Goal: Task Accomplishment & Management: Manage account settings

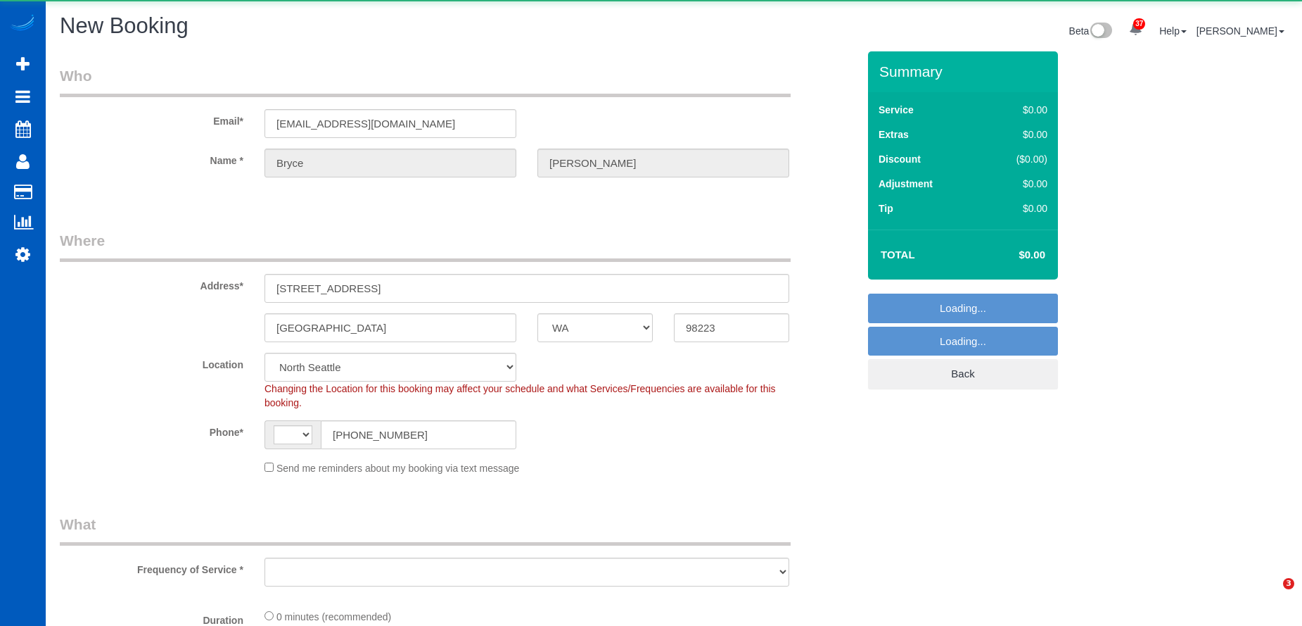
select select "WA"
select select "string:US"
select select "object:5286"
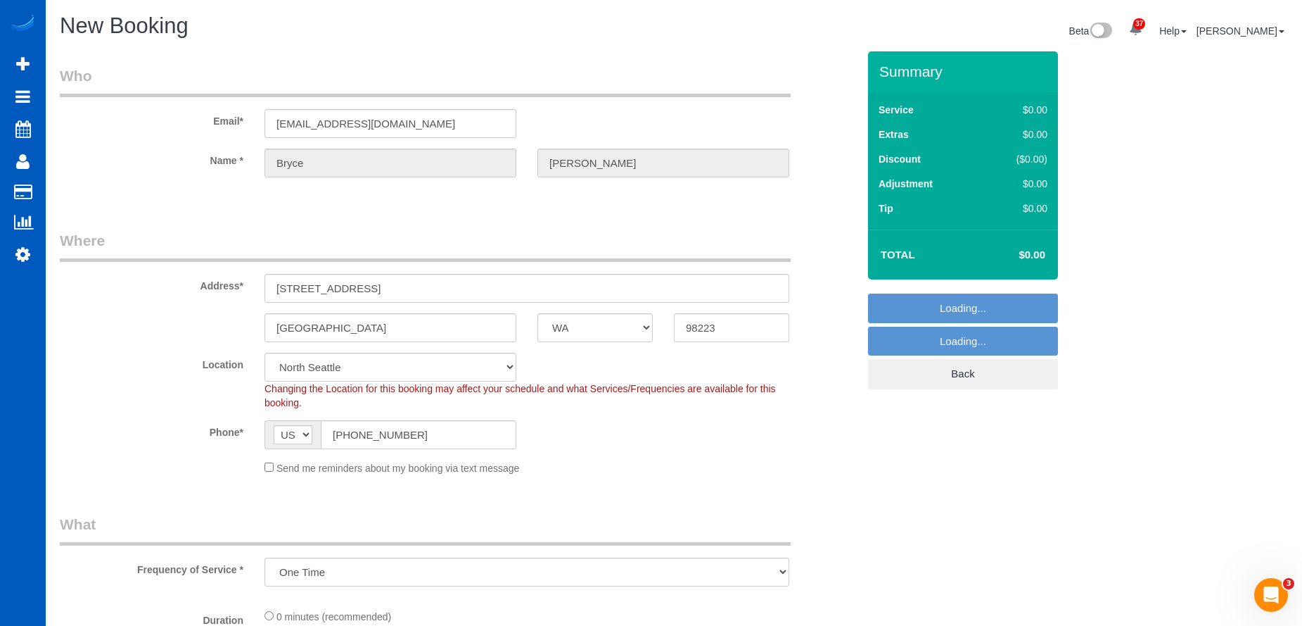
select select "199"
select select "object:5548"
select select "?"
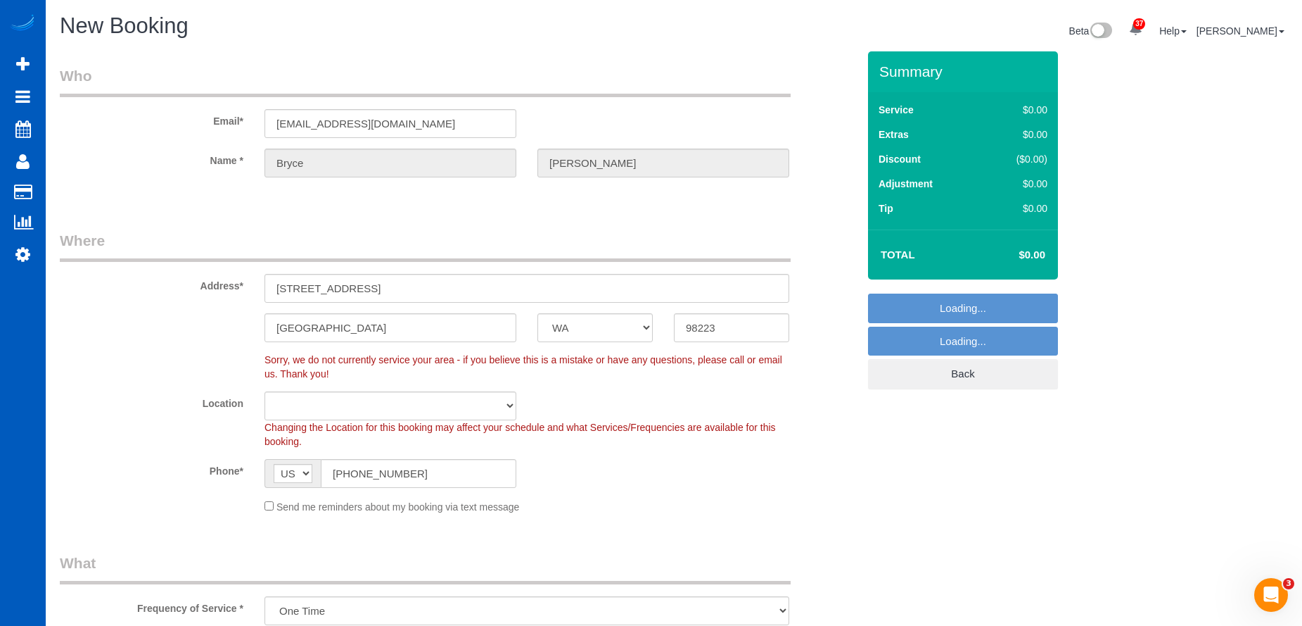
select select "object:5637"
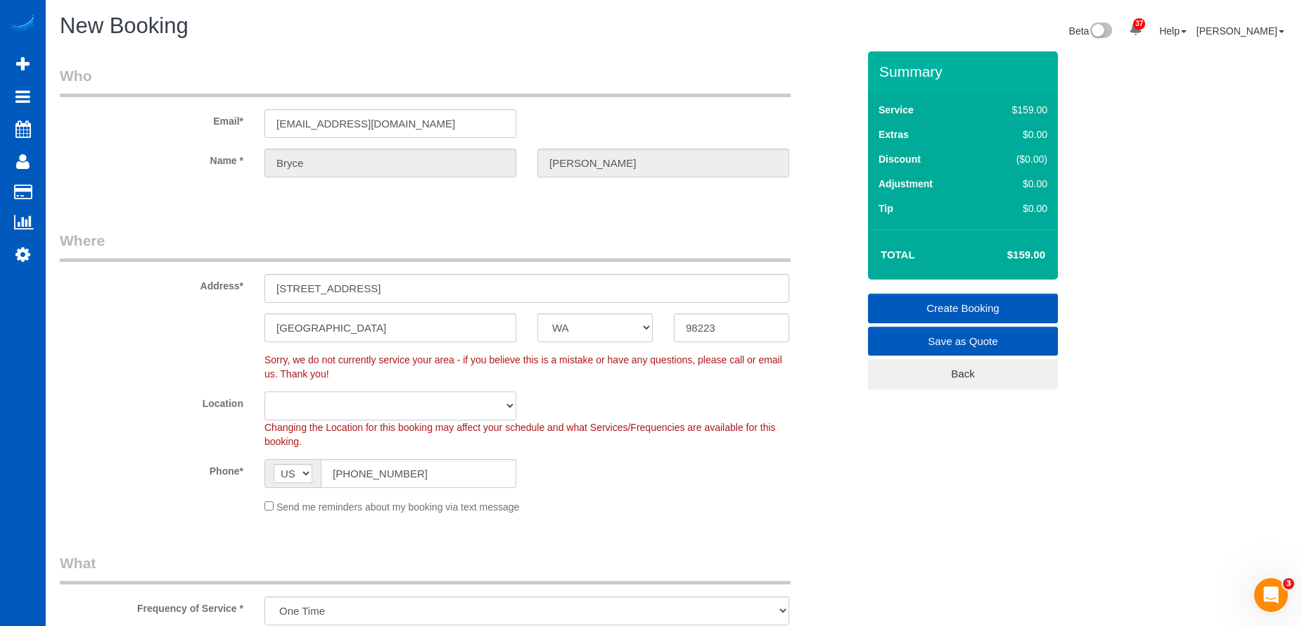
click at [337, 395] on select "North Seattle Atlanta GA Denver Everett Fort Worth TX Las Vegas Main Dallas Mai…" at bounding box center [391, 405] width 252 height 29
click at [336, 397] on select "North Seattle Atlanta GA Denver Everett Fort Worth TX Las Vegas Main Dallas Mai…" at bounding box center [391, 405] width 252 height 29
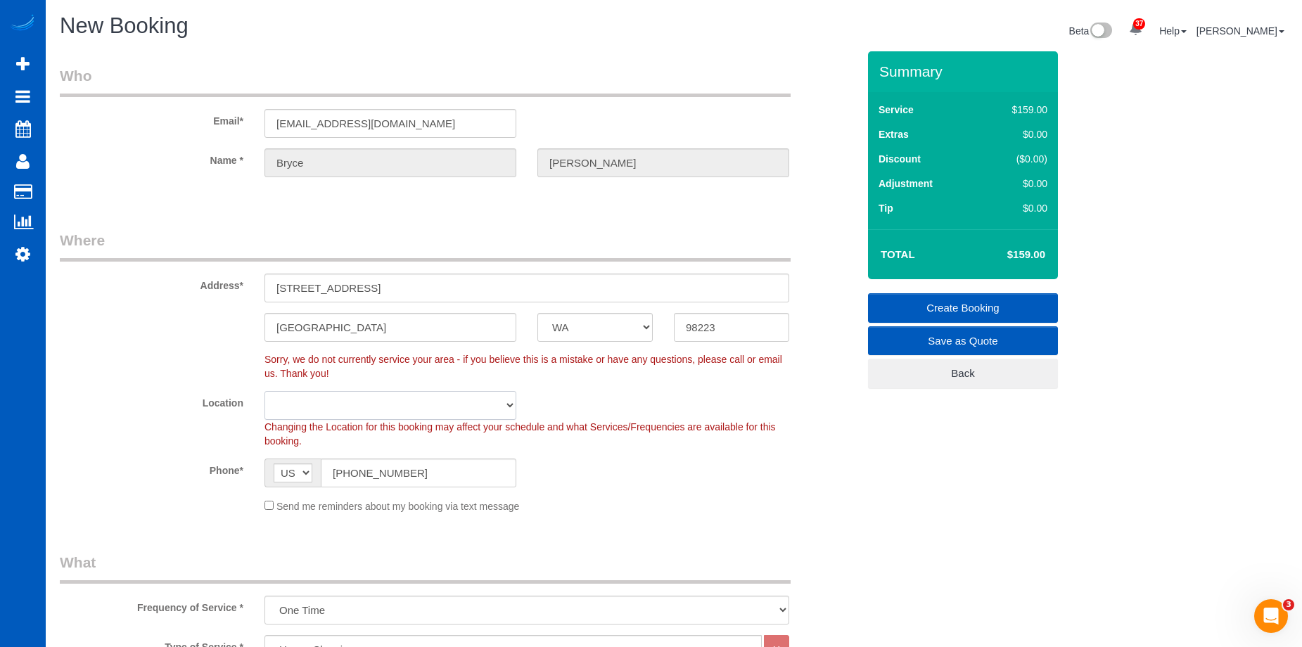
click at [359, 410] on select "North Seattle Atlanta GA Denver Everett Fort Worth TX Las Vegas Main Dallas Mai…" at bounding box center [391, 405] width 252 height 29
select select "7"
click at [265, 391] on select "North Seattle Atlanta GA Denver Everett Fort Worth TX Las Vegas Main Dallas Mai…" at bounding box center [391, 405] width 252 height 29
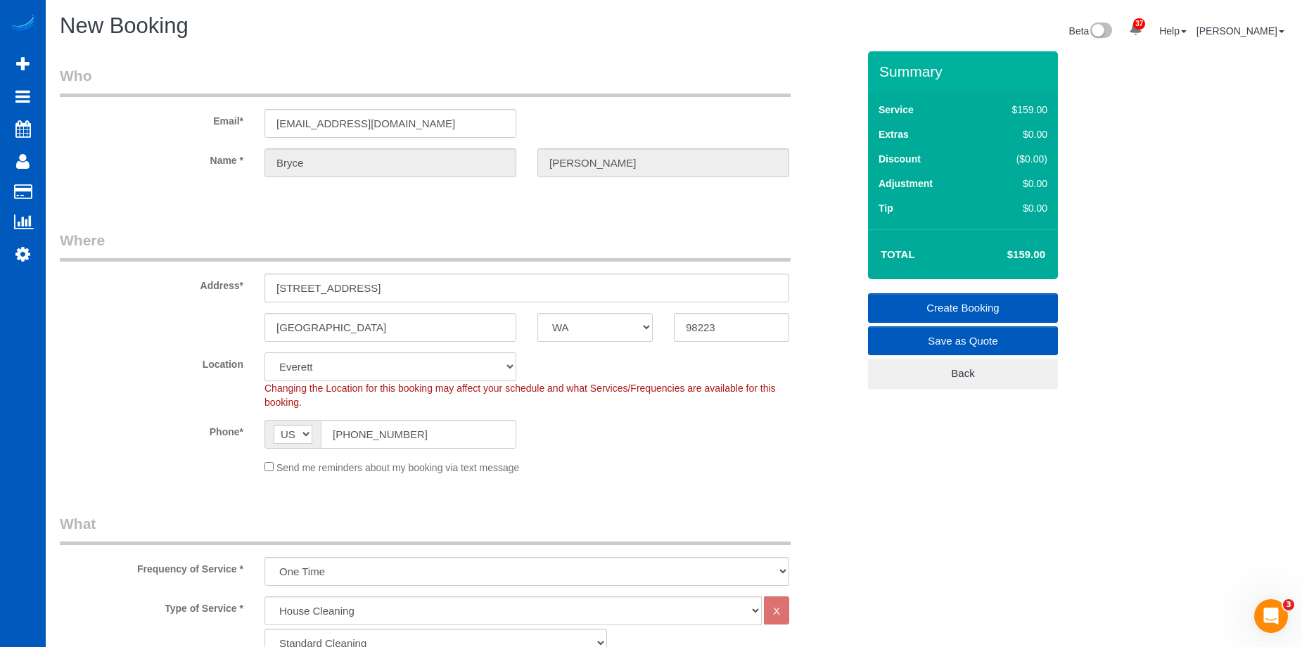
select select "object:5838"
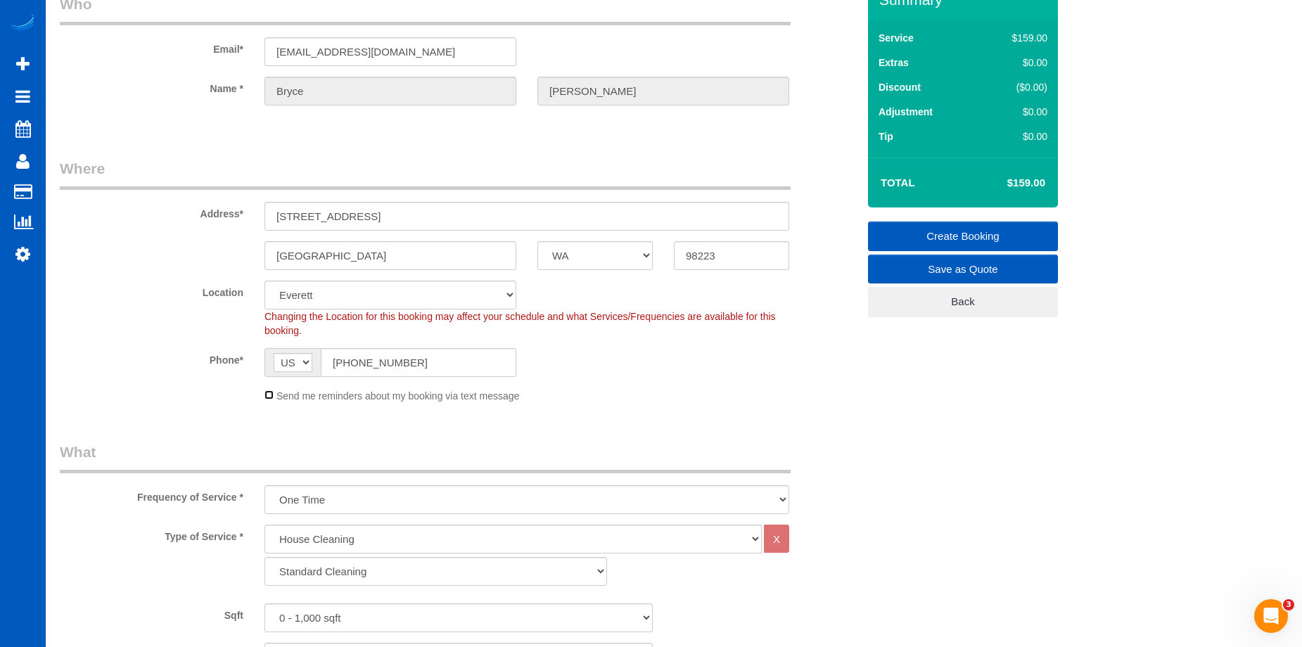
scroll to position [141, 0]
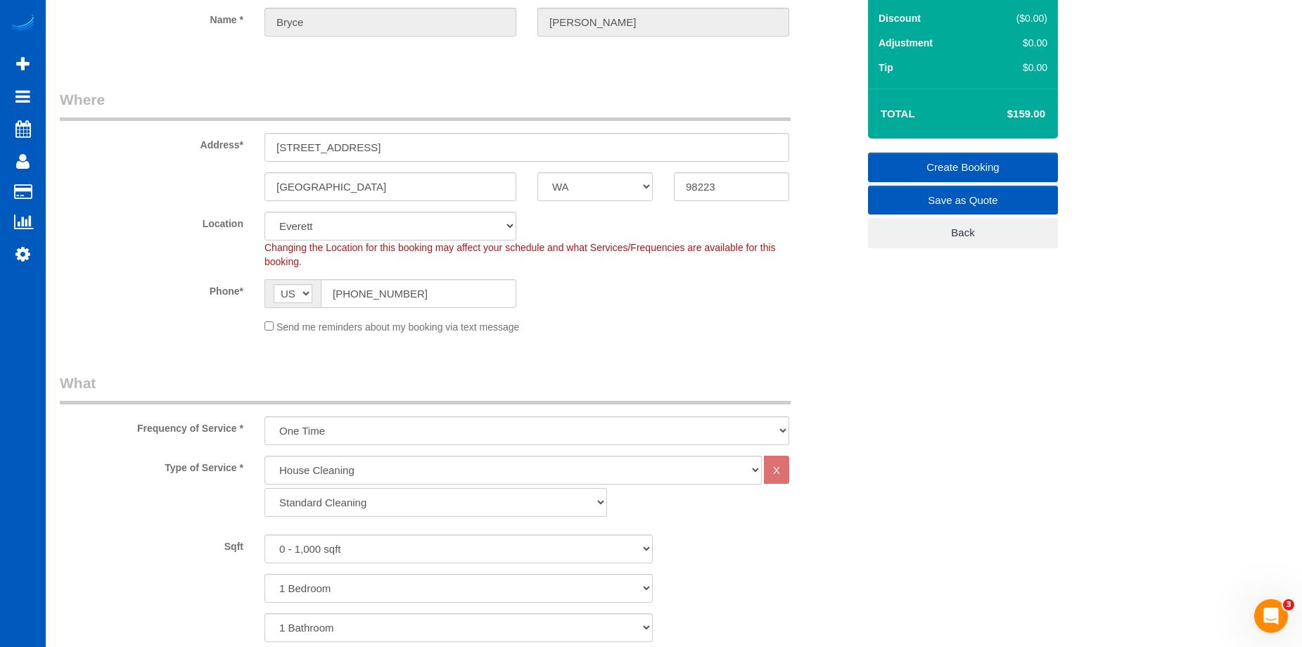
click at [406, 500] on select "Standard Cleaning Deep Cleaning Move In/ Out Cleaning" at bounding box center [436, 502] width 343 height 29
select select "367"
click at [265, 488] on select "Standard Cleaning Deep Cleaning Move In/ Out Cleaning" at bounding box center [436, 502] width 343 height 29
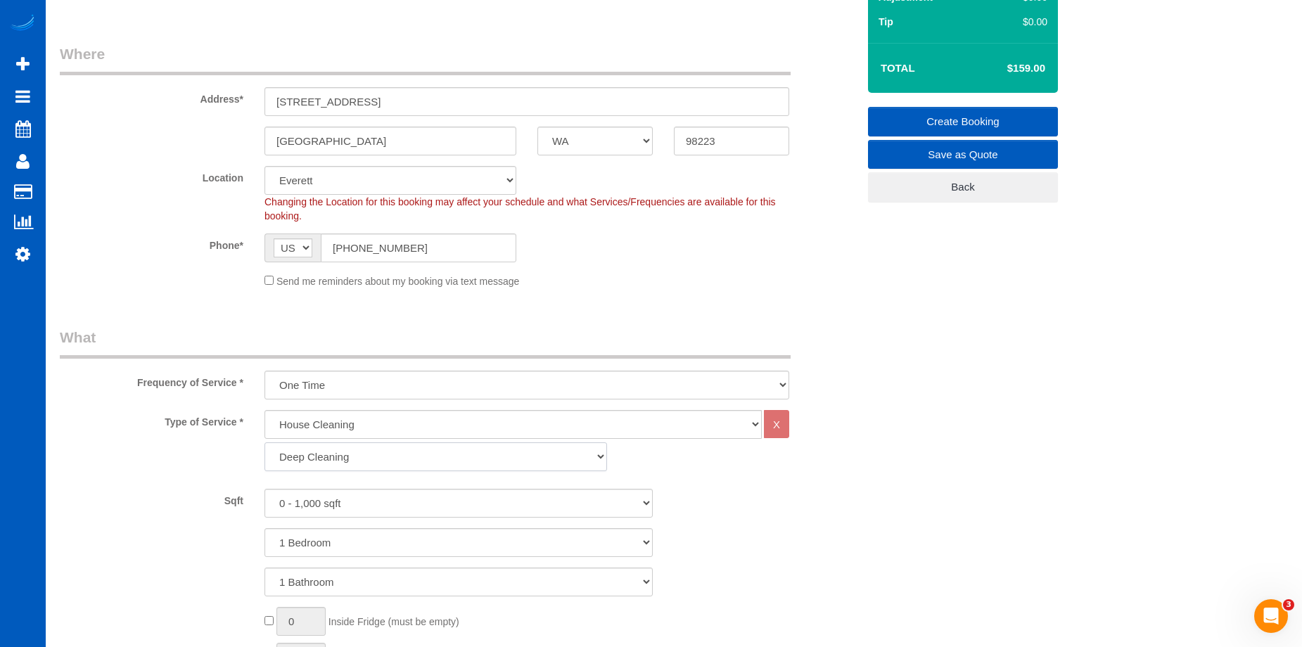
scroll to position [211, 0]
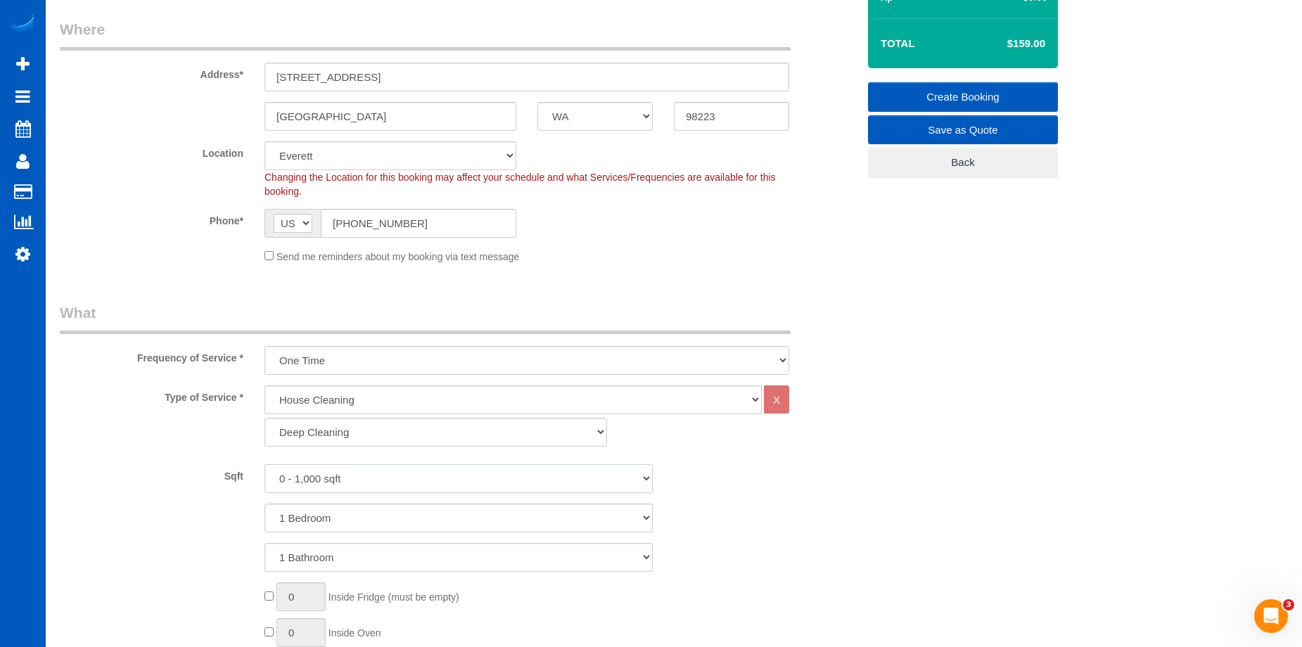
click at [419, 478] on select "0 - 1,000 sqft 1,001 - 1,500 sqft 1,501 - 2,000 sqft 2,001 - 2,500 sqft 2,501 -…" at bounding box center [459, 478] width 388 height 29
select select "1501"
click at [265, 464] on select "0 - 1,000 sqft 1,001 - 1,500 sqft 1,501 - 2,000 sqft 2,001 - 2,500 sqft 2,501 -…" at bounding box center [459, 478] width 388 height 29
click at [383, 514] on select "1 Bedroom 2 Bedrooms 3 Bedrooms 4 Bedrooms 5 Bedrooms 6 Bedrooms 7 Bedrooms" at bounding box center [459, 518] width 388 height 29
select select "3"
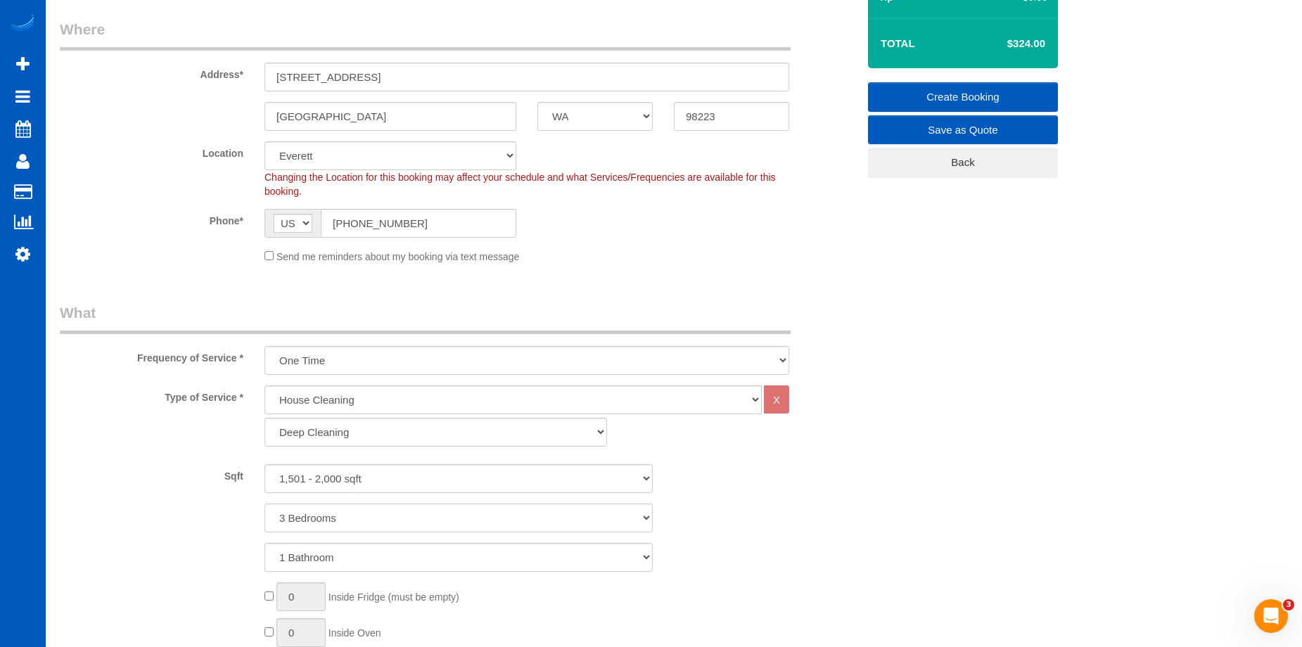
click at [265, 504] on select "1 Bedroom 2 Bedrooms 3 Bedrooms 4 Bedrooms 5 Bedrooms 6 Bedrooms 7 Bedrooms" at bounding box center [459, 518] width 388 height 29
click at [372, 558] on select "1 Bathroom 2 Bathrooms 3 Bathrooms 4 Bathrooms 5 Bathrooms 6 Bathrooms 7 Bathro…" at bounding box center [459, 557] width 388 height 29
select select "3"
click at [265, 543] on select "1 Bathroom 2 Bathrooms 3 Bathrooms 4 Bathrooms 5 Bathrooms 6 Bathrooms 7 Bathro…" at bounding box center [459, 557] width 388 height 29
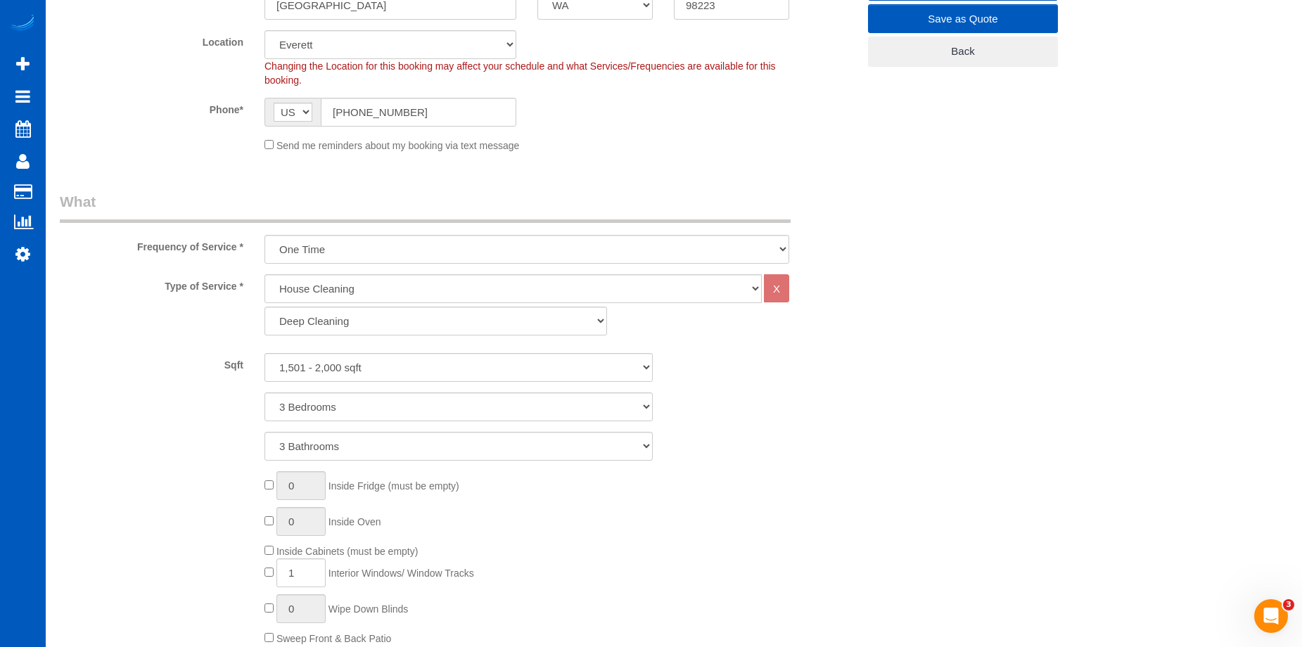
scroll to position [352, 0]
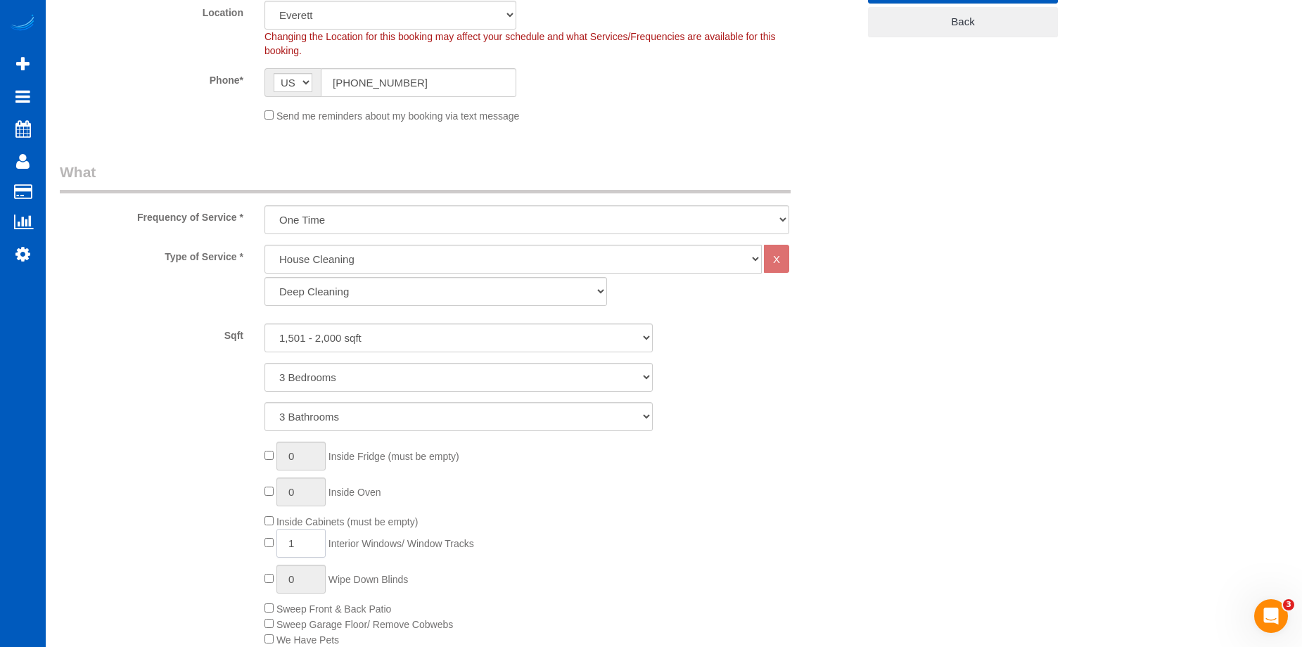
click at [318, 539] on input "1" at bounding box center [301, 543] width 49 height 29
type input "15"
click at [842, 494] on div "0 Inside Fridge (must be empty) 0 Inside Oven Inside Cabinets (must be empty) 1…" at bounding box center [561, 552] width 614 height 221
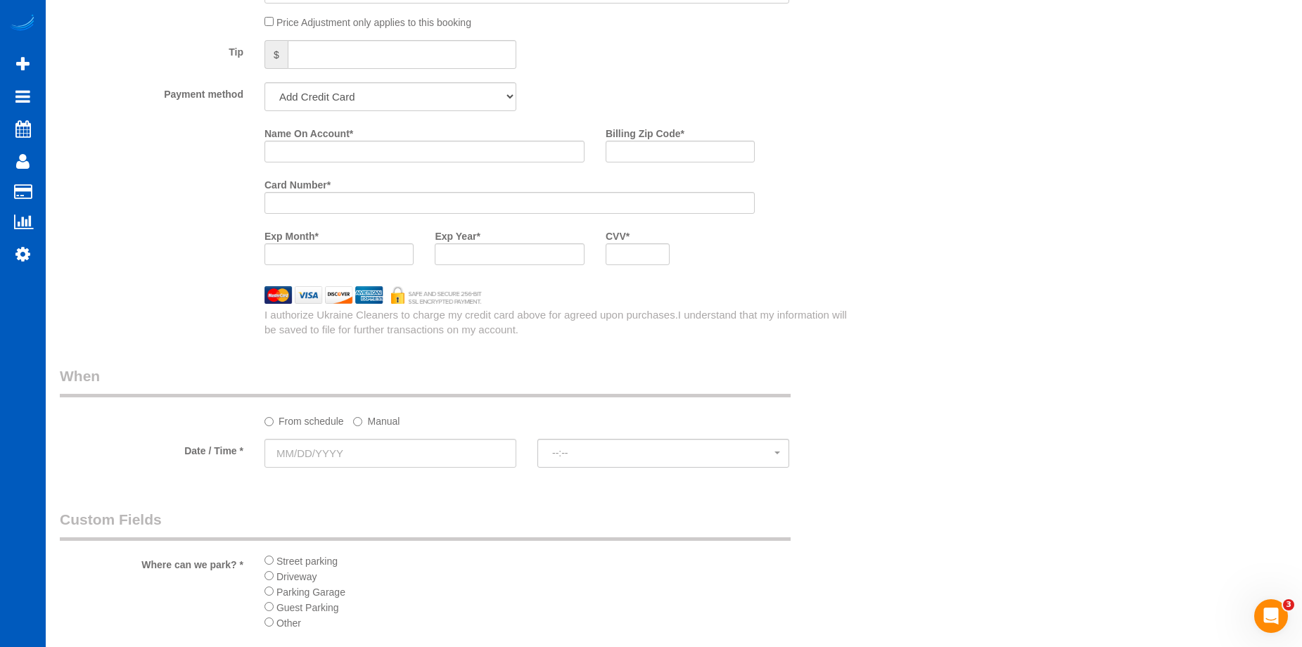
scroll to position [1407, 0]
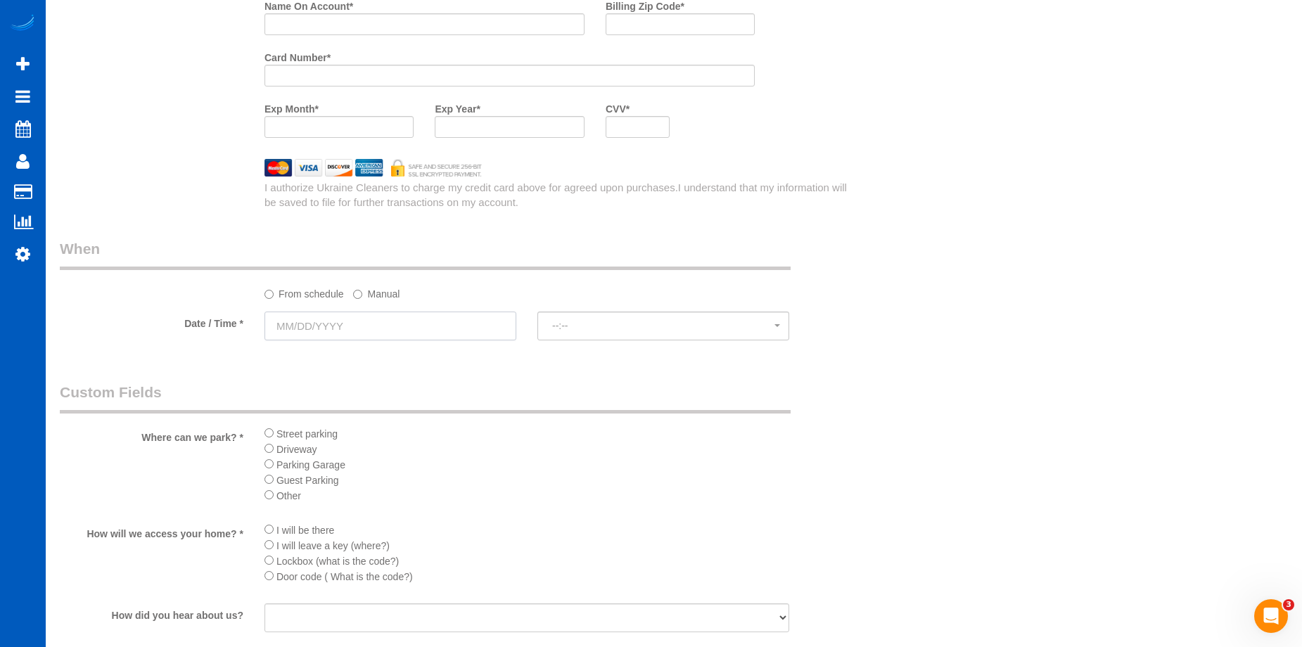
click at [414, 327] on input "text" at bounding box center [391, 326] width 252 height 29
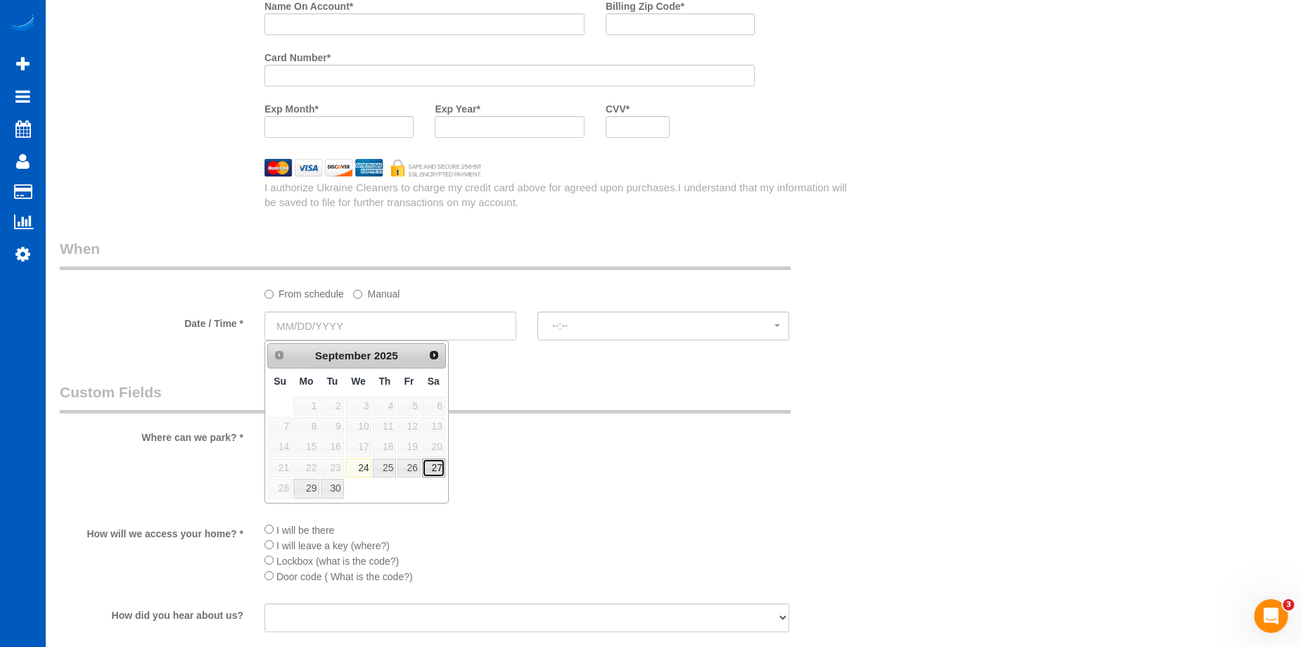
click at [440, 475] on link "27" at bounding box center [433, 468] width 23 height 19
type input "09/27/2025"
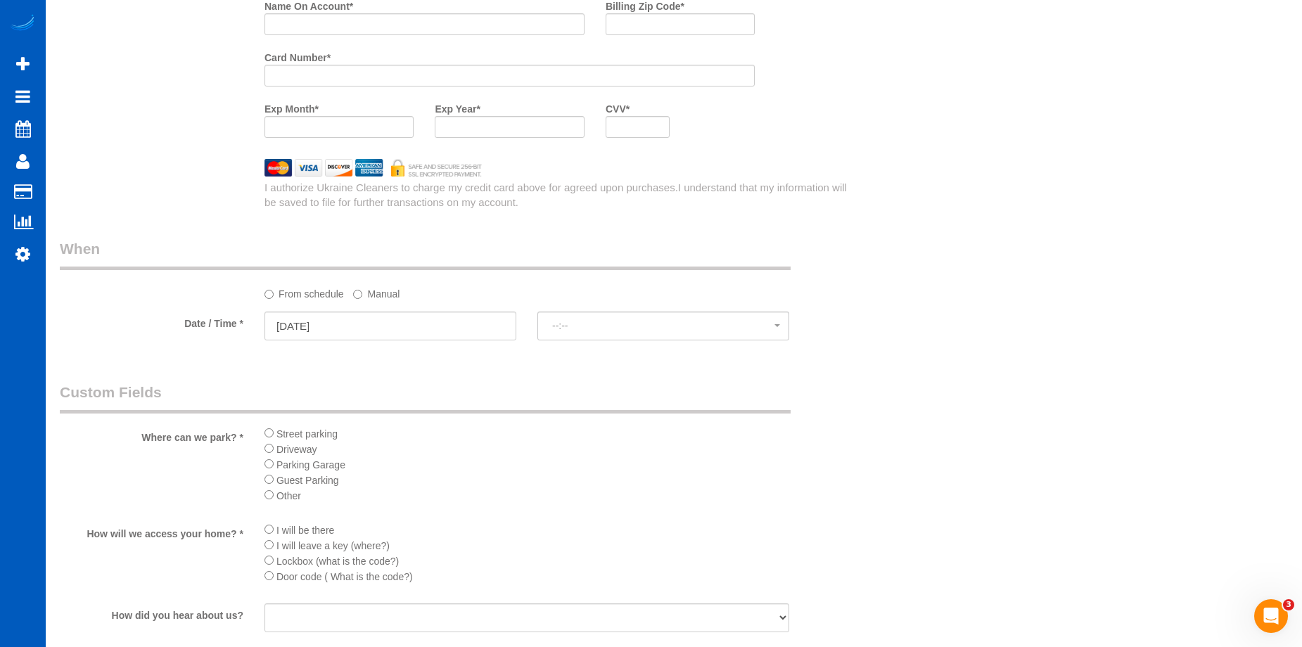
select select "spot1"
click at [578, 328] on span "8:00AM" at bounding box center [663, 325] width 222 height 11
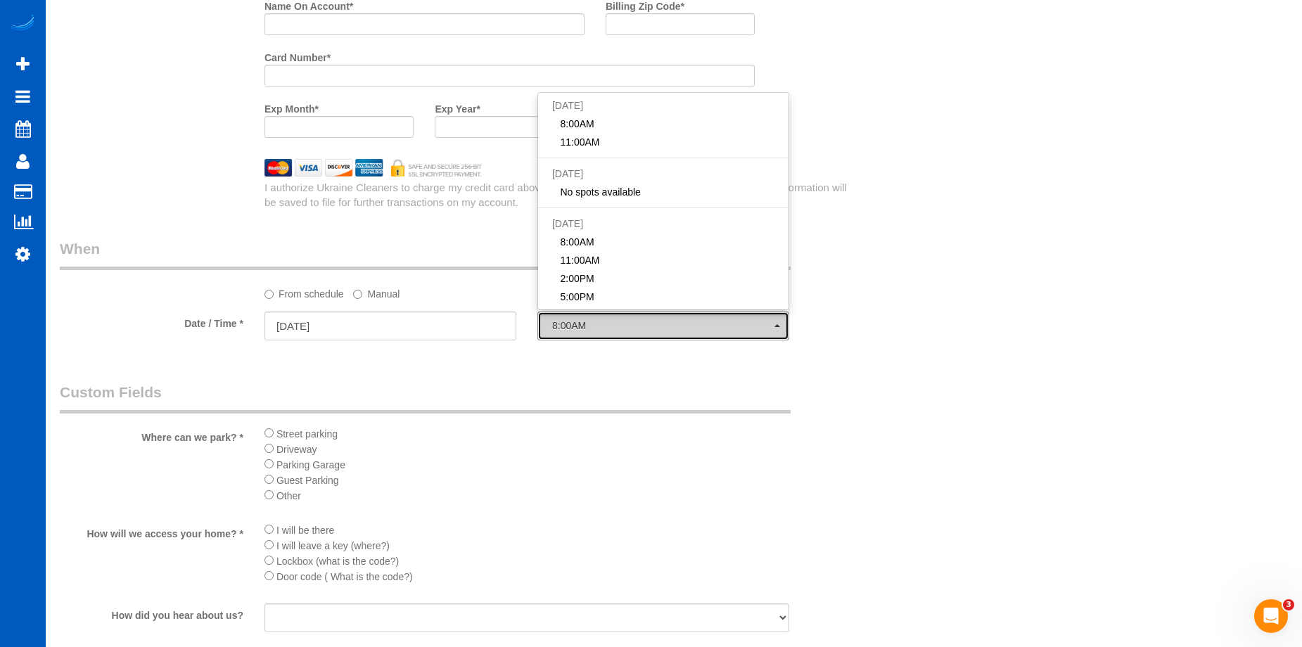
click at [578, 328] on span "8:00AM" at bounding box center [663, 325] width 222 height 11
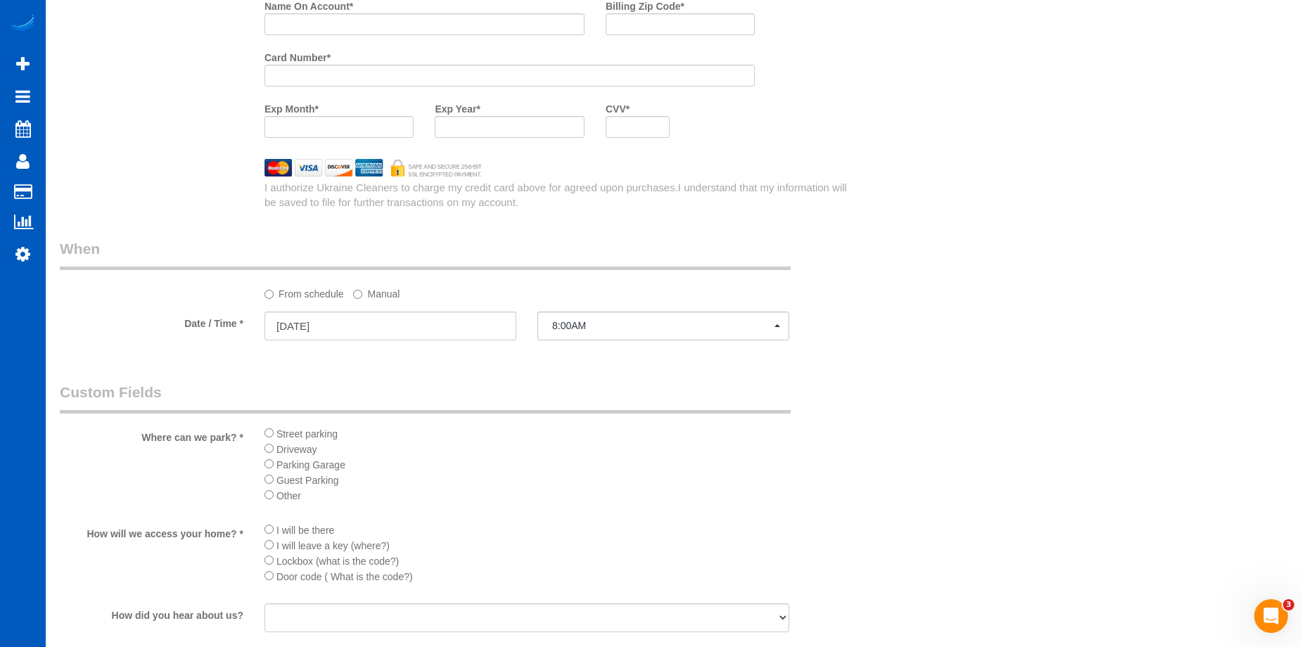
click at [398, 297] on label "Manual" at bounding box center [376, 291] width 46 height 19
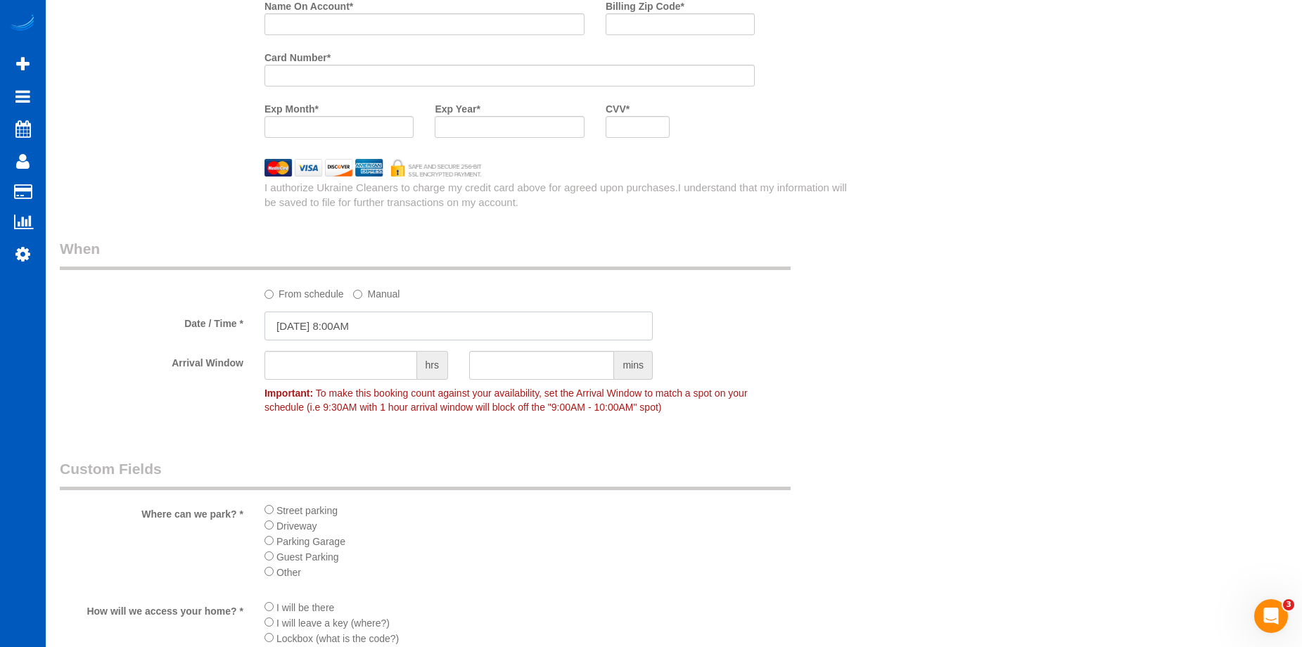
click at [385, 317] on input "09/27/2025 8:00AM" at bounding box center [459, 326] width 388 height 29
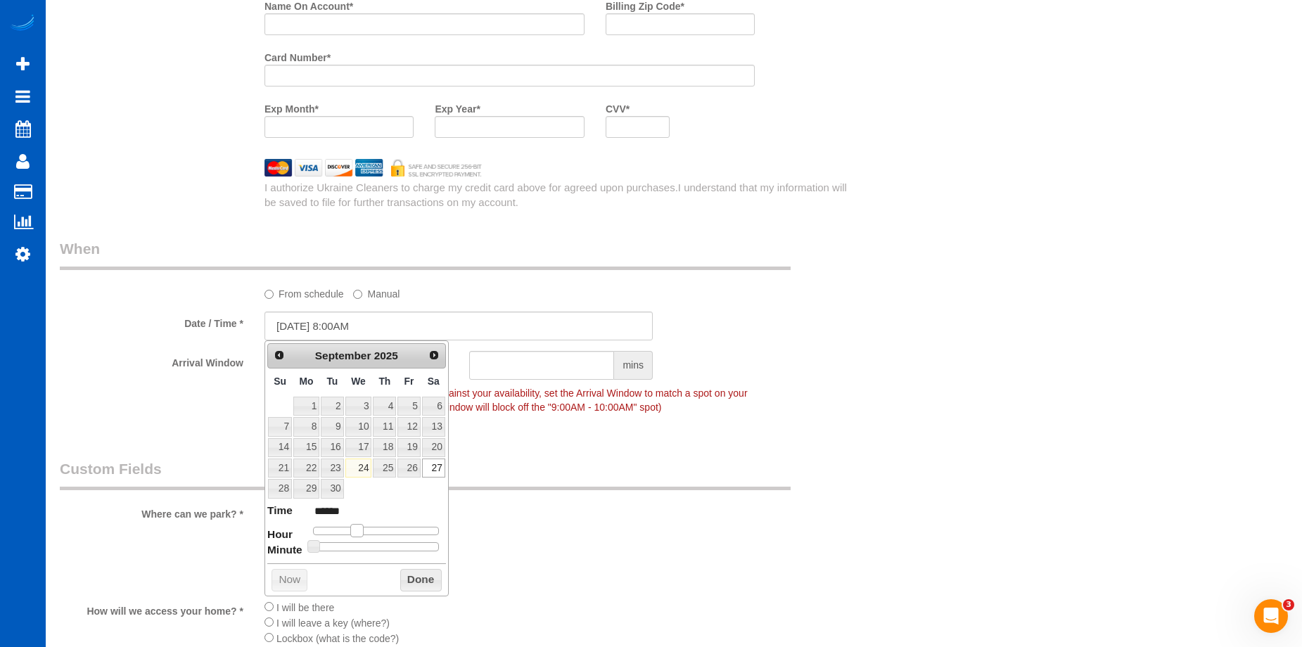
type input "09/27/2025 9:00AM"
type input "******"
click at [362, 535] on span at bounding box center [362, 530] width 13 height 13
click at [415, 576] on button "Done" at bounding box center [421, 580] width 42 height 23
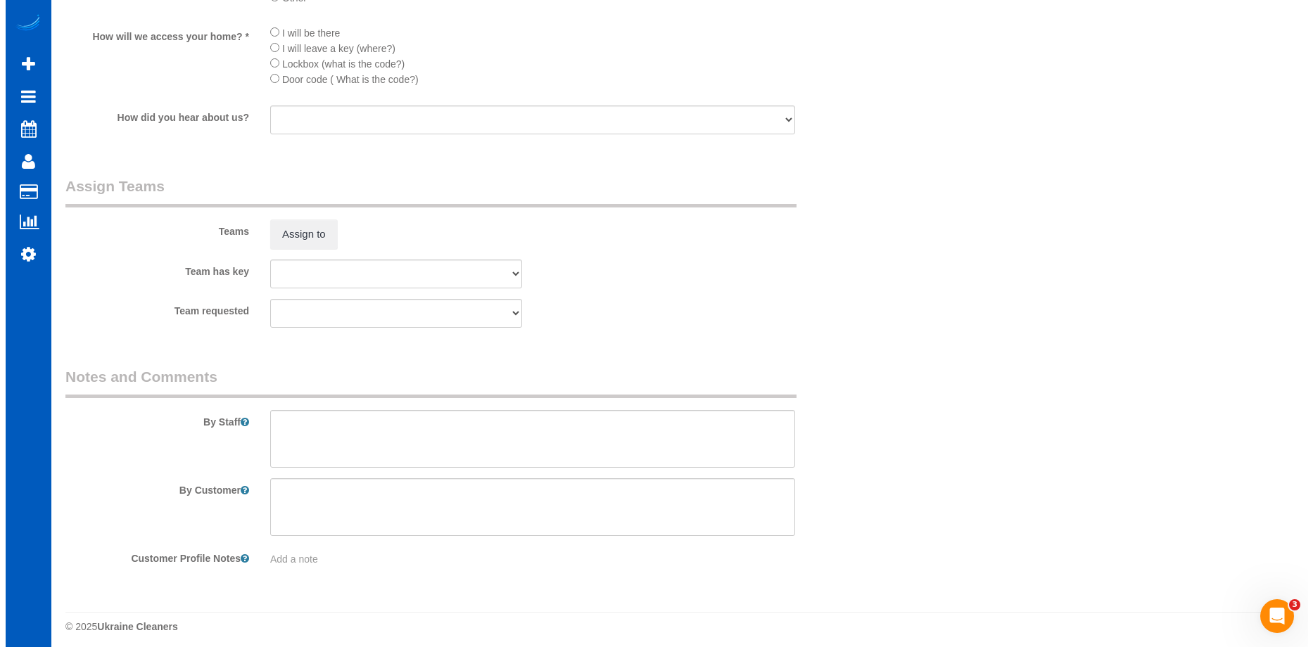
scroll to position [1989, 0]
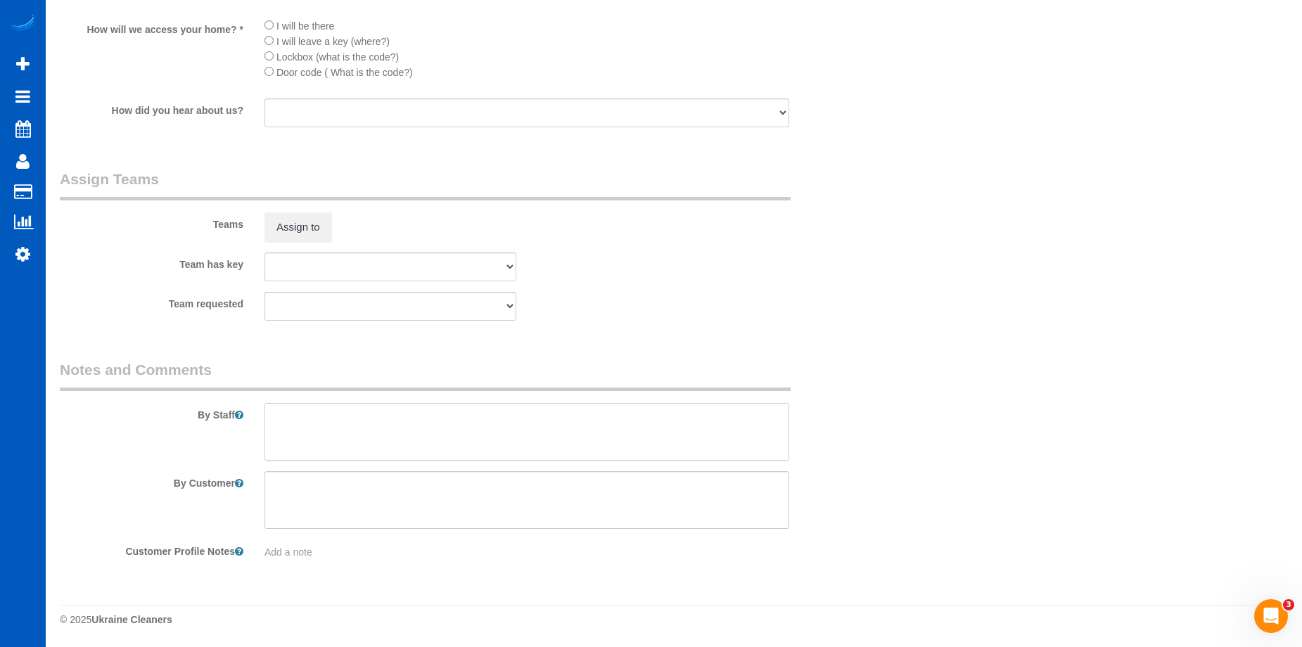
click at [387, 445] on textarea at bounding box center [527, 432] width 525 height 58
type textarea "Booked by Florencia."
click at [298, 222] on button "Assign to" at bounding box center [299, 227] width 68 height 30
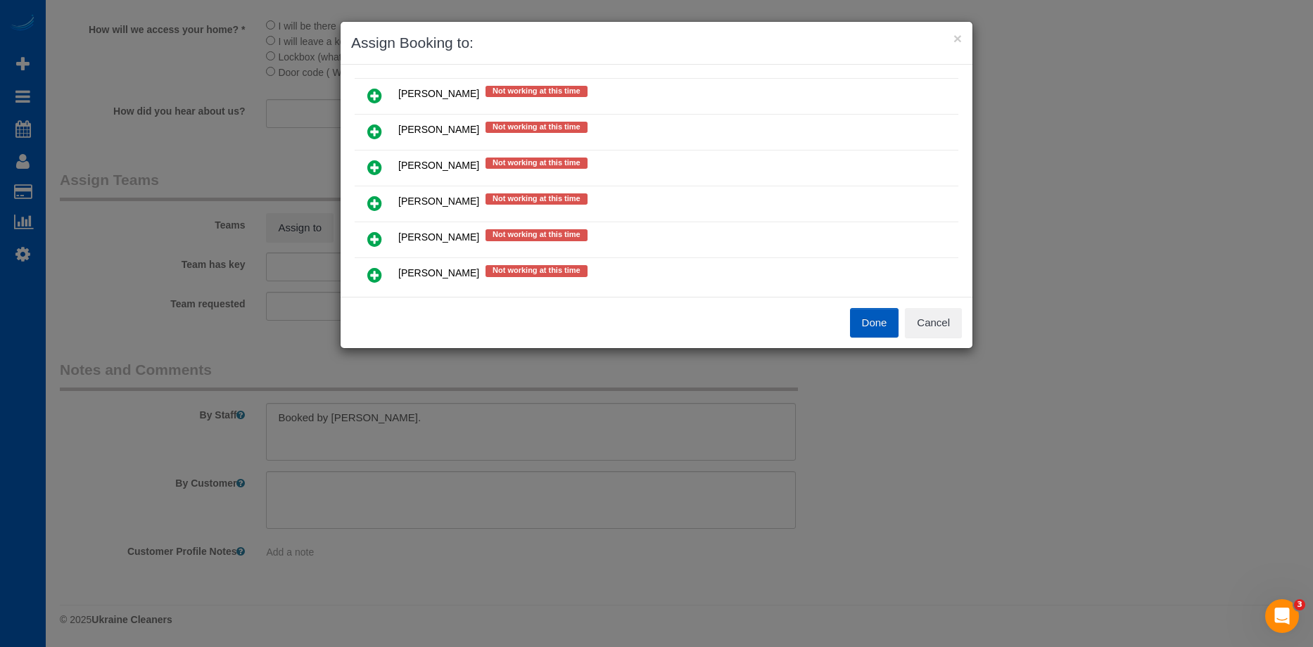
click at [378, 167] on icon at bounding box center [374, 167] width 15 height 17
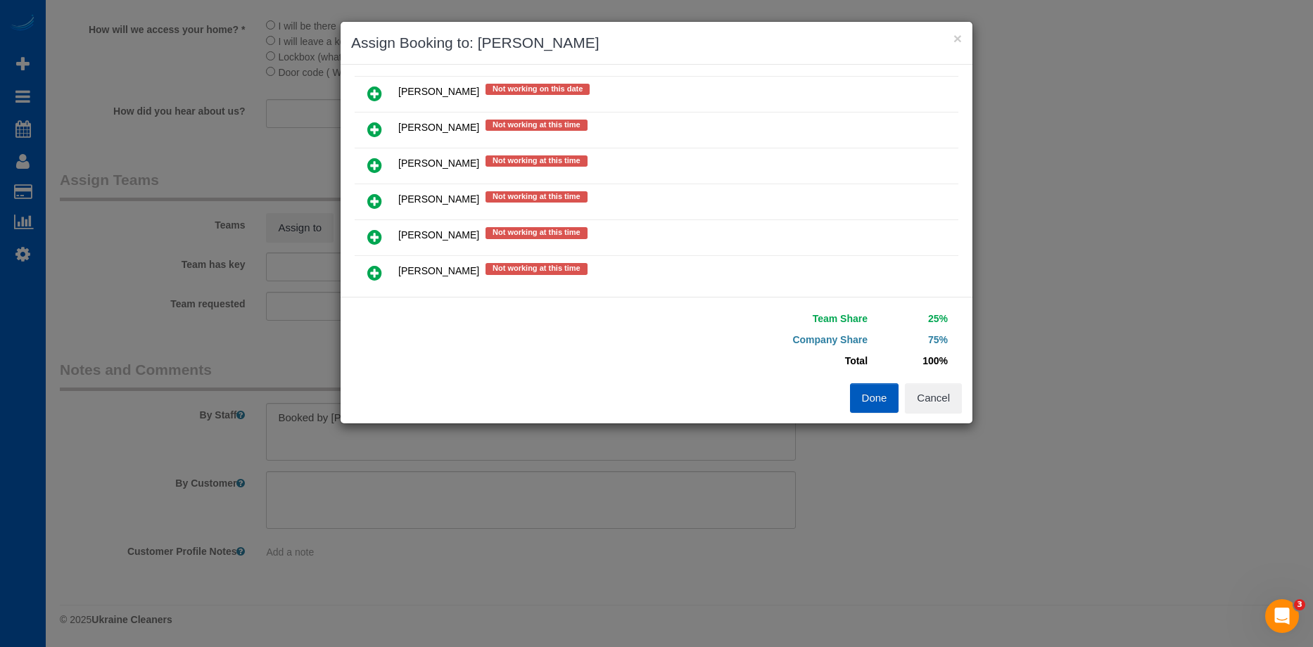
scroll to position [315, 0]
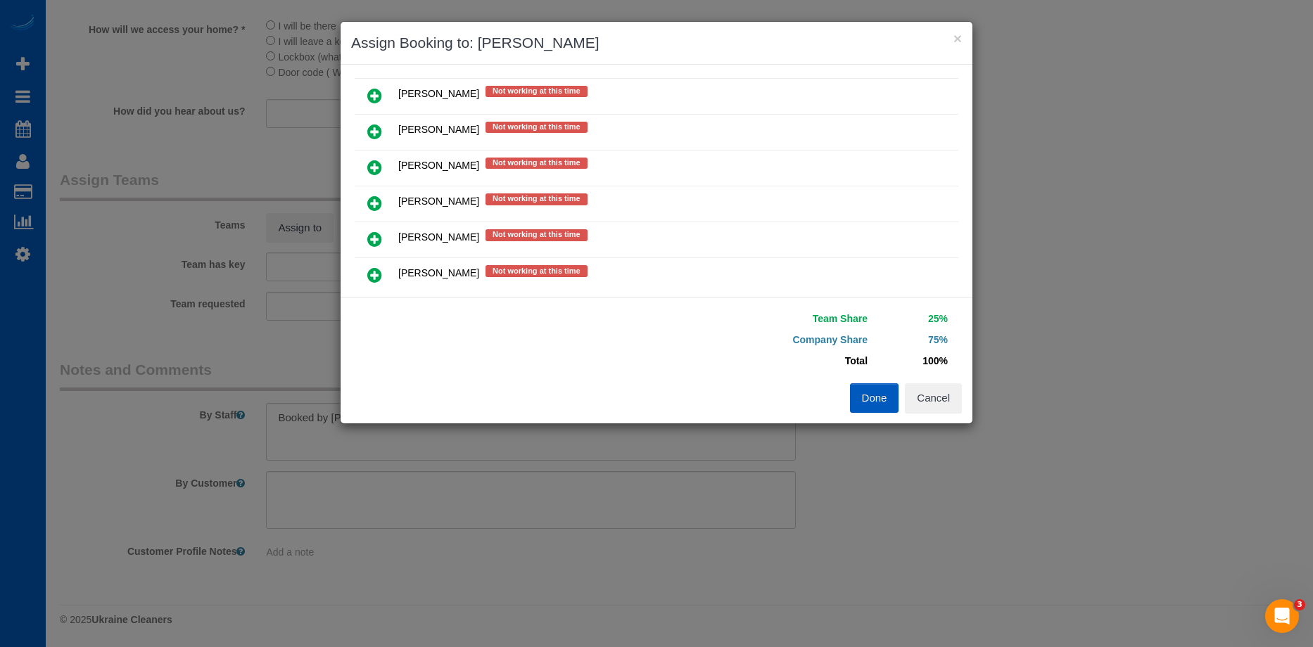
click at [372, 240] on icon at bounding box center [374, 239] width 15 height 17
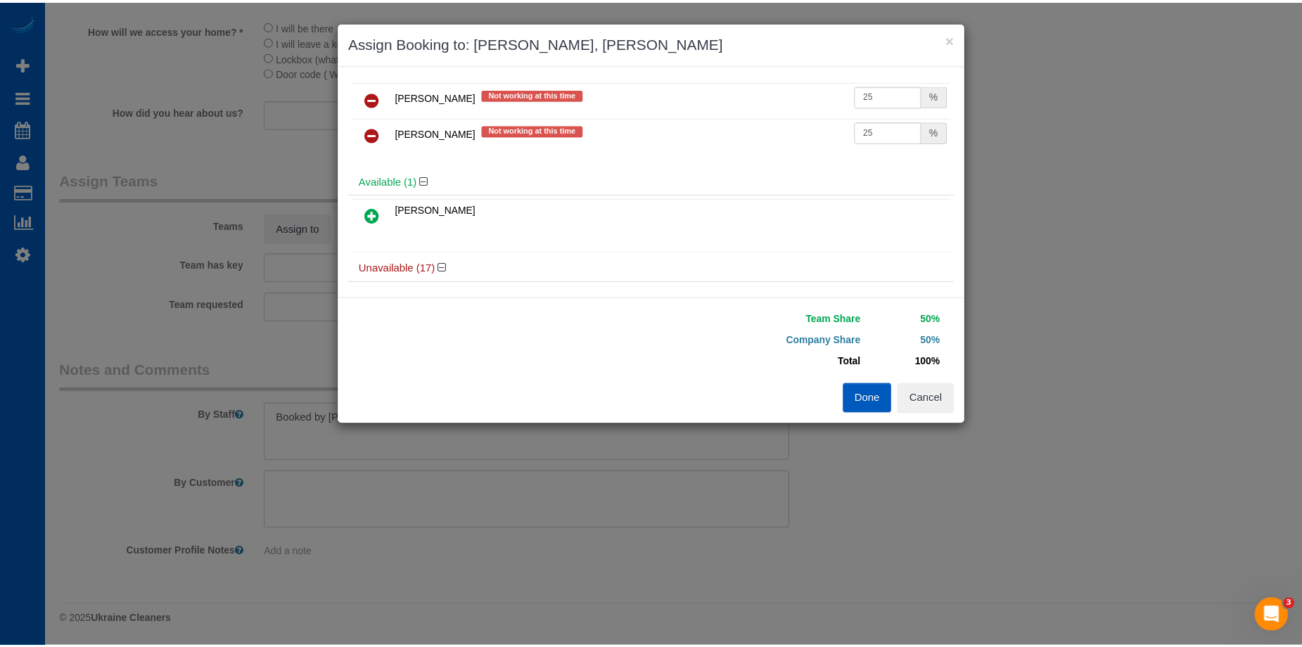
scroll to position [0, 0]
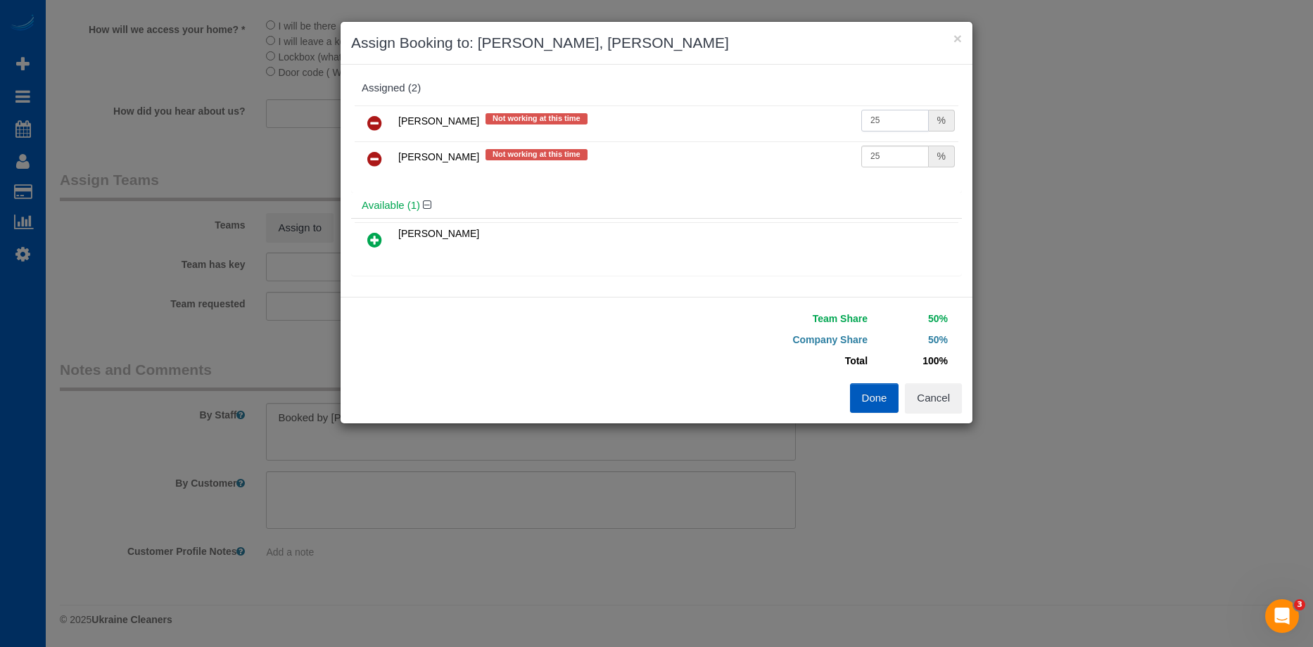
drag, startPoint x: 900, startPoint y: 111, endPoint x: 778, endPoint y: 119, distance: 122.0
click at [778, 119] on tr "Liudmyla Krevska Not working at this time 25 %" at bounding box center [657, 124] width 604 height 36
type input "28"
click at [885, 151] on input "25" at bounding box center [895, 157] width 68 height 22
drag, startPoint x: 885, startPoint y: 151, endPoint x: 797, endPoint y: 163, distance: 88.8
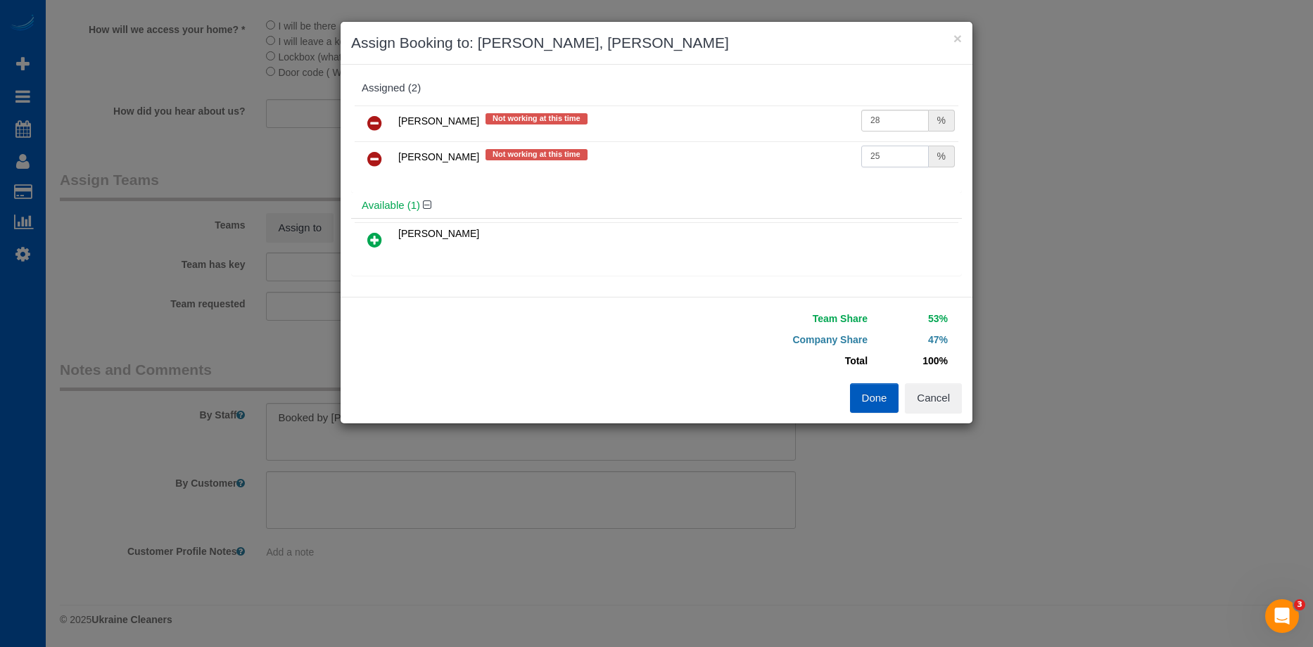
click at [797, 163] on tr "Olena Stratonova Not working at this time 25 %" at bounding box center [657, 159] width 604 height 36
type input "28"
click at [866, 395] on button "Done" at bounding box center [874, 398] width 49 height 30
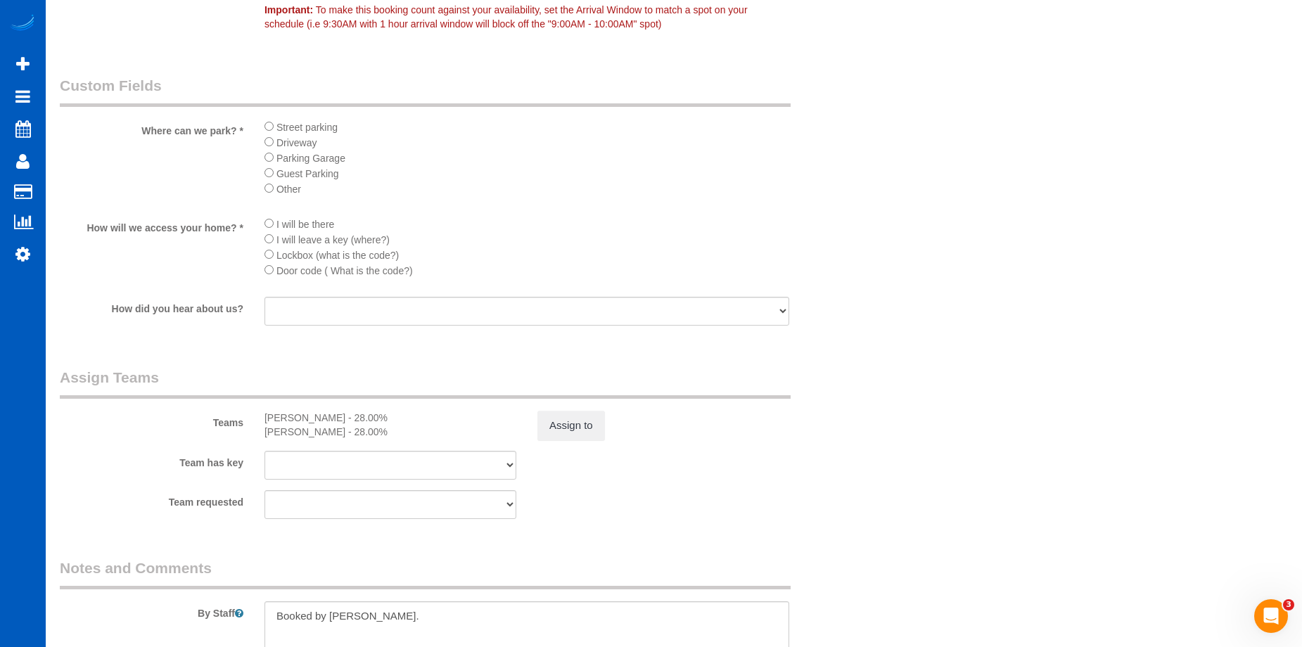
scroll to position [1919, 0]
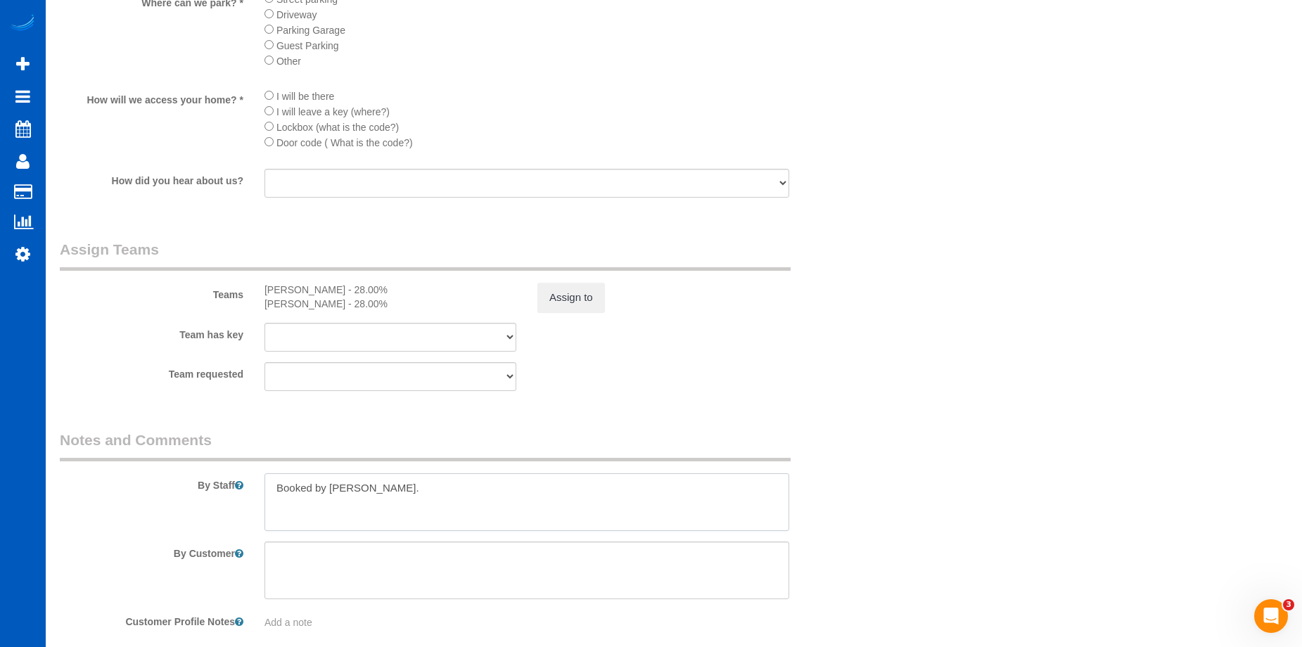
click at [413, 528] on textarea at bounding box center [527, 503] width 525 height 58
paste textarea "Deep Clean - no appliances. Baseboards, all surfaces, leaving home shiny for li…"
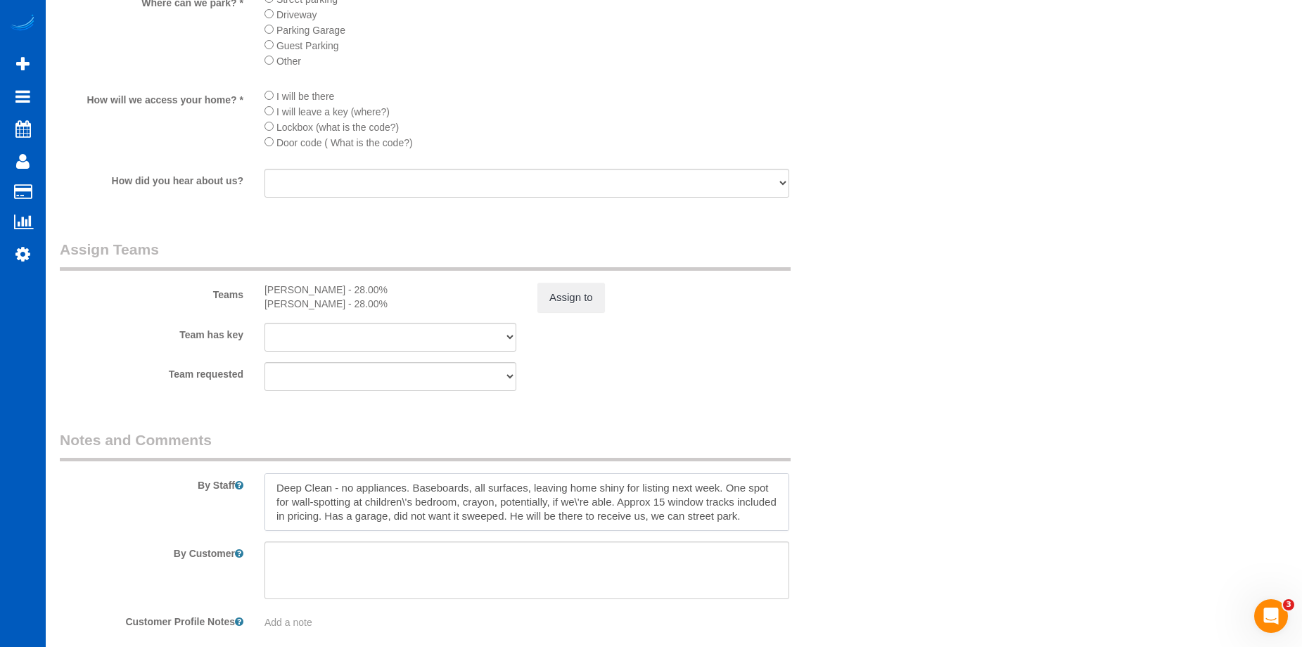
click at [603, 495] on textarea at bounding box center [527, 503] width 525 height 58
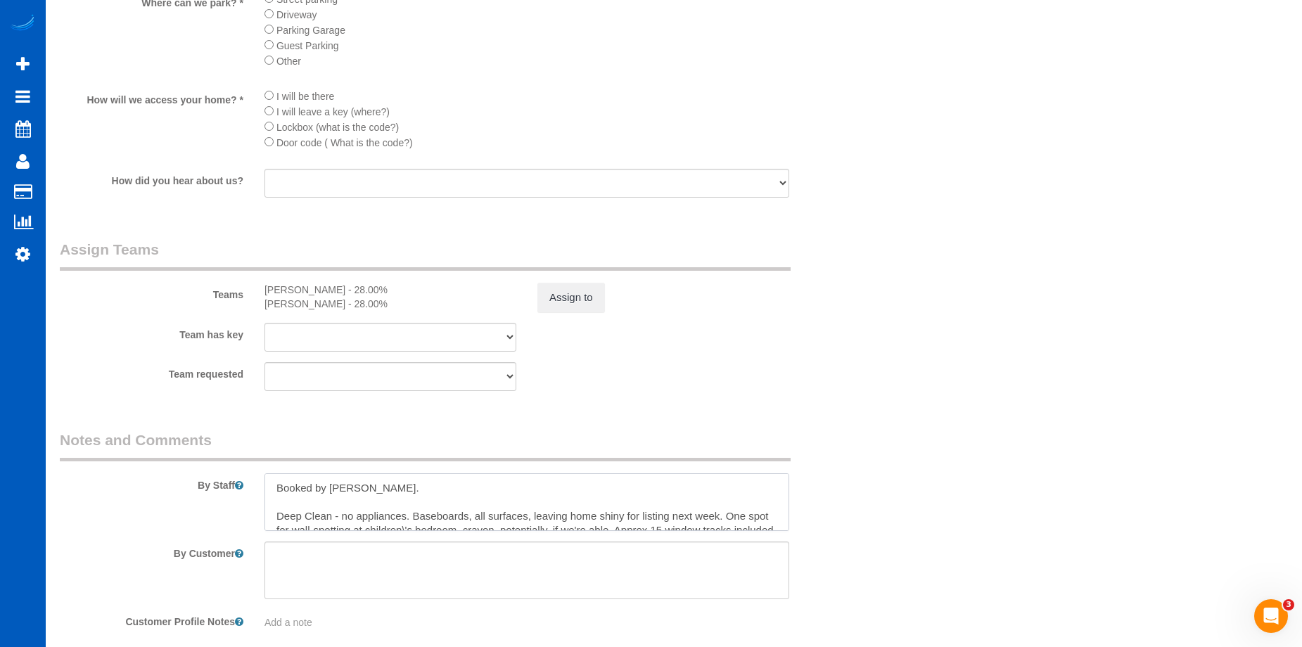
type textarea "Booked by Florencia. Deep Clean - no appliances. Baseboards, all surfaces, leav…"
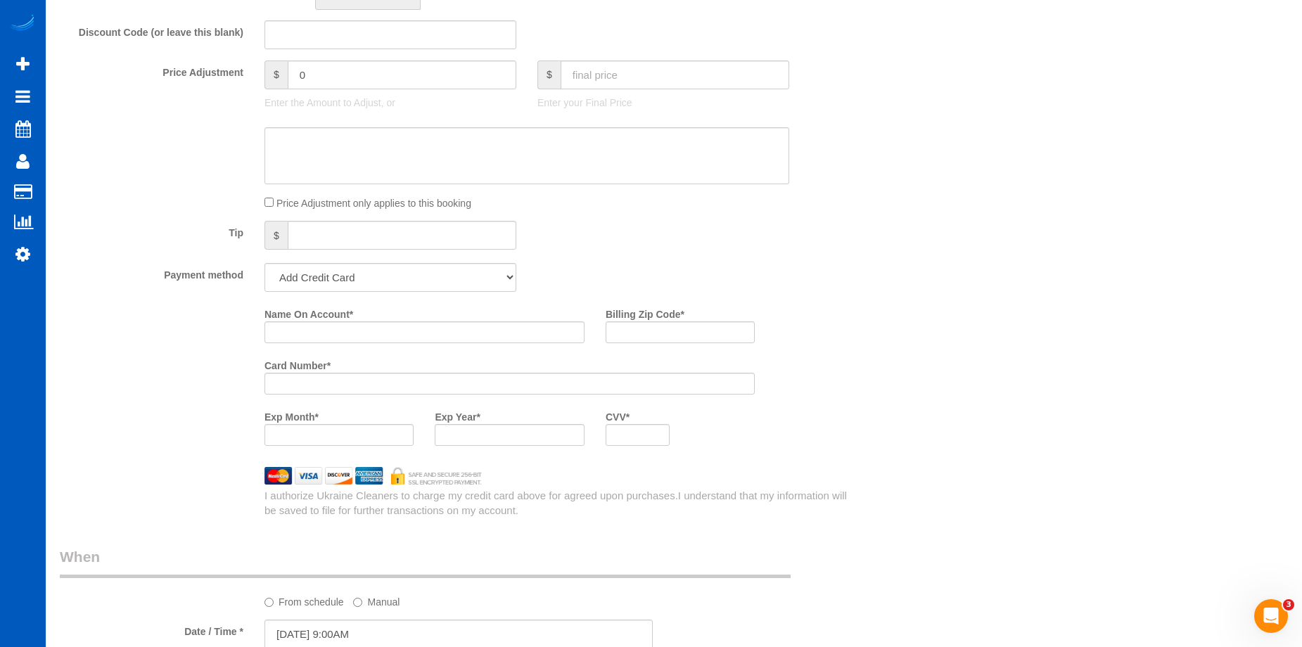
scroll to position [1074, 0]
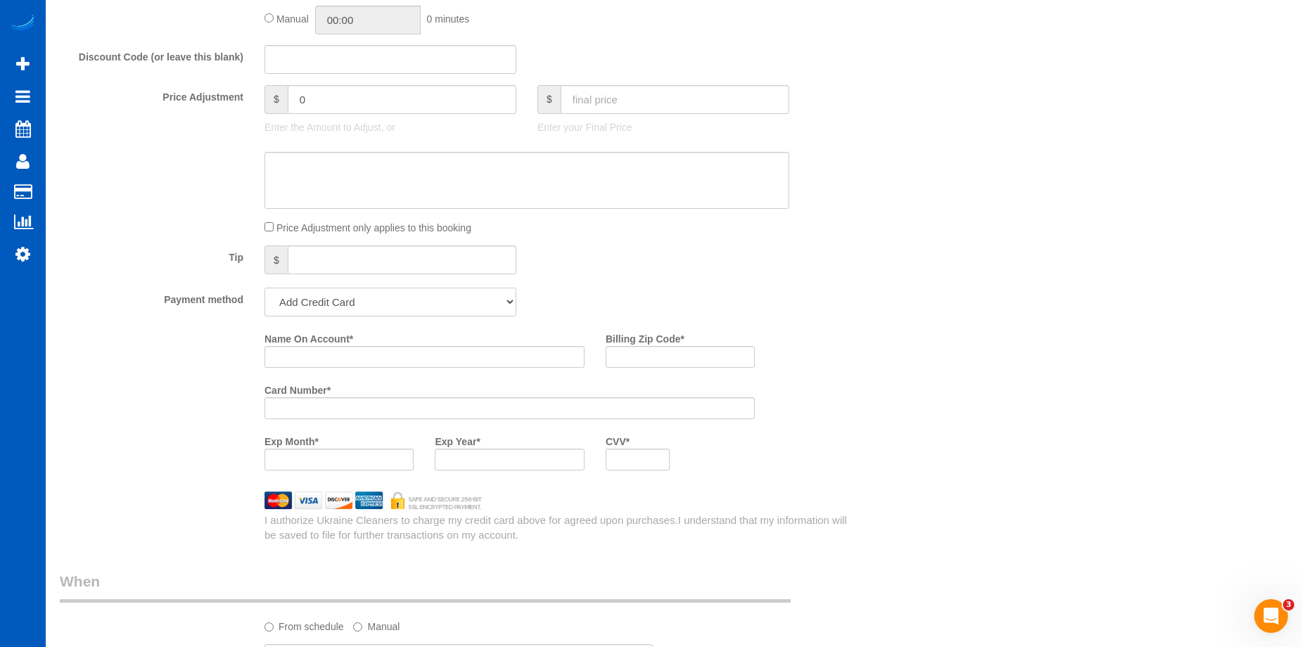
click at [427, 300] on select "Add Credit Card Cash Check Paypal" at bounding box center [391, 302] width 252 height 29
select select "string:cash"
click at [265, 288] on select "Add Credit Card Cash Check Paypal" at bounding box center [391, 302] width 252 height 29
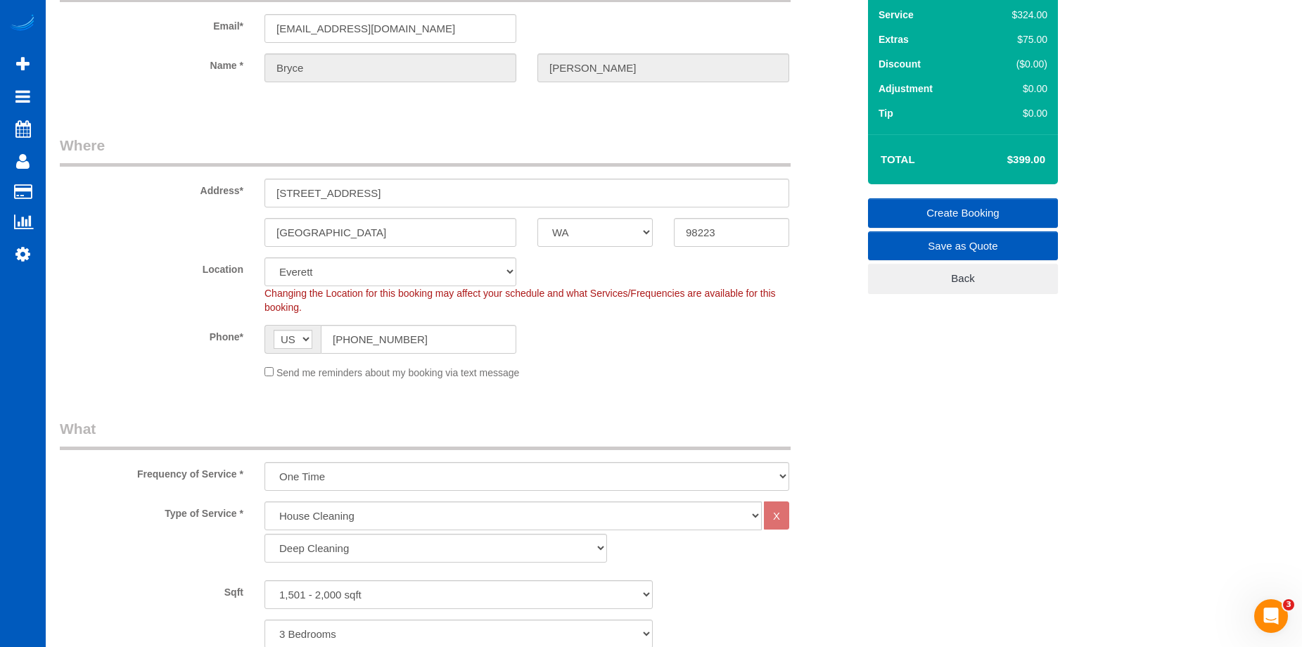
scroll to position [89, 0]
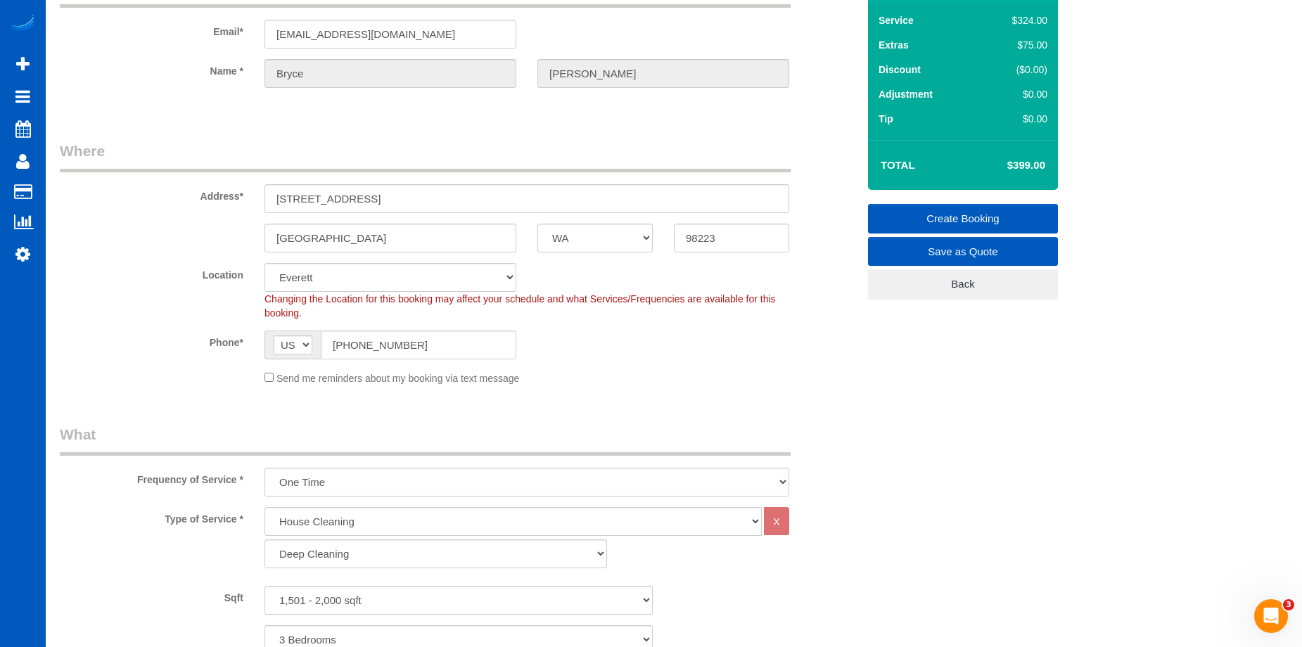
click at [927, 208] on link "Create Booking" at bounding box center [963, 219] width 190 height 30
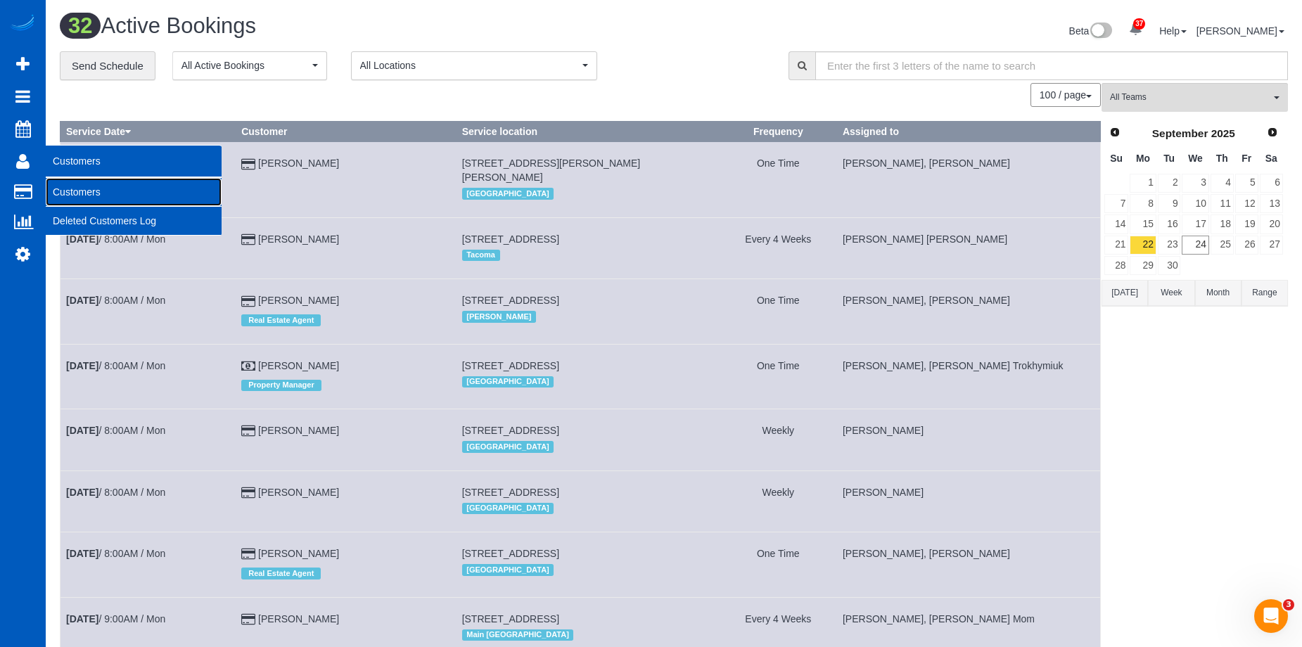
click at [64, 192] on link "Customers" at bounding box center [134, 192] width 176 height 28
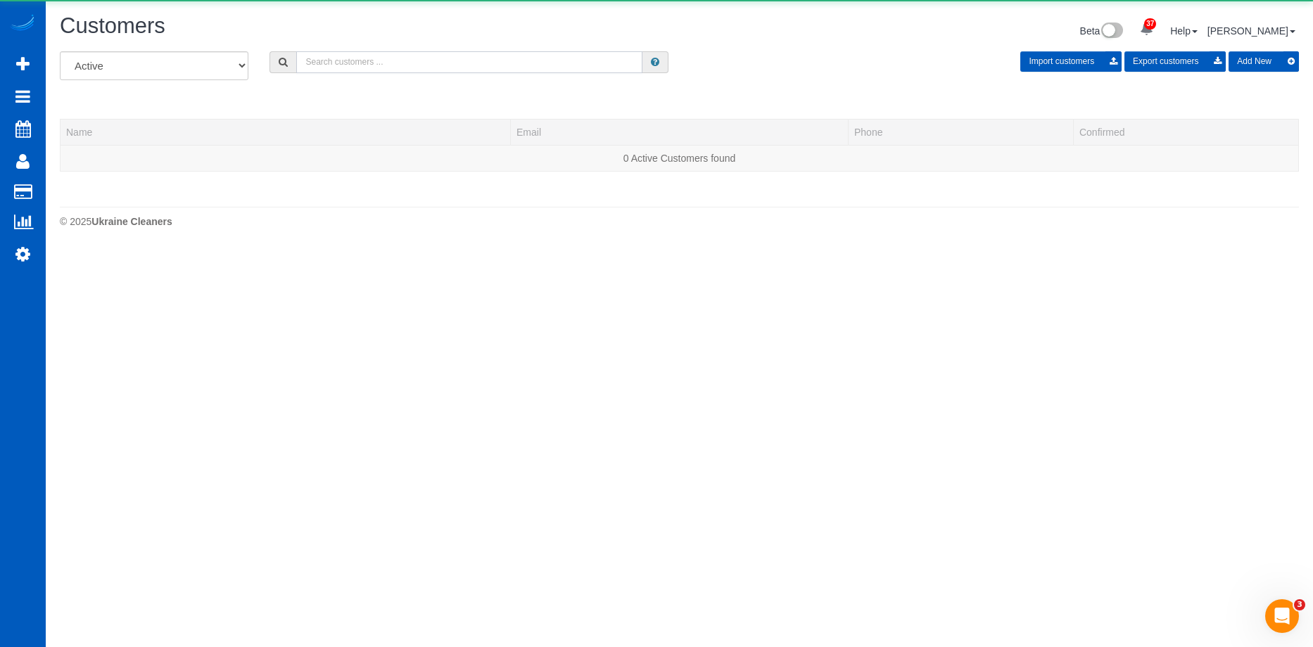
click at [357, 58] on input "text" at bounding box center [469, 62] width 346 height 22
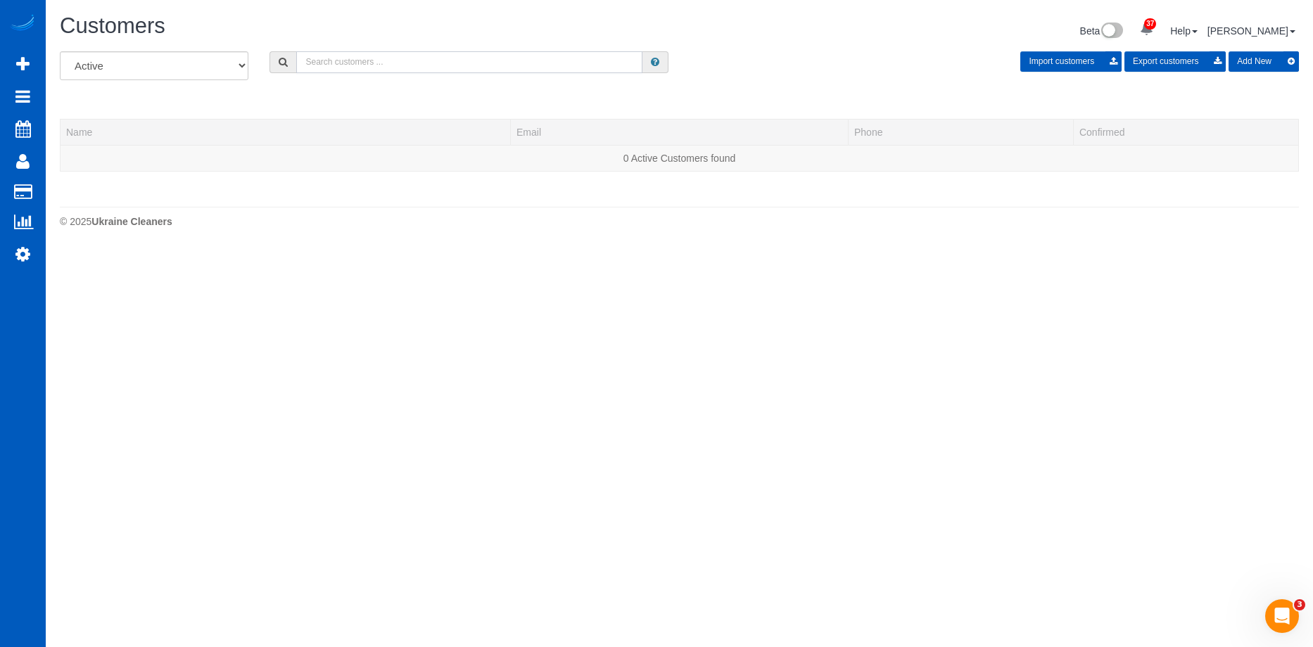
paste input "gailjeffery8@gmail.com"
type input "gailjeffery8@gmail.com"
click at [1240, 68] on button "Add New" at bounding box center [1264, 61] width 70 height 20
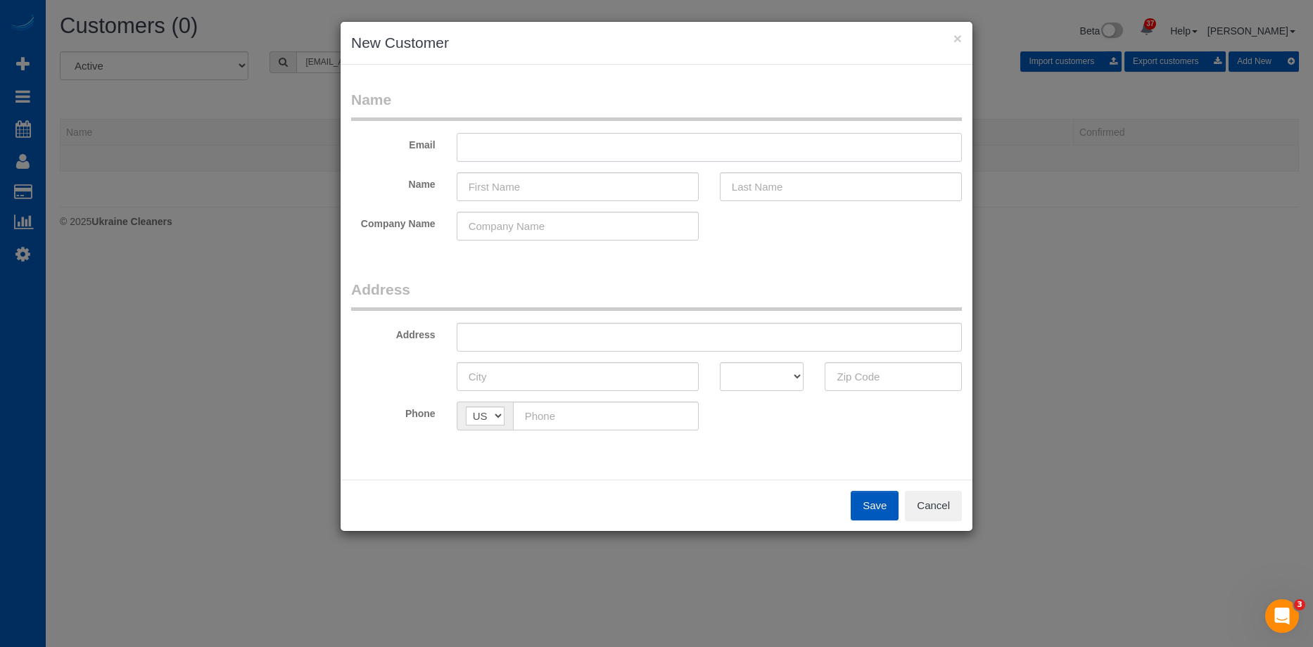
click at [529, 141] on input "text" at bounding box center [709, 147] width 505 height 29
paste input "gailjeffery8@gmail.com"
type input "gailjeffery8@gmail.com"
click at [567, 189] on input "text" at bounding box center [578, 186] width 242 height 29
paste input "Gail Jeffery"
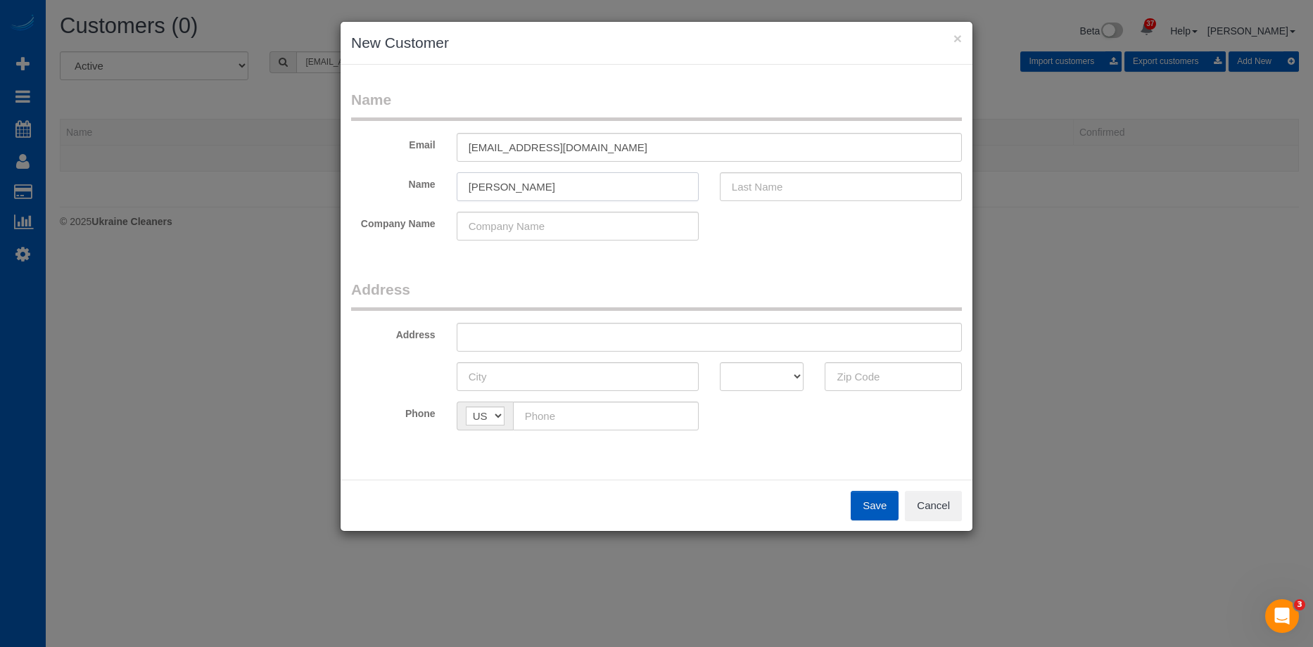
drag, startPoint x: 490, startPoint y: 185, endPoint x: 709, endPoint y: 184, distance: 219.5
click at [642, 186] on input "Gail Jeffery" at bounding box center [578, 186] width 242 height 29
type input "Gail"
click at [784, 184] on input "text" at bounding box center [841, 186] width 242 height 29
paste input "Jeffery"
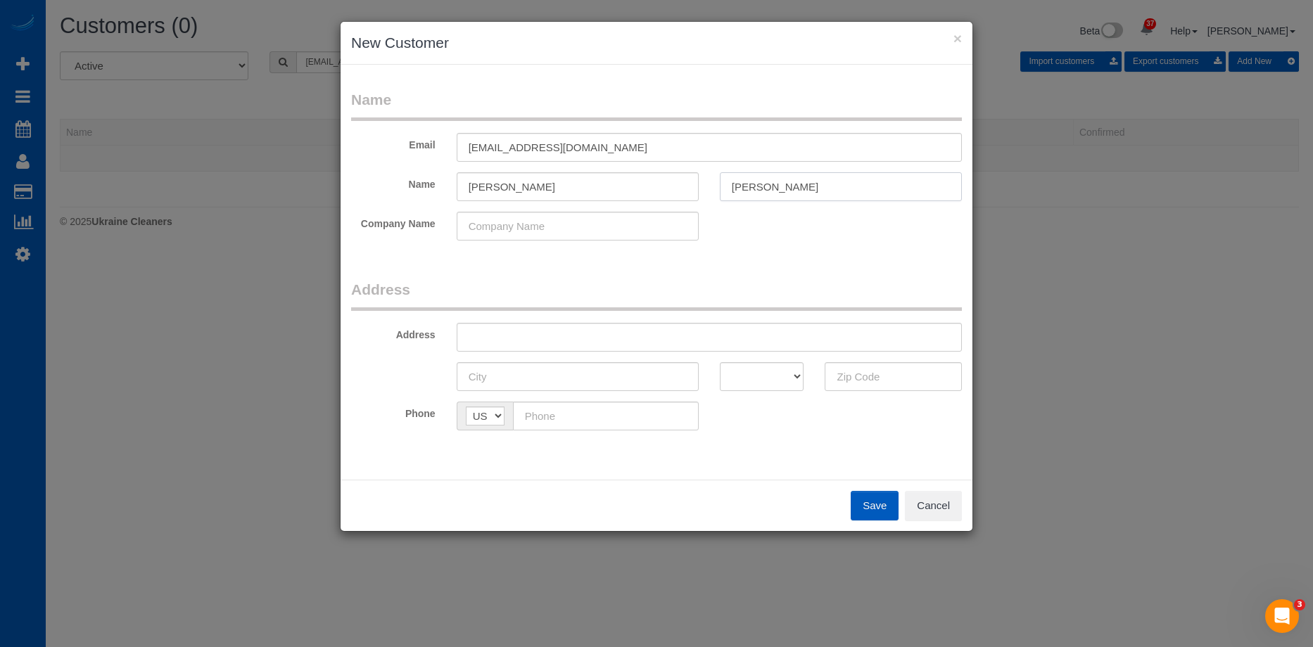
type input "Jeffery"
click at [640, 186] on input "Gail" at bounding box center [578, 186] width 242 height 29
type input "Gail"
drag, startPoint x: 563, startPoint y: 333, endPoint x: 587, endPoint y: 332, distance: 23.9
click at [563, 333] on input "text" at bounding box center [709, 337] width 505 height 29
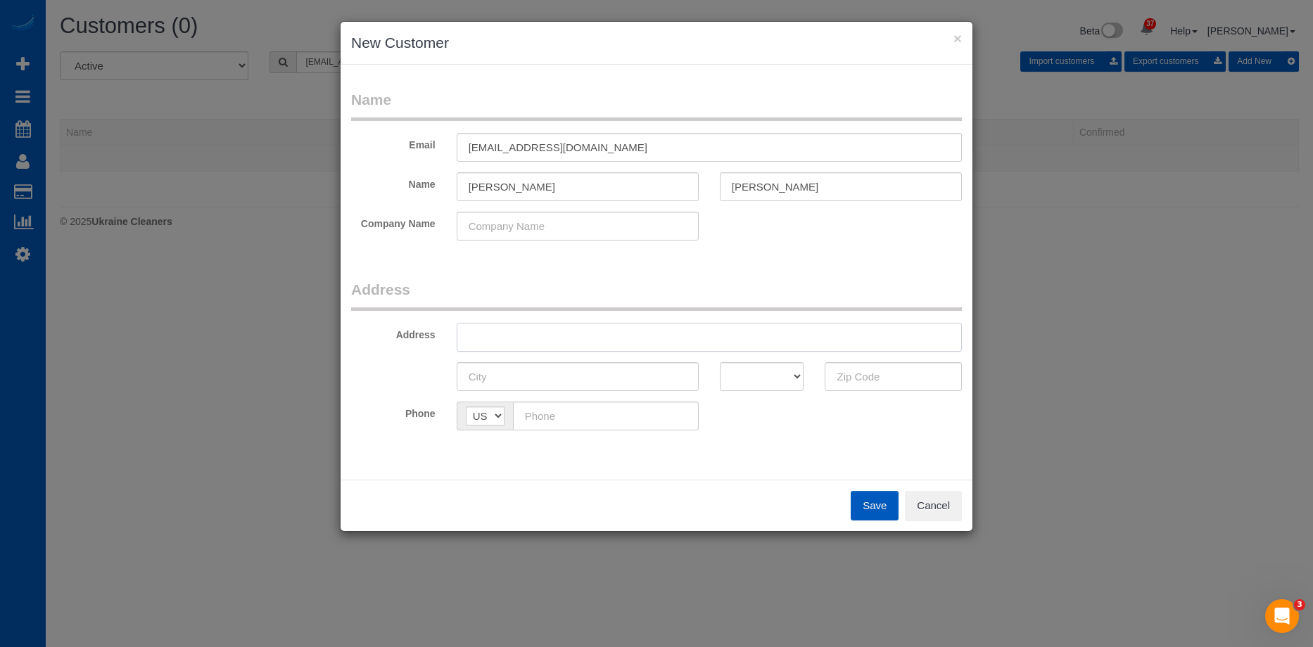
paste input "19430 Fremont Ave N, Shoreline, WA 98133"
drag, startPoint x: 646, startPoint y: 336, endPoint x: 735, endPoint y: 341, distance: 88.8
click at [733, 341] on input "19430 Fremont Ave N, Shoreline, WA 98133" at bounding box center [709, 337] width 505 height 29
type input "19430 Fremont Ave N, Shoreline, WA"
click at [847, 379] on input "text" at bounding box center [893, 376] width 137 height 29
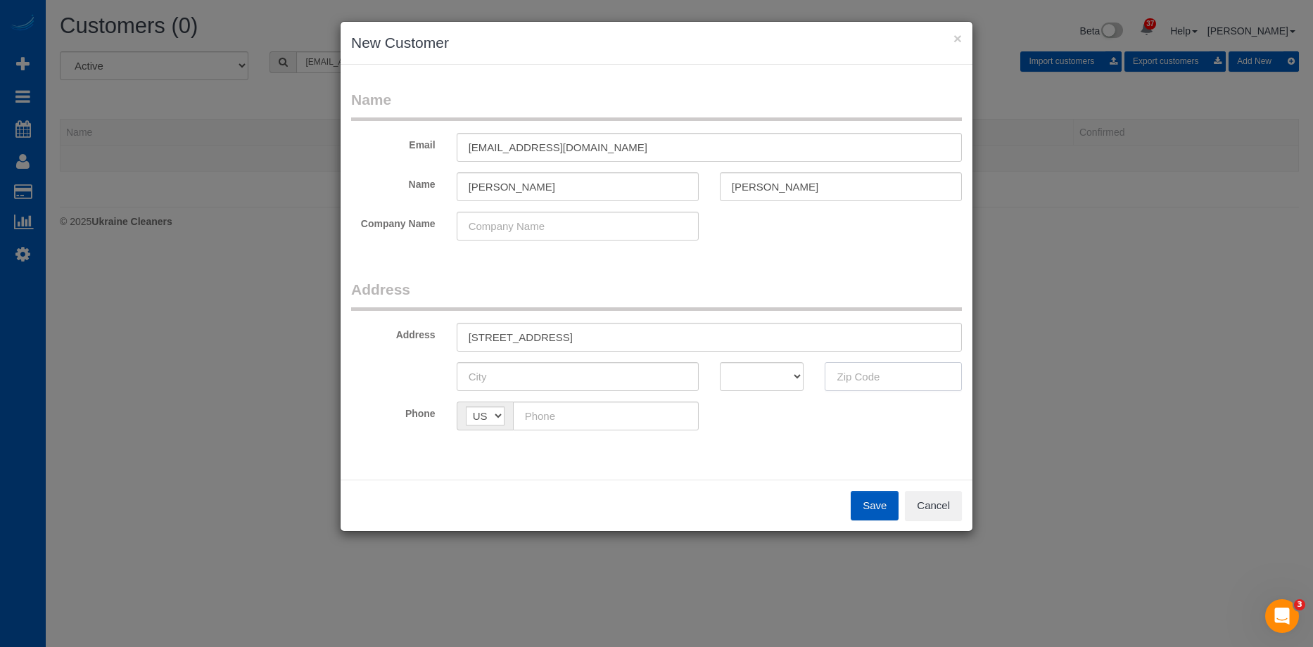
paste input "98133"
type input "98133"
drag, startPoint x: 776, startPoint y: 374, endPoint x: 776, endPoint y: 363, distance: 10.6
click at [776, 374] on select "AK AL AR AZ CA CO CT DC DE FL GA HI IA ID IL IN KS KY LA MA MD ME MI MN MO MS M…" at bounding box center [762, 376] width 84 height 29
select select "WA"
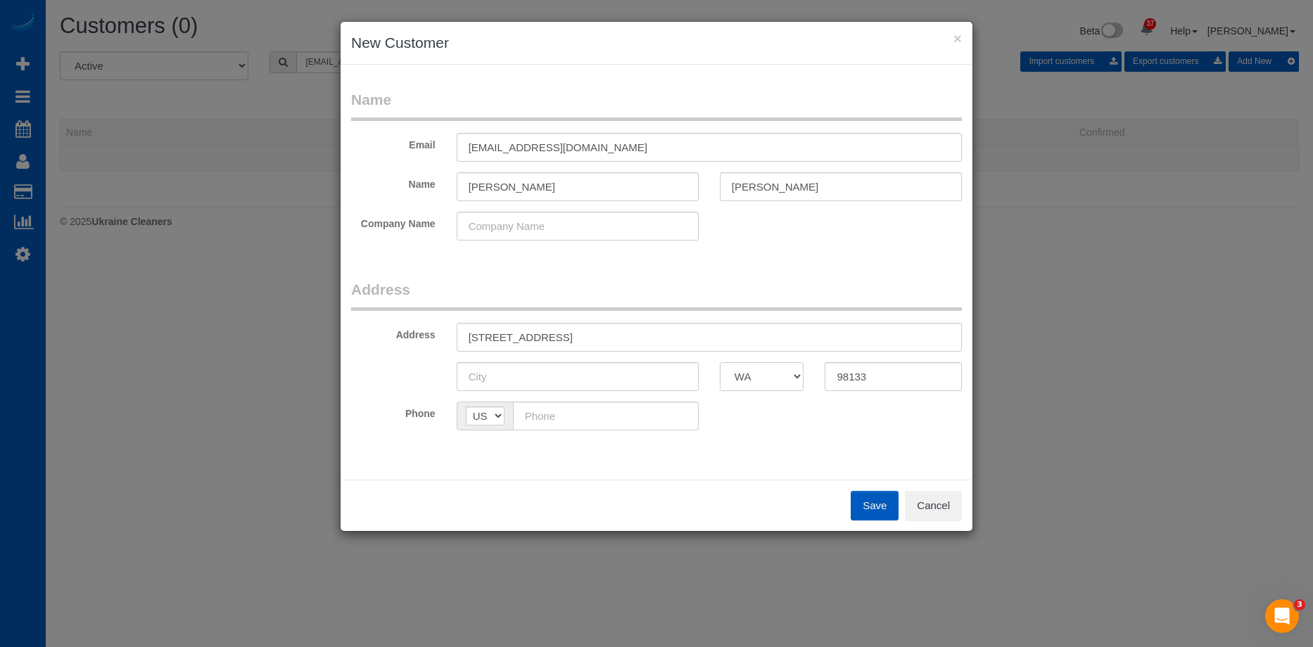
click at [720, 362] on select "AK AL AR AZ CA CO CT DC DE FL GA HI IA ID IL IN KS KY LA MA MD ME MI MN MO MS M…" at bounding box center [762, 376] width 84 height 29
drag, startPoint x: 579, startPoint y: 332, endPoint x: 620, endPoint y: 338, distance: 41.3
click at [620, 338] on input "19430 Fremont Ave N, Shoreline, WA" at bounding box center [709, 337] width 505 height 29
type input "19430 Fremont Ave N, , WA"
click at [568, 369] on input "text" at bounding box center [578, 376] width 242 height 29
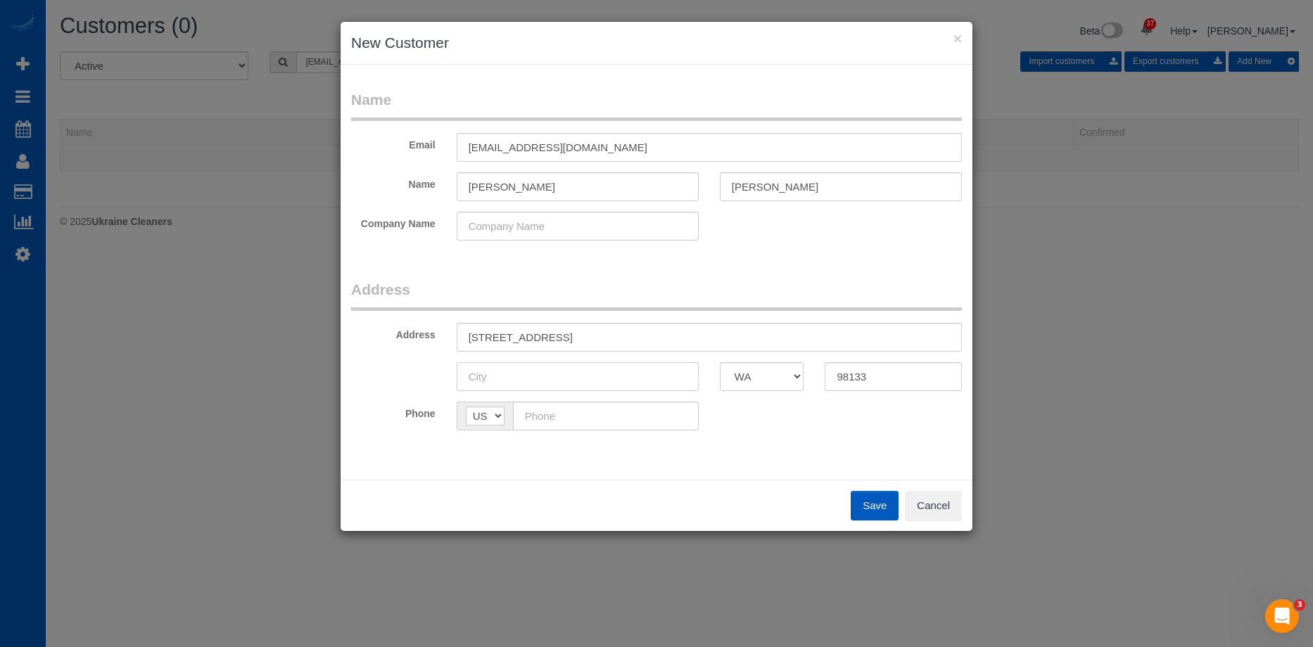
paste input "Shoreline"
type input "Shoreline"
drag, startPoint x: 571, startPoint y: 339, endPoint x: 645, endPoint y: 334, distance: 74.1
click at [645, 334] on input "19430 Fremont Ave N, , WA" at bounding box center [709, 337] width 505 height 29
type input "19430 Fremont Ave N"
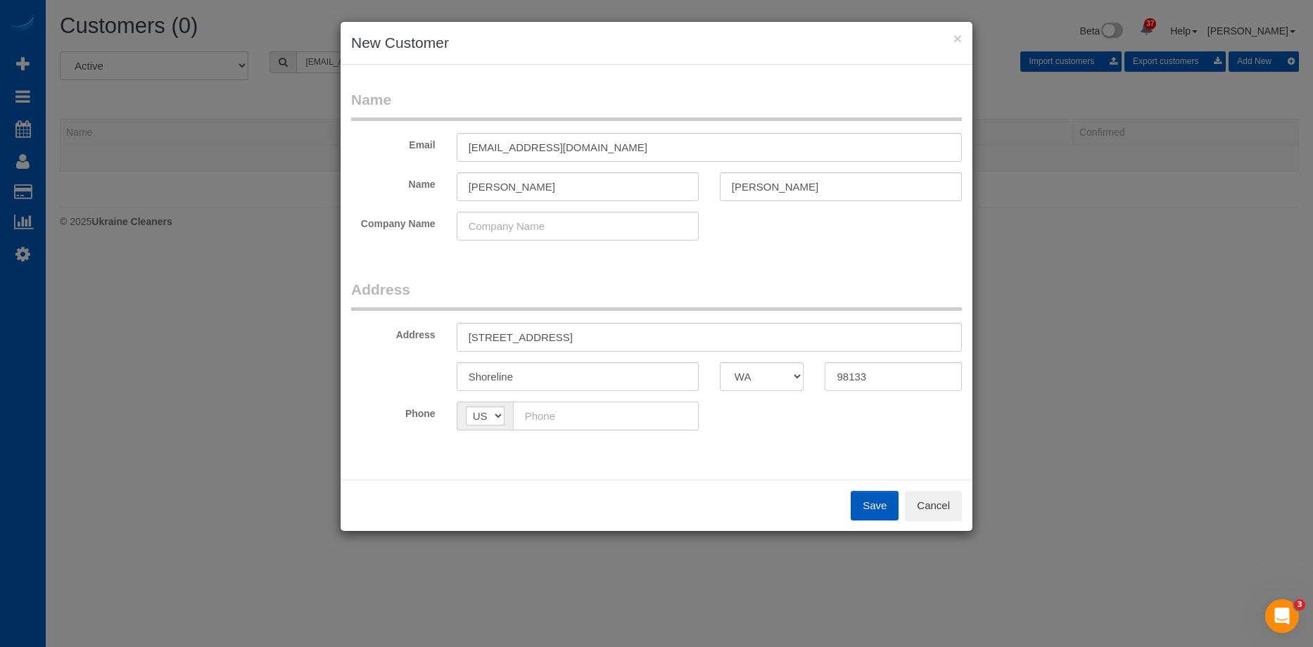
click at [669, 423] on input "text" at bounding box center [606, 416] width 186 height 29
paste input "(425) 478-7103"
type input "(425) 478-7103"
click at [825, 419] on div "Phone AF AL DZ AD AO AI AQ AG AR AM AW AU AT AZ BS BH BD BB BY BE BZ BJ BM BT B…" at bounding box center [657, 416] width 632 height 29
click at [876, 509] on button "Save" at bounding box center [875, 506] width 48 height 30
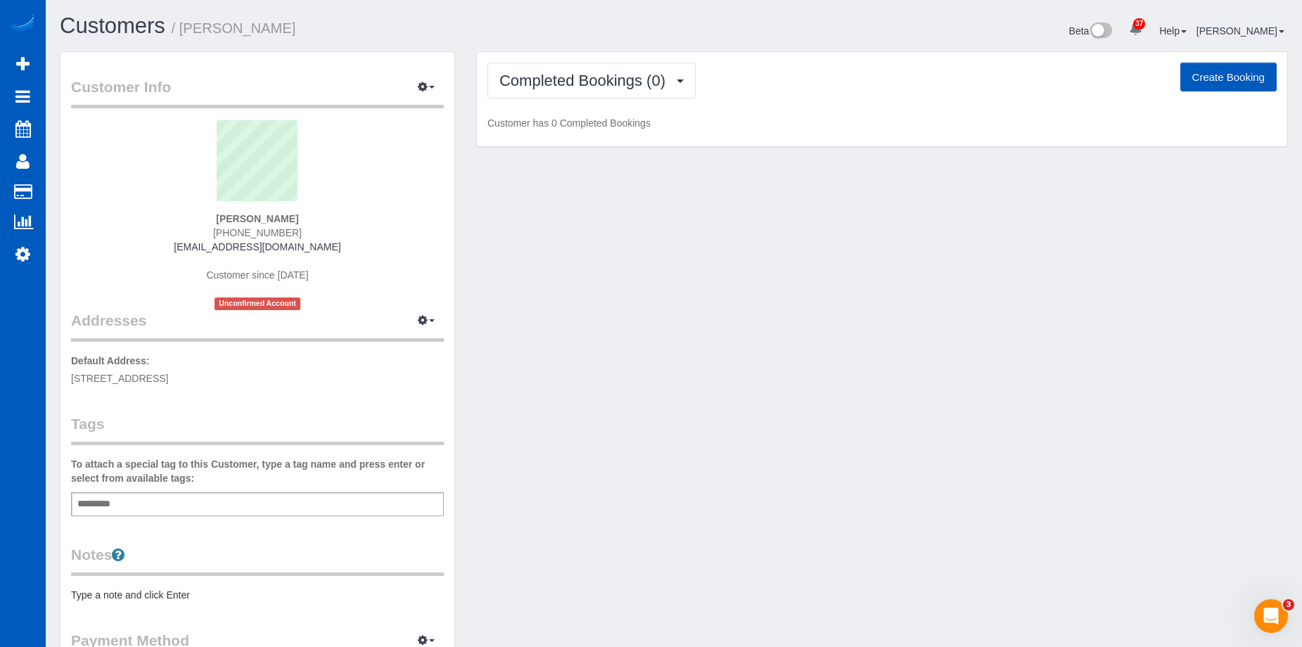
click at [1200, 72] on button "Create Booking" at bounding box center [1229, 78] width 96 height 30
select select "WA"
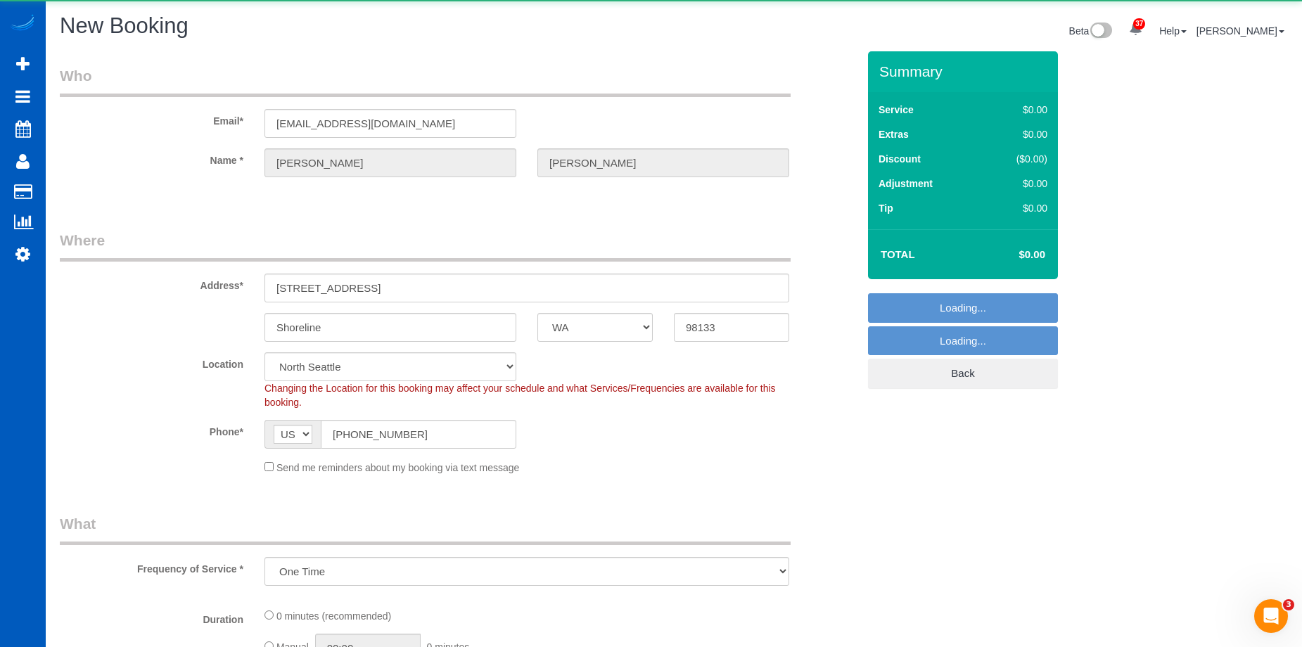
select select "object:8816"
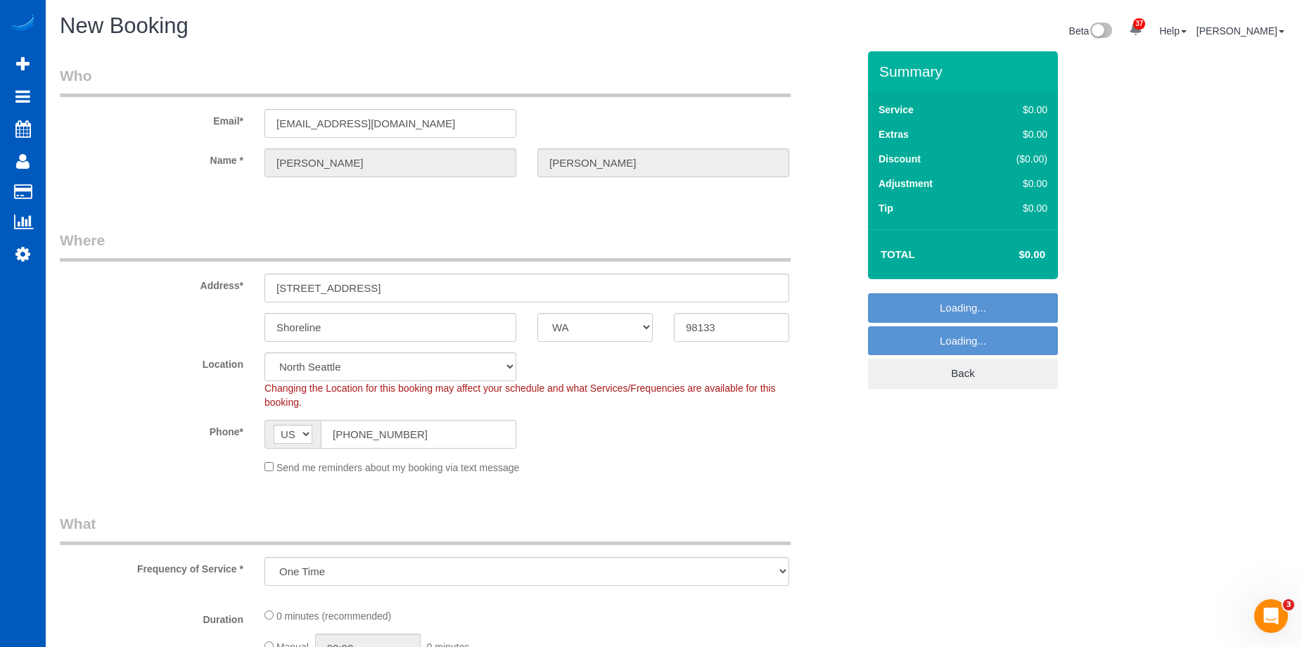
select select "199"
select select "object:9129"
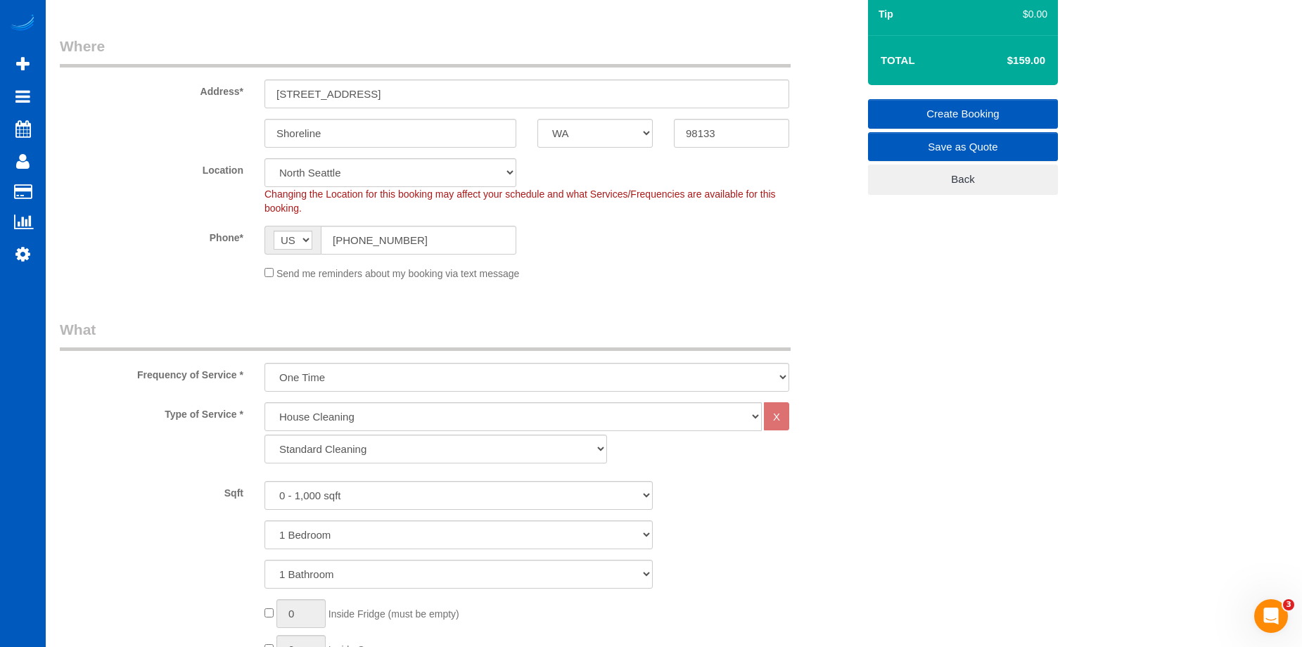
scroll to position [211, 0]
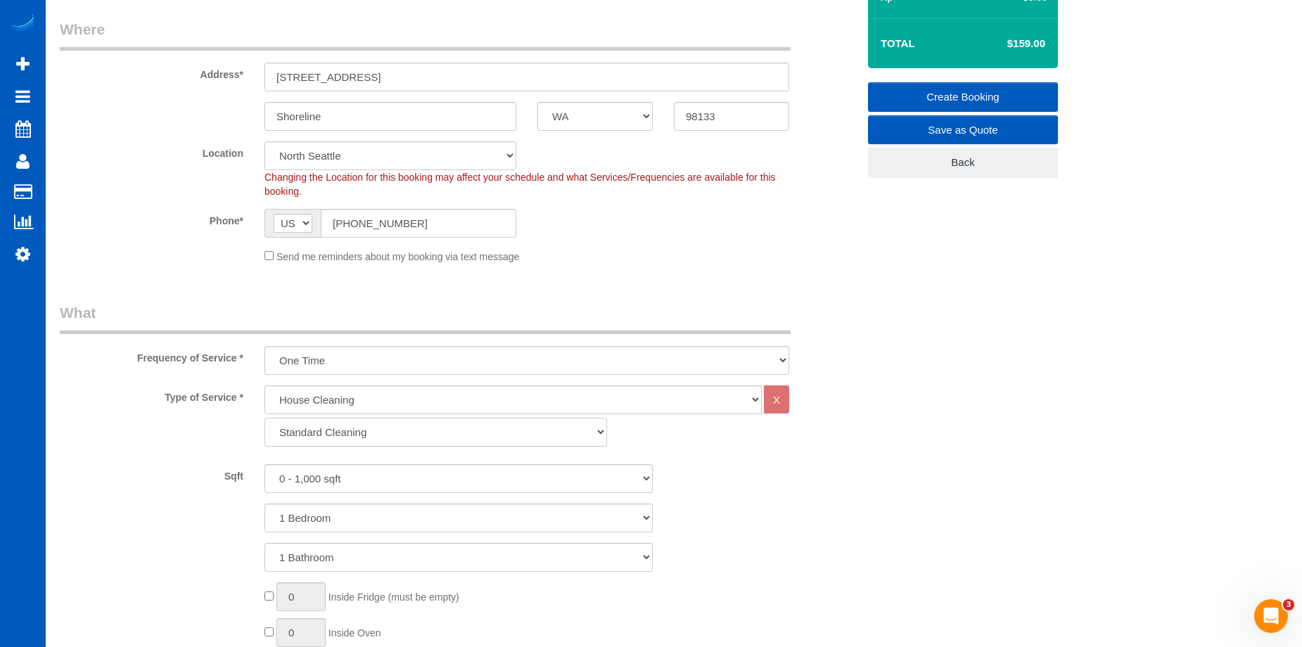
click at [459, 436] on select "Standard Cleaning Deep Cleaning Move In/ Out Cleaning" at bounding box center [436, 432] width 343 height 29
select select "368"
click at [265, 418] on select "Standard Cleaning Deep Cleaning Move In/ Out Cleaning" at bounding box center [436, 432] width 343 height 29
click at [445, 470] on select "0 - 1,000 sqft 1,001 - 1,500 sqft 1,501 - 2,000 sqft 2,001 - 2,500 sqft 2,501 -…" at bounding box center [459, 478] width 388 height 29
select select "1001"
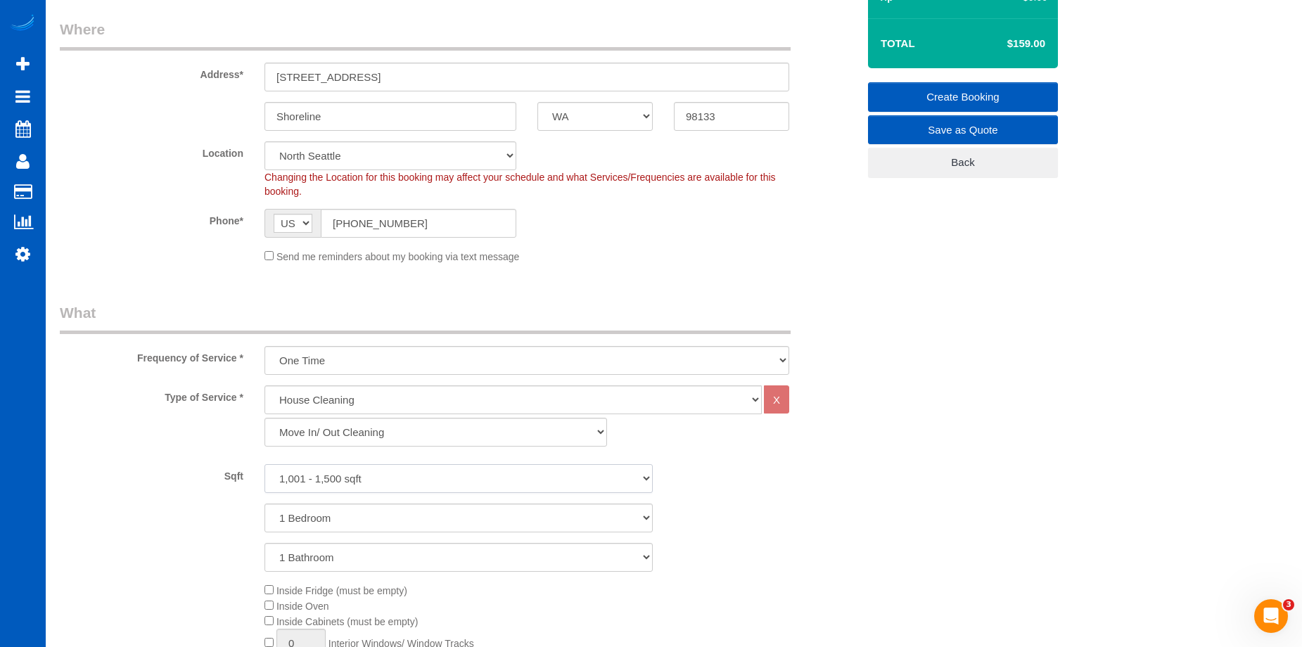
click at [265, 464] on select "0 - 1,000 sqft 1,001 - 1,500 sqft 1,501 - 2,000 sqft 2,001 - 2,500 sqft 2,501 -…" at bounding box center [459, 478] width 388 height 29
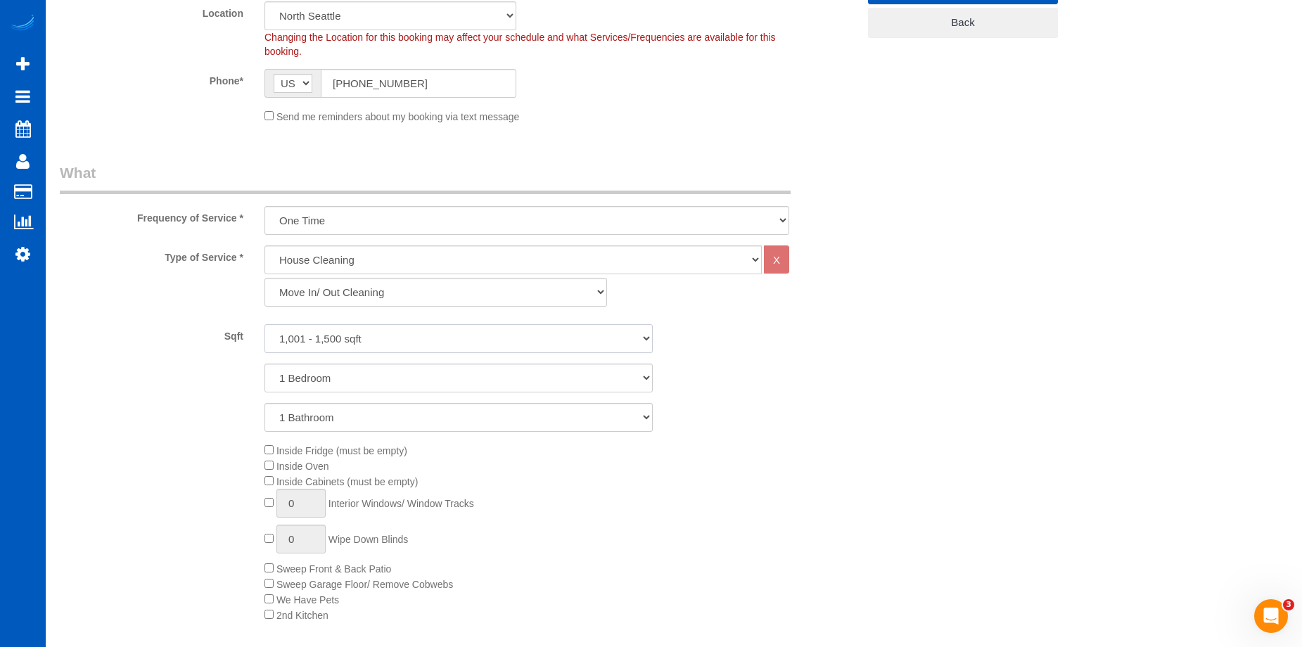
scroll to position [352, 0]
click at [402, 372] on select "1 Bedroom 2 Bedrooms 3 Bedrooms 4 Bedrooms 5 Bedrooms 6 Bedrooms 7 Bedrooms" at bounding box center [459, 377] width 388 height 29
click at [265, 363] on select "1 Bedroom 2 Bedrooms 3 Bedrooms 4 Bedrooms 5 Bedrooms 6 Bedrooms 7 Bedrooms" at bounding box center [459, 377] width 388 height 29
drag, startPoint x: 417, startPoint y: 379, endPoint x: 408, endPoint y: 391, distance: 14.6
click at [417, 379] on select "1 Bedroom 2 Bedrooms 3 Bedrooms 4 Bedrooms 5 Bedrooms 6 Bedrooms 7 Bedrooms" at bounding box center [459, 377] width 388 height 29
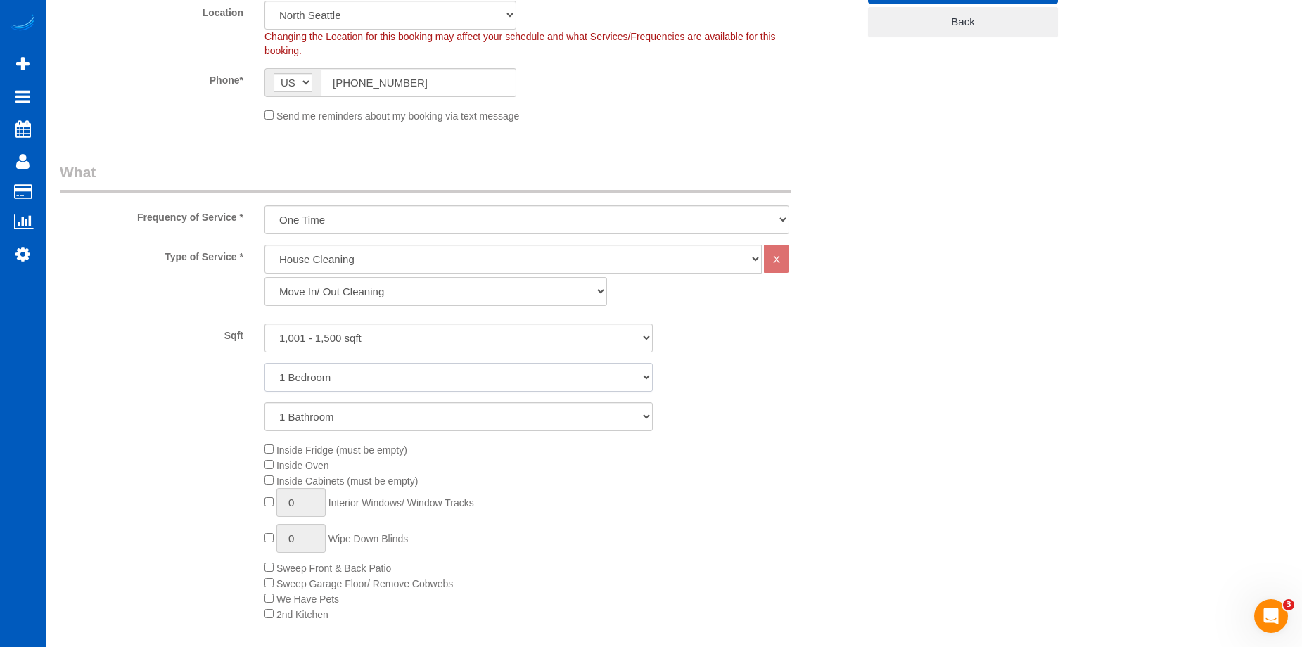
select select "2"
click at [265, 363] on select "1 Bedroom 2 Bedrooms 3 Bedrooms 4 Bedrooms 5 Bedrooms 6 Bedrooms 7 Bedrooms" at bounding box center [459, 377] width 388 height 29
drag, startPoint x: 405, startPoint y: 405, endPoint x: 399, endPoint y: 423, distance: 18.7
click at [405, 405] on select "1 Bathroom 2 Bathrooms 3 Bathrooms 4 Bathrooms 5 Bathrooms 6 Bathrooms 7 Bathro…" at bounding box center [459, 416] width 388 height 29
select select "2"
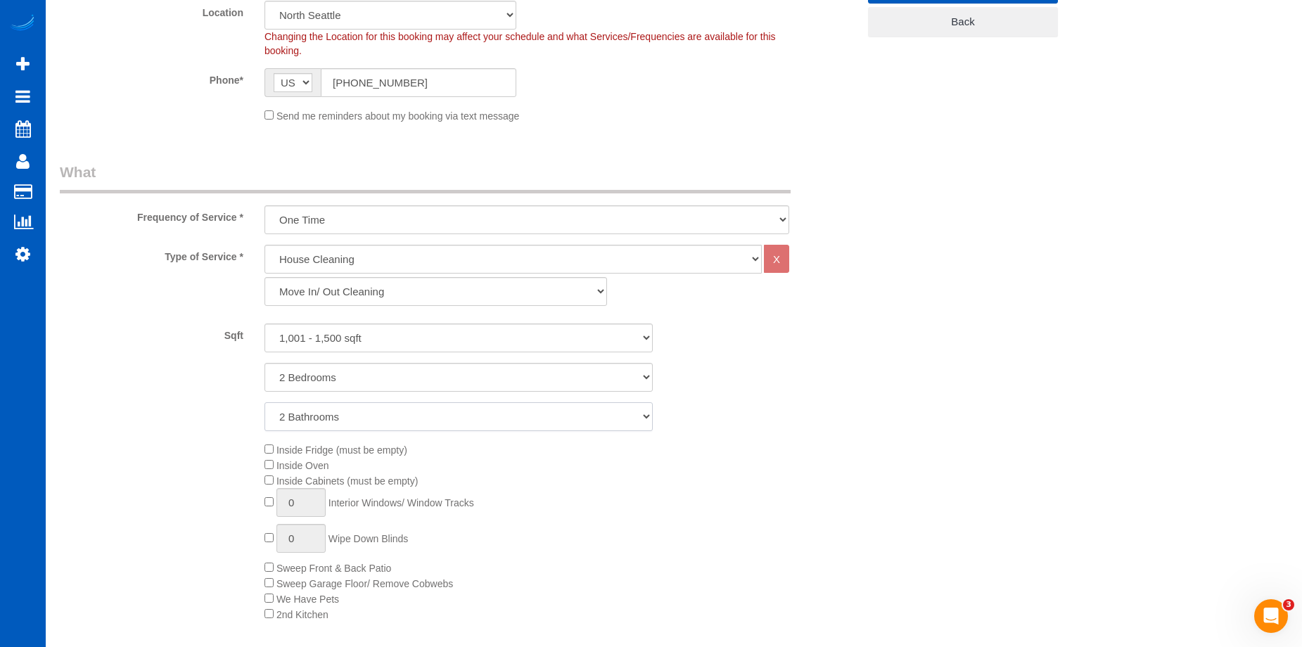
click at [265, 402] on select "1 Bathroom 2 Bathrooms 3 Bathrooms 4 Bathrooms 5 Bathrooms 6 Bathrooms 7 Bathro…" at bounding box center [459, 416] width 388 height 29
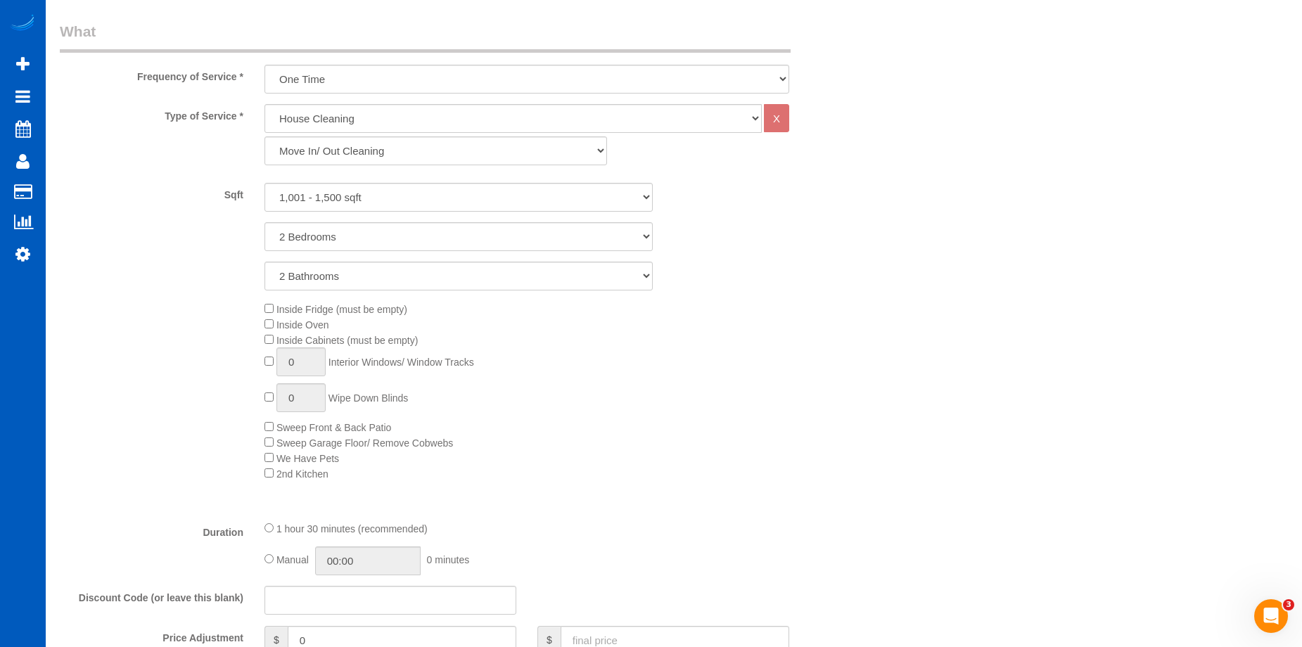
click at [267, 301] on div "Inside Fridge (must be empty) Inside Oven Inside Cabinets (must be empty) 0 Int…" at bounding box center [561, 391] width 614 height 180
click at [288, 360] on input "1" at bounding box center [301, 362] width 49 height 29
drag, startPoint x: 302, startPoint y: 360, endPoint x: 263, endPoint y: 360, distance: 38.7
click at [263, 360] on div "Inside Fridge (must be empty) Inside Oven Inside Cabinets (must be empty) 1 Int…" at bounding box center [561, 391] width 614 height 180
type input "8"
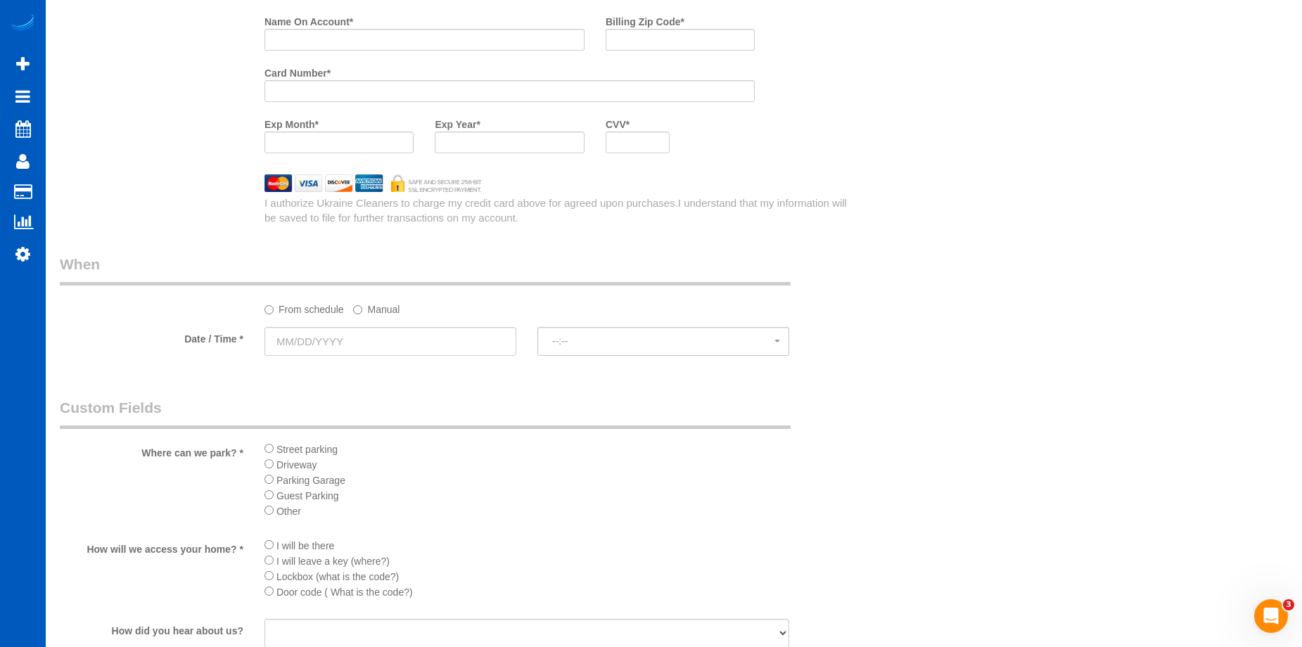
scroll to position [1478, 0]
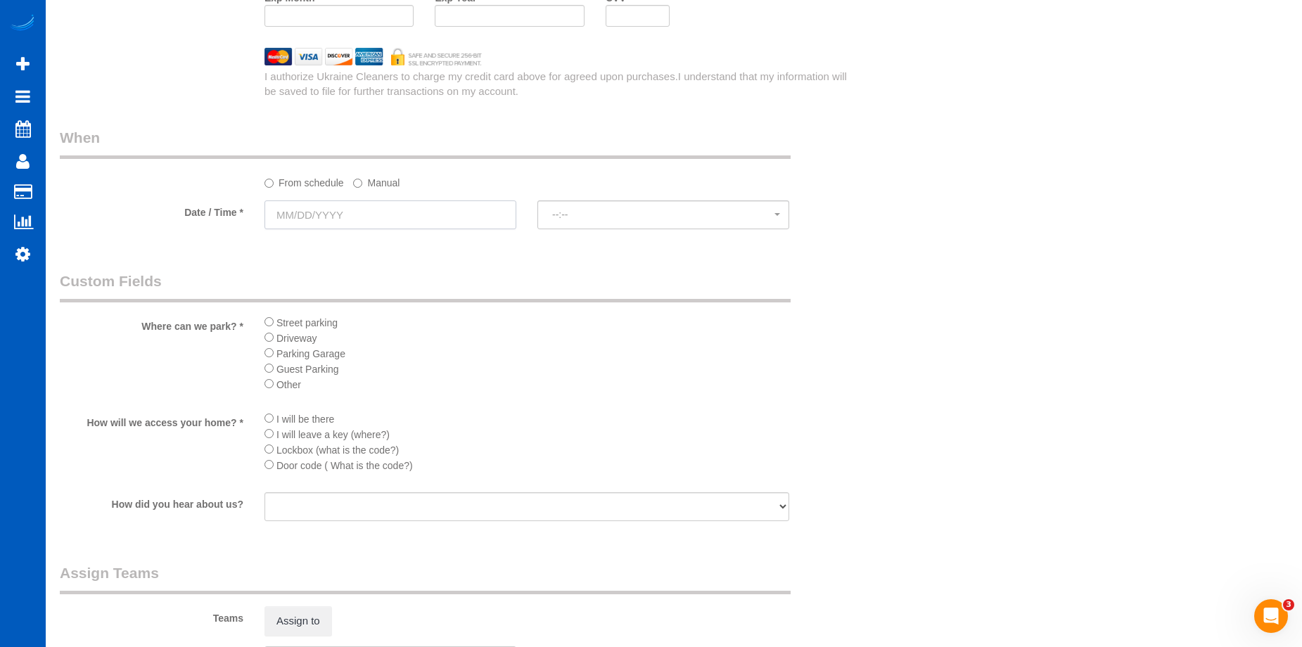
click at [406, 209] on input "text" at bounding box center [391, 215] width 252 height 29
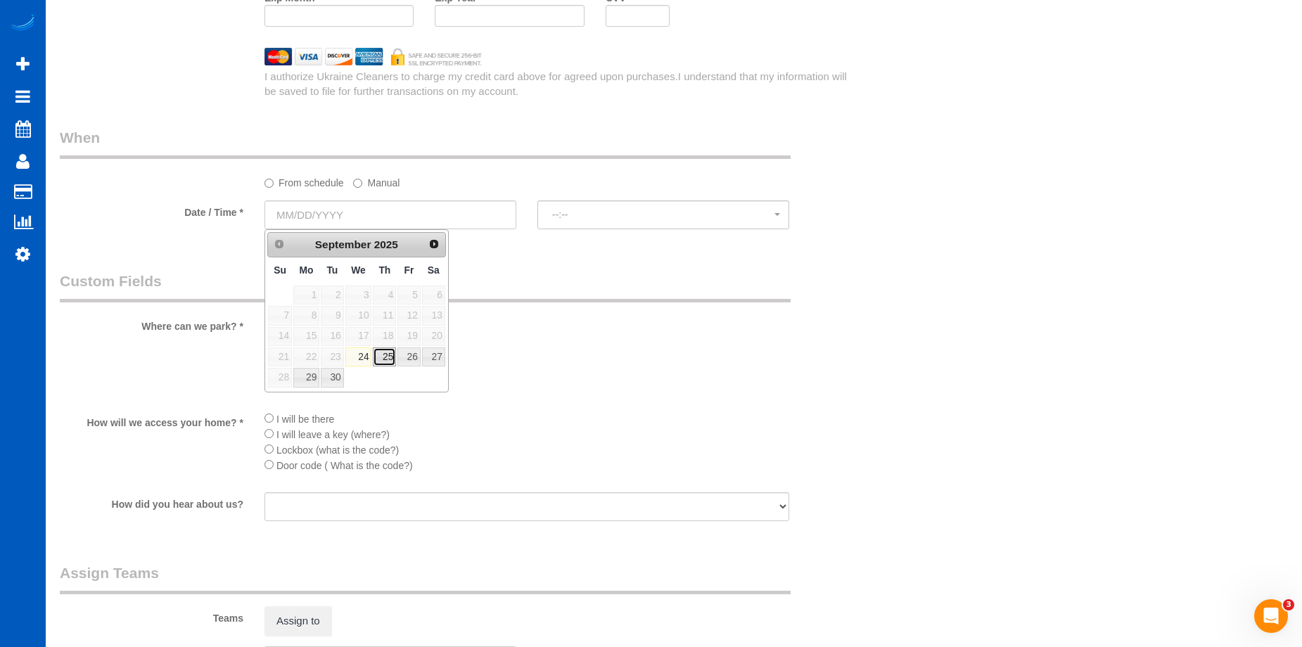
click at [392, 353] on link "25" at bounding box center [384, 357] width 23 height 19
type input "09/25/2025"
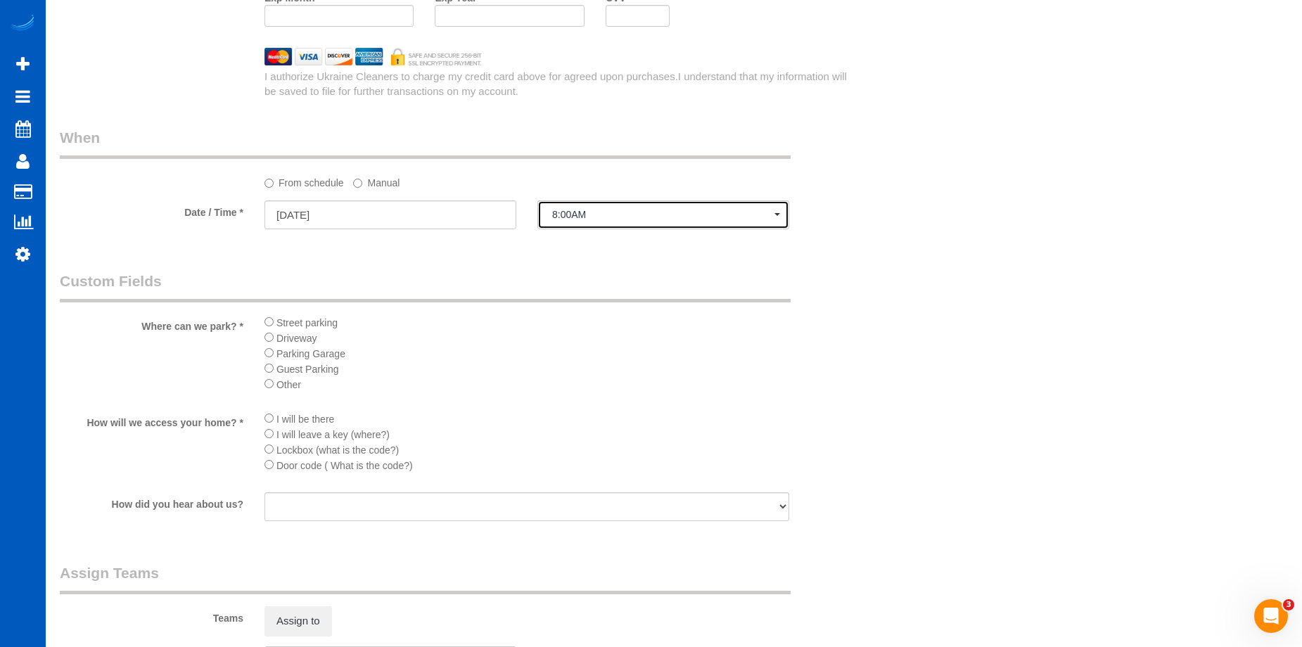
click at [608, 223] on button "8:00AM" at bounding box center [664, 215] width 252 height 29
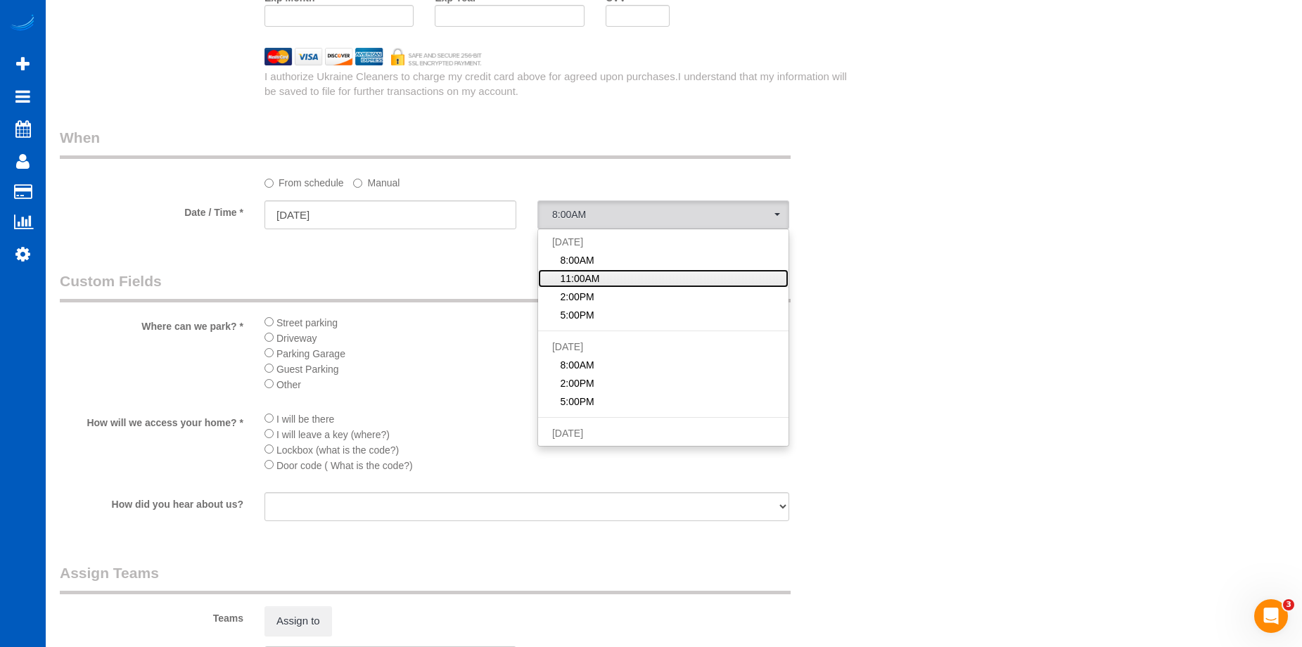
click at [606, 276] on link "11:00AM" at bounding box center [663, 278] width 250 height 18
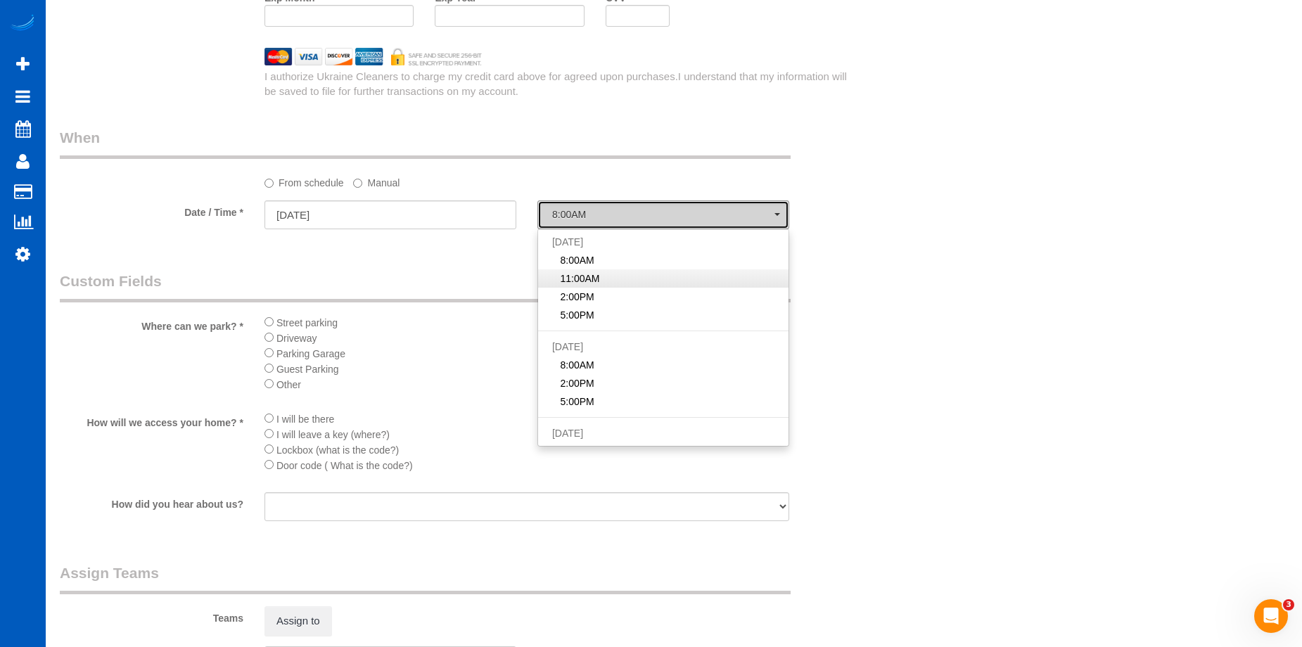
select select "spot15"
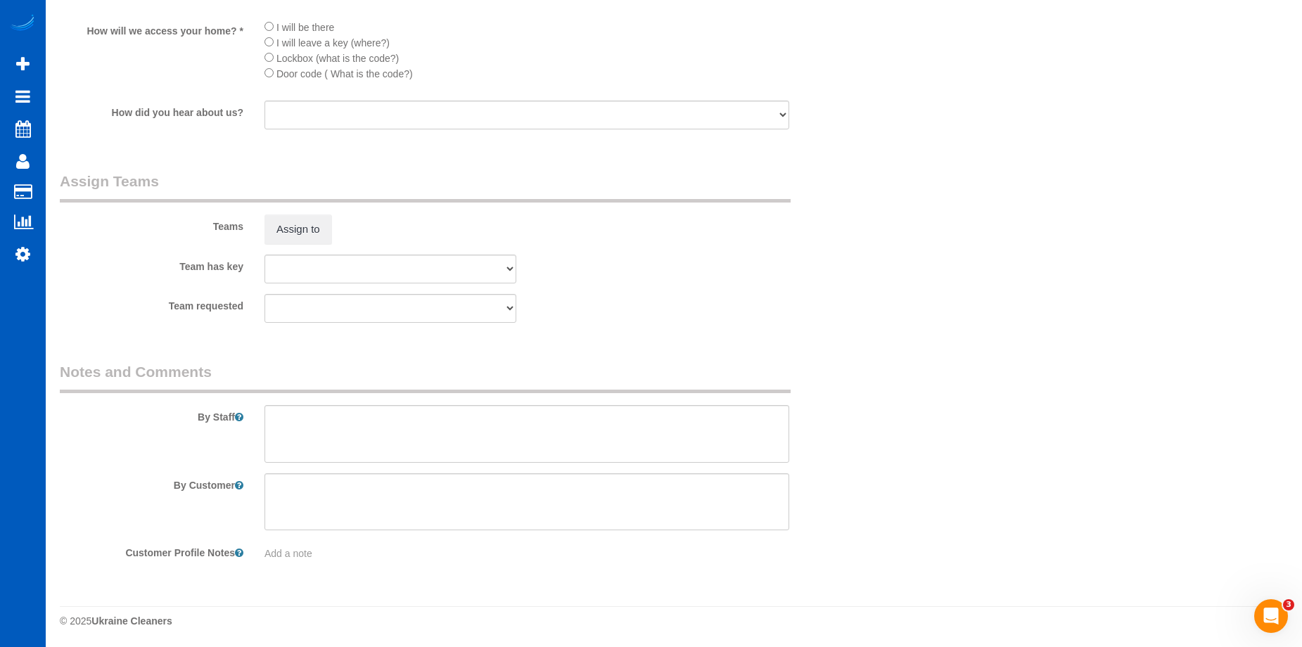
scroll to position [1871, 0]
click at [455, 426] on textarea at bounding box center [527, 433] width 525 height 58
click at [421, 426] on textarea at bounding box center [527, 433] width 525 height 58
paste textarea "The client will be leaving the girls to lock up The house might have cobwebs"
type textarea "Booked by Shanique. The client will be leaving the girls to lock up The house m…"
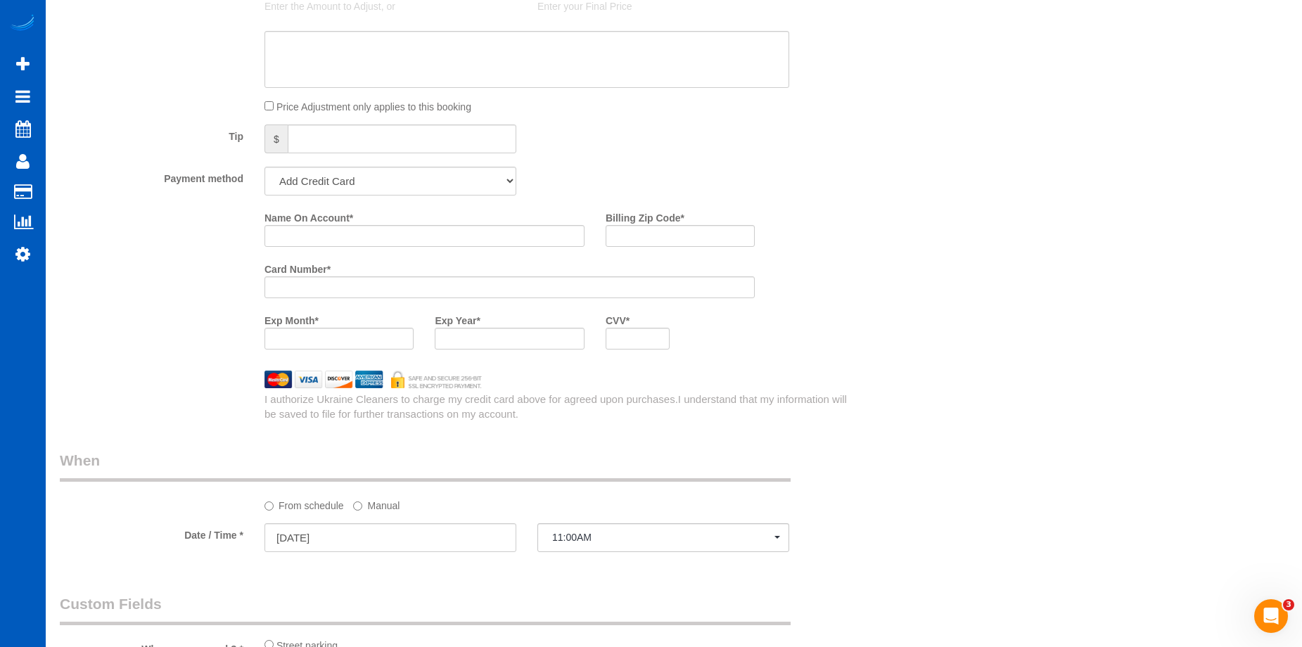
scroll to position [1027, 0]
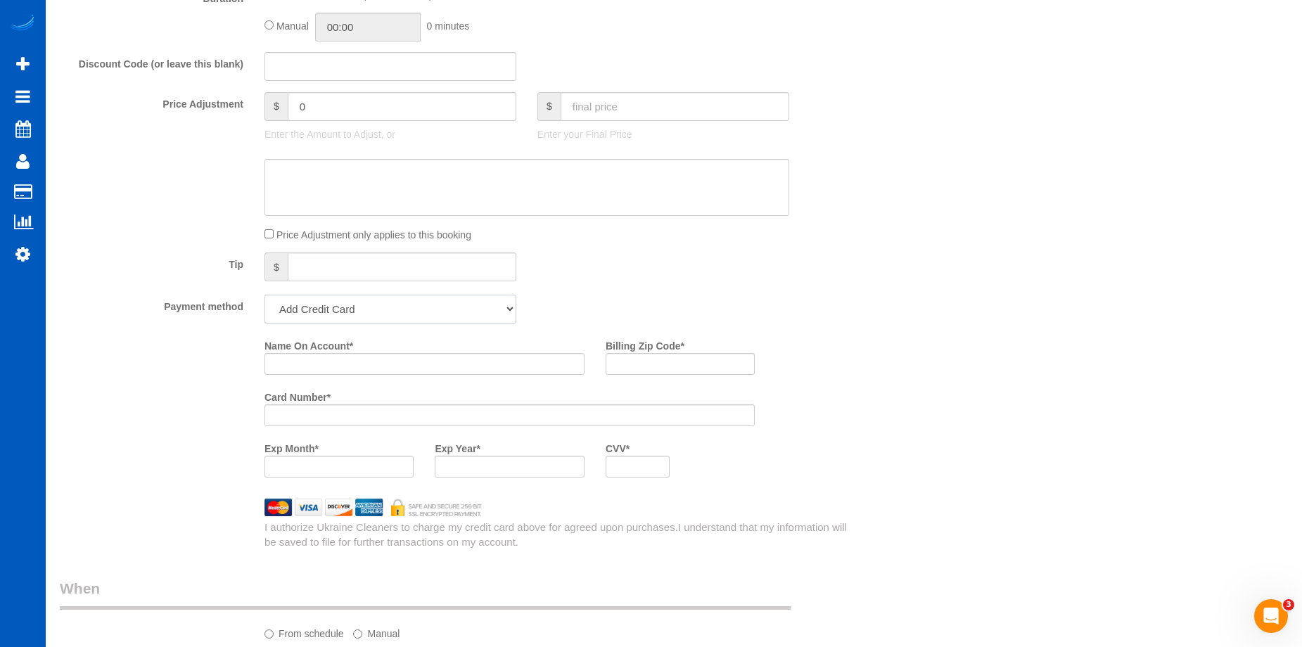
drag, startPoint x: 457, startPoint y: 310, endPoint x: 448, endPoint y: 307, distance: 9.6
click at [448, 307] on select "Add Credit Card Cash Check Paypal" at bounding box center [391, 309] width 252 height 29
select select "string:cash"
click at [265, 295] on select "Add Credit Card Cash Check Paypal" at bounding box center [391, 309] width 252 height 29
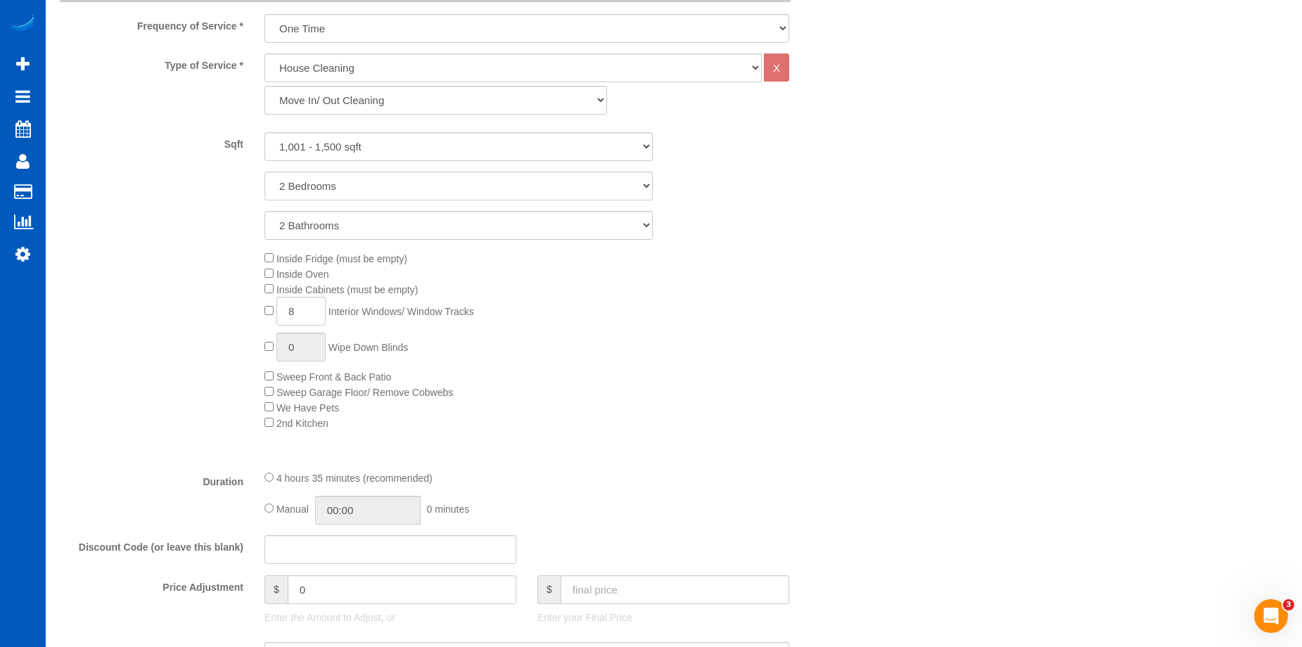
scroll to position [745, 0]
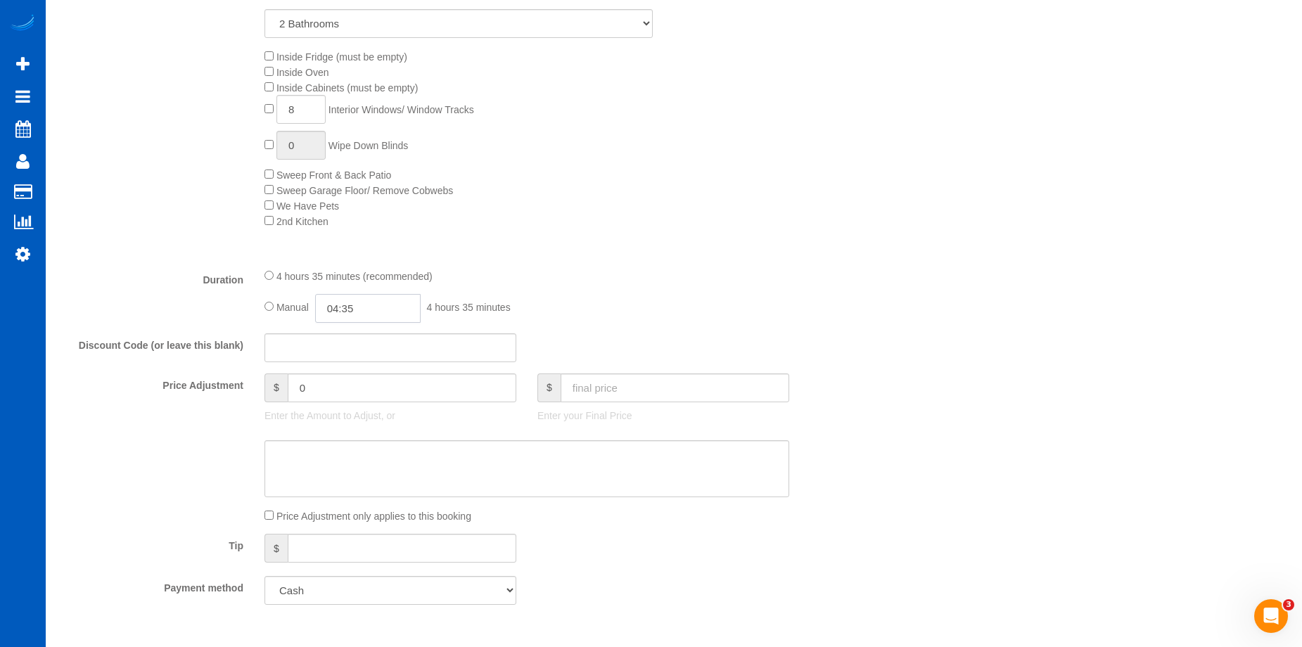
click at [376, 316] on input "04:35" at bounding box center [368, 308] width 106 height 29
type input "05:00"
click at [354, 374] on li "05:00" at bounding box center [352, 375] width 63 height 18
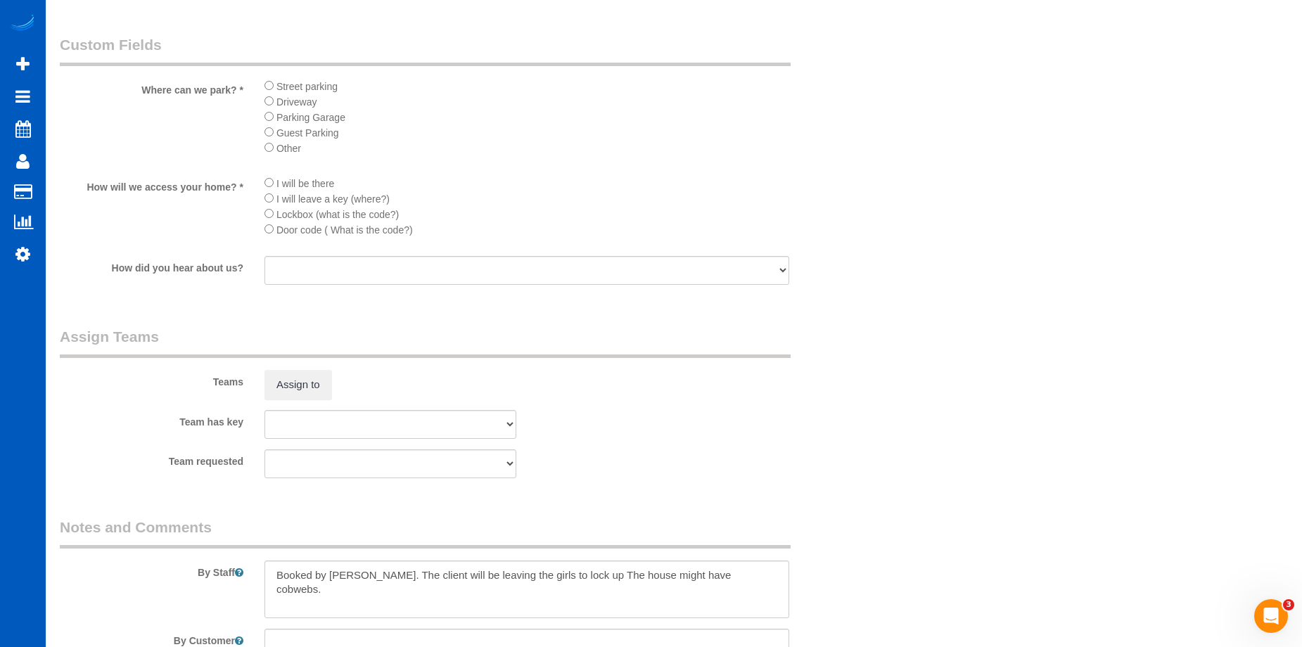
select select "spot28"
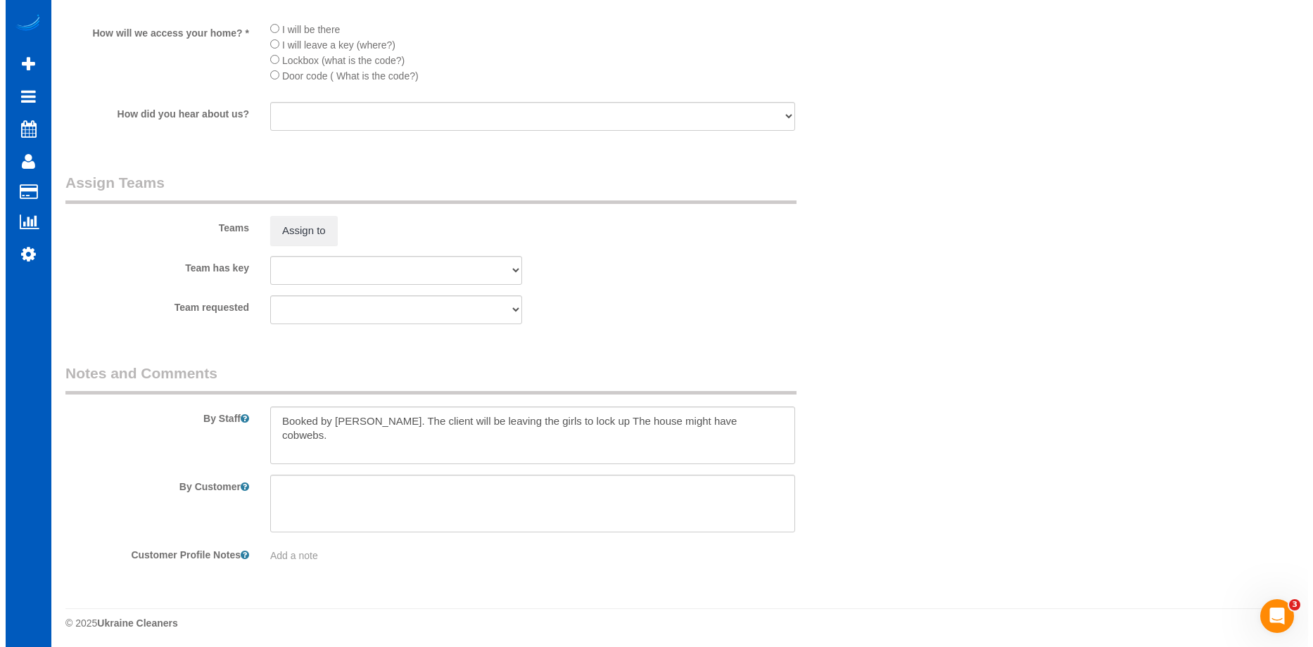
scroll to position [1656, 0]
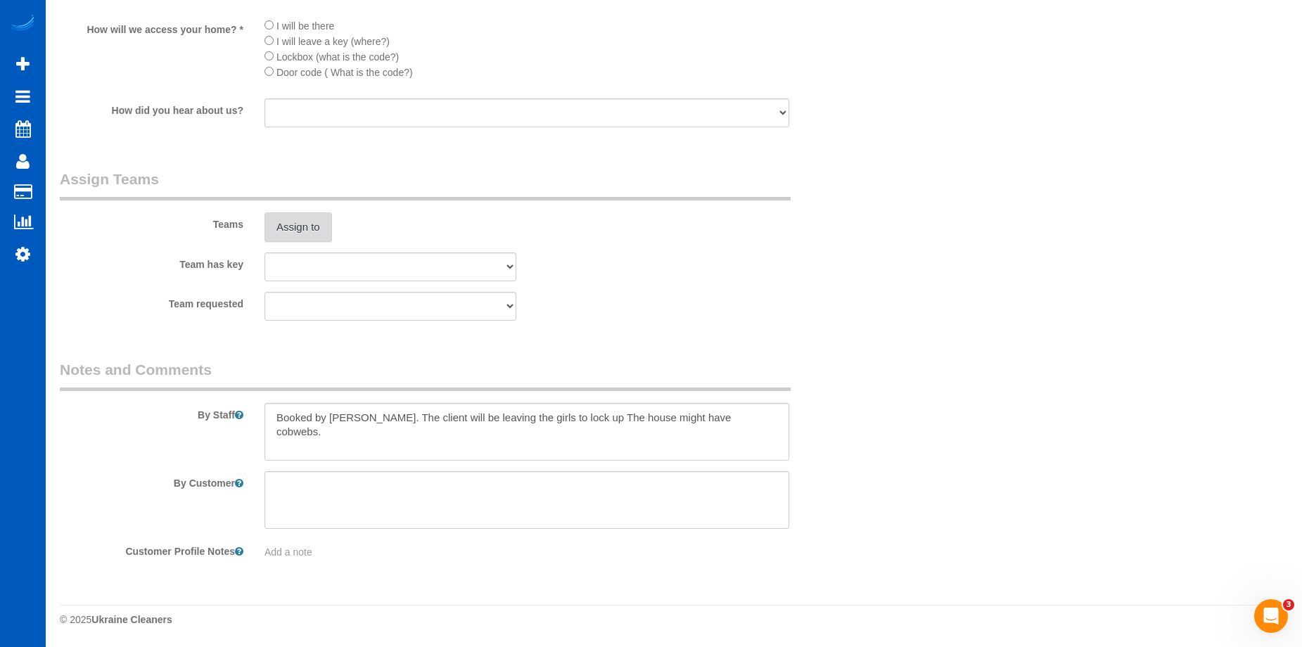
click at [305, 236] on button "Assign to" at bounding box center [299, 227] width 68 height 30
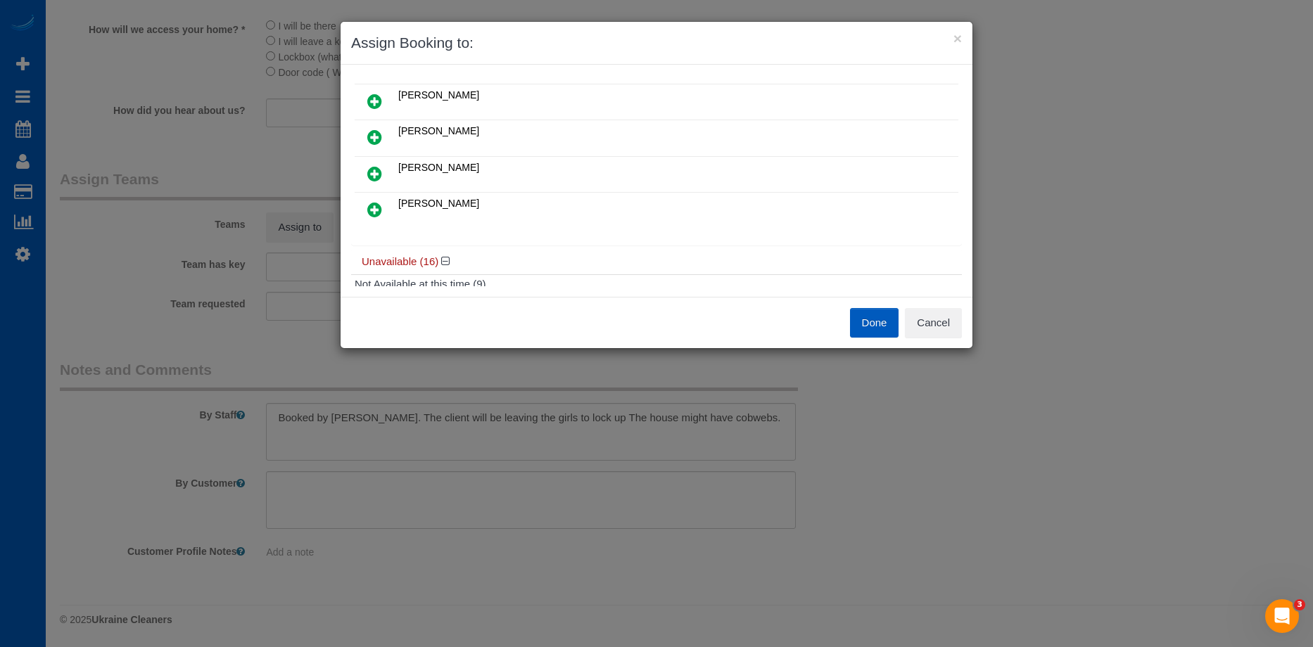
scroll to position [70, 0]
click at [380, 132] on icon at bounding box center [374, 135] width 15 height 17
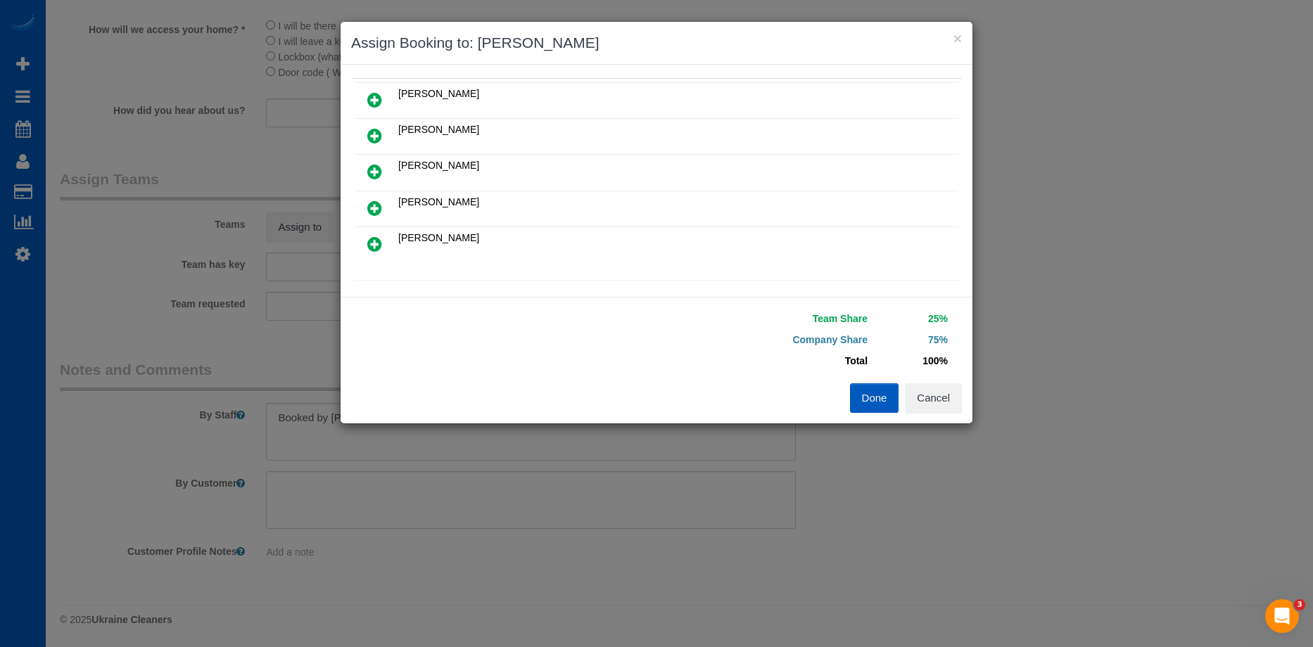
click at [386, 167] on link at bounding box center [374, 172] width 33 height 28
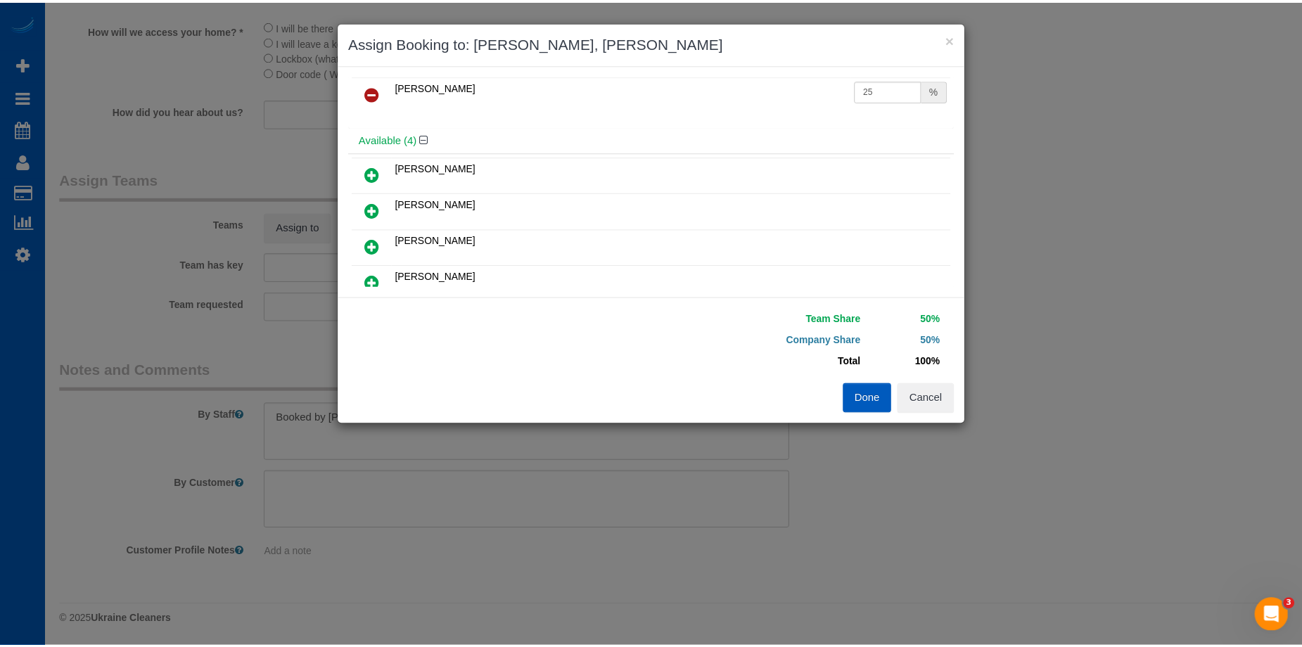
scroll to position [0, 0]
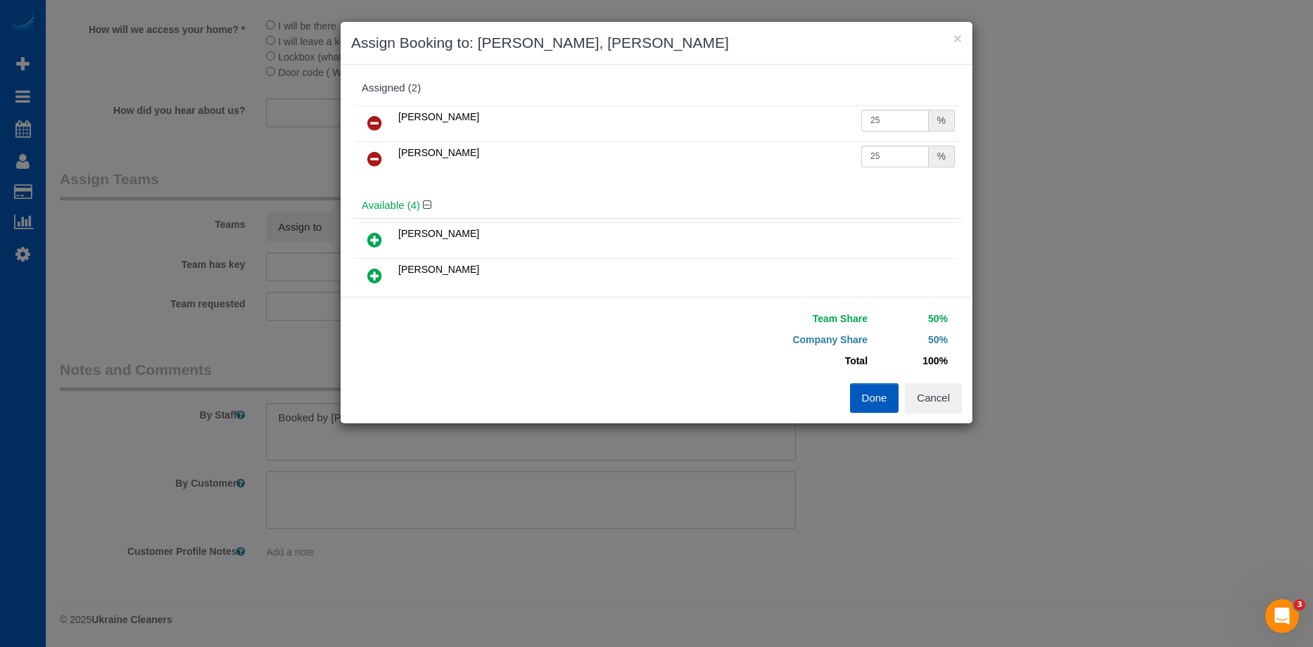
click at [880, 402] on button "Done" at bounding box center [874, 398] width 49 height 30
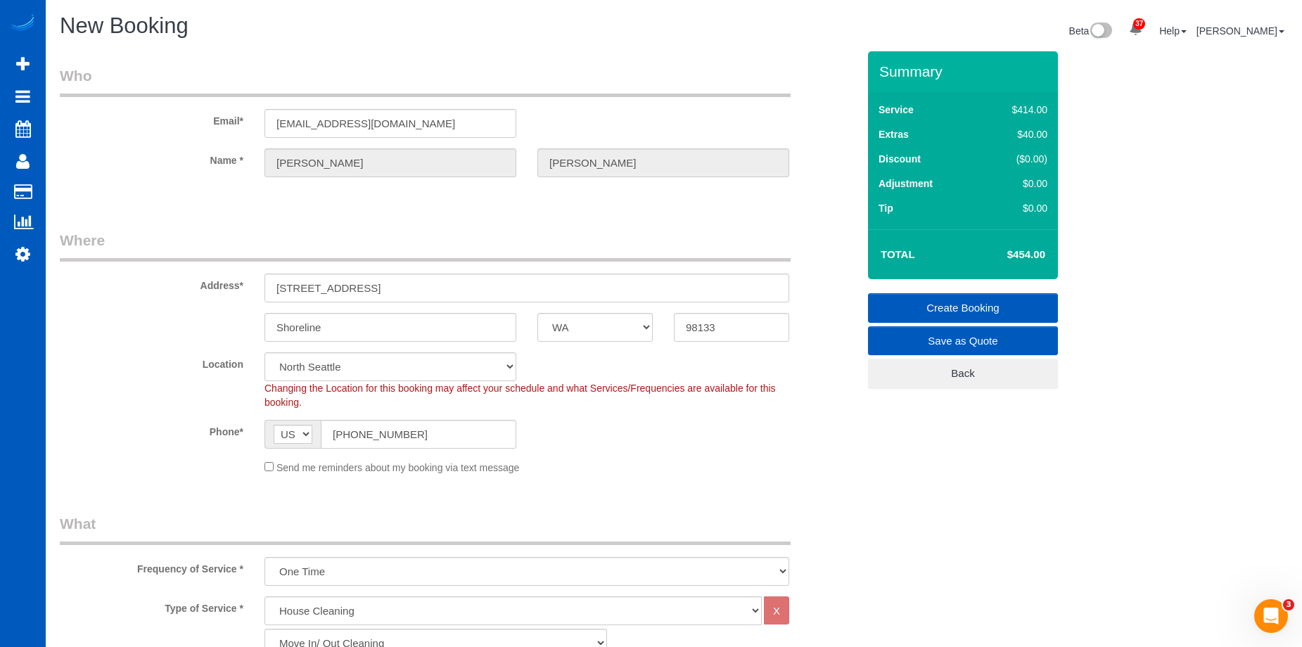
click at [891, 305] on link "Create Booking" at bounding box center [963, 308] width 190 height 30
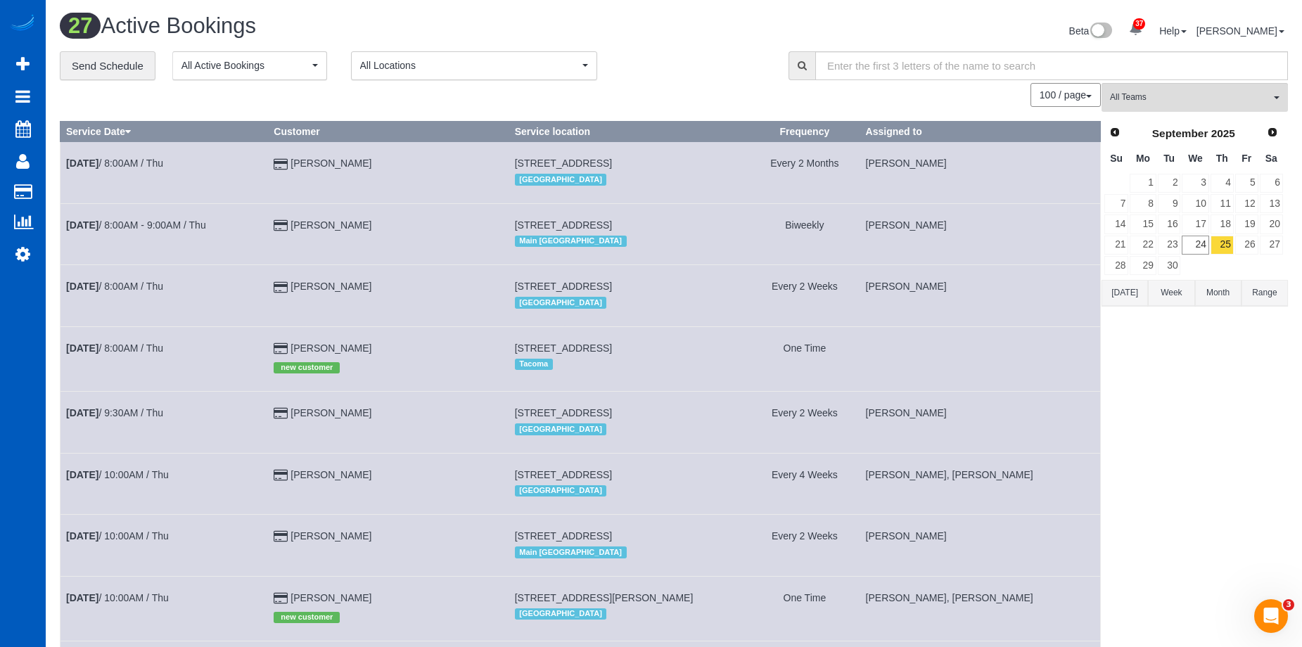
click at [1126, 301] on button "Today" at bounding box center [1125, 293] width 46 height 26
click at [1205, 242] on link "24" at bounding box center [1195, 245] width 27 height 19
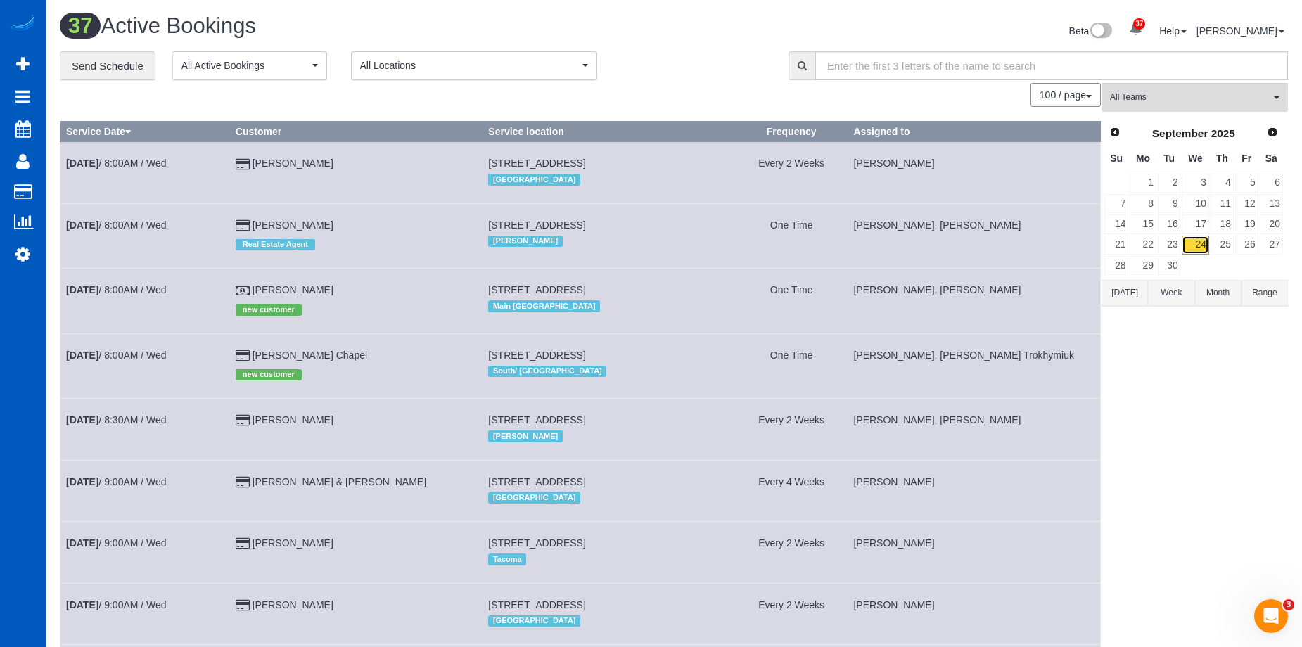
click at [1199, 248] on link "24" at bounding box center [1195, 245] width 27 height 19
click at [1223, 242] on link "25" at bounding box center [1222, 245] width 23 height 19
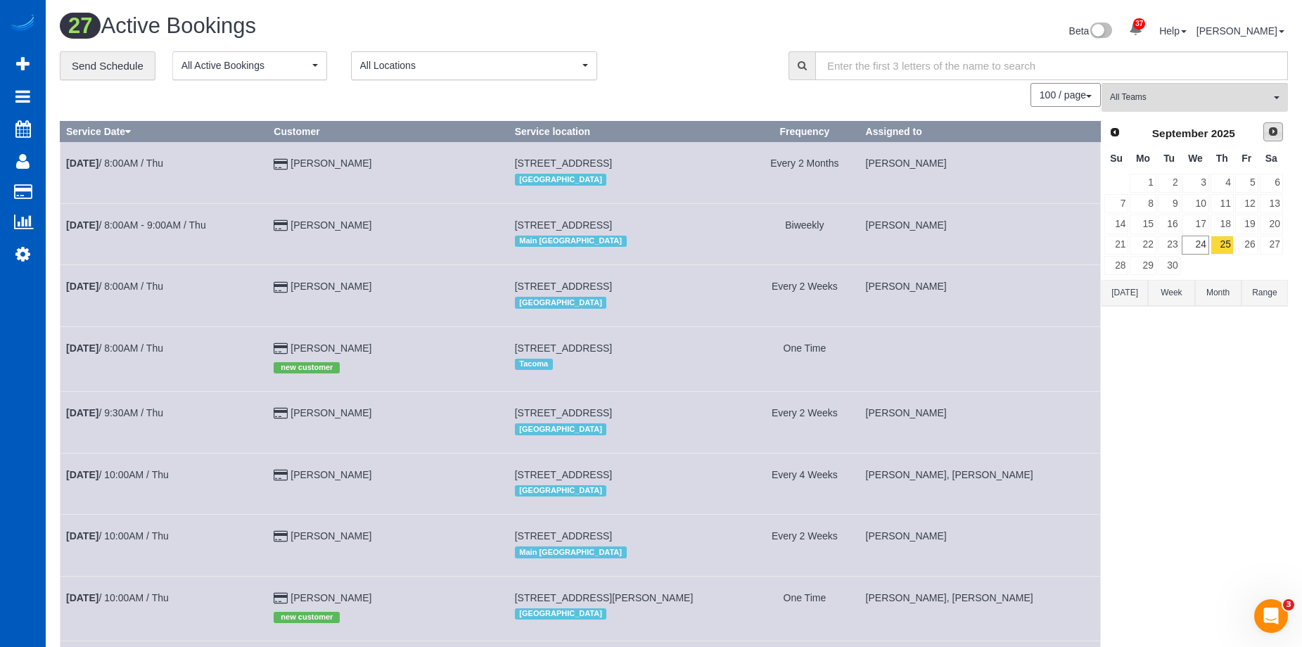
click at [1273, 130] on span "Next" at bounding box center [1273, 131] width 11 height 11
click at [1198, 181] on link "1" at bounding box center [1195, 183] width 27 height 19
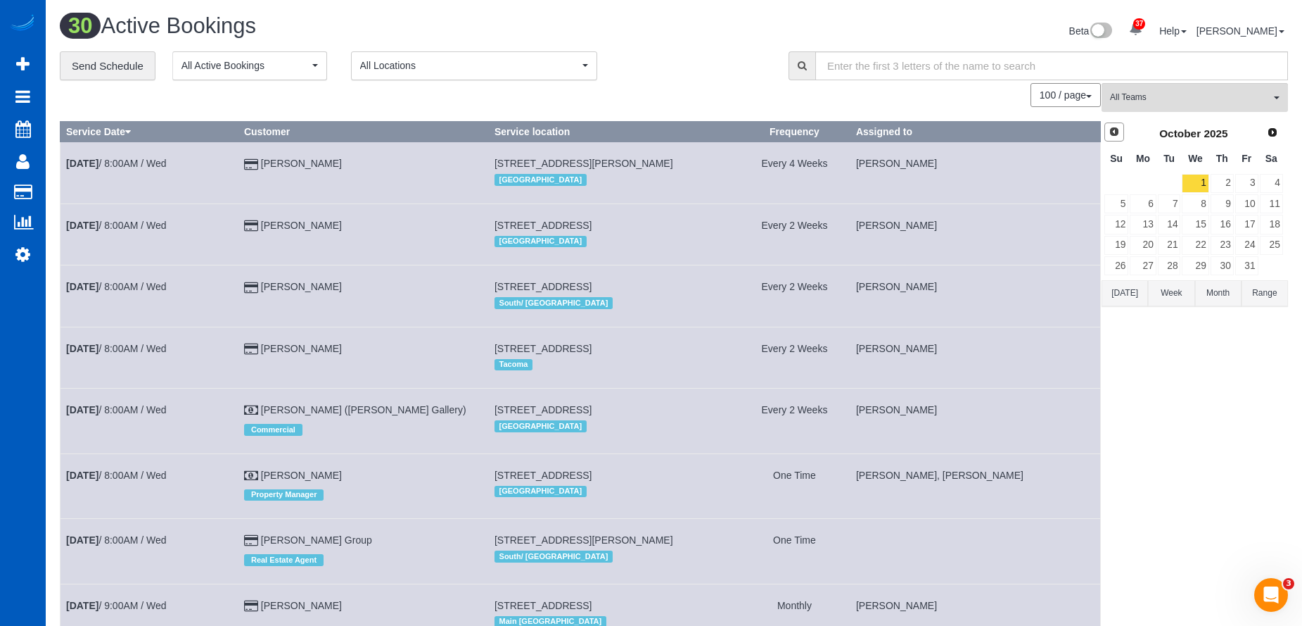
click at [1114, 129] on span "Prev" at bounding box center [1114, 131] width 11 height 11
click at [1271, 241] on link "27" at bounding box center [1271, 245] width 23 height 19
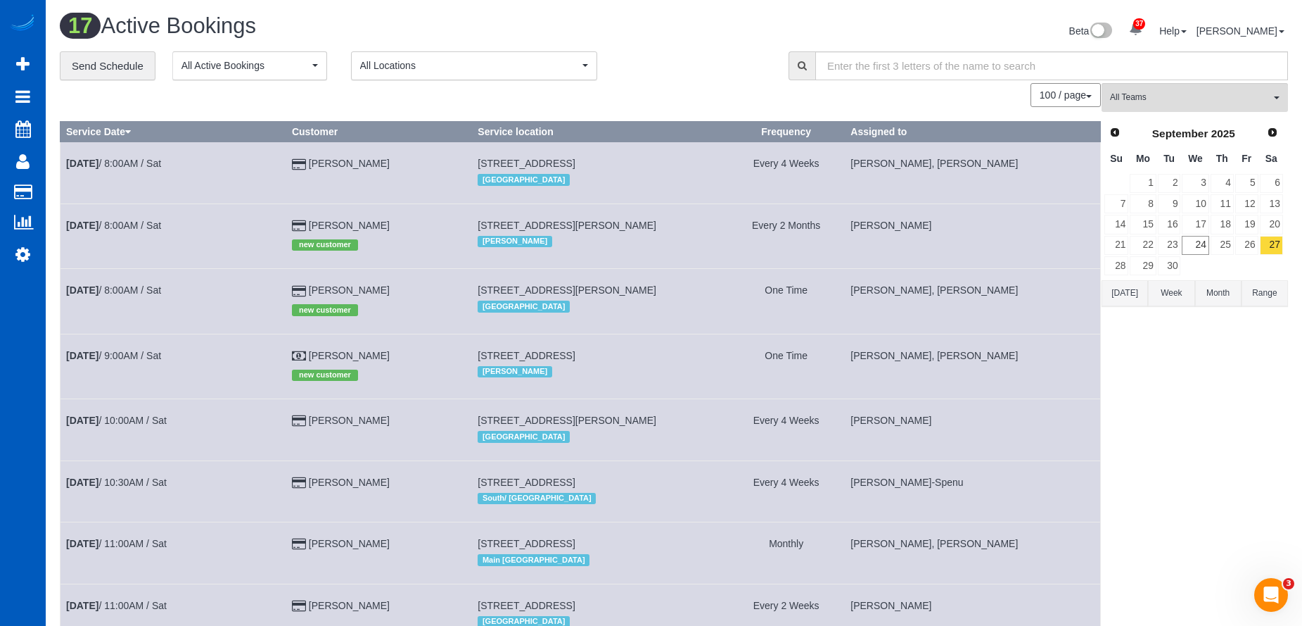
scroll to position [477, 0]
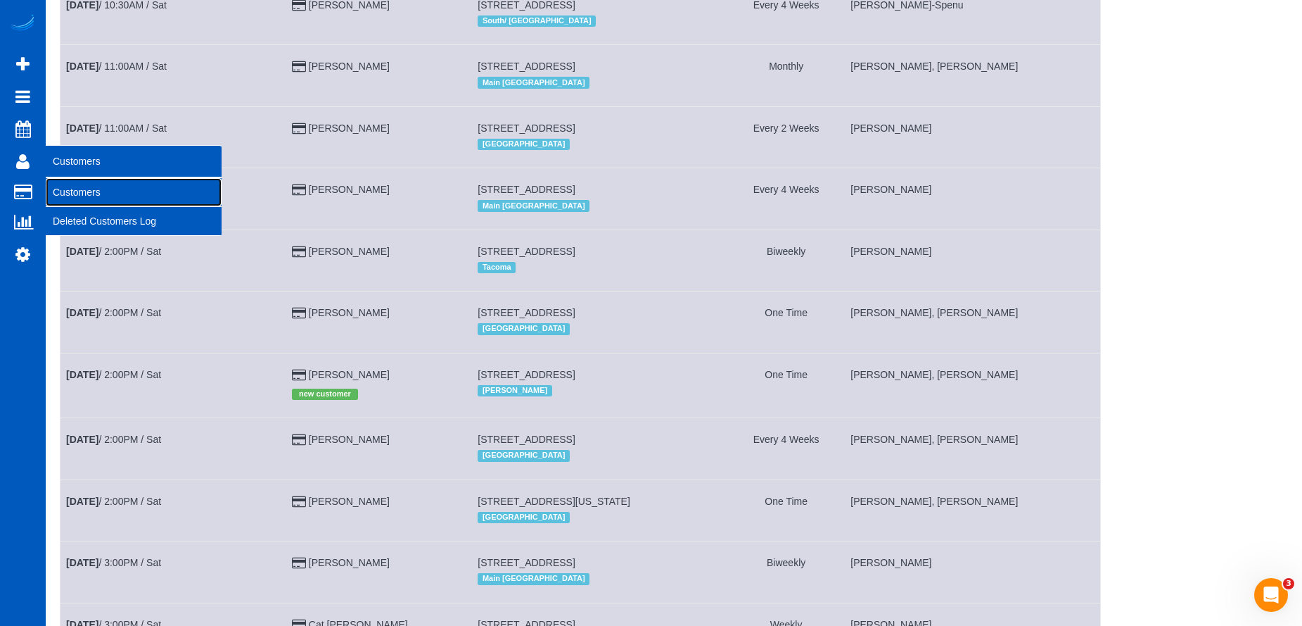
click at [66, 184] on link "Customers" at bounding box center [134, 192] width 176 height 28
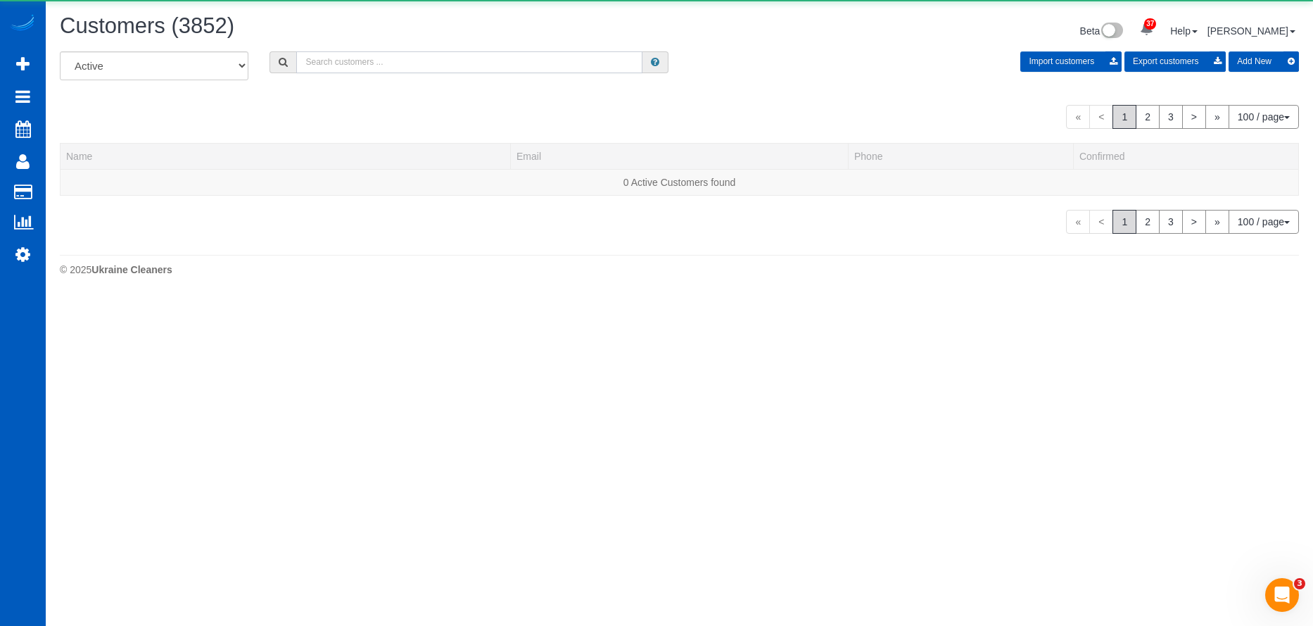
click at [361, 54] on input "text" at bounding box center [469, 62] width 346 height 22
paste input "Steve Cummings"
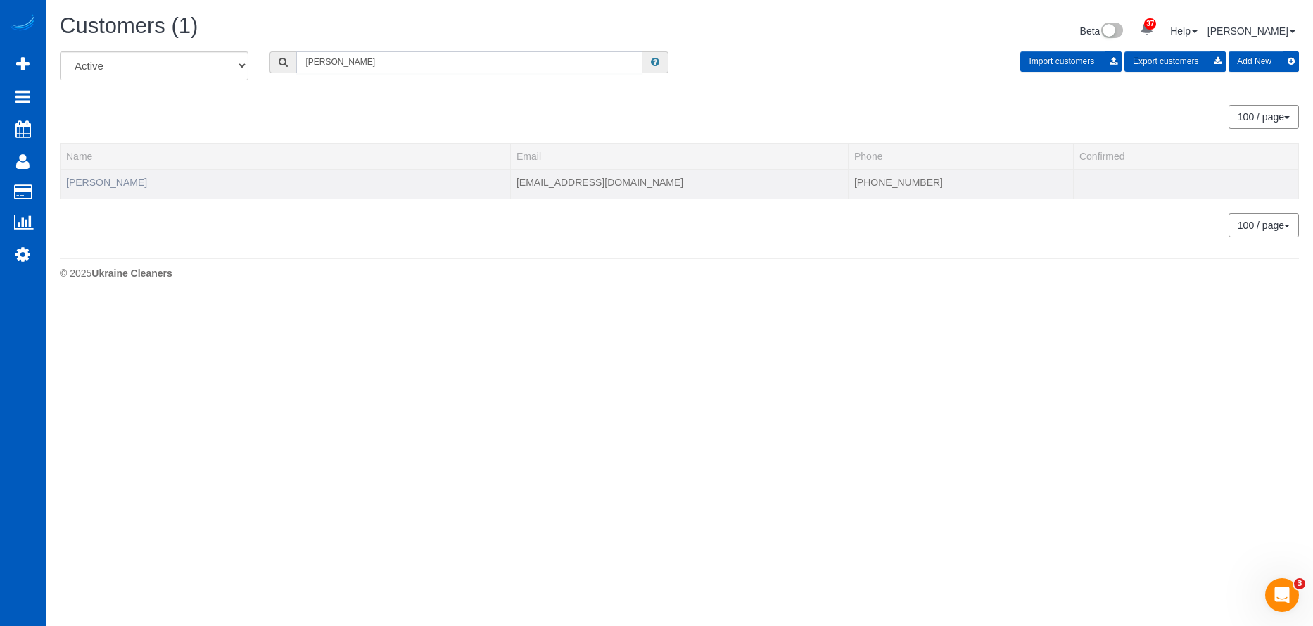
type input "Steve Cummings"
click at [96, 182] on link "Steve Cummings" at bounding box center [106, 182] width 81 height 11
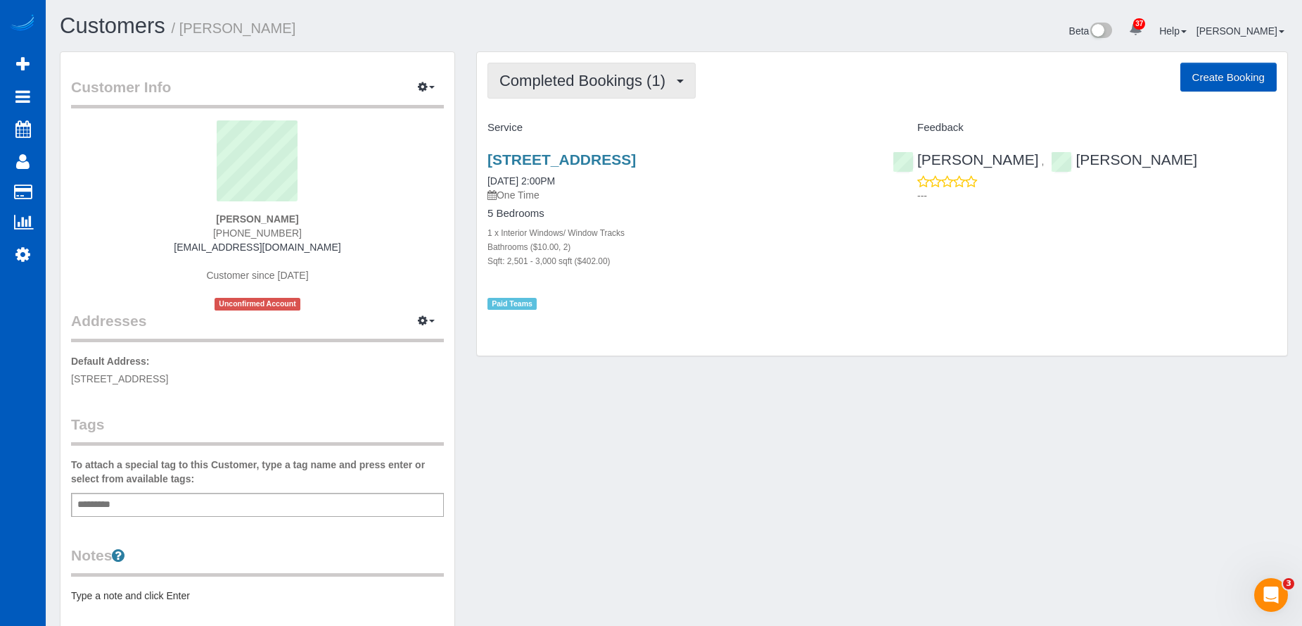
click at [601, 77] on span "Completed Bookings (1)" at bounding box center [586, 81] width 173 height 18
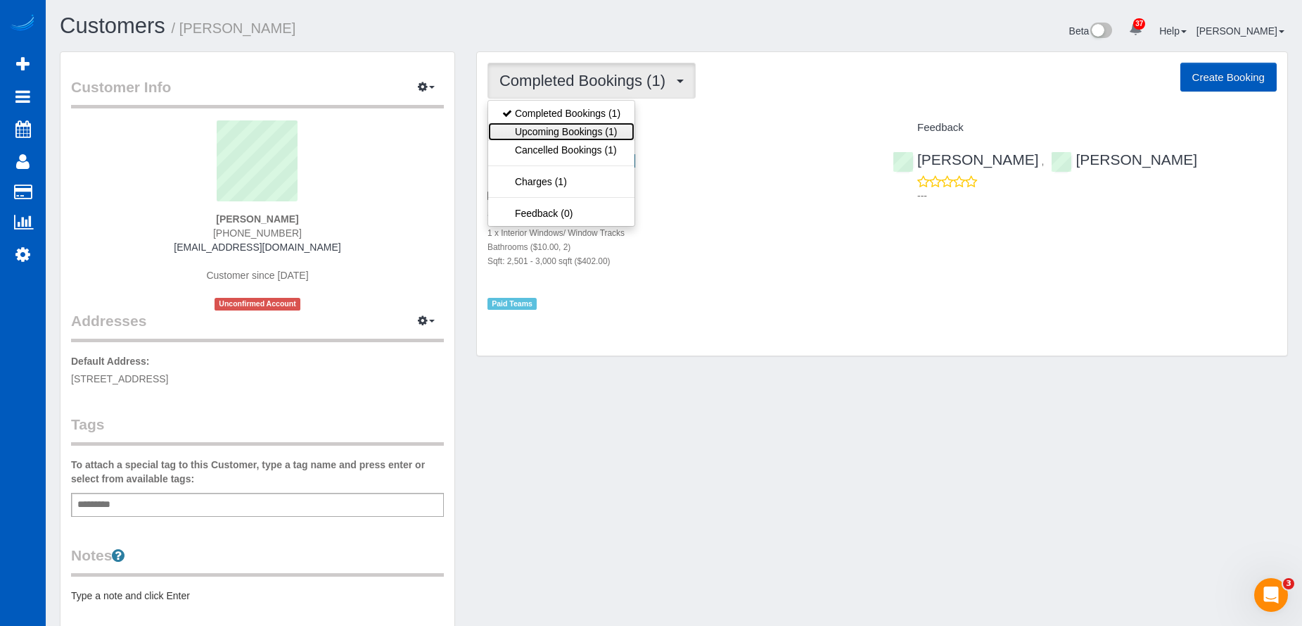
click at [592, 133] on link "Upcoming Bookings (1)" at bounding box center [561, 131] width 146 height 18
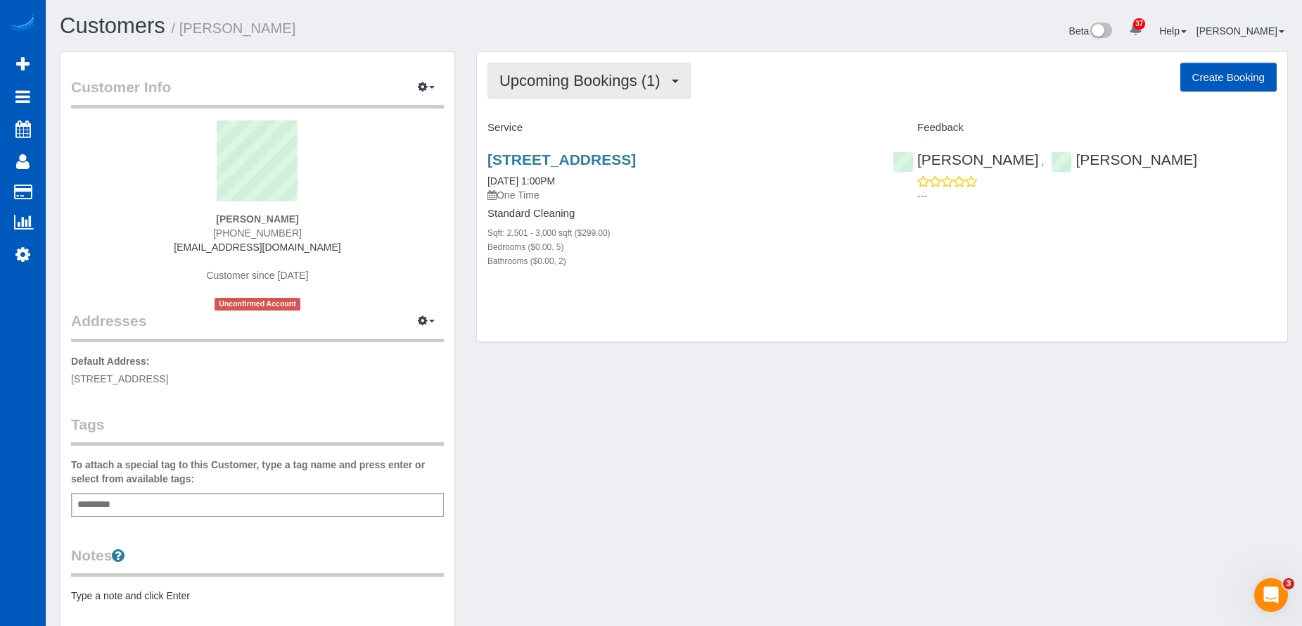
click at [638, 75] on span "Upcoming Bookings (1)" at bounding box center [584, 81] width 168 height 18
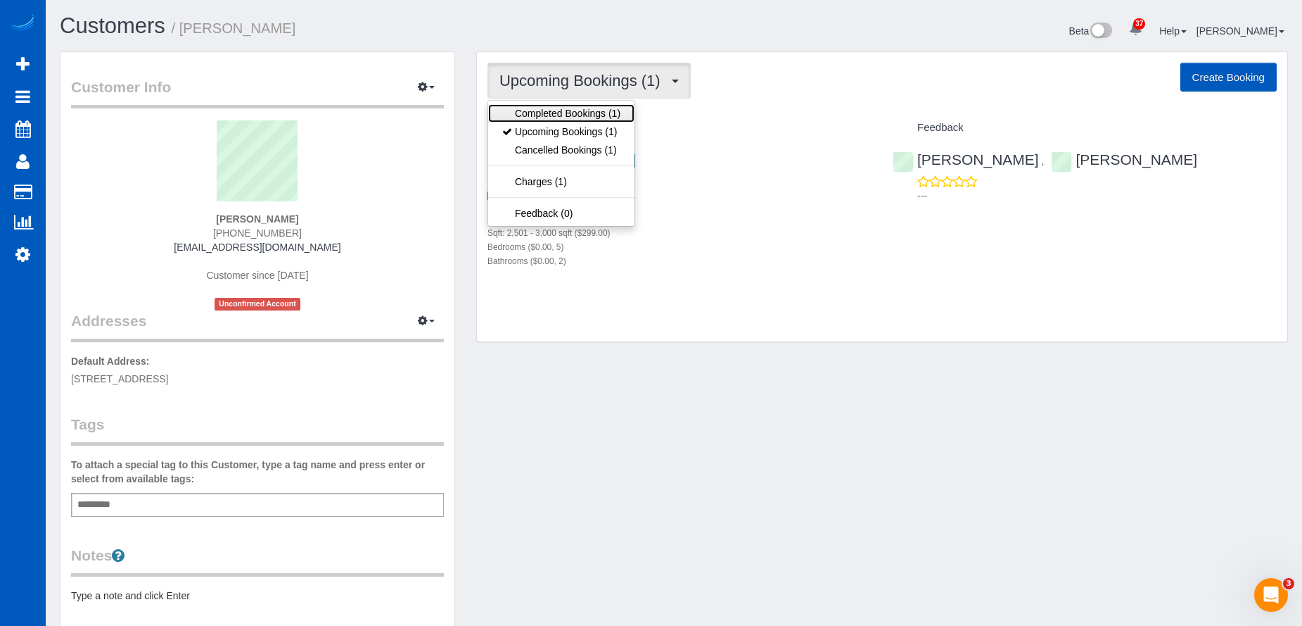
click at [584, 118] on link "Completed Bookings (1)" at bounding box center [561, 113] width 146 height 18
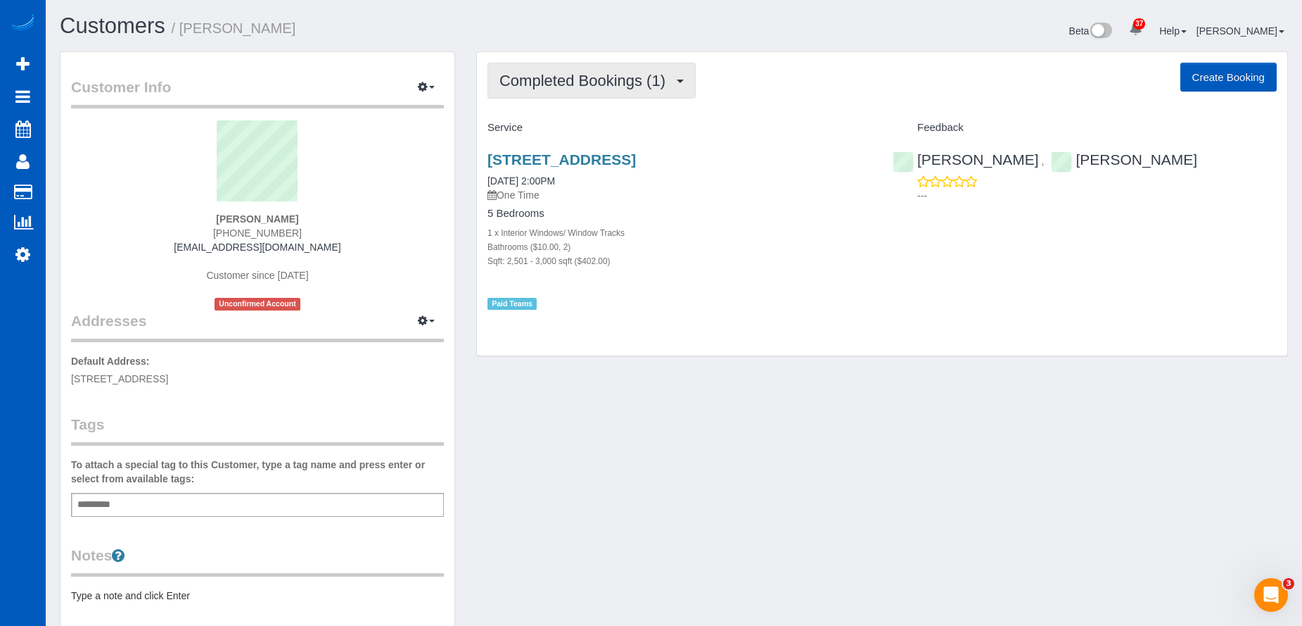
click at [598, 75] on span "Completed Bookings (1)" at bounding box center [586, 81] width 173 height 18
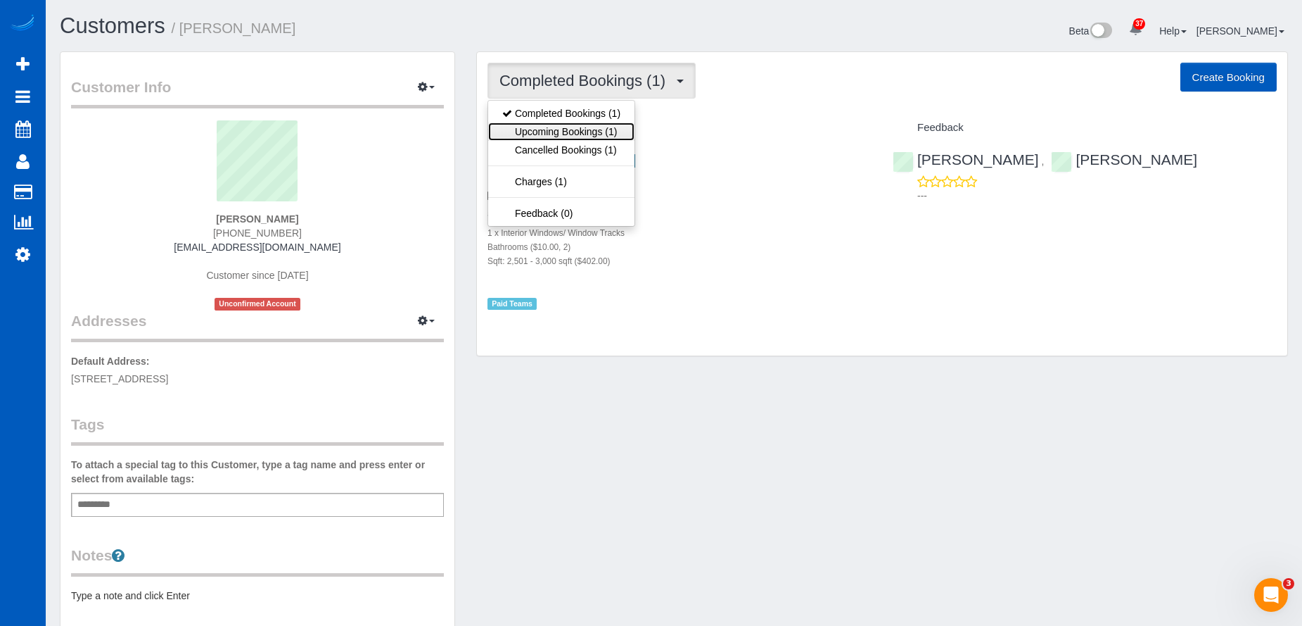
click at [590, 127] on link "Upcoming Bookings (1)" at bounding box center [561, 131] width 146 height 18
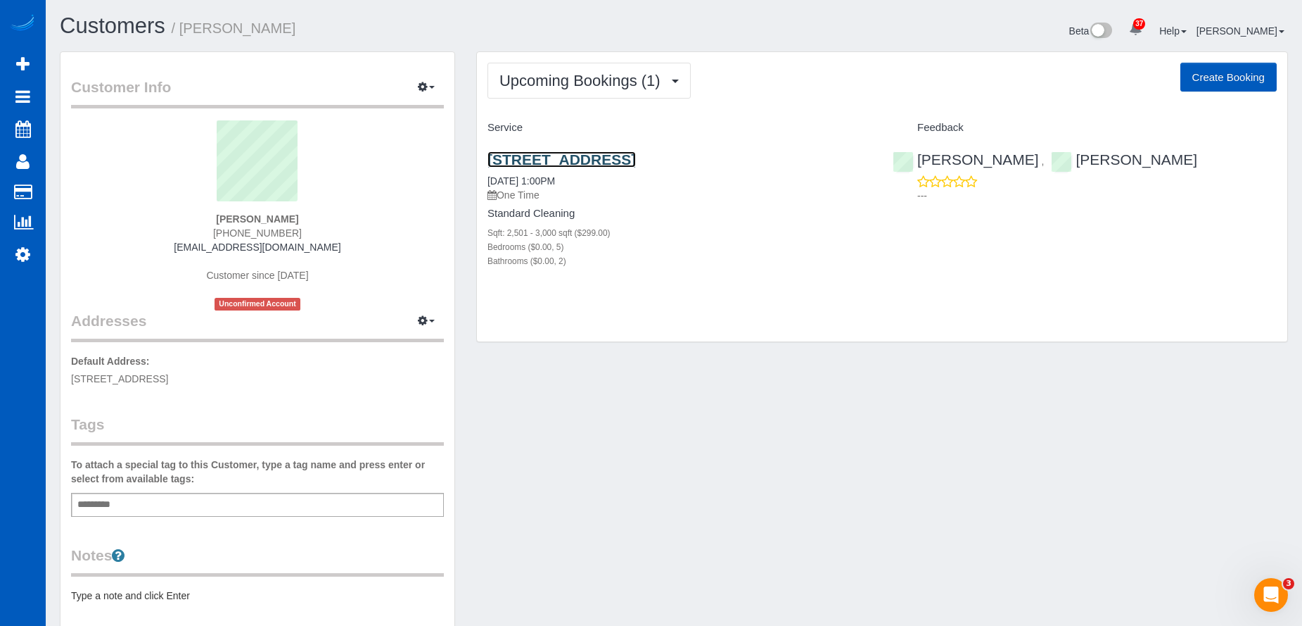
drag, startPoint x: 488, startPoint y: 162, endPoint x: 740, endPoint y: 166, distance: 252.6
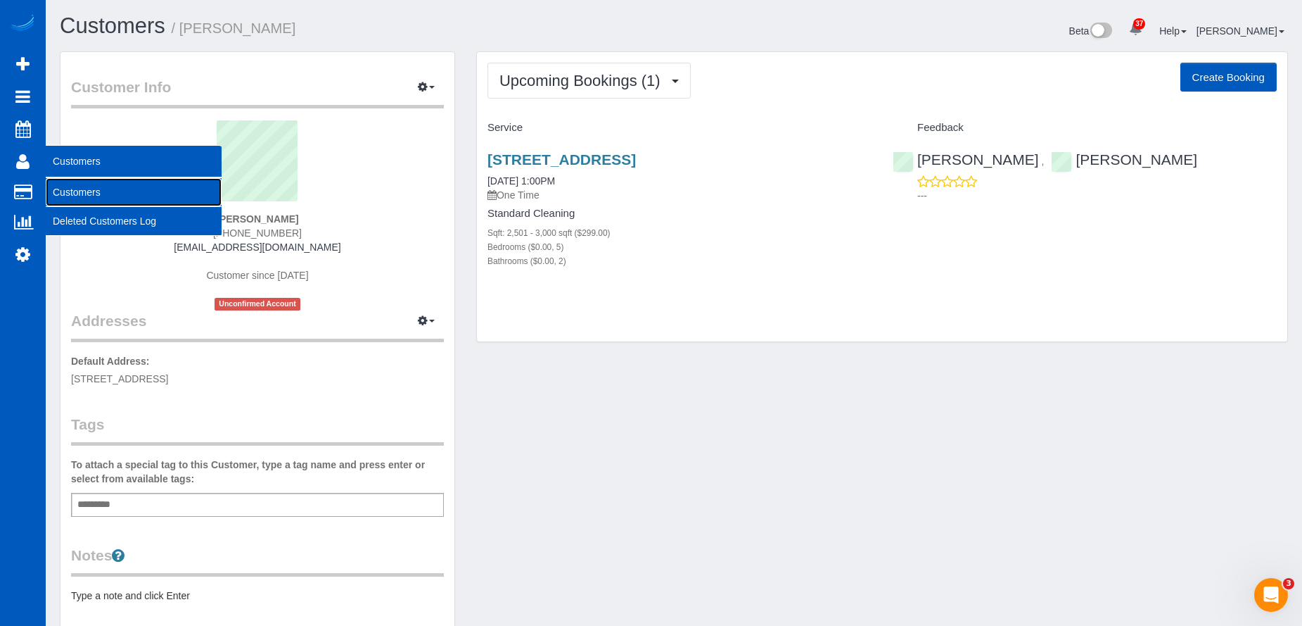
click at [61, 191] on link "Customers" at bounding box center [134, 192] width 176 height 28
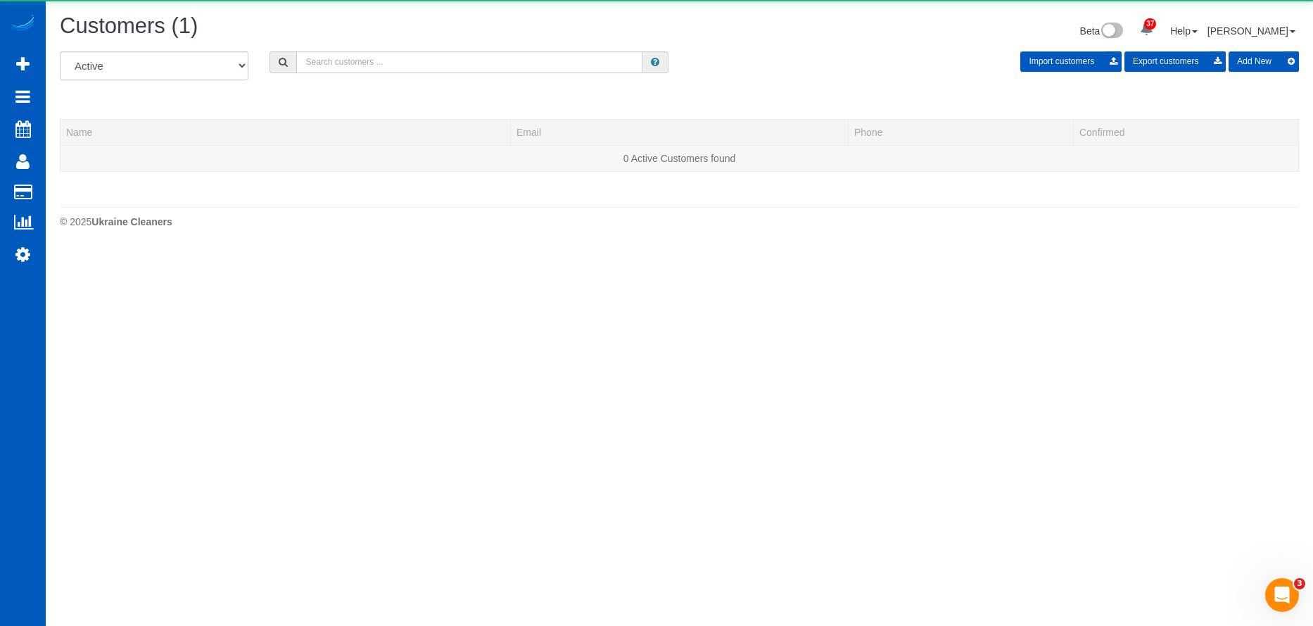
click at [357, 70] on input "text" at bounding box center [469, 62] width 346 height 22
paste input "angelads@windermere.com"
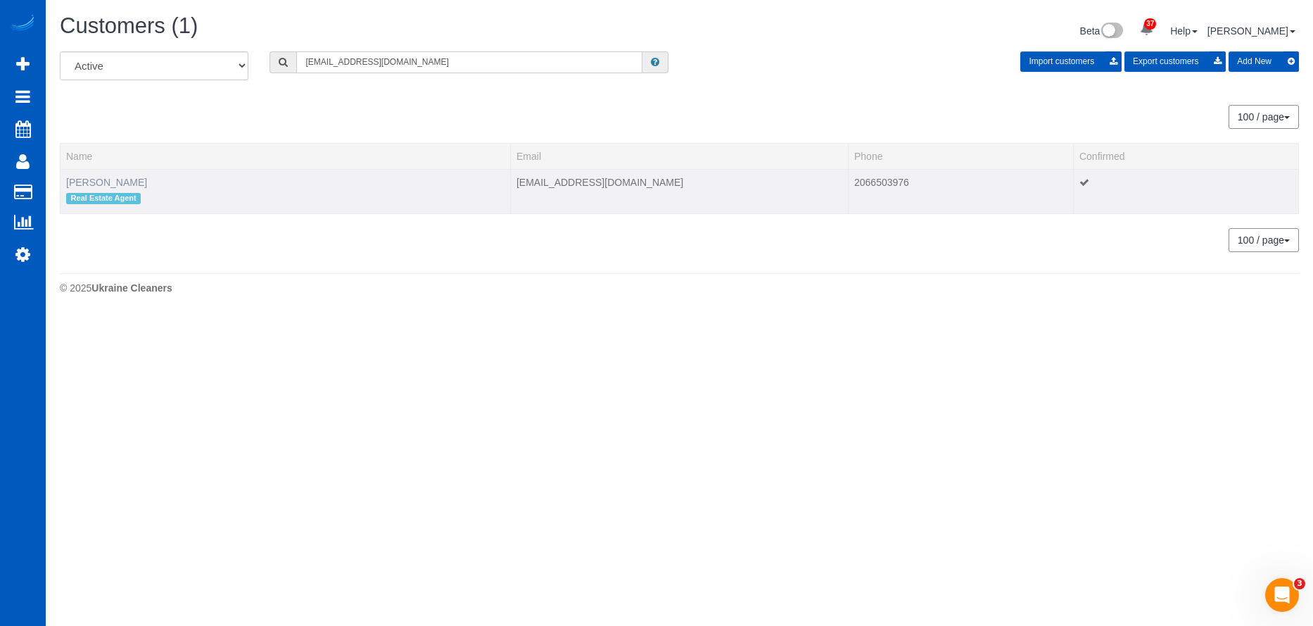
type input "angelads@windermere.com"
click at [99, 186] on link "Angela Siderius" at bounding box center [106, 182] width 81 height 11
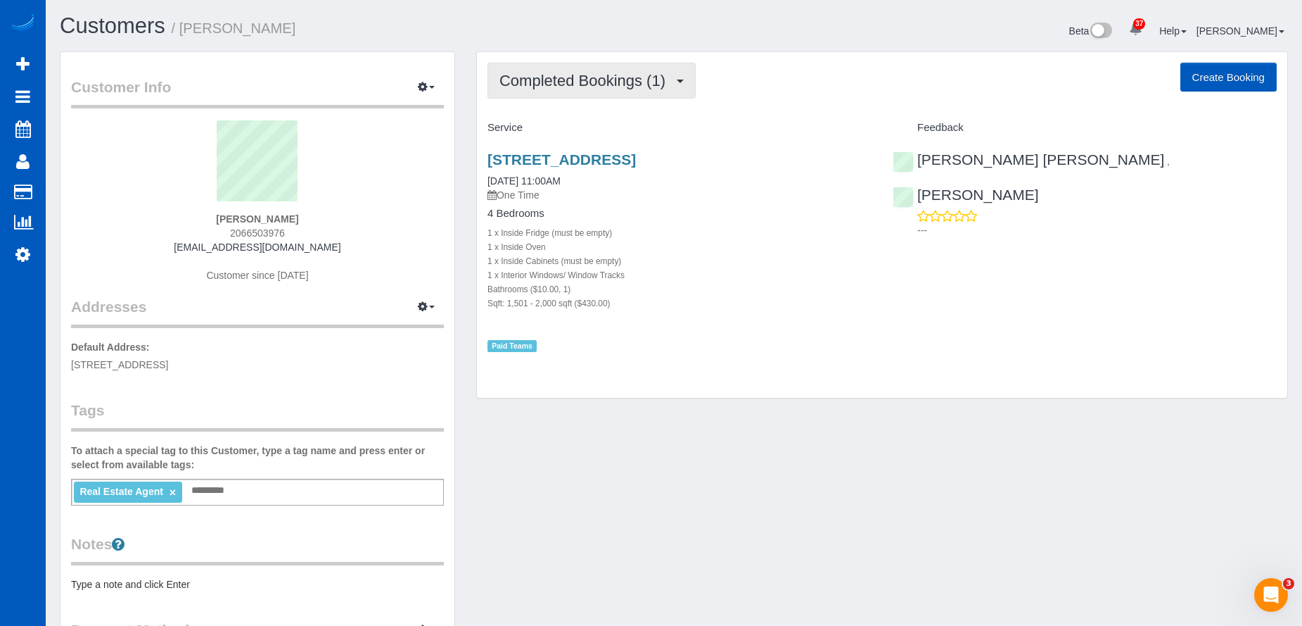
click at [634, 74] on span "Completed Bookings (1)" at bounding box center [586, 81] width 173 height 18
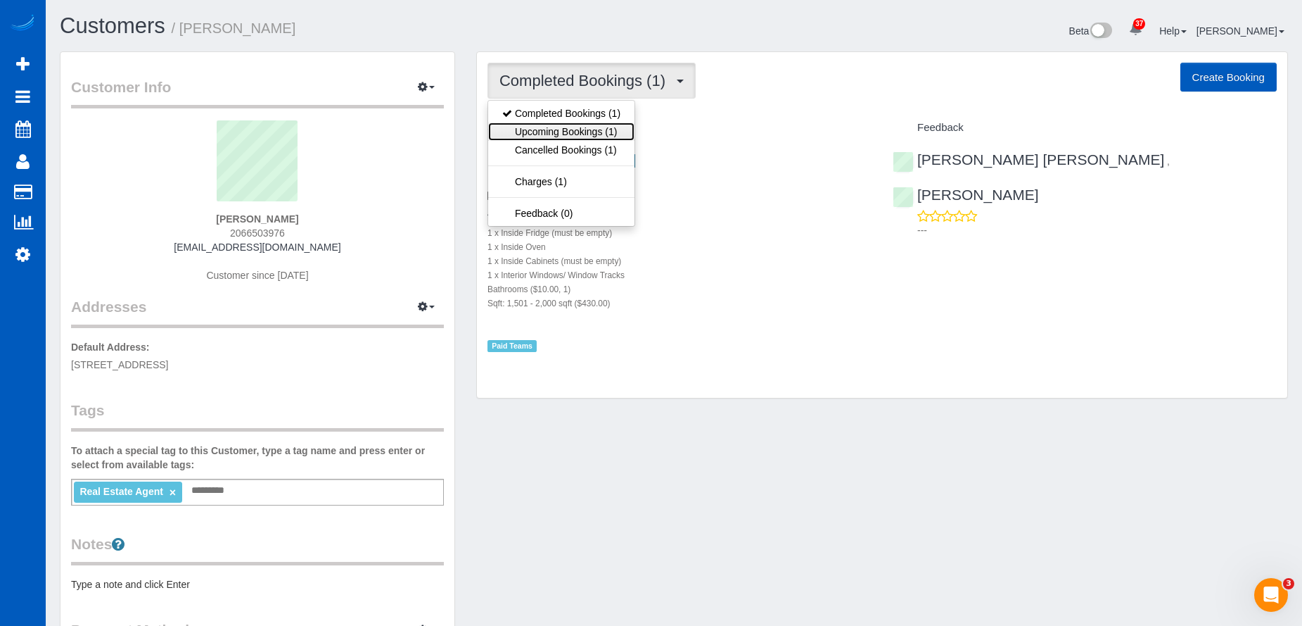
click at [572, 136] on link "Upcoming Bookings (1)" at bounding box center [561, 131] width 146 height 18
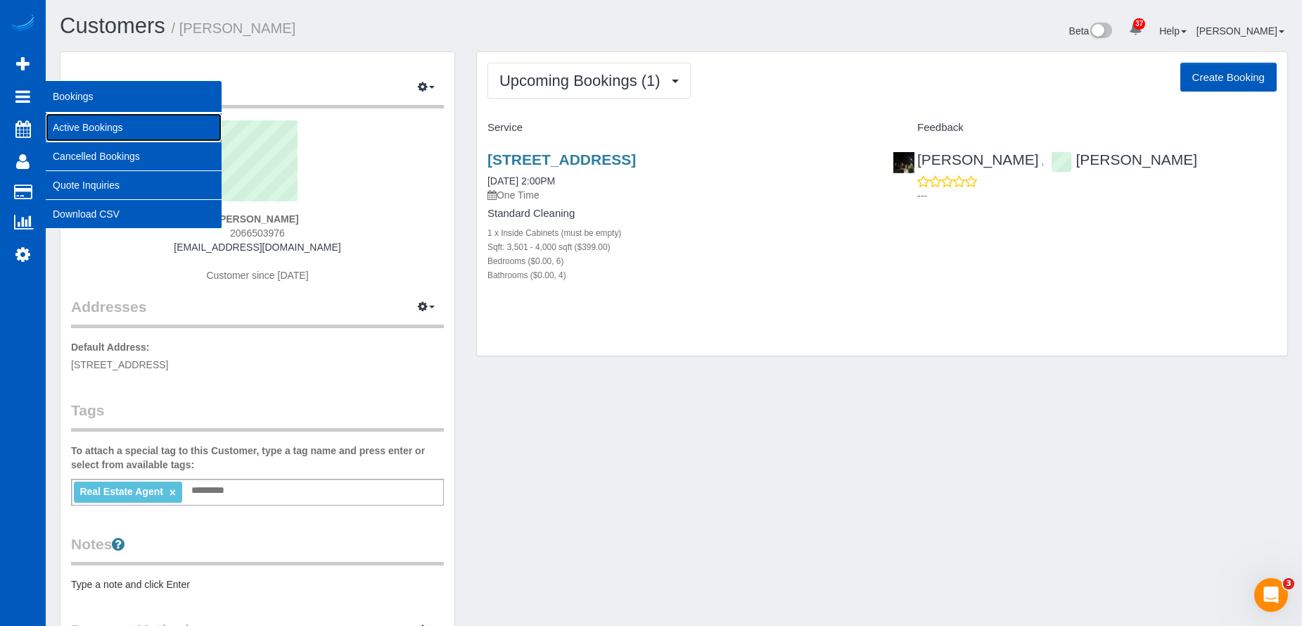
click at [73, 124] on link "Active Bookings" at bounding box center [134, 127] width 176 height 28
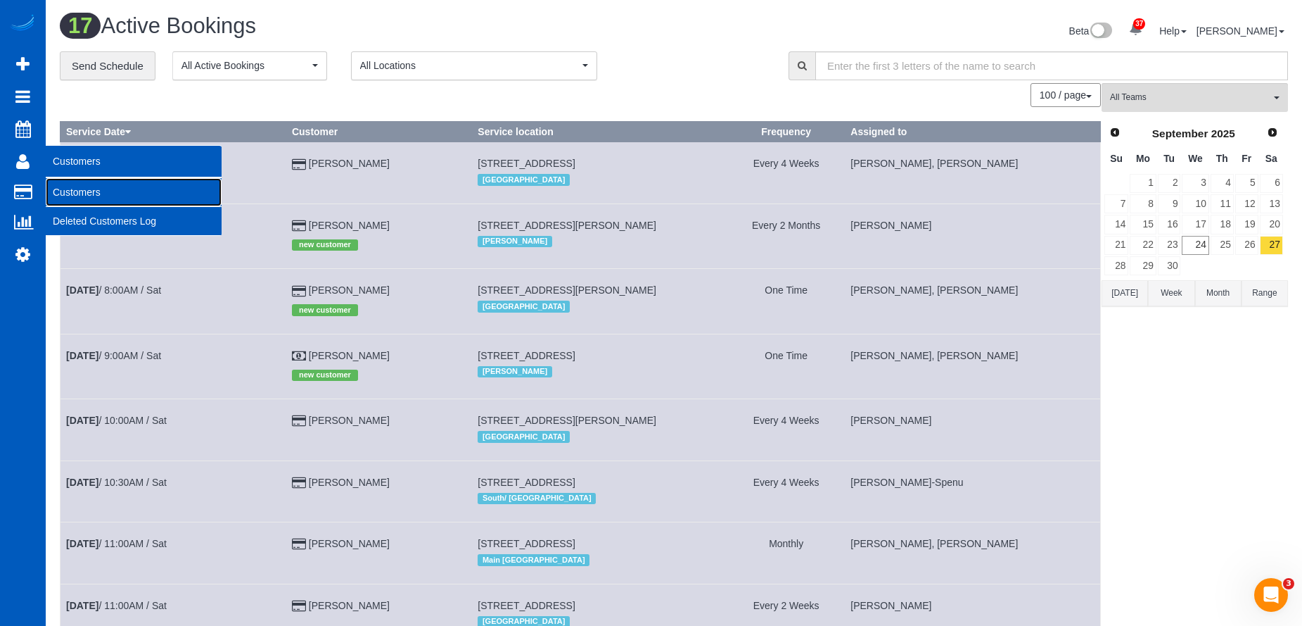
click at [68, 196] on link "Customers" at bounding box center [134, 192] width 176 height 28
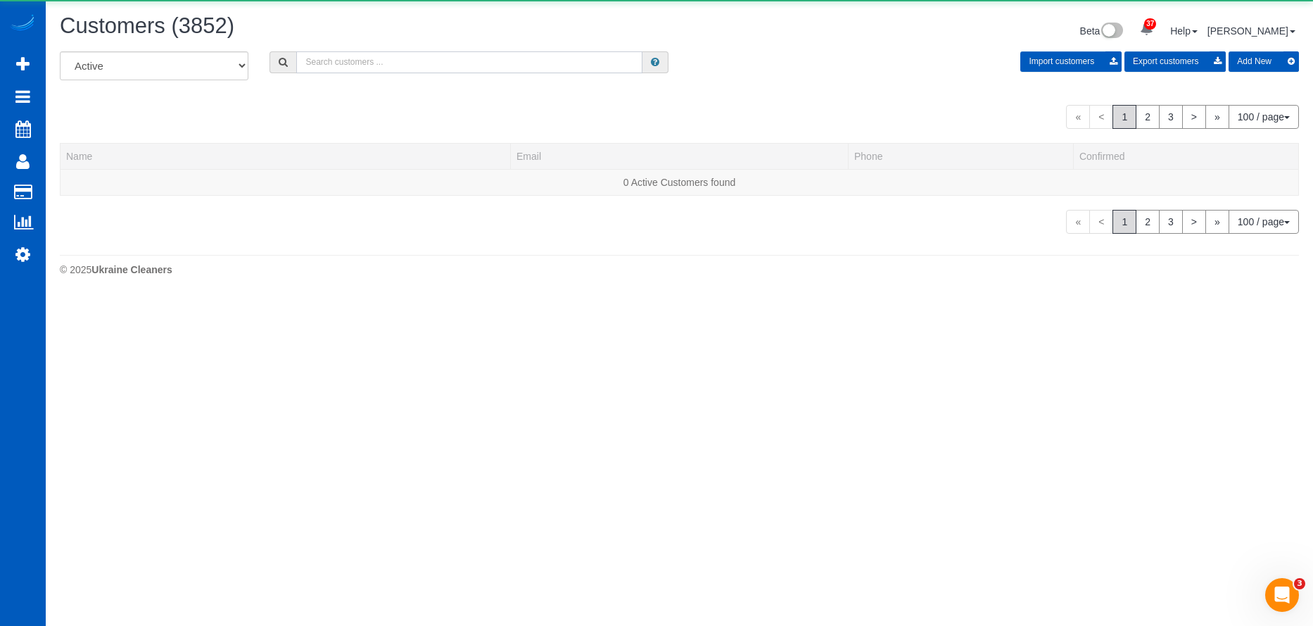
click at [377, 68] on input "text" at bounding box center [469, 62] width 346 height 22
paste input "Tirza Eisman"
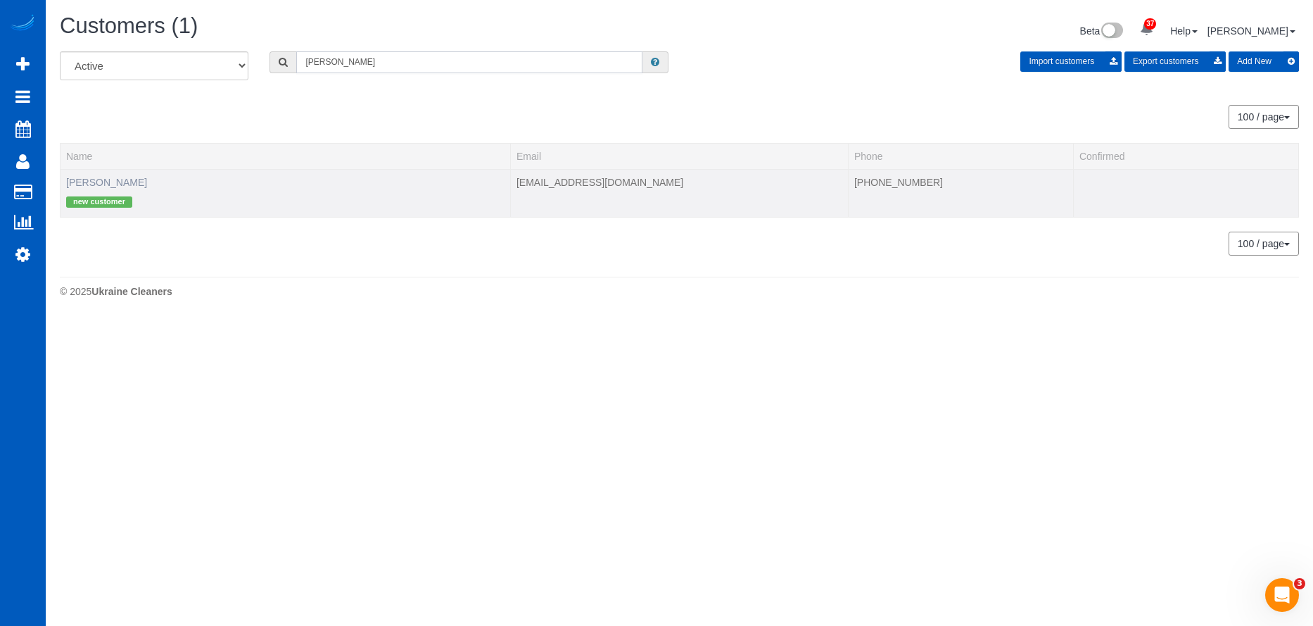
type input "Tirza Eisman"
click at [102, 178] on link "Tirza Eisman" at bounding box center [106, 182] width 81 height 11
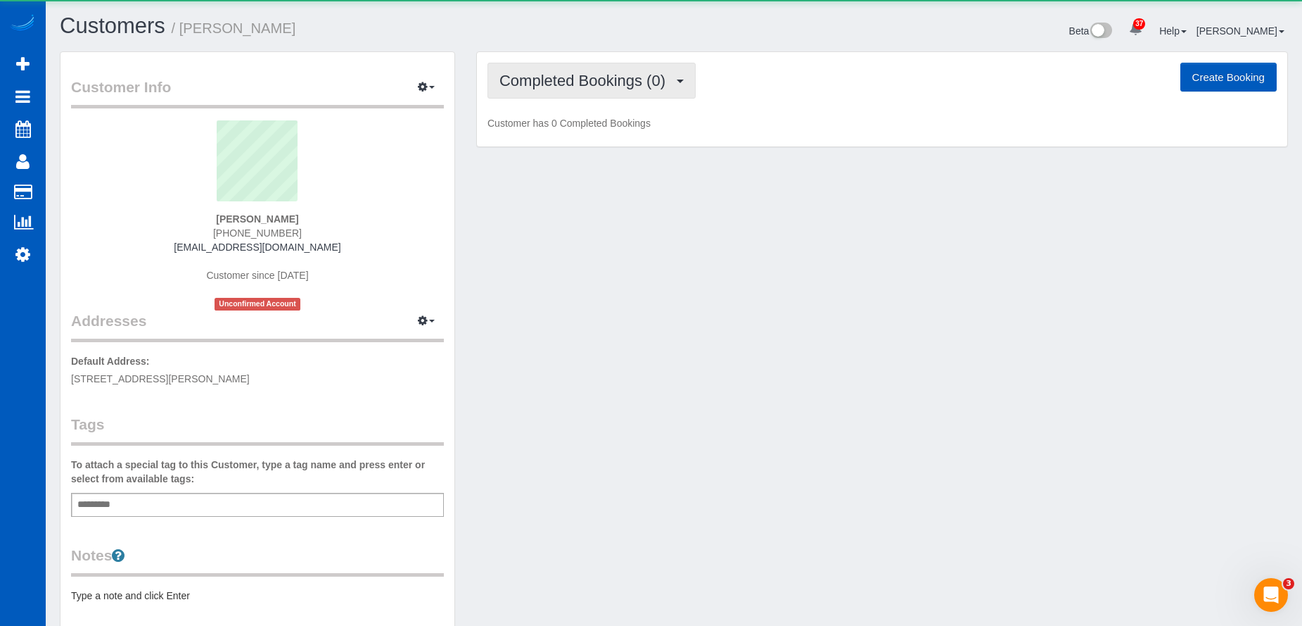
click at [555, 80] on span "Completed Bookings (0)" at bounding box center [586, 81] width 173 height 18
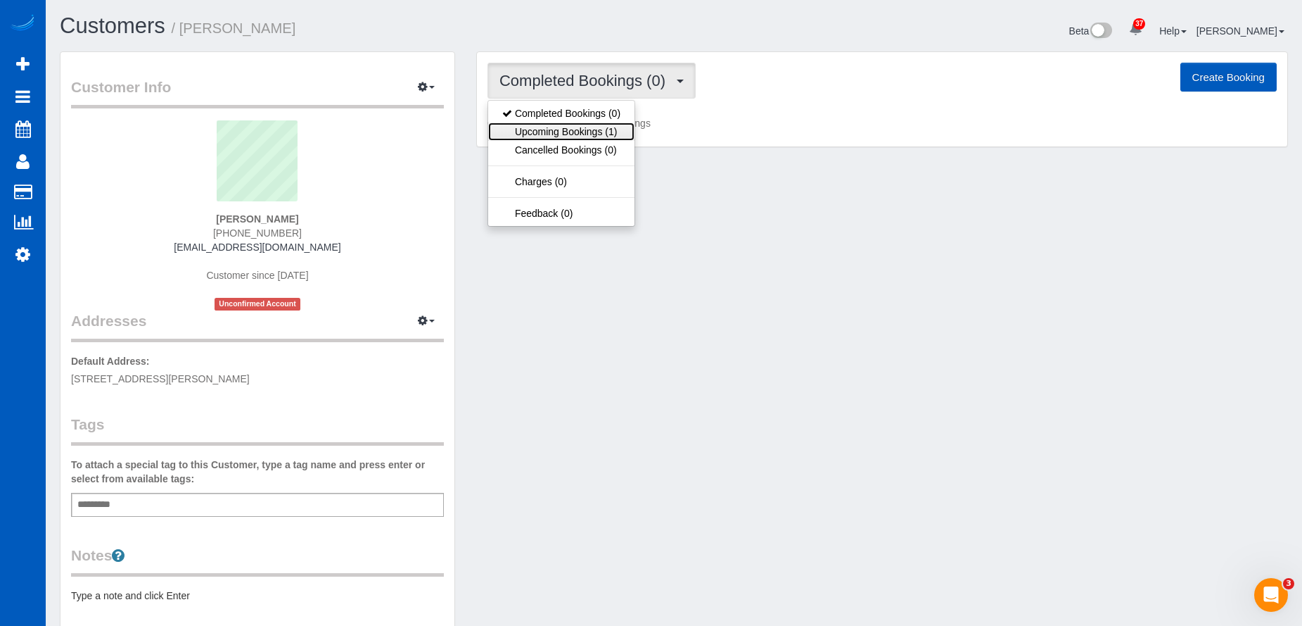
click at [559, 134] on link "Upcoming Bookings (1)" at bounding box center [561, 131] width 146 height 18
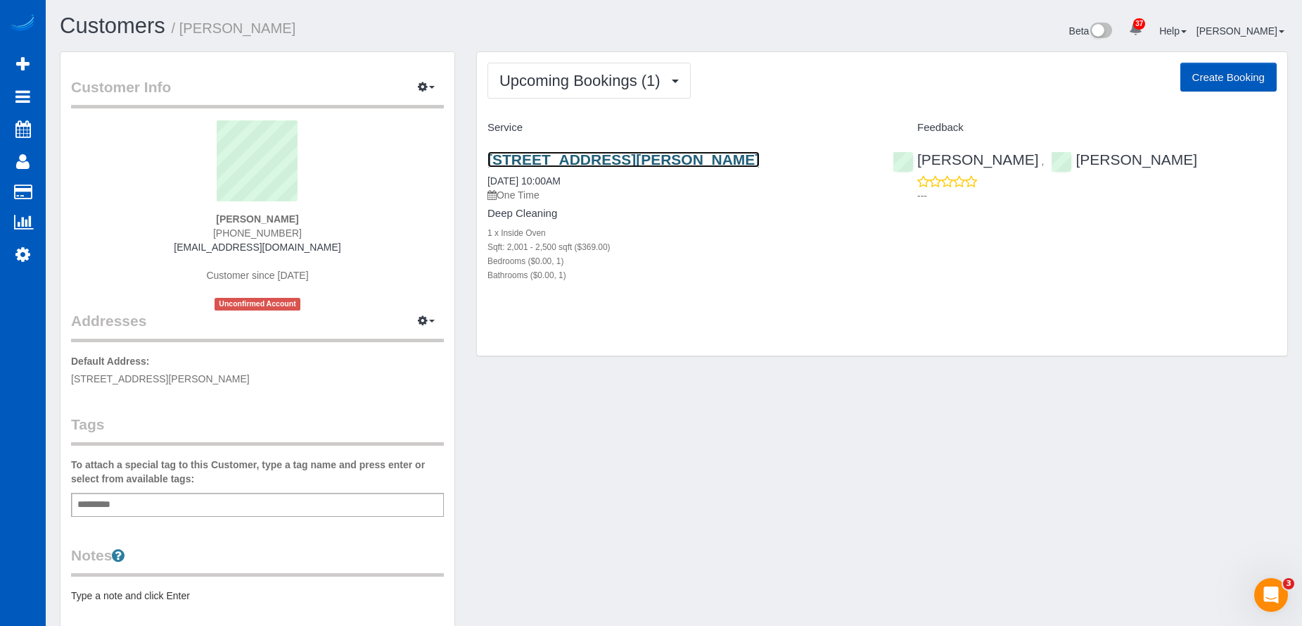
click at [604, 158] on link "22481 E Princeton Dr, Aurora, CO 80018" at bounding box center [624, 159] width 272 height 16
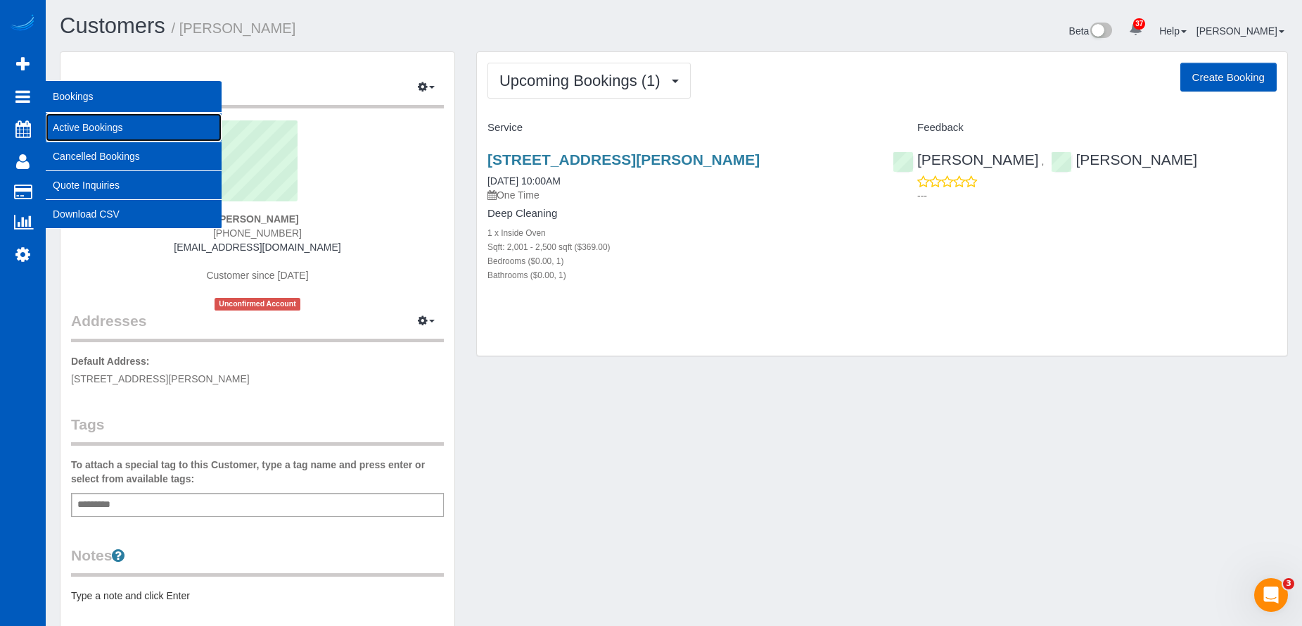
click at [71, 125] on link "Active Bookings" at bounding box center [134, 127] width 176 height 28
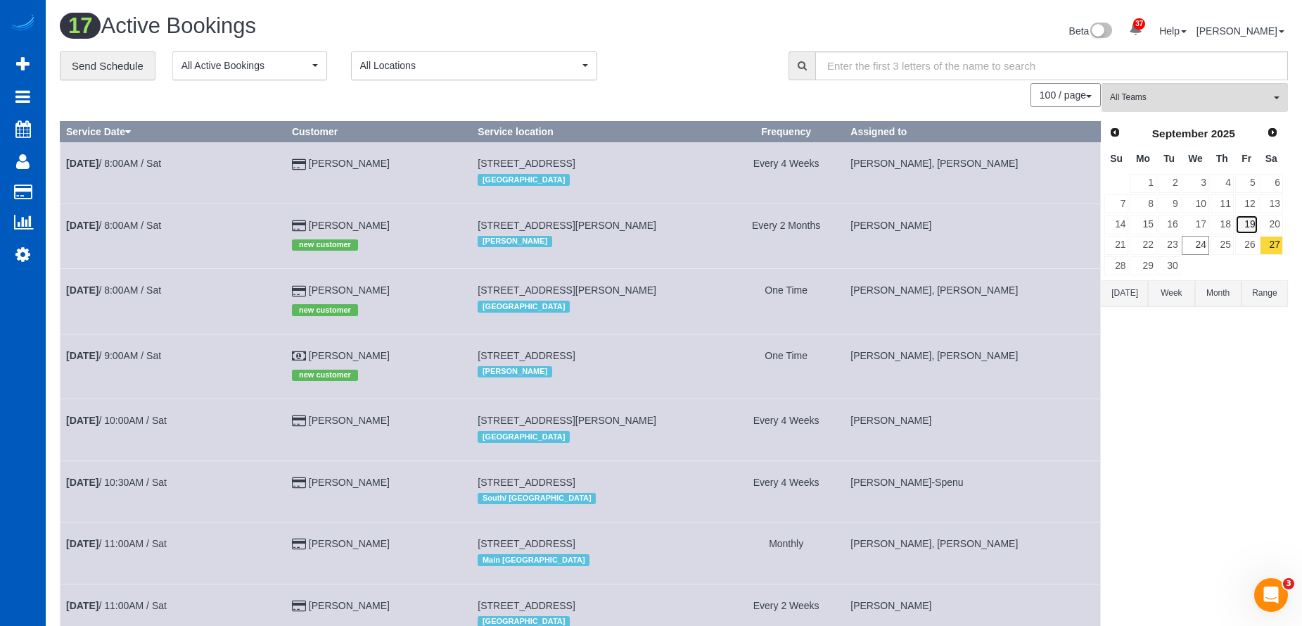
click at [1250, 220] on link "19" at bounding box center [1247, 224] width 23 height 19
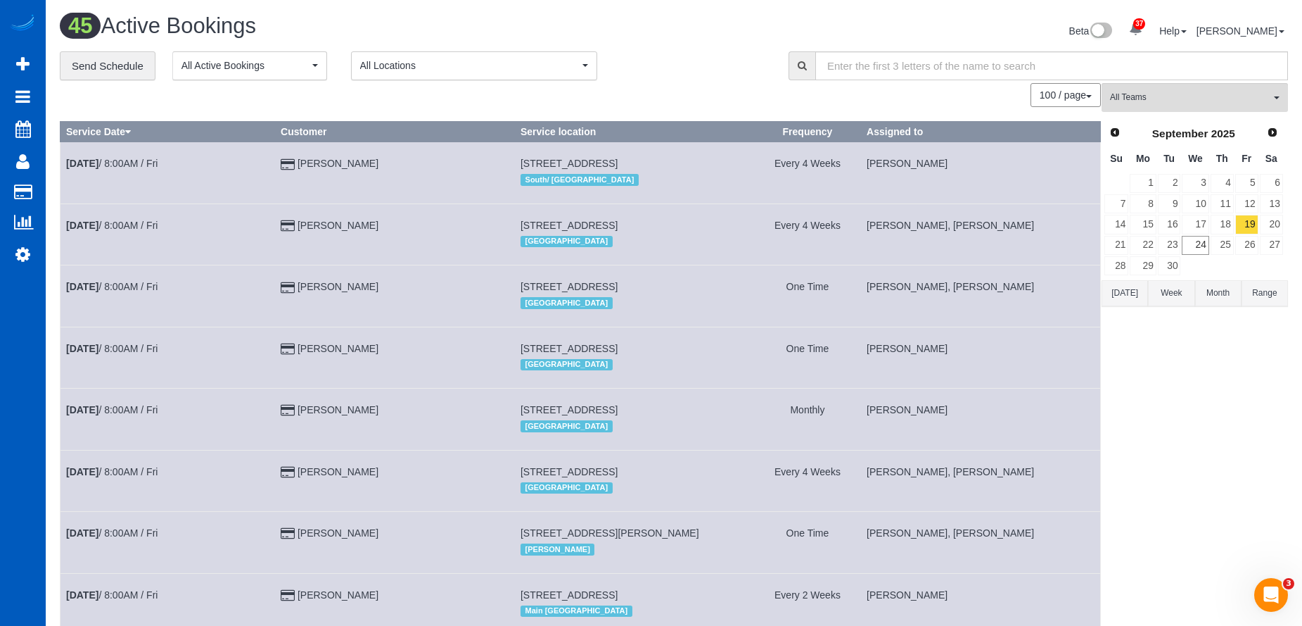
click at [574, 93] on div "100 / page 10 / page 20 / page 30 / page 40 / page 50 / page 100 / page" at bounding box center [580, 95] width 1041 height 24
click at [1229, 223] on link "18" at bounding box center [1222, 224] width 23 height 19
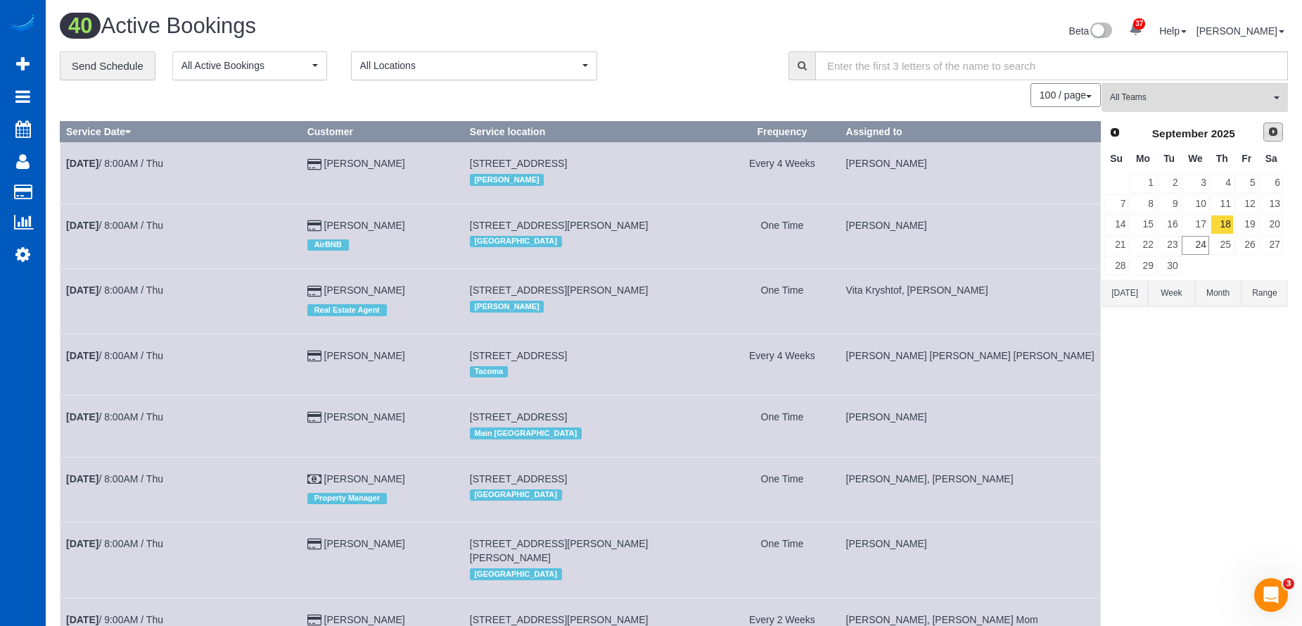
click at [1271, 132] on span "Next" at bounding box center [1273, 131] width 11 height 11
click at [1122, 136] on link "Prev" at bounding box center [1115, 132] width 20 height 20
click at [1243, 224] on link "19" at bounding box center [1247, 224] width 23 height 19
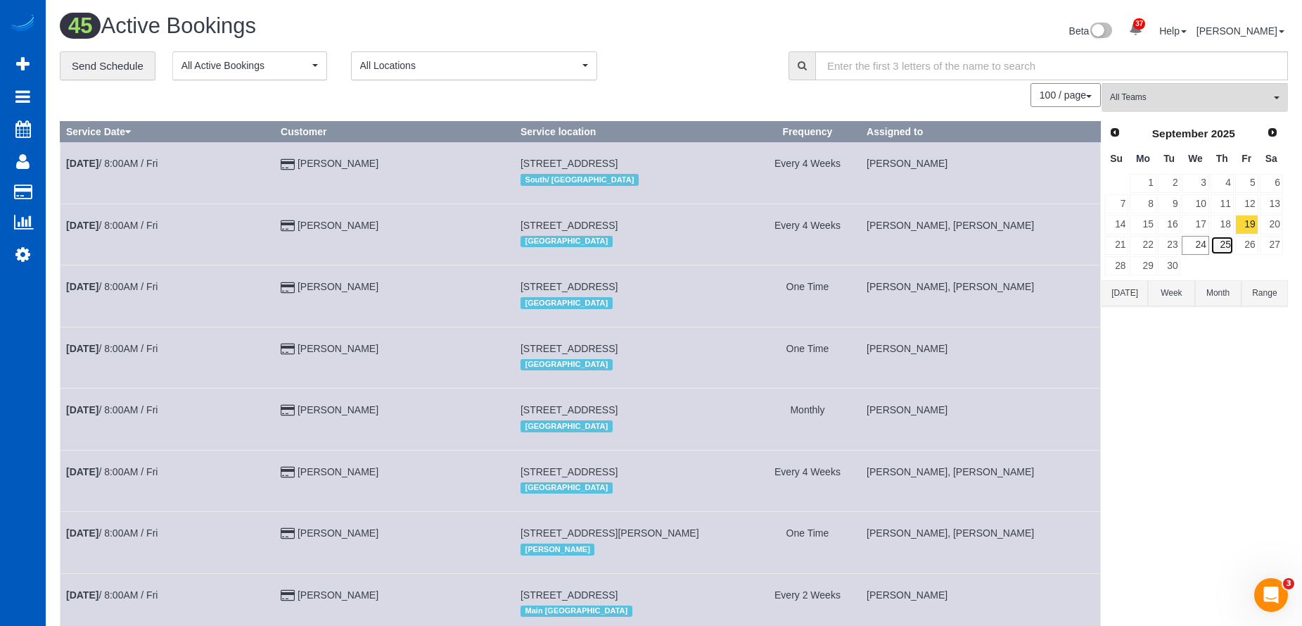
click at [1226, 246] on link "25" at bounding box center [1222, 245] width 23 height 19
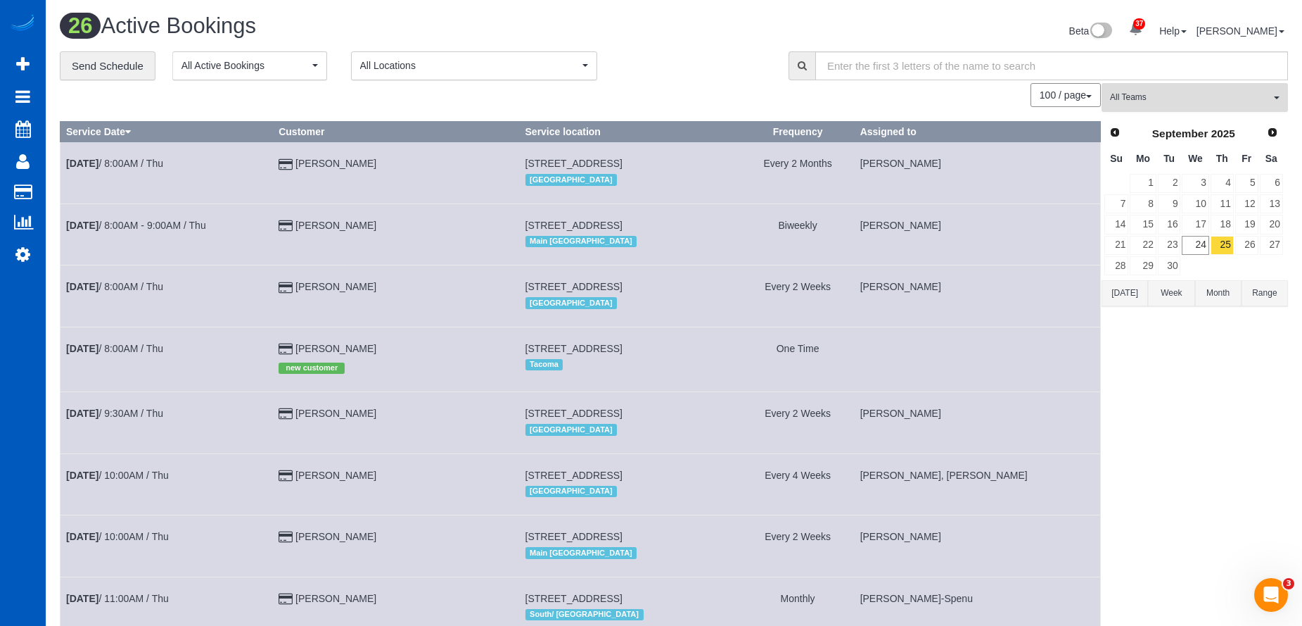
click at [1147, 100] on span "All Teams" at bounding box center [1190, 97] width 160 height 12
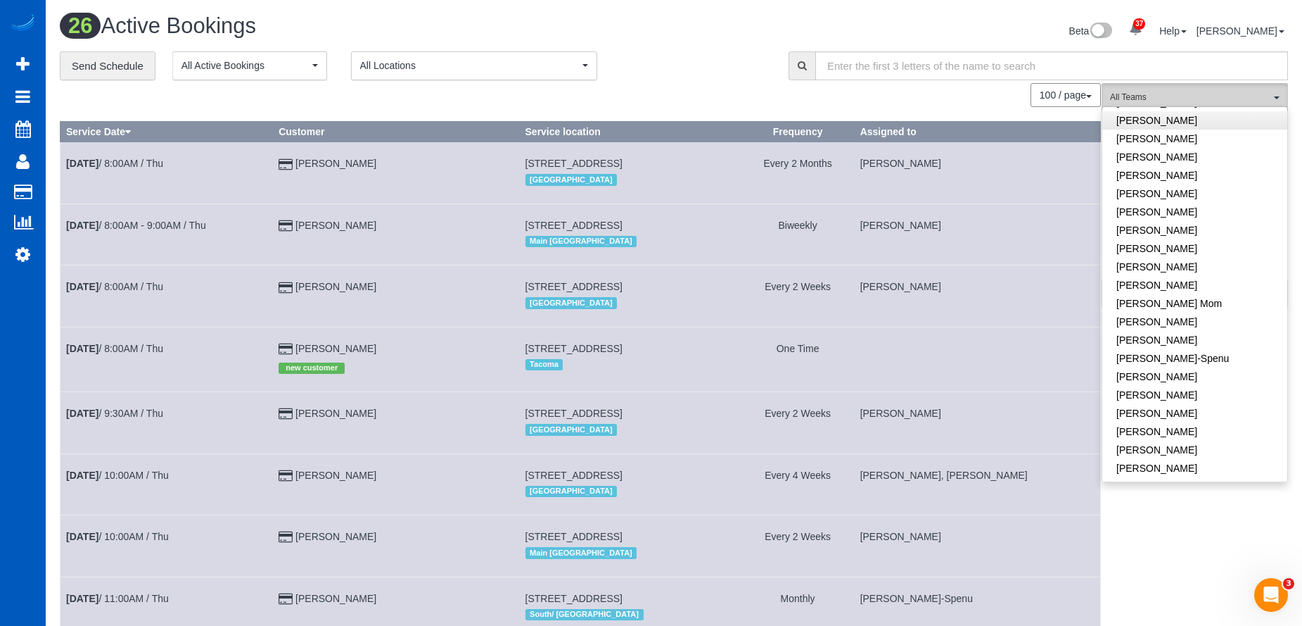
scroll to position [70, 0]
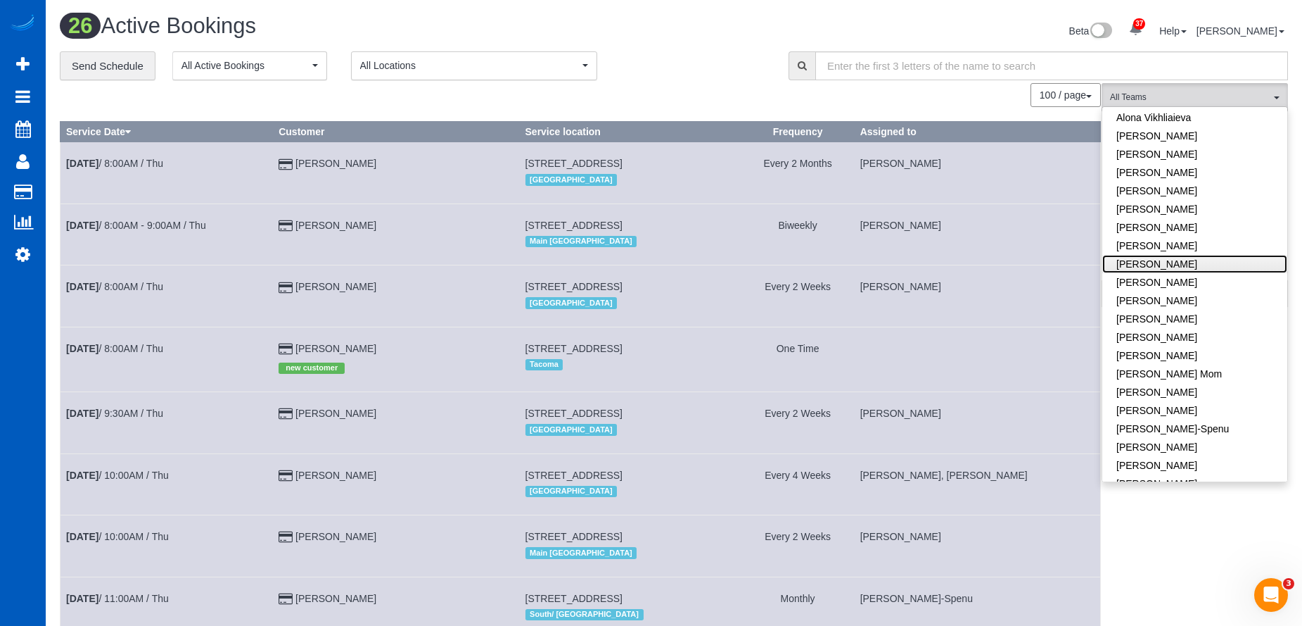
click at [1207, 258] on link "Dominika Markovets" at bounding box center [1195, 264] width 185 height 18
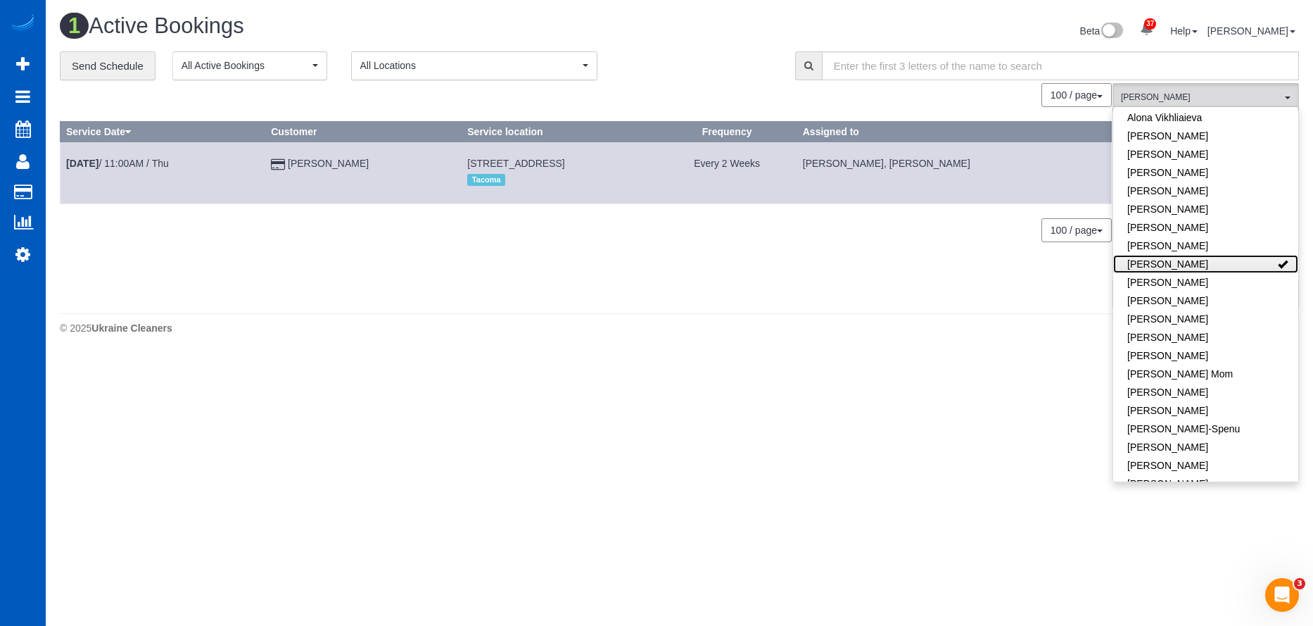
click at [1236, 261] on link "Dominika Markovets" at bounding box center [1205, 264] width 185 height 18
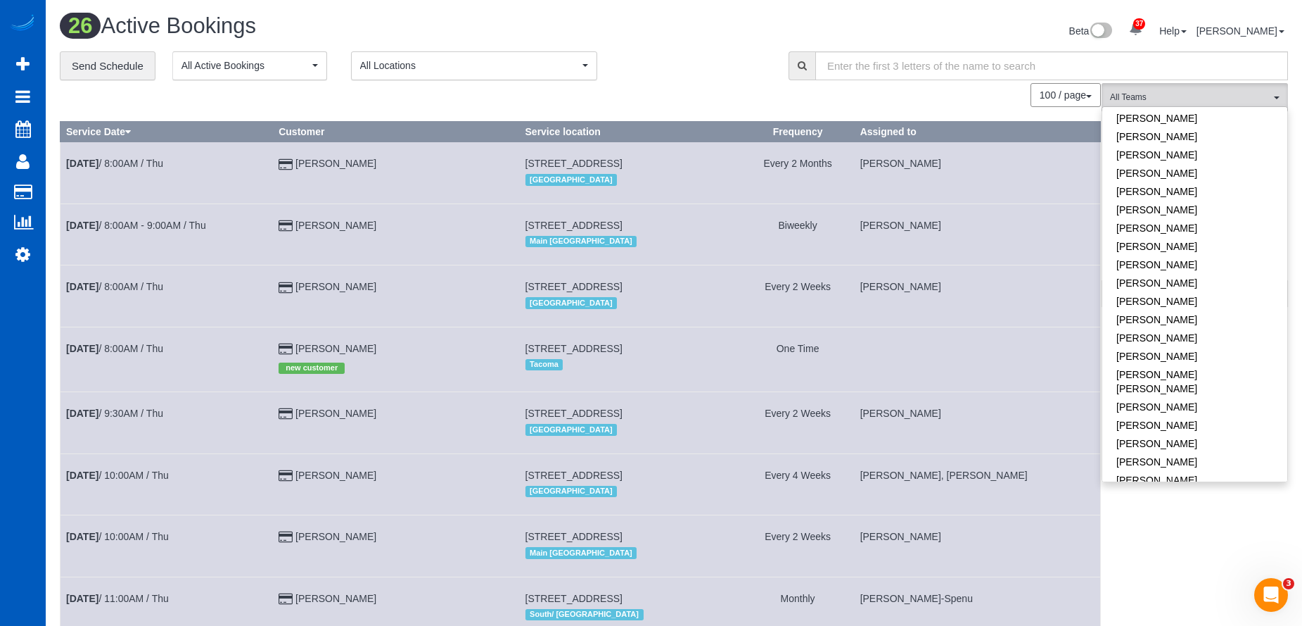
scroll to position [493, 0]
click at [1207, 298] on link "Nadezhda Korina" at bounding box center [1195, 306] width 185 height 32
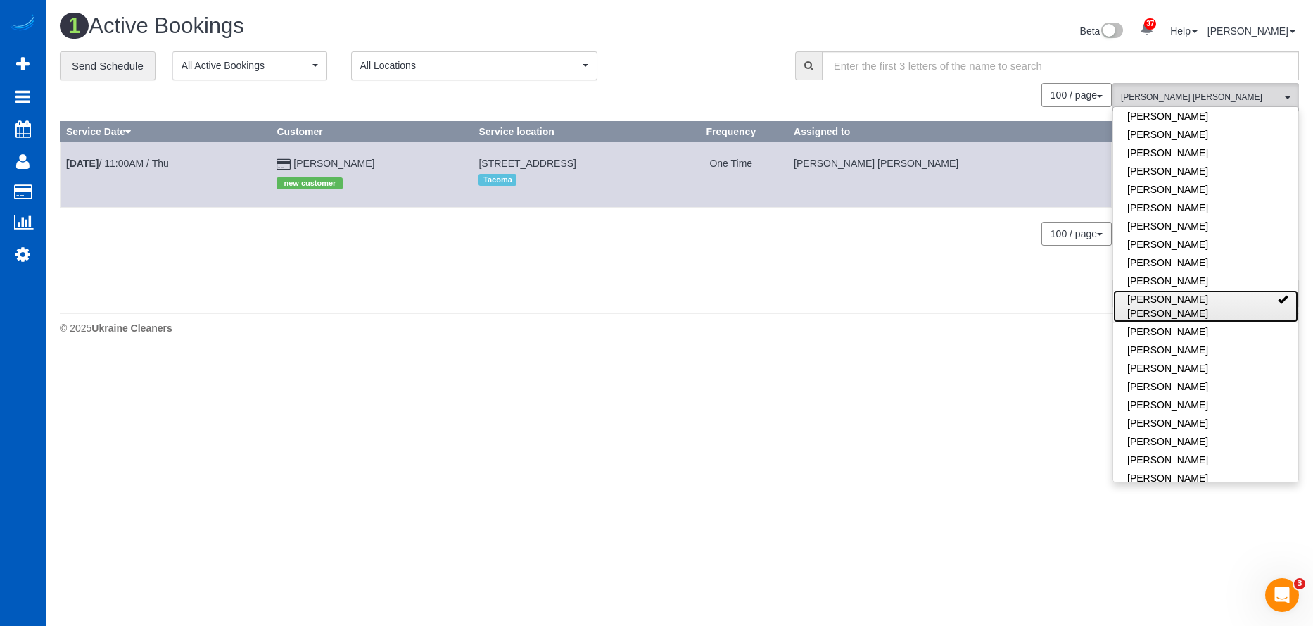
click at [1245, 298] on link "Nadezhda Korina" at bounding box center [1205, 306] width 185 height 32
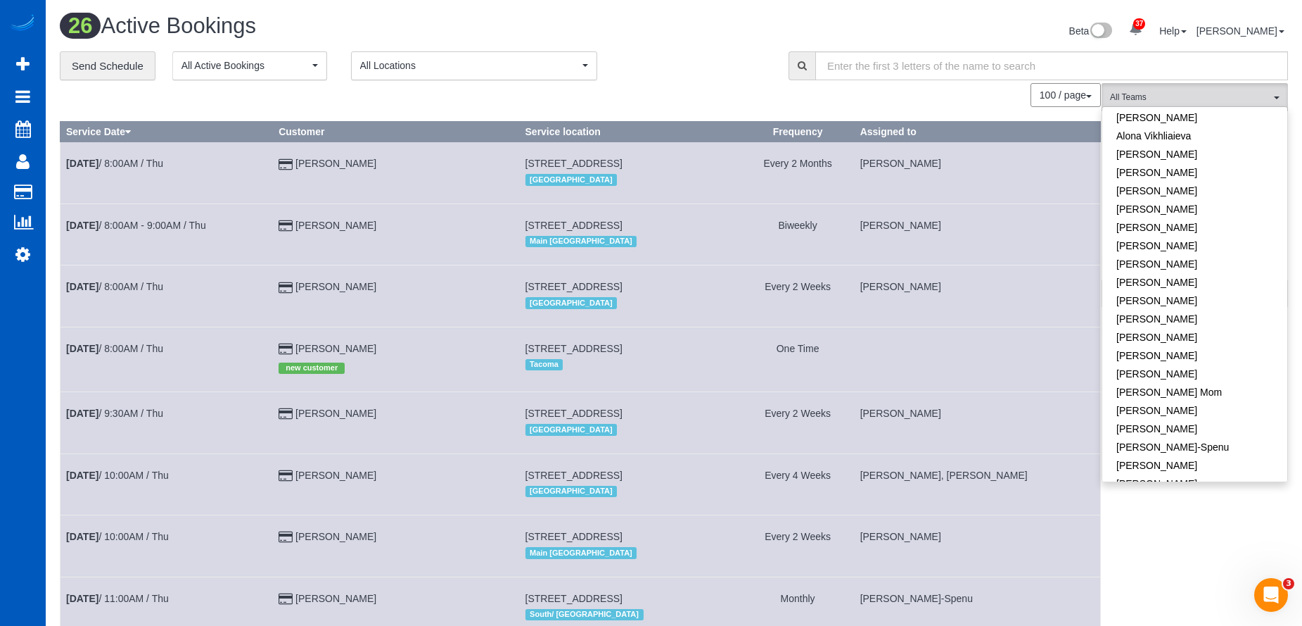
scroll to position [0, 0]
click at [1199, 157] on link "Alina Kruchok" at bounding box center [1195, 151] width 185 height 18
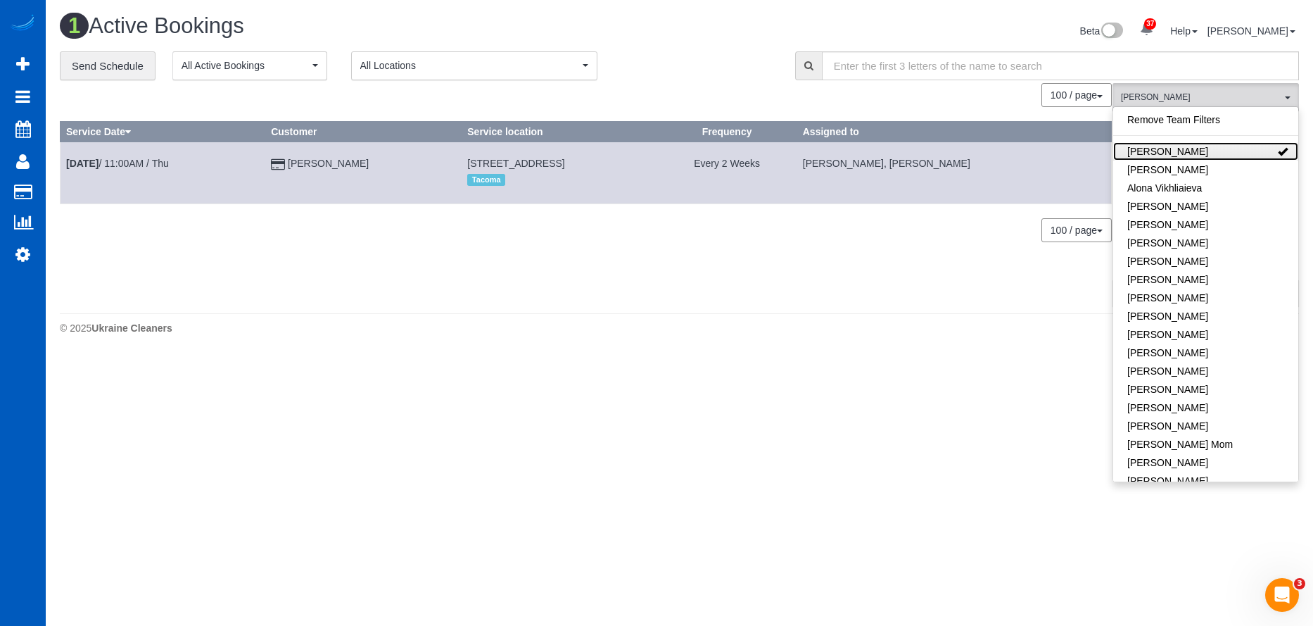
click at [1219, 150] on link "Alina Kruchok" at bounding box center [1205, 151] width 185 height 18
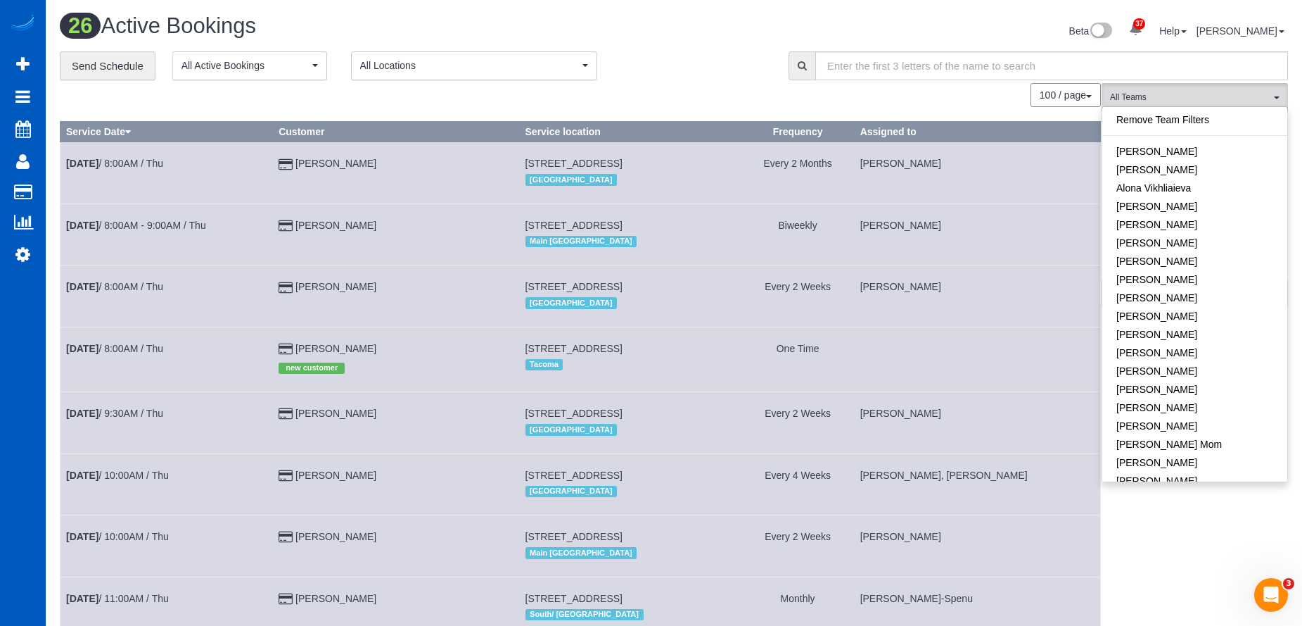
click at [845, 30] on div "Beta 37 Your Notifications You have 0 alerts × You have 3 to charge for 09/20/2…" at bounding box center [986, 32] width 625 height 37
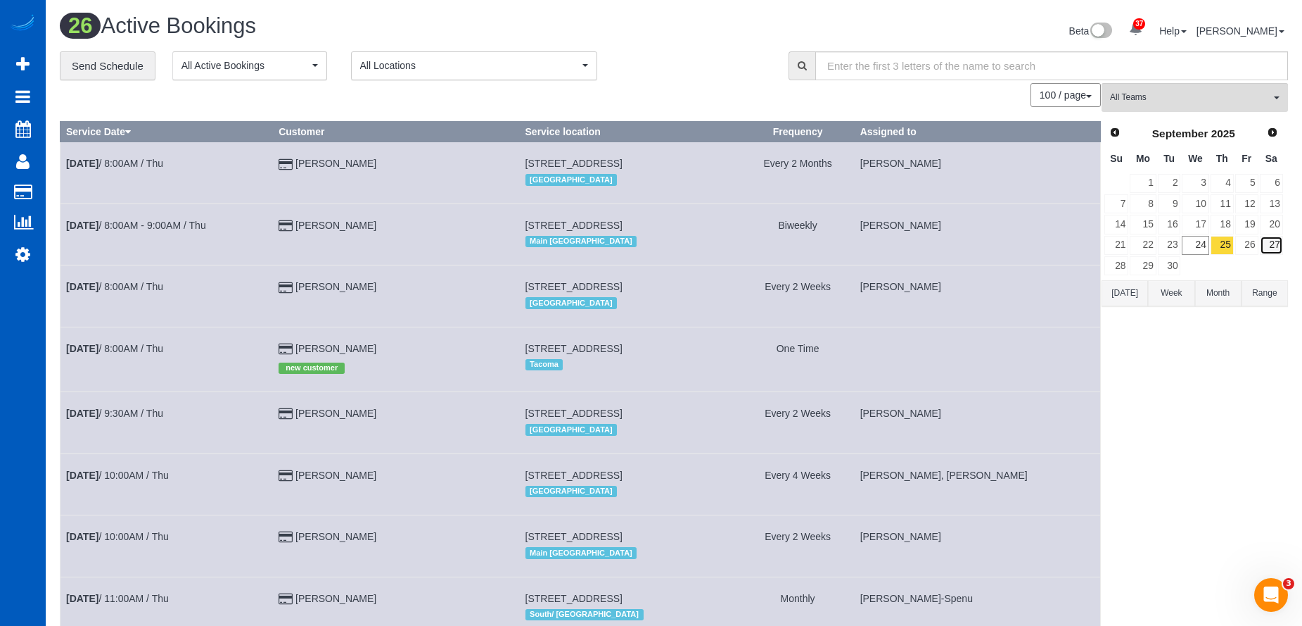
click at [1269, 246] on link "27" at bounding box center [1271, 245] width 23 height 19
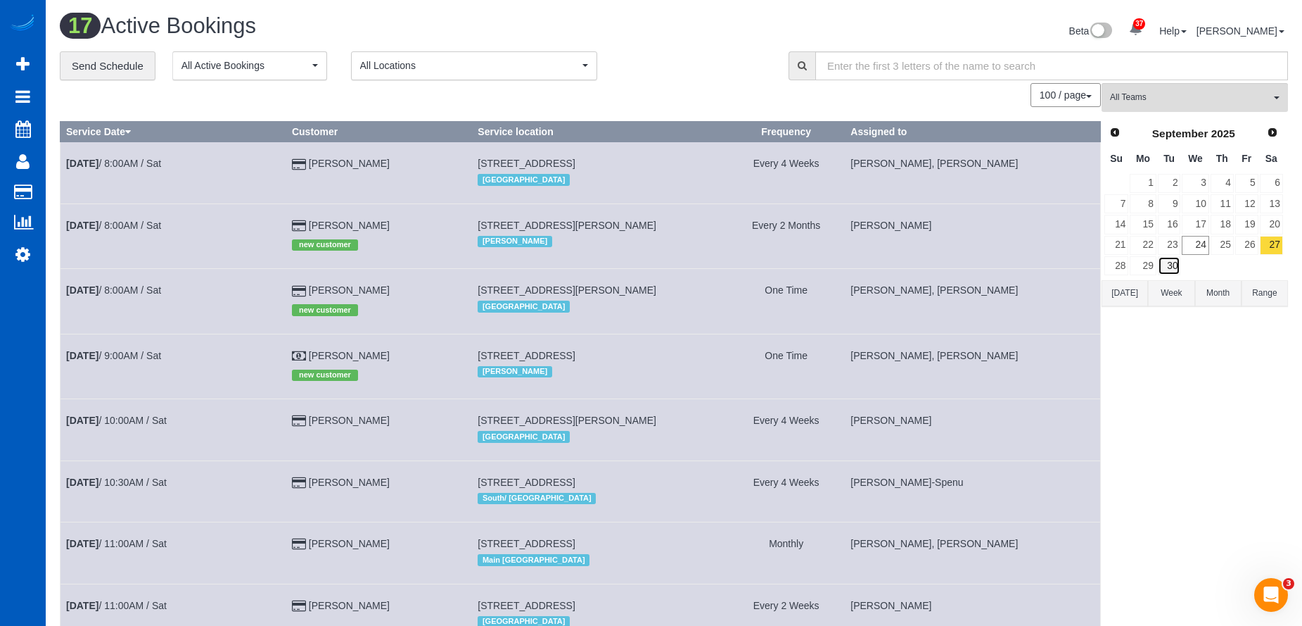
click at [1173, 260] on link "30" at bounding box center [1169, 265] width 23 height 19
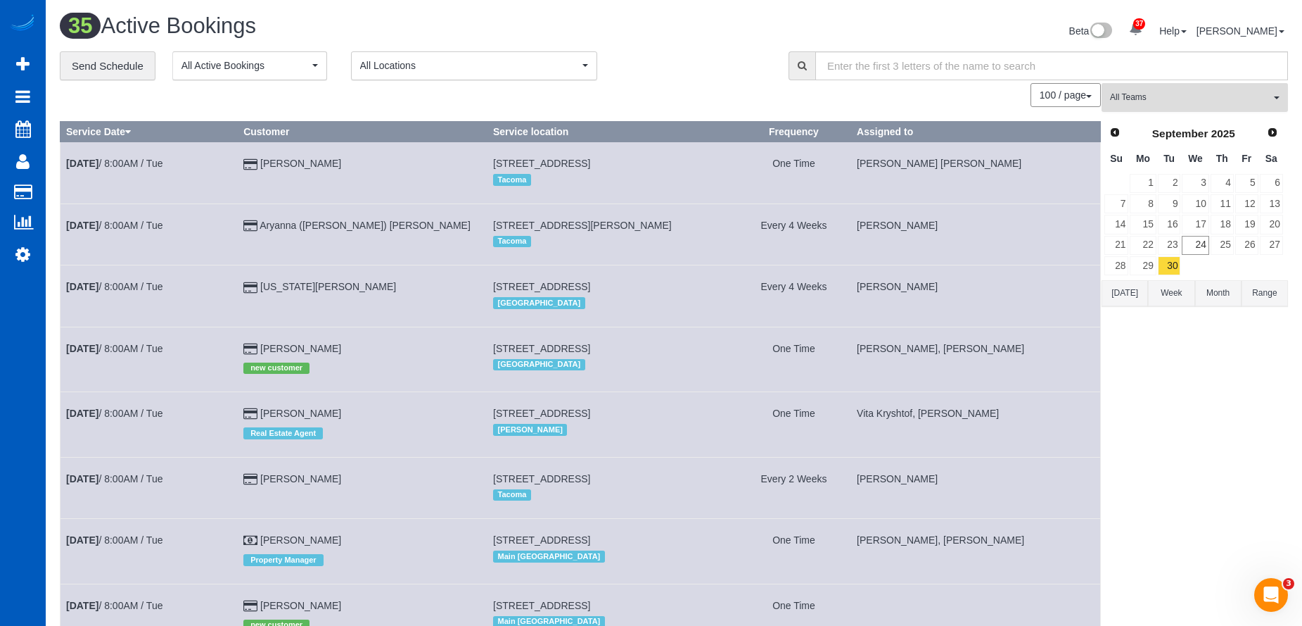
click at [1229, 102] on span "All Teams" at bounding box center [1190, 97] width 160 height 12
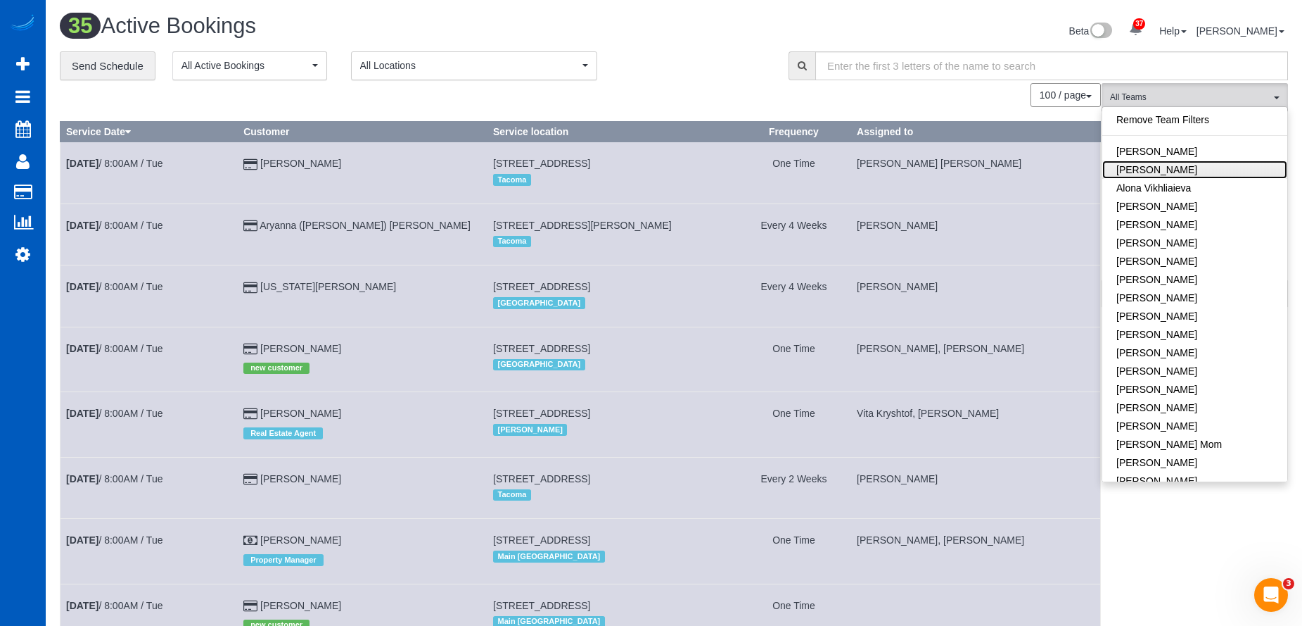
click at [1201, 174] on link "Alona Tarasiuk" at bounding box center [1195, 169] width 185 height 18
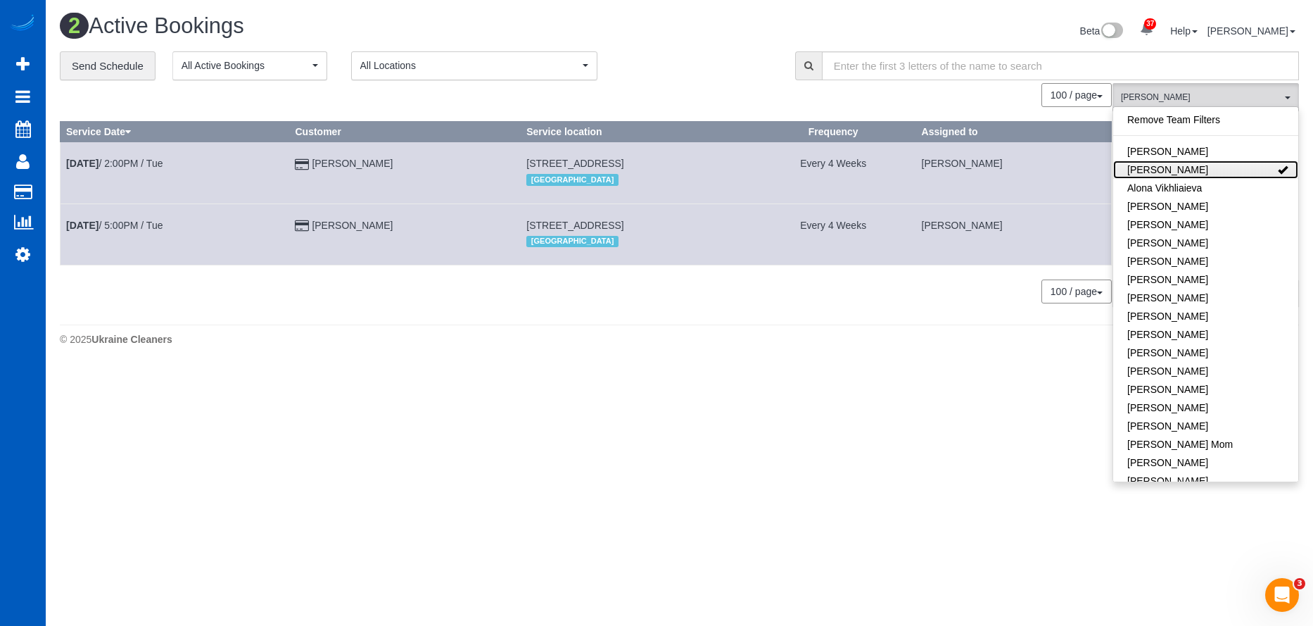
click at [1234, 170] on link "Alona Tarasiuk" at bounding box center [1205, 169] width 185 height 18
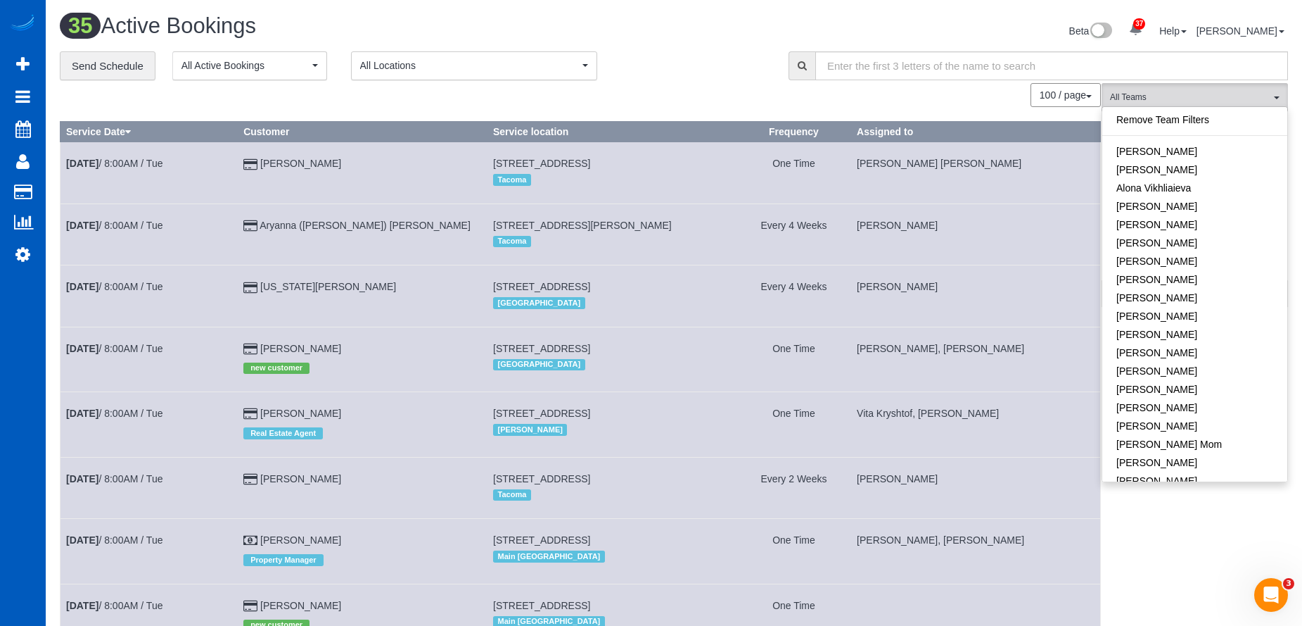
click at [671, 67] on div "**********" at bounding box center [414, 66] width 708 height 30
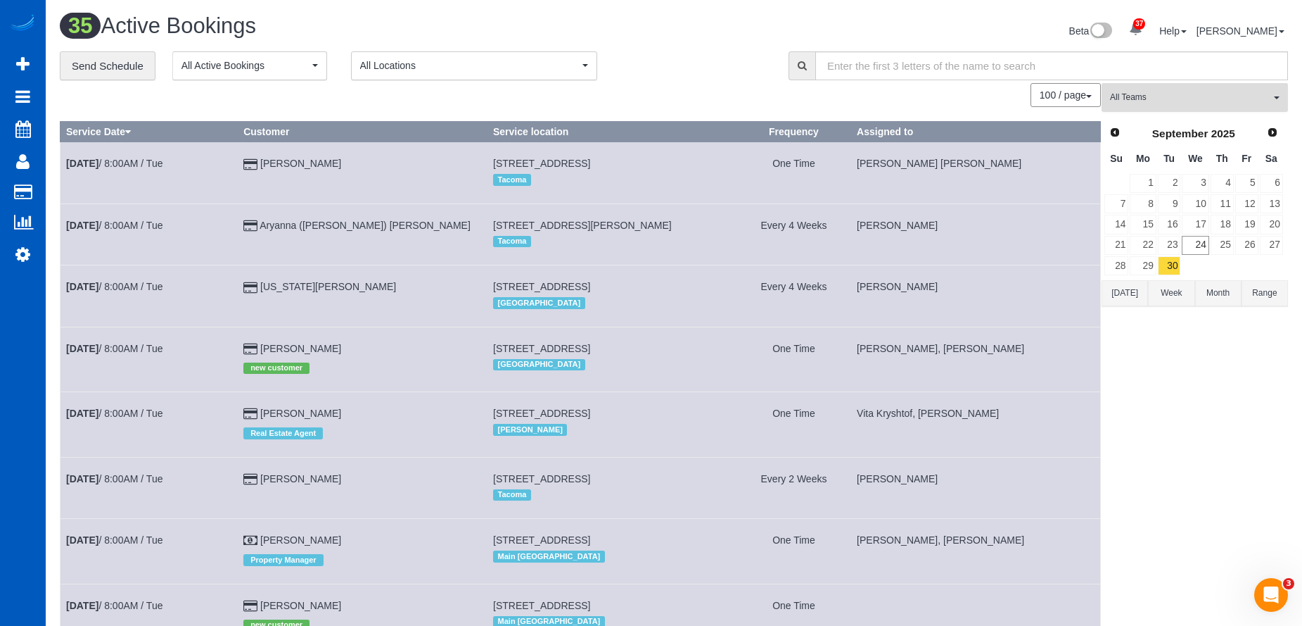
click at [1187, 91] on button "All Teams" at bounding box center [1195, 97] width 186 height 29
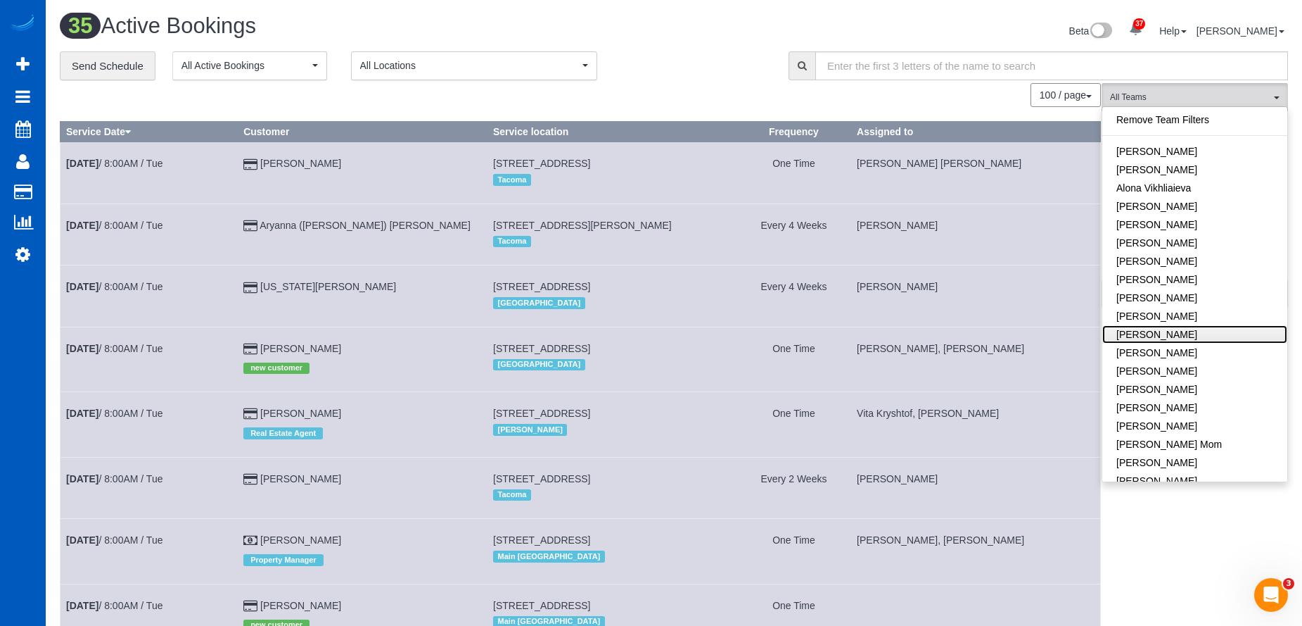
click at [1211, 331] on link "[PERSON_NAME]" at bounding box center [1195, 334] width 185 height 18
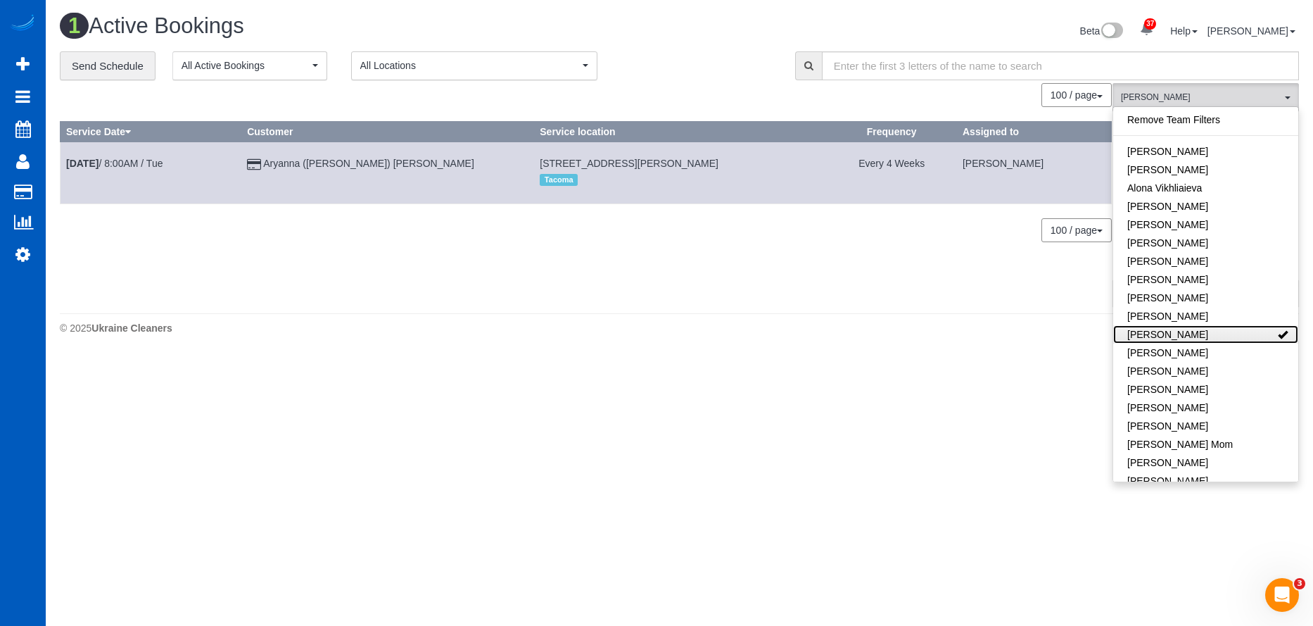
click at [1257, 332] on link "[PERSON_NAME]" at bounding box center [1205, 334] width 185 height 18
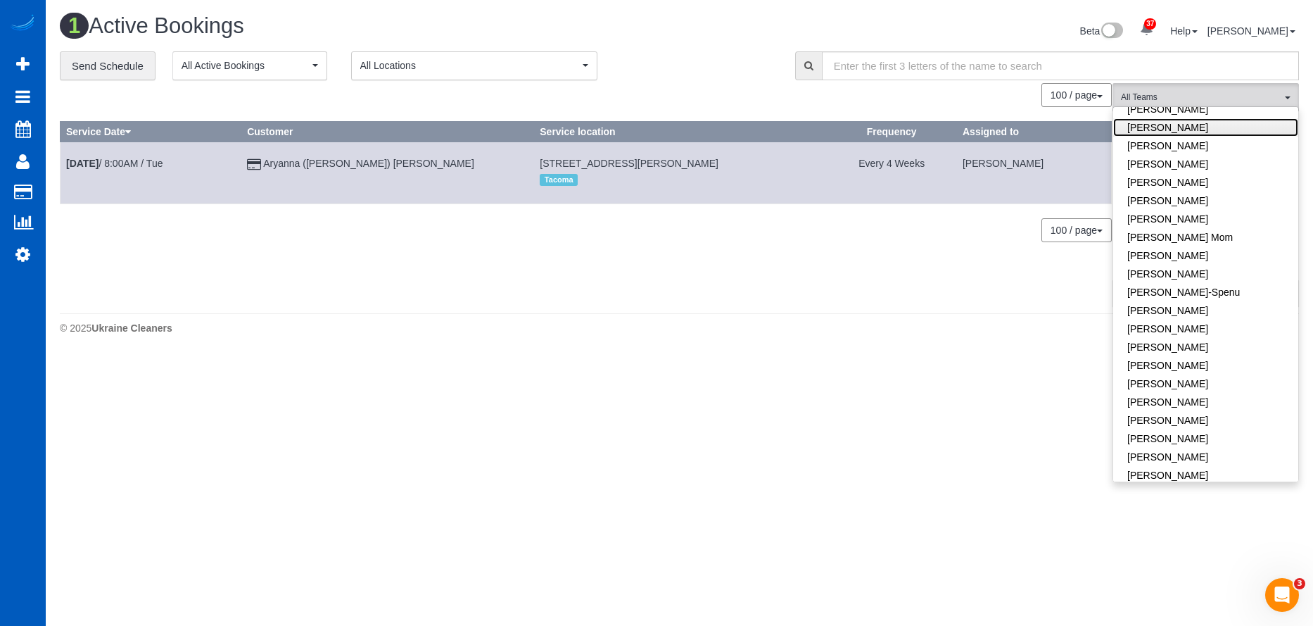
scroll to position [211, 0]
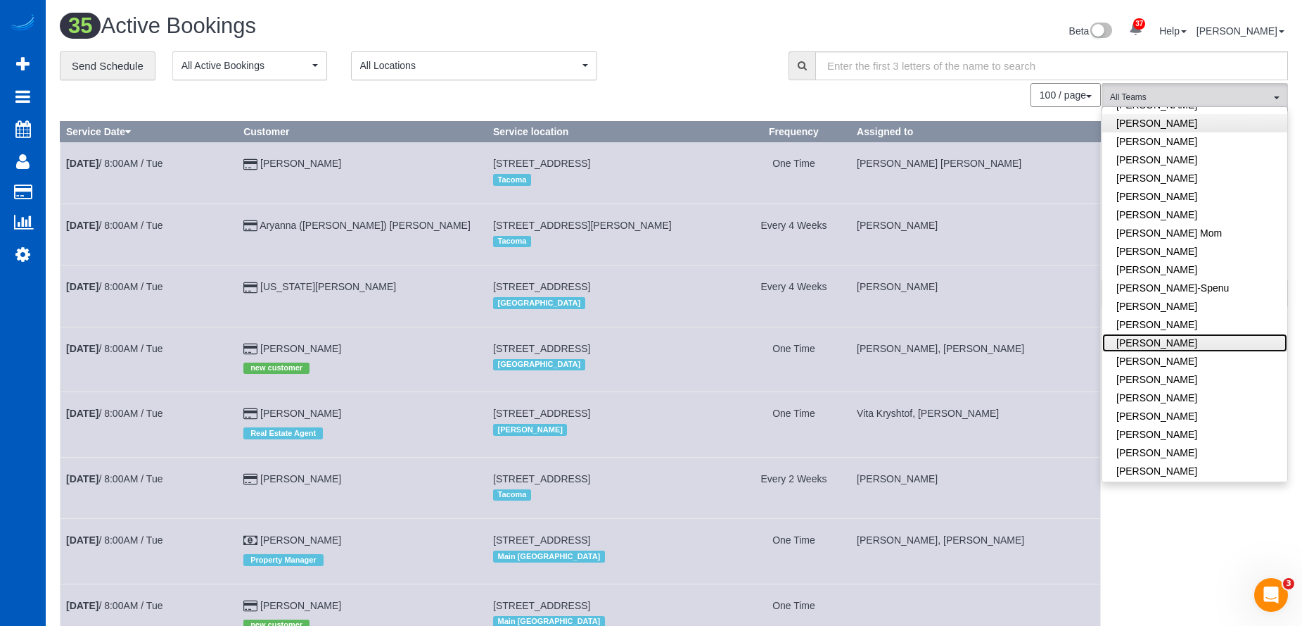
click at [1252, 334] on link "[PERSON_NAME]" at bounding box center [1195, 343] width 185 height 18
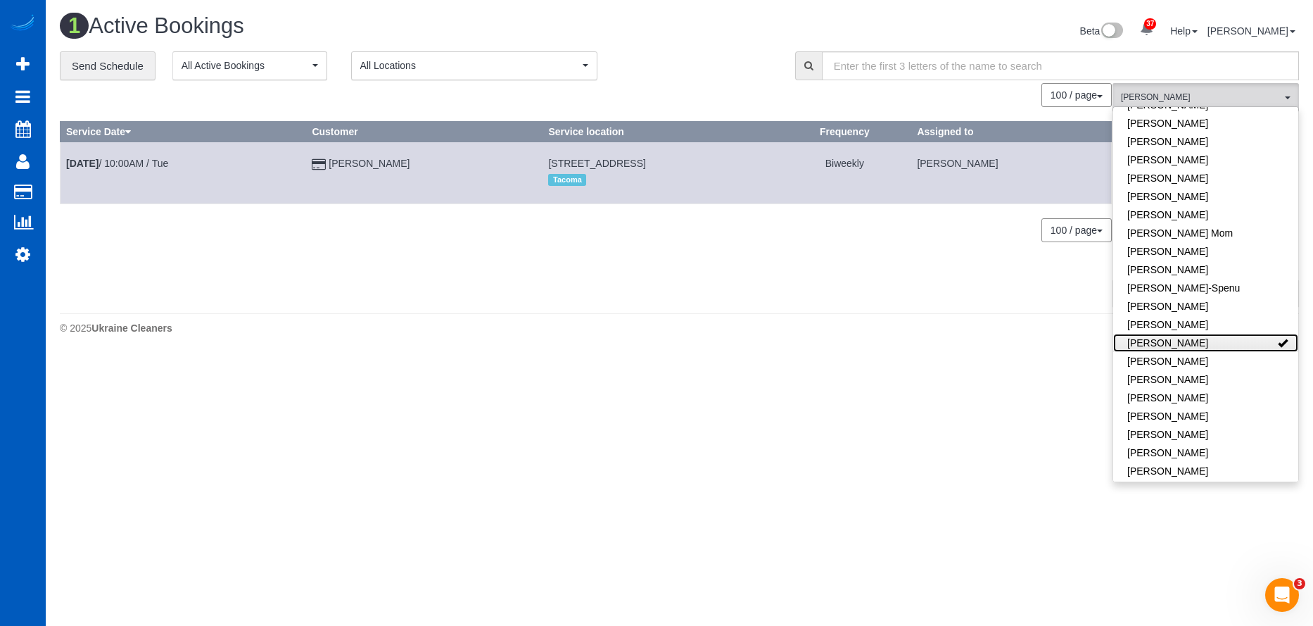
click at [1222, 345] on link "[PERSON_NAME]" at bounding box center [1205, 343] width 185 height 18
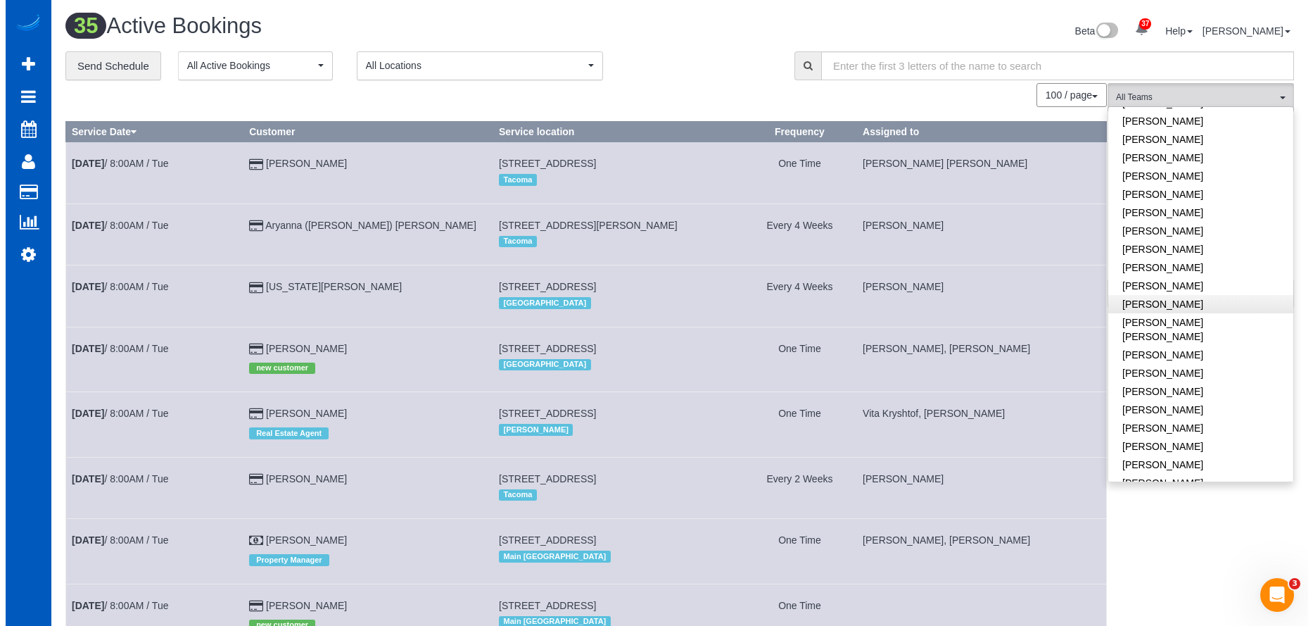
scroll to position [493, 0]
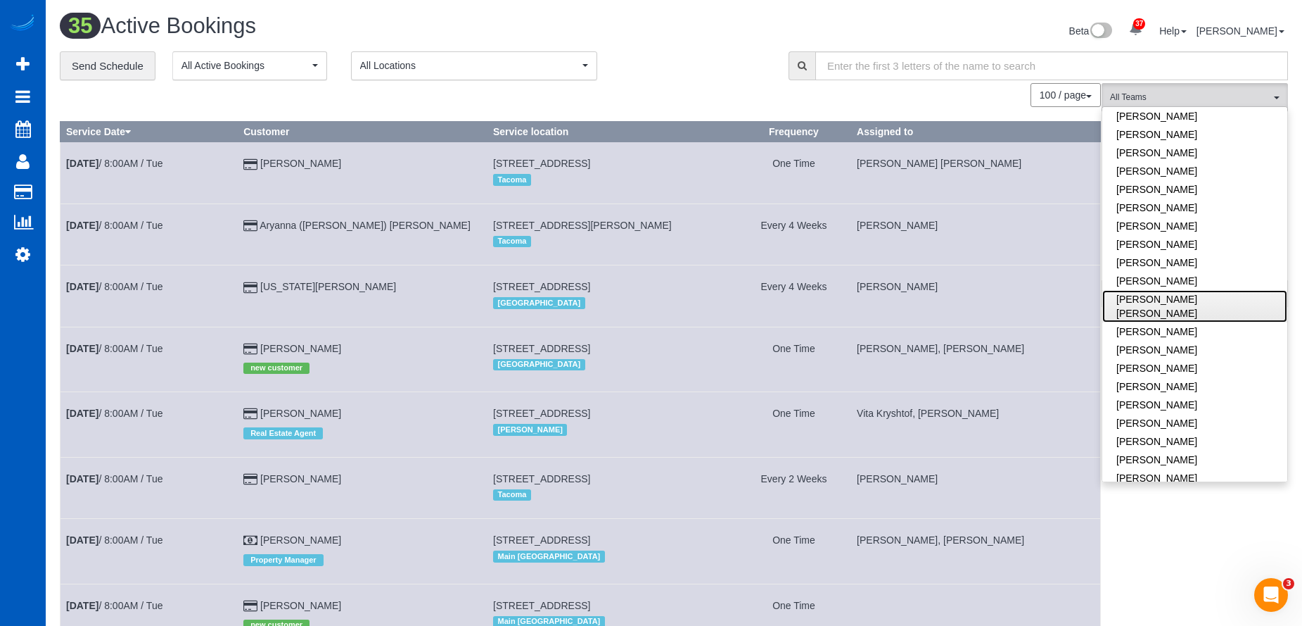
click at [1224, 302] on link "Nadezhda Korina" at bounding box center [1195, 306] width 185 height 32
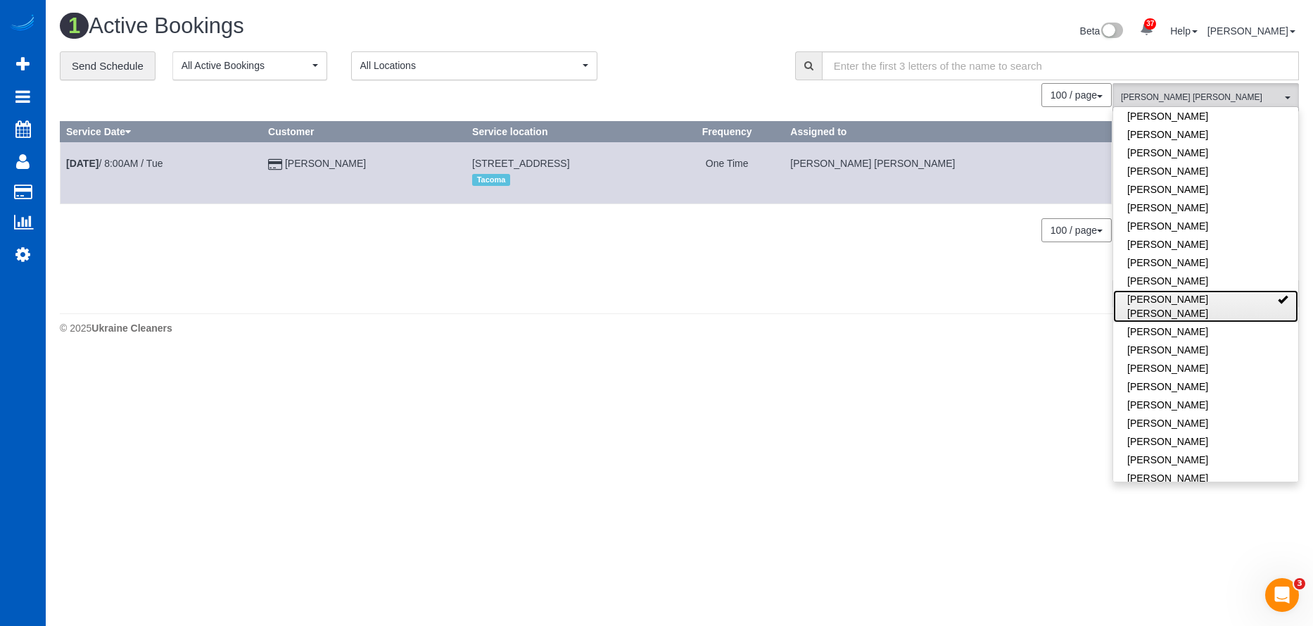
click at [1245, 296] on link "[PERSON_NAME] [PERSON_NAME]" at bounding box center [1205, 306] width 185 height 32
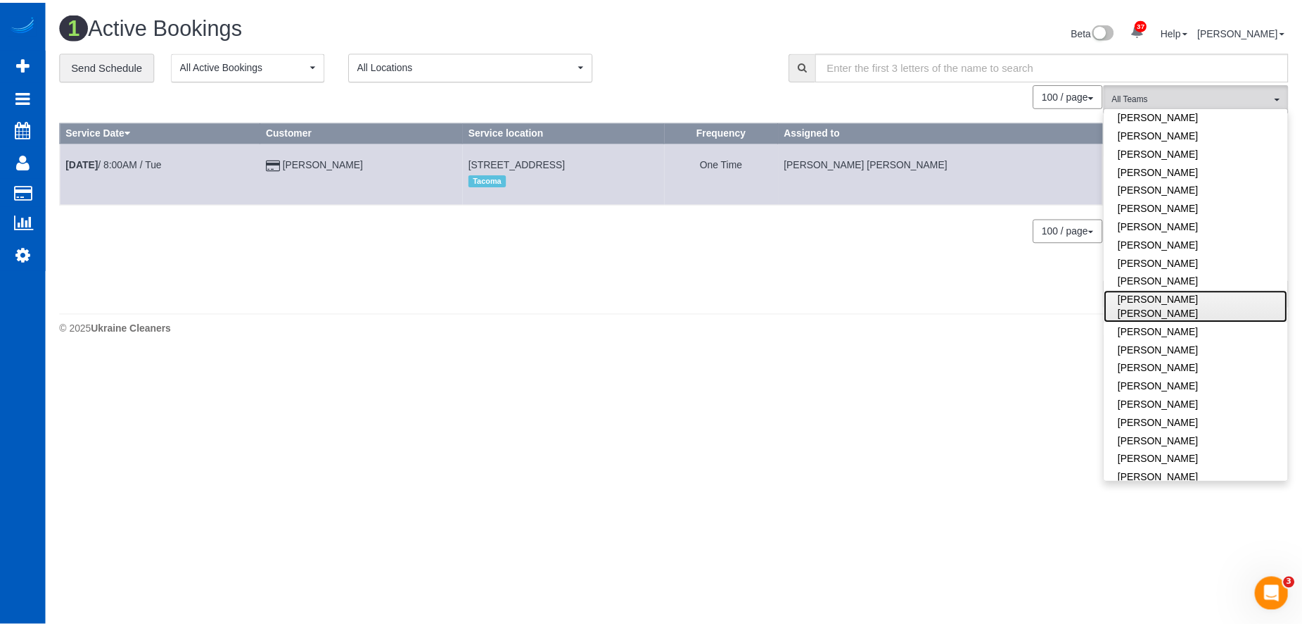
scroll to position [704, 0]
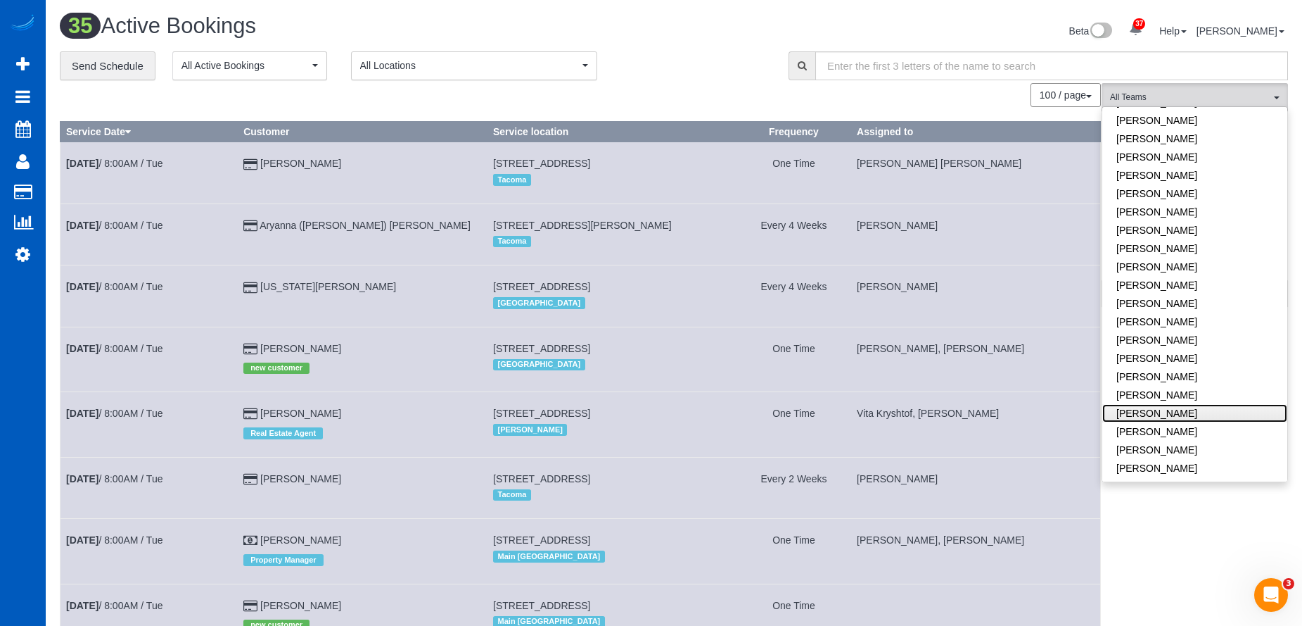
click at [1202, 404] on link "[PERSON_NAME]" at bounding box center [1195, 413] width 185 height 18
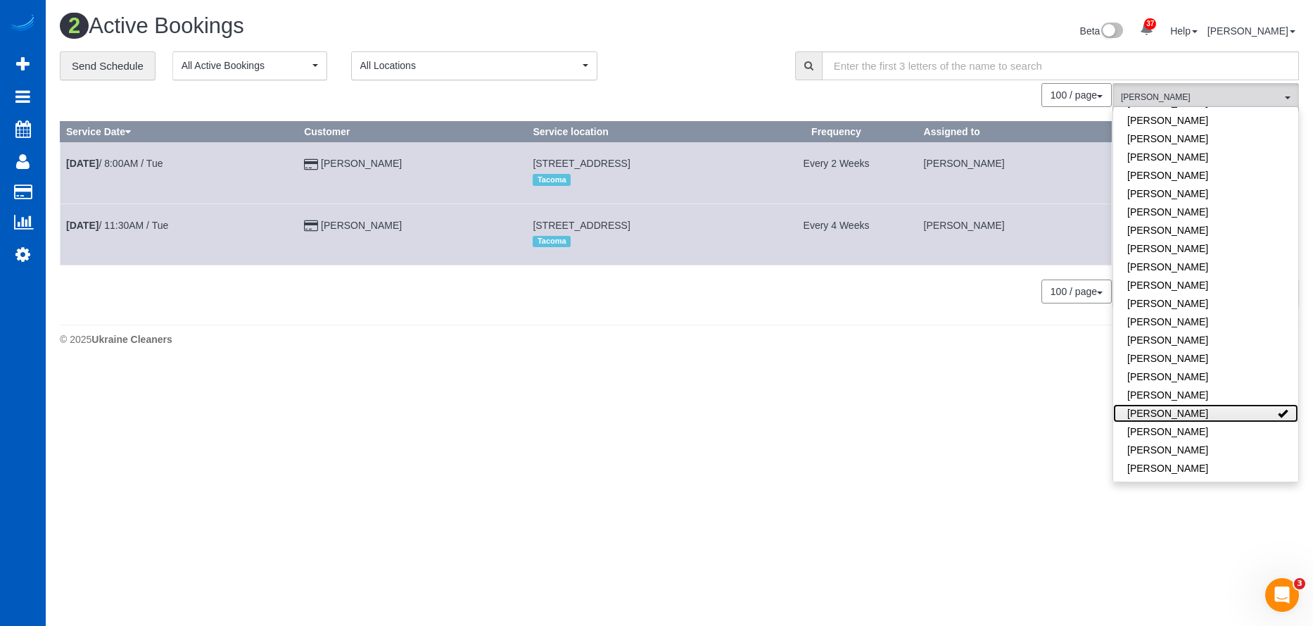
click at [1229, 404] on link "Olha Rusnak" at bounding box center [1205, 413] width 185 height 18
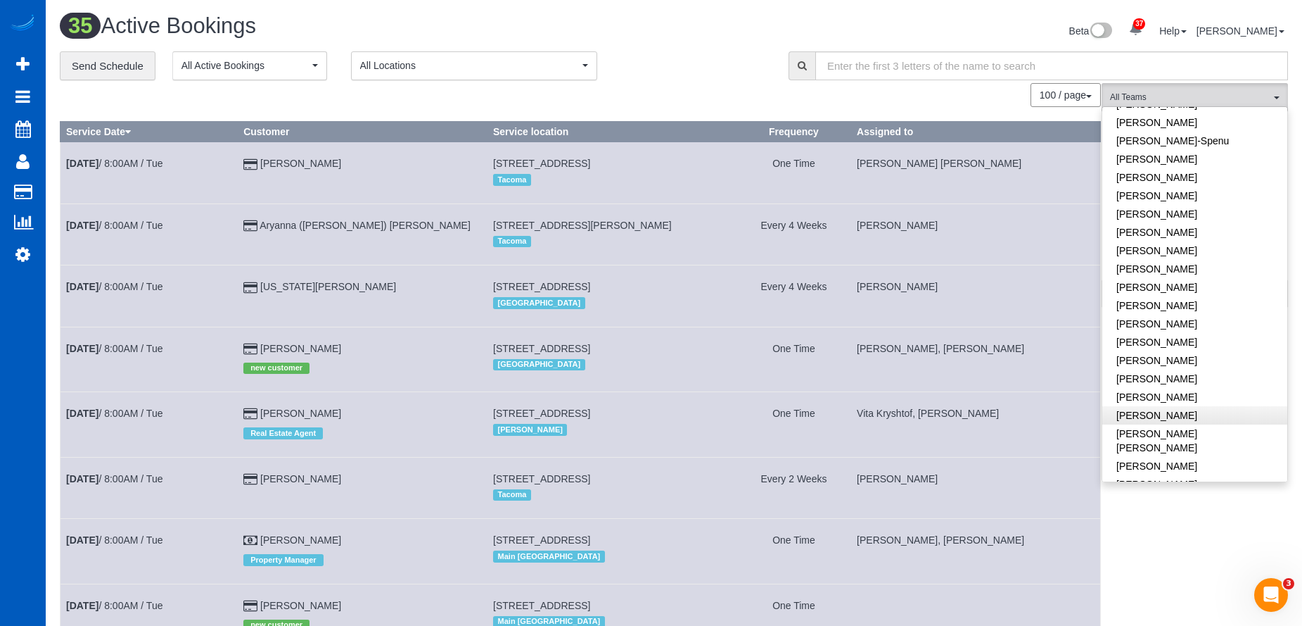
scroll to position [281, 0]
click at [1212, 272] on link "Karyna Butov" at bounding box center [1195, 272] width 185 height 18
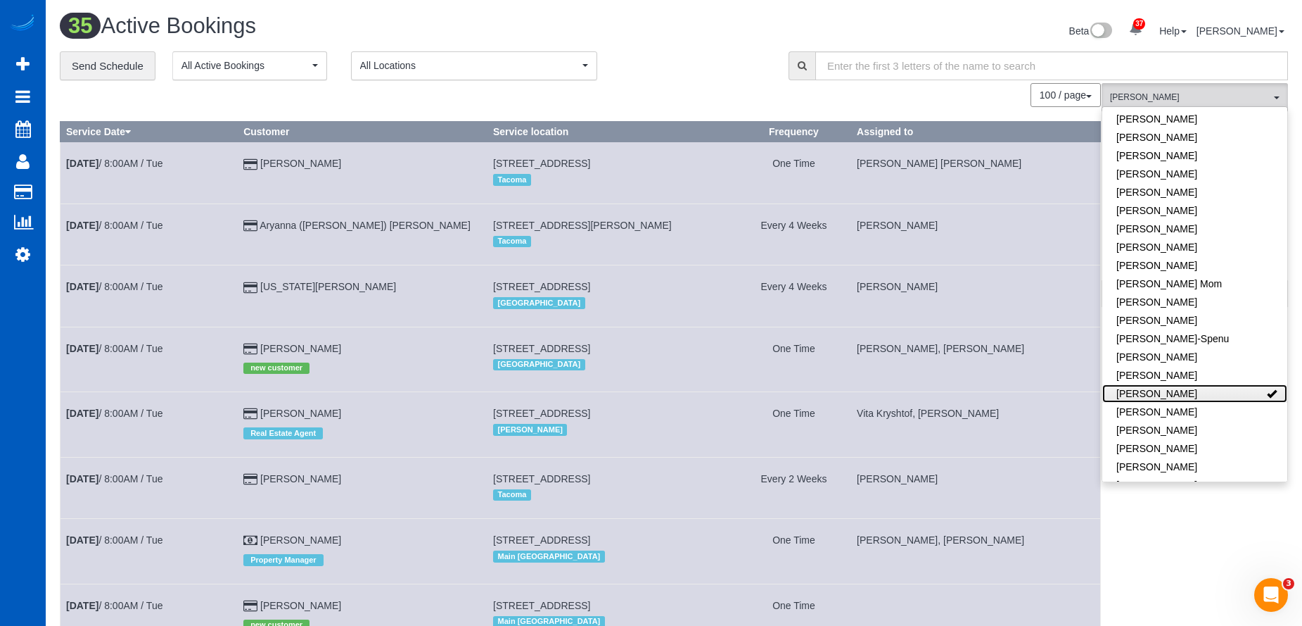
scroll to position [0, 0]
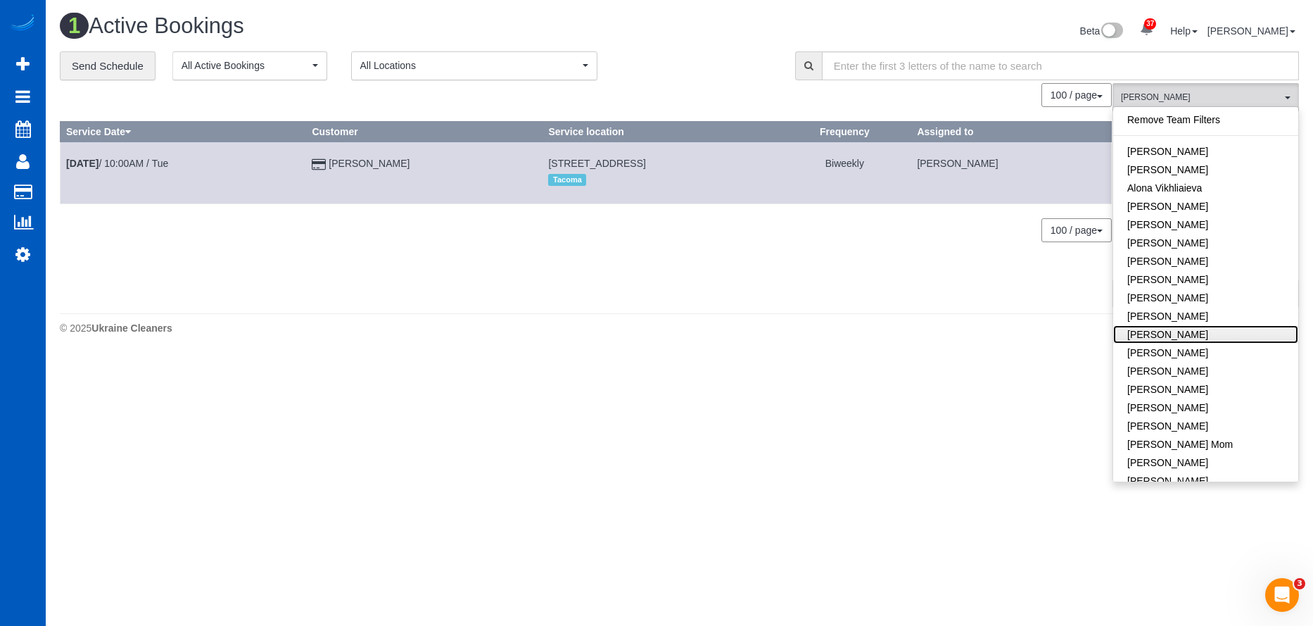
click at [1216, 335] on link "Dominika Markovets" at bounding box center [1205, 334] width 185 height 18
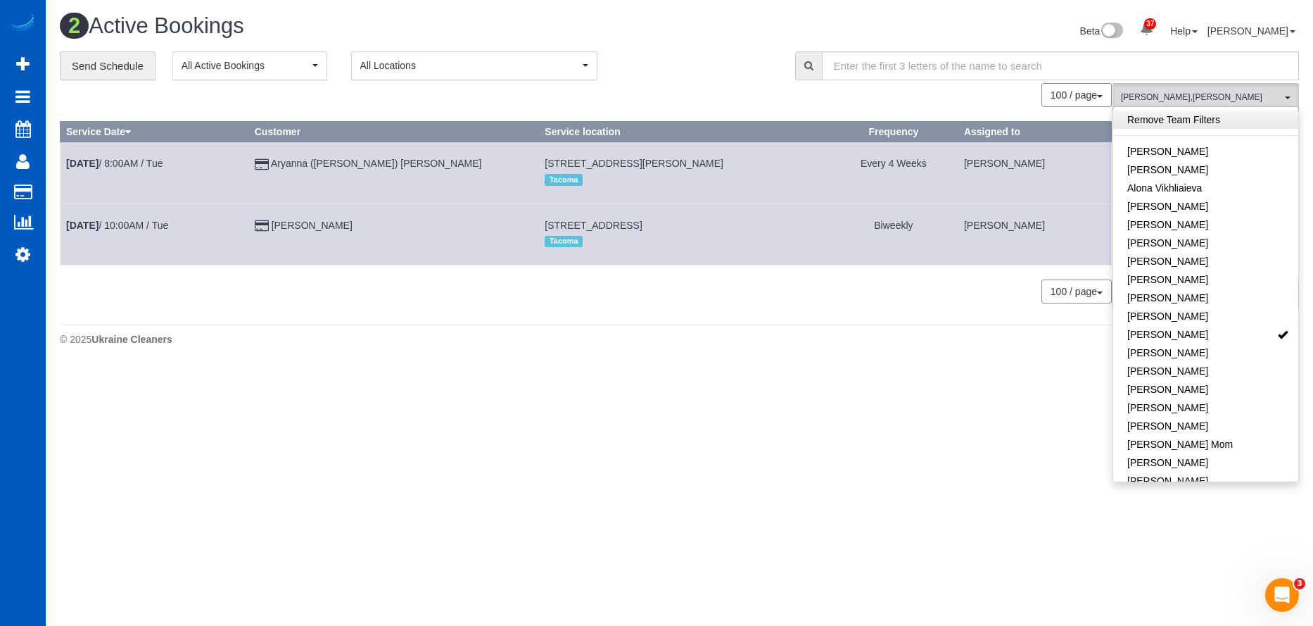
click at [1200, 122] on link "Remove Team Filters" at bounding box center [1205, 119] width 185 height 18
click at [800, 27] on div "Beta 37 Your Notifications You have 0 alerts × You have 3 to charge for 09/20/2…" at bounding box center [995, 32] width 630 height 37
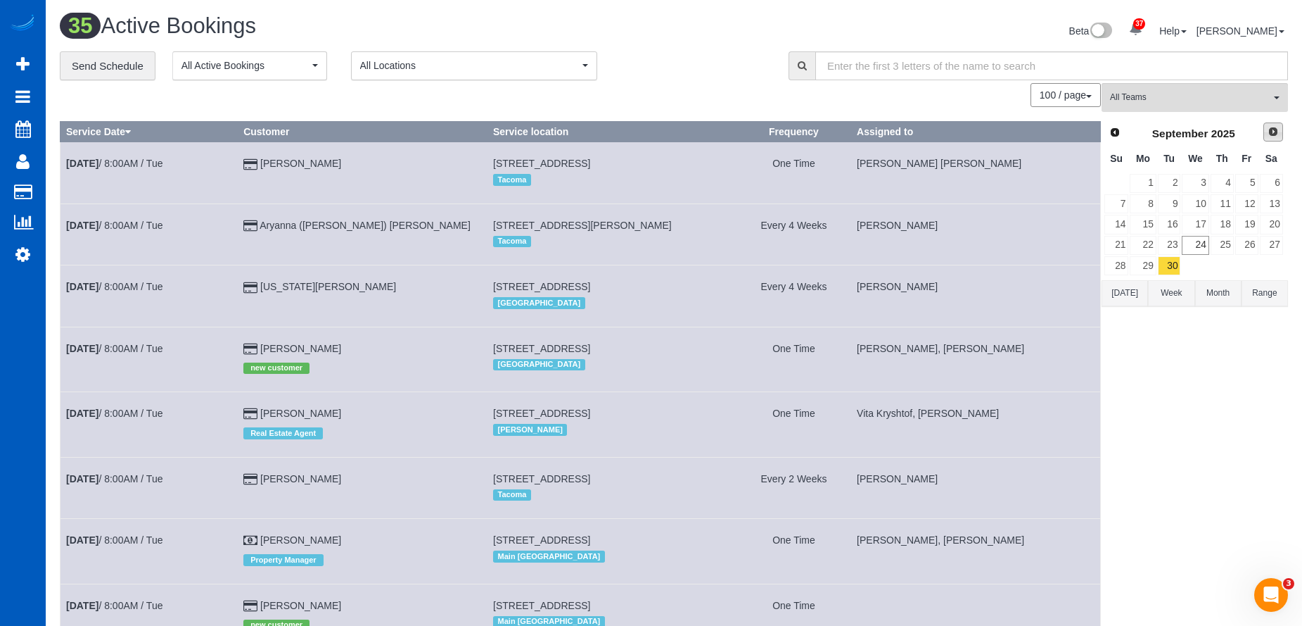
click at [1280, 132] on link "Next" at bounding box center [1274, 132] width 20 height 20
click at [1210, 182] on td "2" at bounding box center [1222, 183] width 25 height 20
click at [1207, 182] on link "1" at bounding box center [1195, 183] width 27 height 19
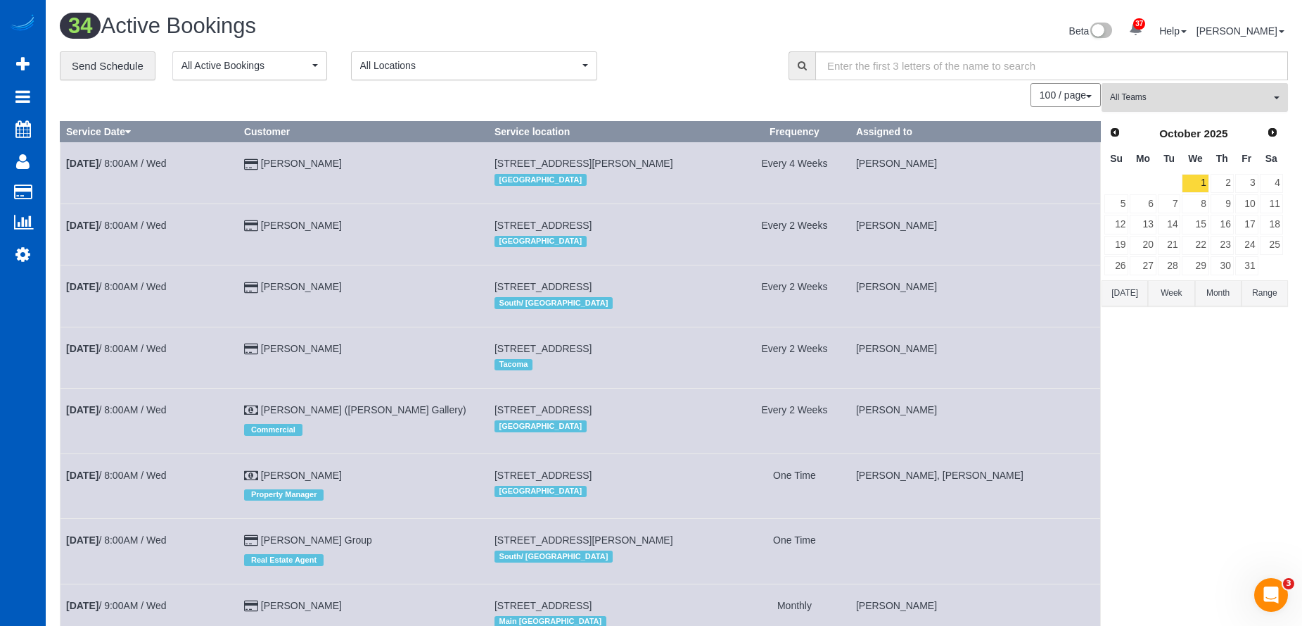
click at [1271, 101] on button "All Teams" at bounding box center [1195, 97] width 186 height 29
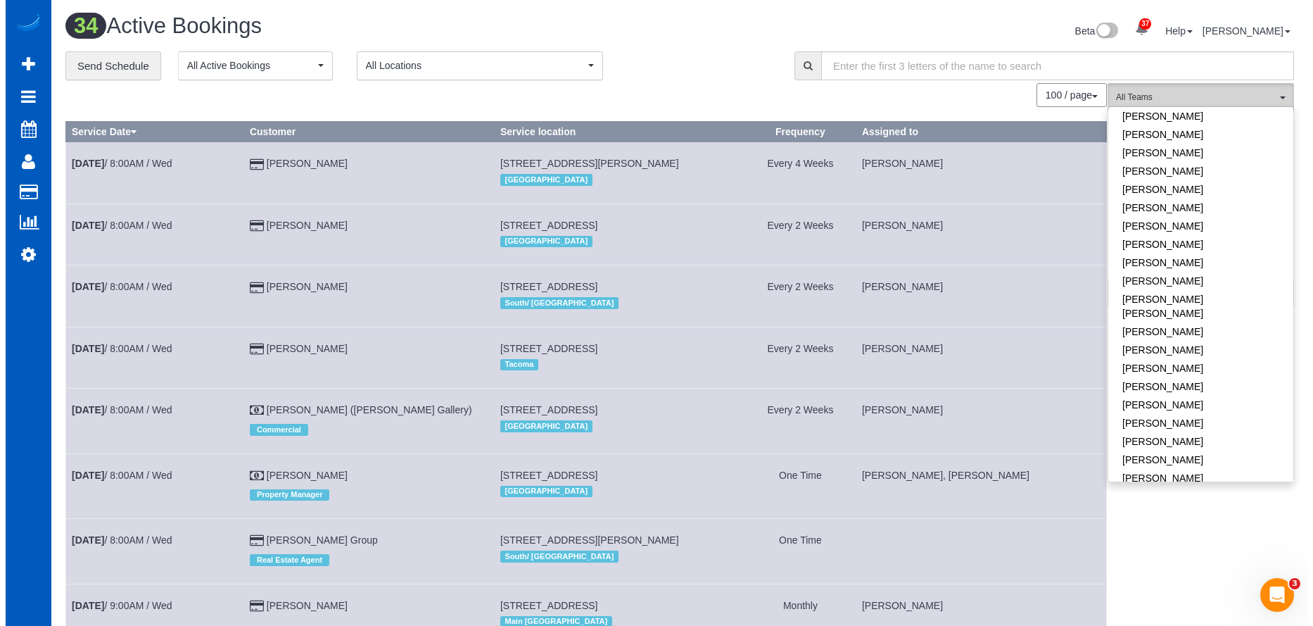
scroll to position [563, 0]
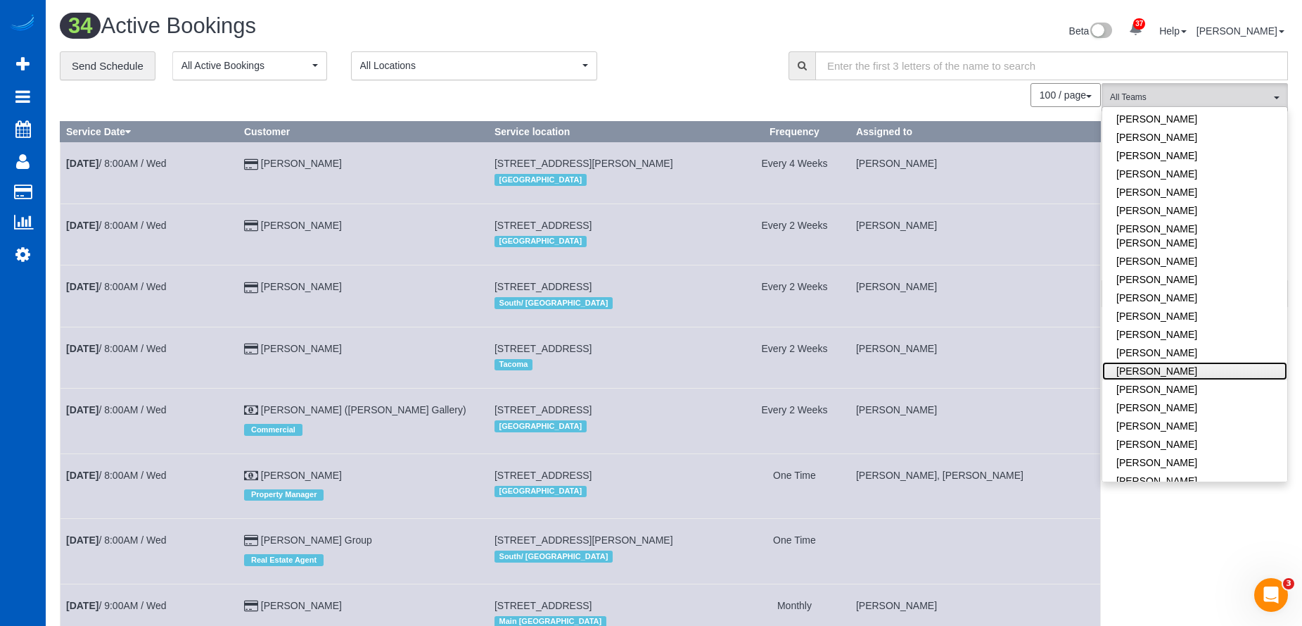
click at [1205, 362] on link "Oksana Milisevych" at bounding box center [1195, 371] width 185 height 18
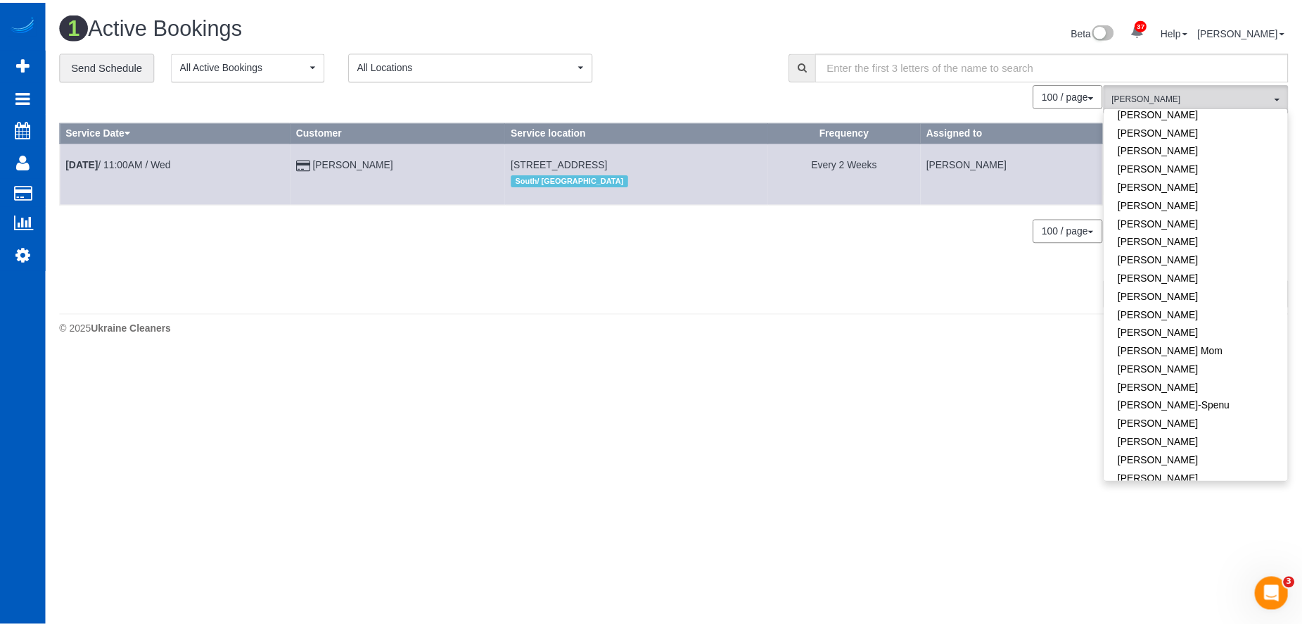
scroll to position [0, 0]
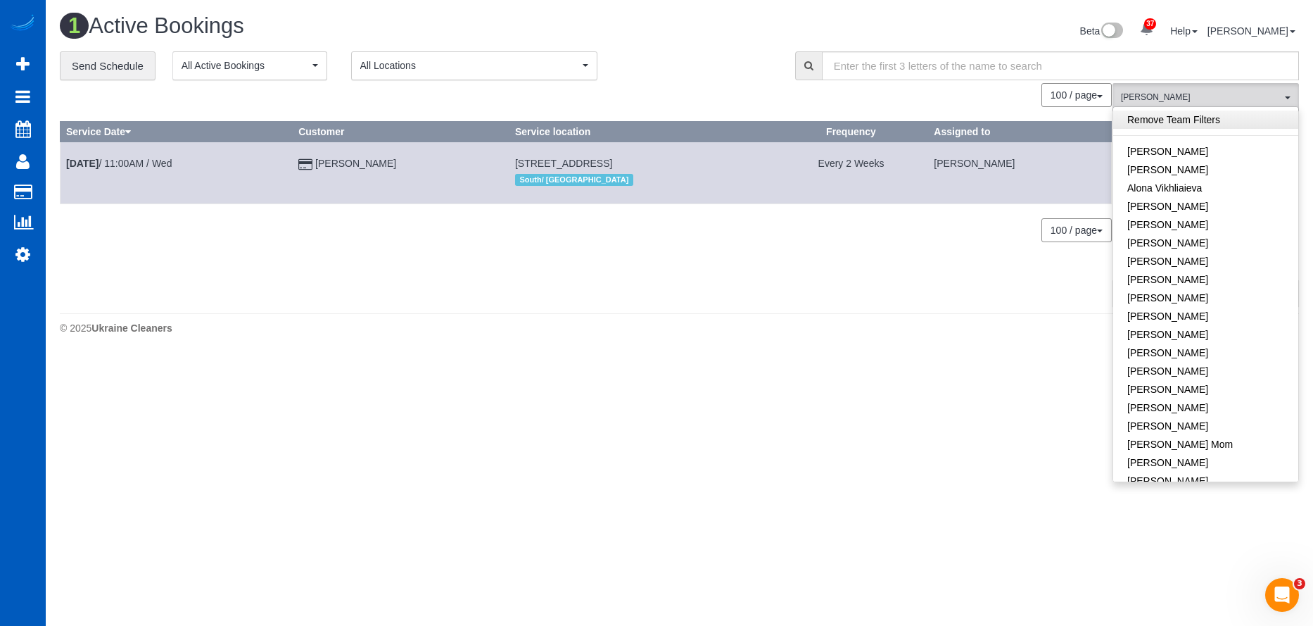
click at [1249, 124] on link "Remove Team Filters" at bounding box center [1205, 119] width 185 height 18
click at [810, 21] on div "Beta 37 Your Notifications You have 0 alerts × You have 3 to charge for 09/20/2…" at bounding box center [995, 32] width 630 height 37
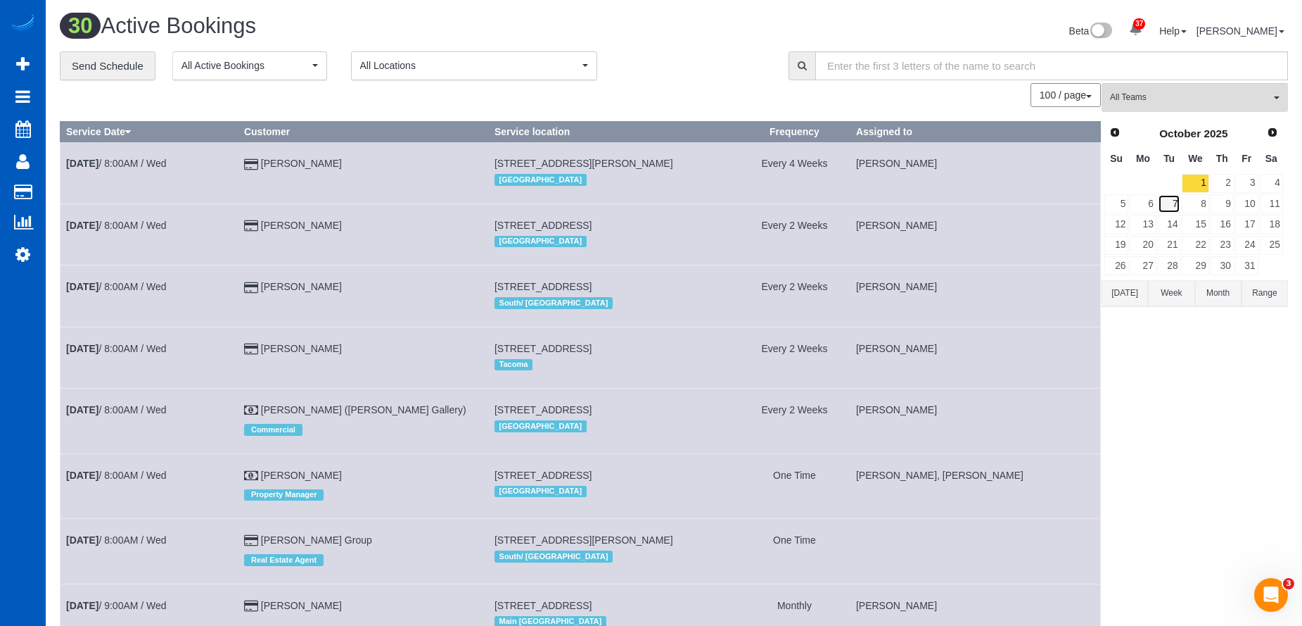
click at [1158, 204] on link "7" at bounding box center [1169, 203] width 23 height 19
click at [1152, 205] on link "6" at bounding box center [1143, 203] width 26 height 19
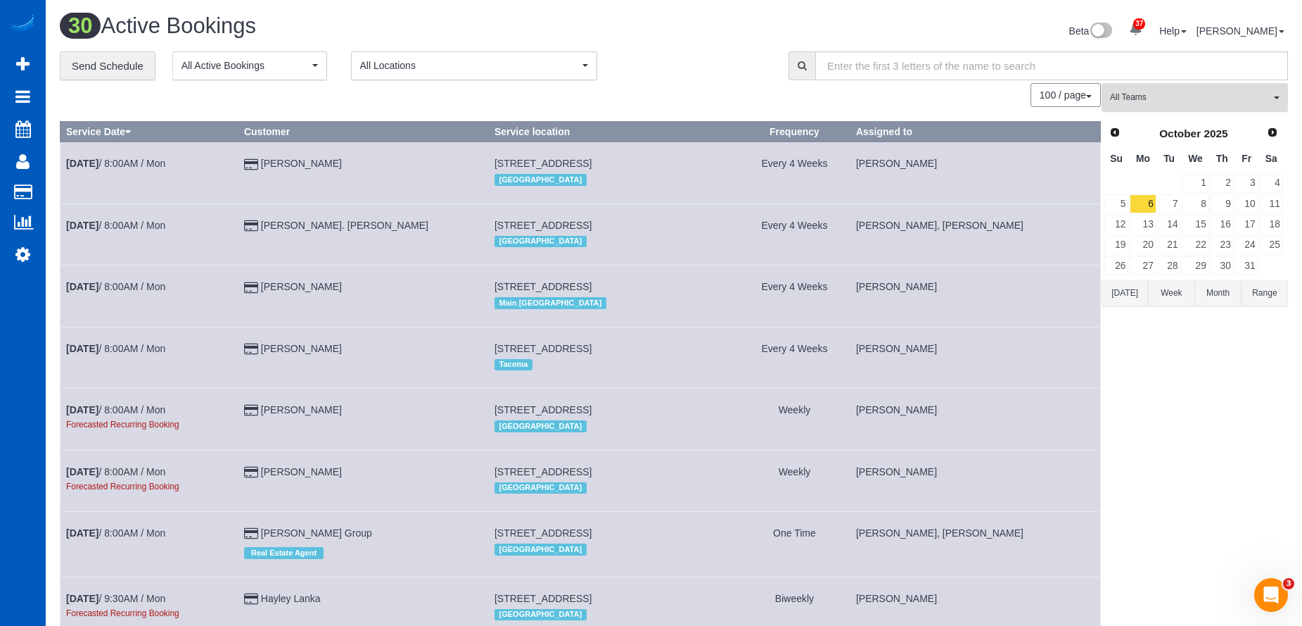
click at [1180, 94] on span "All Teams" at bounding box center [1190, 97] width 160 height 12
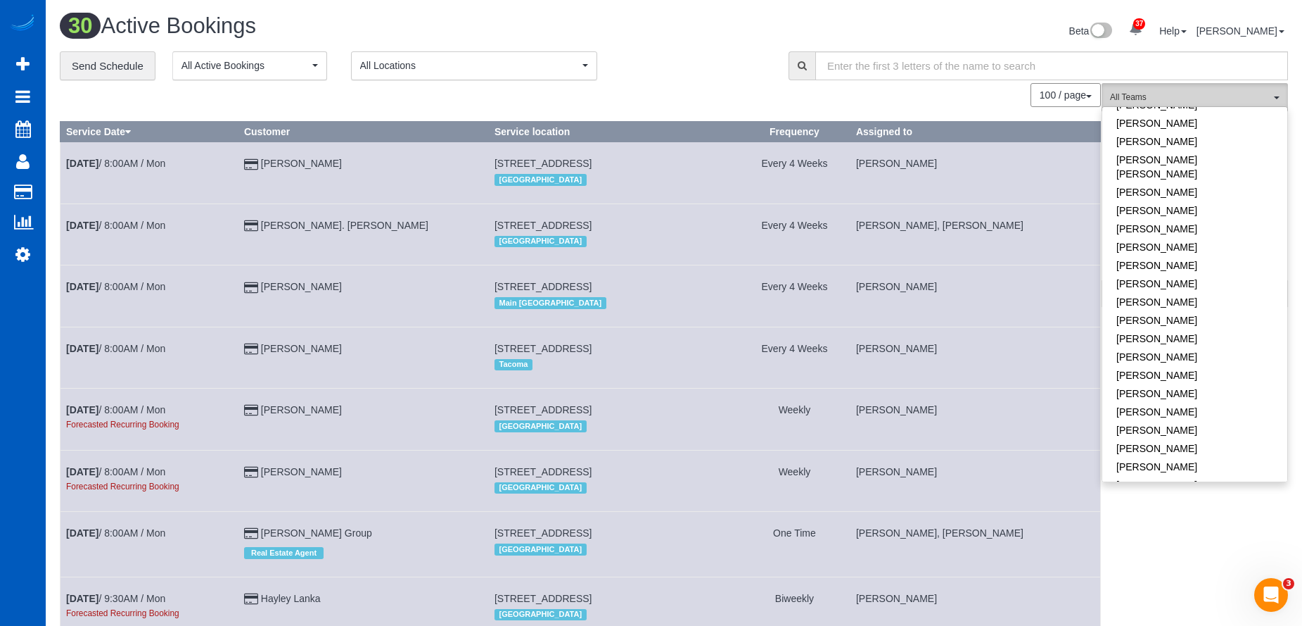
scroll to position [633, 0]
click at [1217, 273] on link "Oksana Kosiuk" at bounding box center [1195, 282] width 185 height 18
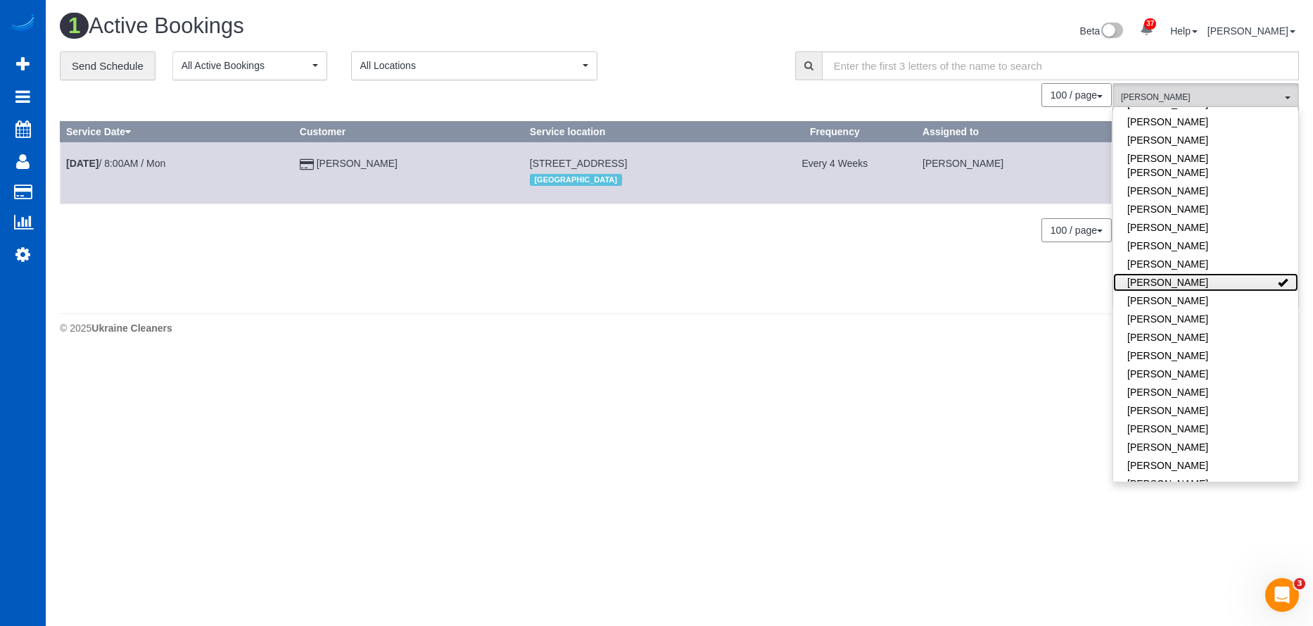
click at [1243, 273] on link "Oksana Kosiuk" at bounding box center [1205, 282] width 185 height 18
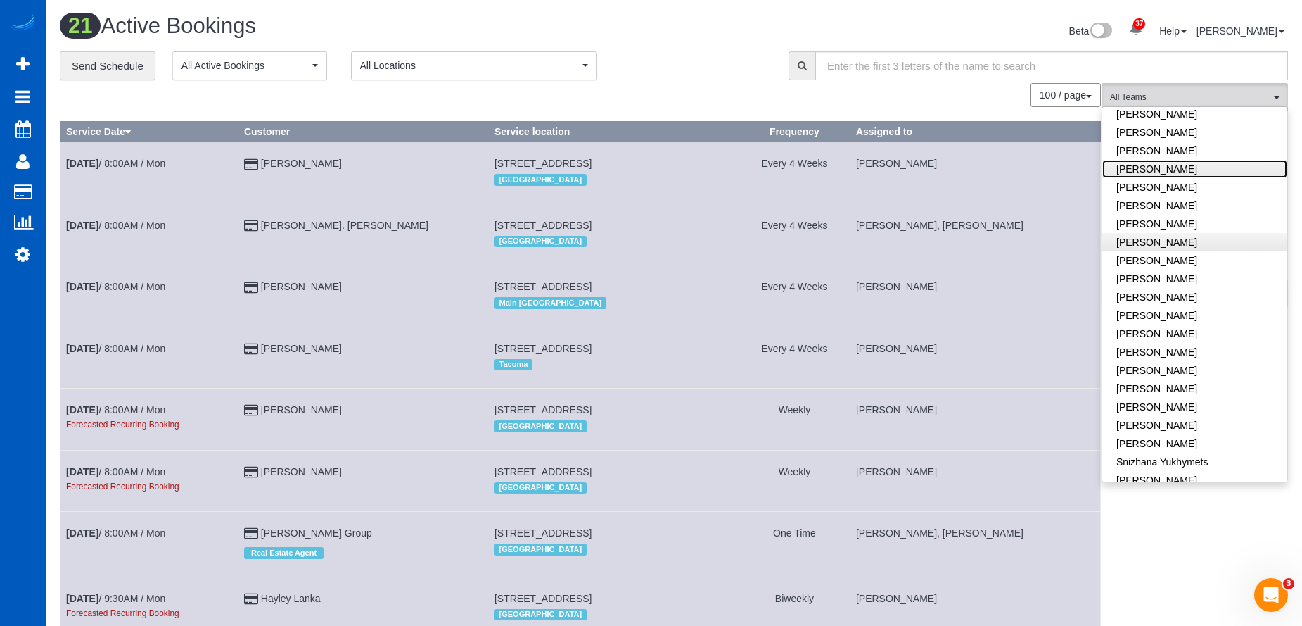
scroll to position [908, 0]
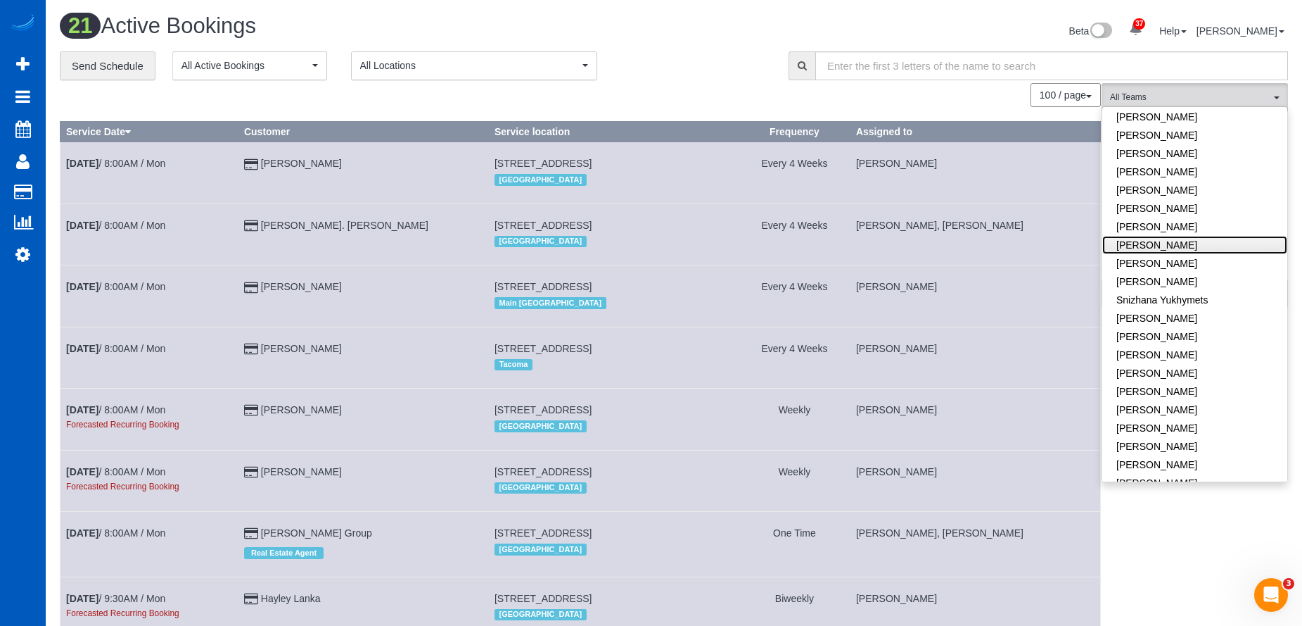
click at [1236, 236] on link "Raissa Radionova" at bounding box center [1195, 245] width 185 height 18
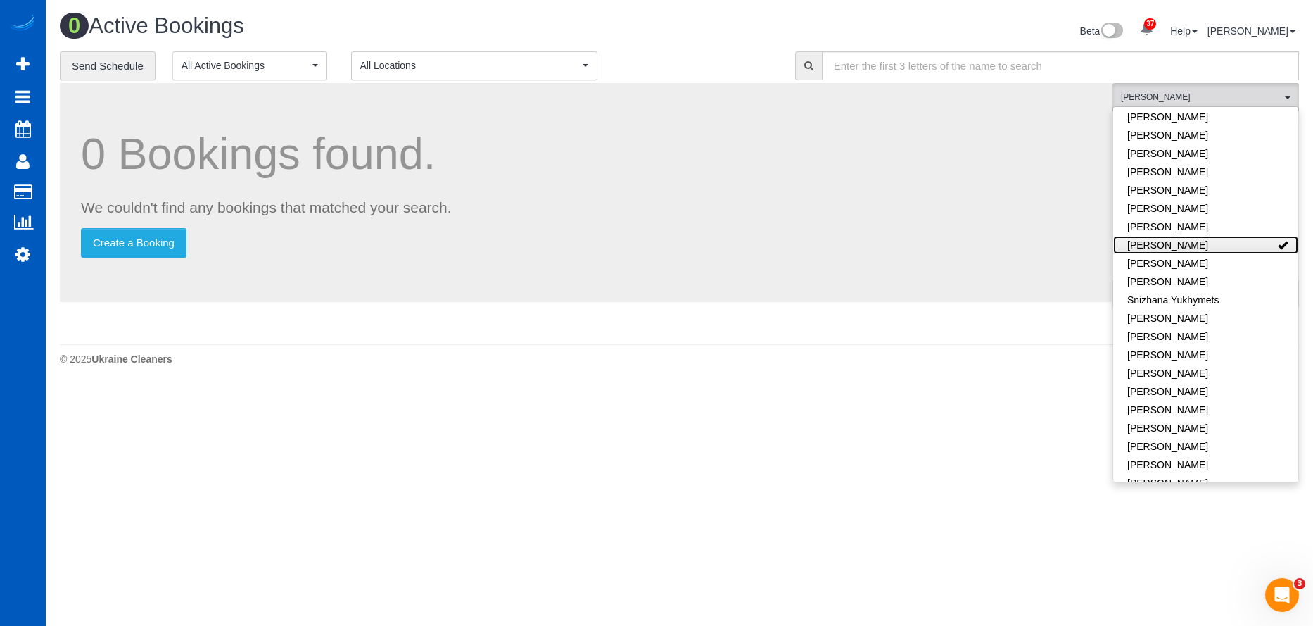
click at [1240, 236] on link "Raissa Radionova" at bounding box center [1205, 245] width 185 height 18
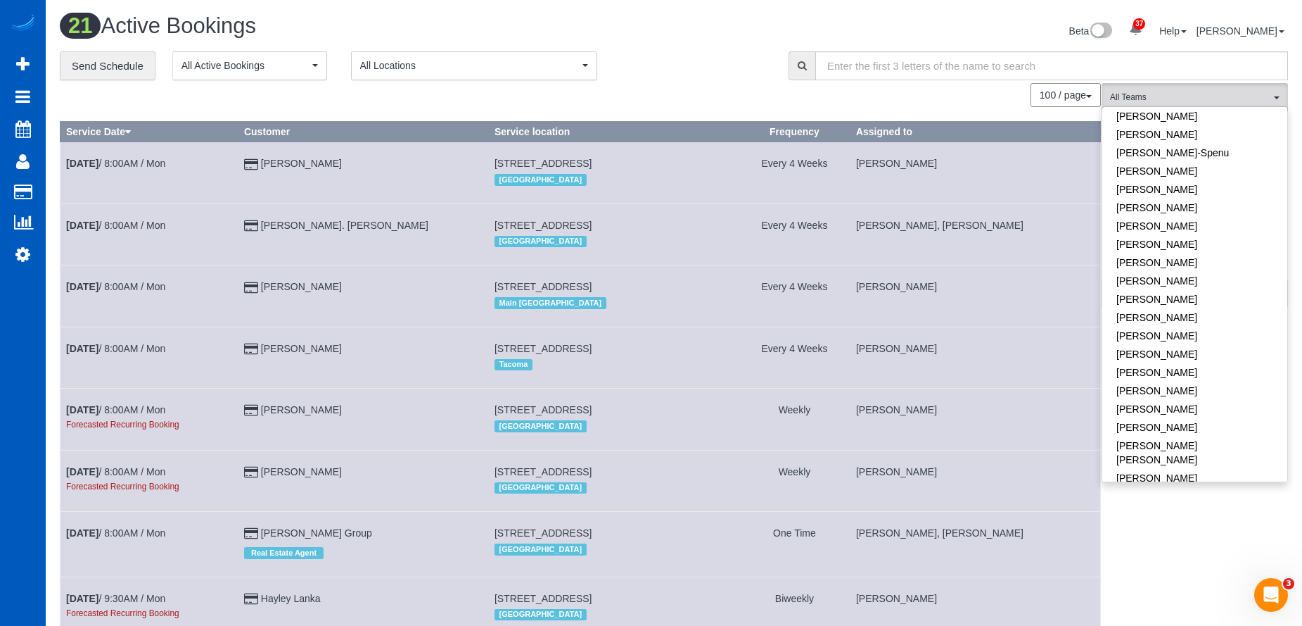
scroll to position [333, 0]
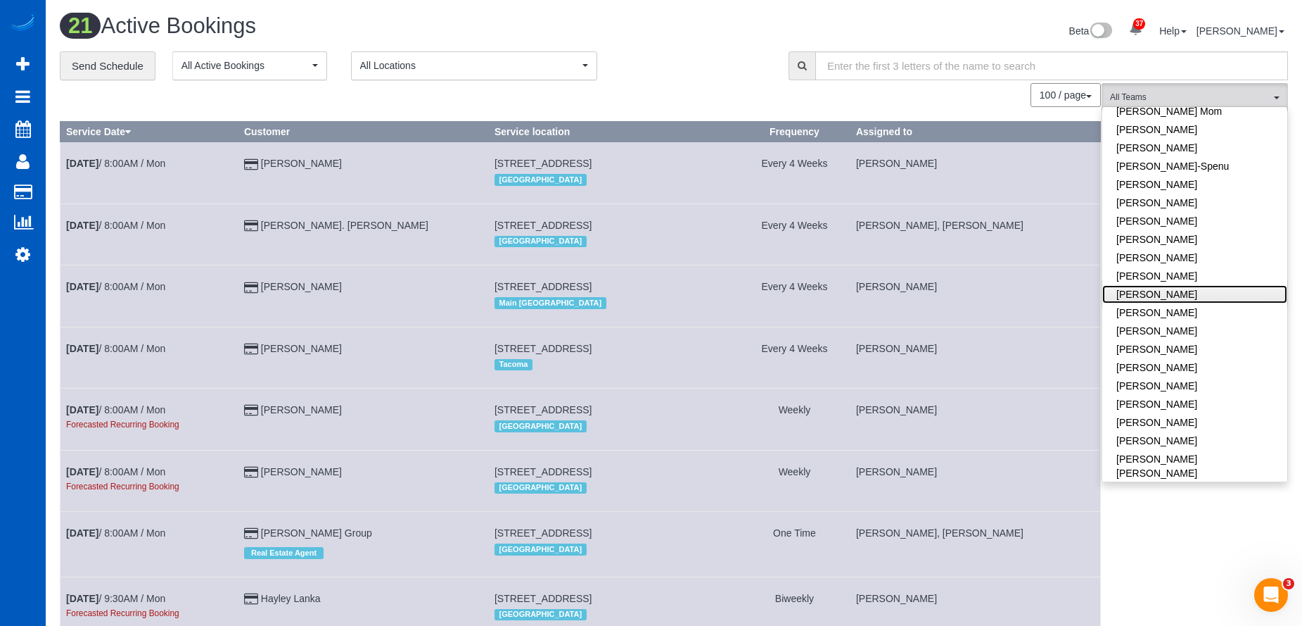
click at [1214, 294] on link "Kseniia Trofimova" at bounding box center [1195, 294] width 185 height 18
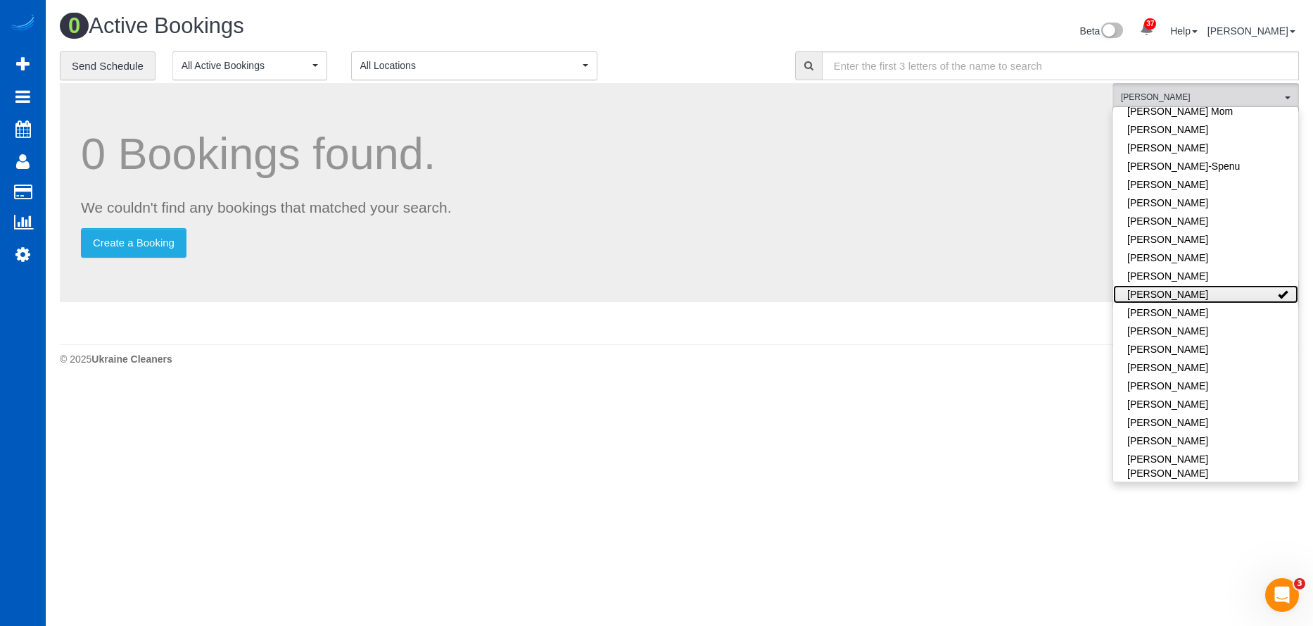
click at [1240, 294] on link "Kseniia Trofimova" at bounding box center [1205, 294] width 185 height 18
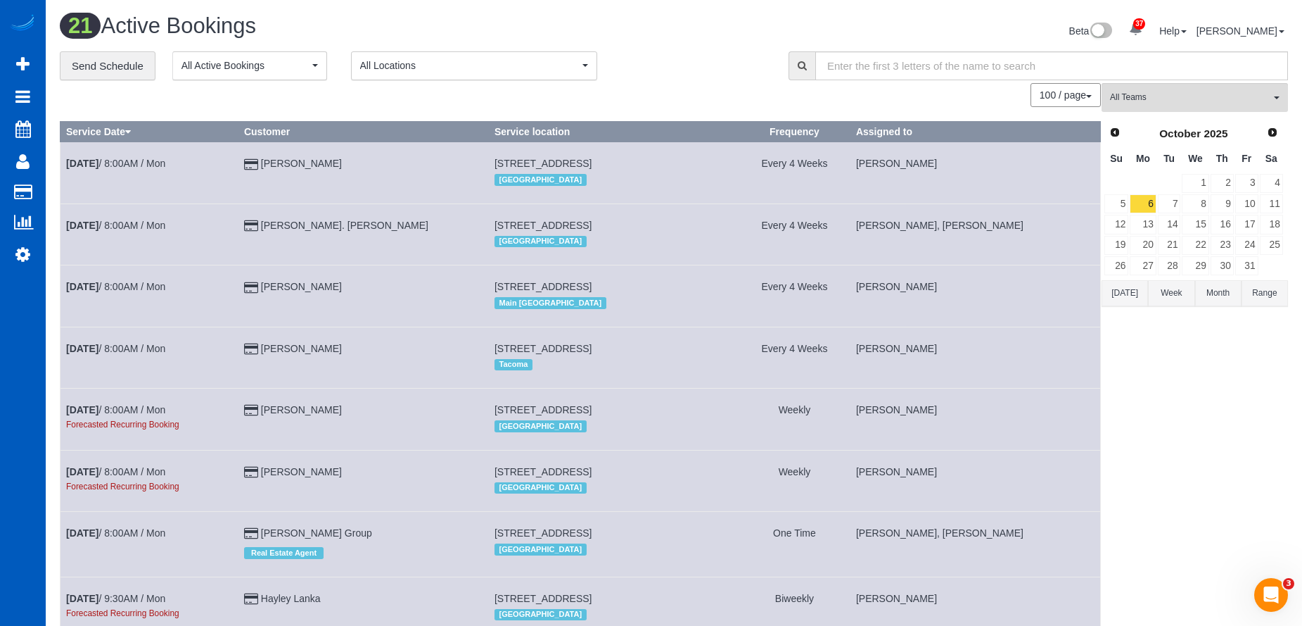
click at [1129, 291] on button "Today" at bounding box center [1125, 293] width 46 height 26
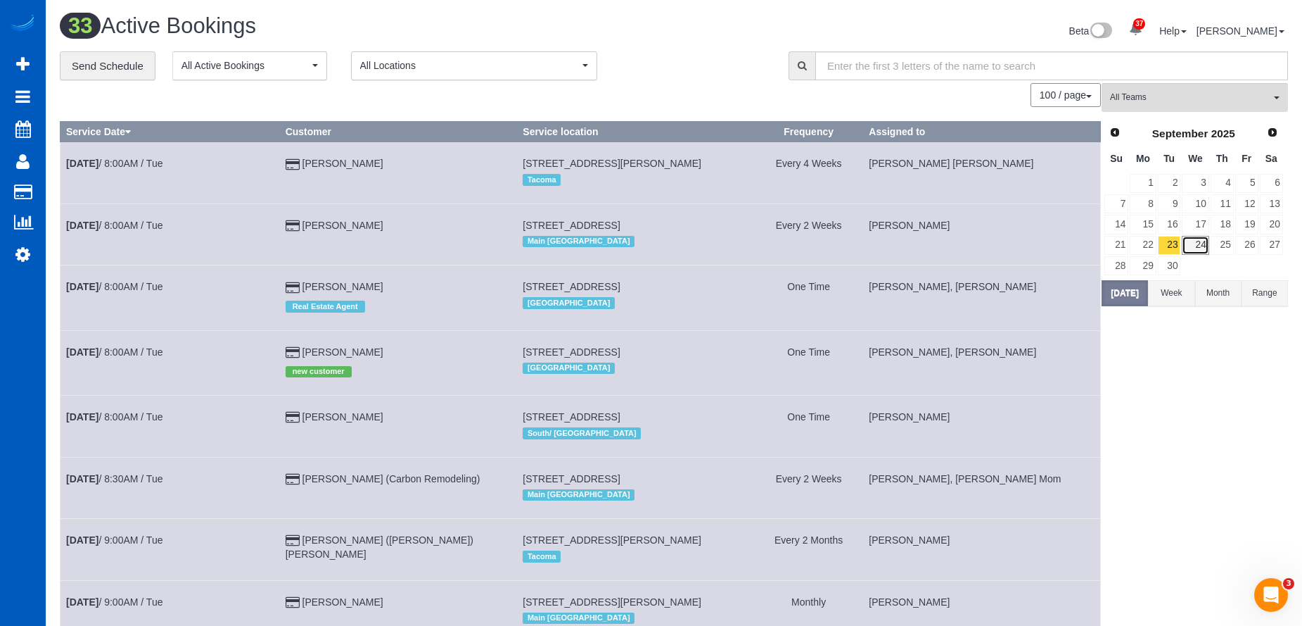
click at [1199, 243] on link "24" at bounding box center [1195, 245] width 27 height 19
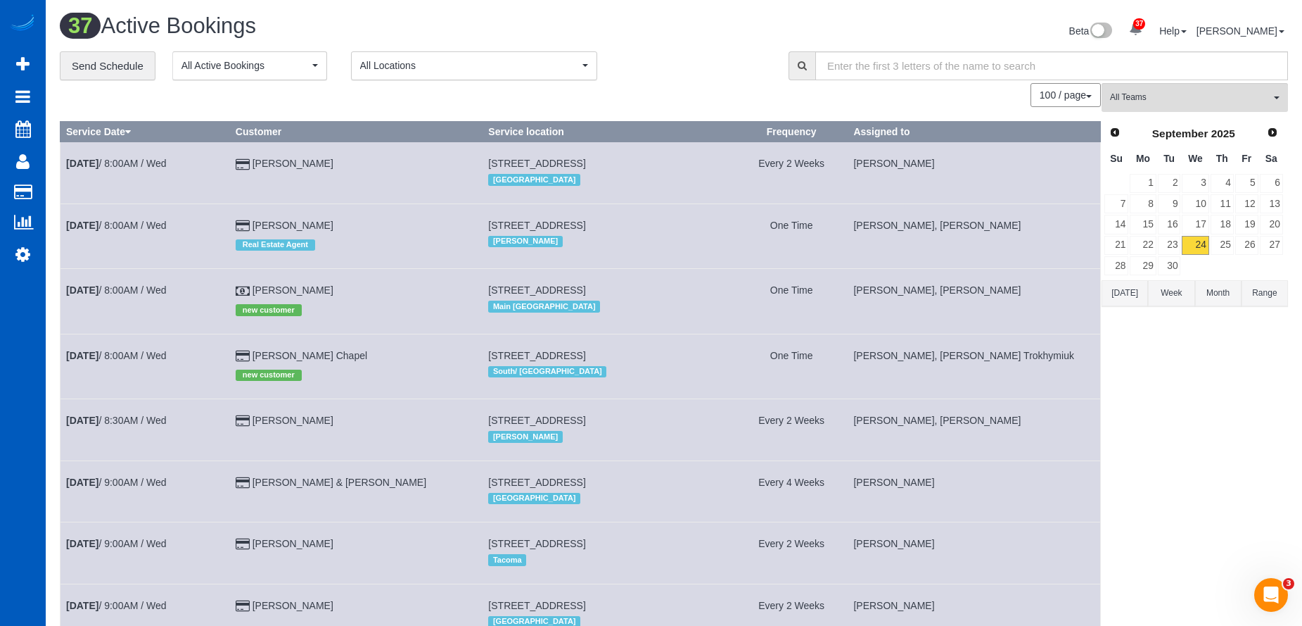
click at [746, 77] on div "**********" at bounding box center [414, 66] width 708 height 30
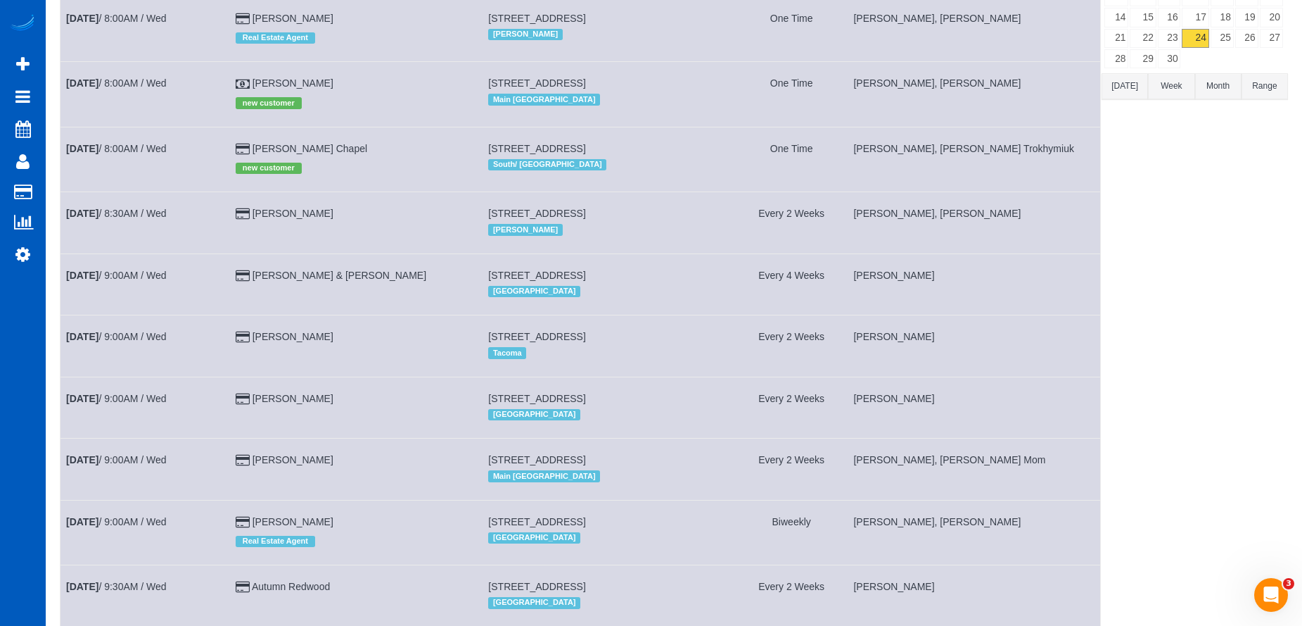
scroll to position [0, 0]
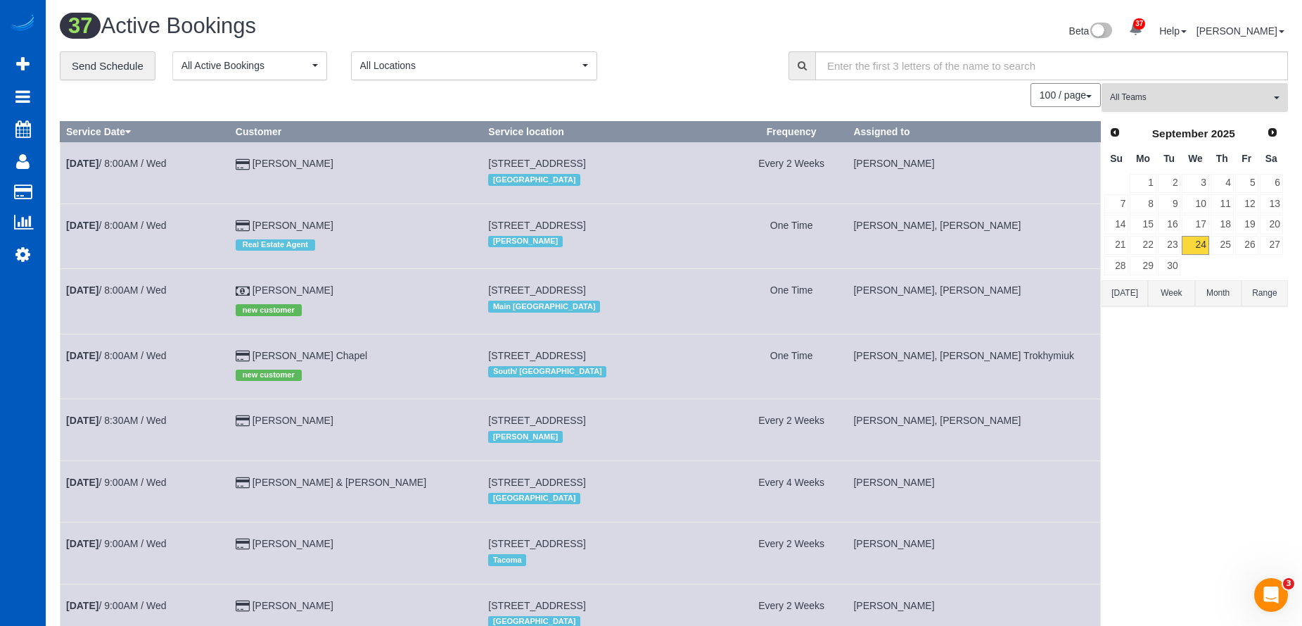
click at [1182, 98] on span "All Teams" at bounding box center [1190, 97] width 160 height 12
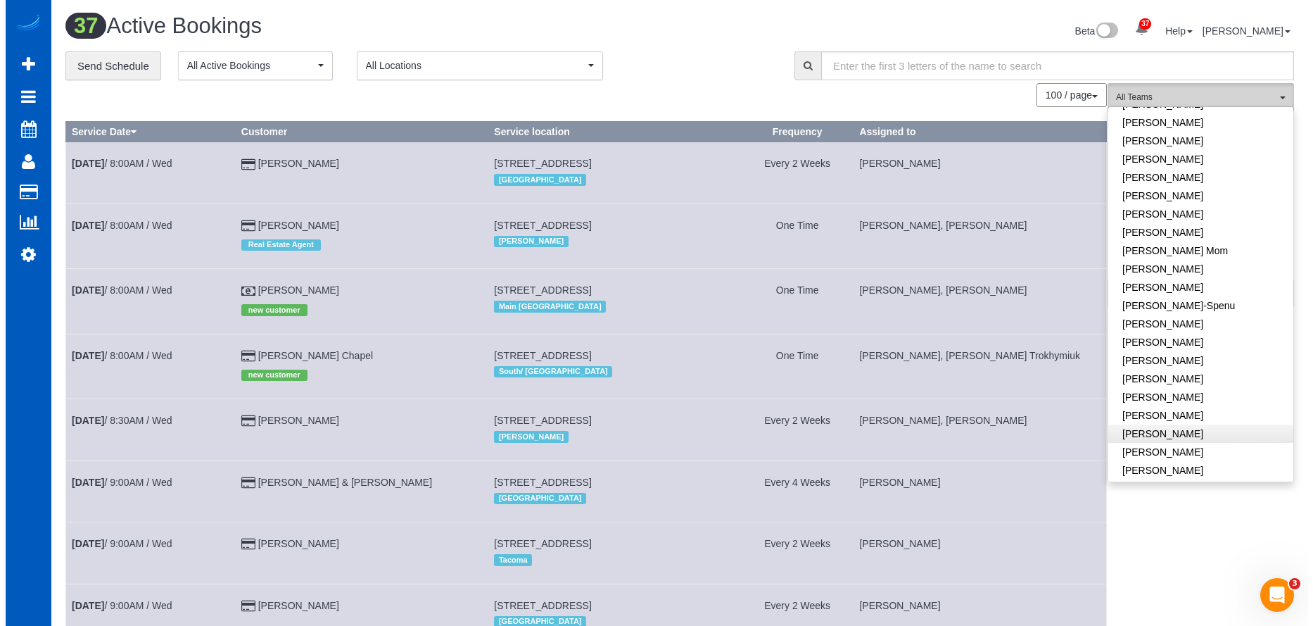
scroll to position [192, 0]
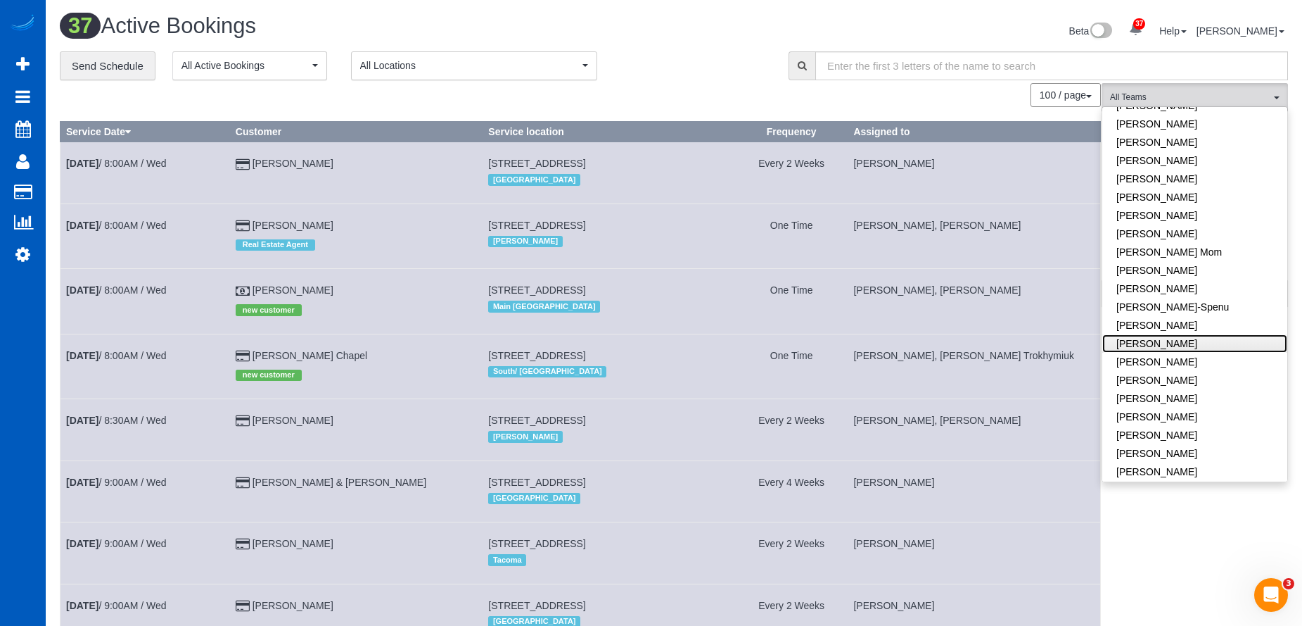
click at [1207, 338] on link "[PERSON_NAME]" at bounding box center [1195, 343] width 185 height 18
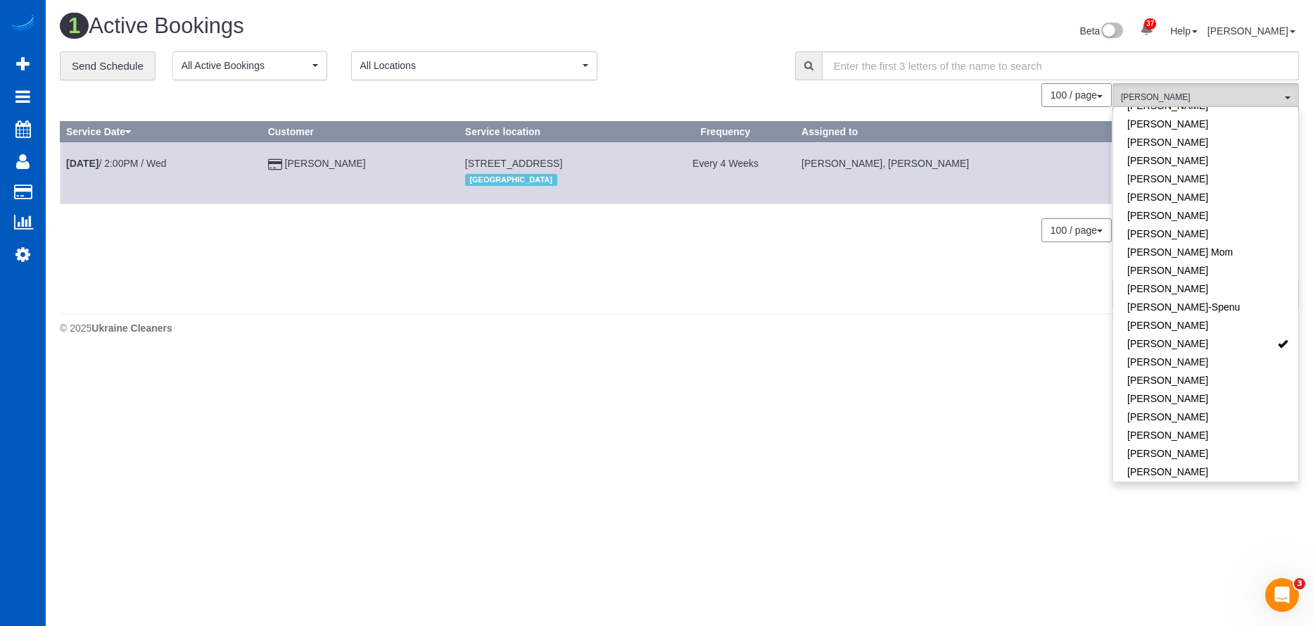
click at [751, 68] on div "**********" at bounding box center [417, 66] width 714 height 30
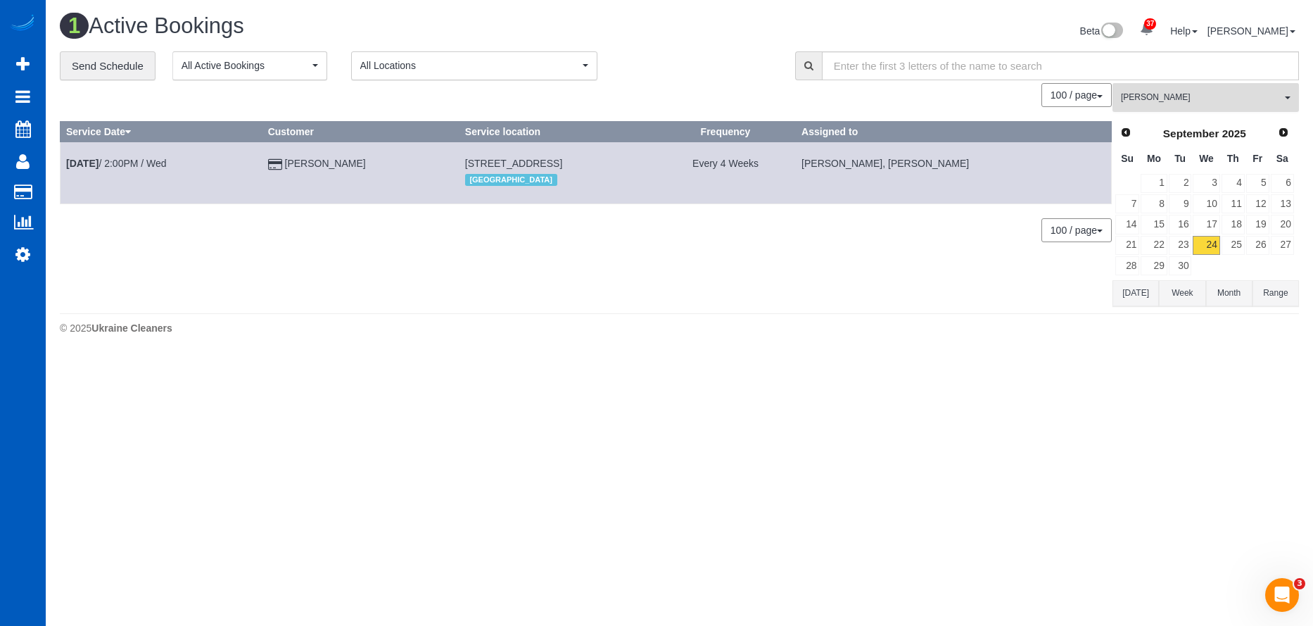
click at [1162, 94] on span "[PERSON_NAME]" at bounding box center [1201, 97] width 160 height 12
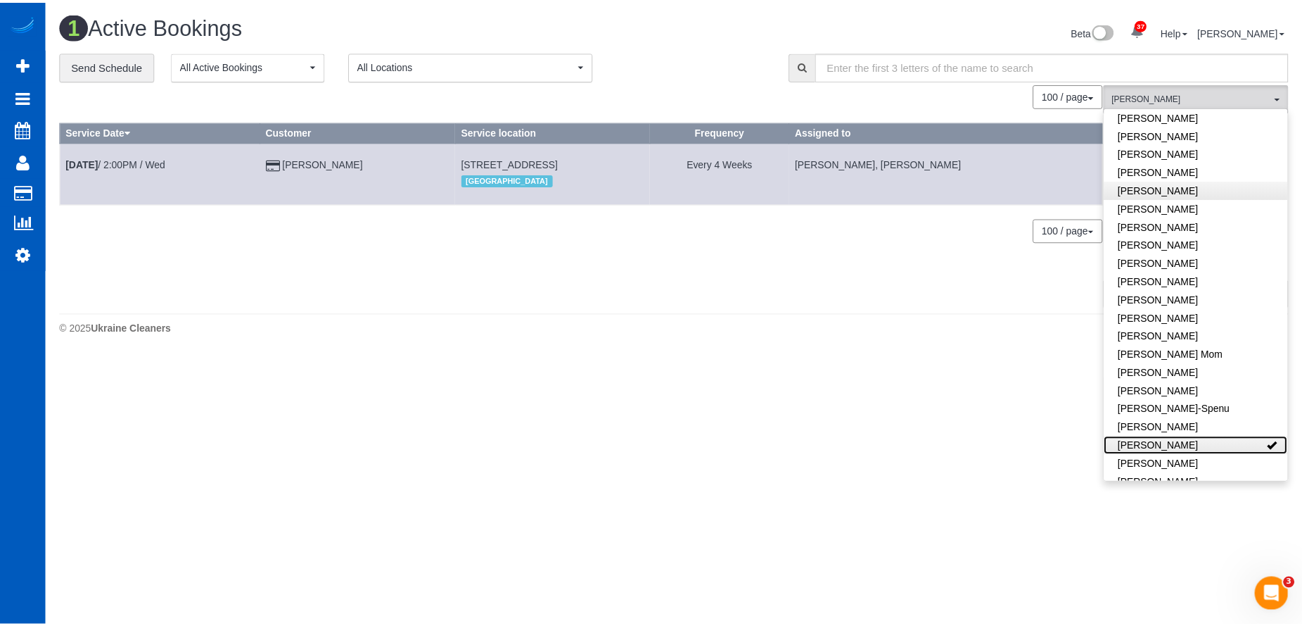
scroll to position [0, 0]
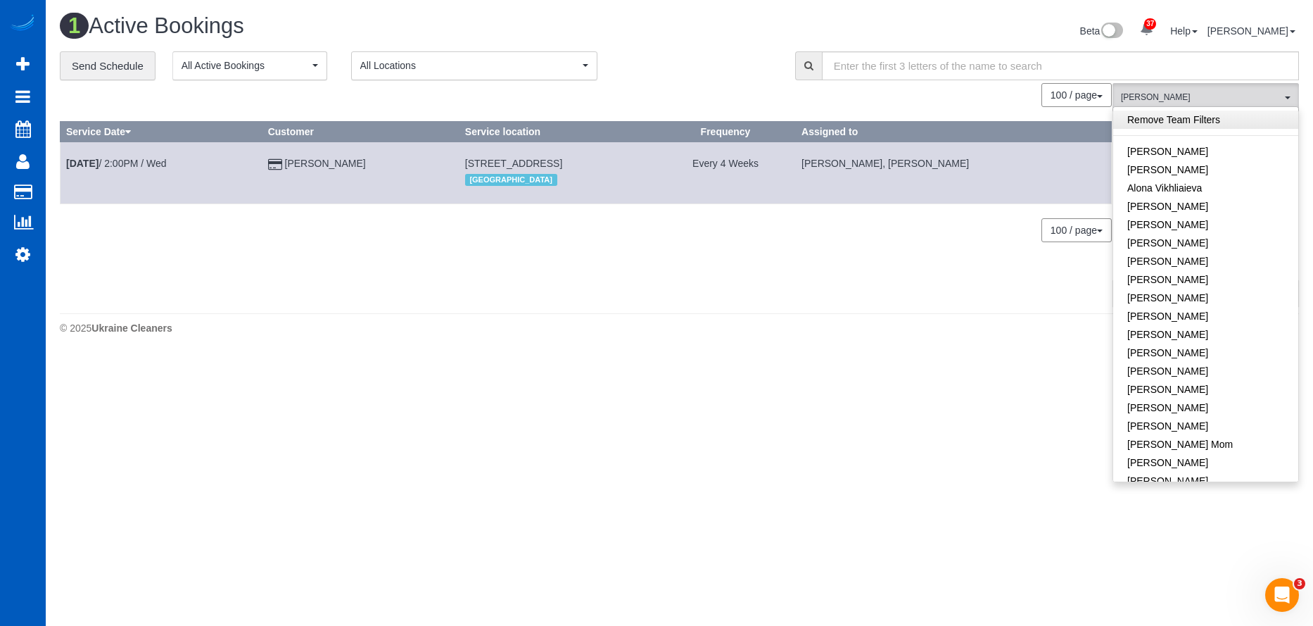
click at [1193, 119] on link "Remove Team Filters" at bounding box center [1205, 119] width 185 height 18
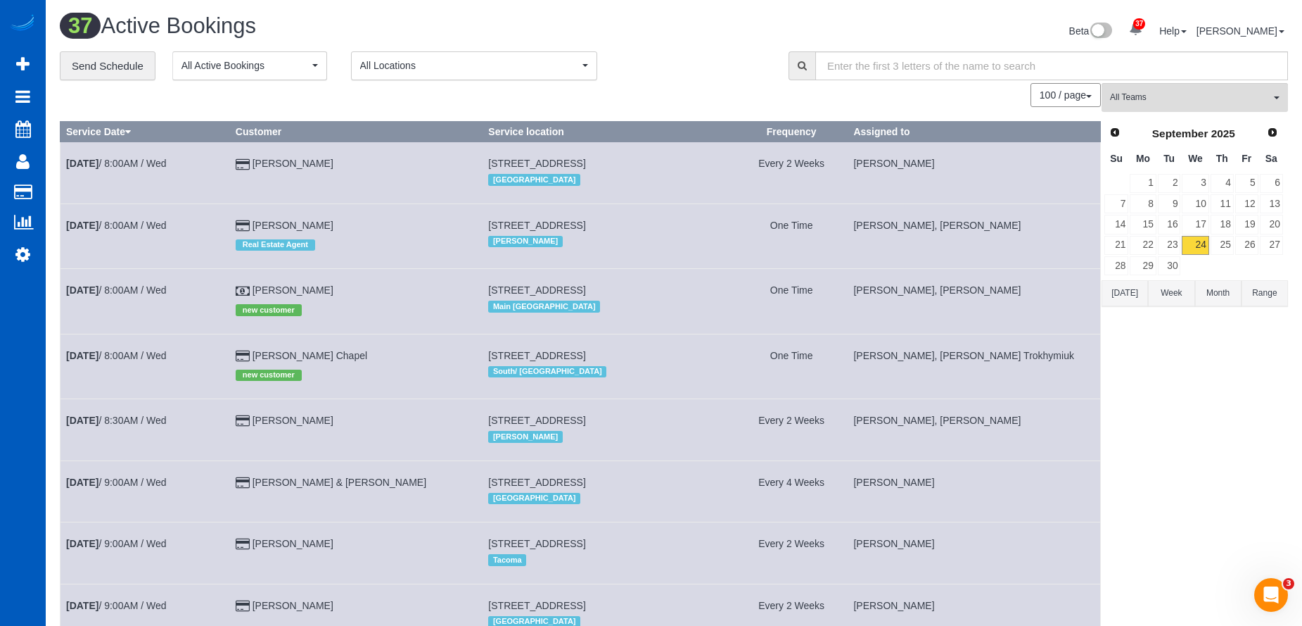
click at [1122, 289] on button "Today" at bounding box center [1125, 293] width 46 height 26
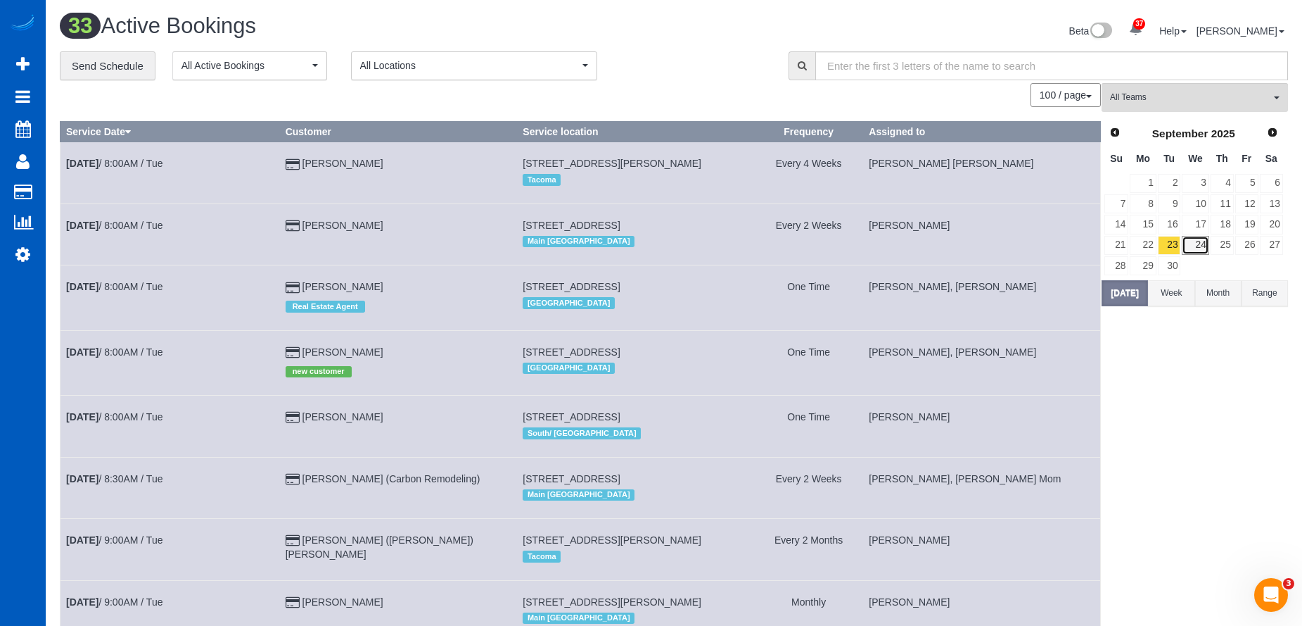
click at [1195, 245] on link "24" at bounding box center [1195, 245] width 27 height 19
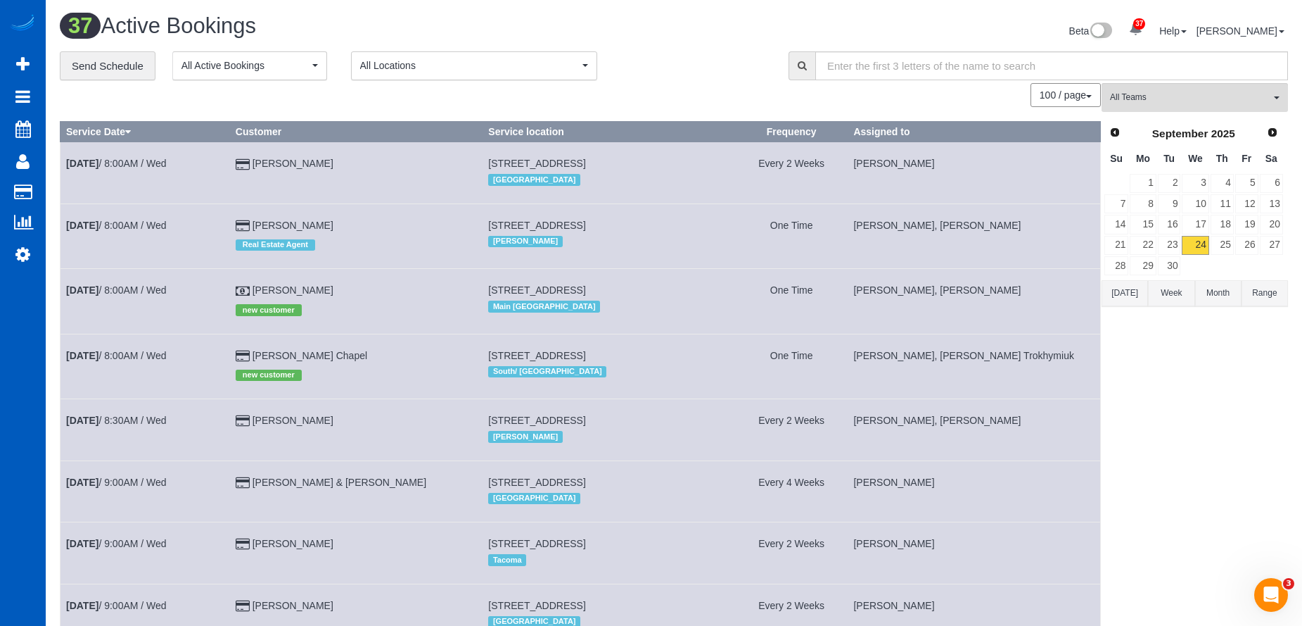
click at [732, 47] on div "Beta 37 Your Notifications You have 0 alerts × You have 3 to charge for 09/20/2…" at bounding box center [986, 32] width 625 height 37
click at [1271, 131] on span "Next" at bounding box center [1273, 131] width 11 height 11
click at [1196, 179] on link "1" at bounding box center [1195, 183] width 27 height 19
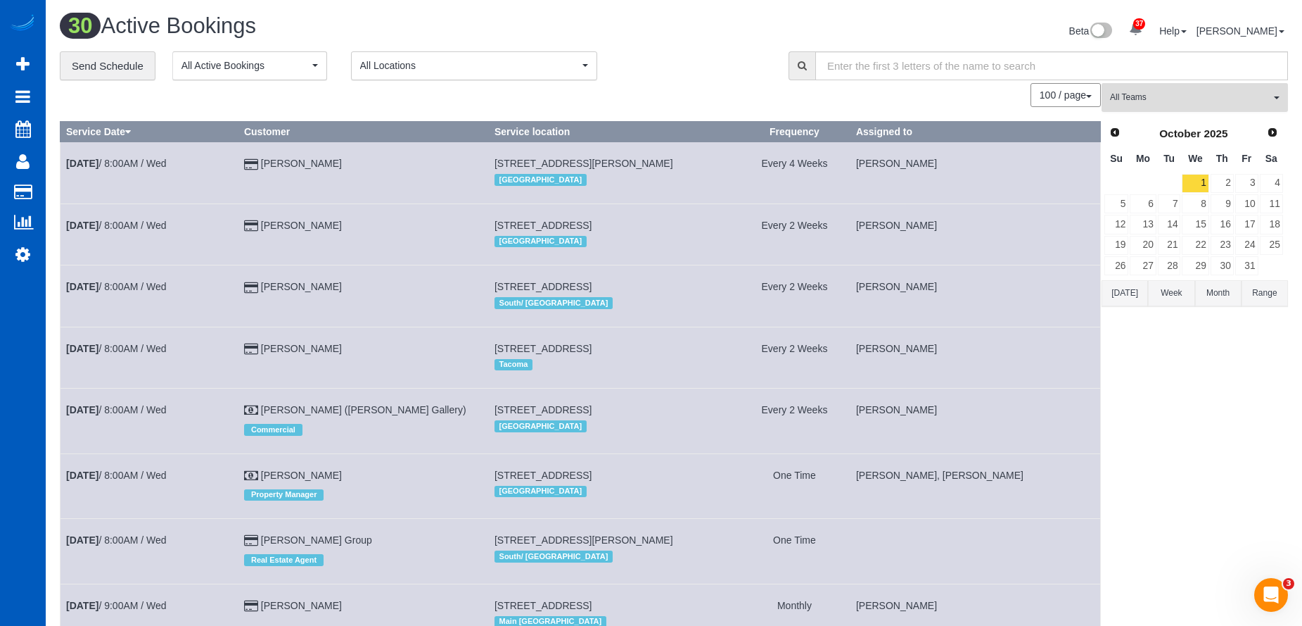
click at [1190, 100] on span "All Teams" at bounding box center [1190, 97] width 160 height 12
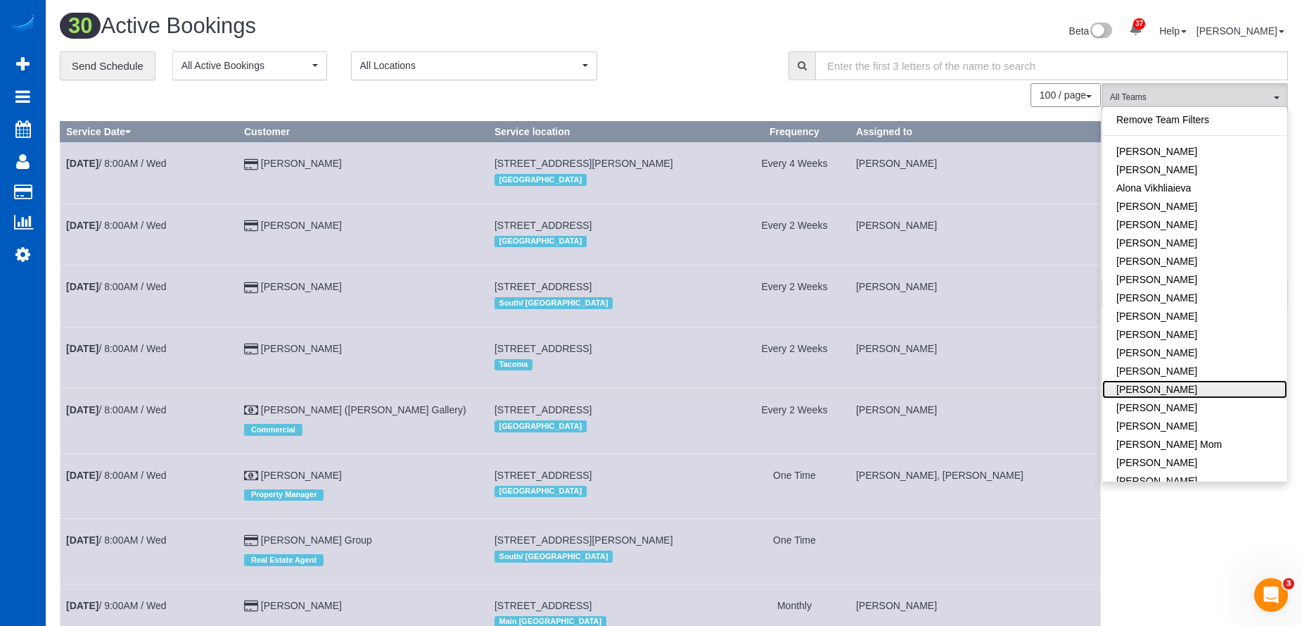
click at [1196, 389] on link "Evelina Manuilo" at bounding box center [1195, 389] width 185 height 18
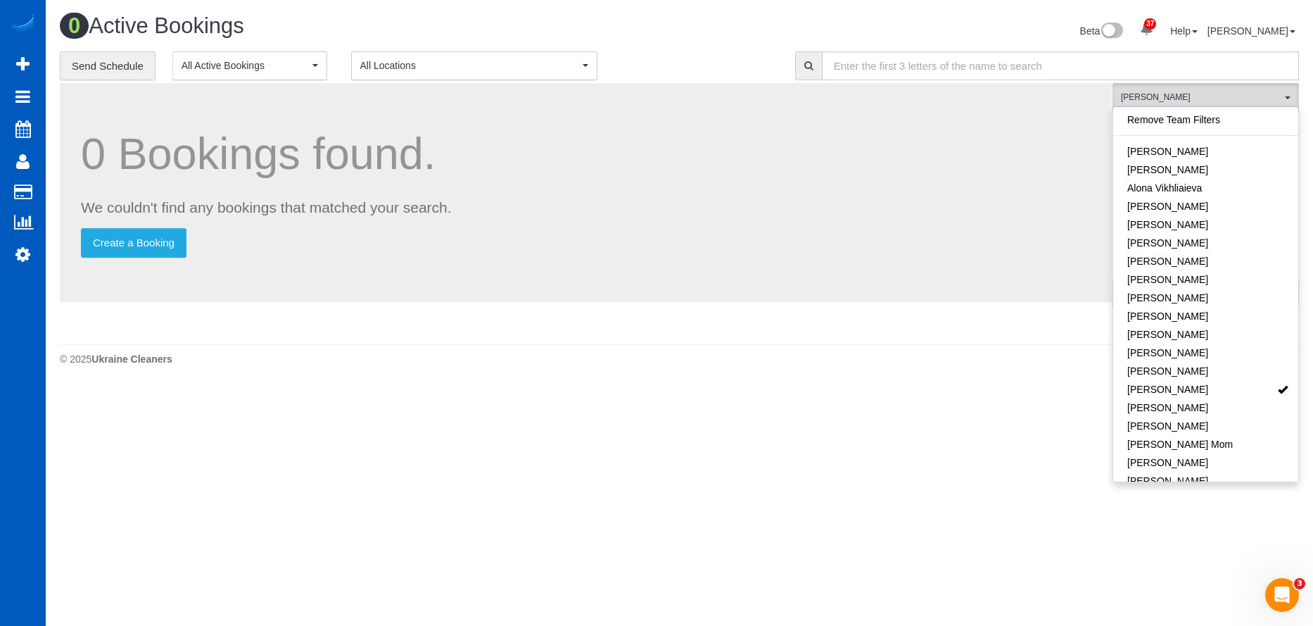
click at [748, 40] on div "Beta 37 Your Notifications You have 0 alerts × You have 3 to charge for 09/20/2…" at bounding box center [995, 32] width 630 height 37
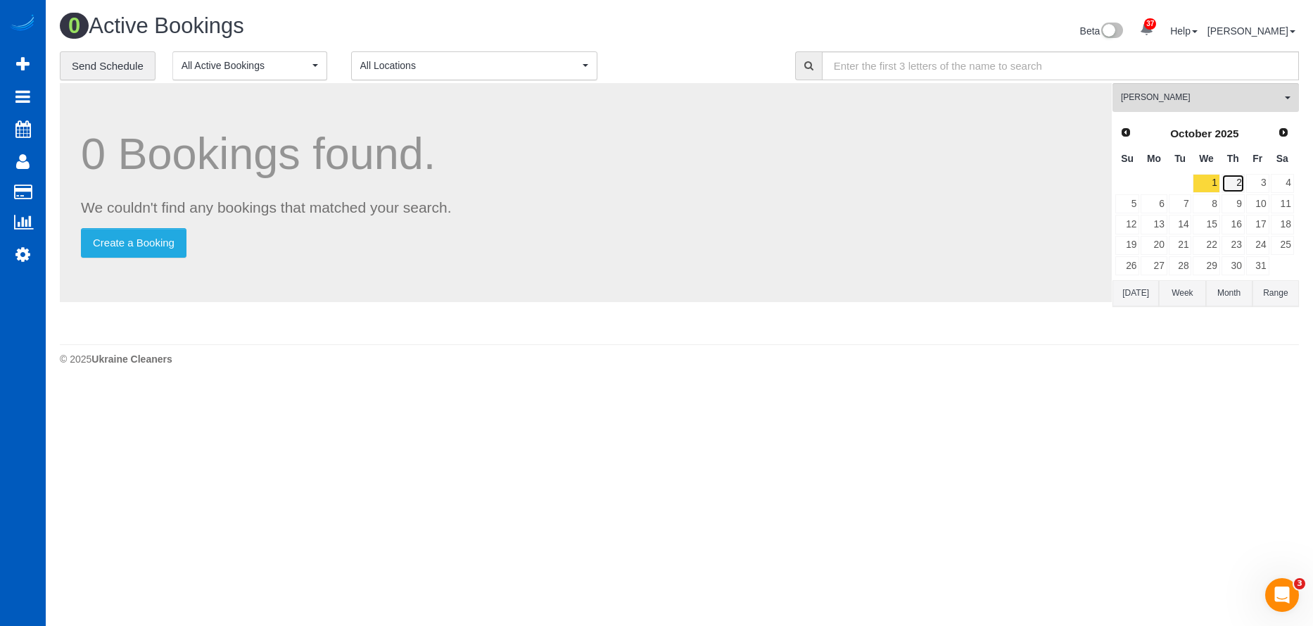
click at [1235, 179] on link "2" at bounding box center [1232, 183] width 23 height 19
click at [1205, 180] on link "1" at bounding box center [1206, 183] width 27 height 19
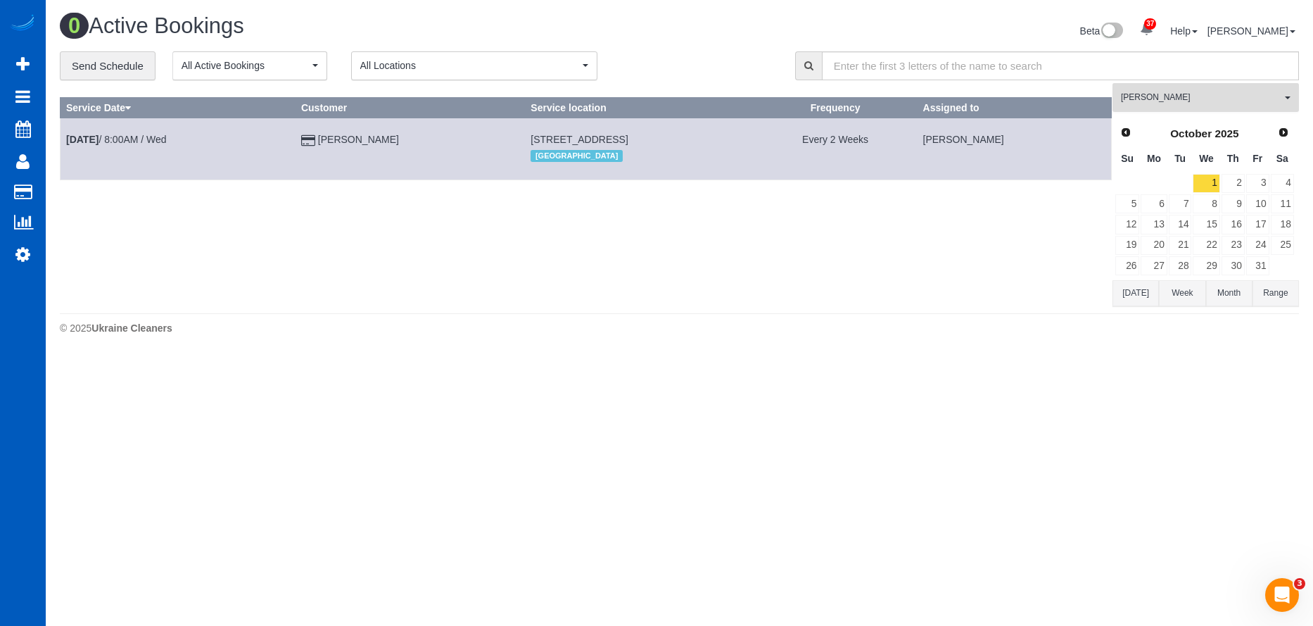
click at [1183, 94] on span "Evelina Manuilo" at bounding box center [1201, 97] width 160 height 12
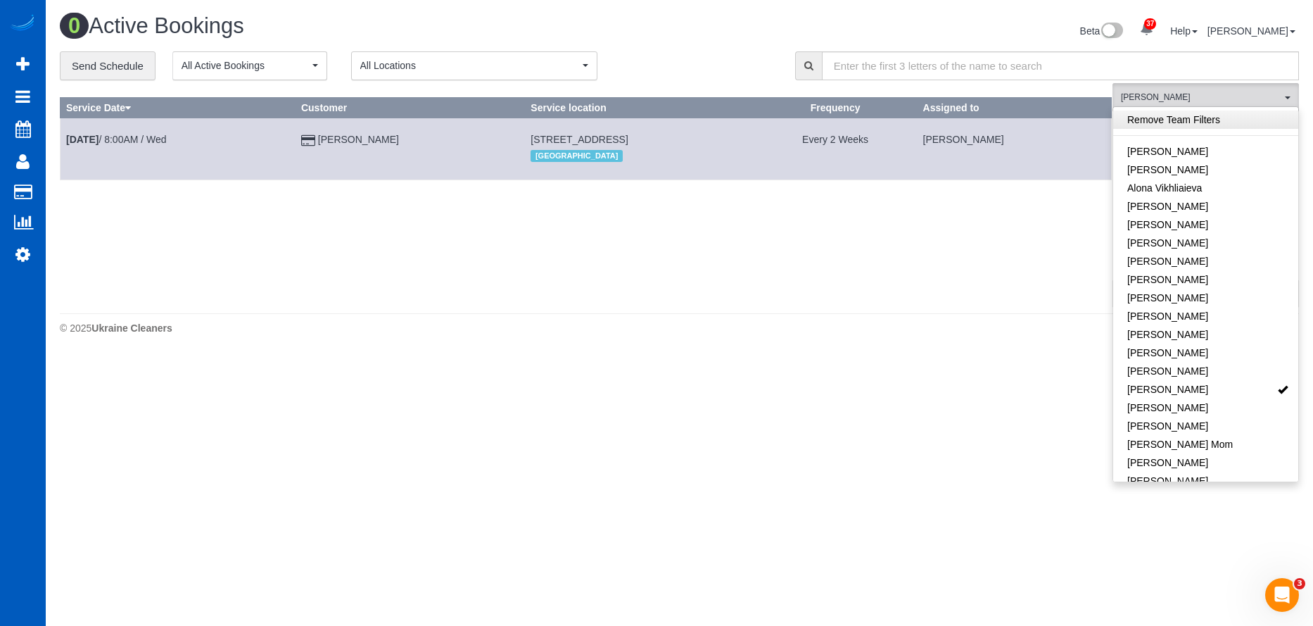
click at [1211, 119] on link "Remove Team Filters" at bounding box center [1205, 119] width 185 height 18
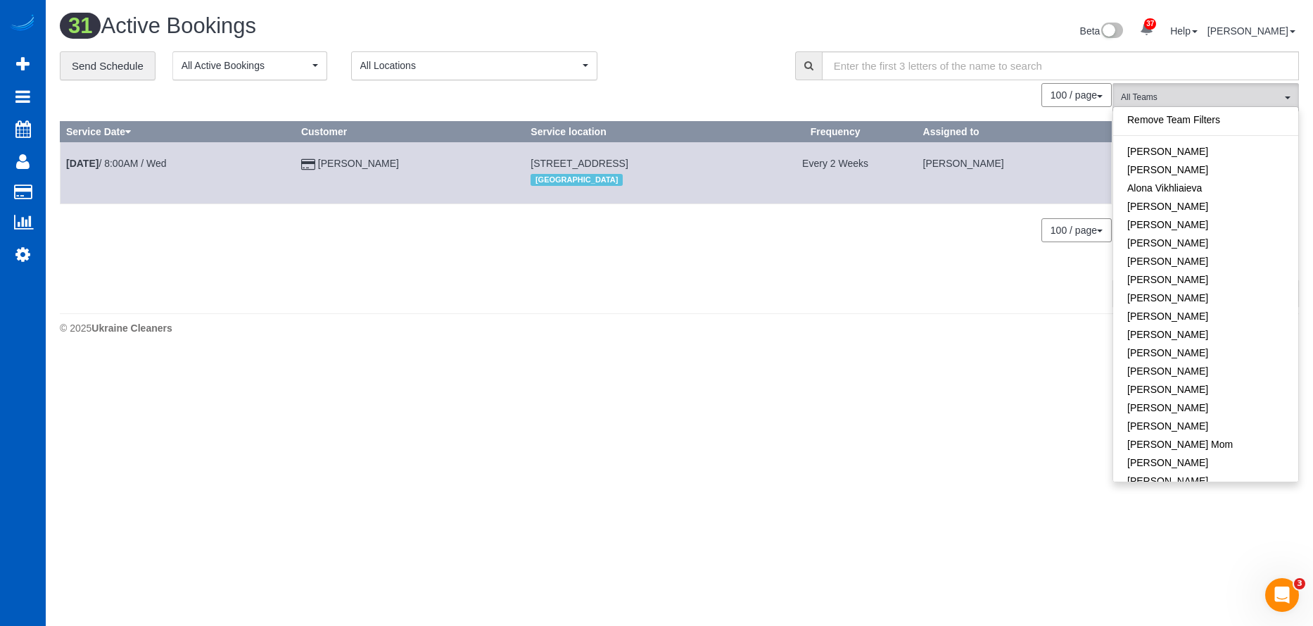
click at [703, 34] on div "Beta 37 Your Notifications You have 0 alerts × You have 3 to charge for 09/20/2…" at bounding box center [995, 32] width 630 height 37
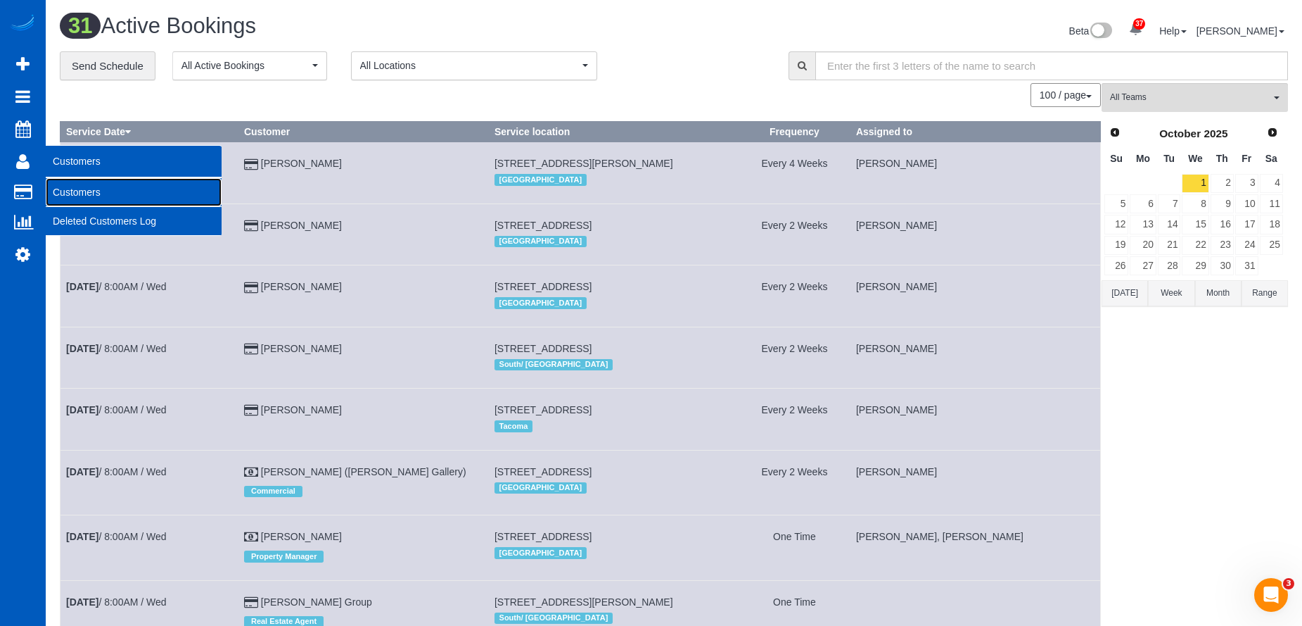
click at [80, 182] on link "Customers" at bounding box center [134, 192] width 176 height 28
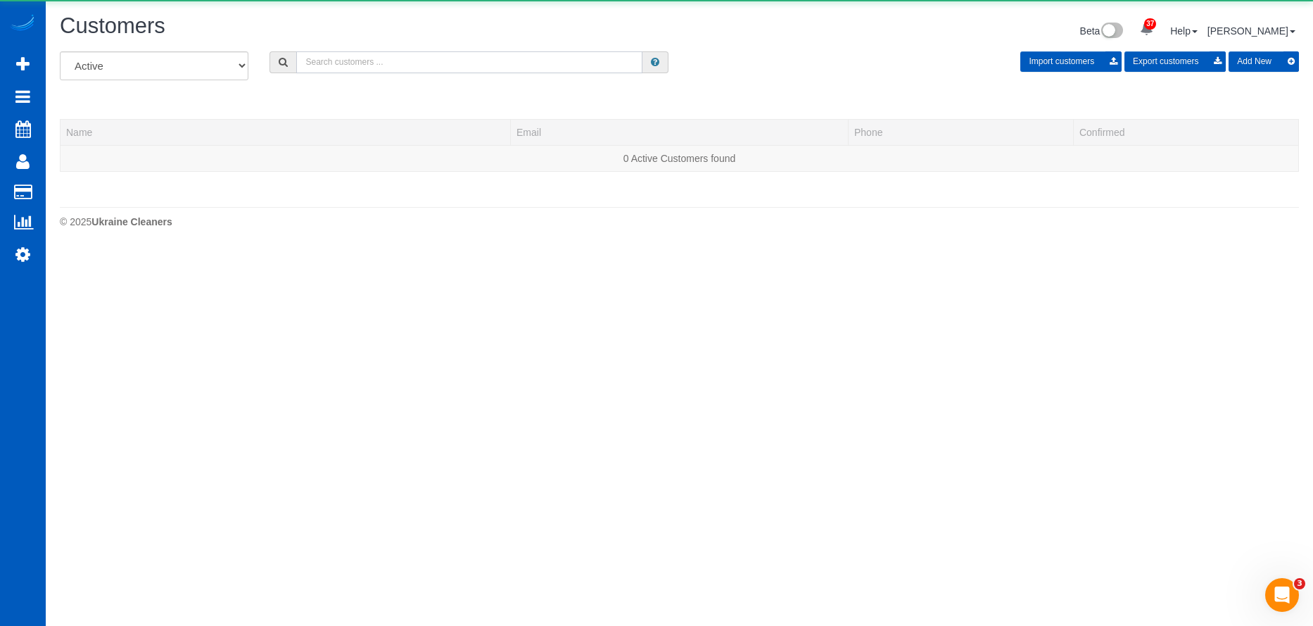
click at [351, 59] on input "text" at bounding box center [469, 62] width 346 height 22
paste input "Robert Richard"
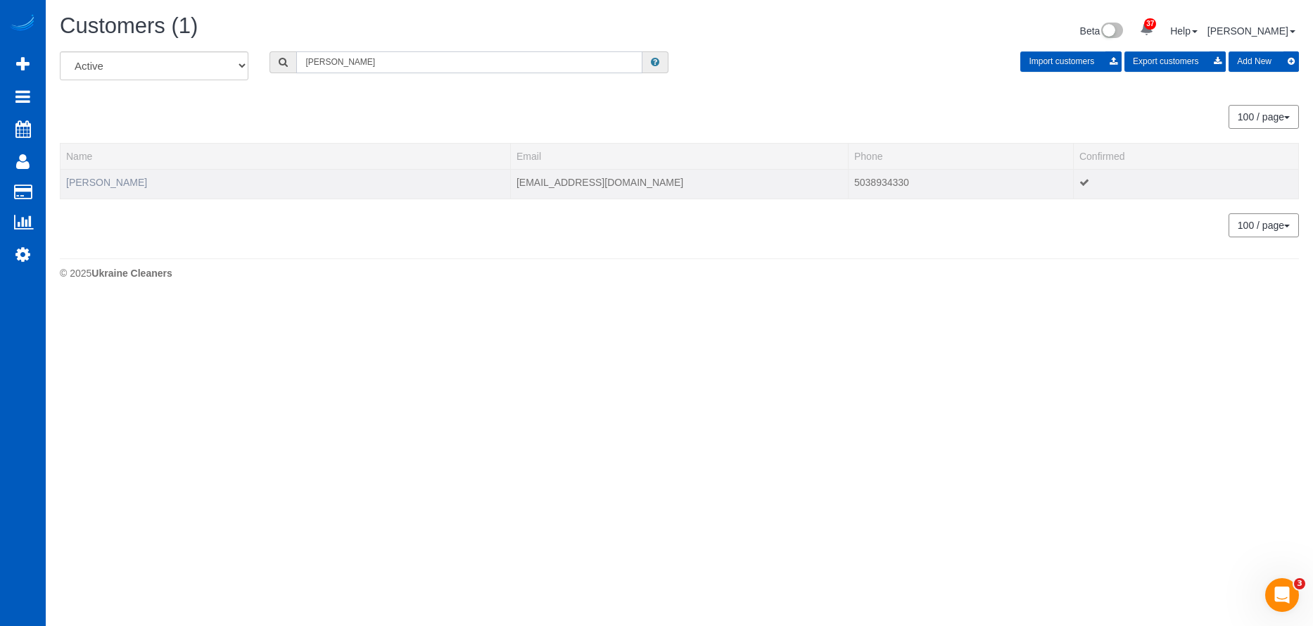
type input "Robert Richard"
click at [98, 185] on link "Robert Richard" at bounding box center [106, 182] width 81 height 11
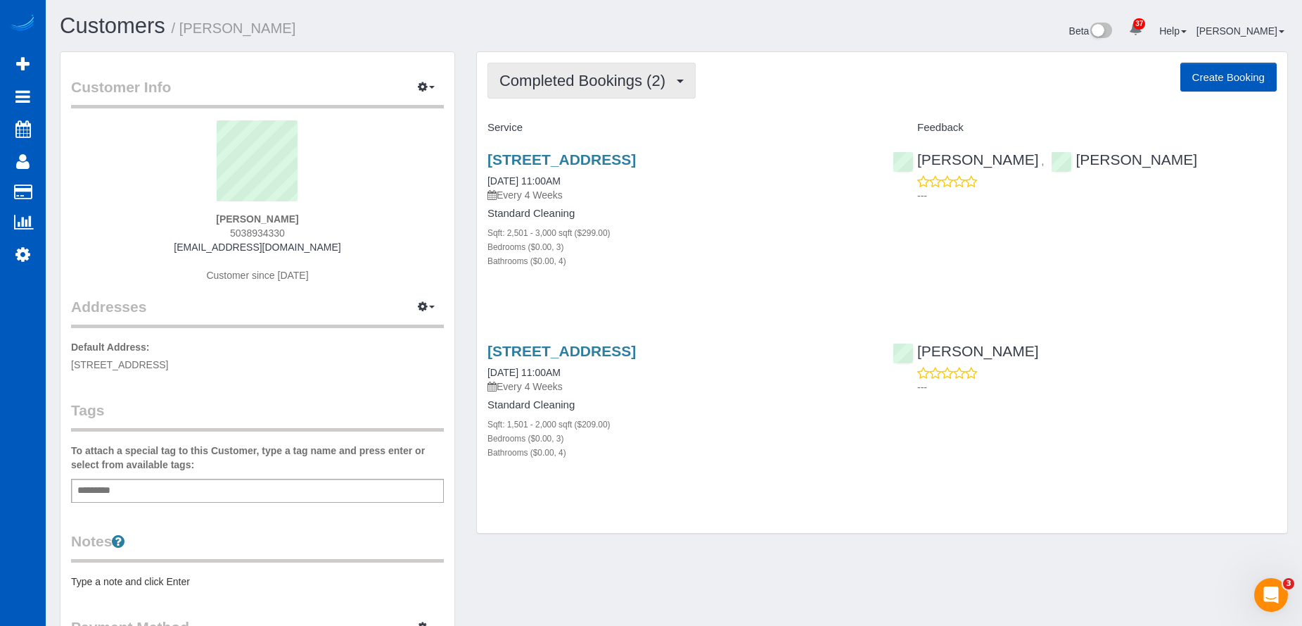
click at [619, 90] on button "Completed Bookings (2)" at bounding box center [592, 81] width 208 height 36
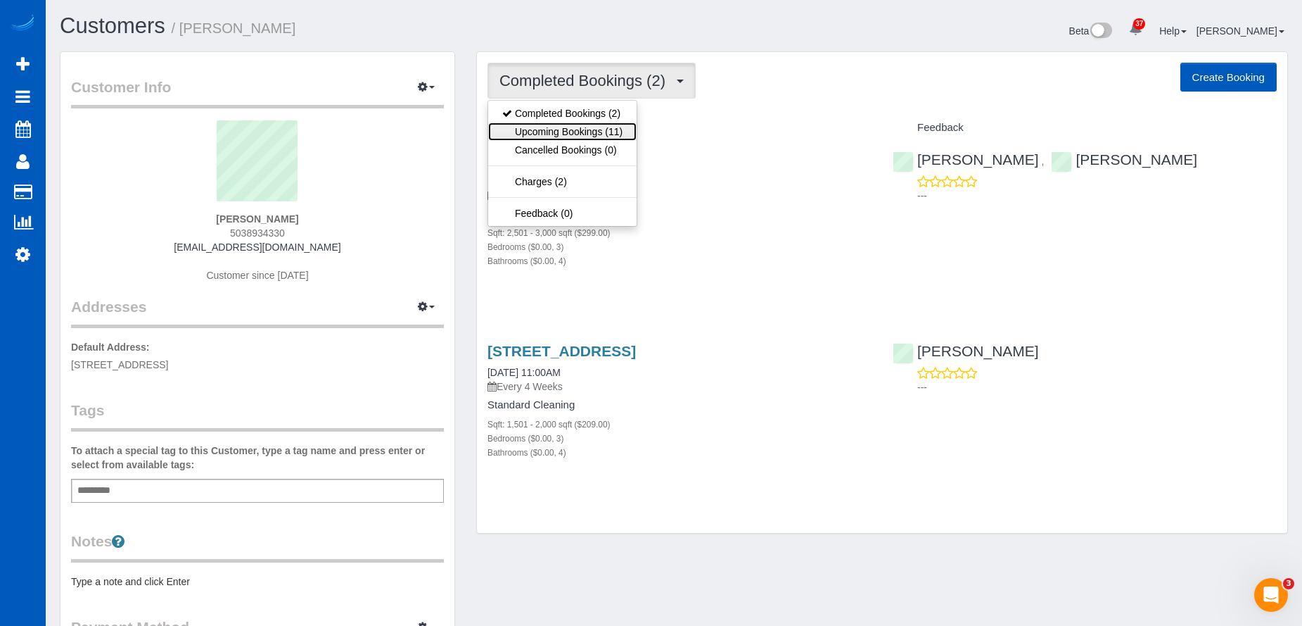
click at [581, 131] on link "Upcoming Bookings (11)" at bounding box center [562, 131] width 148 height 18
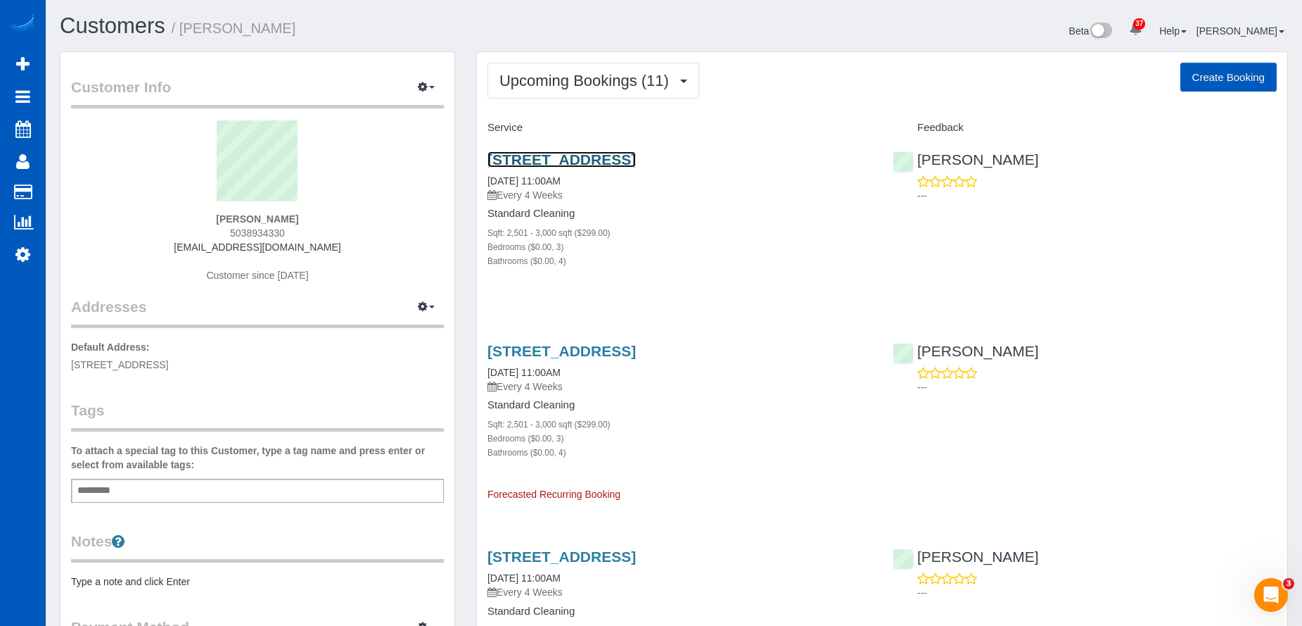
click at [563, 153] on link "3865 Ne Klickitat St, Portland, OR 97212" at bounding box center [562, 159] width 148 height 16
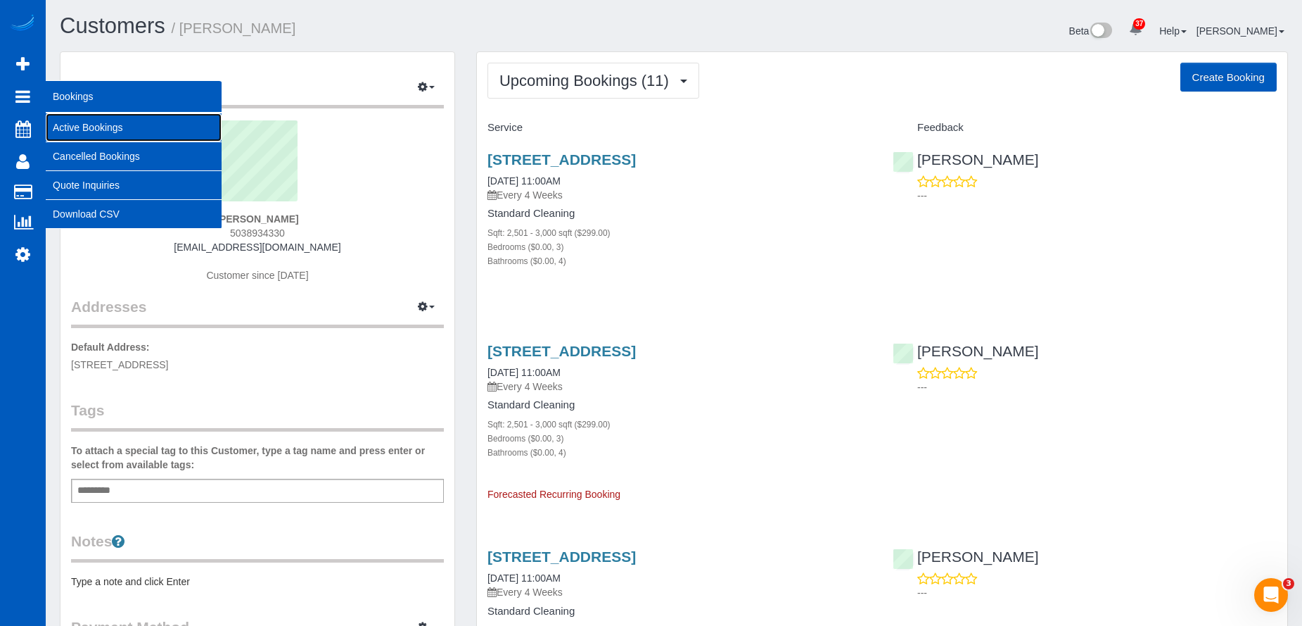
click at [70, 127] on link "Active Bookings" at bounding box center [134, 127] width 176 height 28
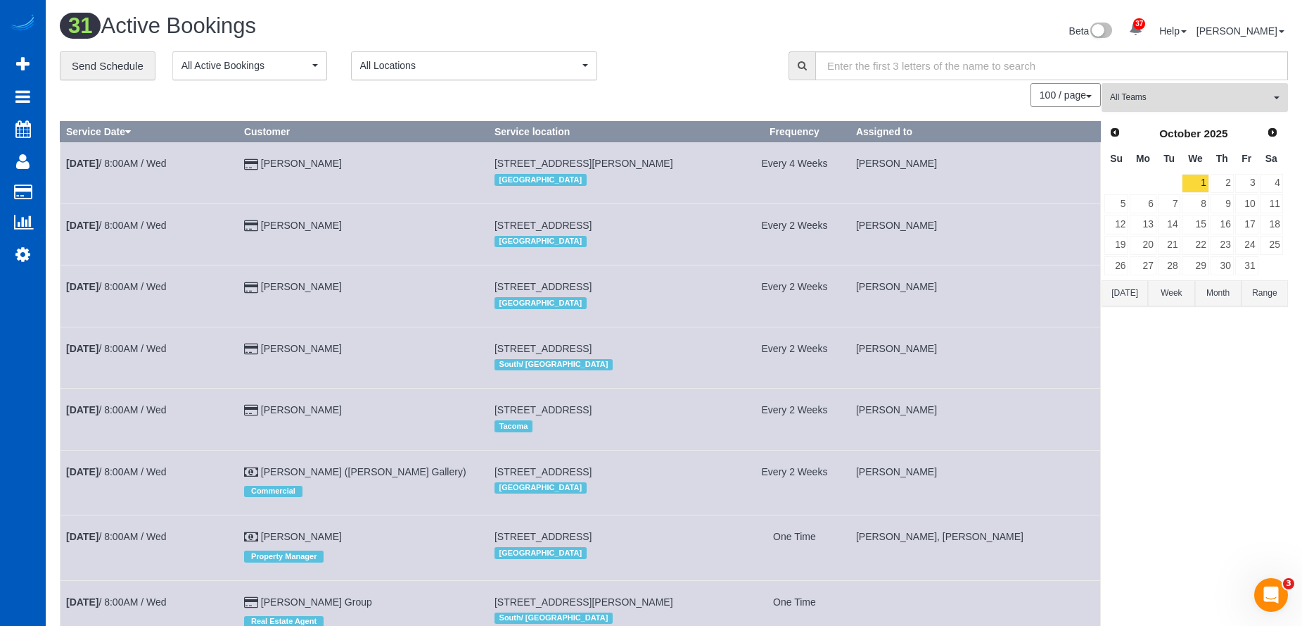
click at [1267, 100] on span "All Teams" at bounding box center [1190, 97] width 160 height 12
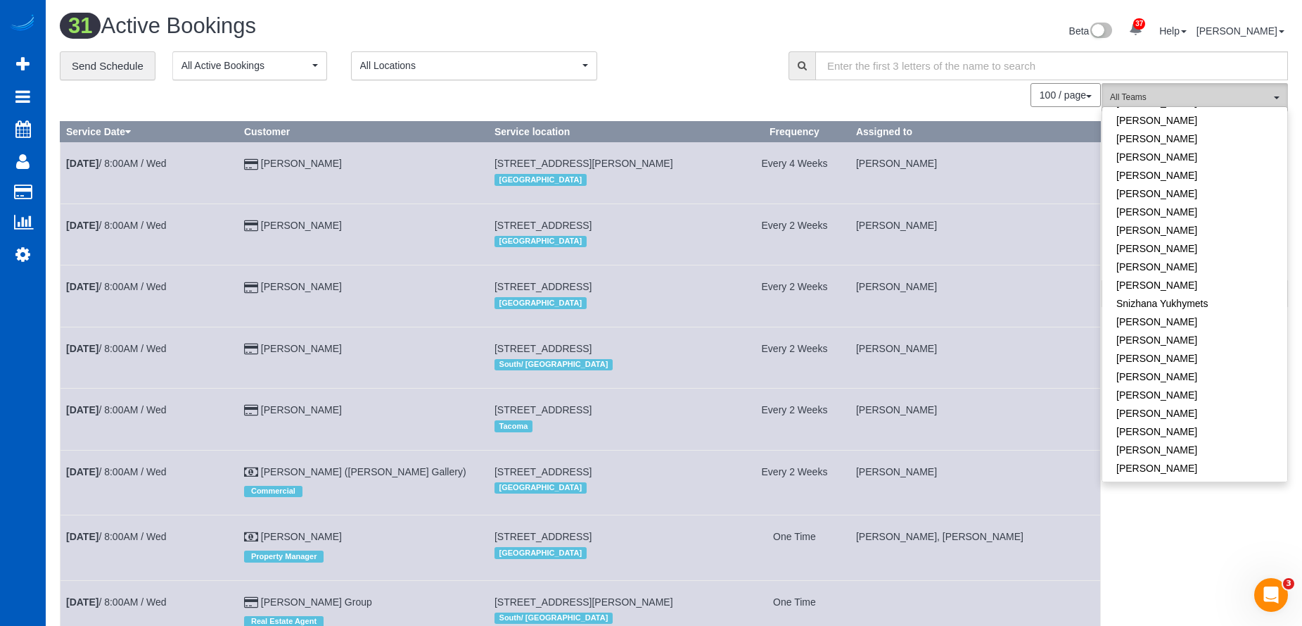
scroll to position [908, 0]
click at [1222, 236] on link "Raissa Radionova" at bounding box center [1195, 245] width 185 height 18
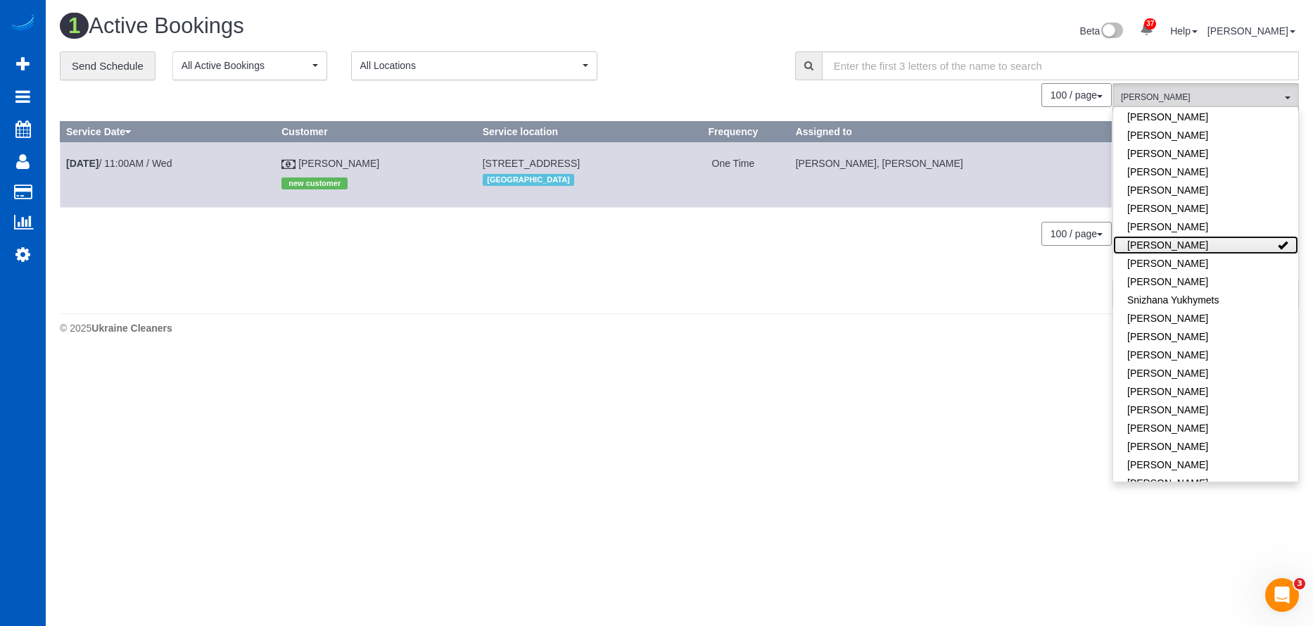
click at [1222, 236] on link "Raissa Radionova" at bounding box center [1205, 245] width 185 height 18
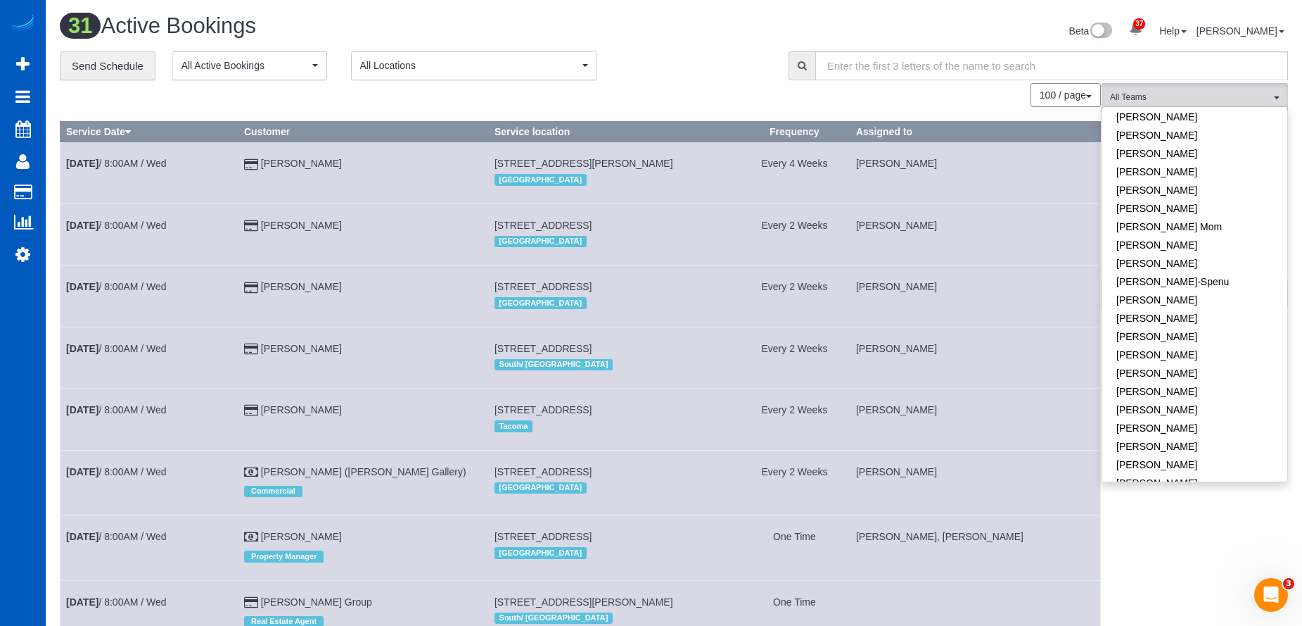
scroll to position [192, 0]
click at [1215, 272] on link "Irina Dunaeva" at bounding box center [1195, 270] width 185 height 18
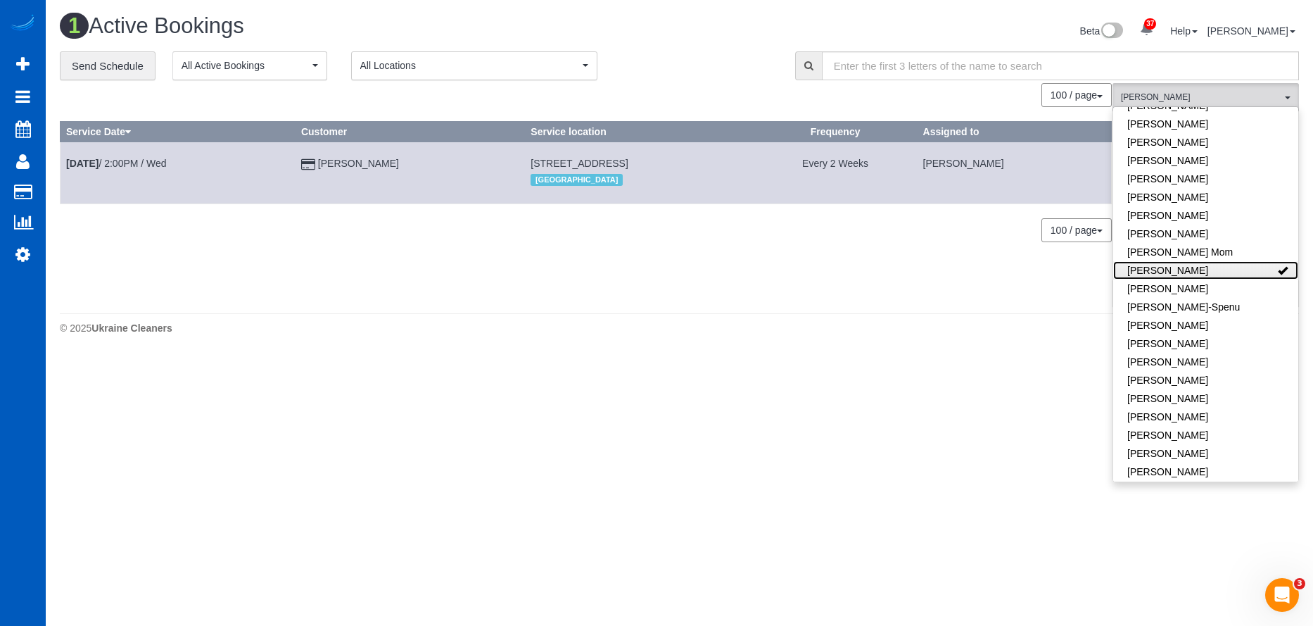
click at [1228, 269] on link "Irina Dunaeva" at bounding box center [1205, 270] width 185 height 18
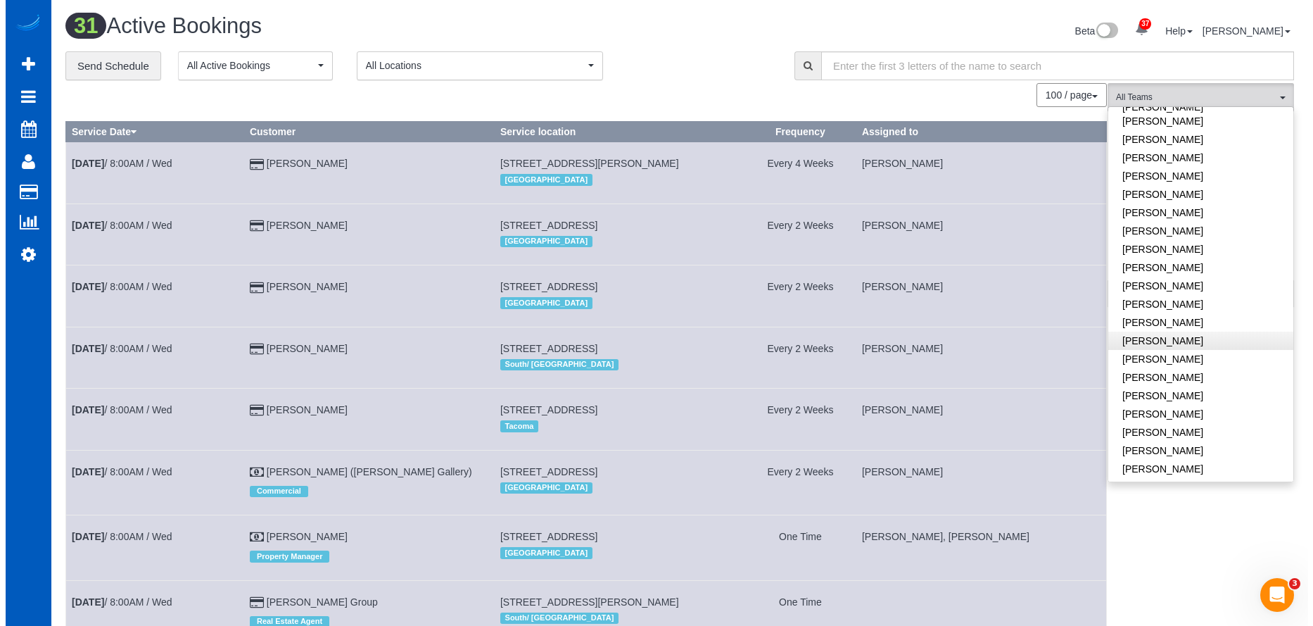
scroll to position [825, 0]
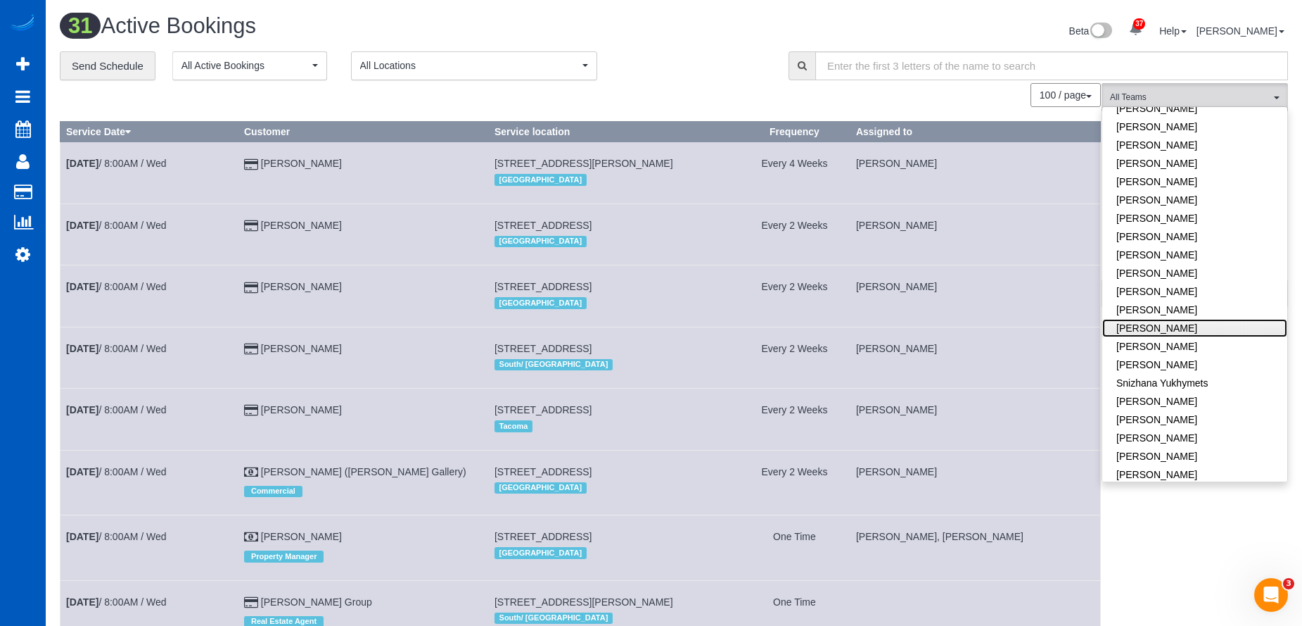
click at [1221, 319] on link "Raissa Radionova" at bounding box center [1195, 328] width 185 height 18
click at [692, 42] on div "Beta 37 Your Notifications You have 0 alerts × You have 3 to charge for 09/20/2…" at bounding box center [986, 32] width 625 height 37
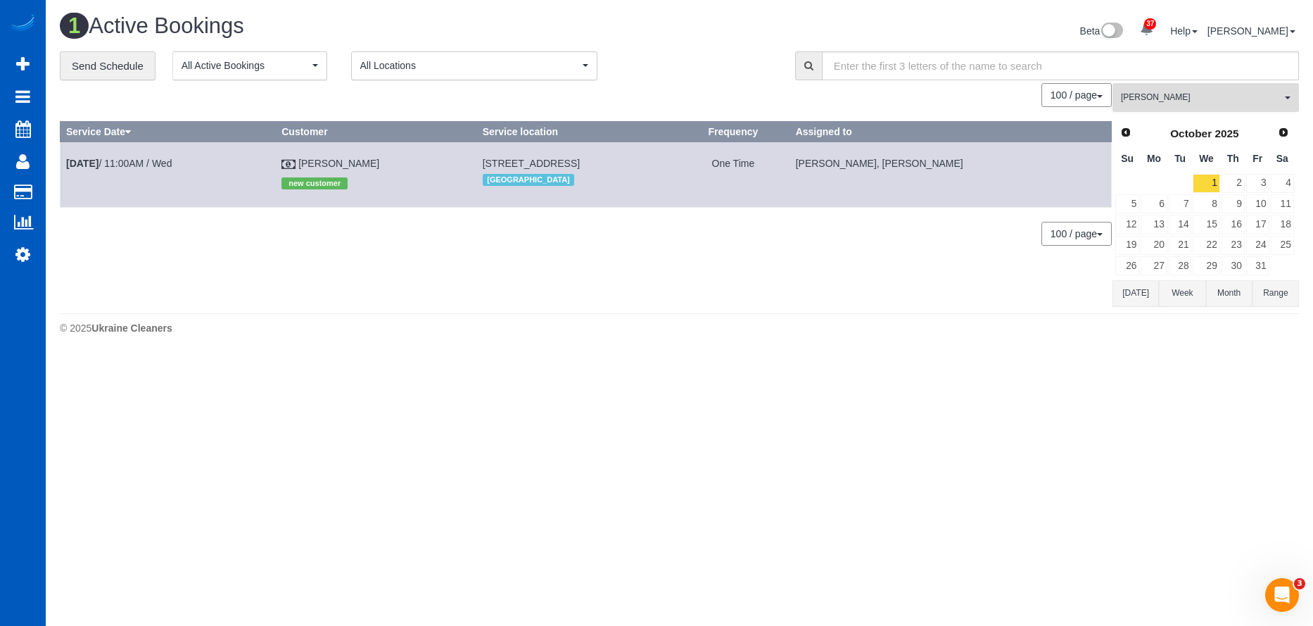
click at [1264, 94] on span "Raissa Radionova" at bounding box center [1201, 97] width 160 height 12
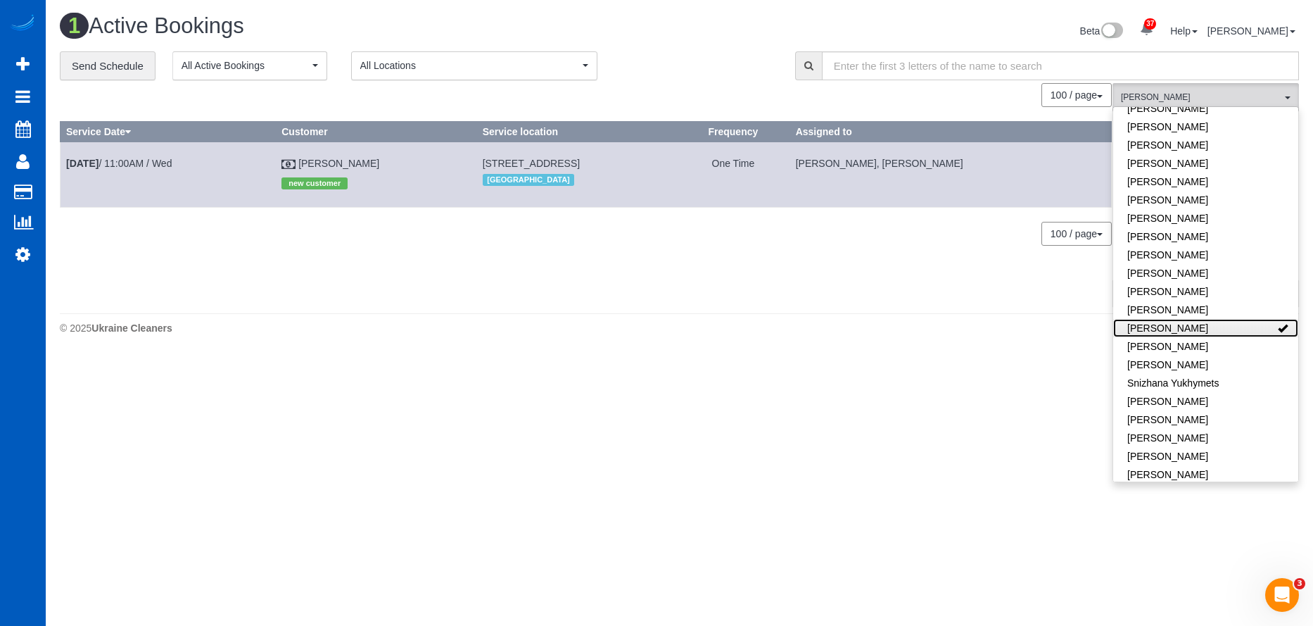
click at [1238, 319] on link "Raissa Radionova" at bounding box center [1205, 328] width 185 height 18
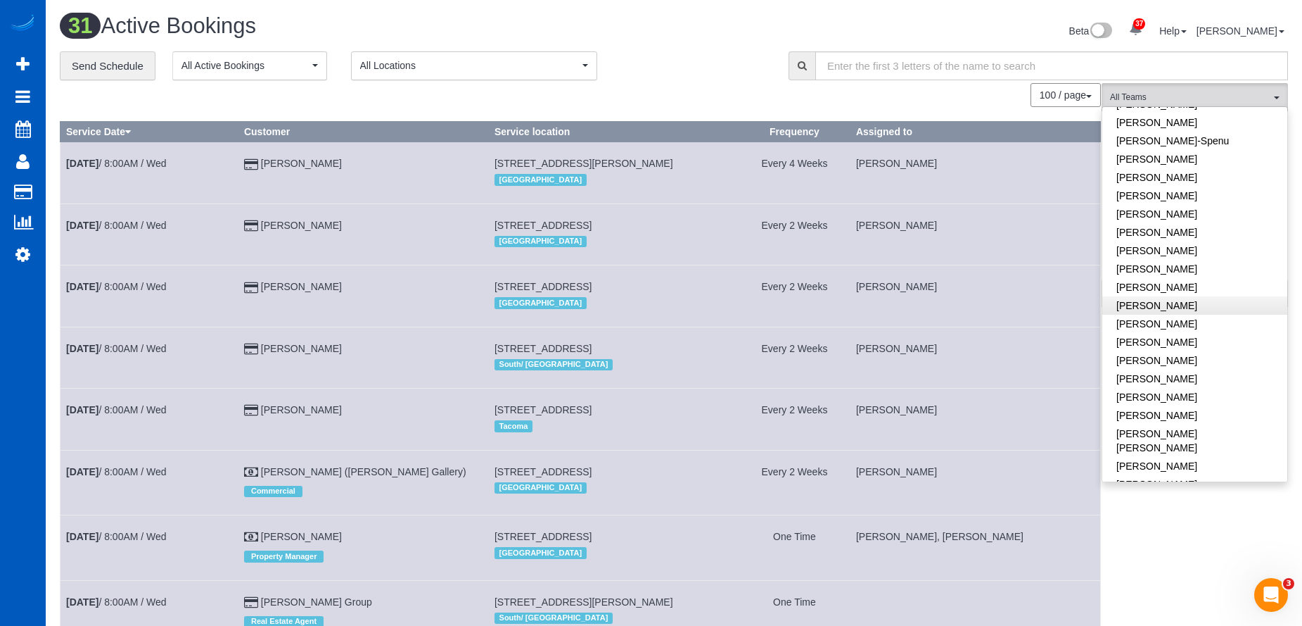
scroll to position [333, 0]
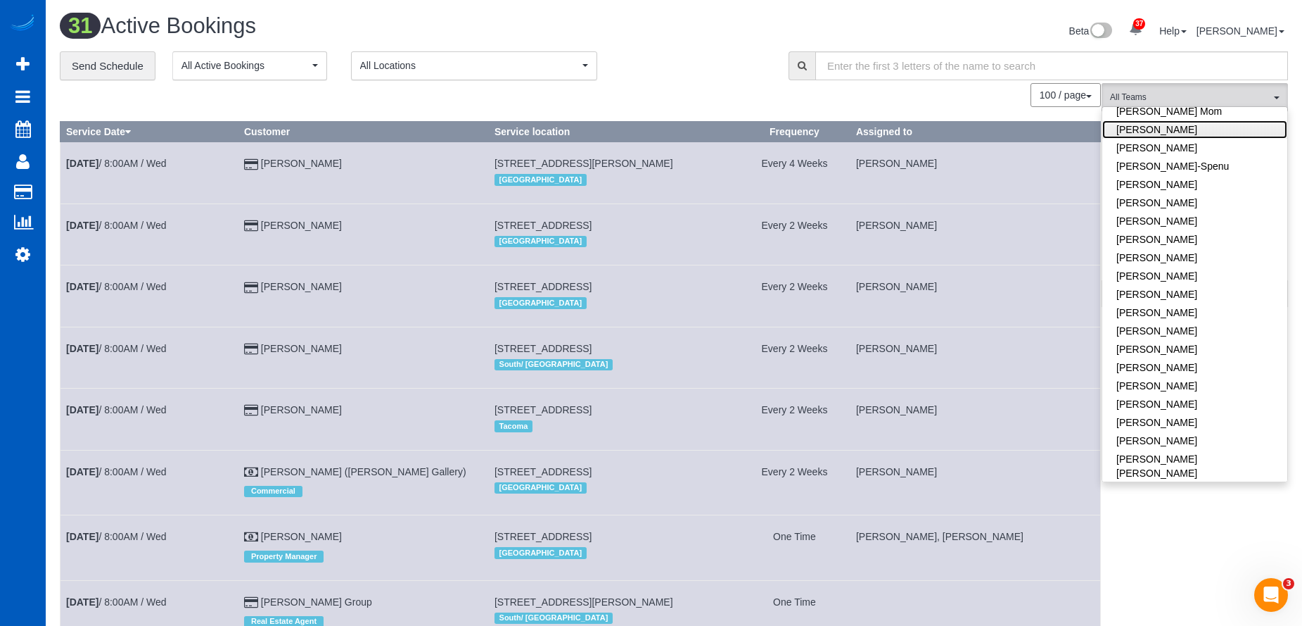
click at [1236, 130] on link "Irina Dunaeva" at bounding box center [1195, 129] width 185 height 18
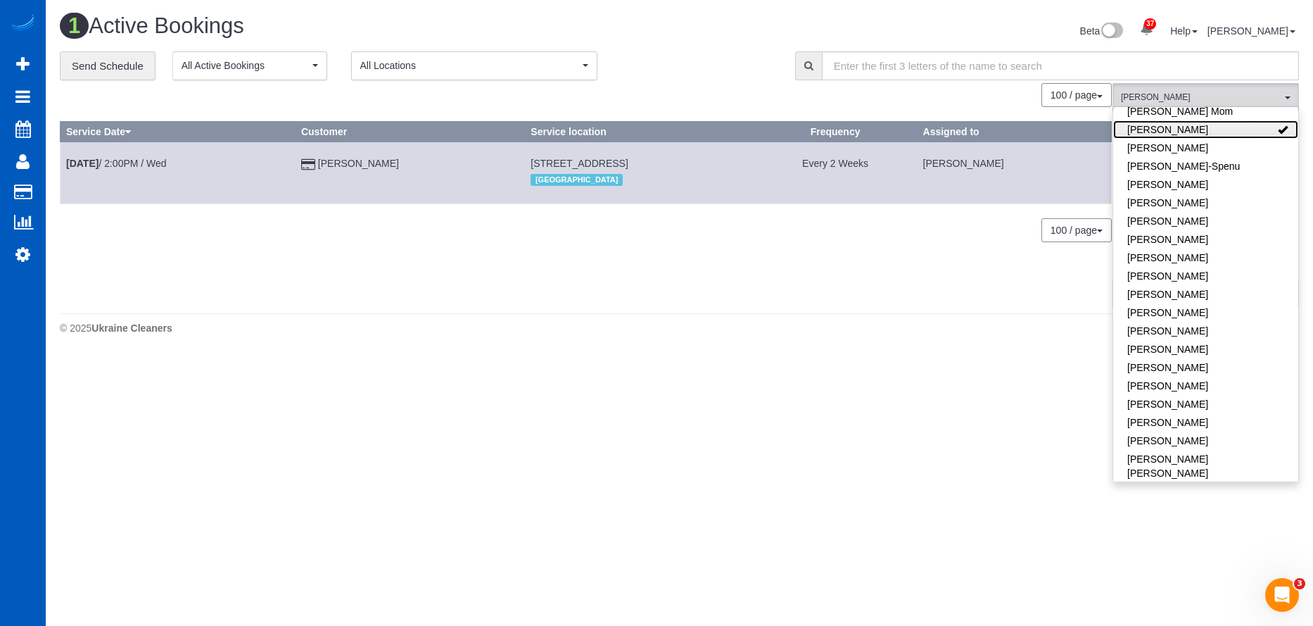
click at [1236, 130] on link "Irina Dunaeva" at bounding box center [1205, 129] width 185 height 18
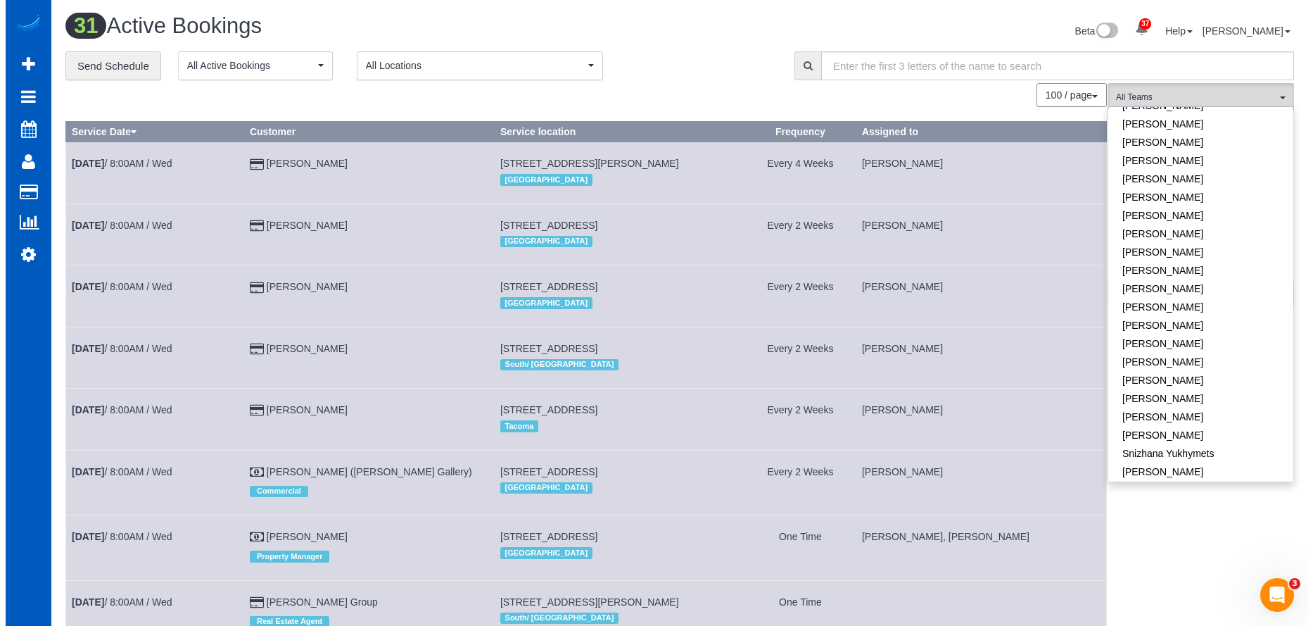
scroll to position [685, 0]
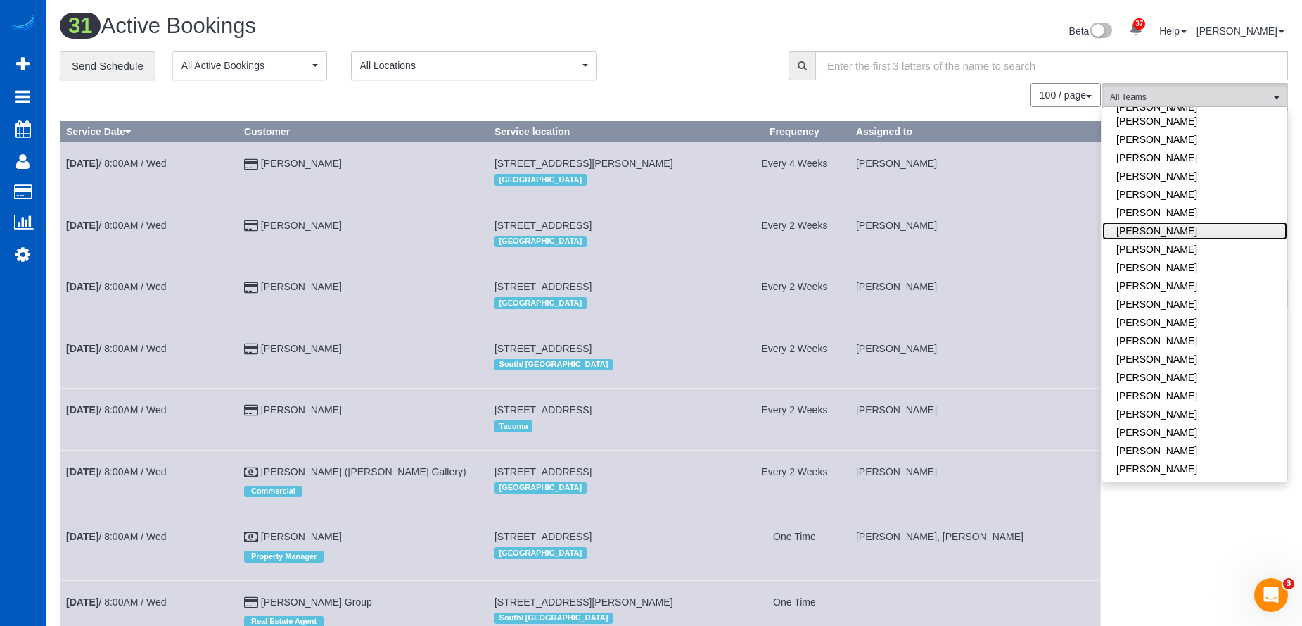
click at [1217, 222] on link "Oksana Kosiuk" at bounding box center [1195, 231] width 185 height 18
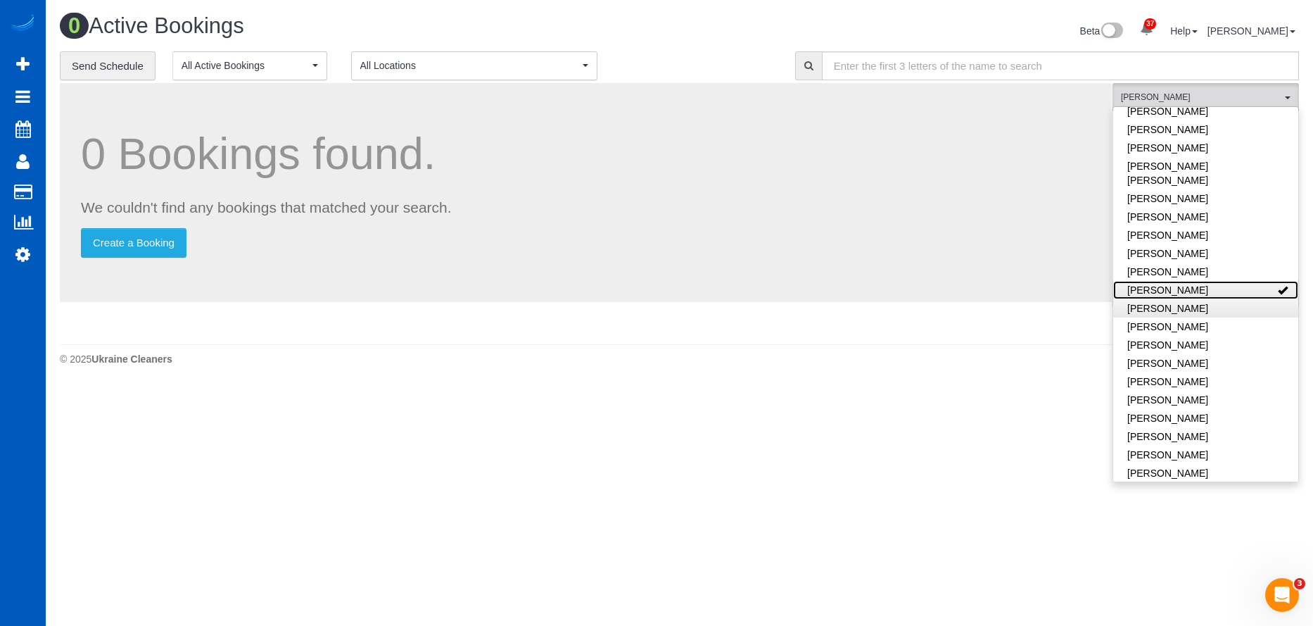
scroll to position [544, 0]
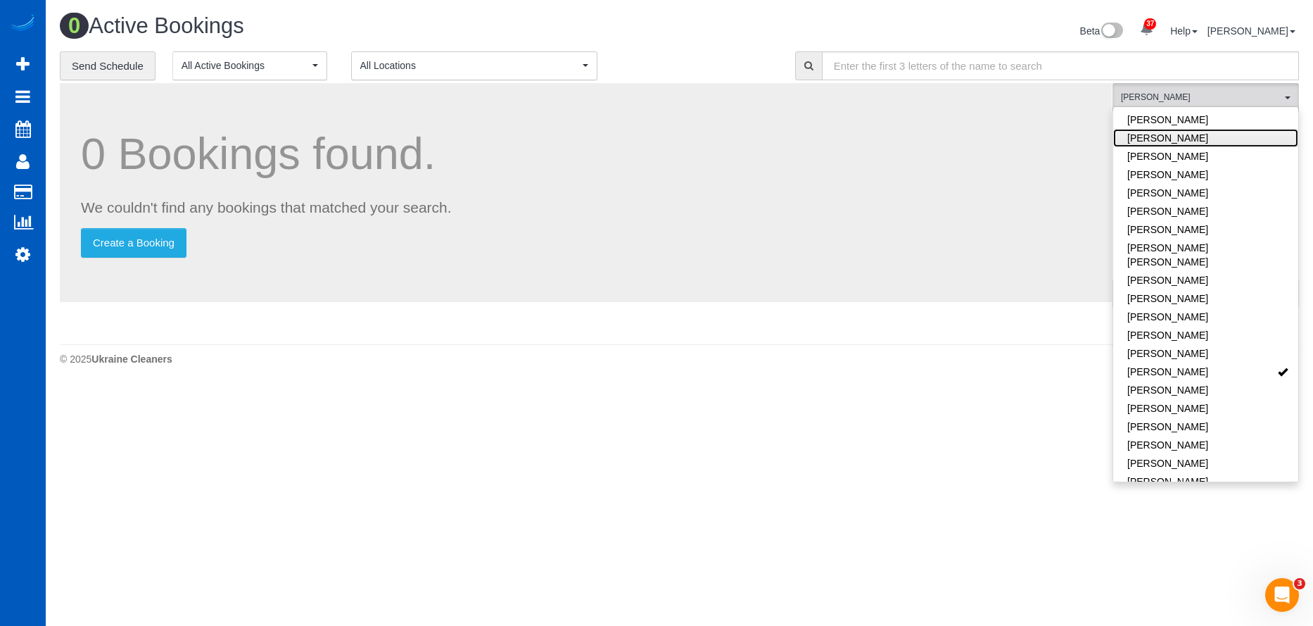
click at [1231, 134] on link "Luiza Maksymova" at bounding box center [1205, 138] width 185 height 18
click at [1193, 136] on link "Luiza Maksymova" at bounding box center [1205, 138] width 185 height 18
click at [1236, 362] on link "Oksana Kosiuk" at bounding box center [1205, 371] width 185 height 18
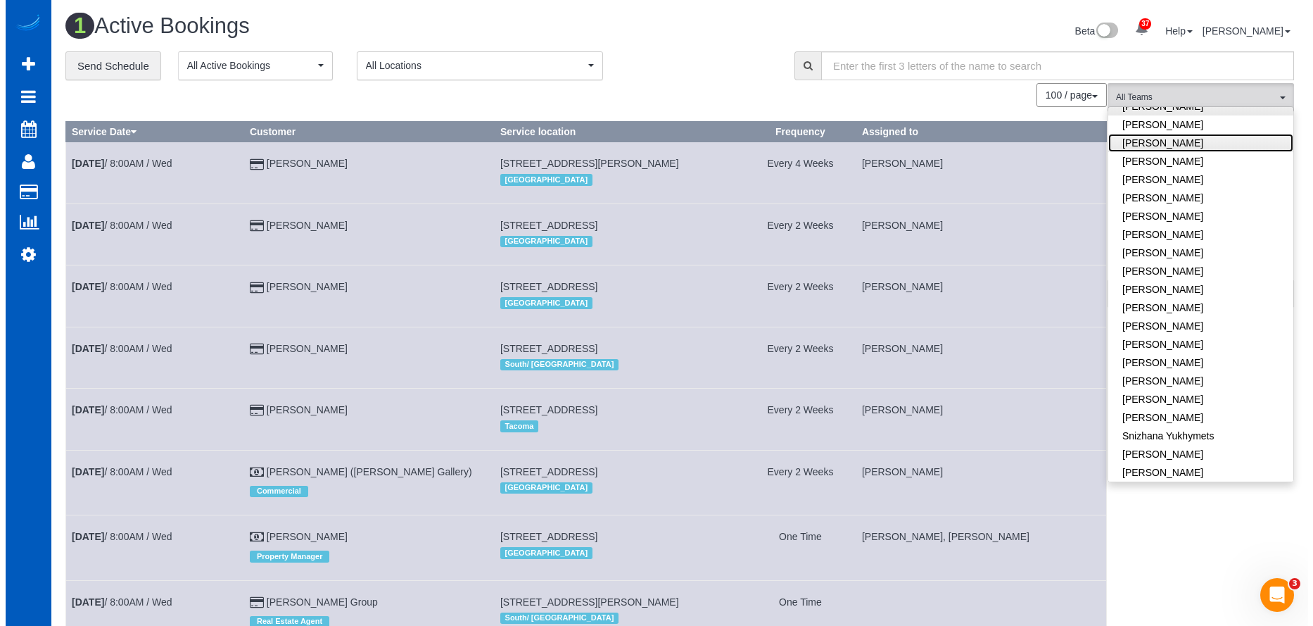
scroll to position [774, 0]
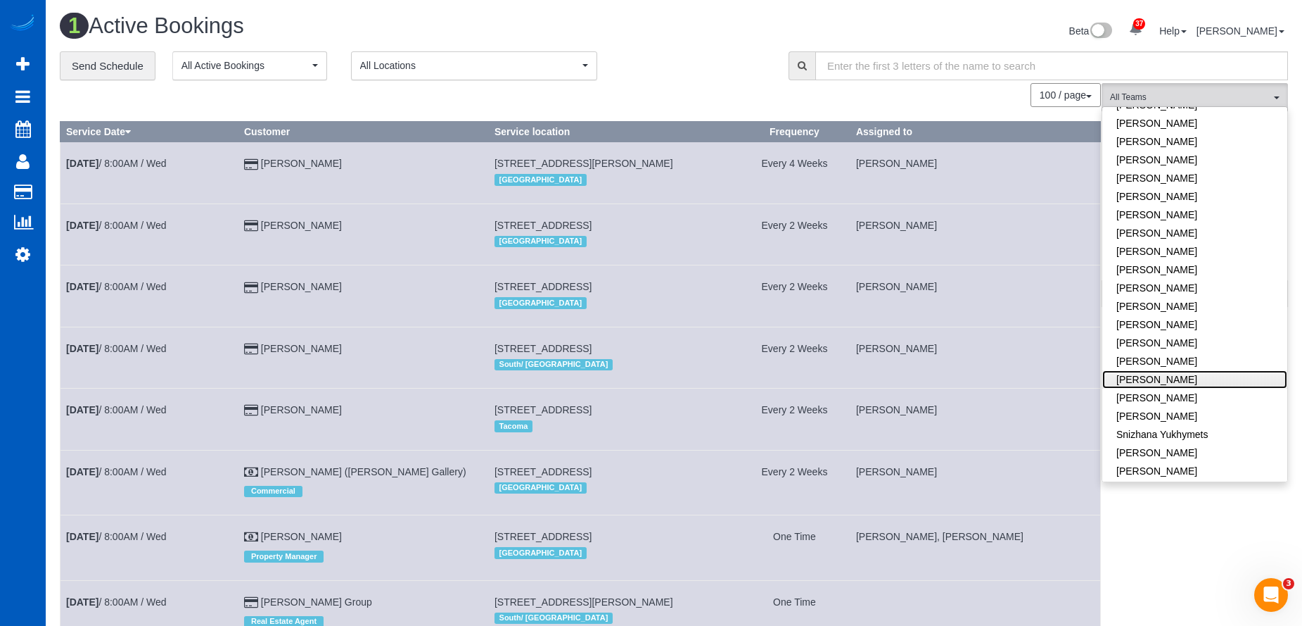
click at [1193, 370] on link "Raissa Radionova" at bounding box center [1195, 379] width 185 height 18
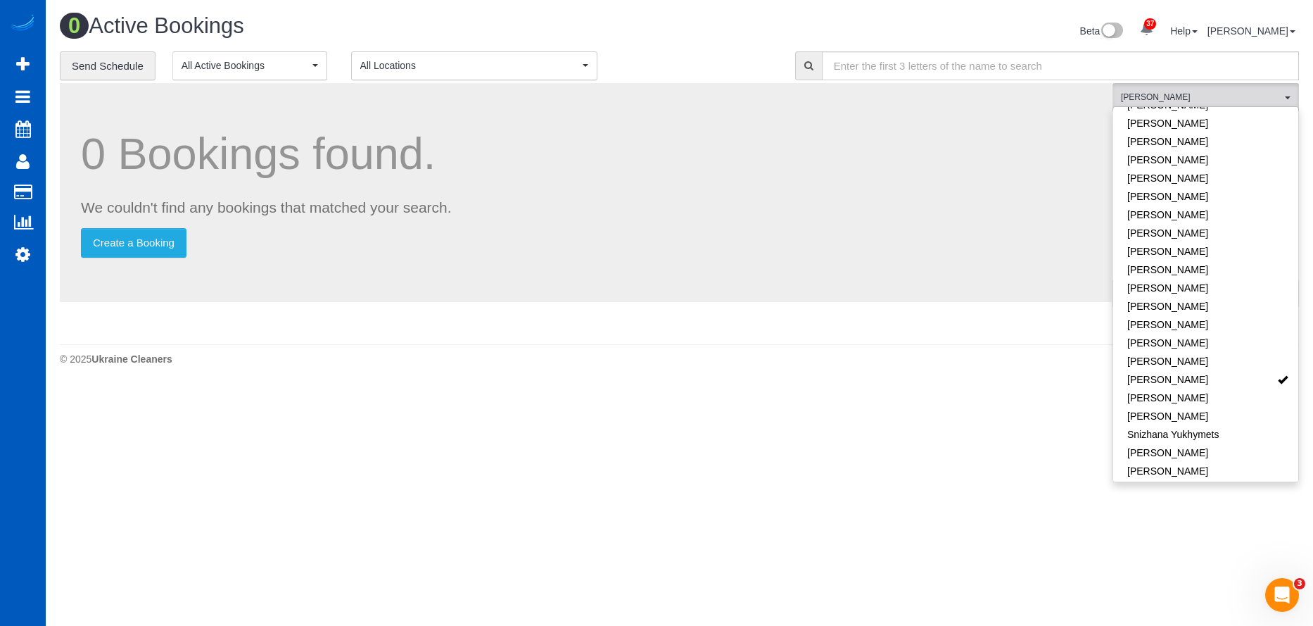
click at [875, 87] on div "0 Bookings found. We couldn't find any bookings that matched your search. Creat…" at bounding box center [586, 192] width 1052 height 219
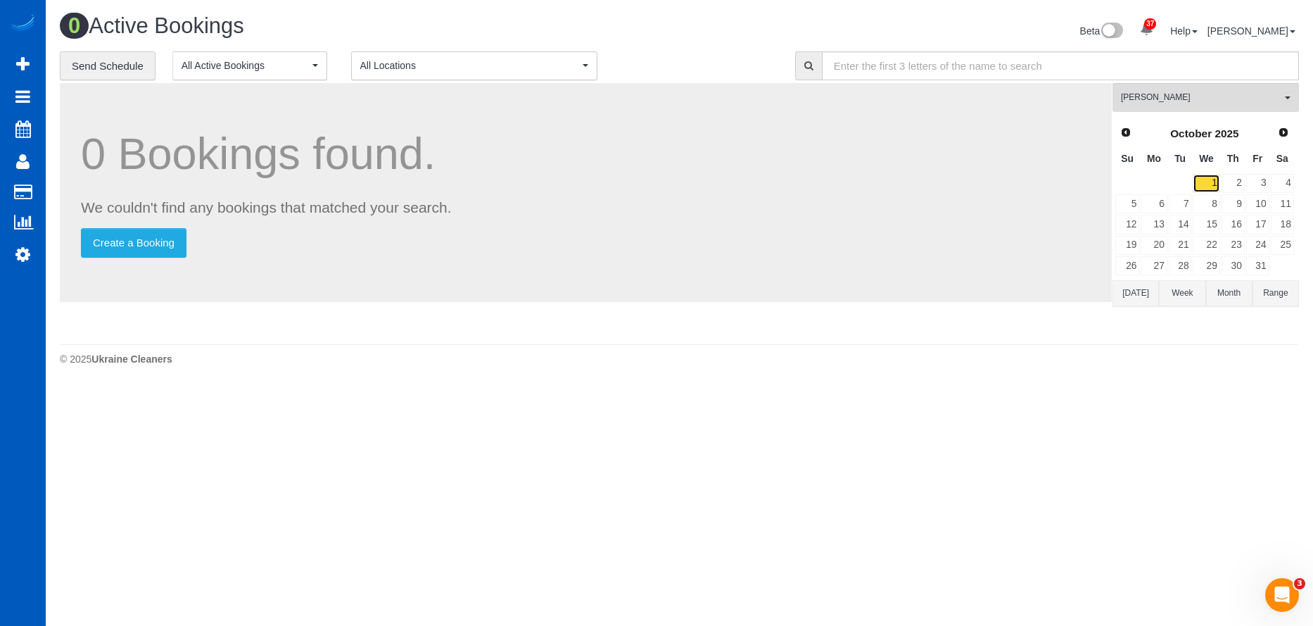
click at [1211, 184] on link "1" at bounding box center [1206, 183] width 27 height 19
click at [1211, 186] on link "1" at bounding box center [1206, 183] width 27 height 19
click at [1233, 184] on link "2" at bounding box center [1232, 183] width 23 height 19
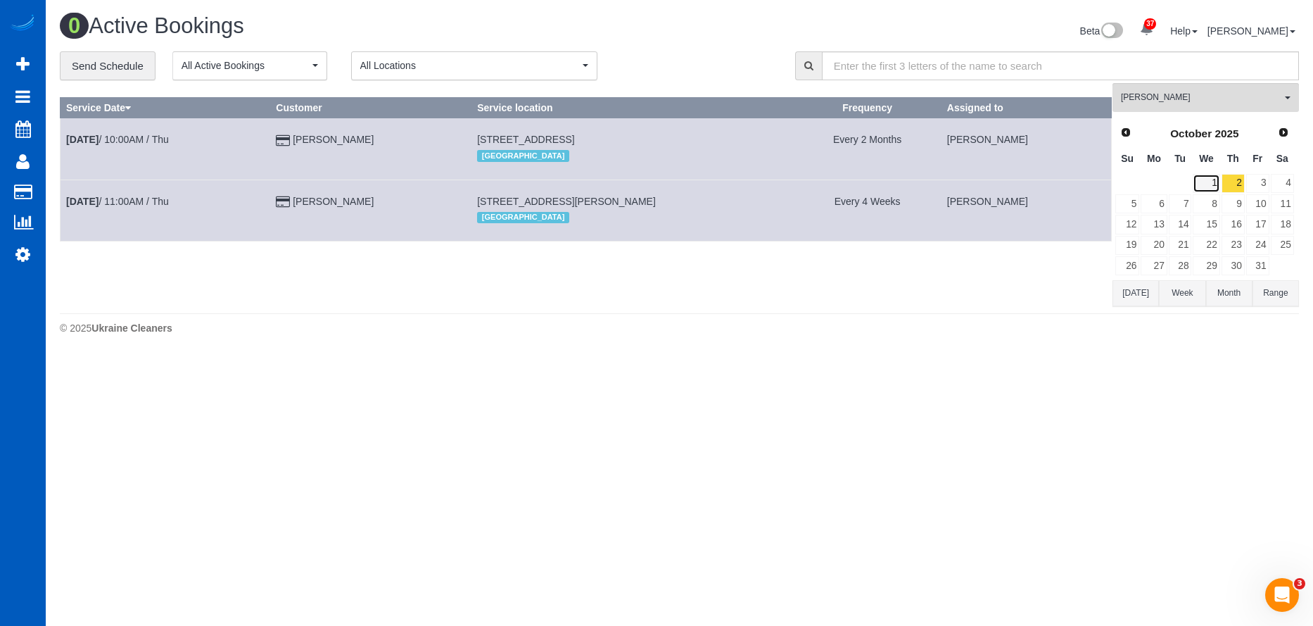
click at [1215, 181] on link "1" at bounding box center [1206, 183] width 27 height 19
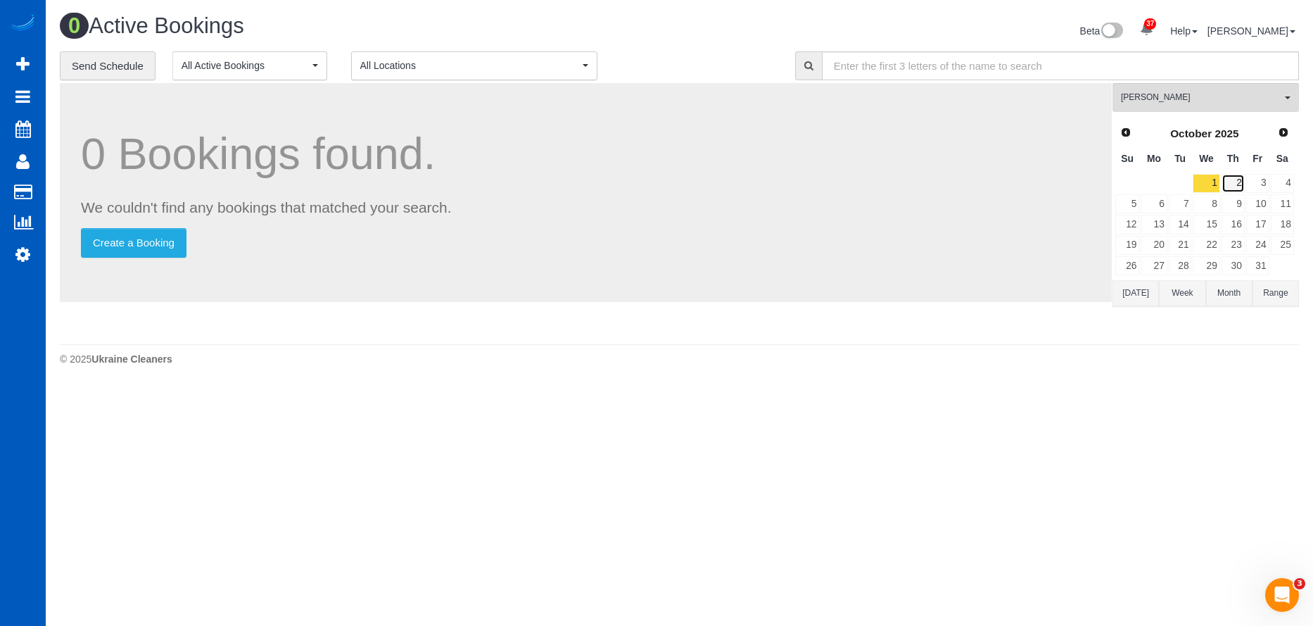
click at [1239, 180] on link "2" at bounding box center [1232, 183] width 23 height 19
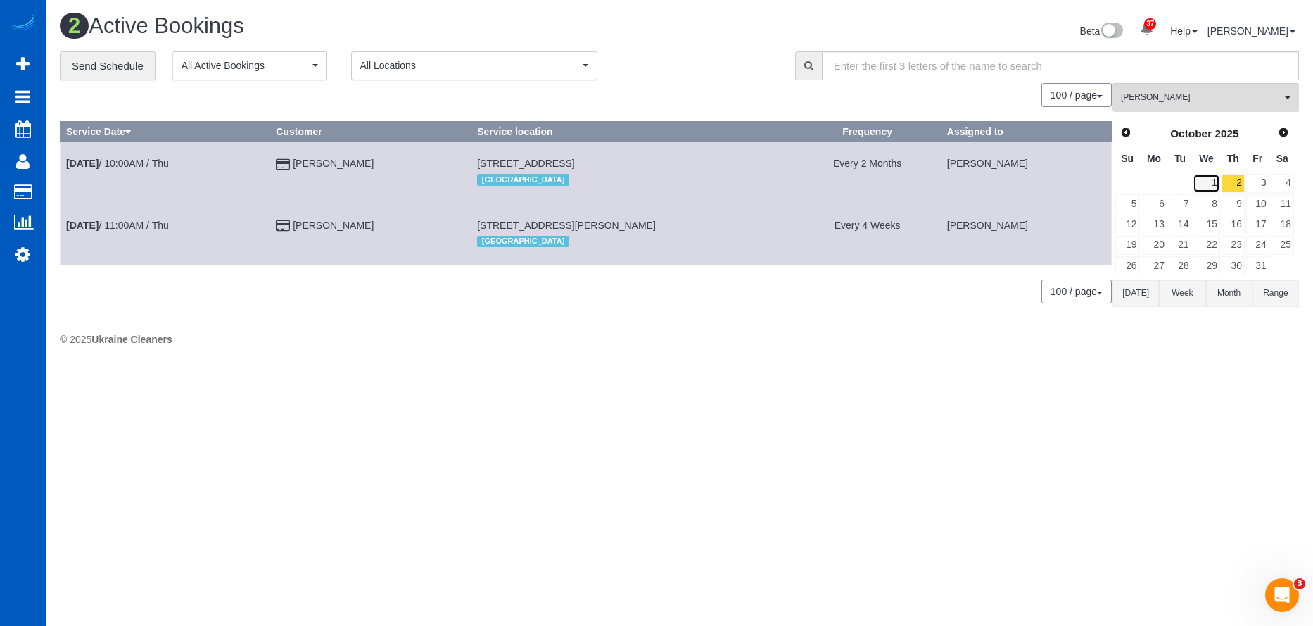
click at [1205, 182] on link "1" at bounding box center [1206, 183] width 27 height 19
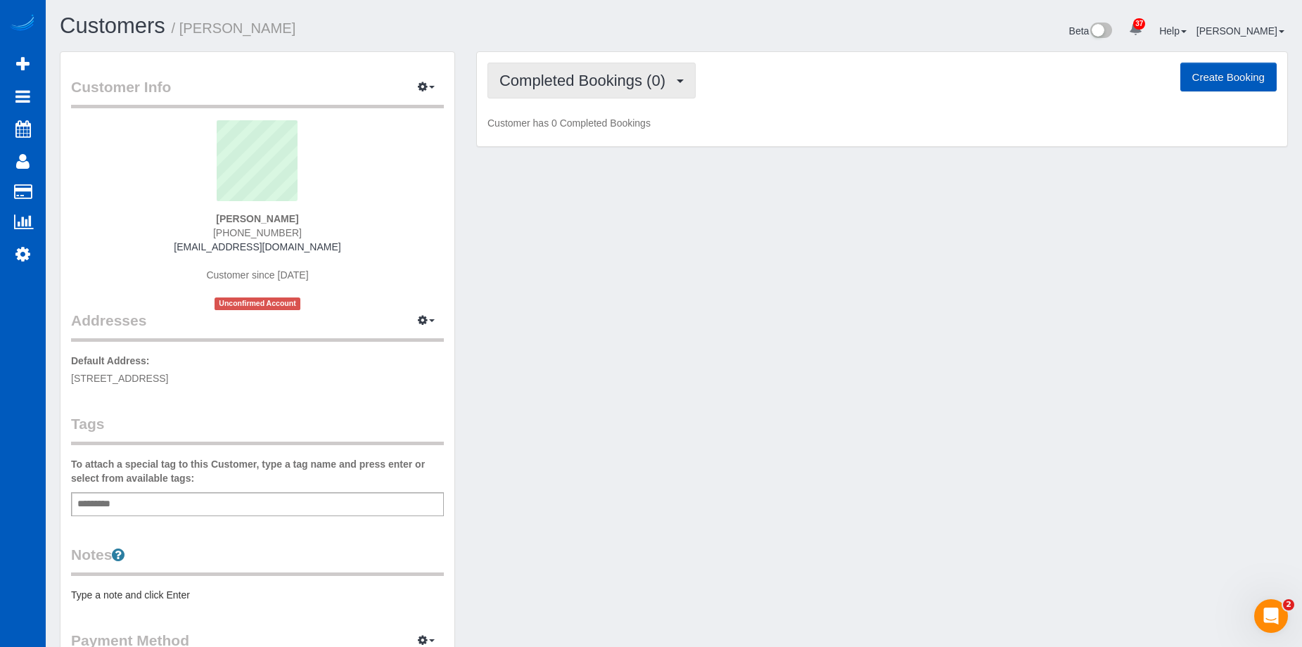
click at [573, 82] on span "Completed Bookings (0)" at bounding box center [586, 81] width 173 height 18
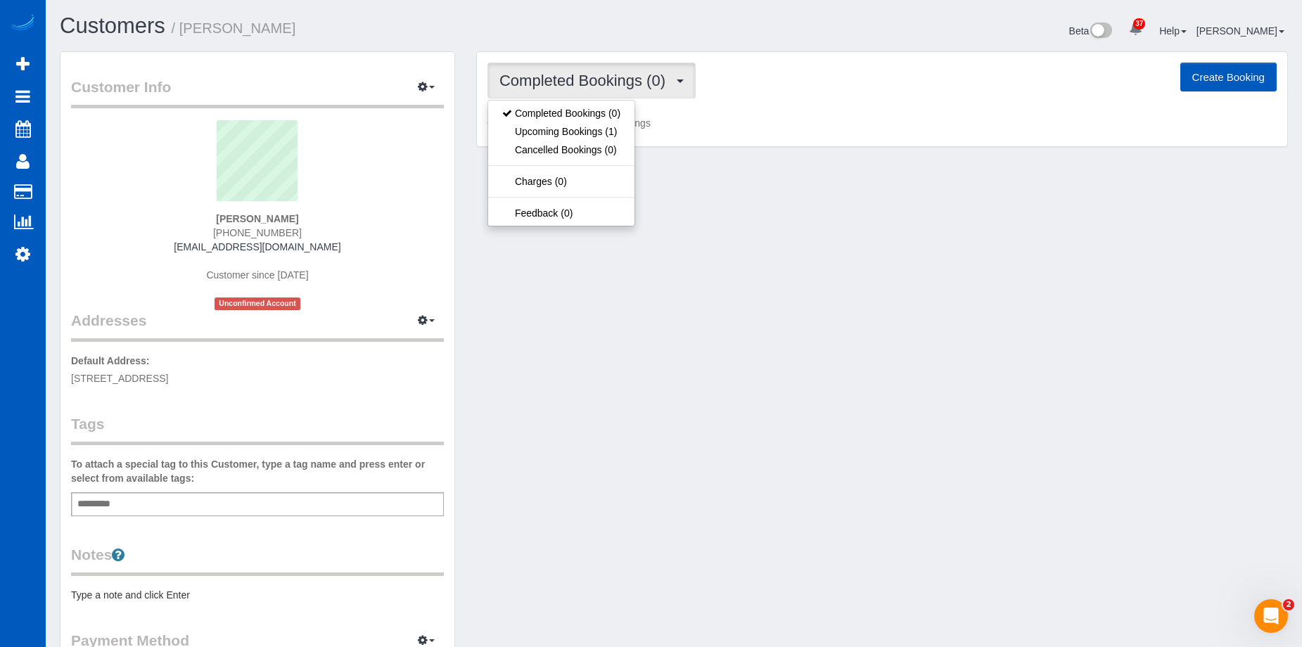
click at [573, 82] on span "Completed Bookings (0)" at bounding box center [586, 81] width 173 height 18
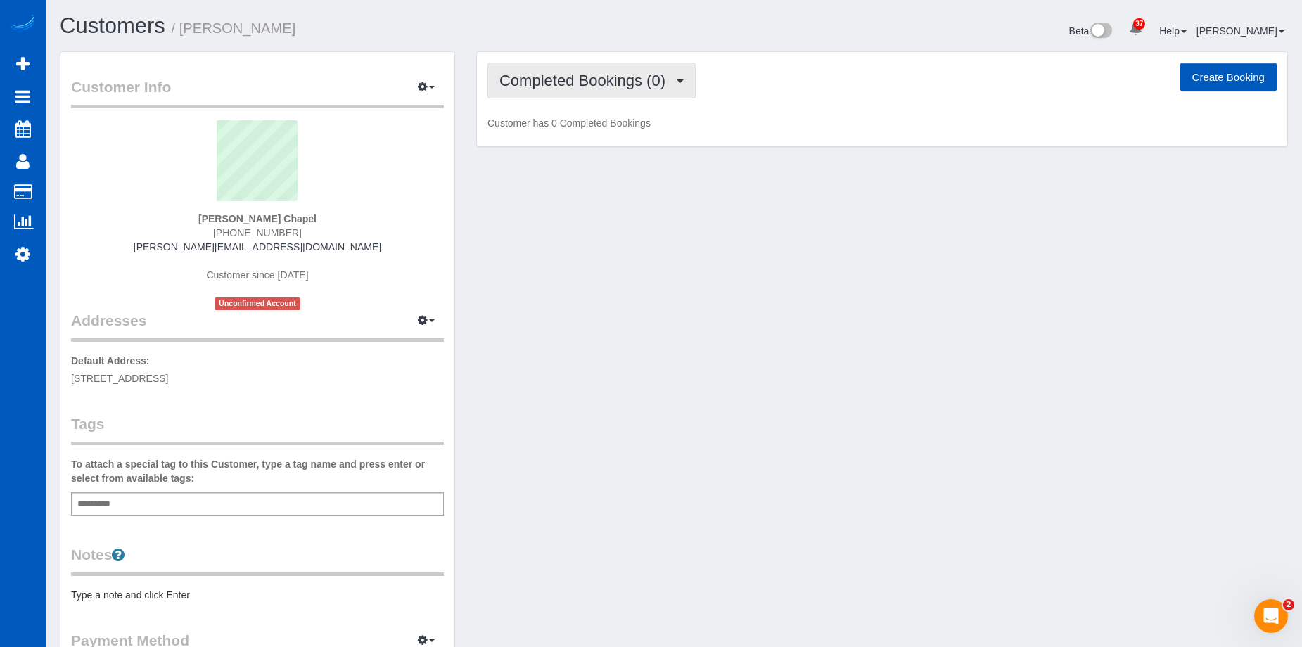
click at [554, 70] on button "Completed Bookings (0)" at bounding box center [592, 81] width 208 height 36
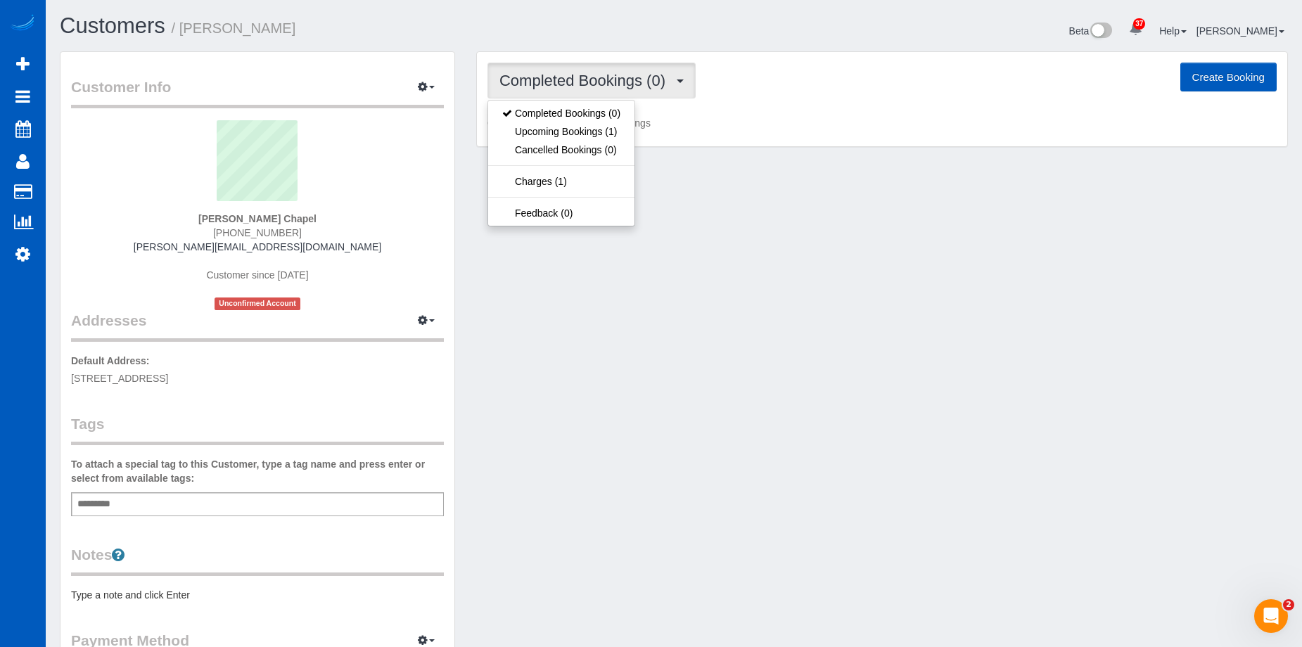
click at [554, 70] on button "Completed Bookings (0)" at bounding box center [592, 81] width 208 height 36
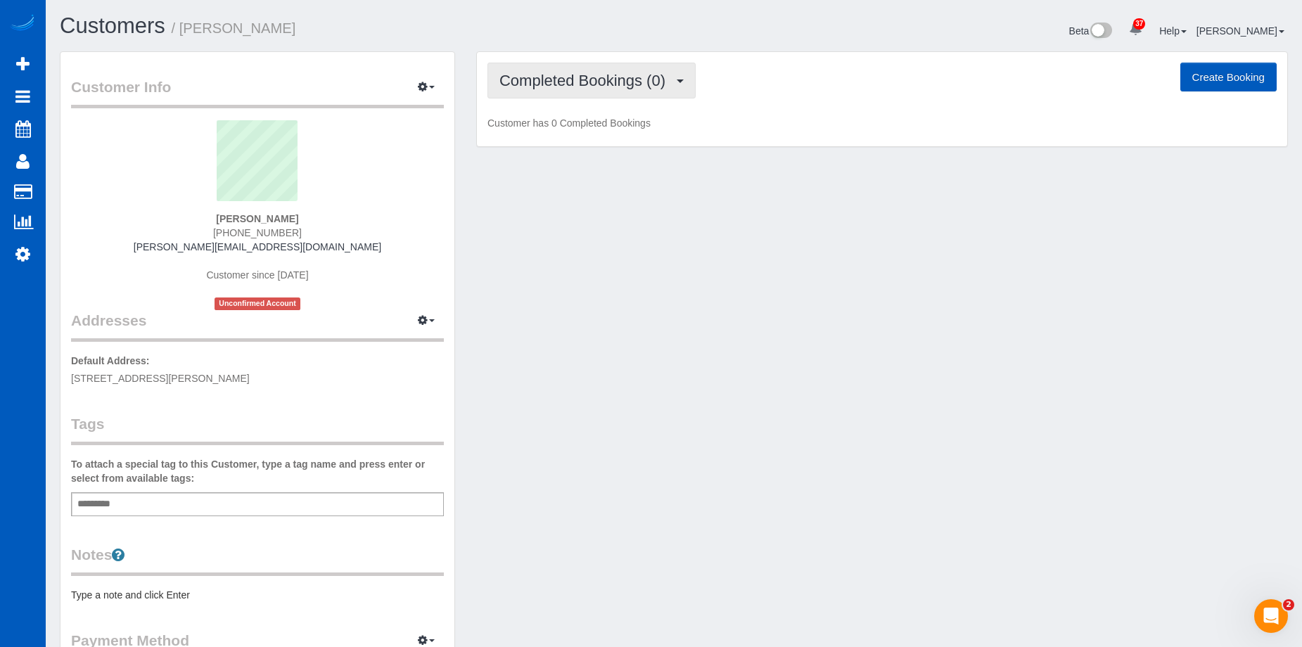
click at [566, 80] on span "Completed Bookings (0)" at bounding box center [586, 81] width 173 height 18
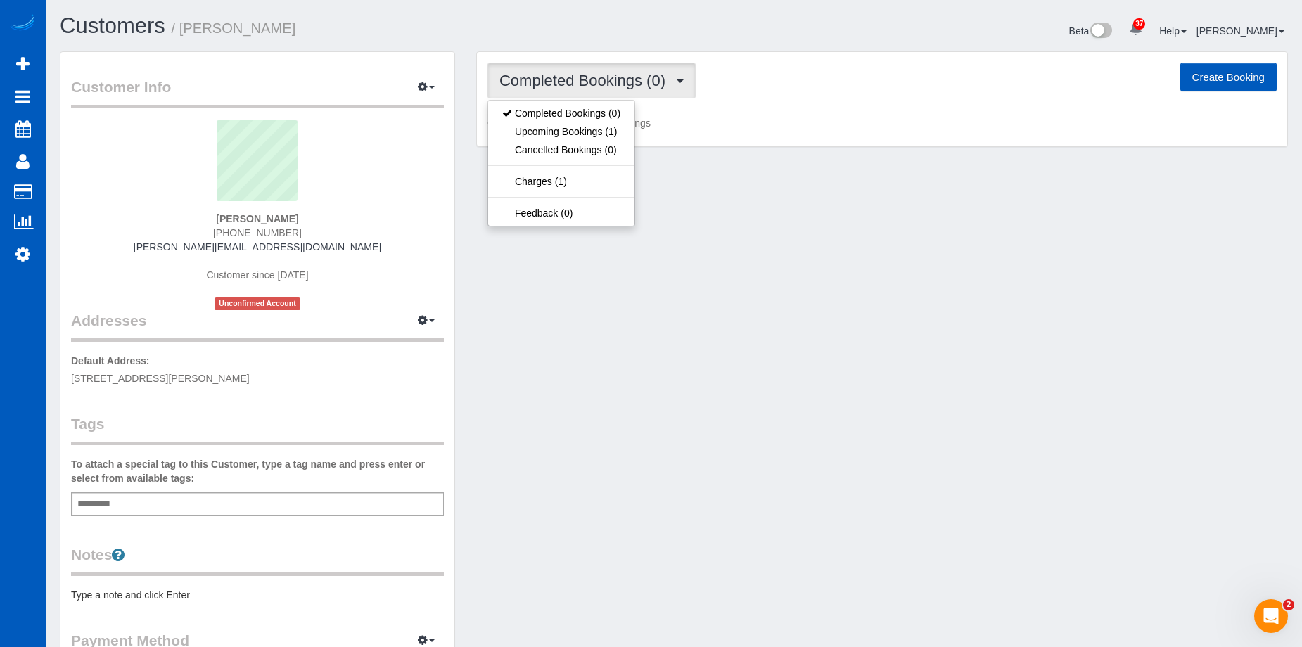
click at [566, 80] on span "Completed Bookings (0)" at bounding box center [586, 81] width 173 height 18
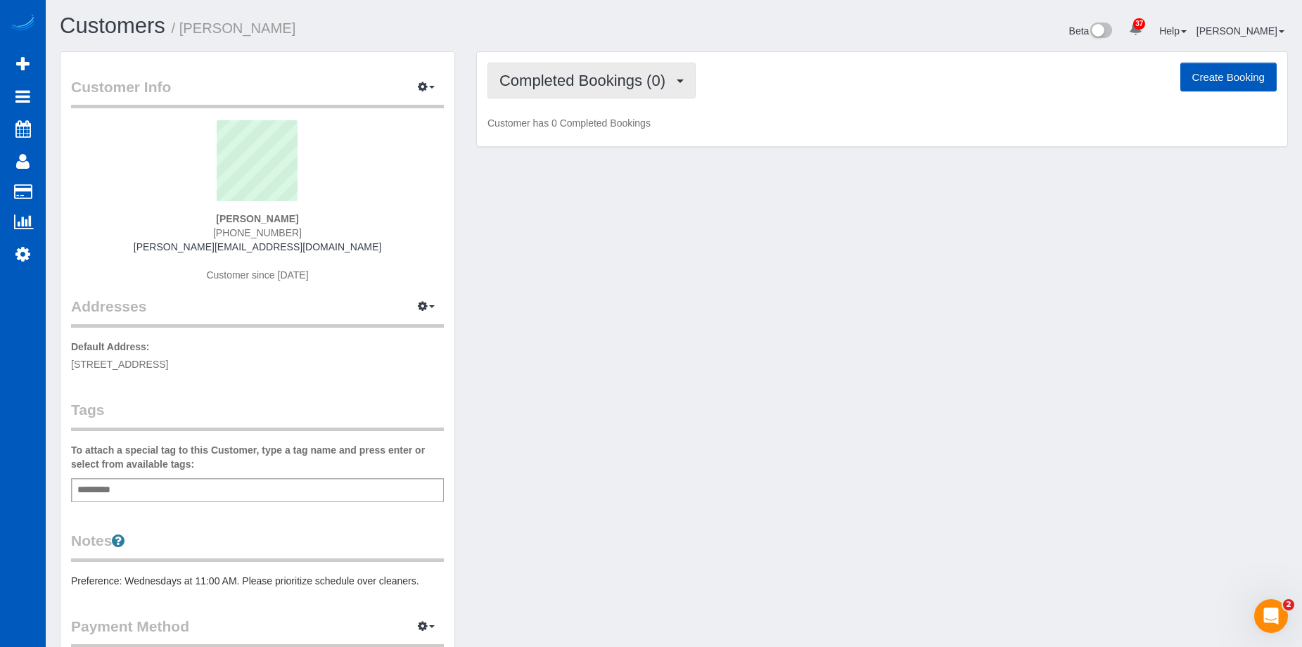
click at [569, 72] on span "Completed Bookings (0)" at bounding box center [586, 81] width 173 height 18
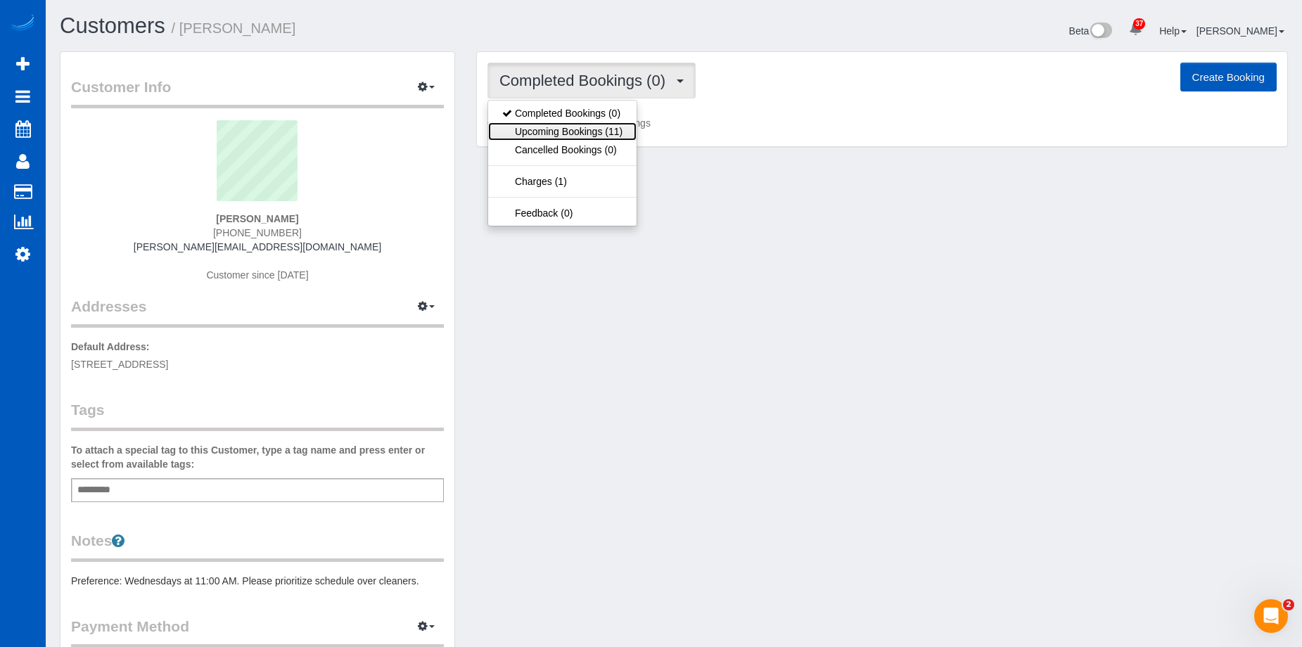
click at [558, 127] on link "Upcoming Bookings (11)" at bounding box center [562, 131] width 148 height 18
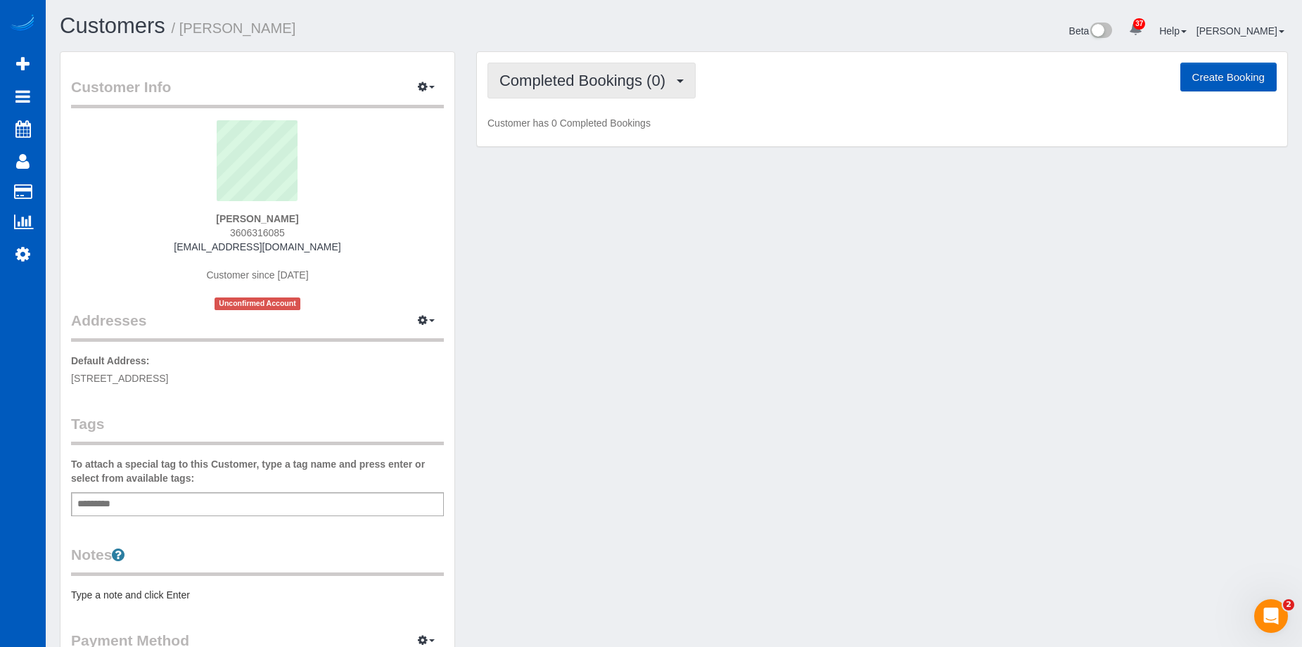
click at [603, 78] on span "Completed Bookings (0)" at bounding box center [586, 81] width 173 height 18
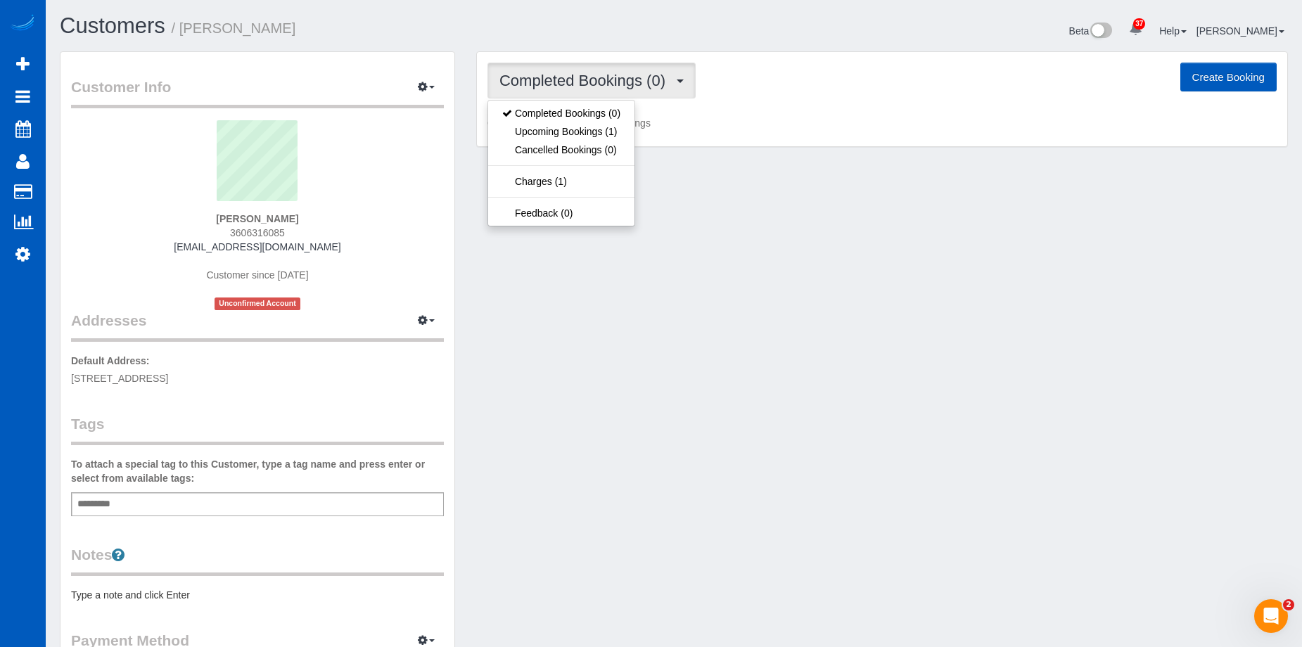
click at [603, 78] on span "Completed Bookings (0)" at bounding box center [586, 81] width 173 height 18
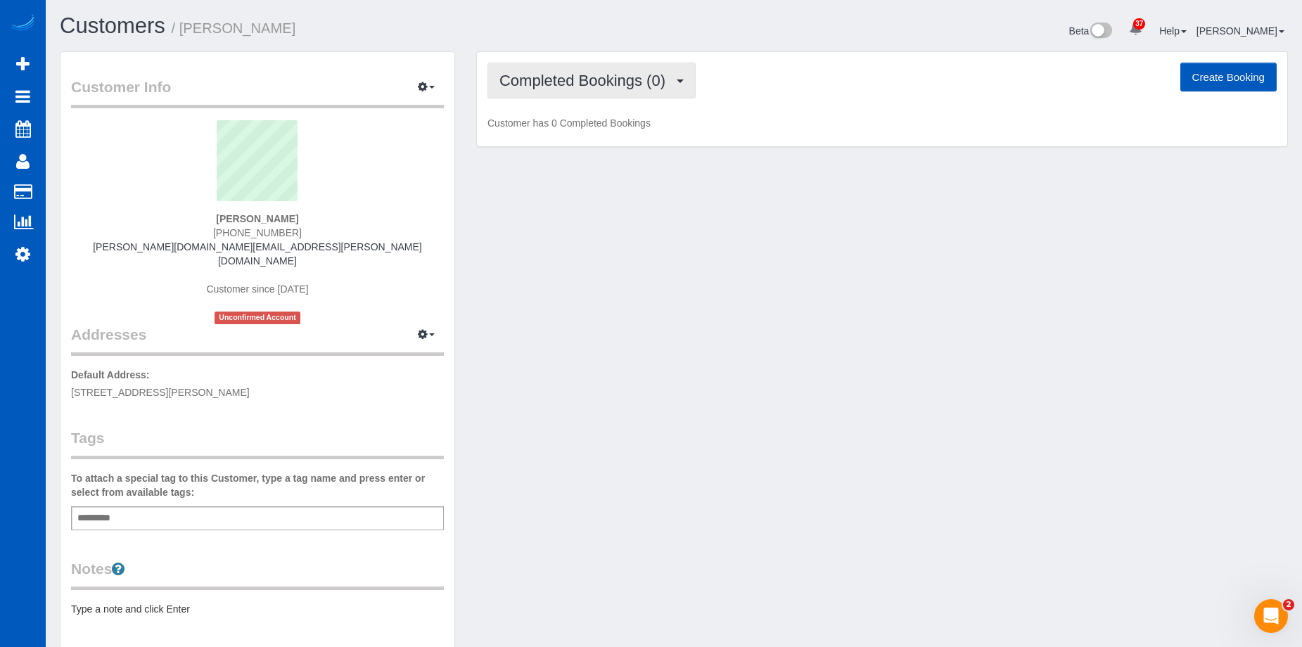
click at [599, 70] on button "Completed Bookings (0)" at bounding box center [592, 81] width 208 height 36
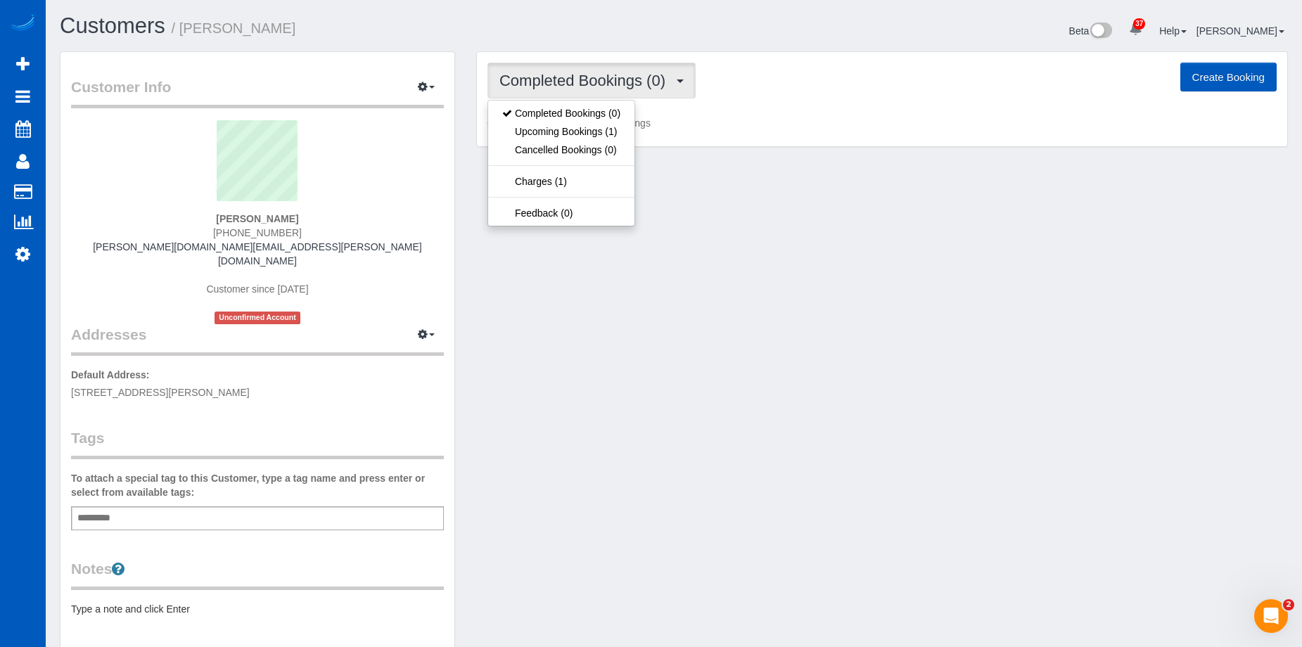
click at [599, 69] on button "Completed Bookings (0)" at bounding box center [592, 81] width 208 height 36
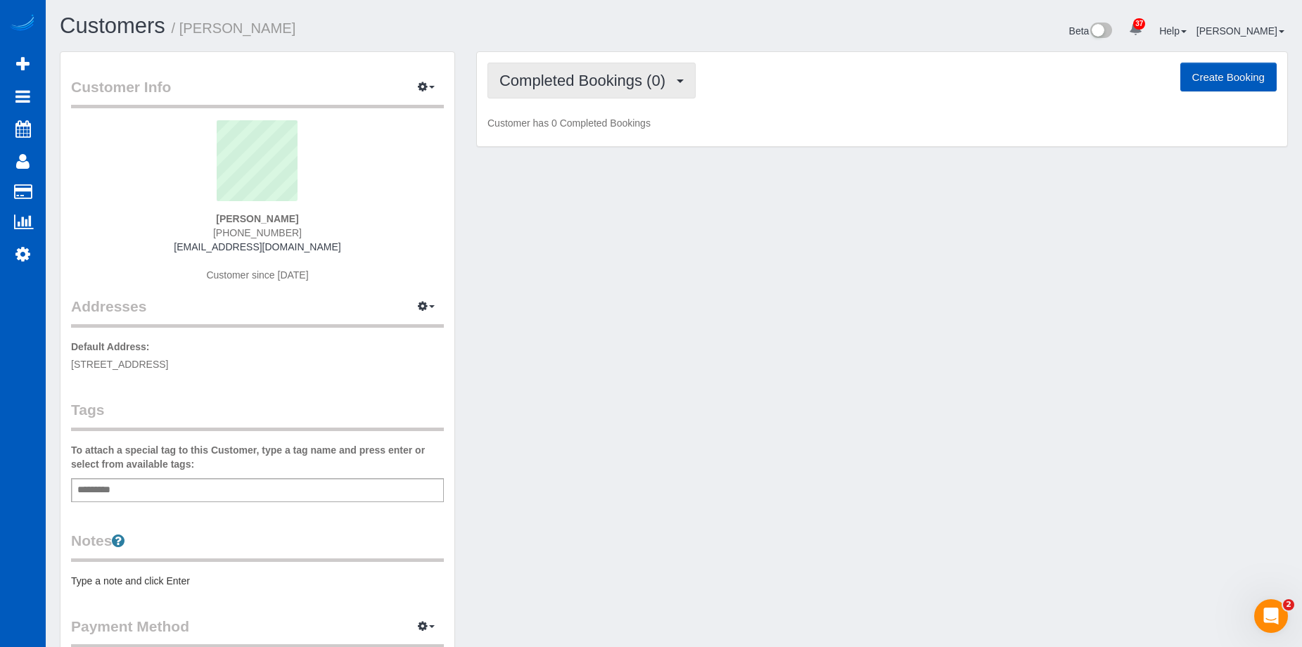
click at [622, 77] on span "Completed Bookings (0)" at bounding box center [586, 81] width 173 height 18
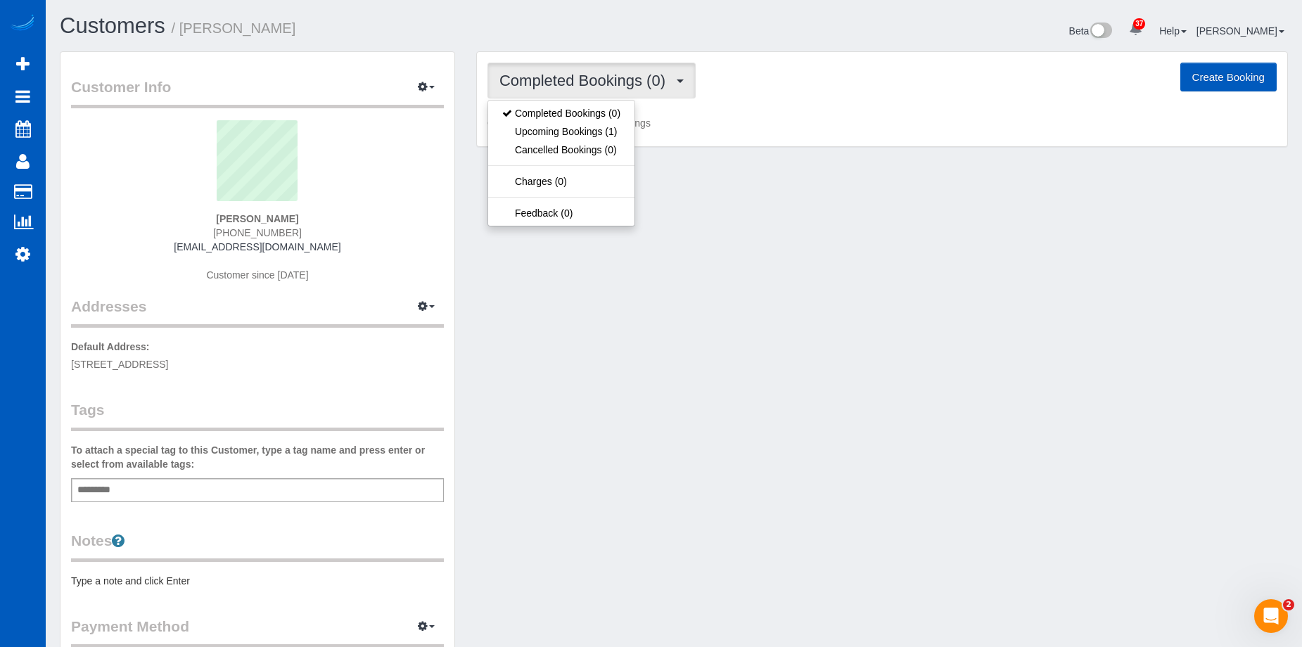
click at [622, 77] on span "Completed Bookings (0)" at bounding box center [586, 81] width 173 height 18
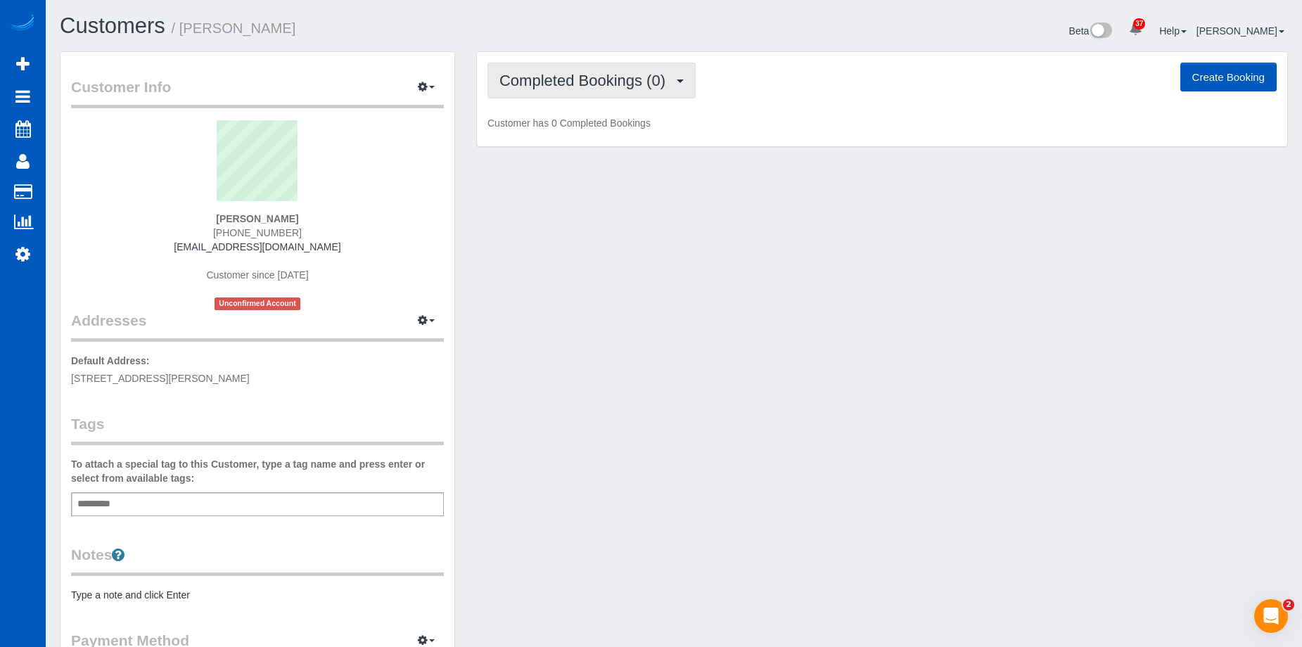
click at [604, 89] on span "Completed Bookings (0)" at bounding box center [586, 81] width 173 height 18
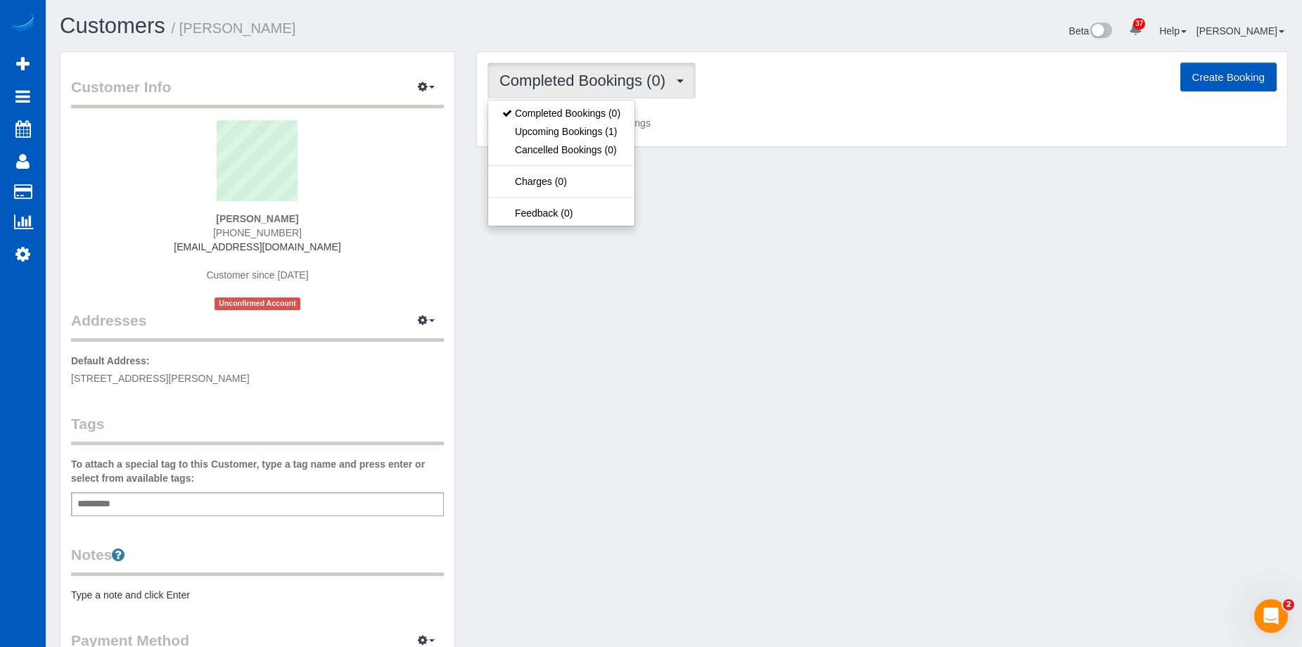
click at [612, 80] on span "Completed Bookings (0)" at bounding box center [586, 81] width 173 height 18
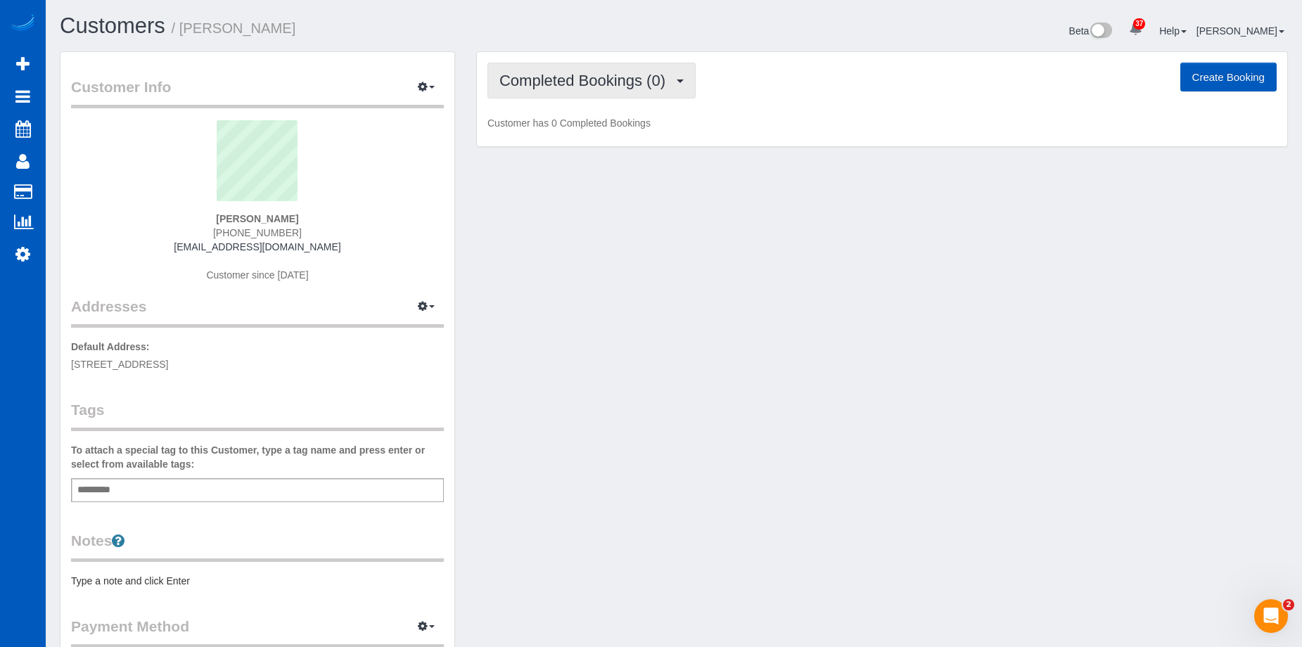
click at [607, 89] on button "Completed Bookings (0)" at bounding box center [592, 81] width 208 height 36
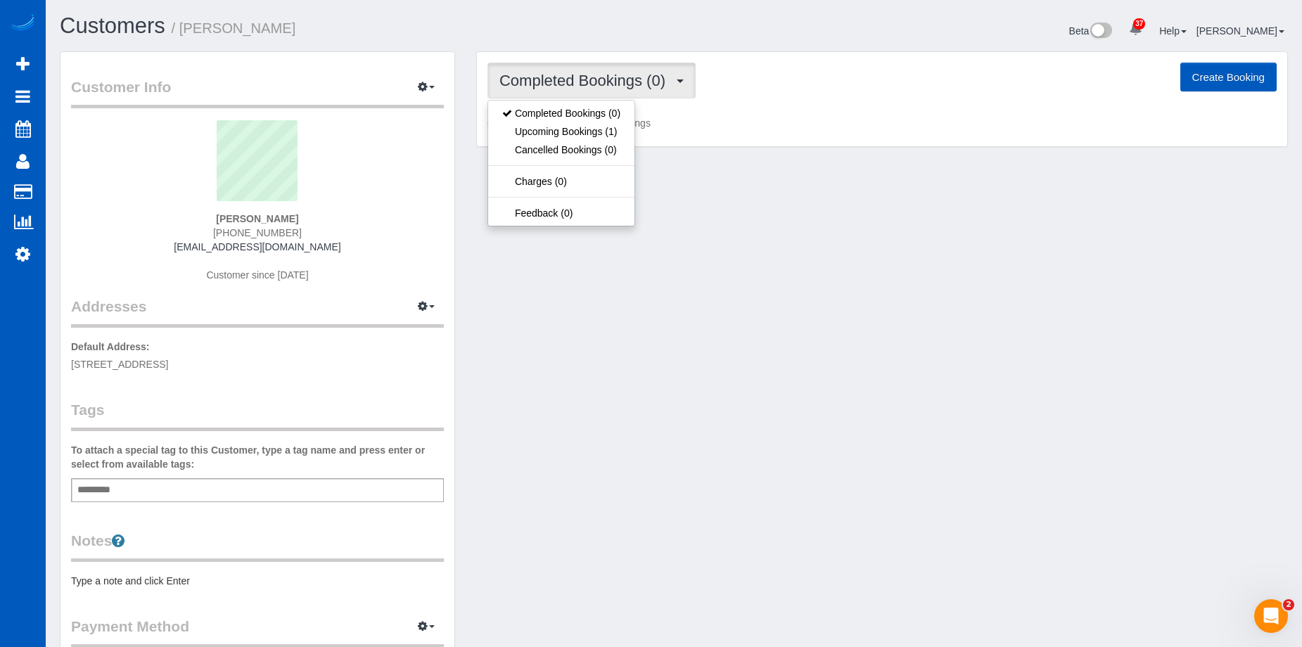
click at [608, 89] on span "Completed Bookings (0)" at bounding box center [586, 81] width 173 height 18
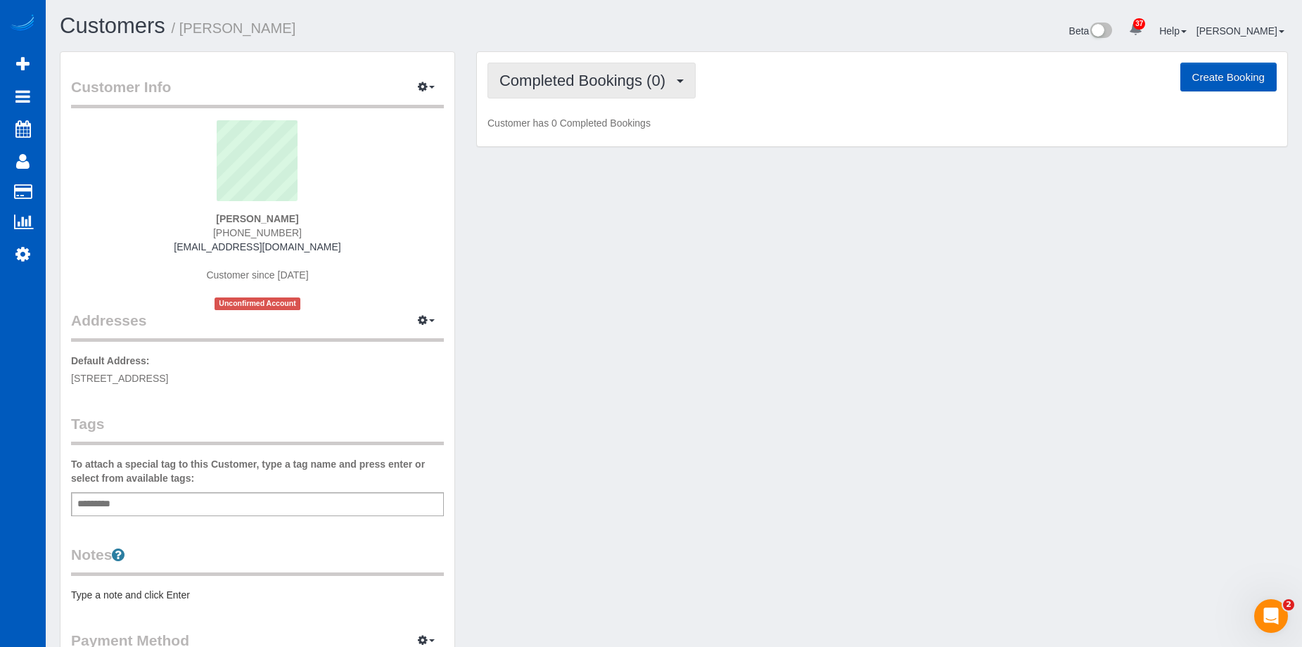
click at [601, 69] on button "Completed Bookings (0)" at bounding box center [592, 81] width 208 height 36
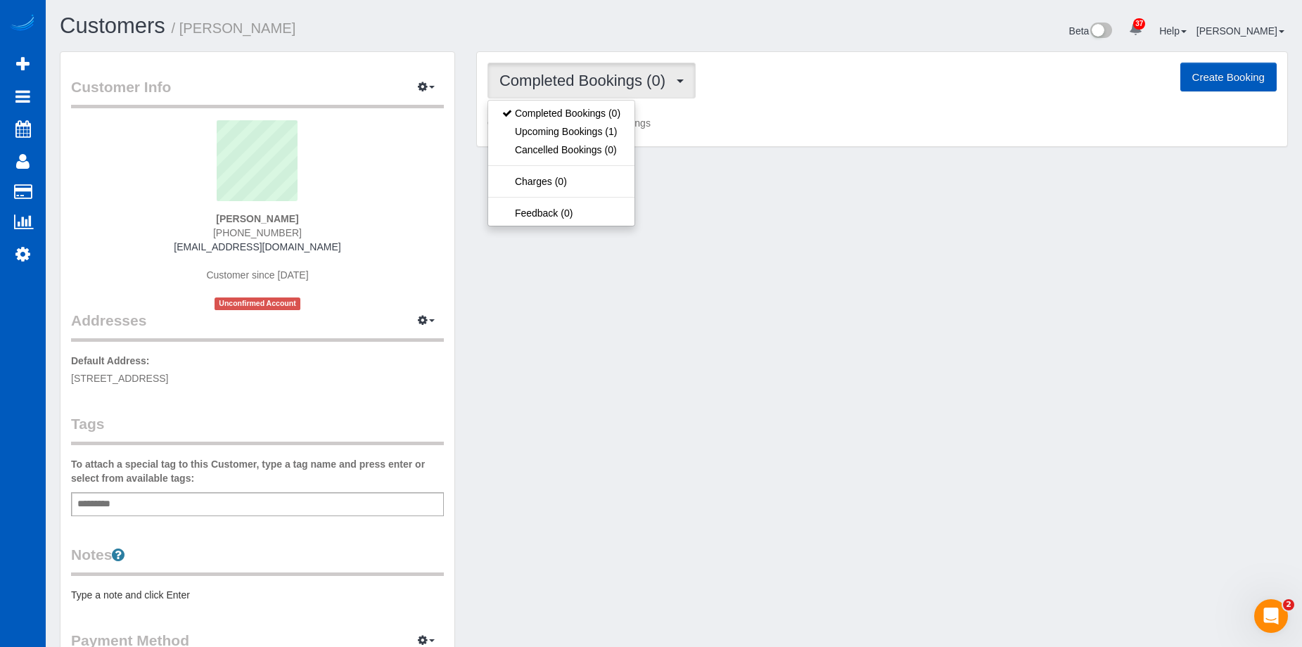
click at [601, 69] on button "Completed Bookings (0)" at bounding box center [592, 81] width 208 height 36
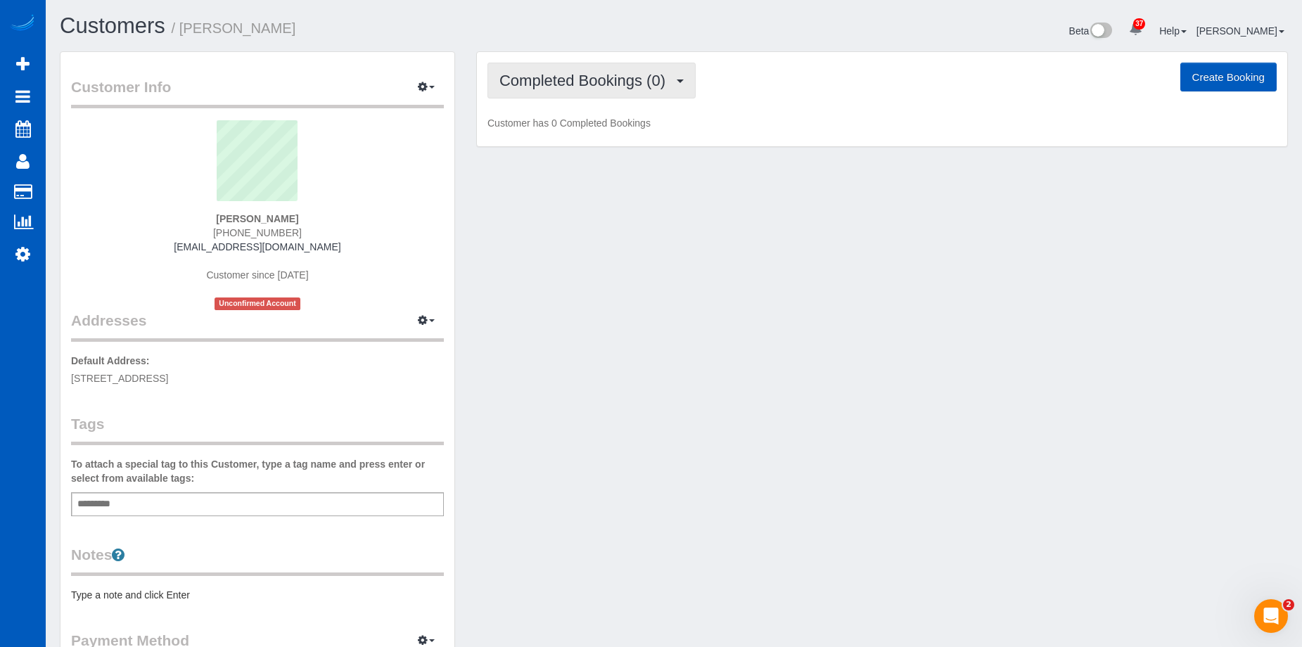
click at [569, 69] on button "Completed Bookings (0)" at bounding box center [592, 81] width 208 height 36
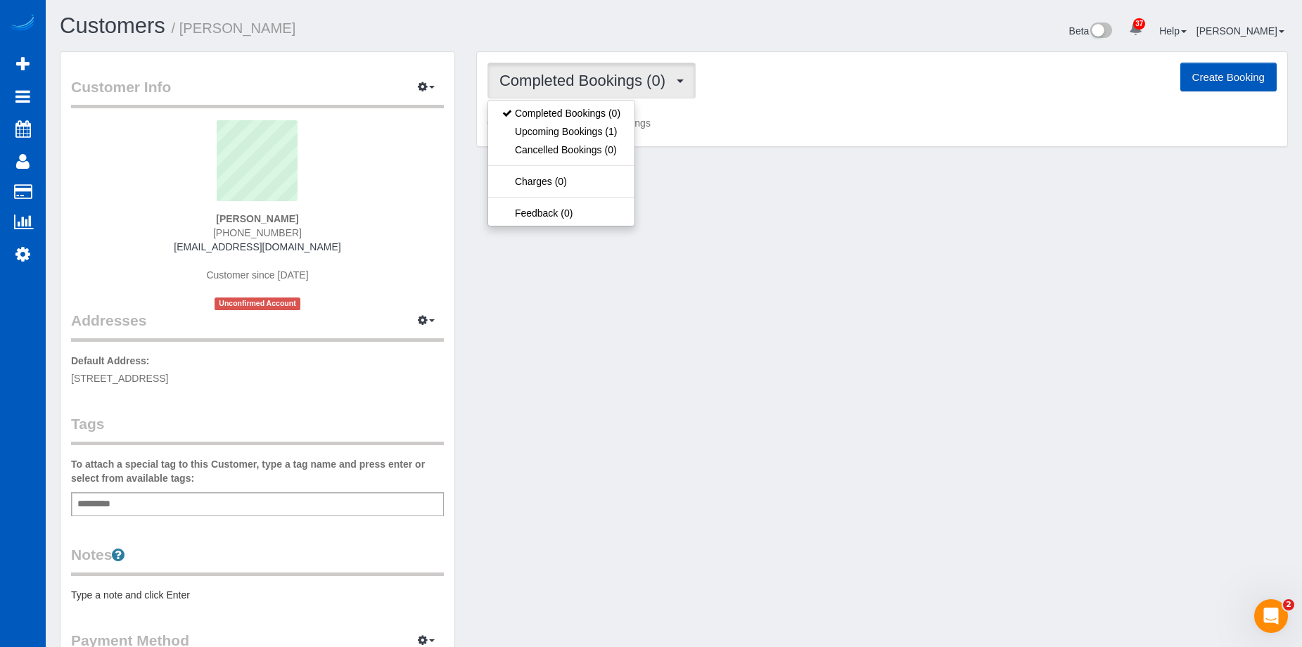
click at [569, 69] on button "Completed Bookings (0)" at bounding box center [592, 81] width 208 height 36
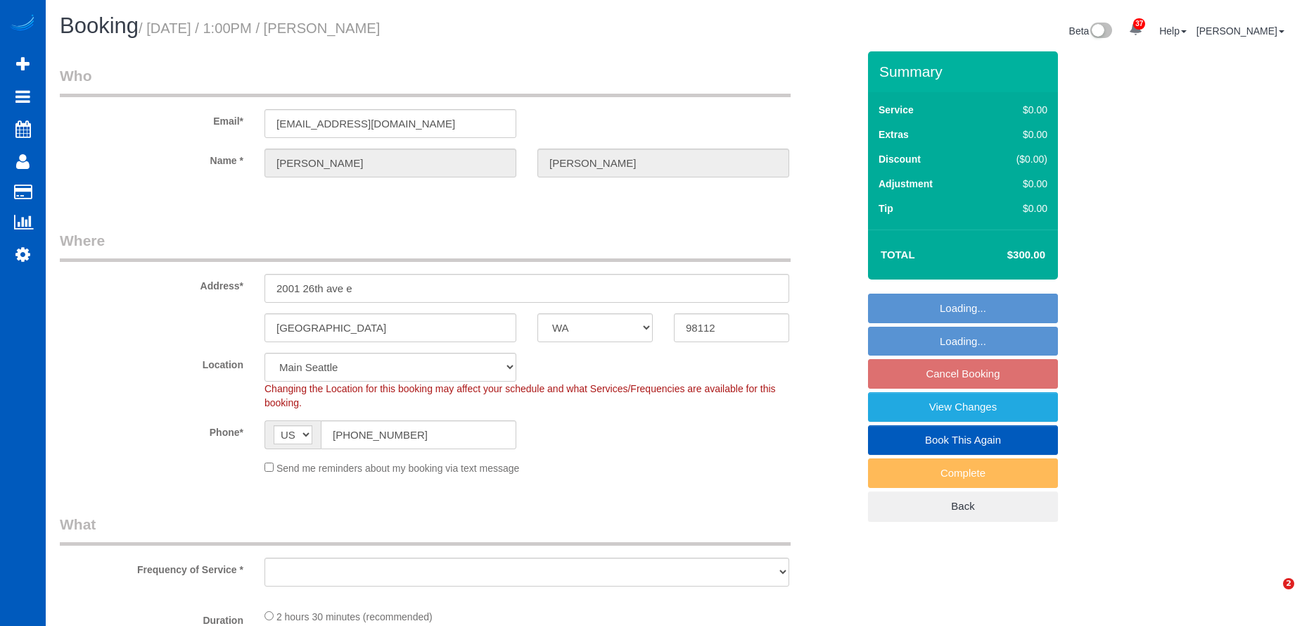
select select "WA"
select select "string:fspay-991bba1f-6b8d-4041-822a-81e30f520015"
select select "object:1162"
select select "199"
select select "2501"
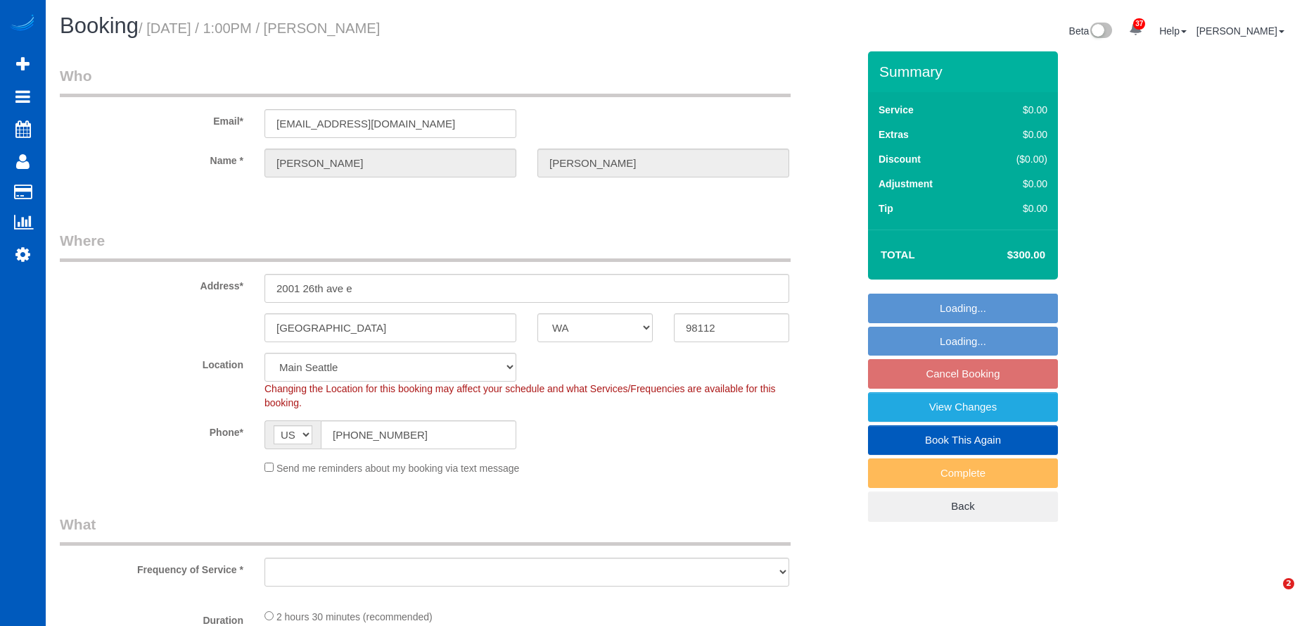
select select "5"
select select "2"
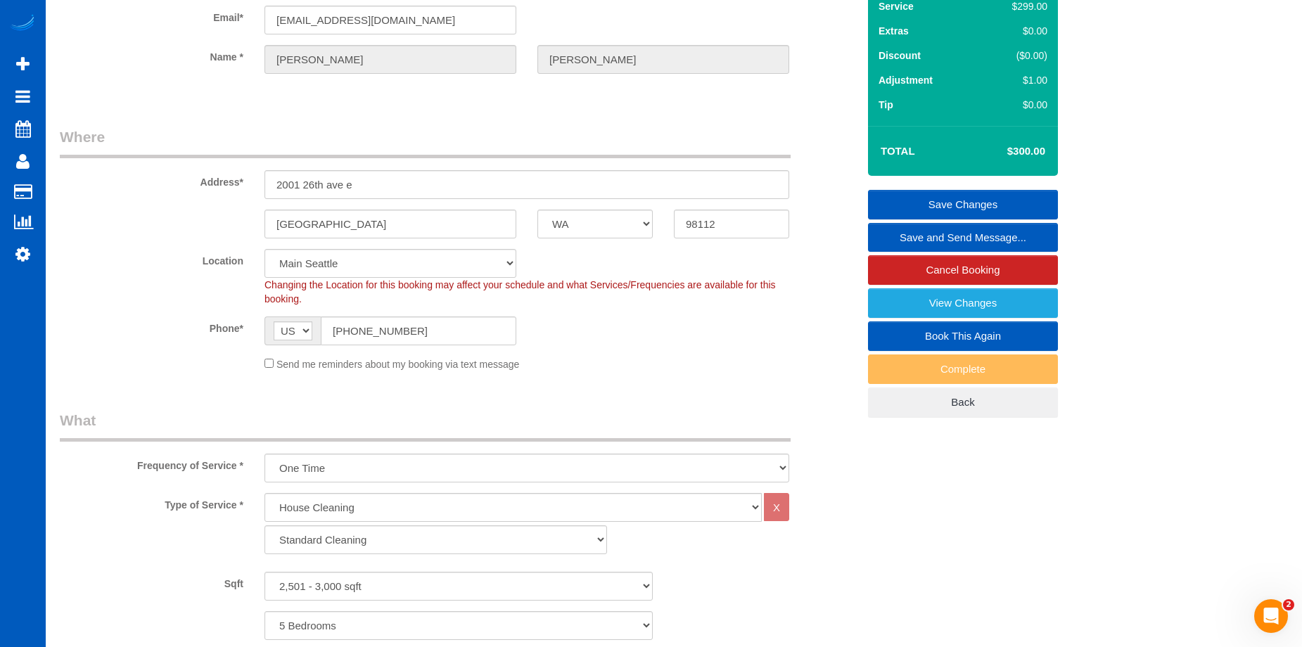
scroll to position [70, 0]
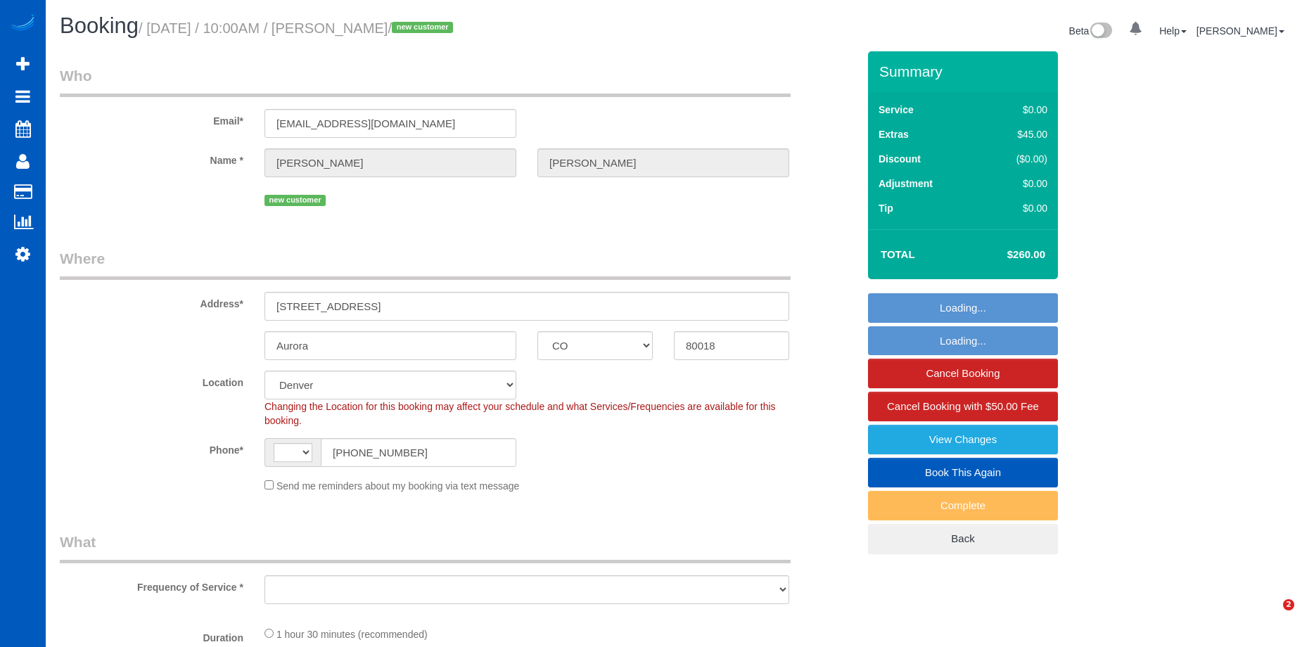
select select "CO"
select select "string:[GEOGRAPHIC_DATA]"
select select "string:fspay-a6ce5ab4-0776-42d6-9290-82f3c74e17fb"
select select "199"
select select "2001"
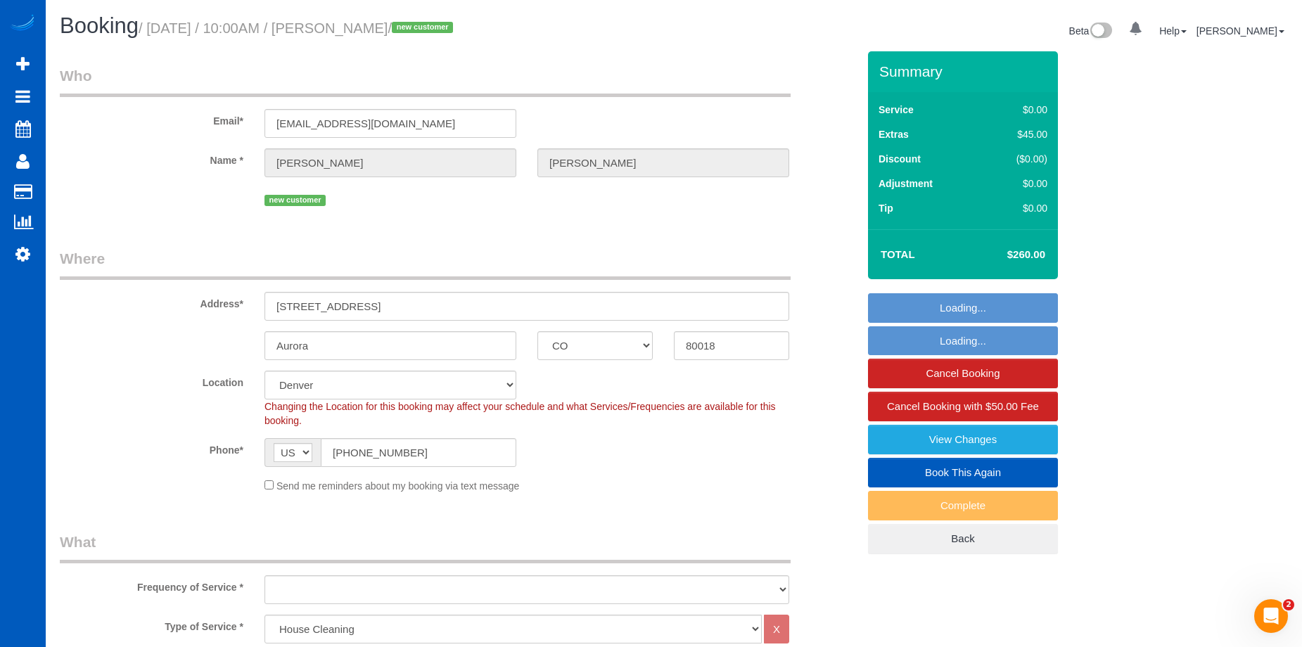
select select "object:1065"
select select "spot1"
select select "2001"
select select "object:1185"
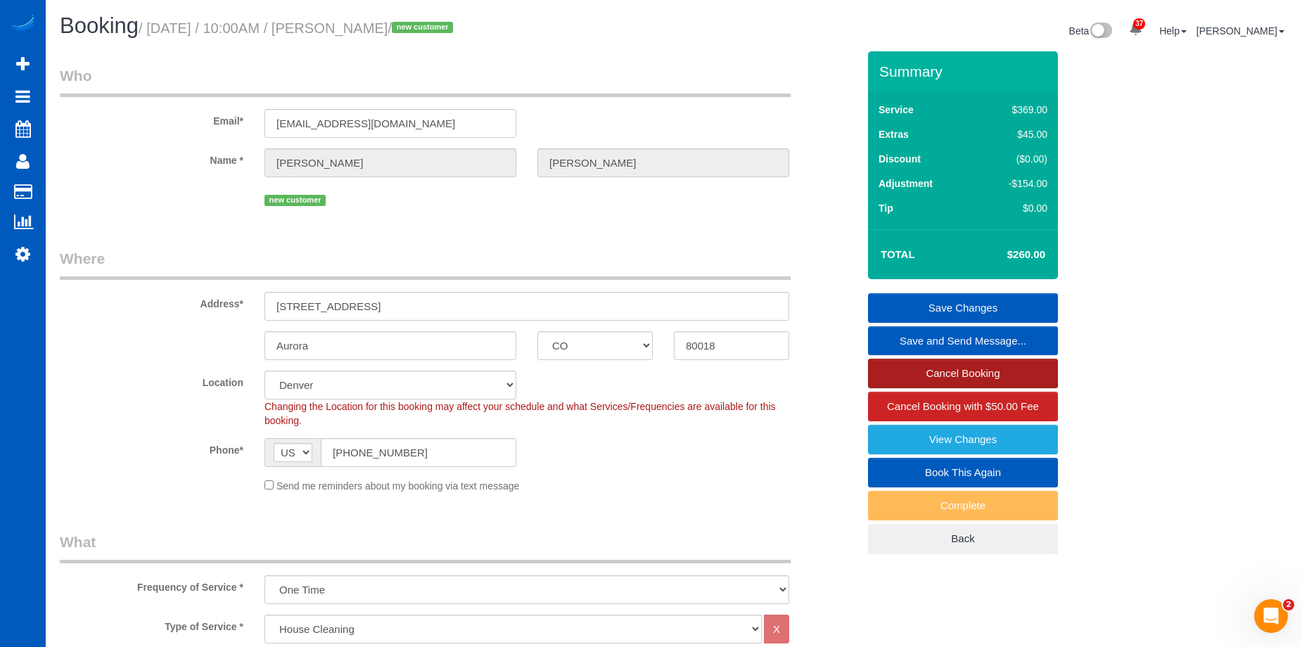
click at [902, 373] on link "Cancel Booking" at bounding box center [963, 374] width 190 height 30
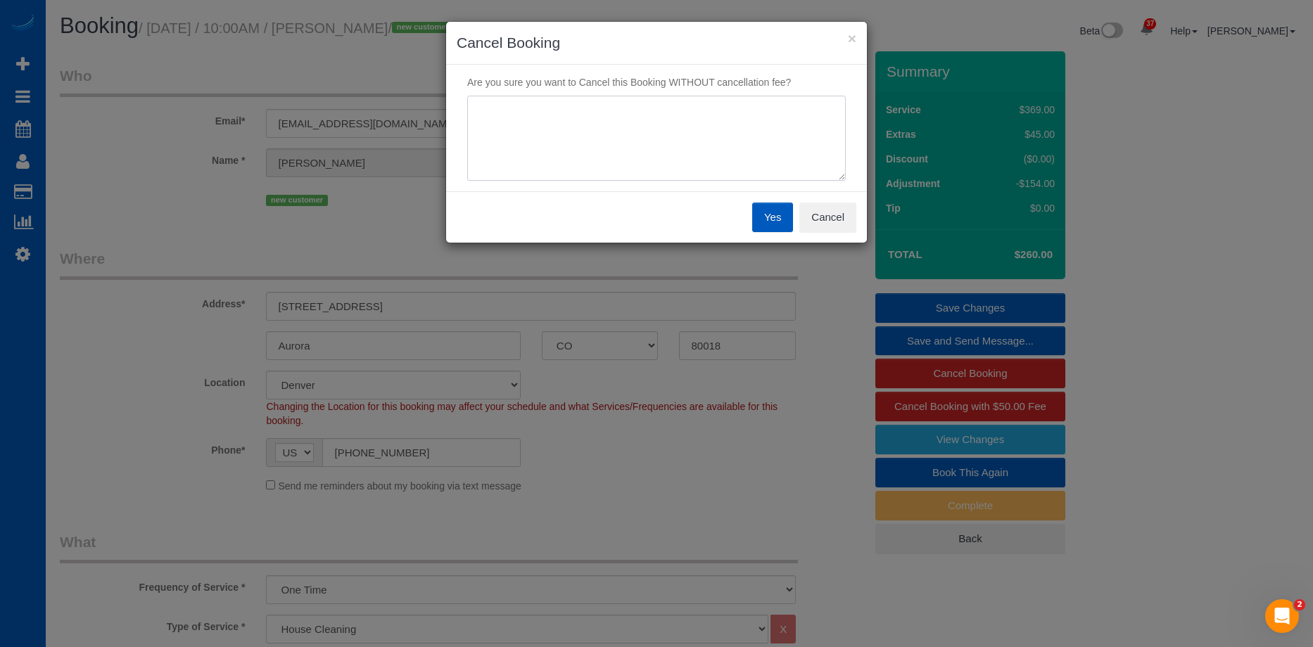
click at [734, 155] on textarea at bounding box center [656, 139] width 379 height 86
type textarea "Lost job"
click at [774, 217] on button "Yes" at bounding box center [772, 218] width 41 height 30
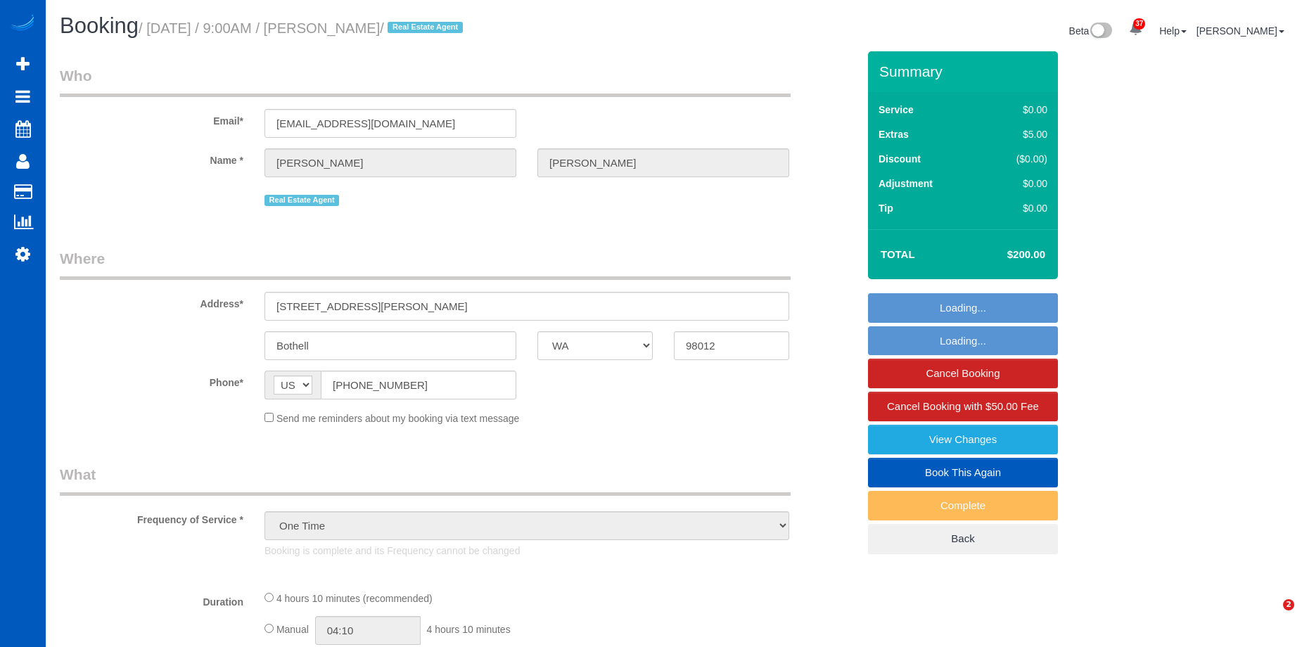
select select "WA"
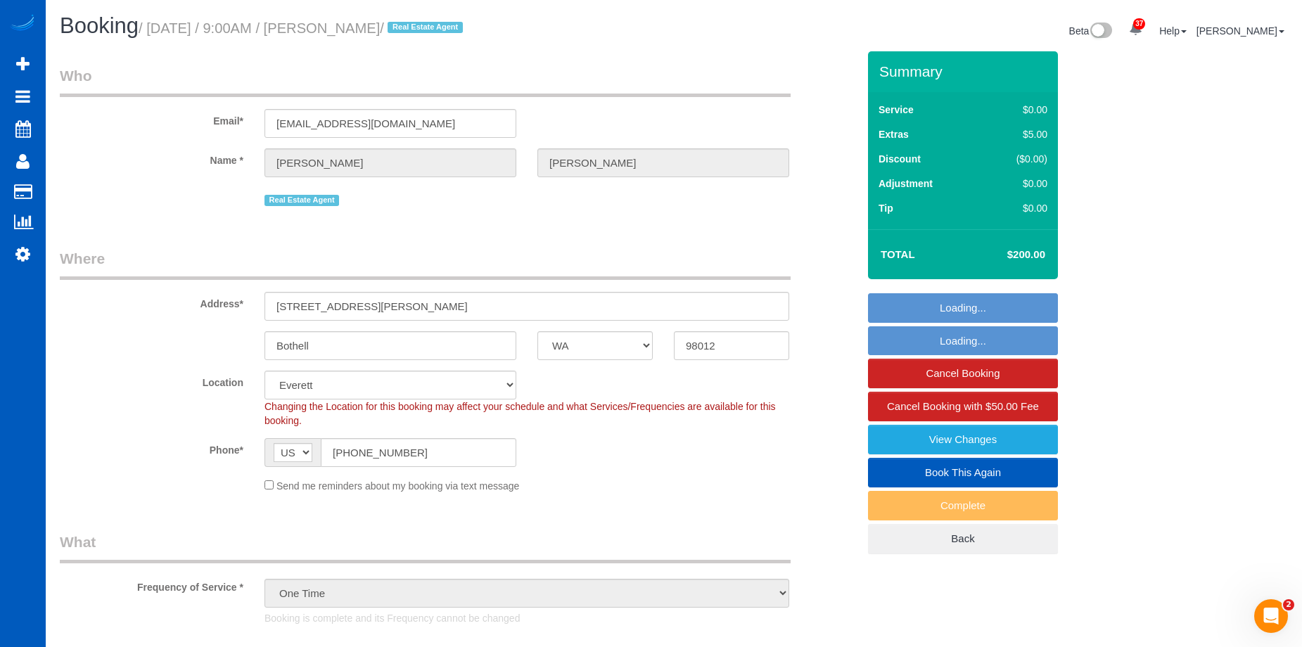
select select "object:922"
select select "199"
select select "1001"
select select "3"
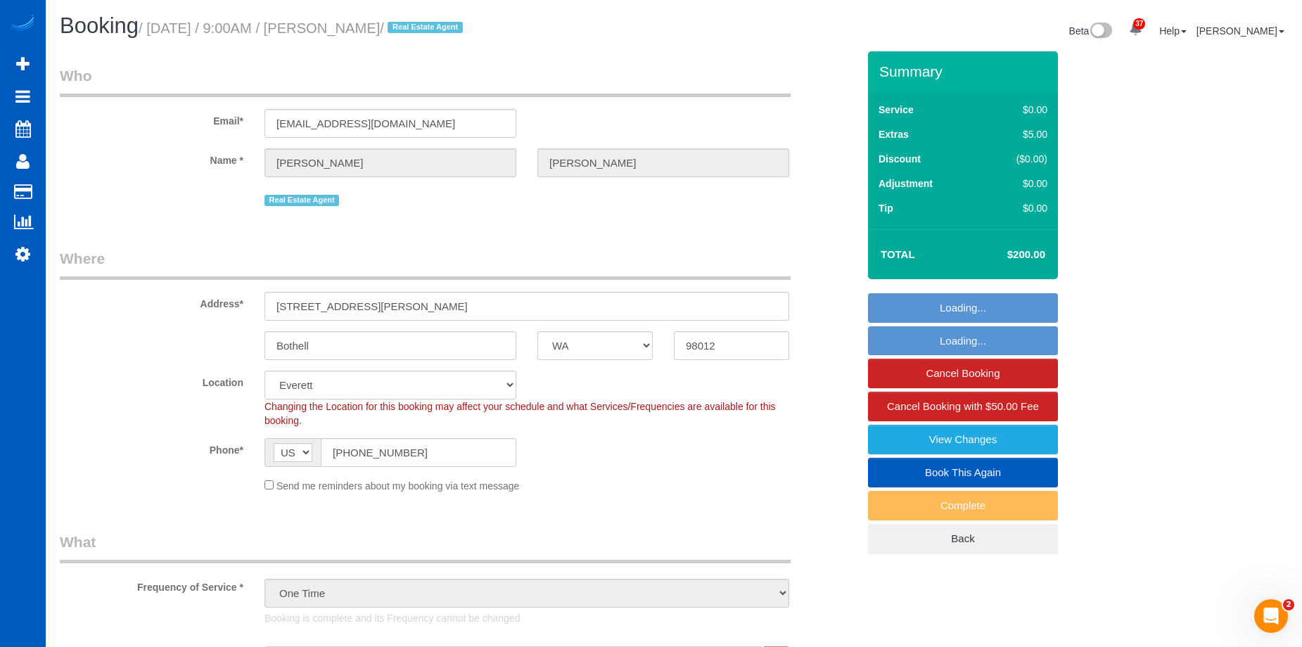
select select "1001"
select select "3"
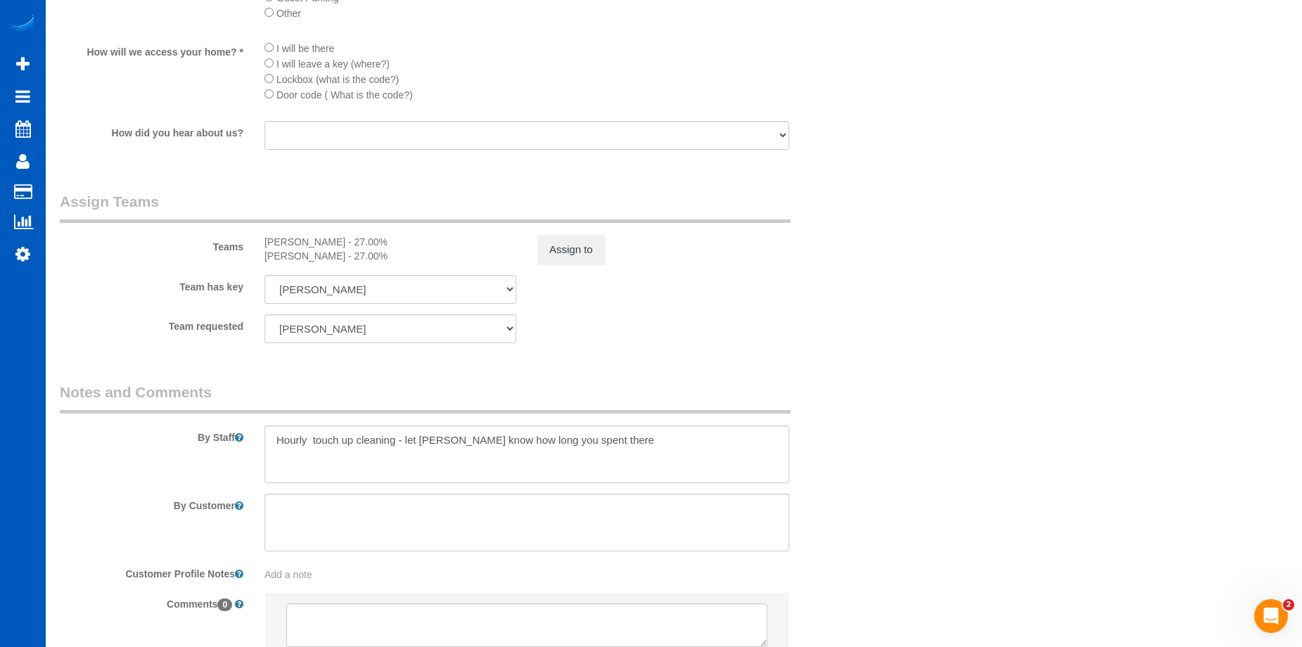
scroll to position [1898, 0]
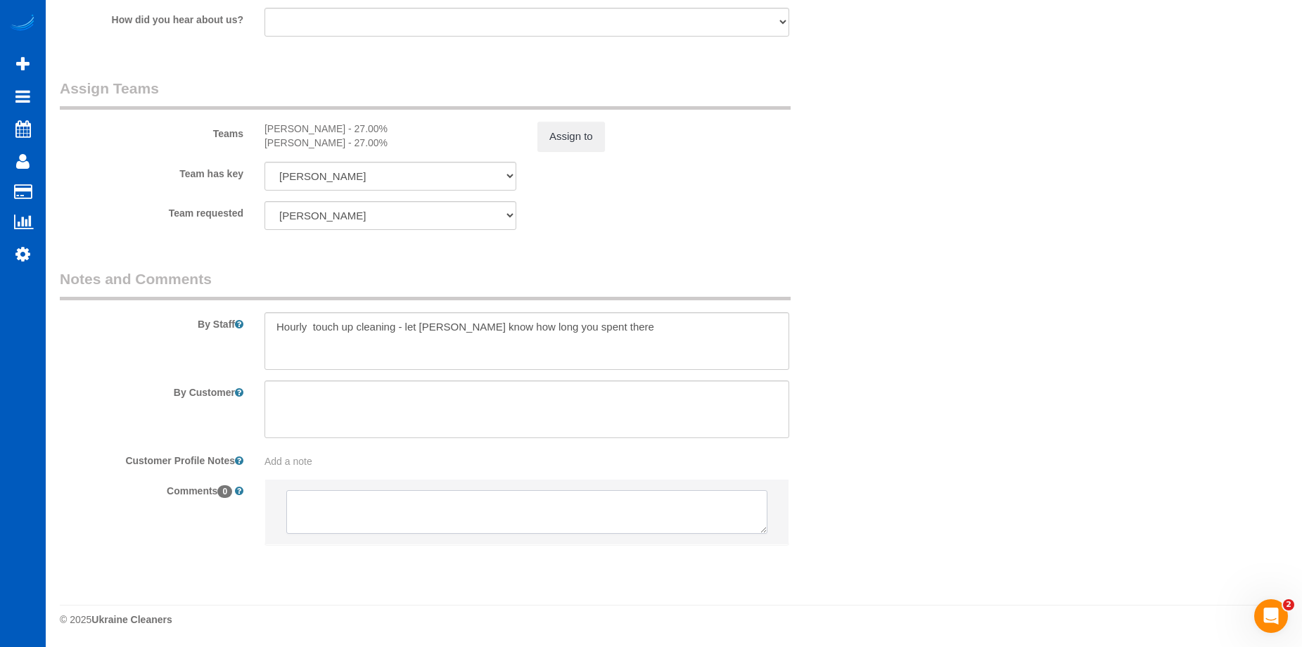
click at [420, 511] on textarea at bounding box center [526, 512] width 481 height 44
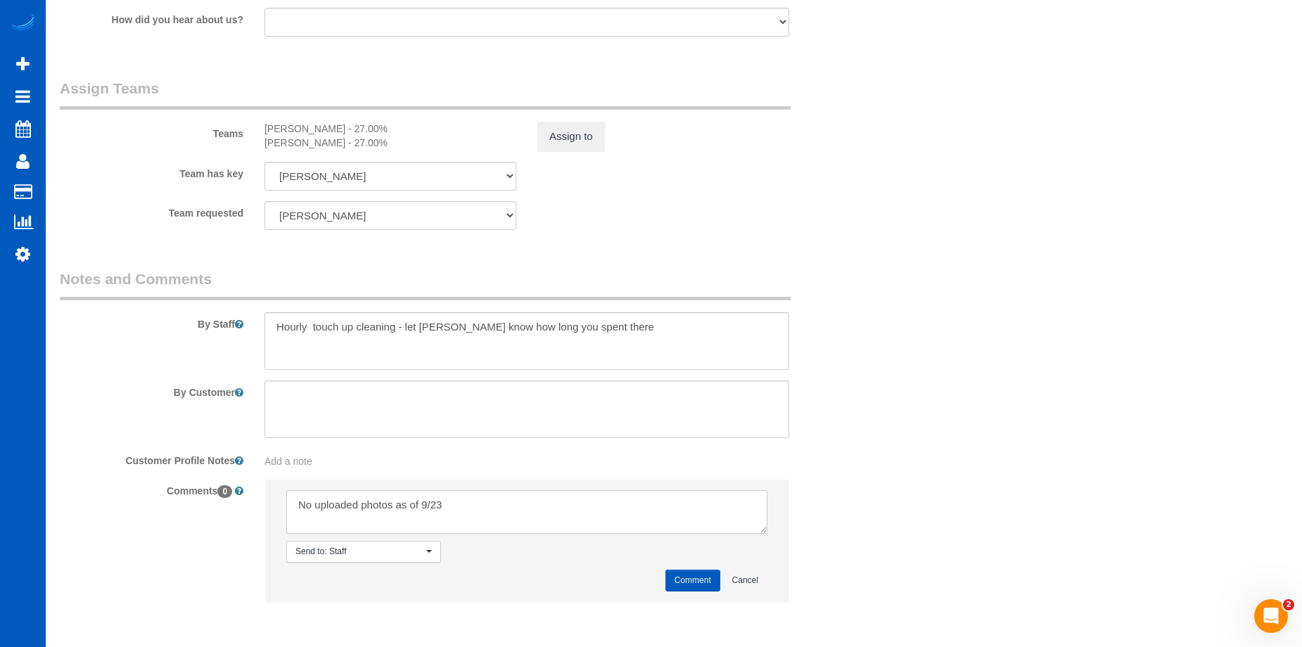
type textarea "No uploaded photos as of 9/23"
click at [701, 580] on button "Comment" at bounding box center [693, 581] width 55 height 22
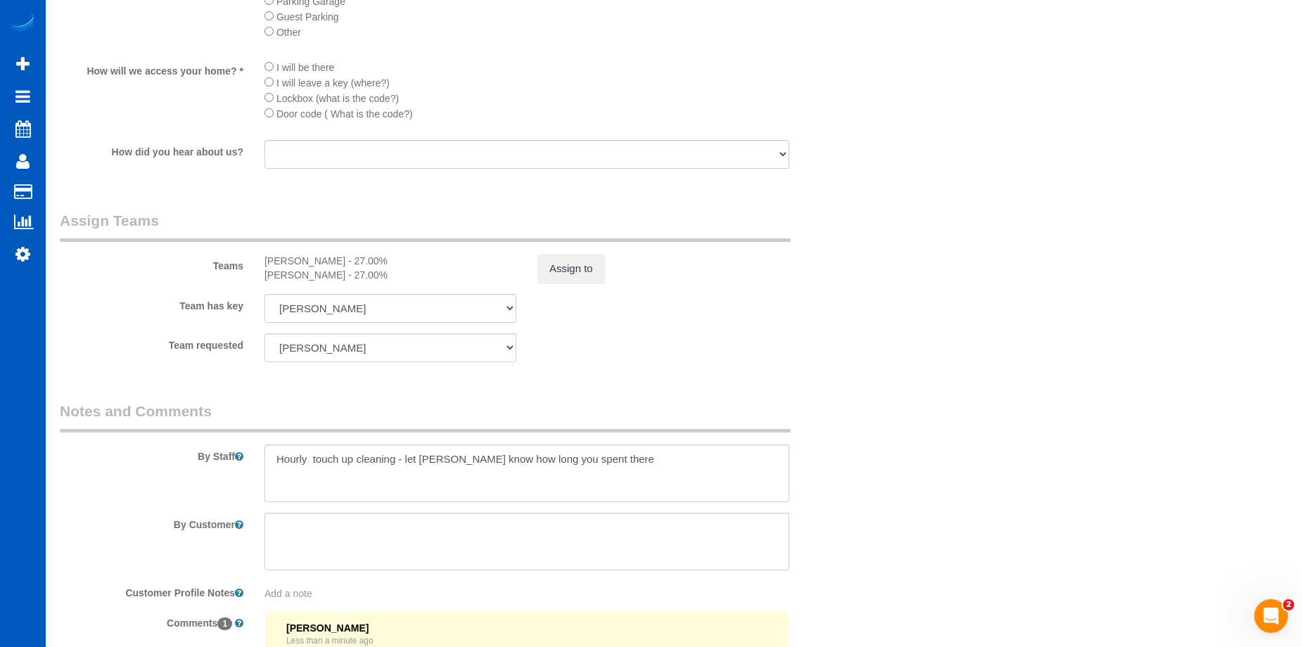
scroll to position [1758, 0]
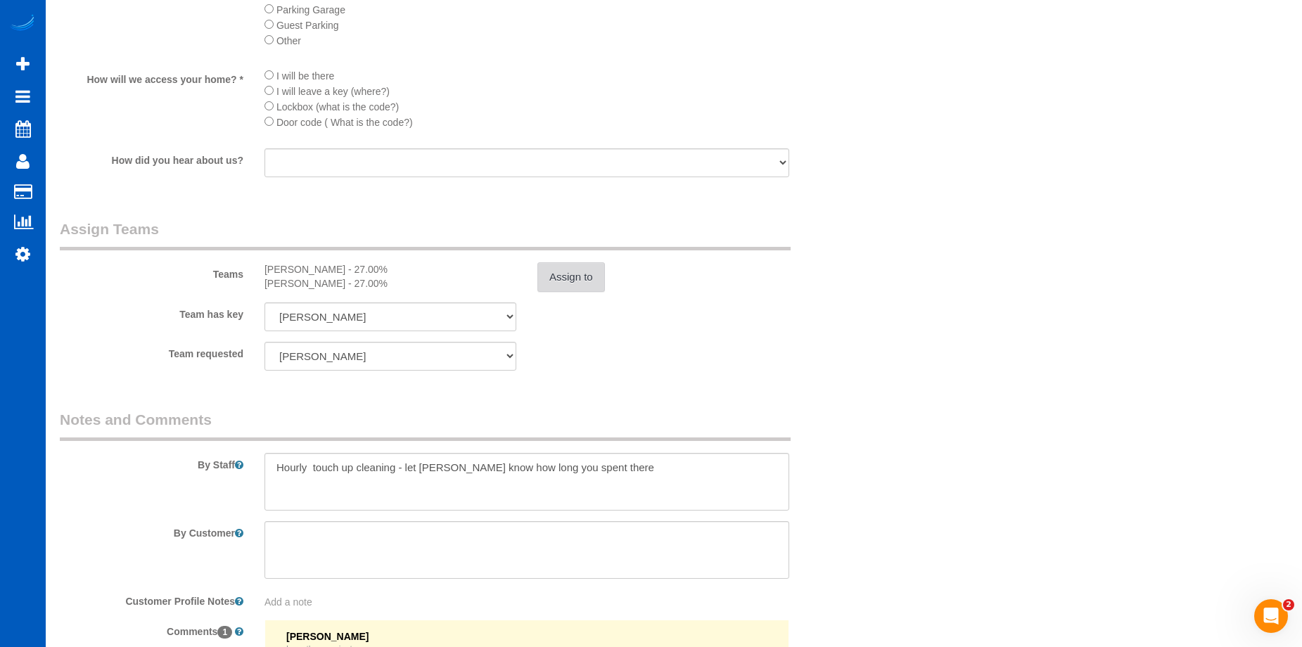
click at [566, 283] on button "Assign to" at bounding box center [572, 277] width 68 height 30
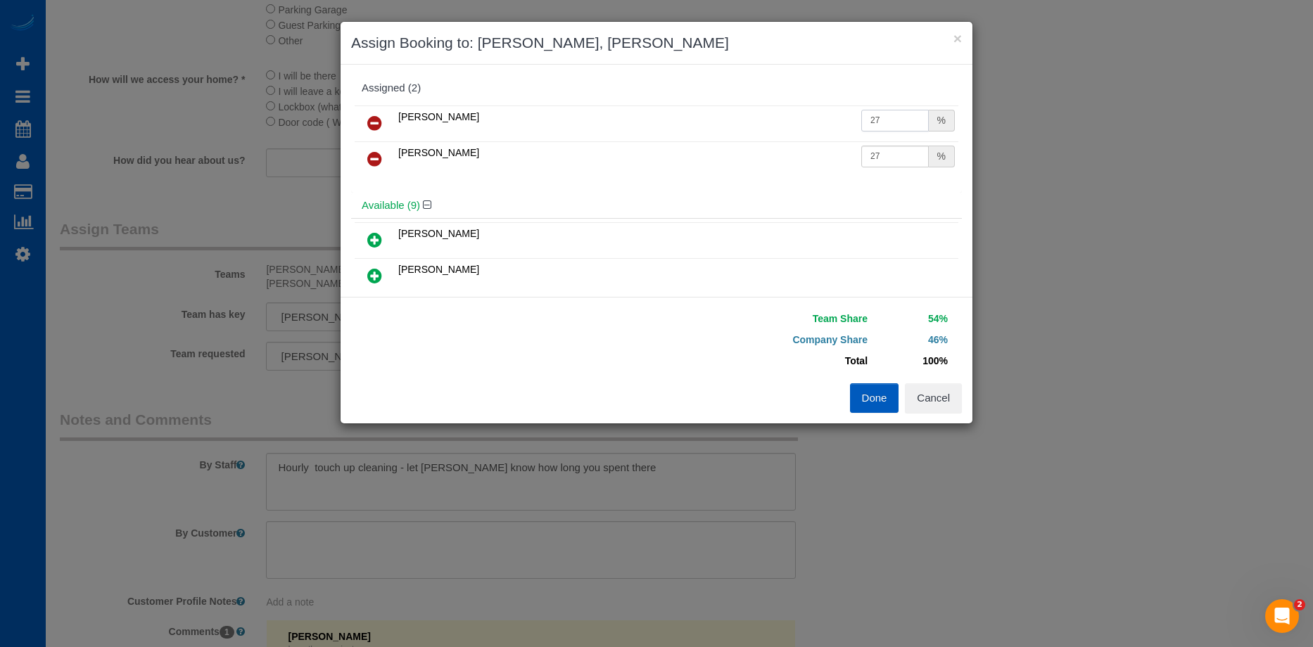
click at [878, 115] on input "27" at bounding box center [895, 121] width 68 height 22
click at [889, 113] on input "27" at bounding box center [895, 121] width 68 height 22
click at [875, 127] on input "27" at bounding box center [895, 121] width 68 height 22
click at [869, 138] on td "27 %" at bounding box center [908, 124] width 101 height 36
click at [883, 125] on input "27" at bounding box center [895, 121] width 68 height 22
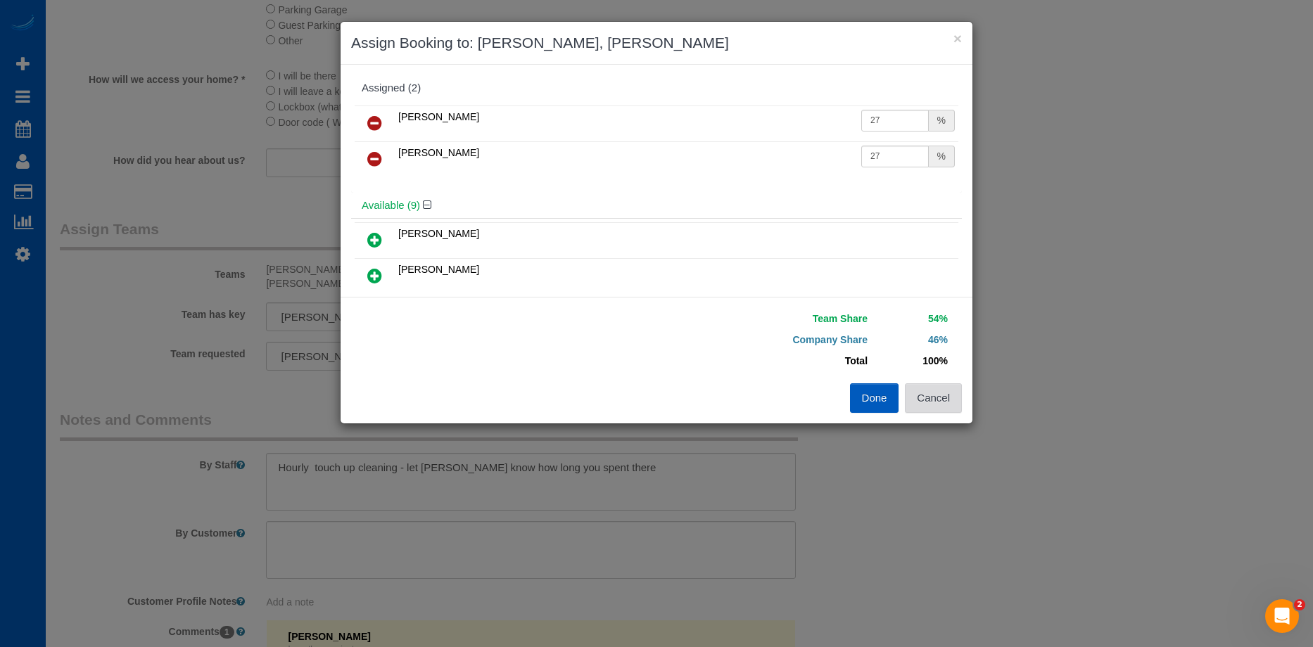
click at [942, 391] on button "Cancel" at bounding box center [933, 398] width 57 height 30
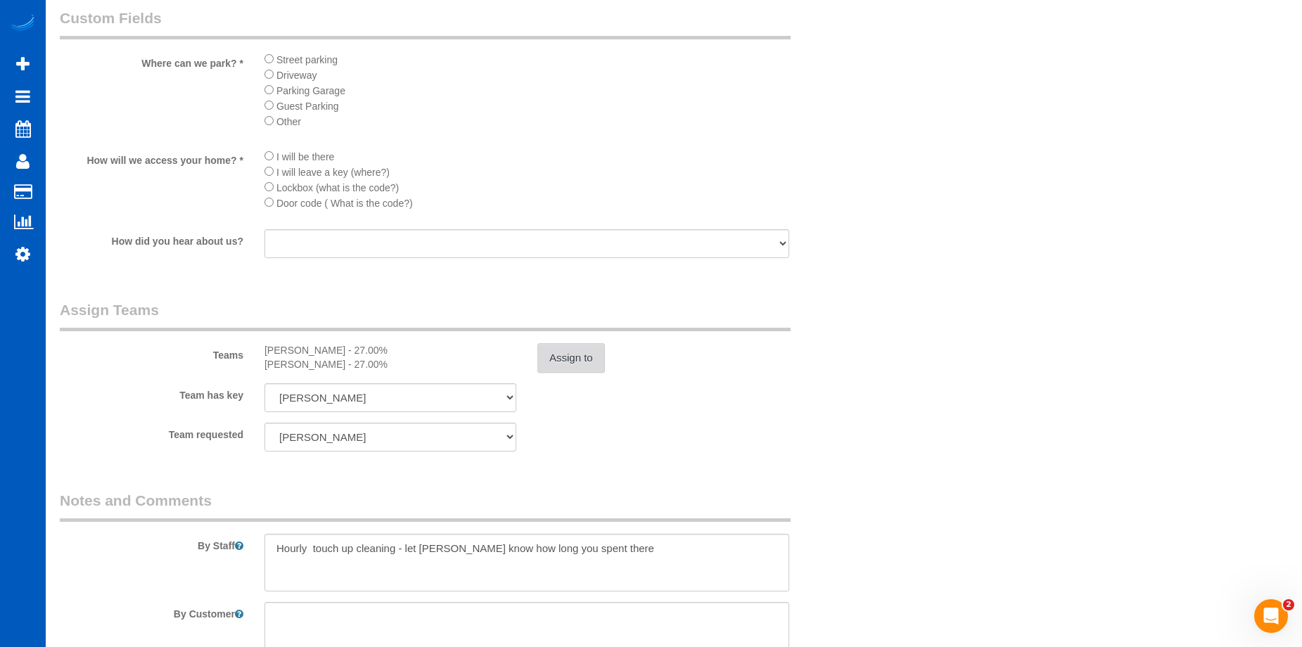
scroll to position [1687, 0]
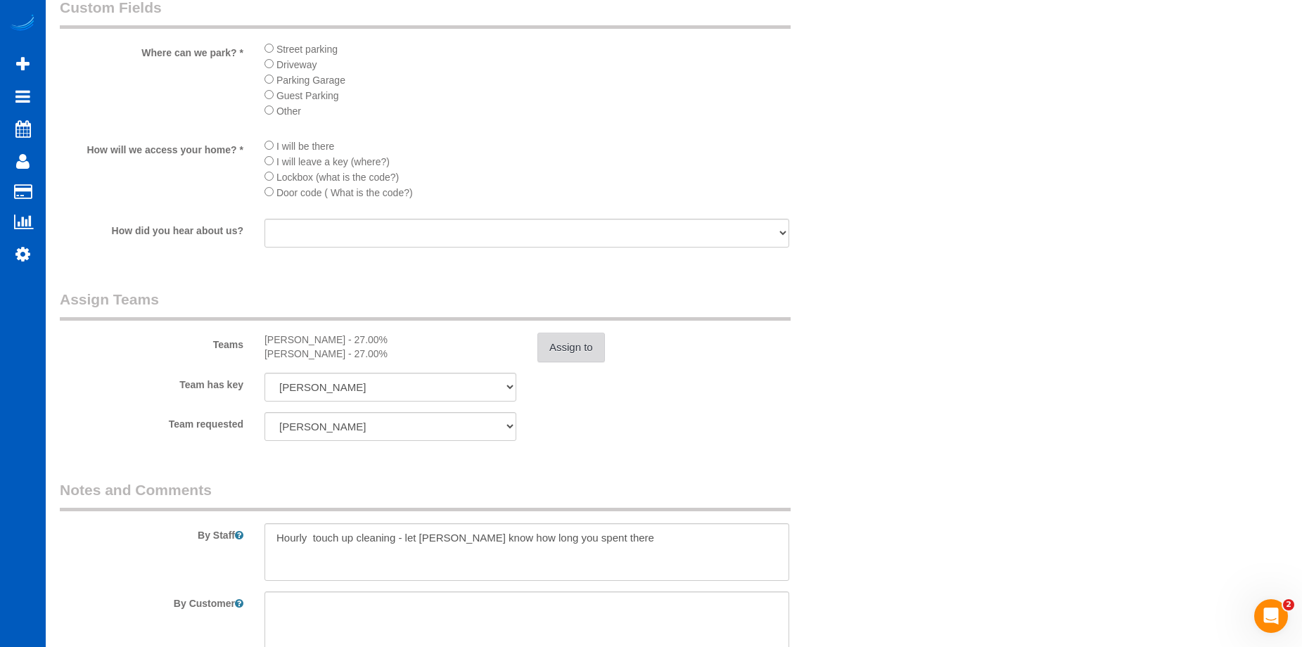
click at [585, 348] on button "Assign to" at bounding box center [572, 348] width 68 height 30
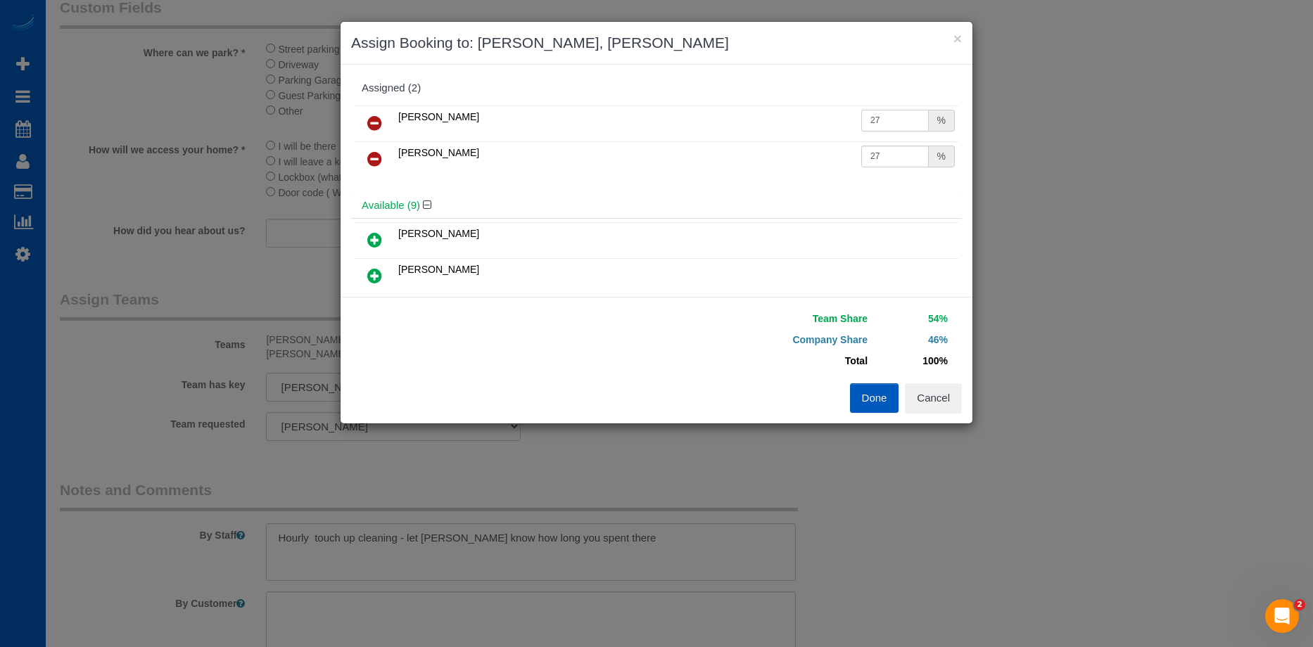
click at [882, 122] on input "27" at bounding box center [895, 121] width 68 height 22
click at [937, 391] on button "Cancel" at bounding box center [933, 398] width 57 height 30
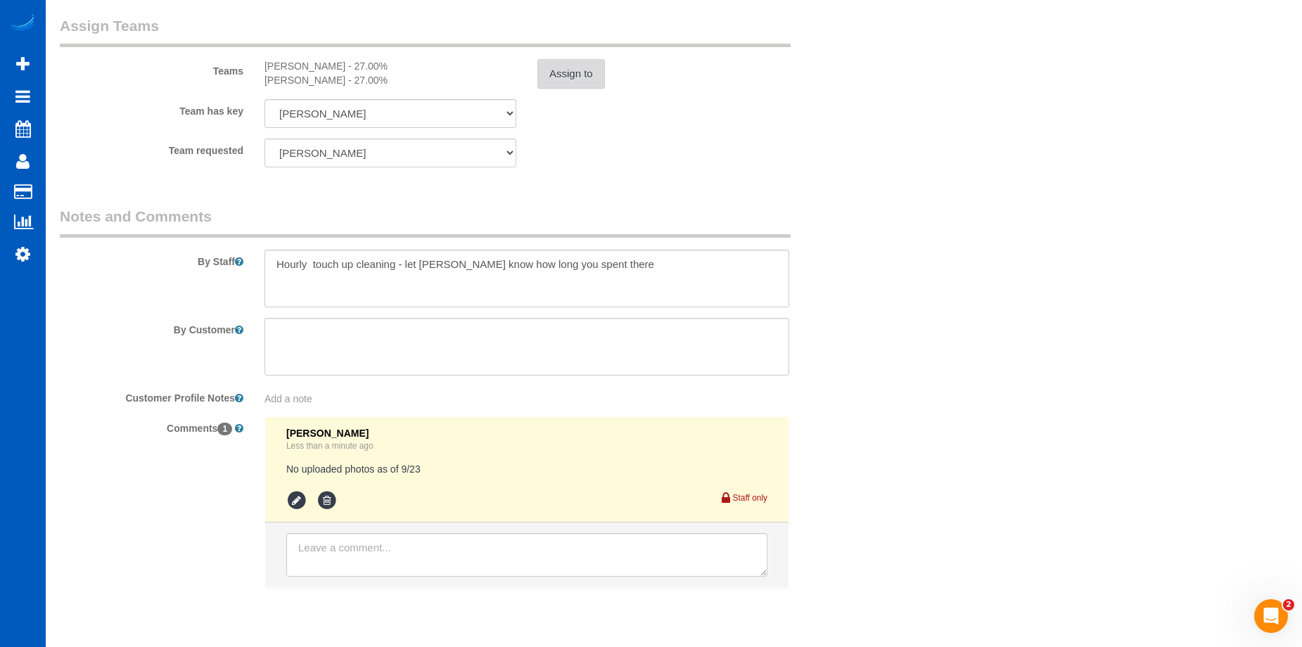
scroll to position [1969, 0]
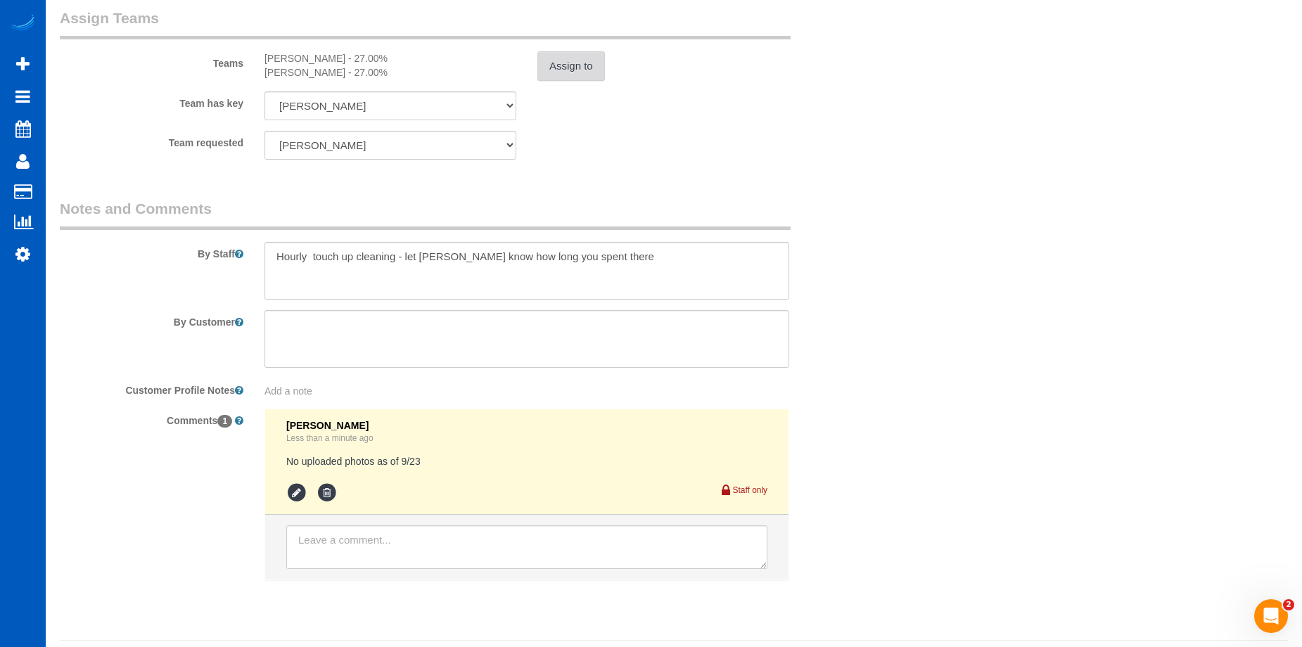
click at [583, 70] on button "Assign to" at bounding box center [572, 66] width 68 height 30
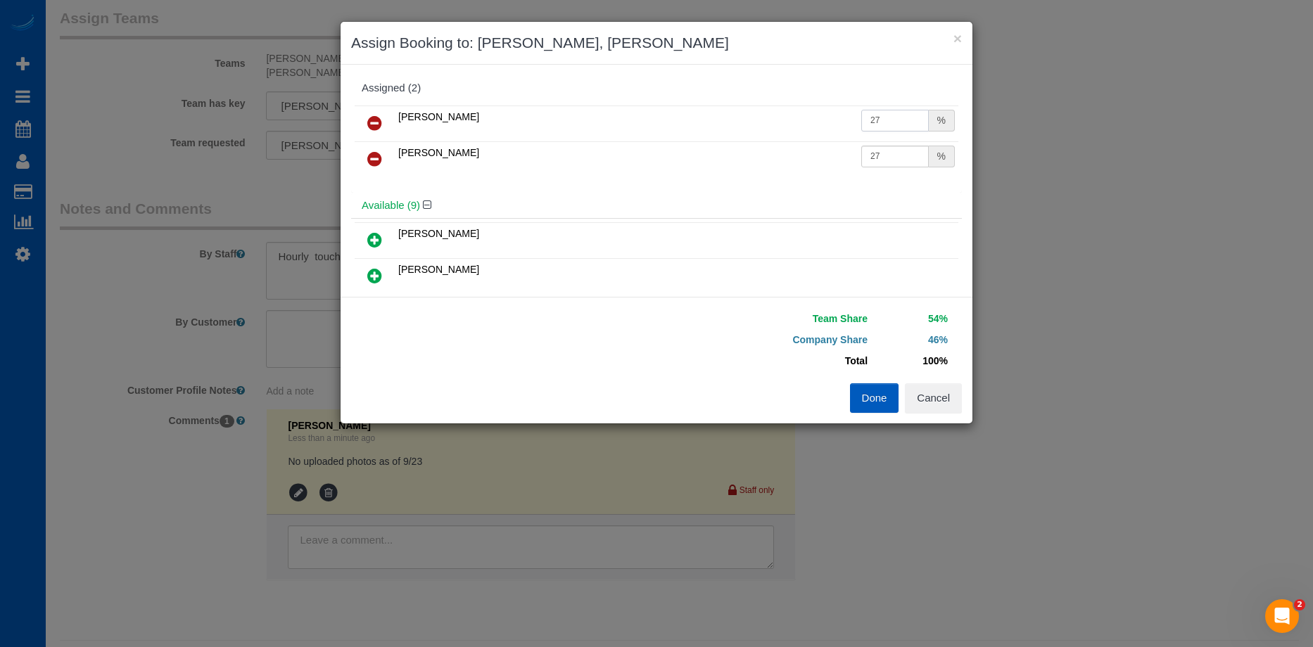
click at [918, 120] on input "27" at bounding box center [895, 121] width 68 height 22
drag, startPoint x: 902, startPoint y: 120, endPoint x: 794, endPoint y: 113, distance: 108.5
click at [794, 113] on tr "Nataliia Dmytruk 27 %" at bounding box center [657, 124] width 604 height 36
type input "19.5"
click at [884, 161] on input "27" at bounding box center [895, 157] width 68 height 22
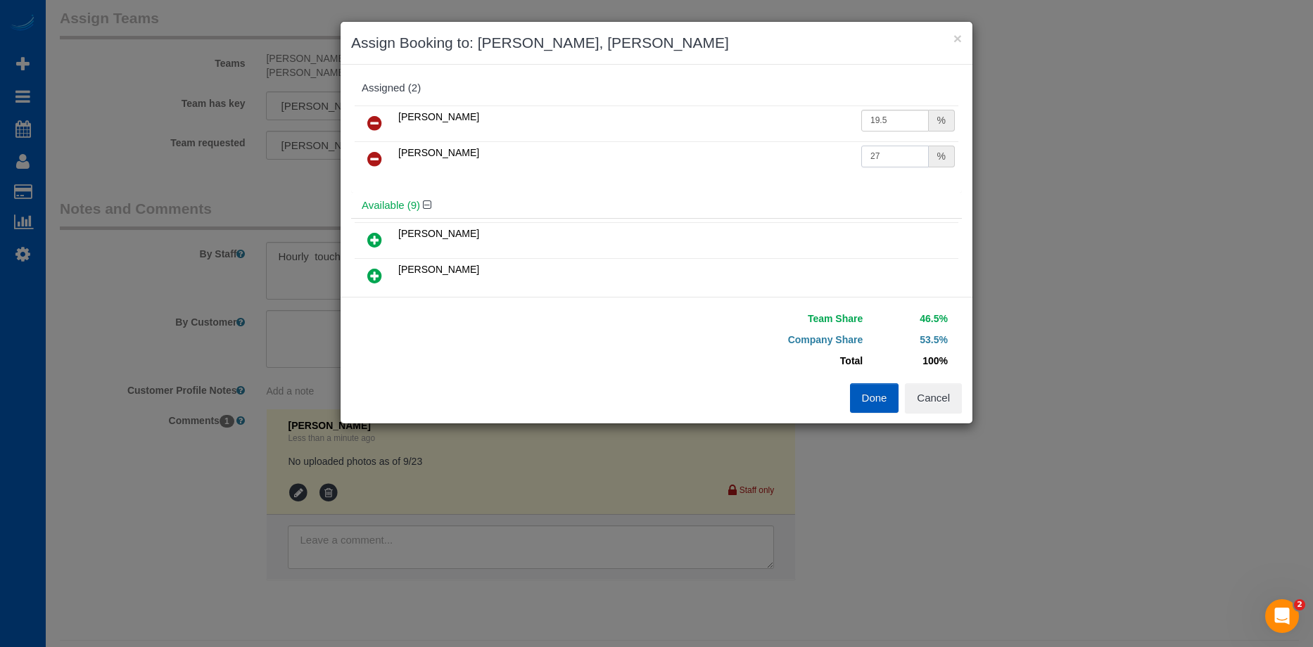
drag, startPoint x: 887, startPoint y: 160, endPoint x: 822, endPoint y: 158, distance: 64.7
click at [822, 158] on tr "Vita Kryshtof 27 %" at bounding box center [657, 159] width 604 height 36
type input "19.5"
click at [877, 393] on button "Done" at bounding box center [874, 398] width 49 height 30
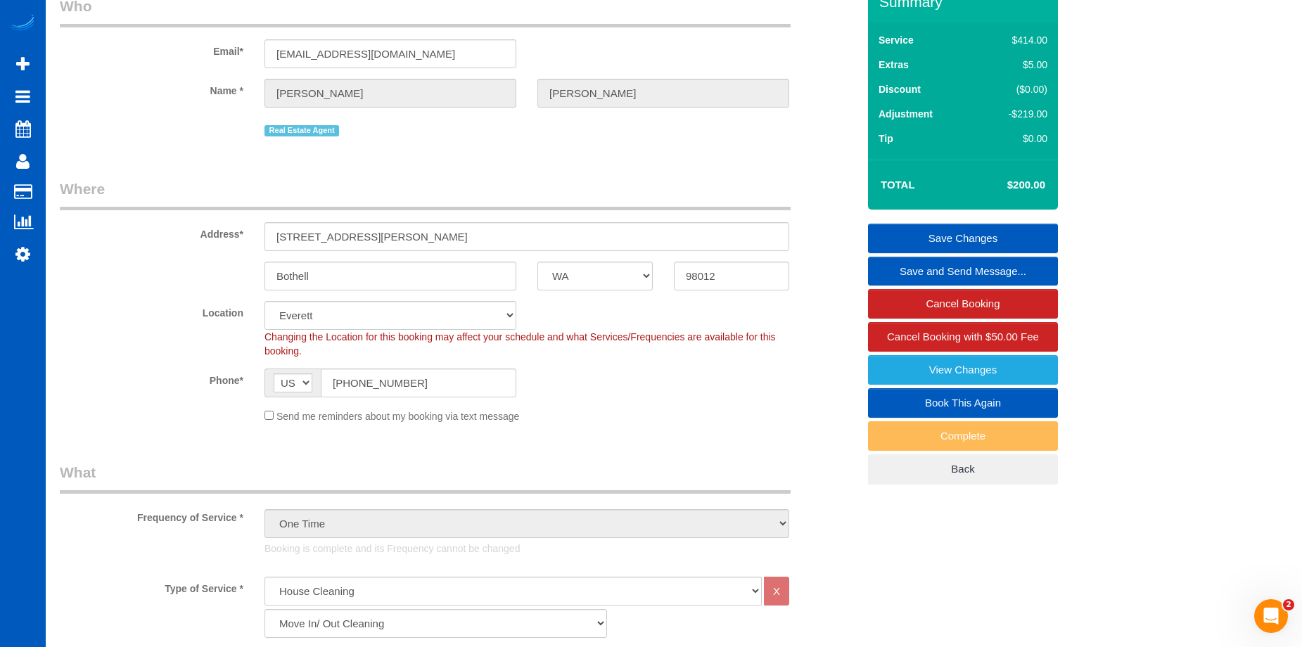
scroll to position [69, 0]
click at [914, 229] on link "Save Changes" at bounding box center [963, 239] width 190 height 30
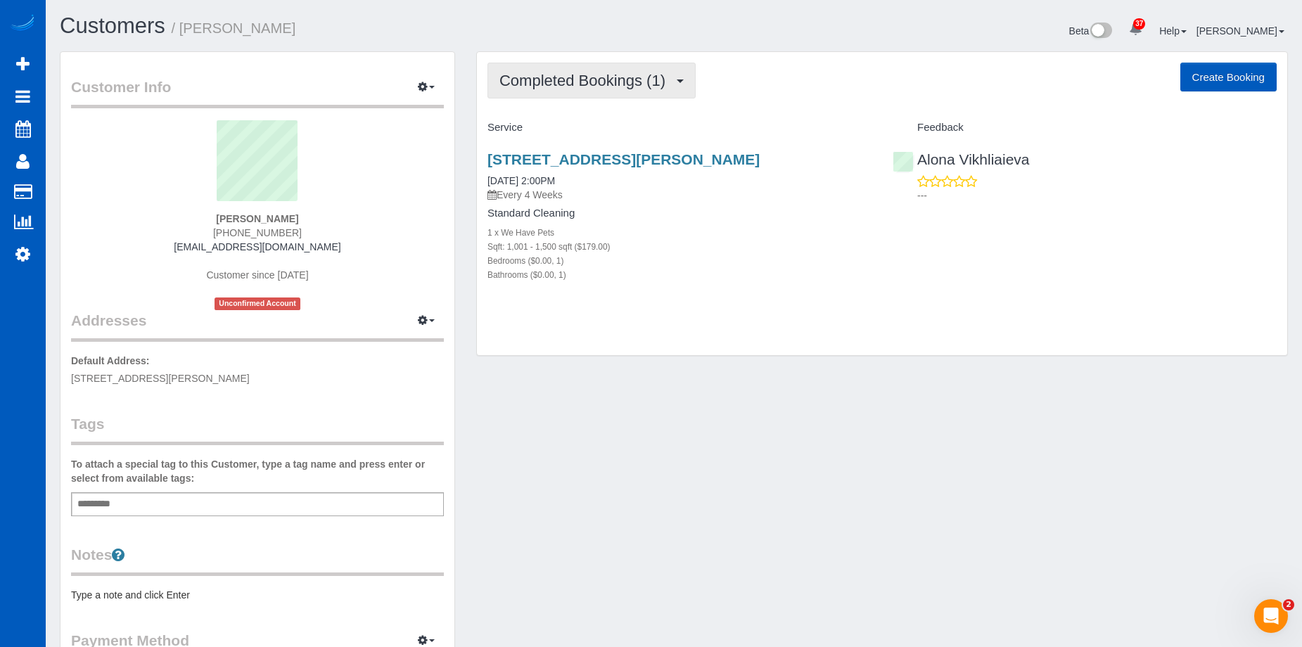
click at [601, 81] on span "Completed Bookings (1)" at bounding box center [586, 81] width 173 height 18
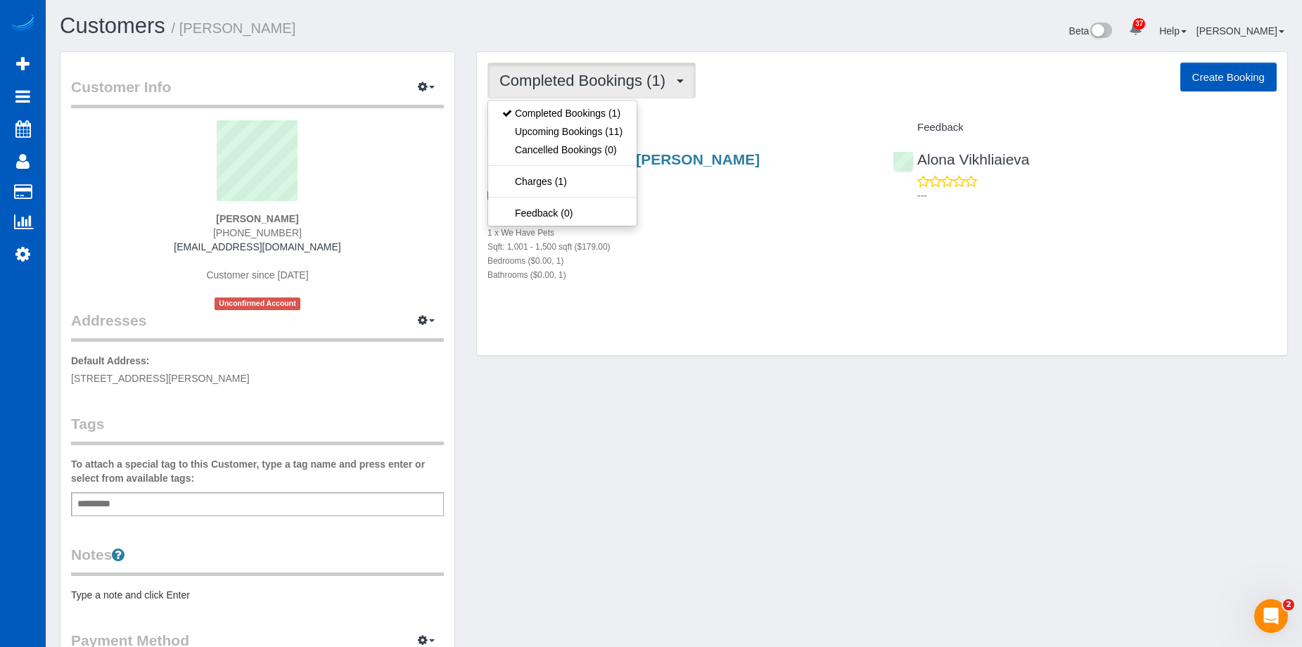
click at [601, 81] on span "Completed Bookings (1)" at bounding box center [586, 81] width 173 height 18
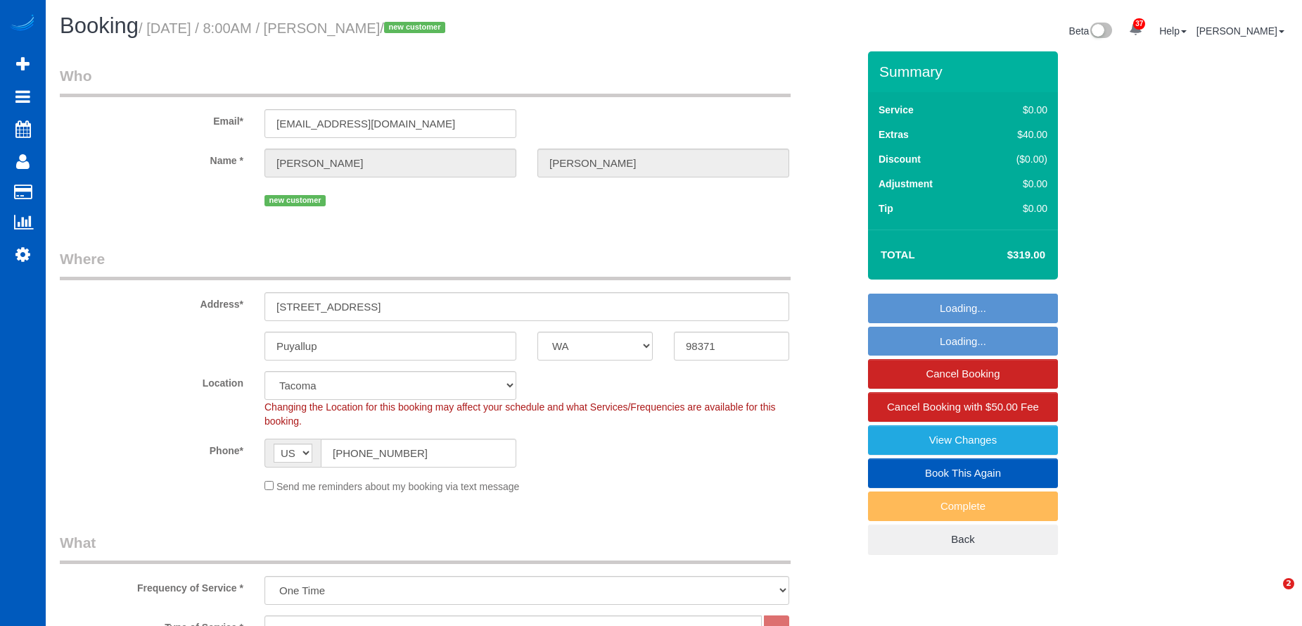
select select "WA"
select select "199"
select select "number:8"
select select "object:1121"
select select "spot1"
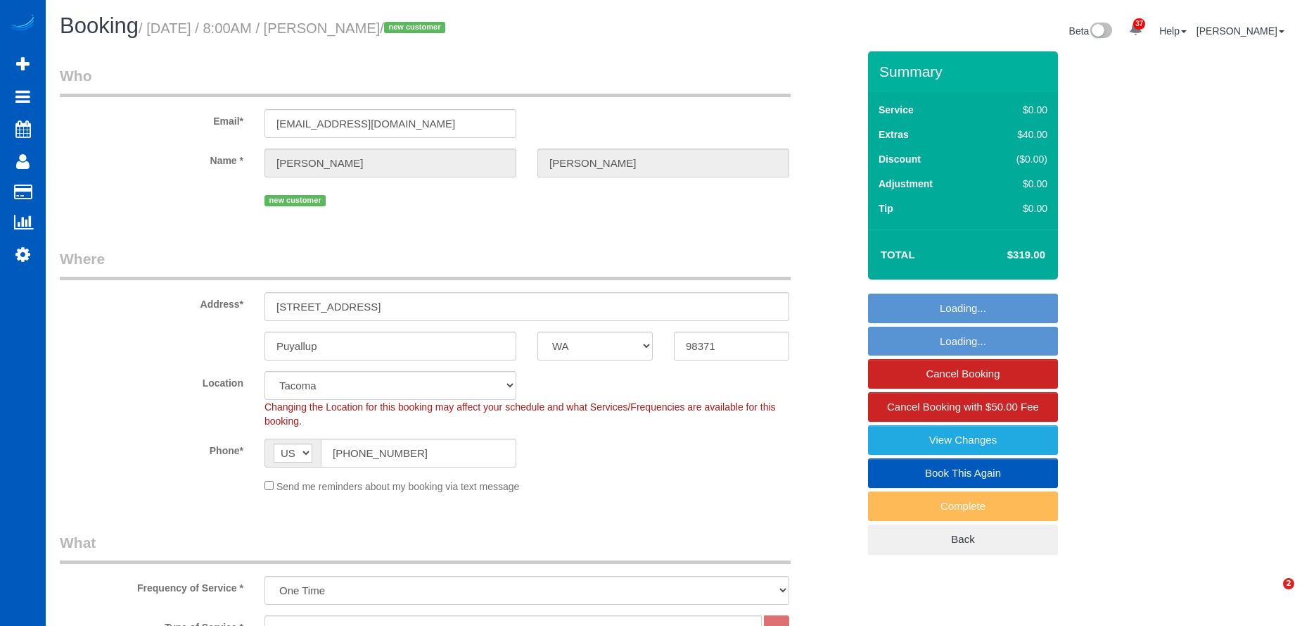
select select "1001"
select select "2"
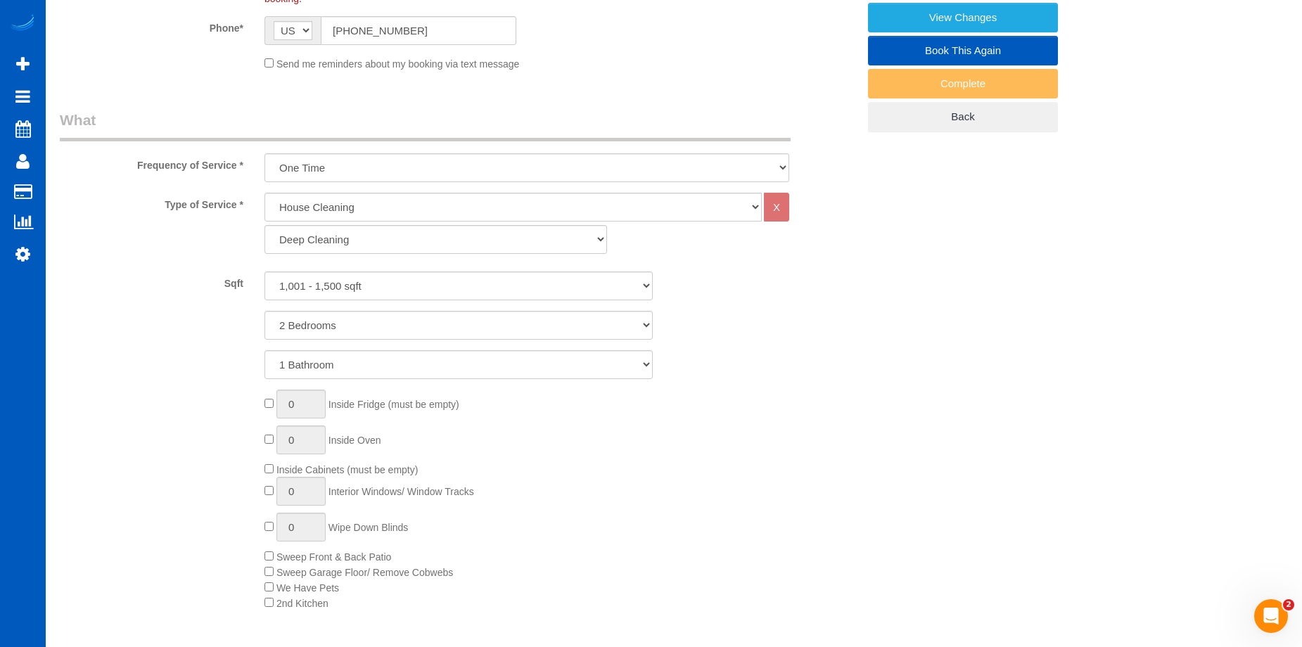
scroll to position [774, 0]
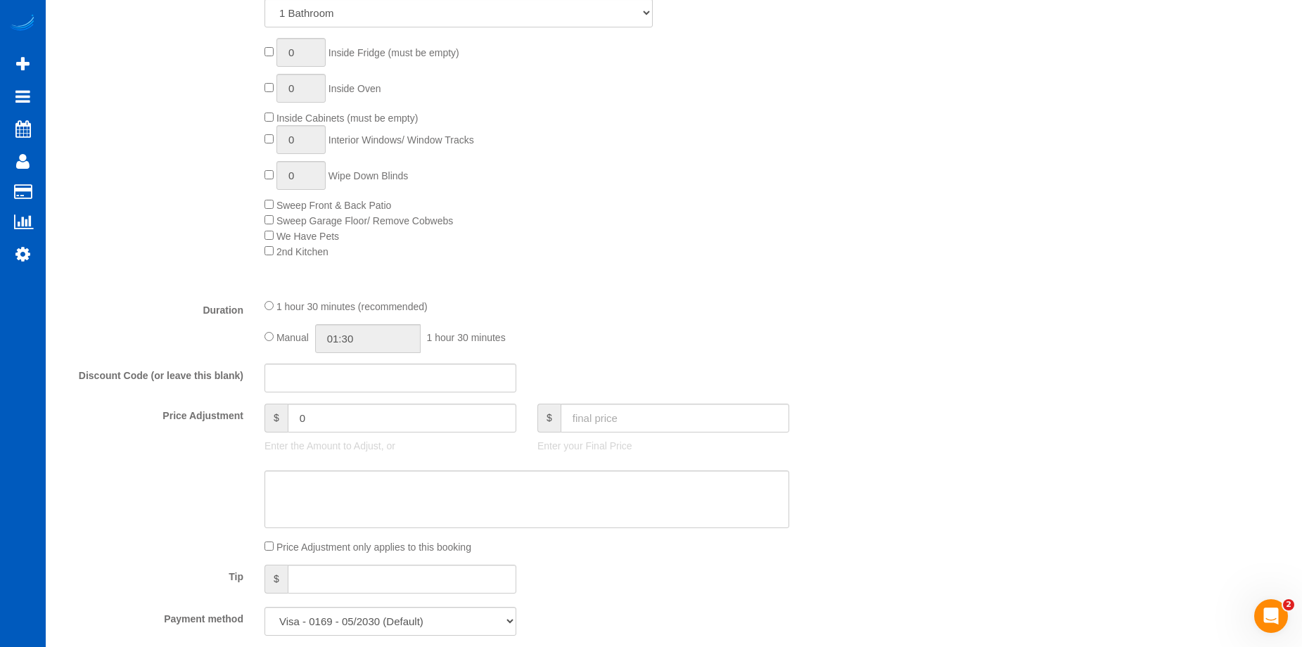
click at [269, 331] on div "Manual 01:30 1 hour 30 minutes" at bounding box center [527, 338] width 525 height 29
click at [342, 329] on input "01:30" at bounding box center [368, 338] width 106 height 29
type input "04:00"
click at [348, 402] on li "04:00" at bounding box center [352, 402] width 63 height 18
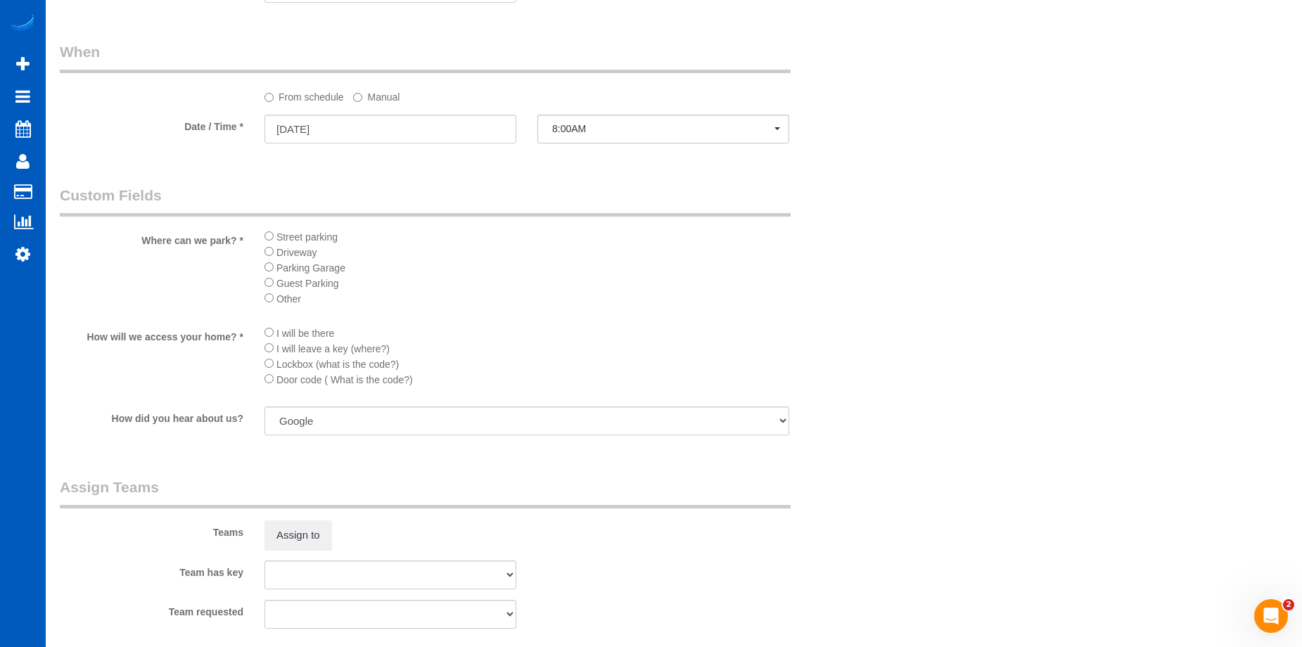
select select "spot11"
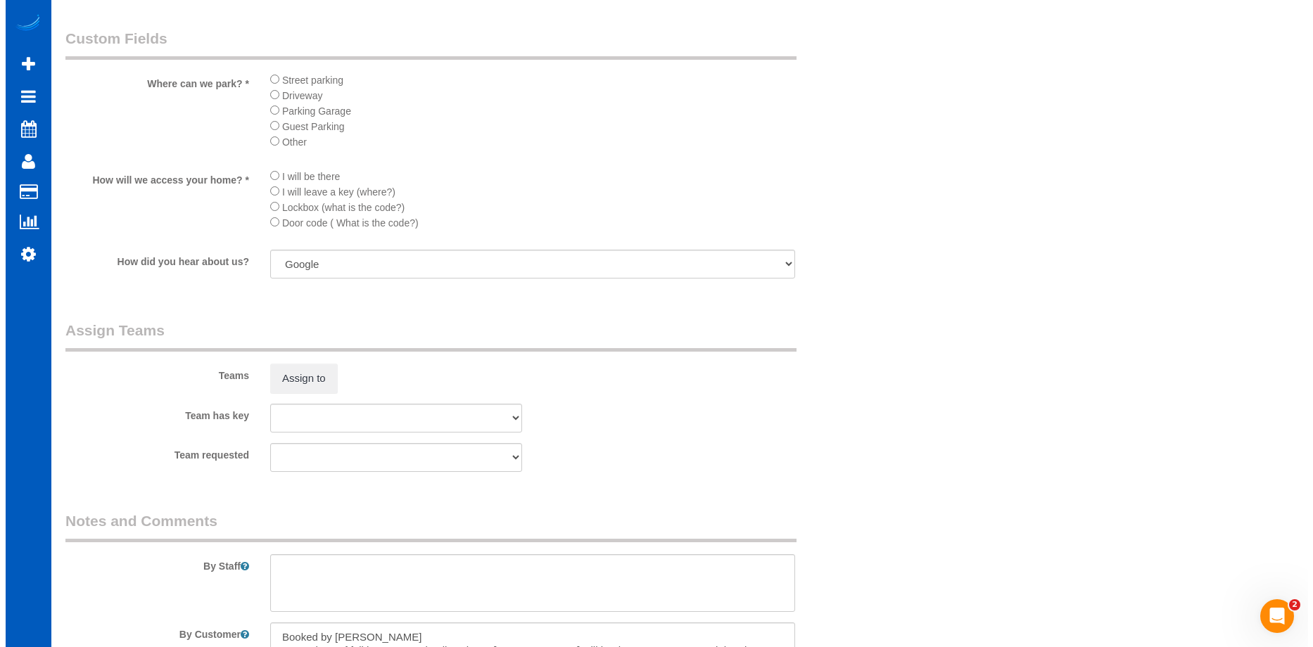
scroll to position [1689, 0]
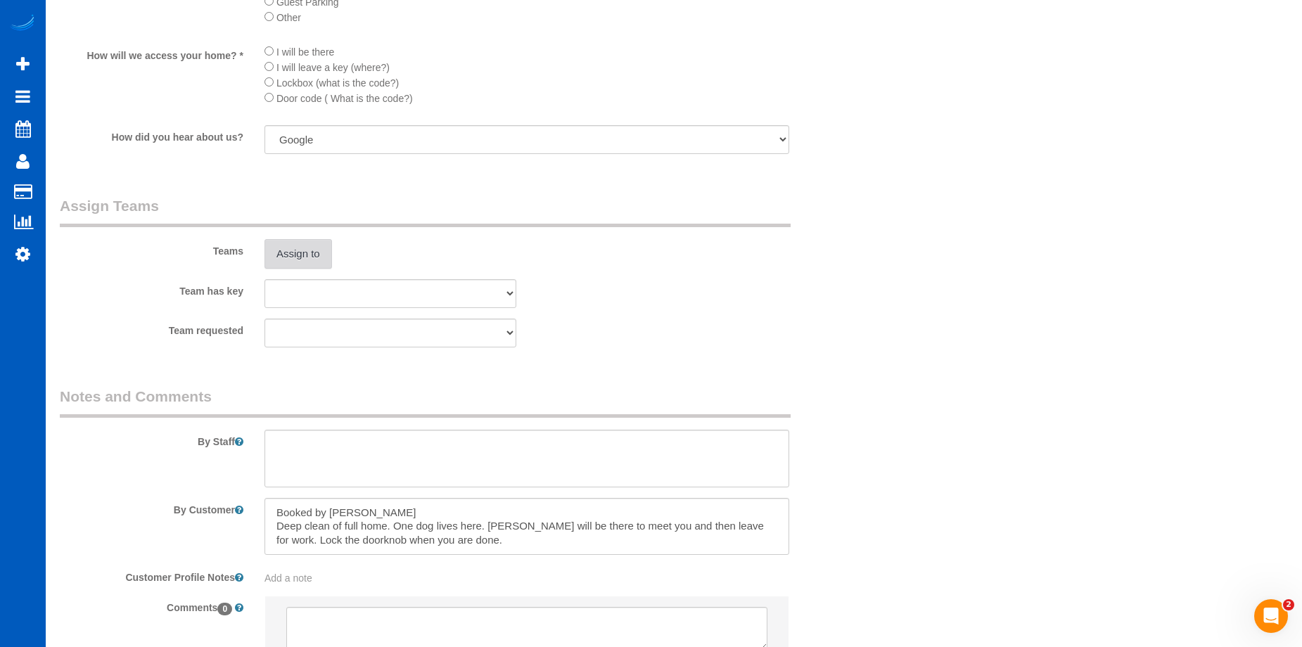
click at [310, 256] on button "Assign to" at bounding box center [299, 254] width 68 height 30
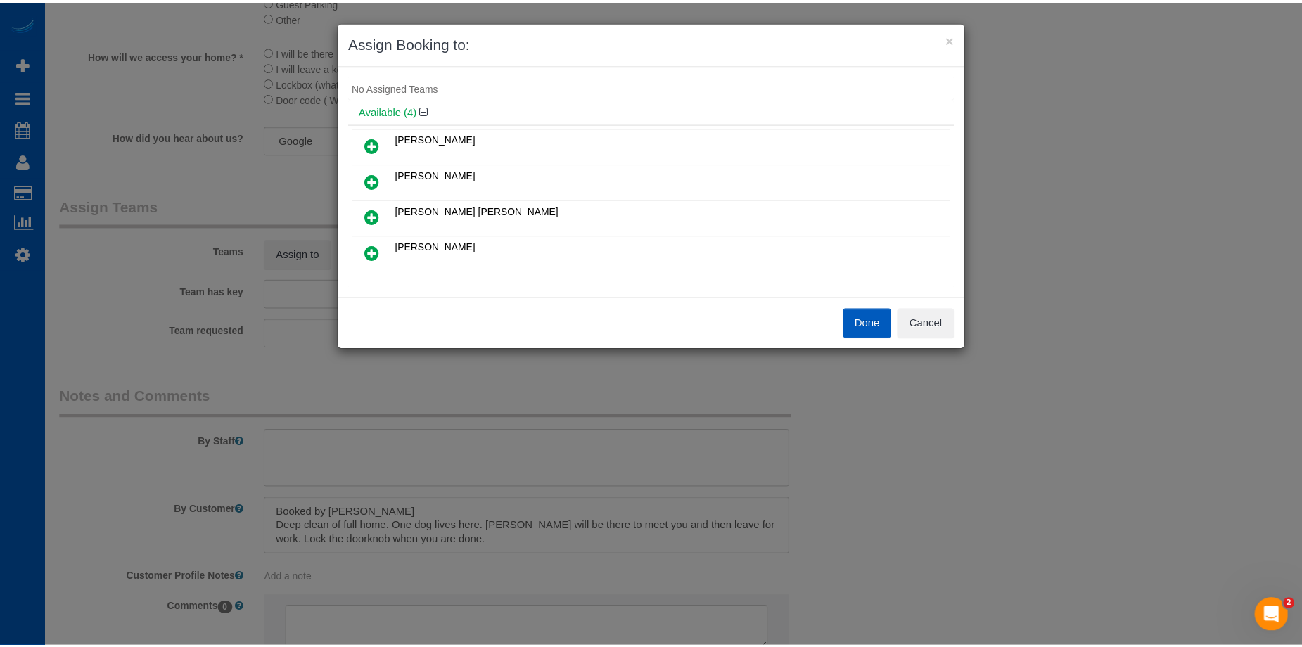
scroll to position [0, 0]
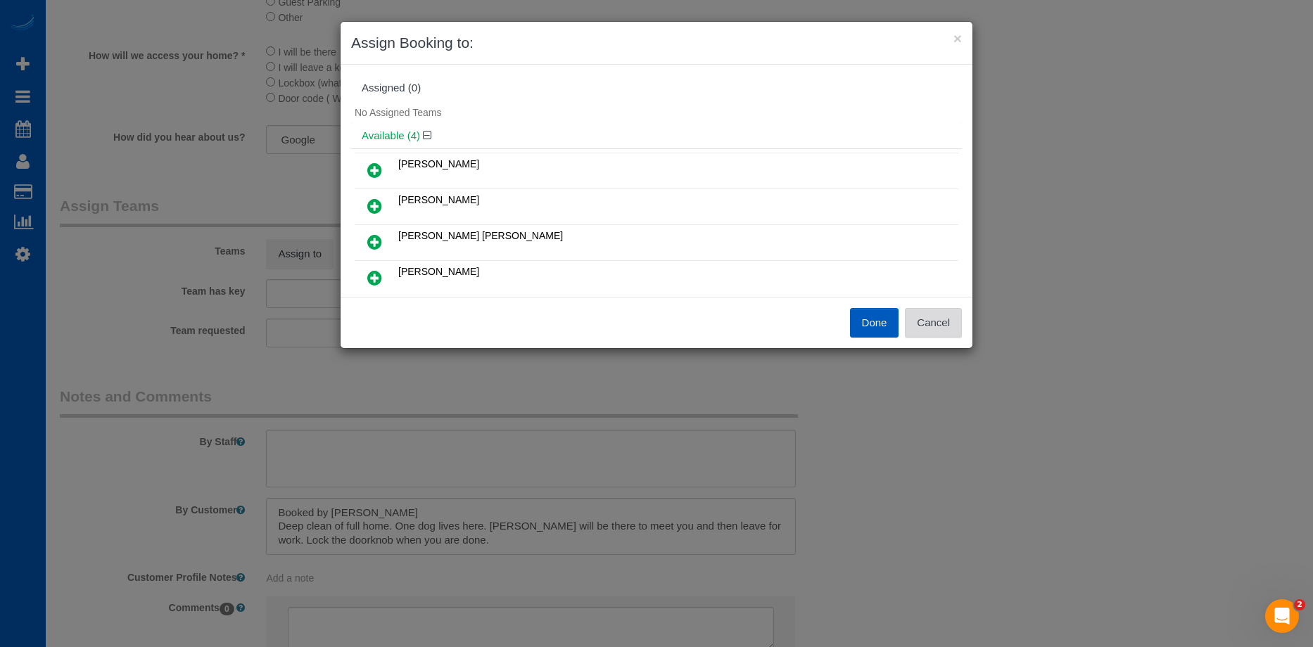
click at [954, 322] on button "Cancel" at bounding box center [933, 323] width 57 height 30
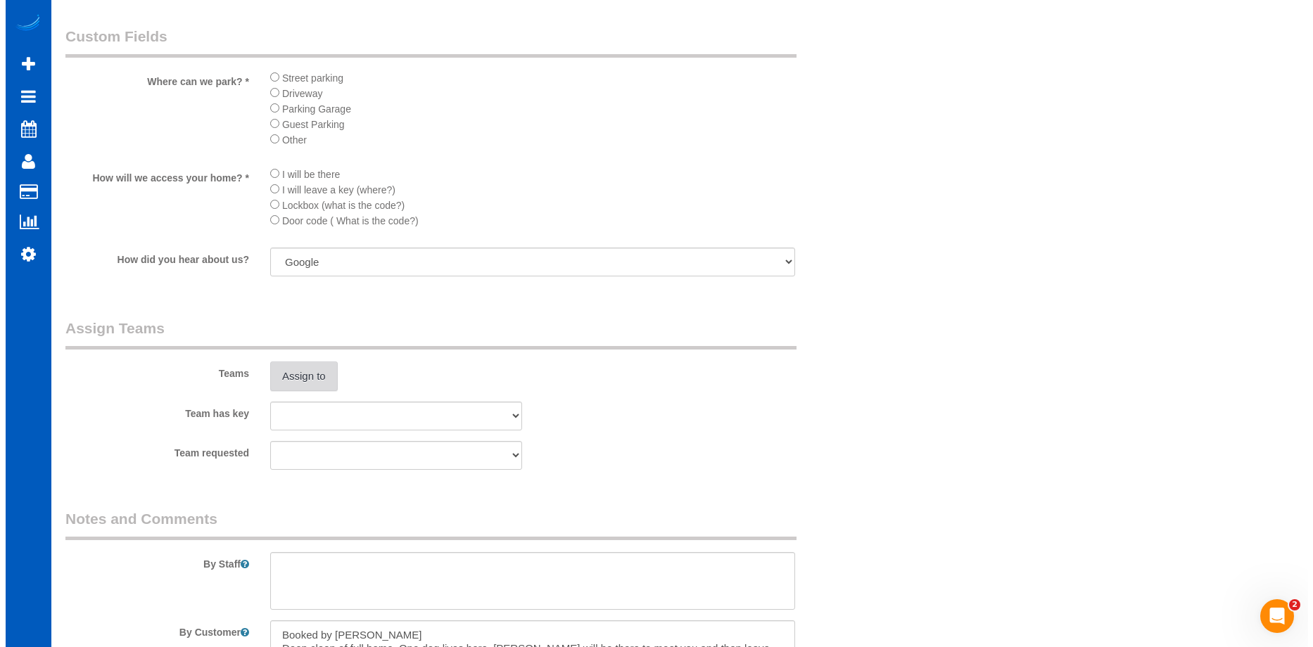
scroll to position [1689, 0]
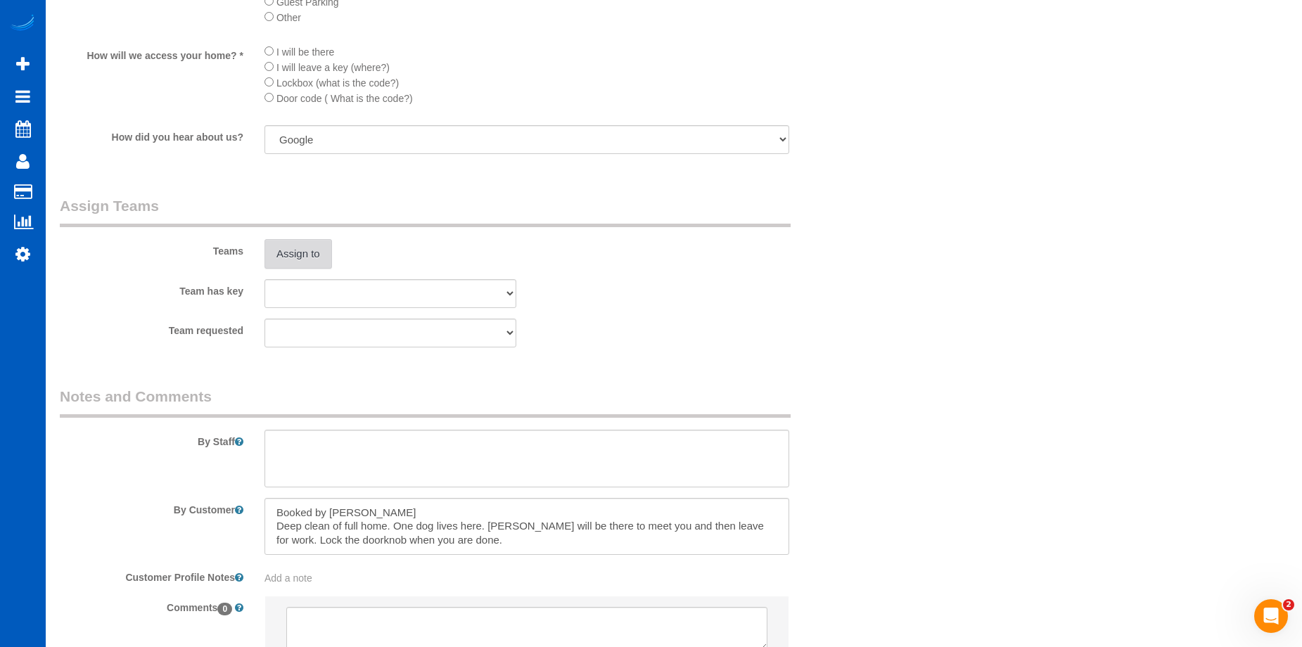
click at [274, 243] on button "Assign to" at bounding box center [299, 254] width 68 height 30
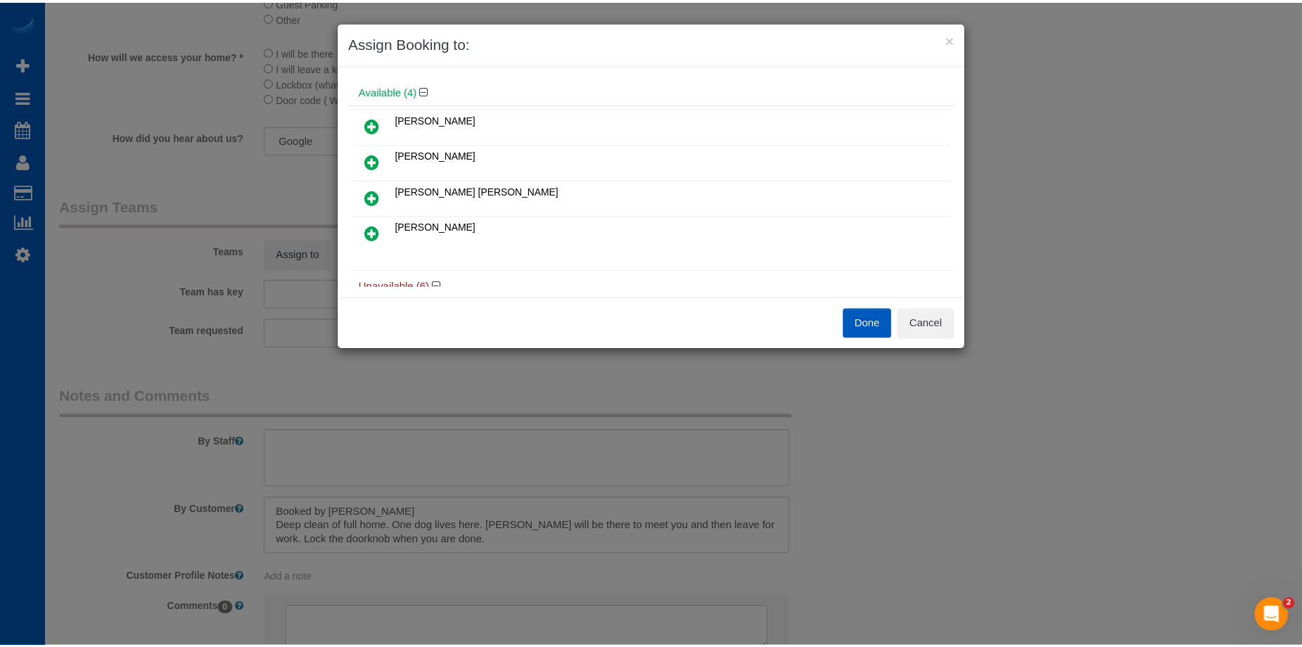
scroll to position [70, 0]
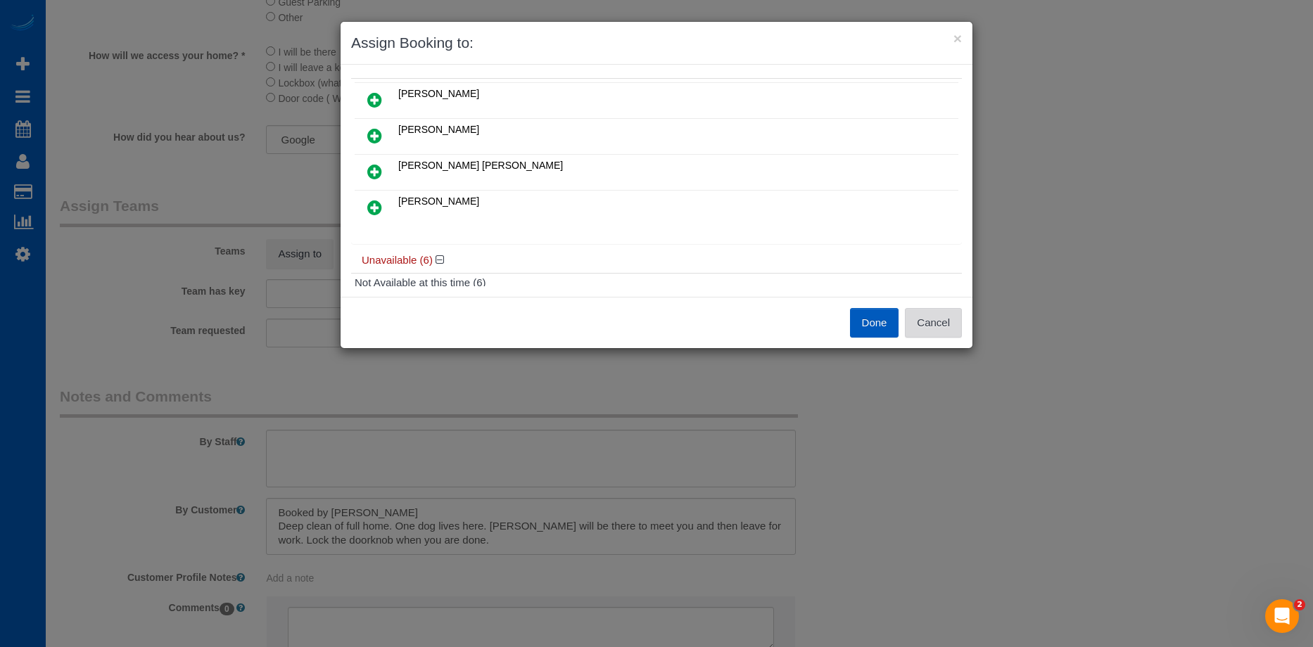
click at [949, 324] on button "Cancel" at bounding box center [933, 323] width 57 height 30
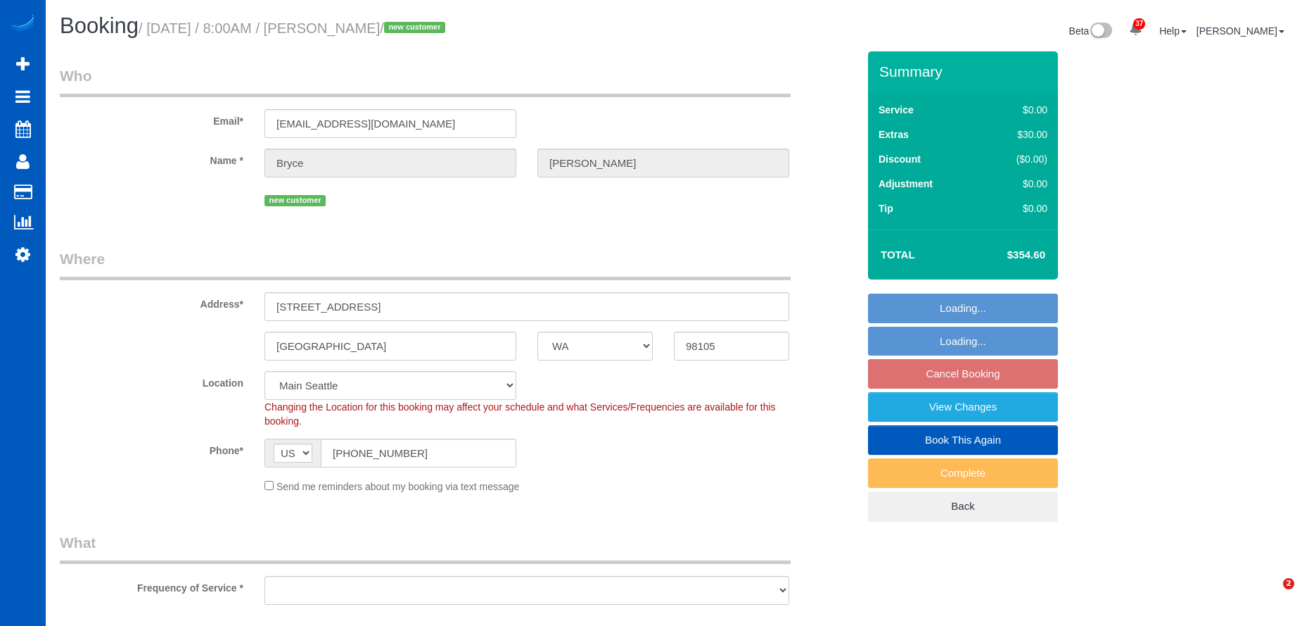
select select "WA"
select select "object:912"
select select "199"
select select "spot1"
select select "object:1232"
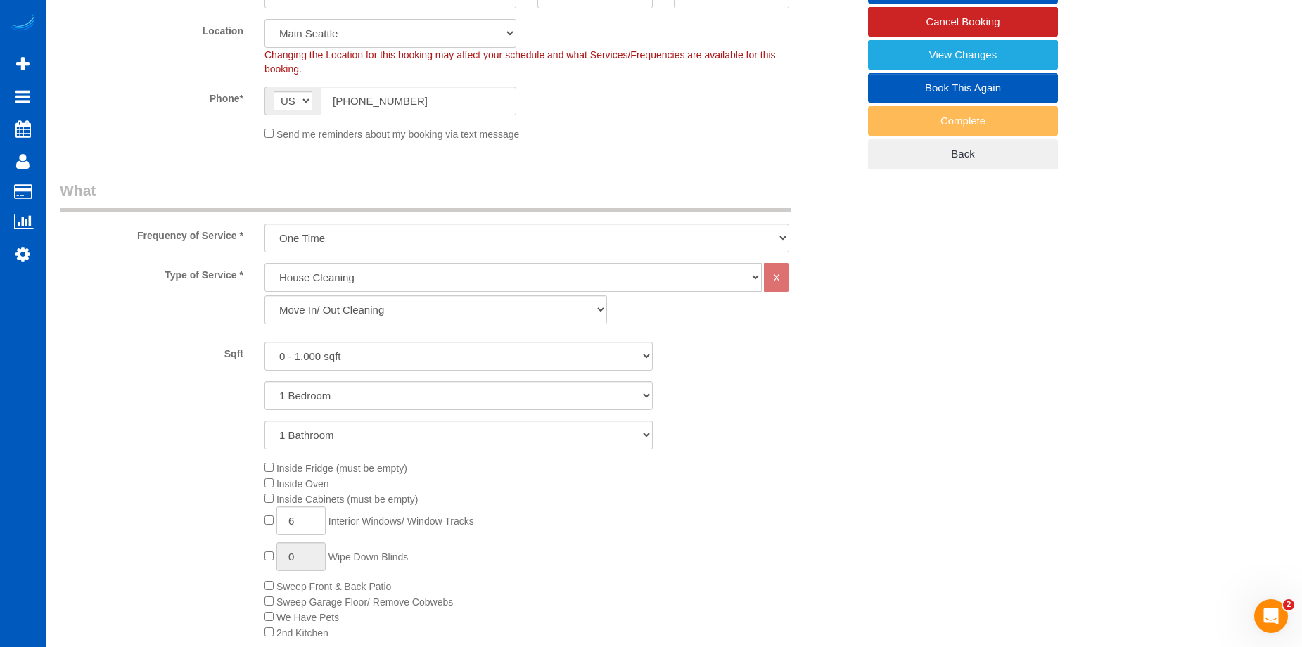
scroll to position [633, 0]
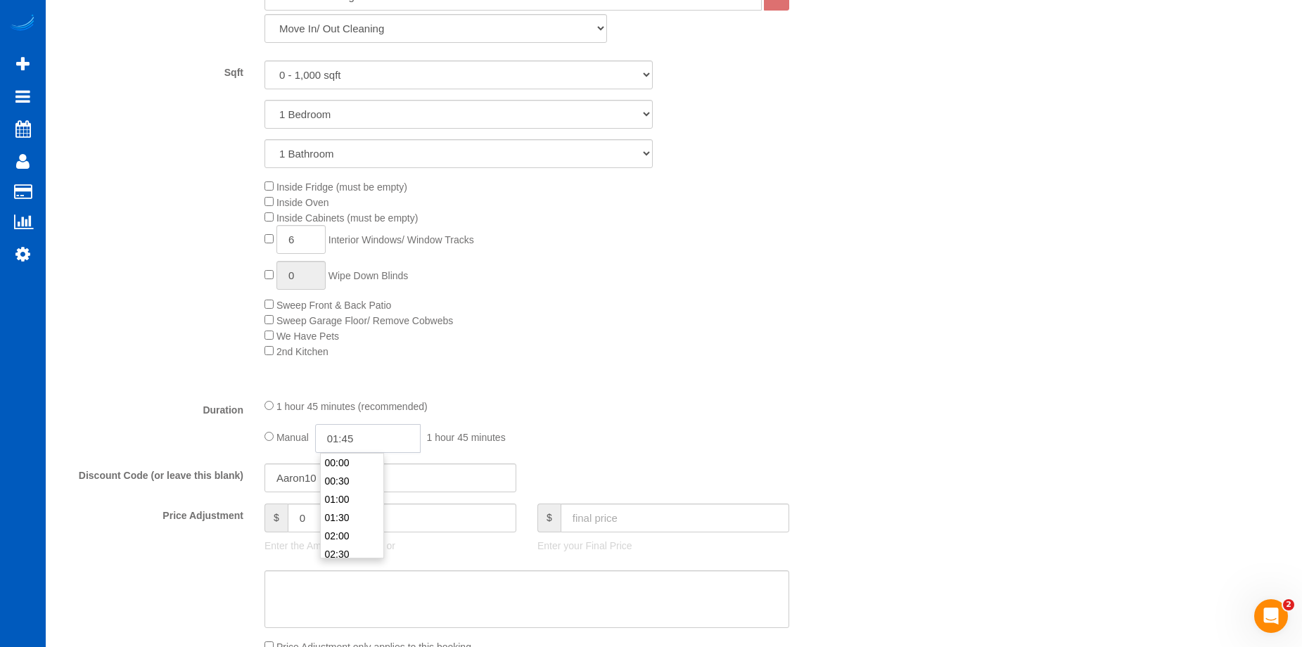
click at [374, 439] on input "01:45" at bounding box center [368, 438] width 106 height 29
type input "04:00"
click at [343, 535] on li "04:00" at bounding box center [352, 539] width 63 height 18
select select "spot18"
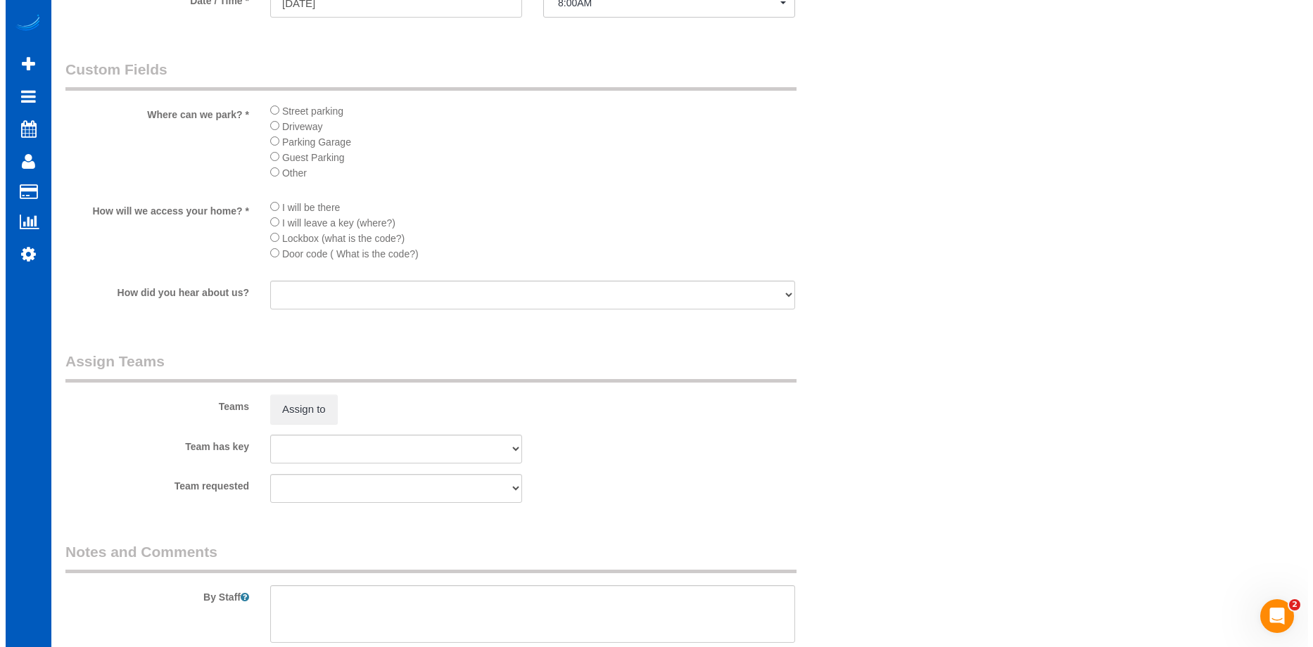
scroll to position [1618, 0]
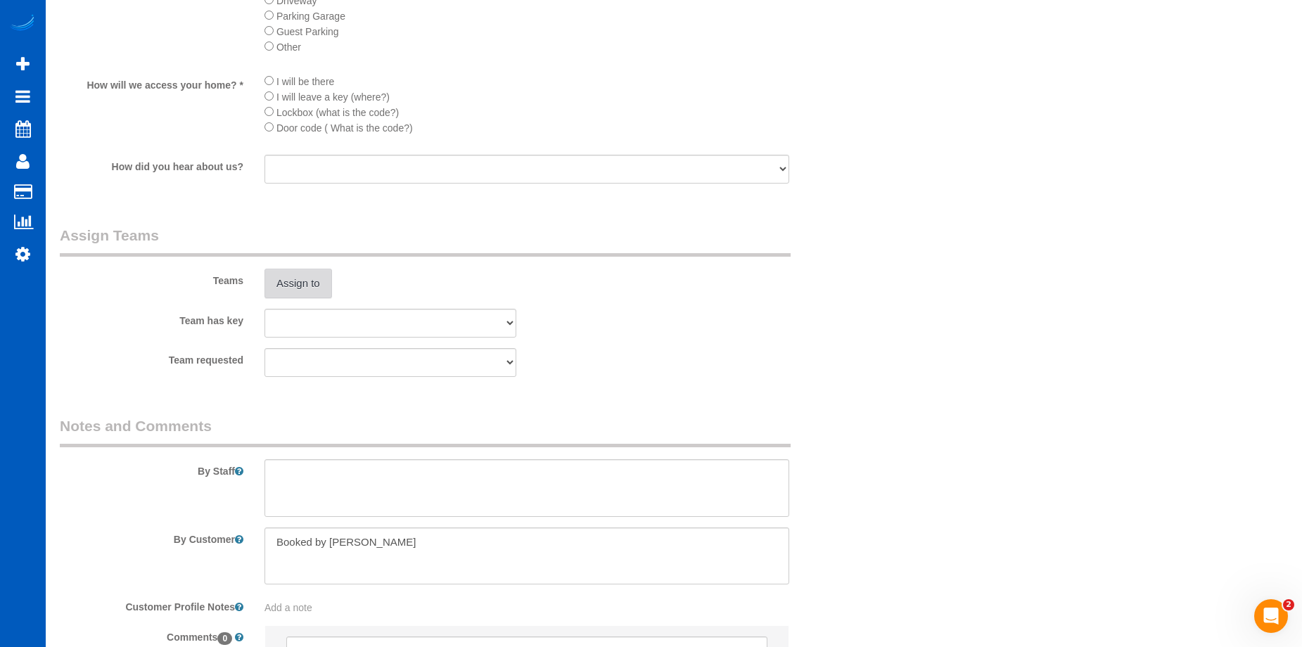
click at [302, 286] on button "Assign to" at bounding box center [299, 284] width 68 height 30
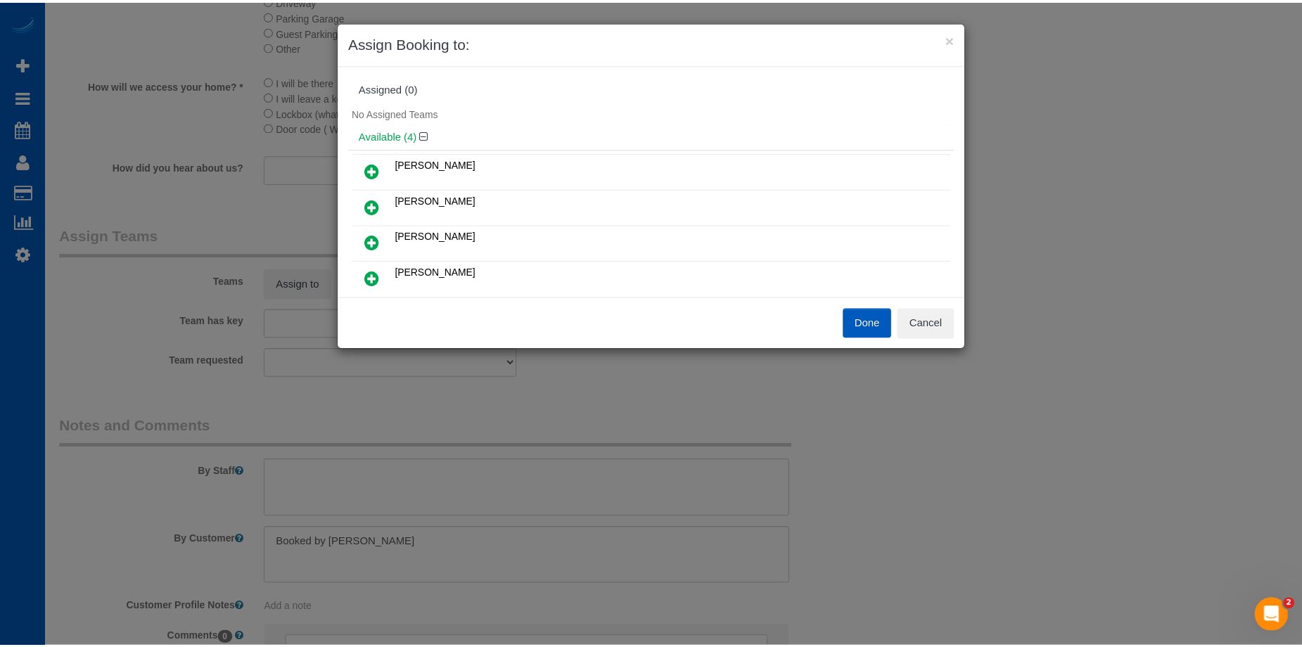
scroll to position [70, 0]
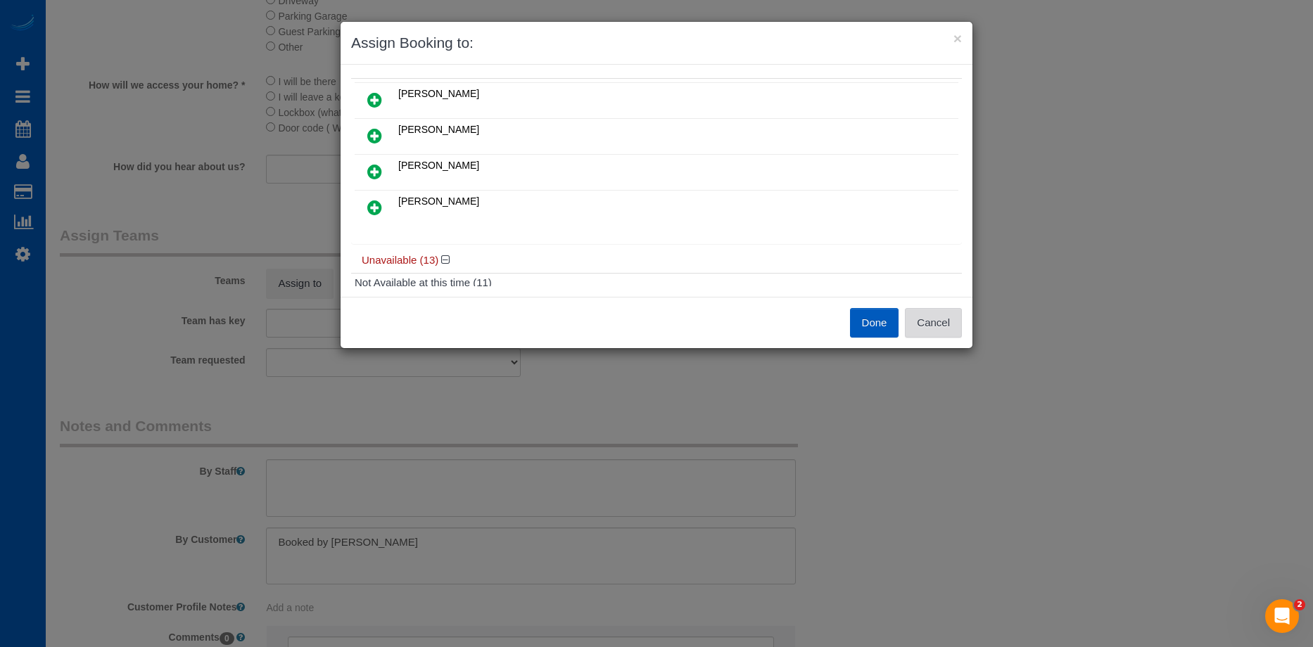
click at [960, 329] on button "Cancel" at bounding box center [933, 323] width 57 height 30
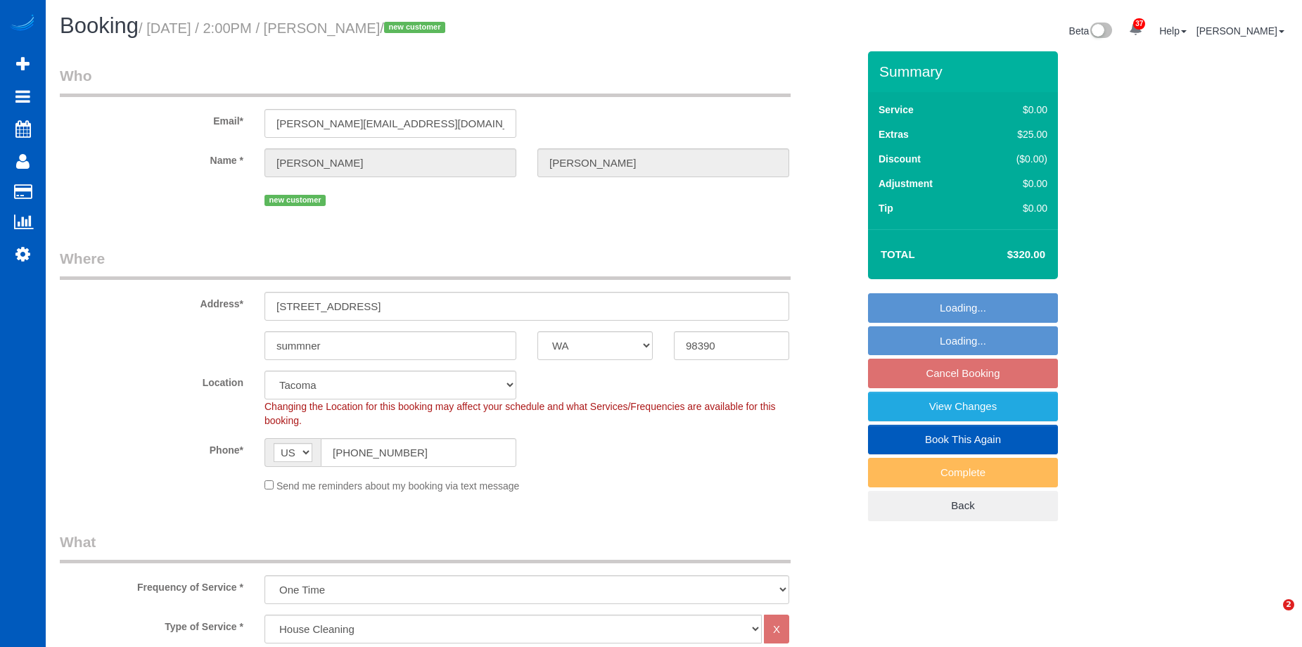
select select "WA"
select select "199"
select select "object:1052"
select select "spot1"
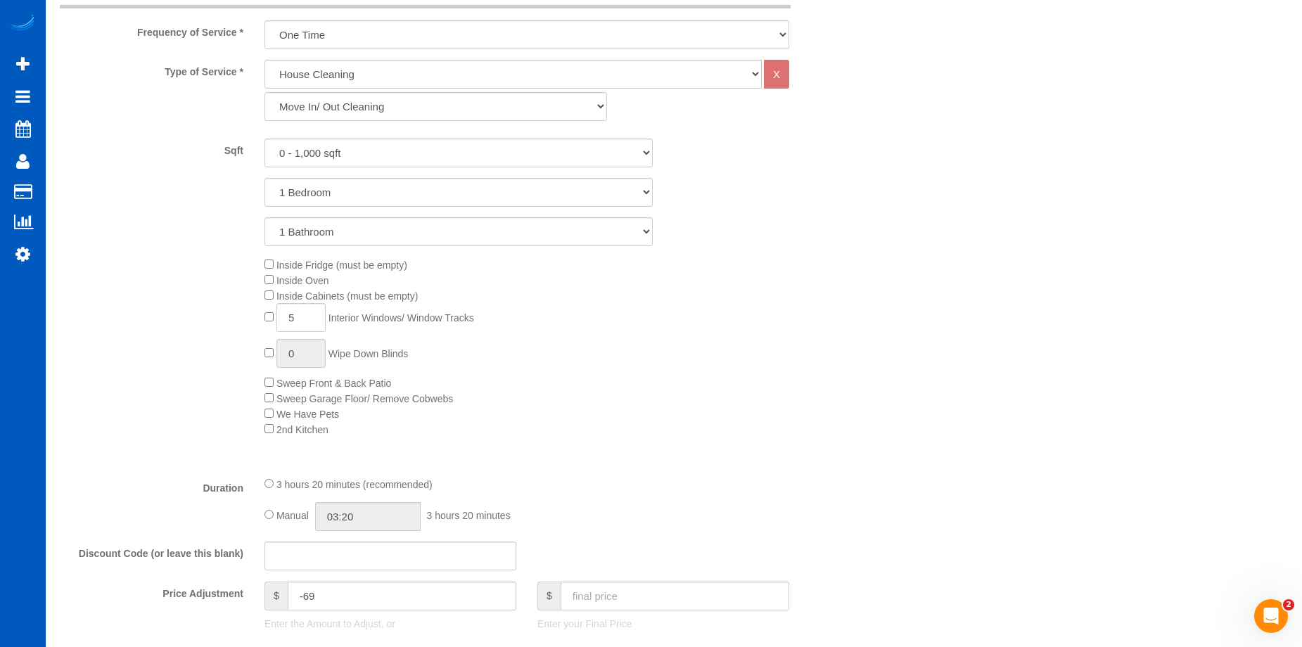
scroll to position [633, 0]
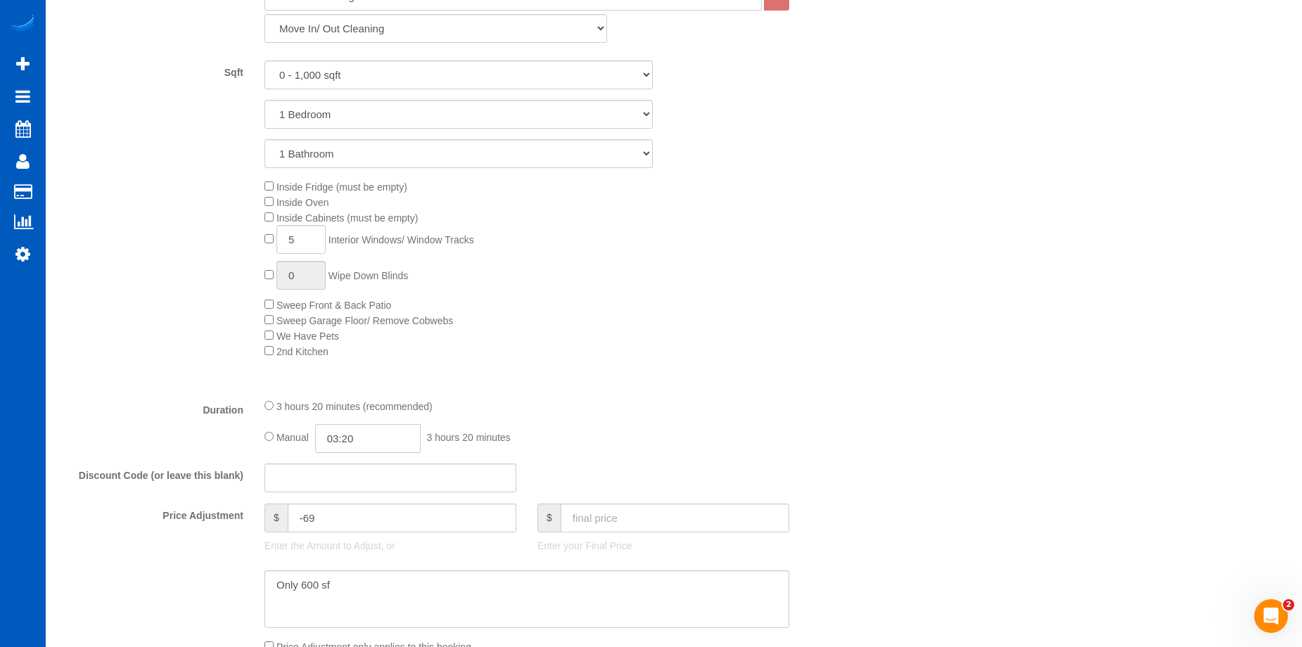
click at [357, 430] on input "03:20" at bounding box center [368, 438] width 106 height 29
type input "04:00"
click at [343, 535] on li "04:00" at bounding box center [352, 539] width 63 height 18
select select "spot10"
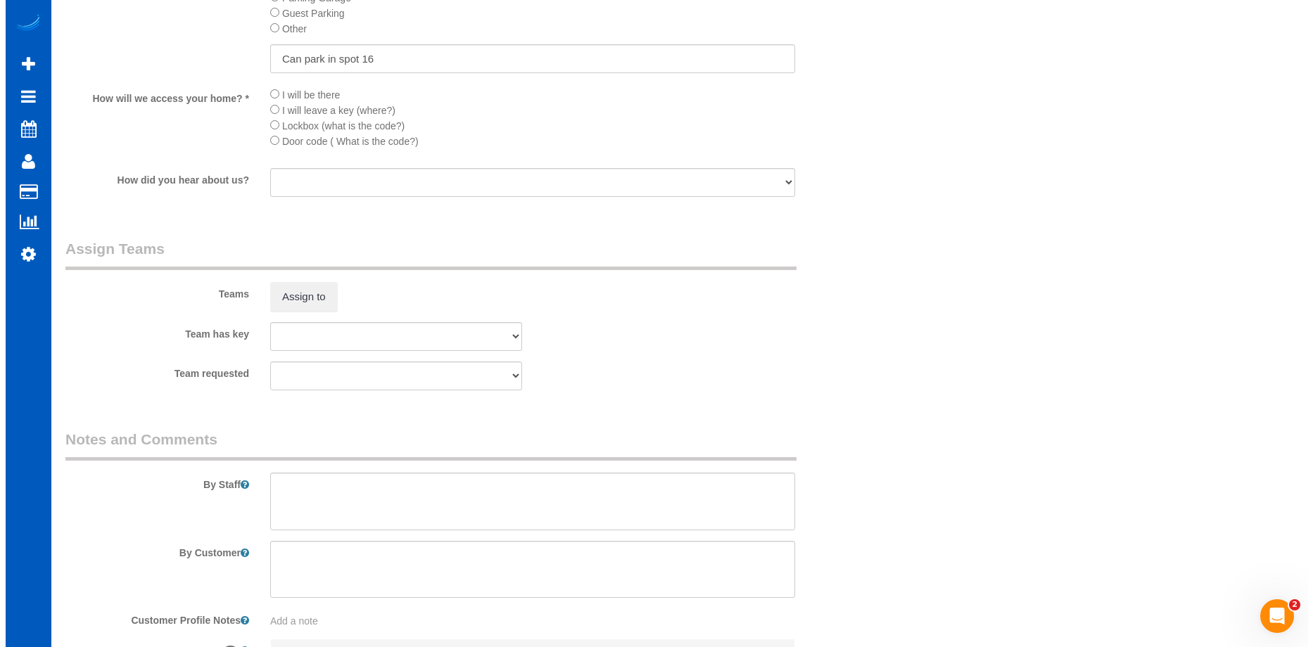
scroll to position [1759, 0]
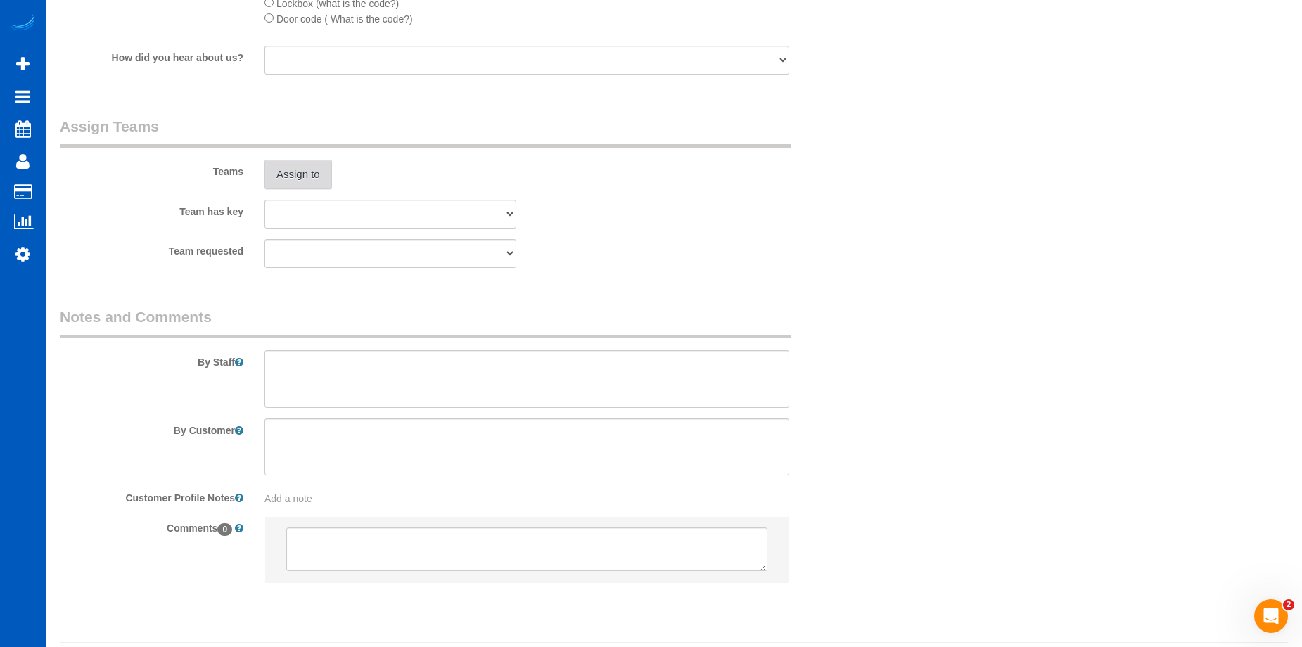
click at [316, 158] on div "Teams Assign to" at bounding box center [458, 152] width 819 height 73
click at [266, 175] on button "Assign to" at bounding box center [299, 175] width 68 height 30
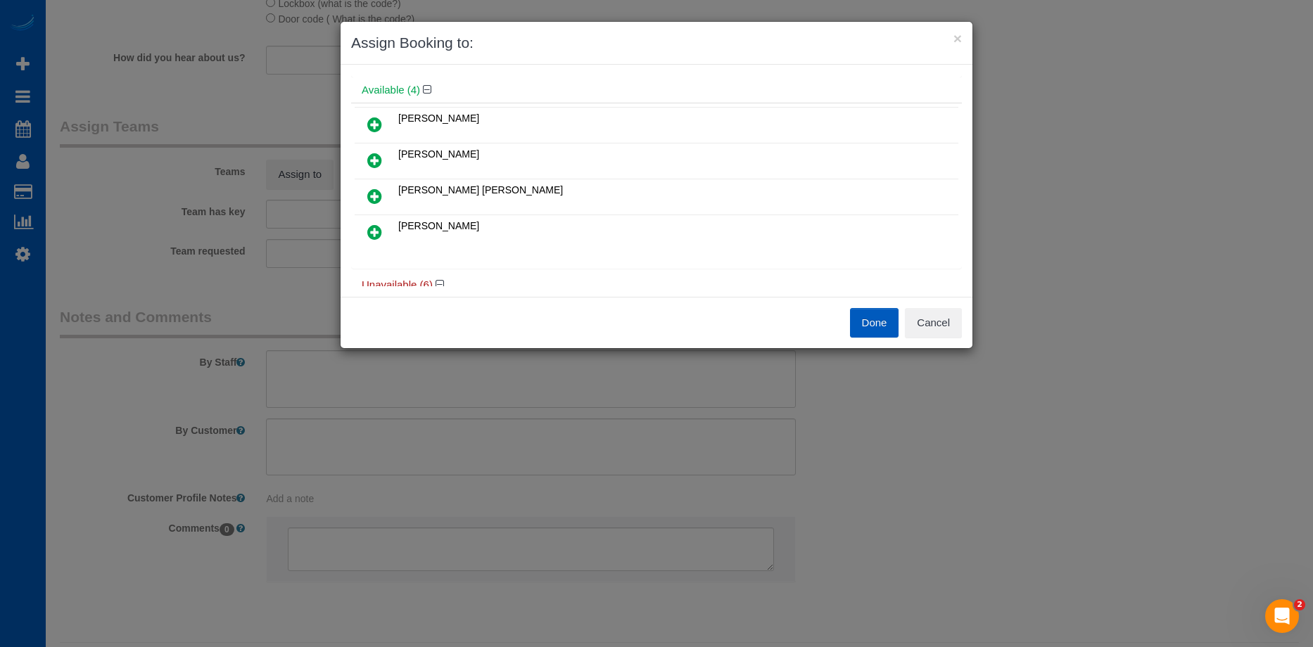
scroll to position [70, 0]
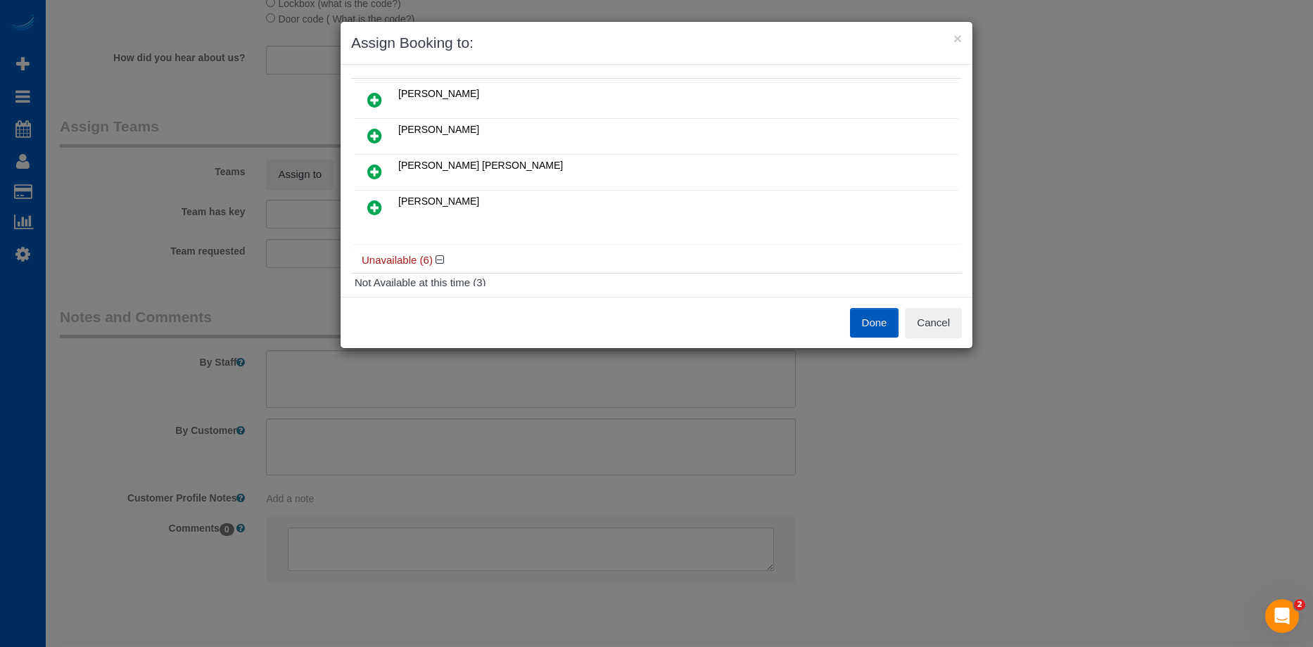
click at [374, 93] on icon at bounding box center [374, 99] width 15 height 17
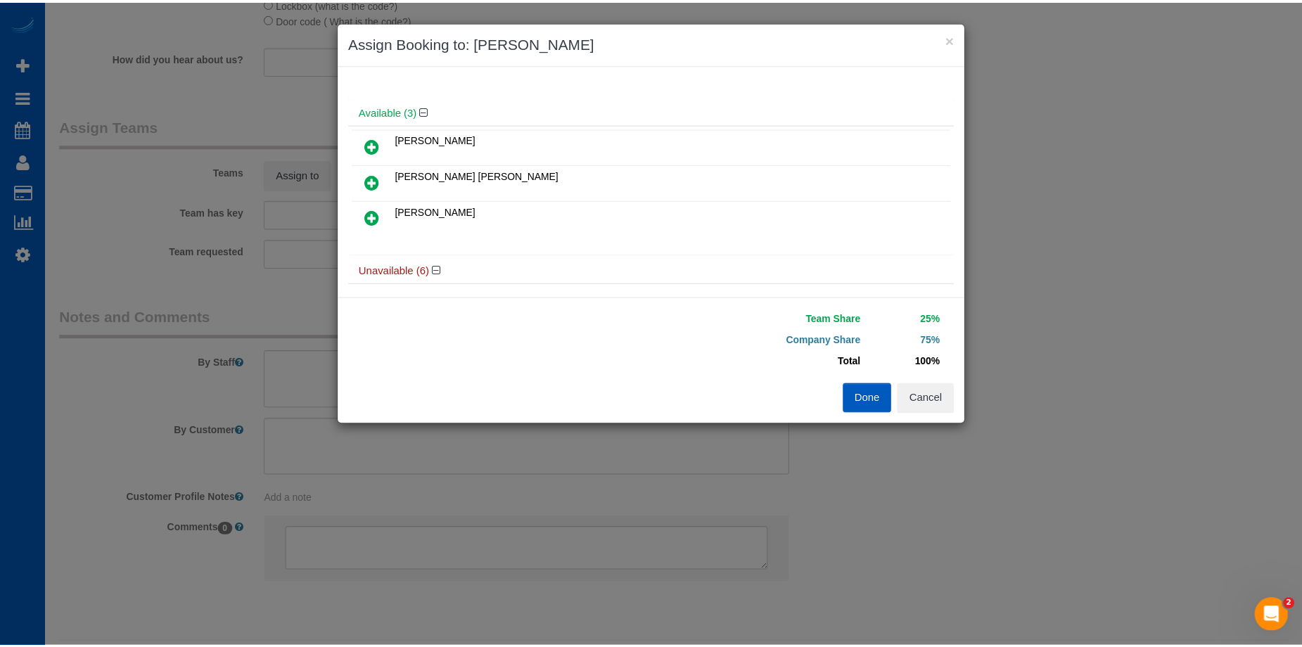
scroll to position [34, 0]
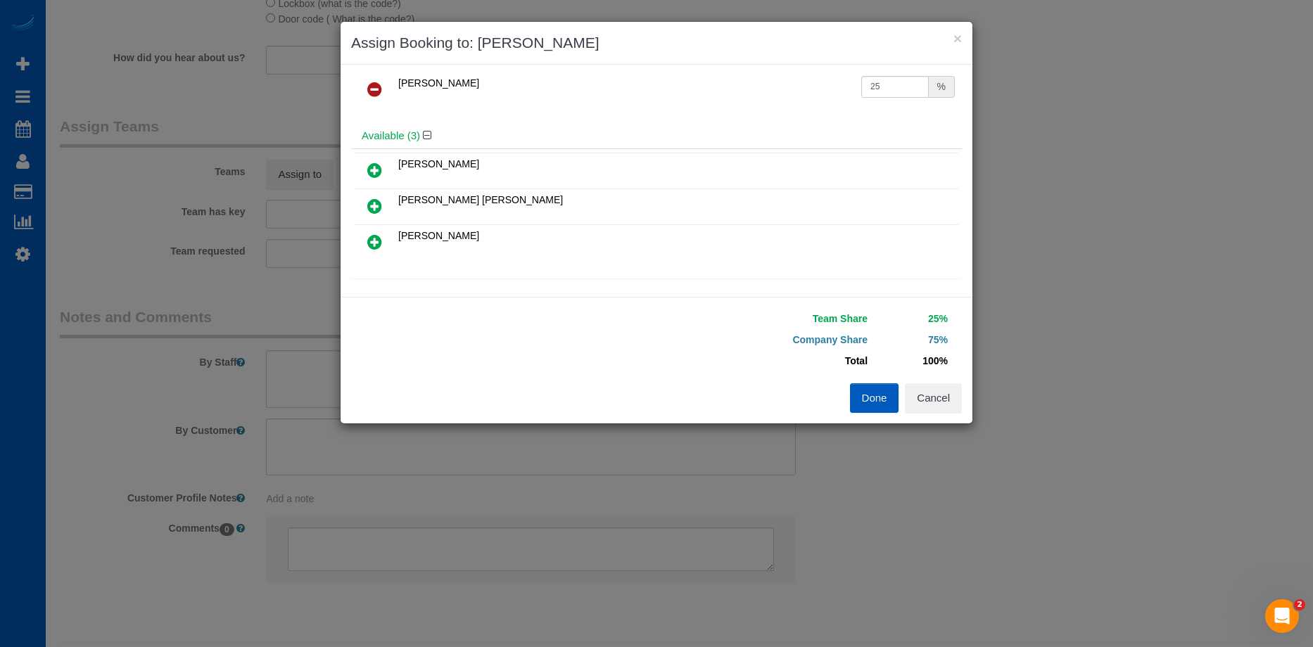
click at [372, 160] on link at bounding box center [374, 171] width 33 height 28
click at [871, 393] on button "Done" at bounding box center [874, 398] width 49 height 30
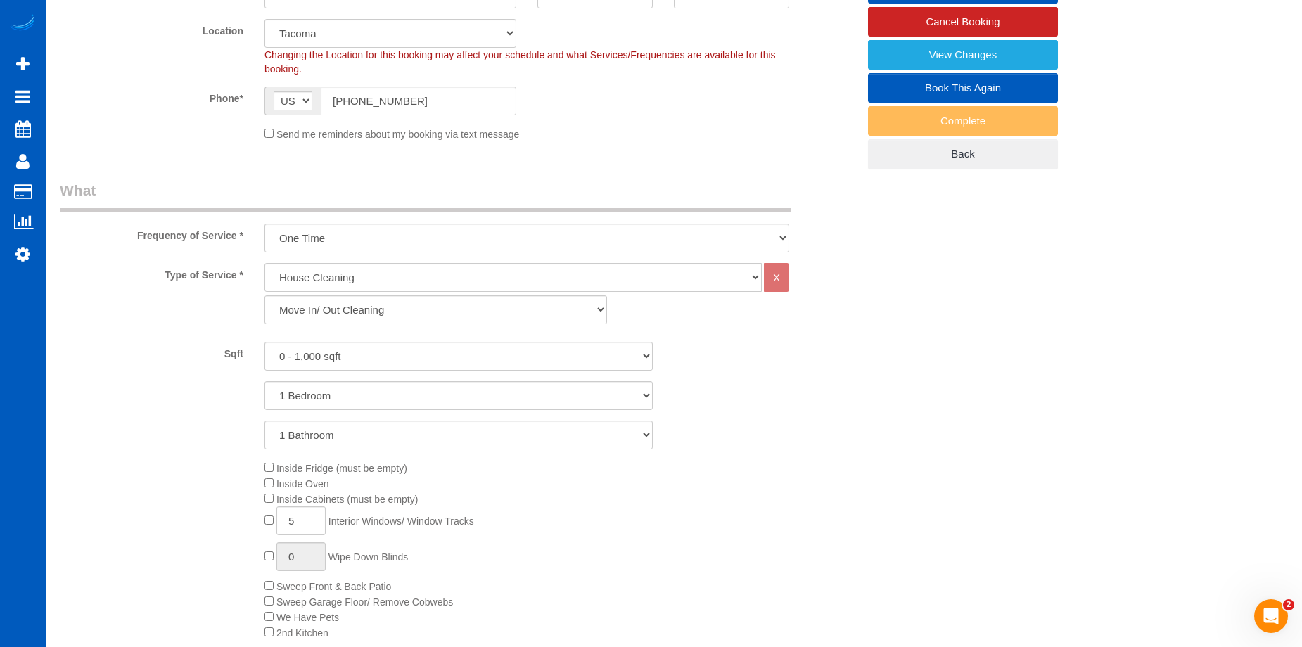
scroll to position [70, 0]
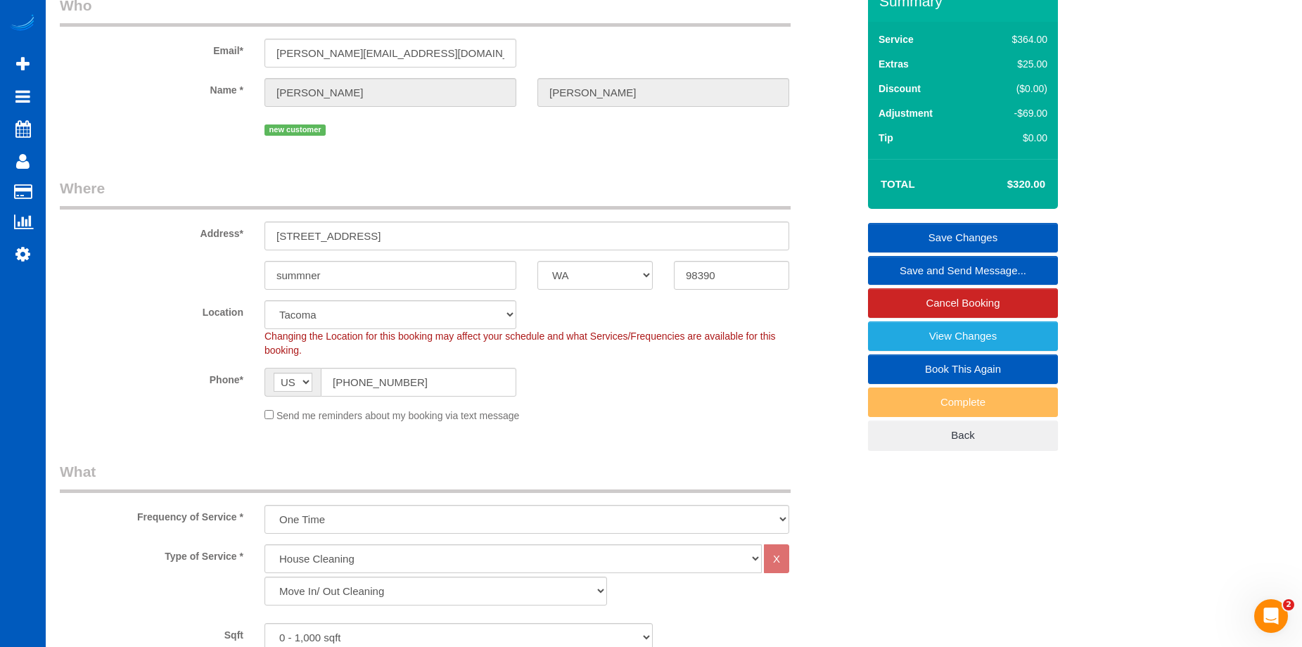
click at [900, 226] on link "Save Changes" at bounding box center [963, 238] width 190 height 30
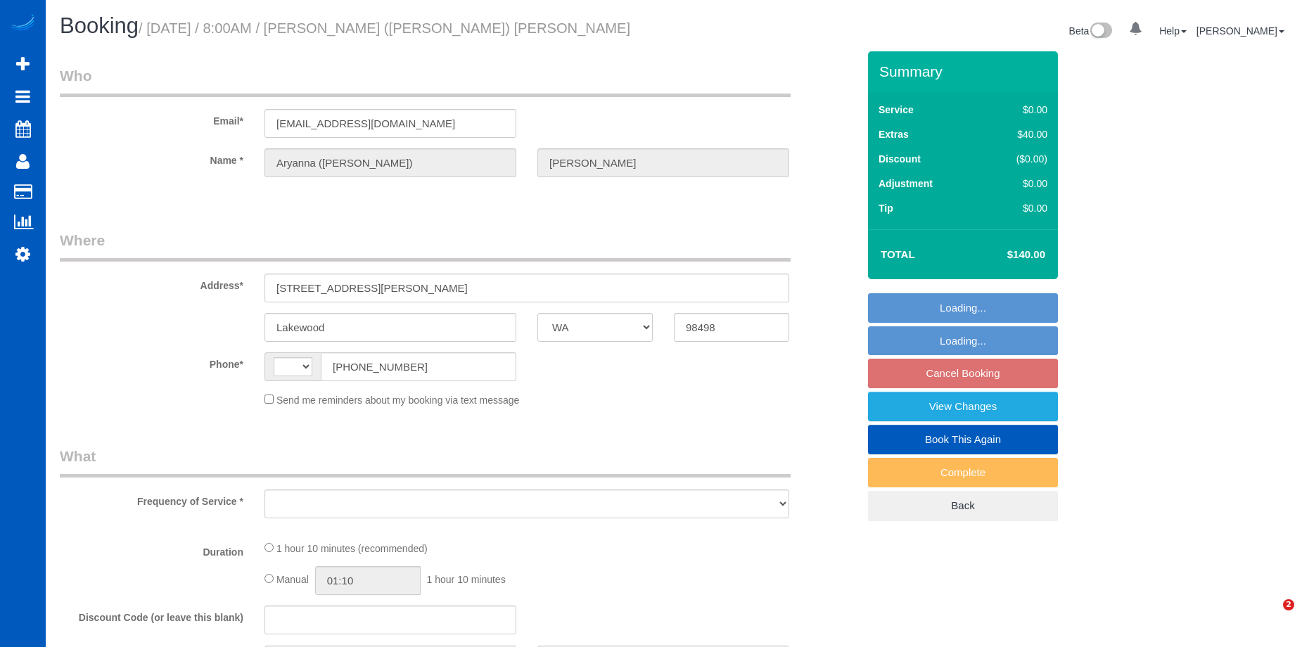
select select "WA"
select select "string:[GEOGRAPHIC_DATA]"
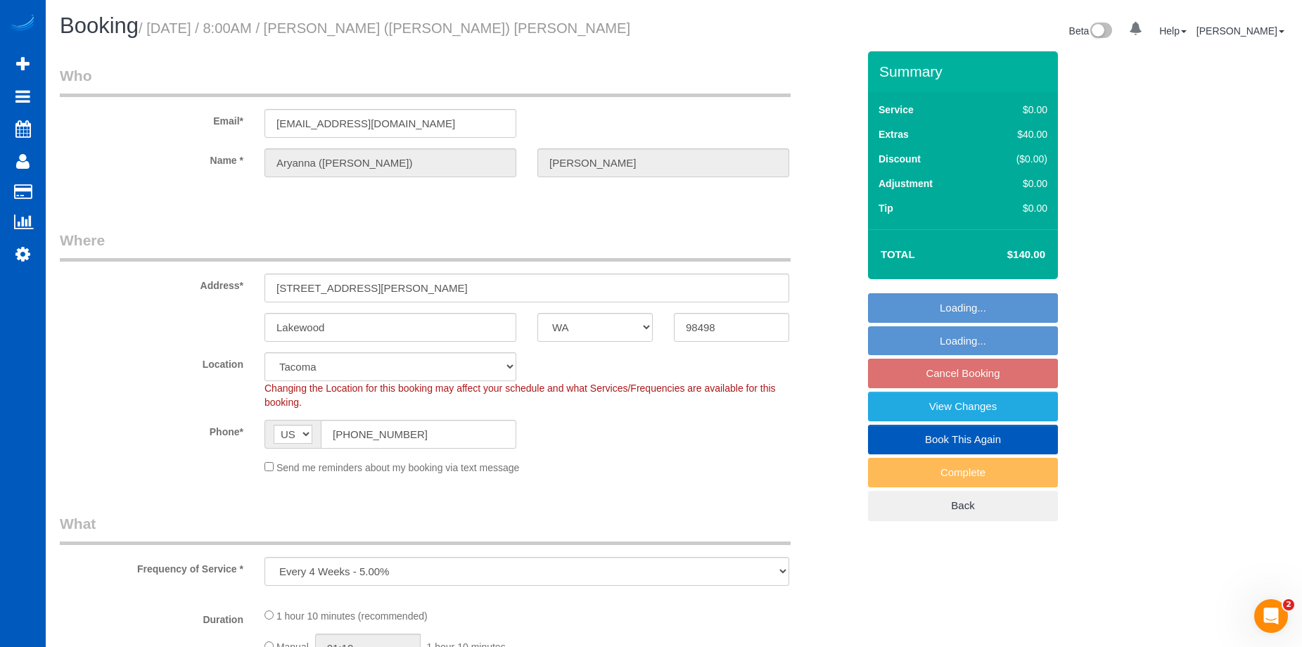
select select "object:1055"
select select "199"
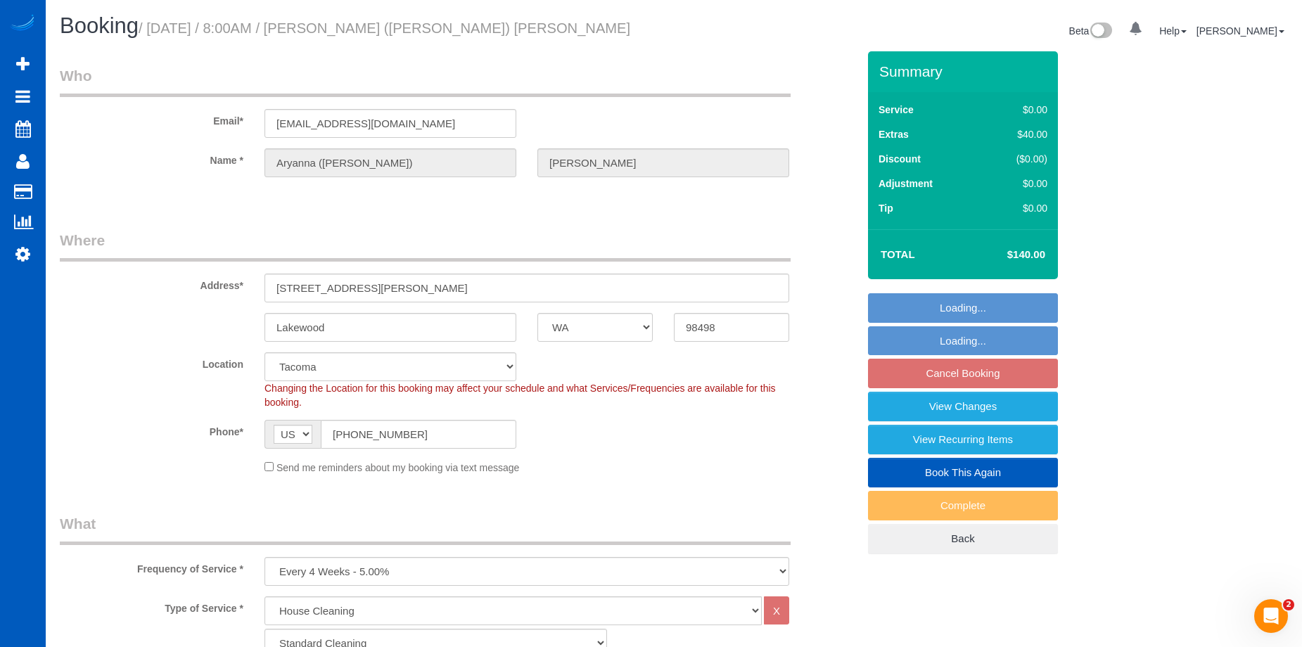
select select "string:fspay-bd4c7052-b21c-44f6-9478-74c8023eadd4"
select select "spot1"
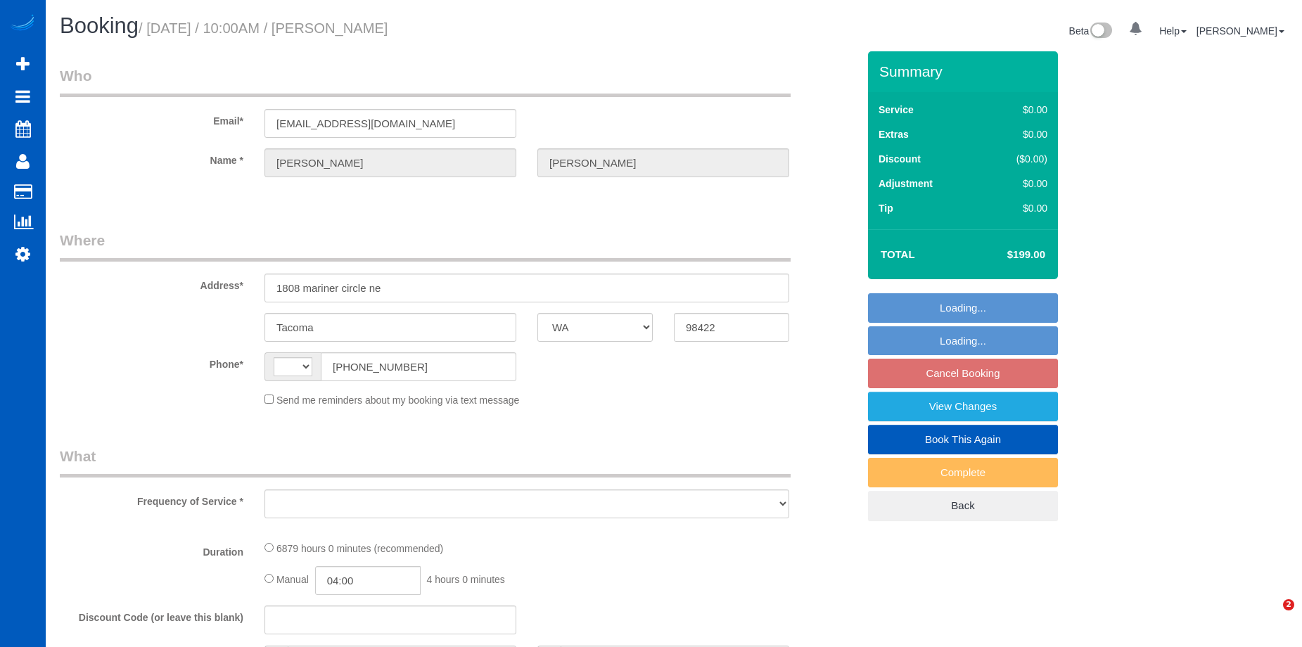
select select "WA"
select select "object:483"
select select "string:fspay-6ac8d0fb-636f-4f61-9eff-4a1f49d5037b"
select select "string:[GEOGRAPHIC_DATA]"
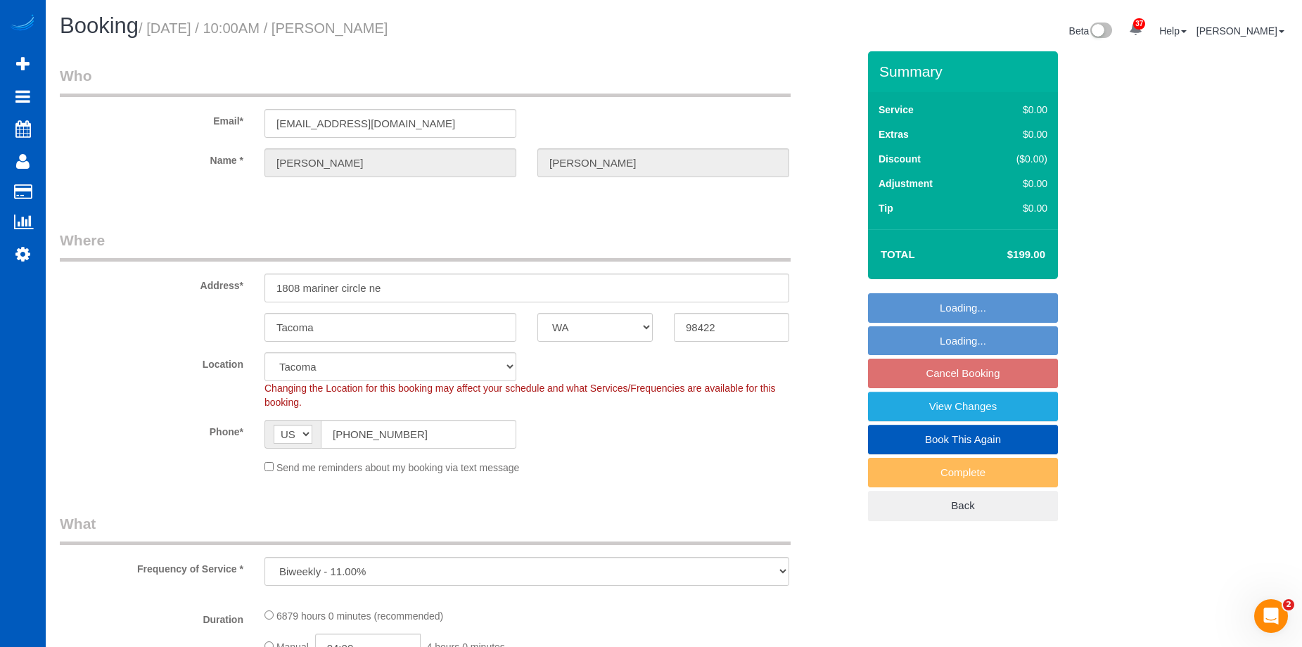
select select "object:985"
select select "2501"
select select "3"
select select "2501"
select select "3"
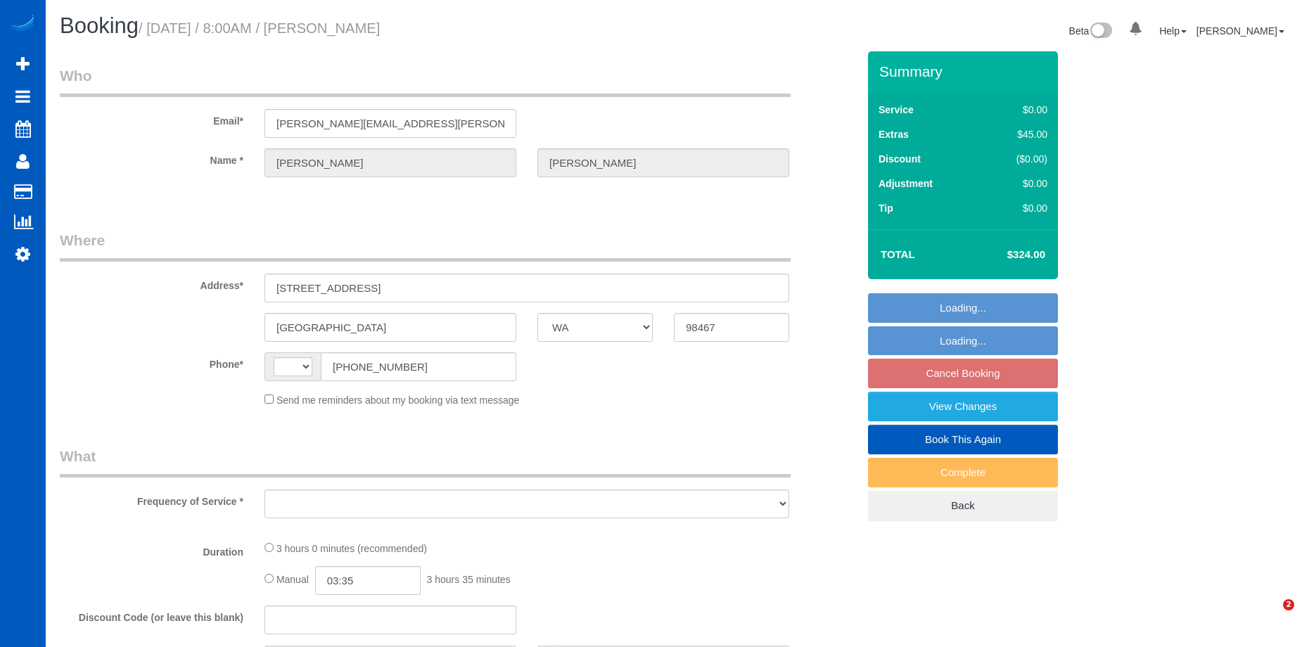
select select "WA"
select select "object:483"
select select "number:10"
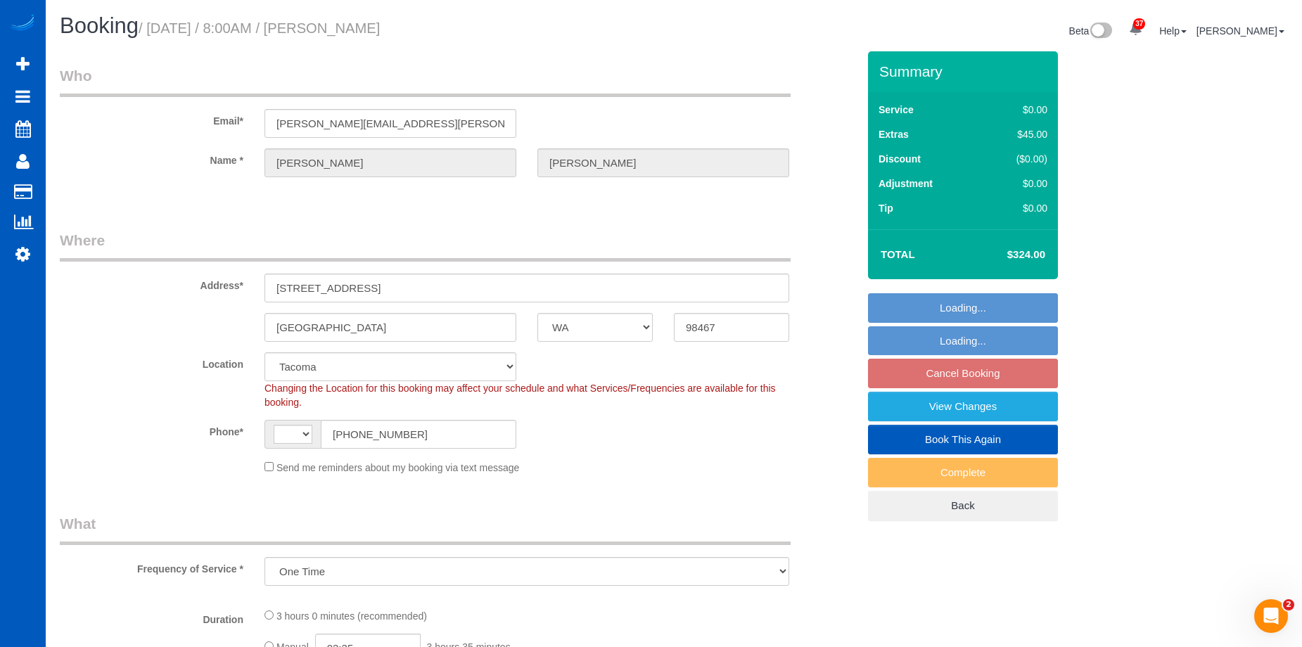
select select "string:[GEOGRAPHIC_DATA]"
select select "string:fspay-08967e5d-7cdf-4f69-a21a-cc8748533b04"
select select "spot1"
select select "object:975"
select select "199"
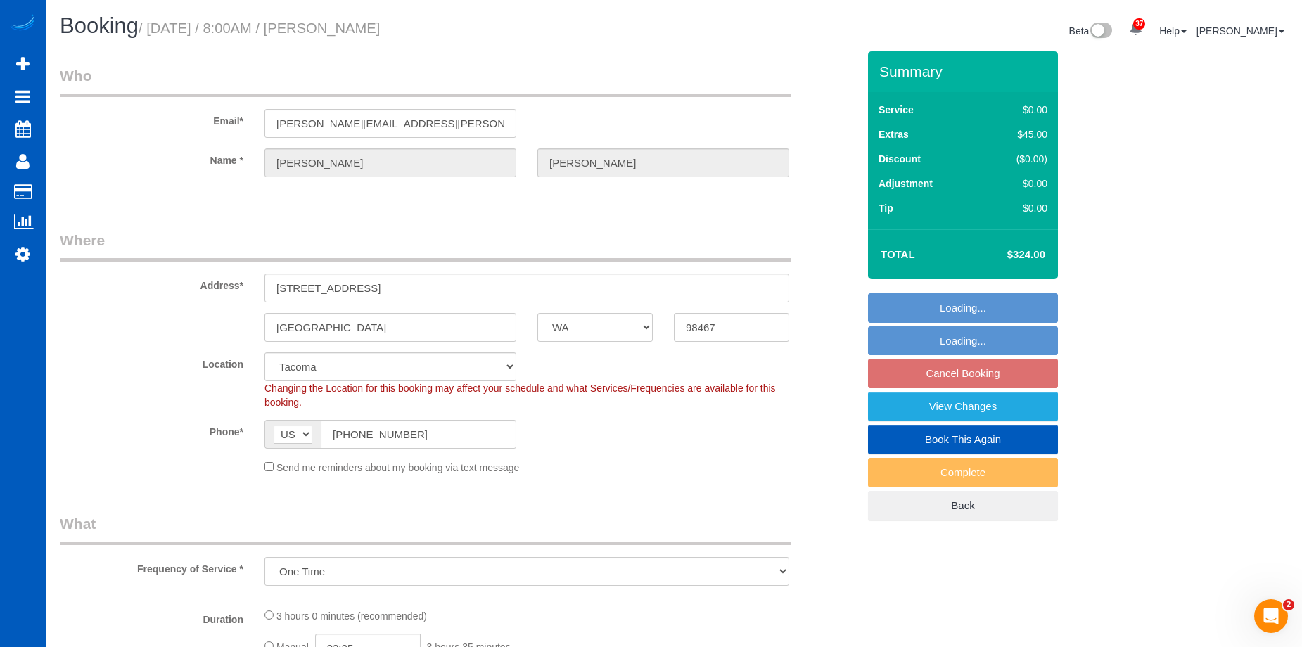
select select "1001"
select select "2"
select select "1001"
select select "2"
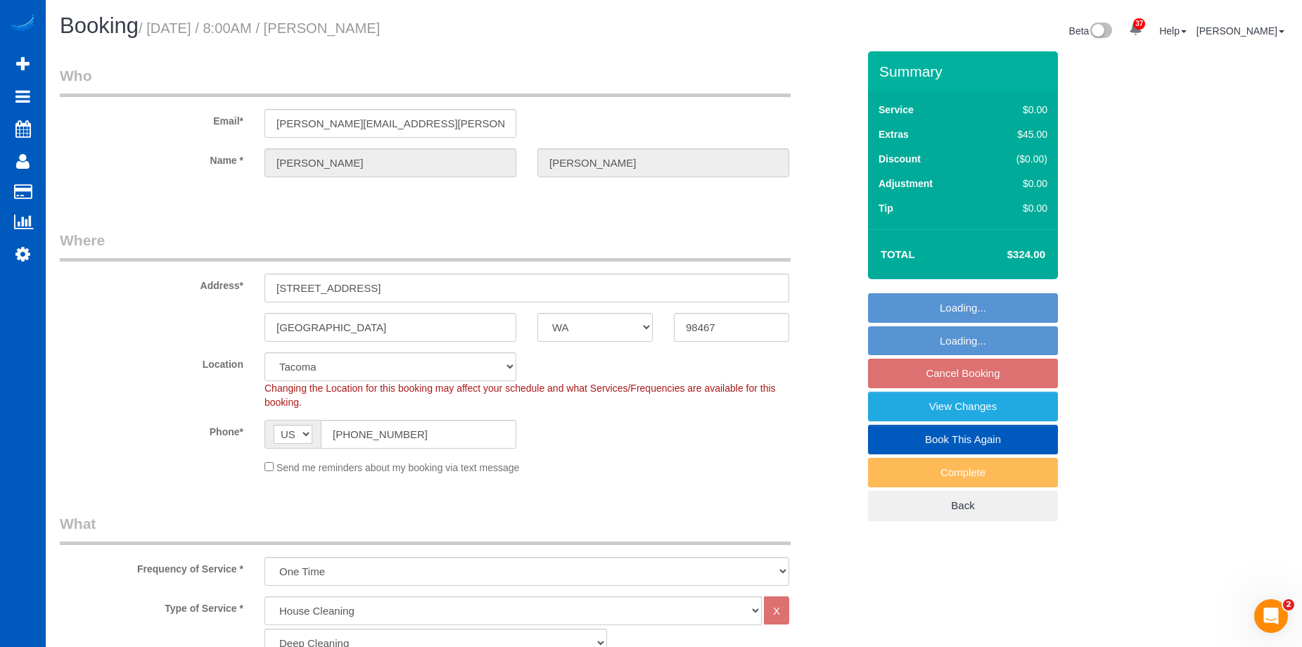
select select "2"
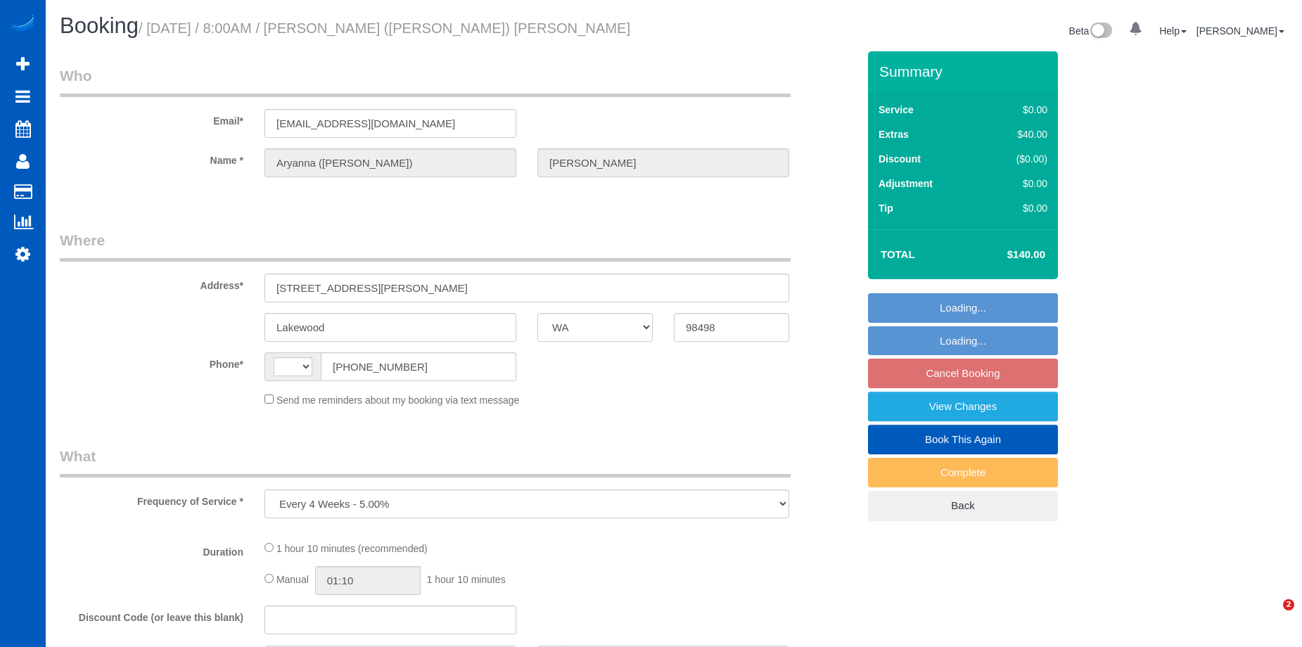
select select "WA"
select select "string:[GEOGRAPHIC_DATA]"
select select "string:fspay-bd4c7052-b21c-44f6-9478-74c8023eadd4"
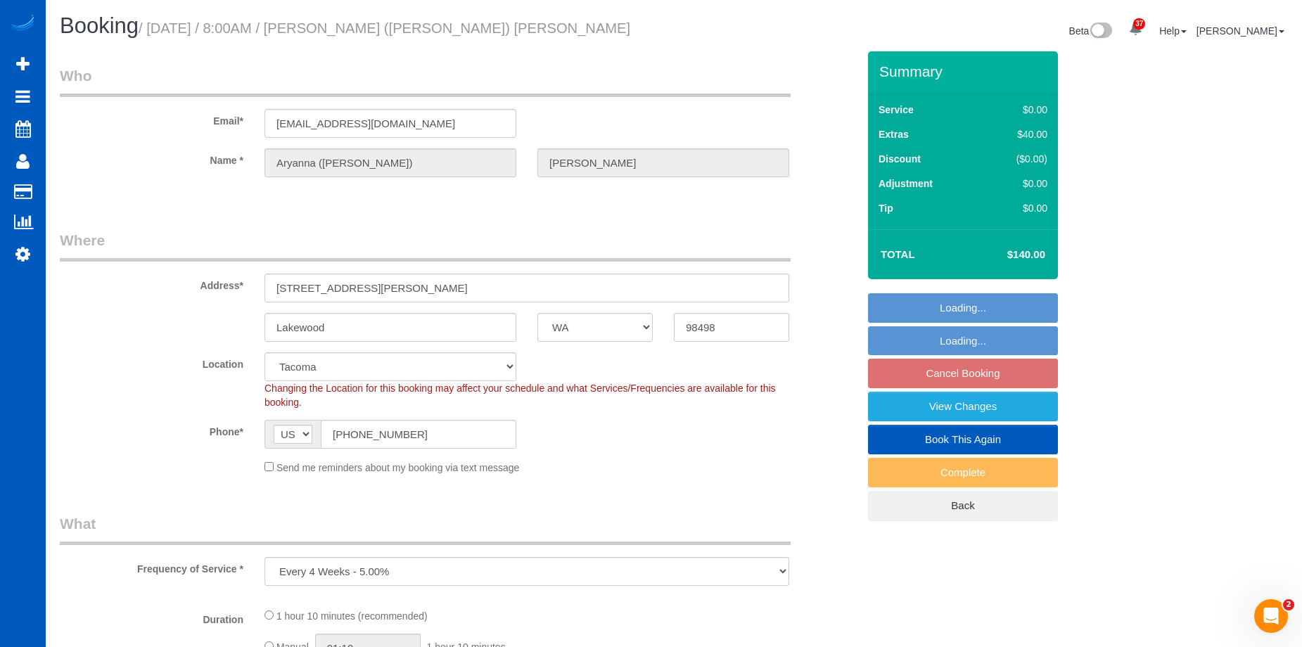
select select "object:914"
select select "spot1"
select select "199"
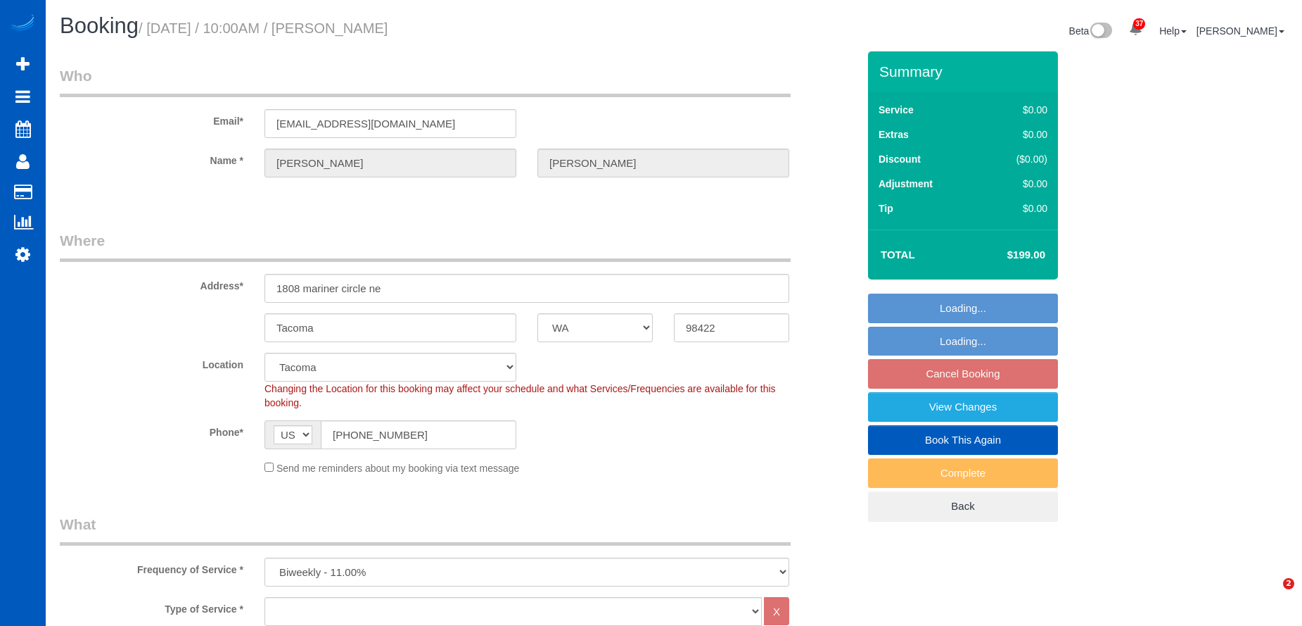
select select "WA"
select select "2501"
select select "3"
select select "object:995"
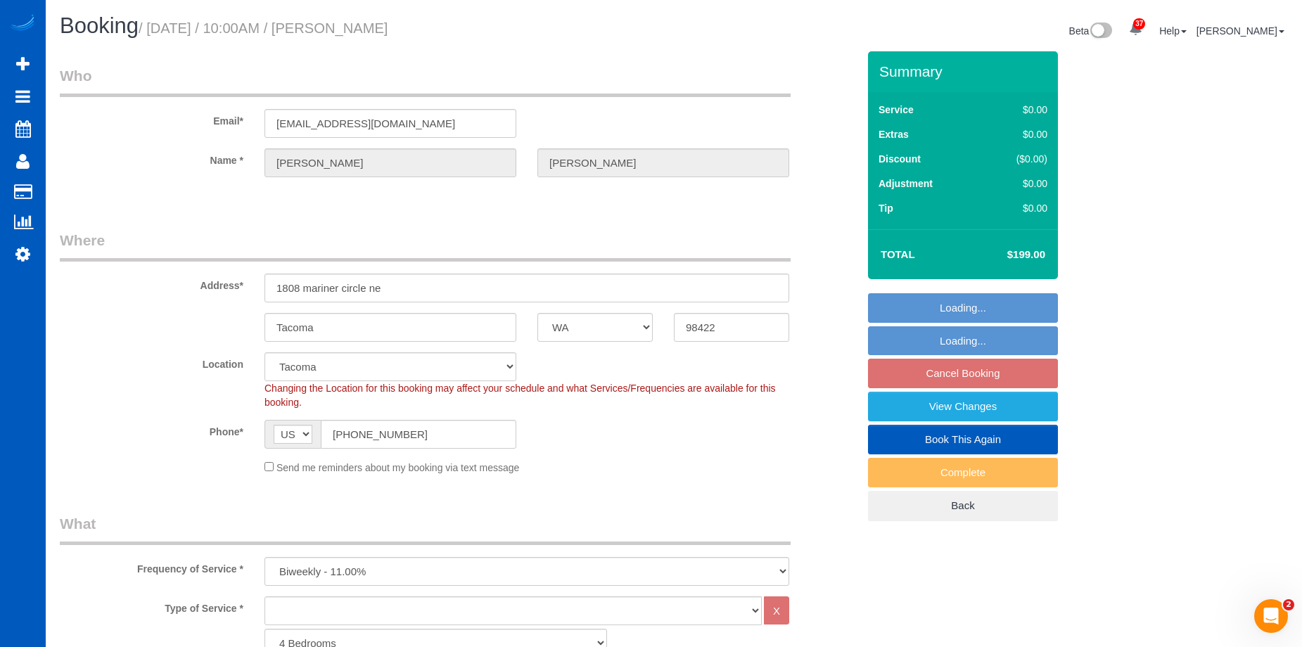
select select "2501"
select select "3"
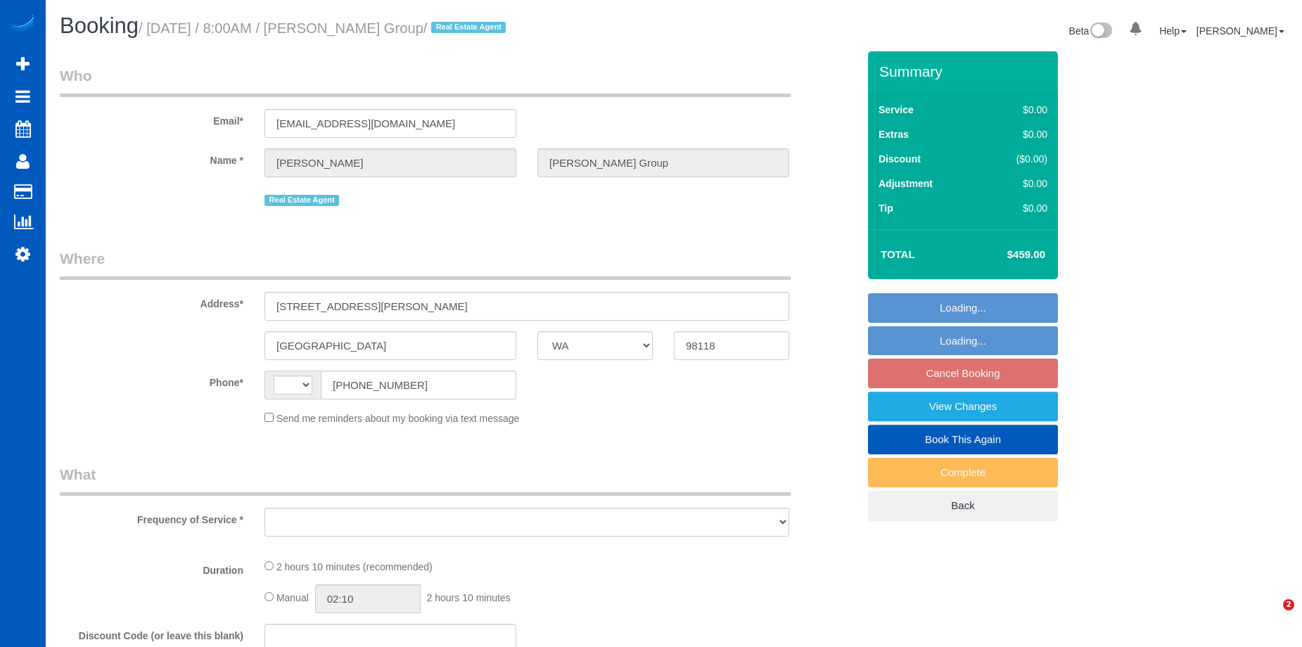
select select "WA"
select select "string:[GEOGRAPHIC_DATA]"
select select "object:810"
select select "number:10"
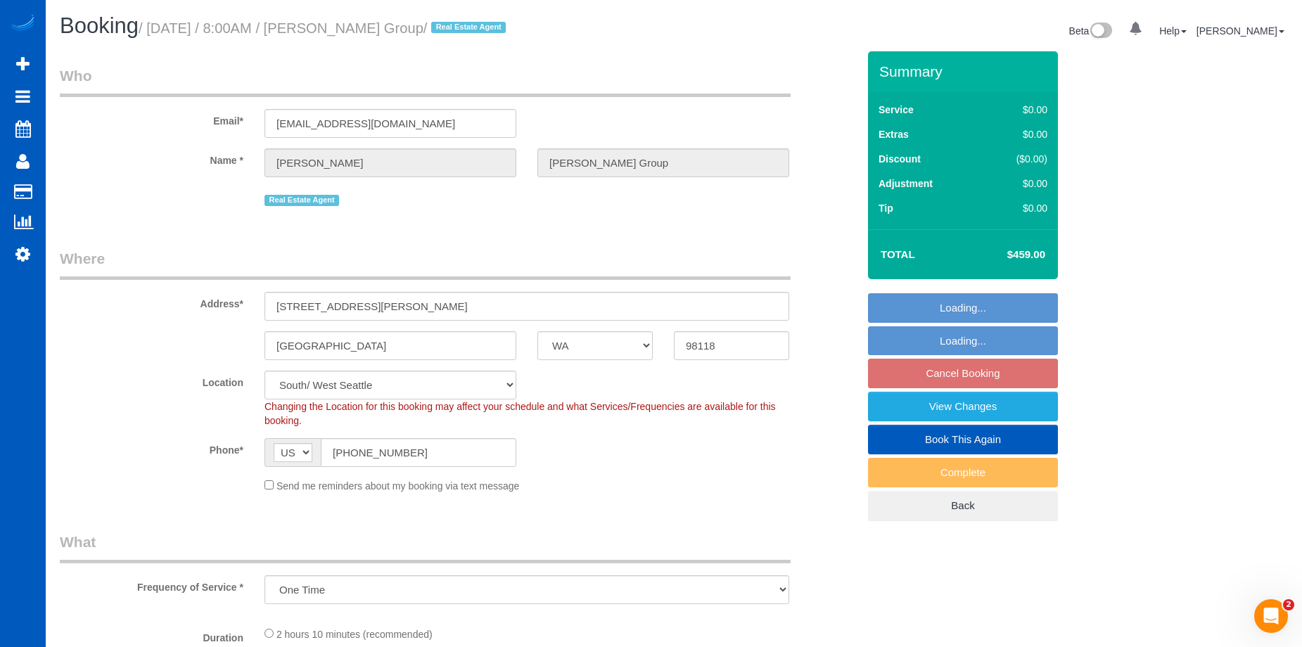
select select "string:fspay-0d139add-e162-4263-b5da-b5092fdec57a"
select select "spot1"
select select "object:922"
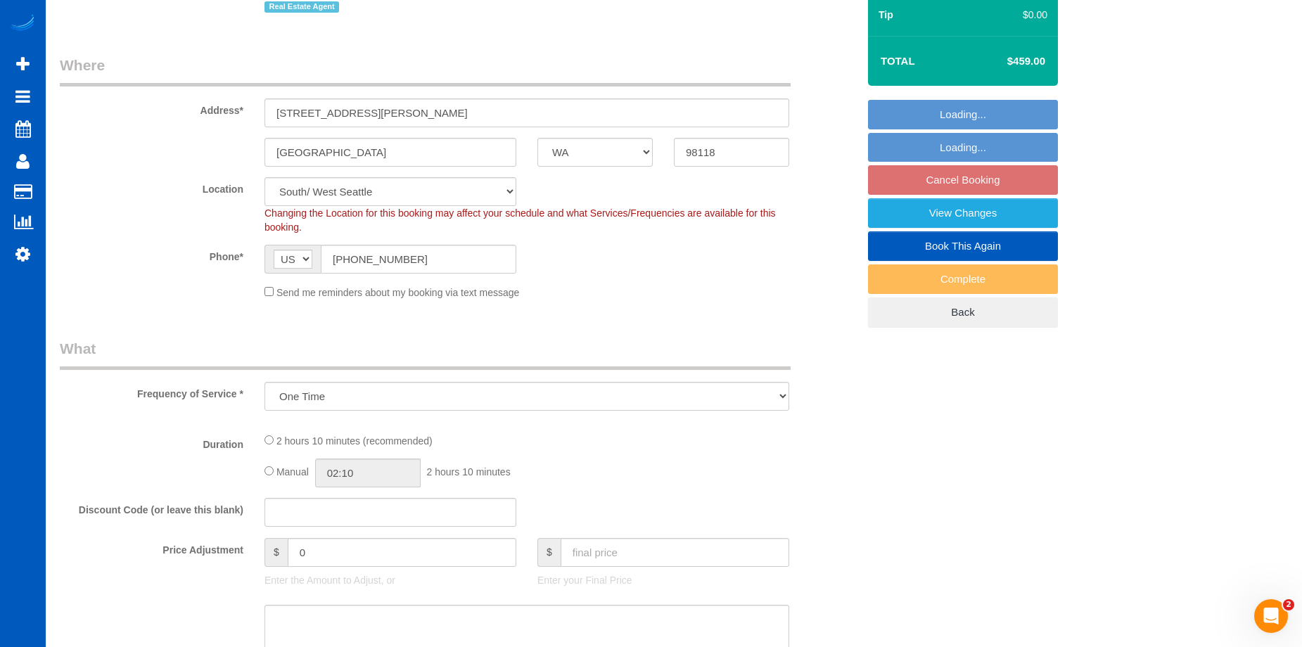
select select "199"
select select "1501"
select select "4"
select select "2"
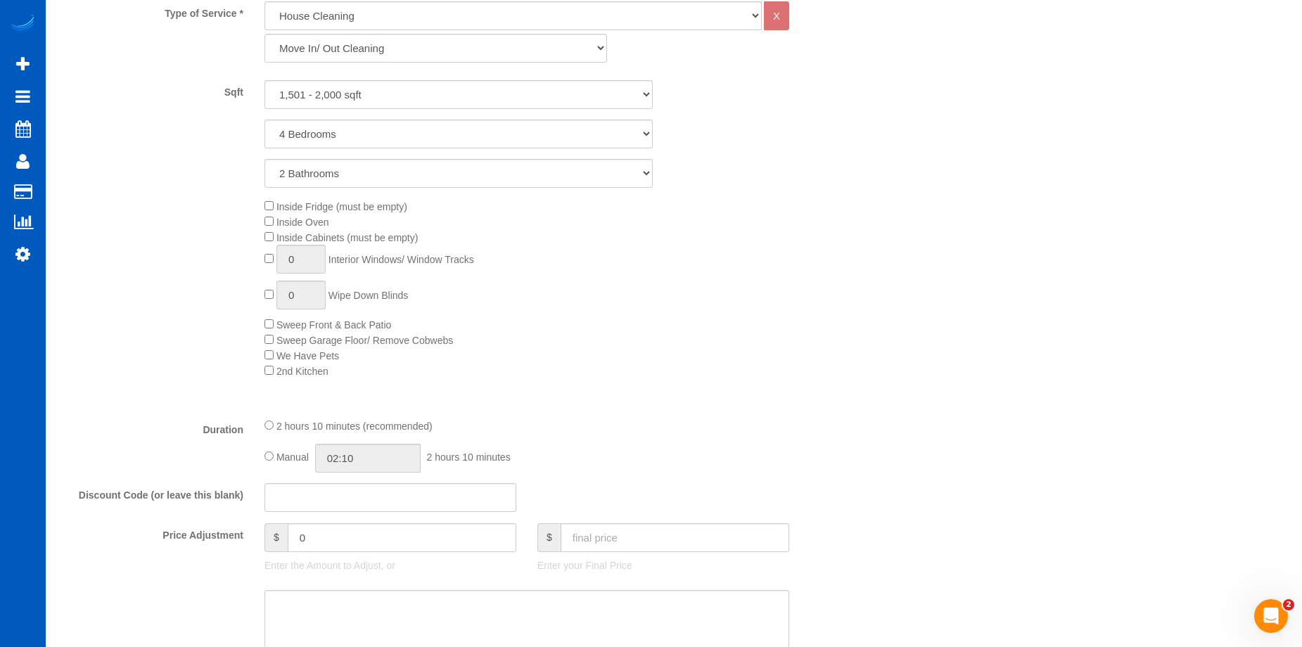
scroll to position [633, 0]
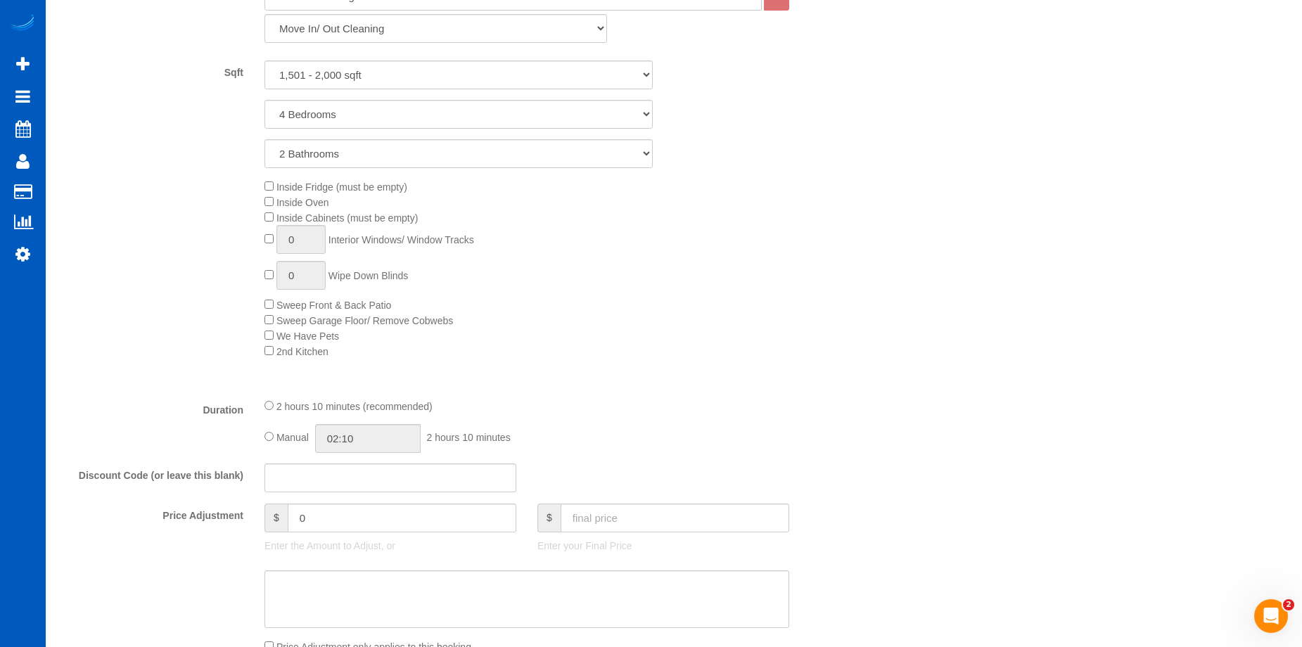
select select "1501"
select select "4"
select select "2"
click at [388, 441] on input "02:10" at bounding box center [368, 438] width 106 height 29
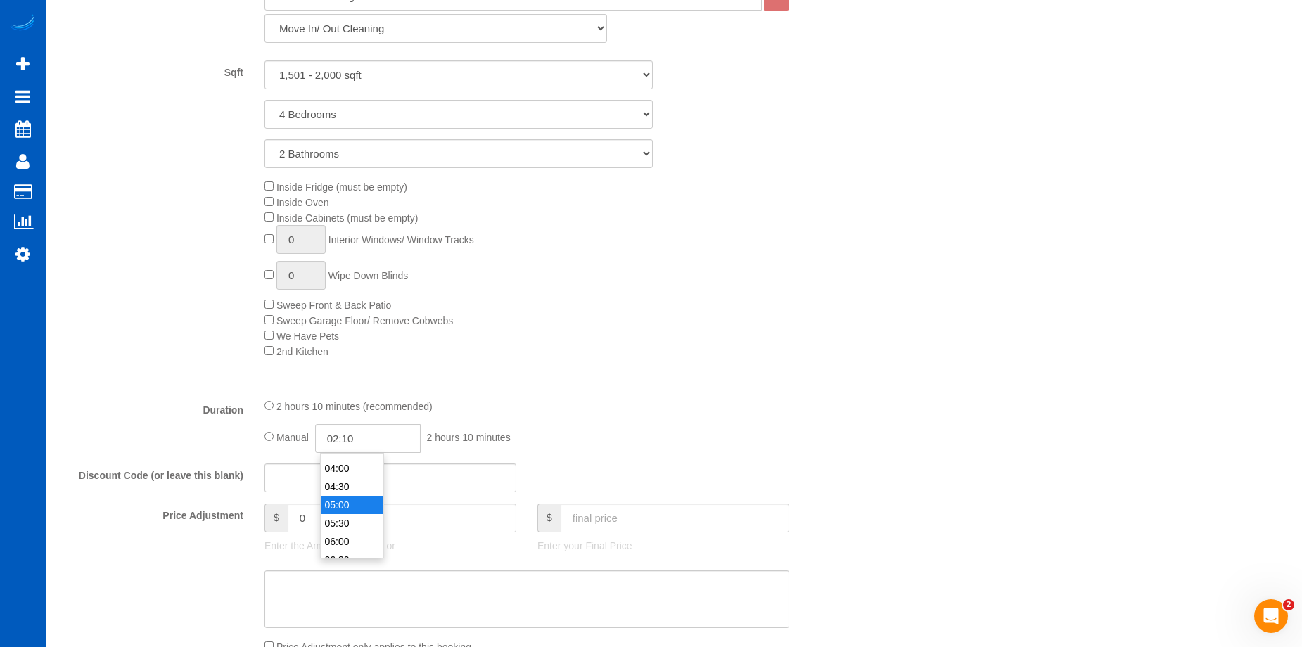
type input "05:00"
click at [344, 499] on li "05:00" at bounding box center [352, 505] width 63 height 18
select select "spot14"
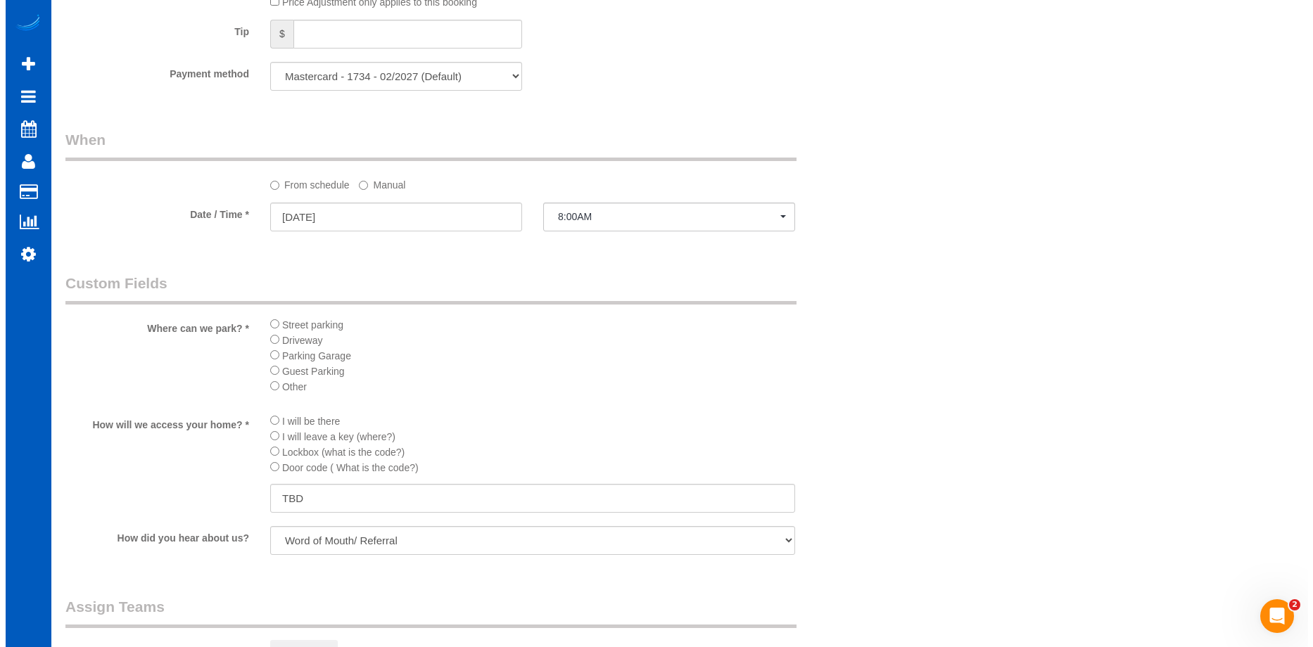
scroll to position [1407, 0]
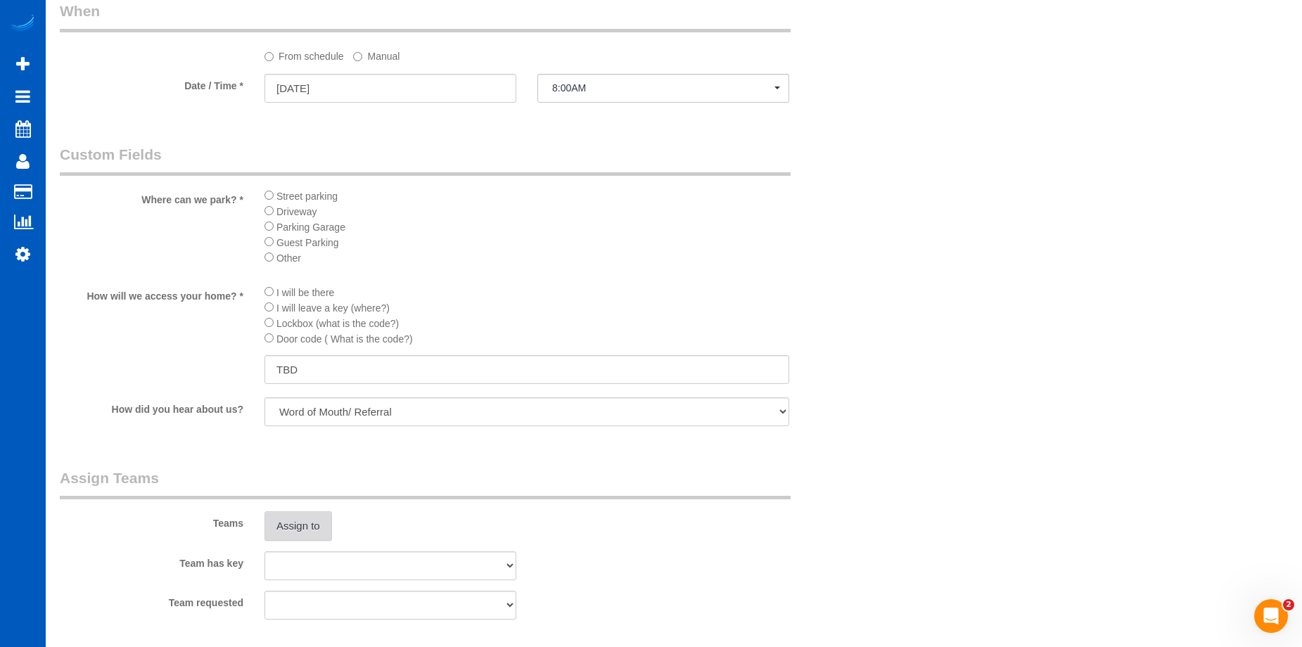
click at [299, 518] on button "Assign to" at bounding box center [299, 527] width 68 height 30
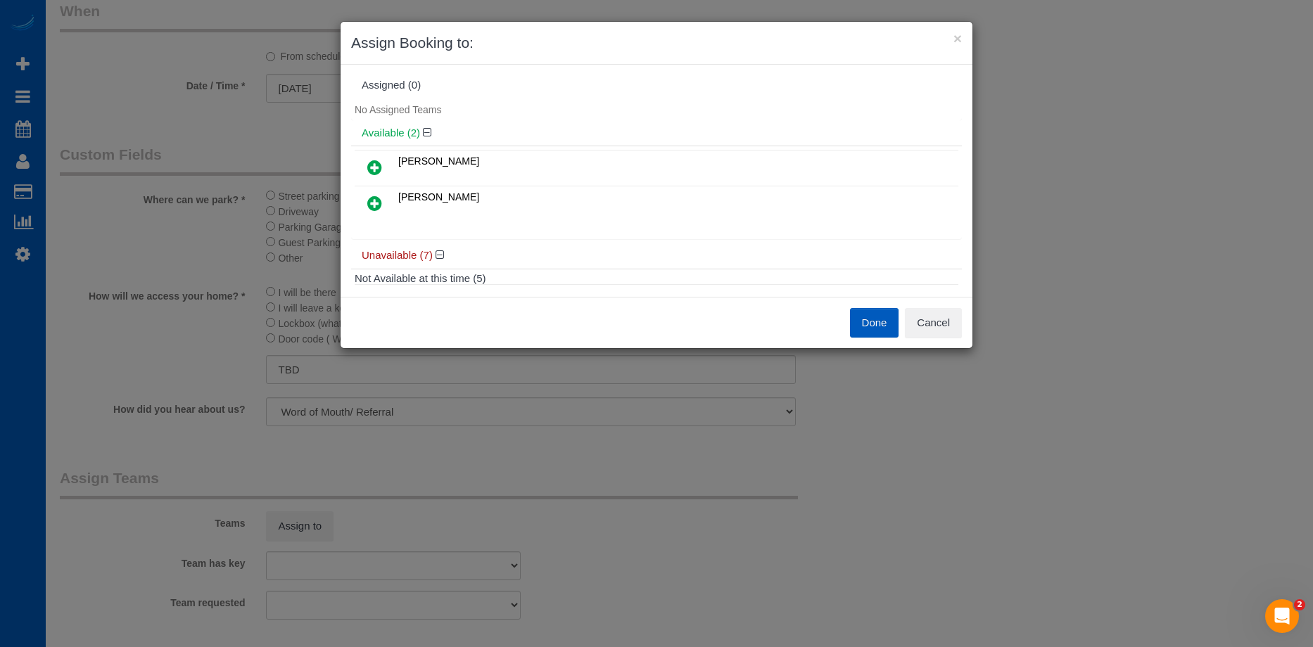
scroll to position [0, 0]
click at [941, 316] on button "Cancel" at bounding box center [933, 323] width 57 height 30
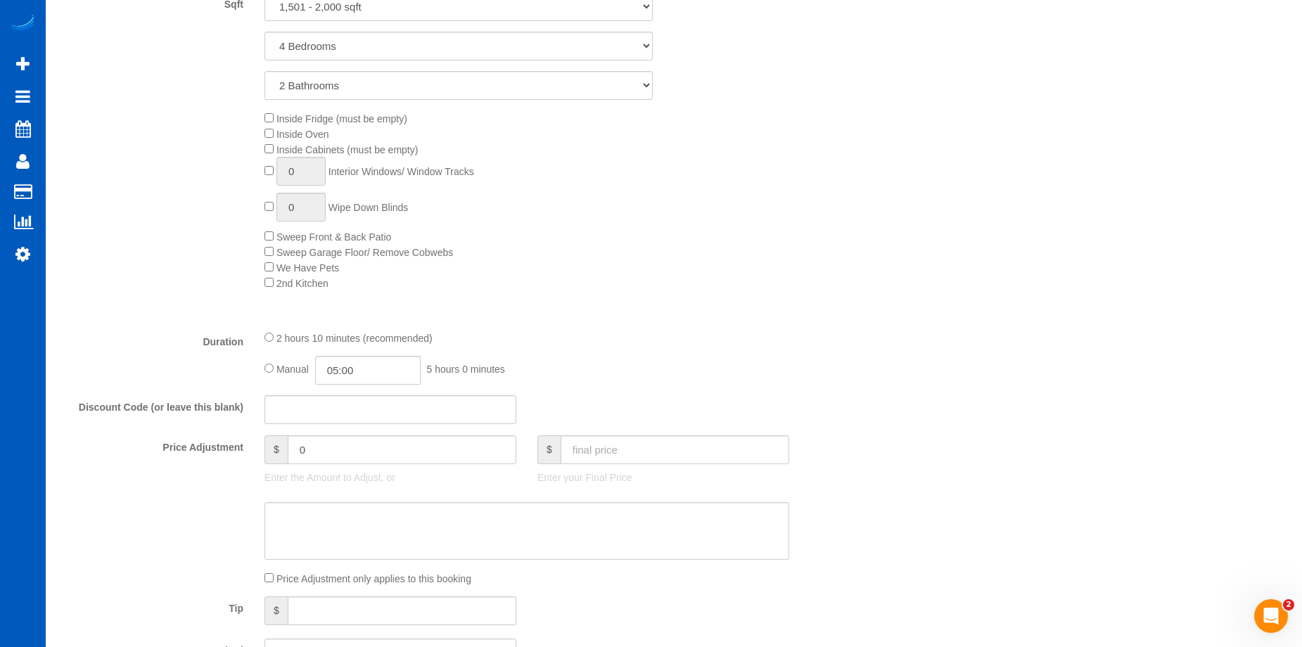
scroll to position [915, 0]
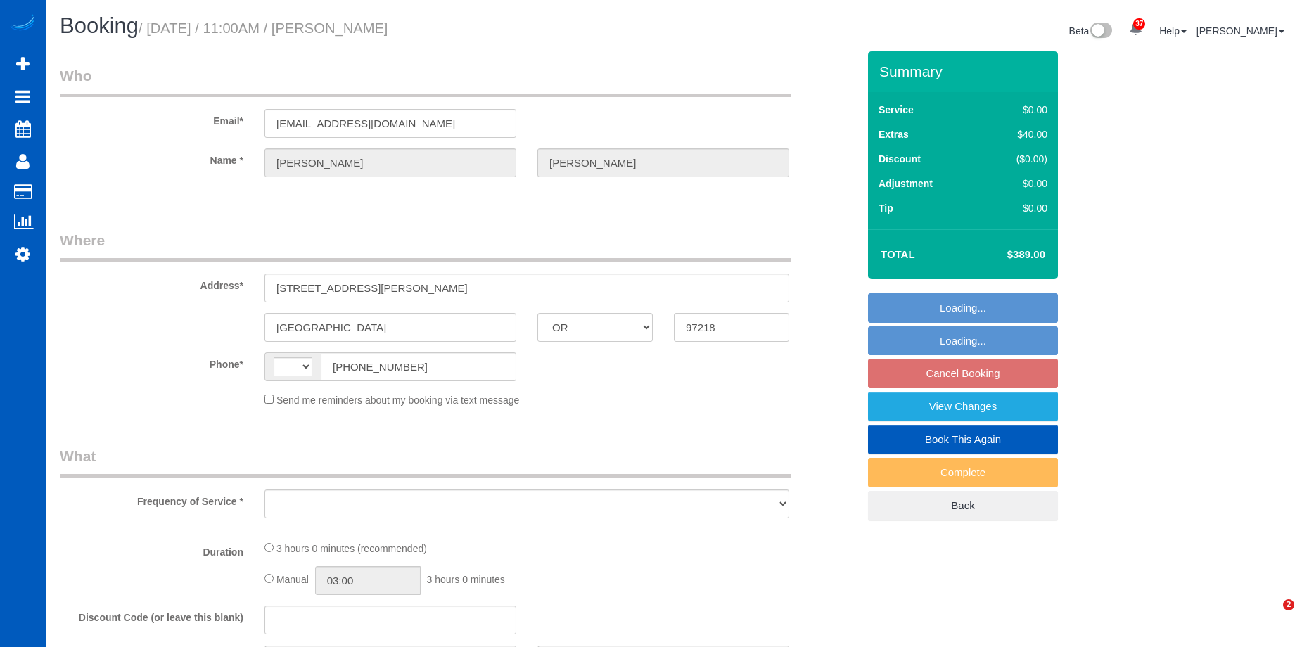
select select "OR"
select select "string:fspay-32b0b335-4933-41c9-936f-2065a1c87d2a"
select select "string:[GEOGRAPHIC_DATA]"
select select "object:656"
select select "number:8"
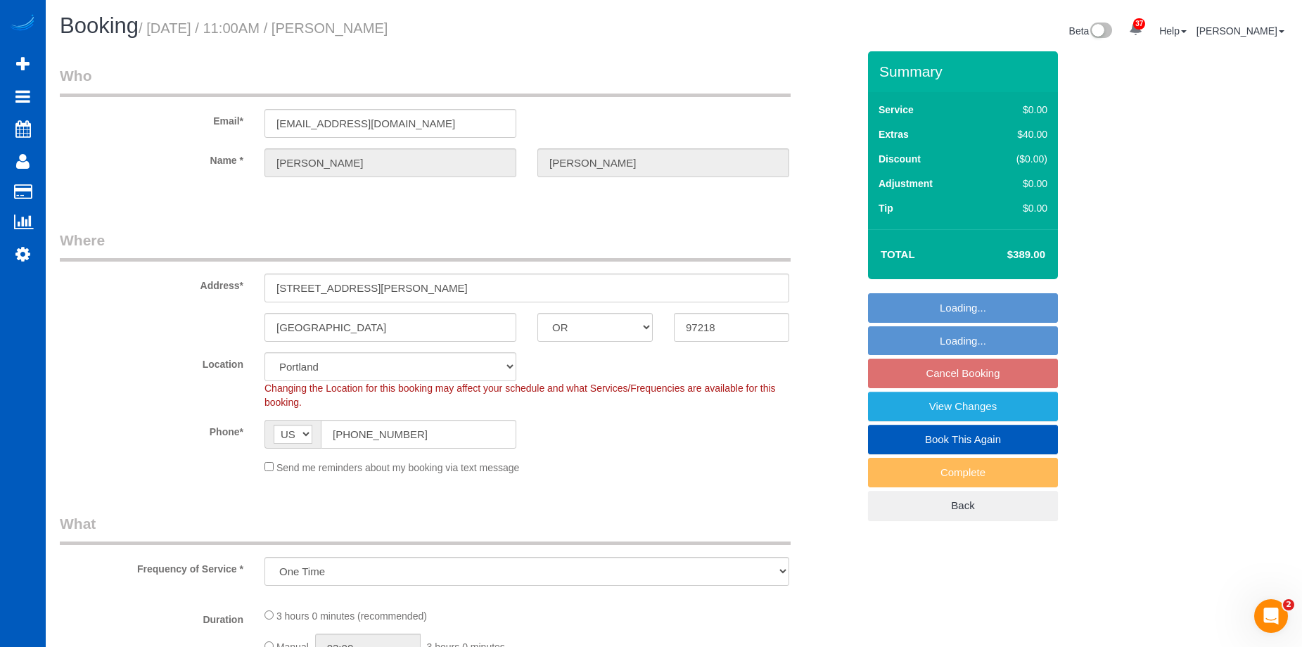
select select "object:908"
select select "spot2"
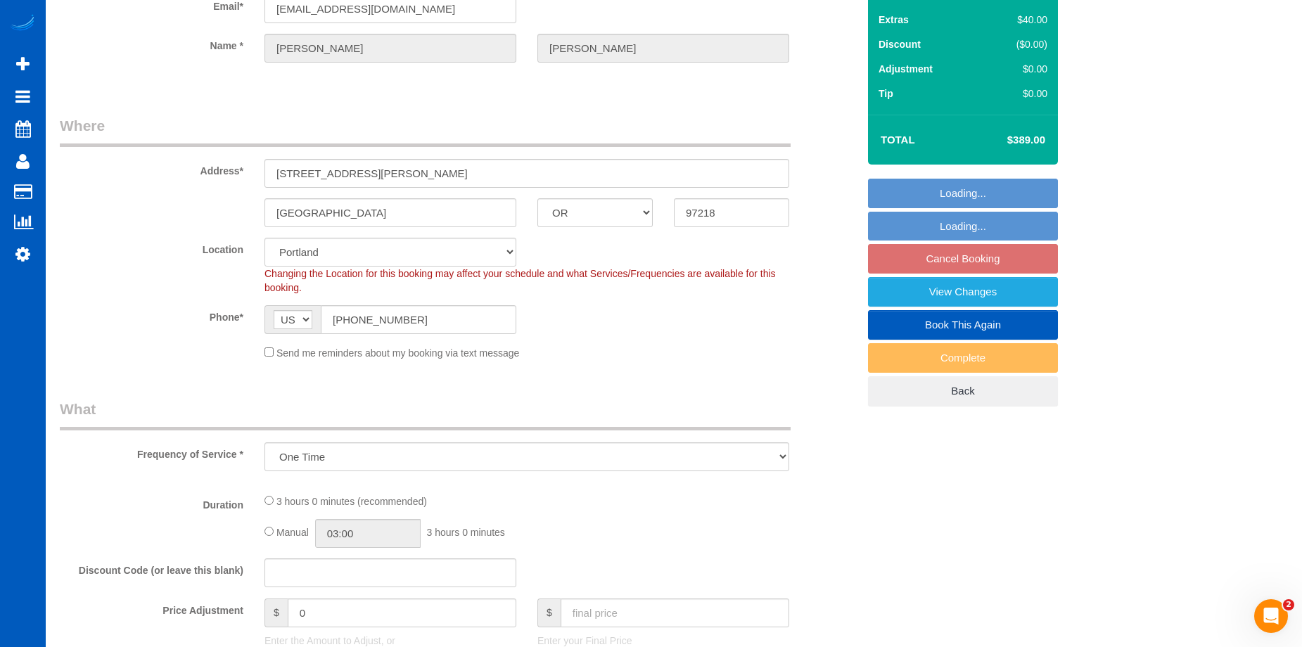
select select "199"
select select "3001"
select select "4"
select select "3"
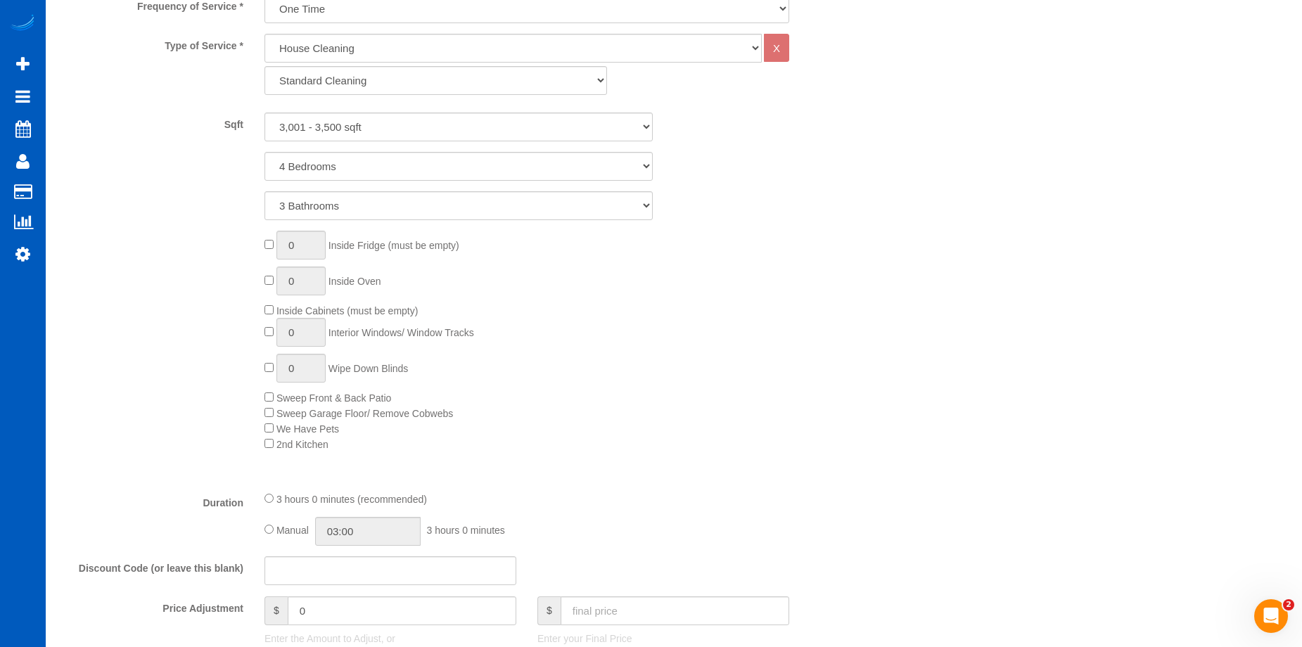
select select "3001"
select select "4"
select select "3"
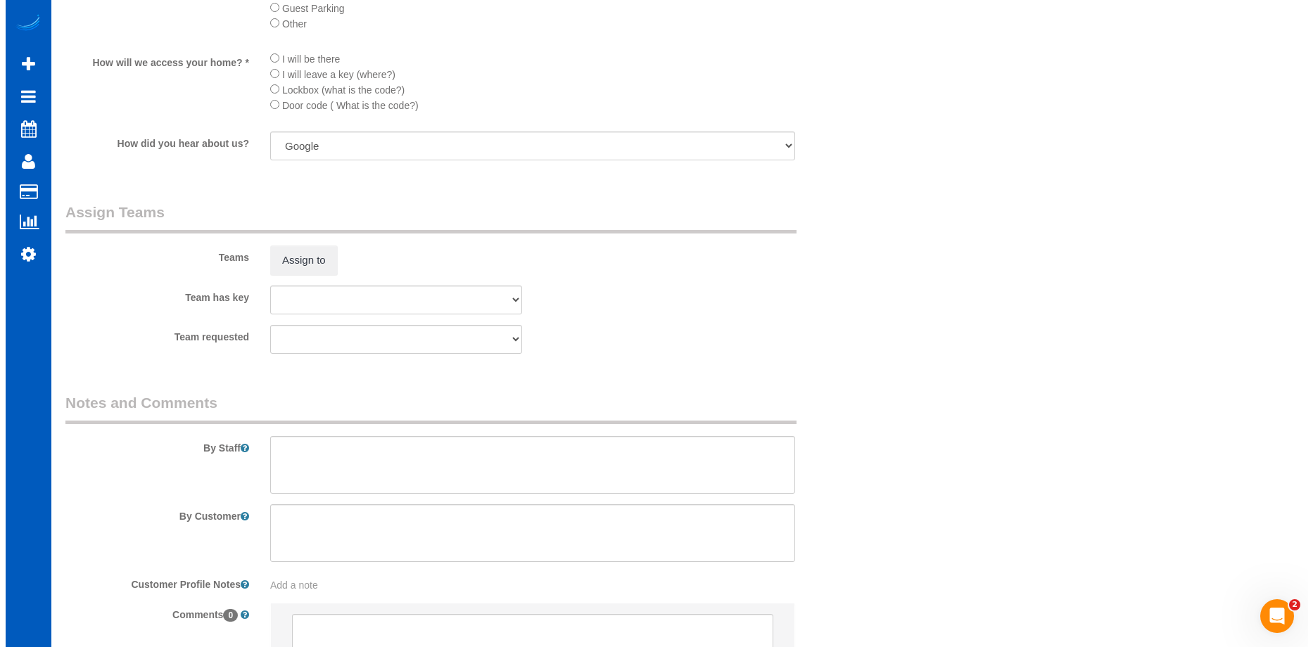
scroll to position [1689, 0]
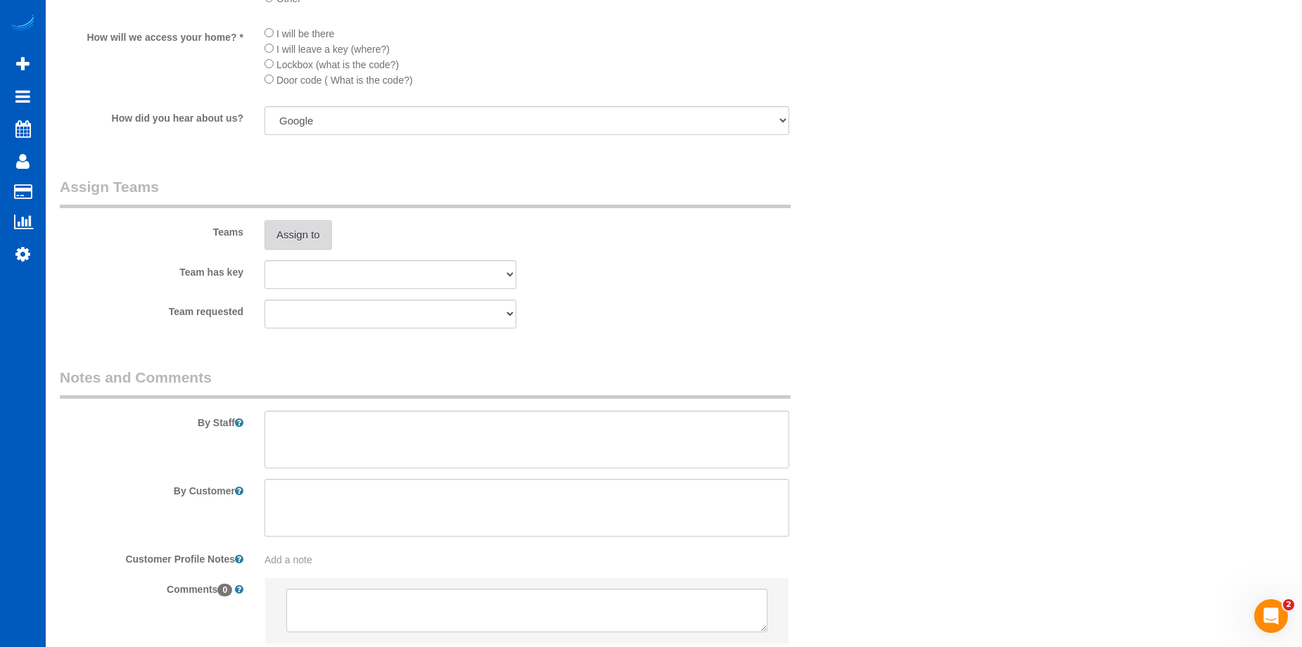
click at [323, 233] on button "Assign to" at bounding box center [299, 235] width 68 height 30
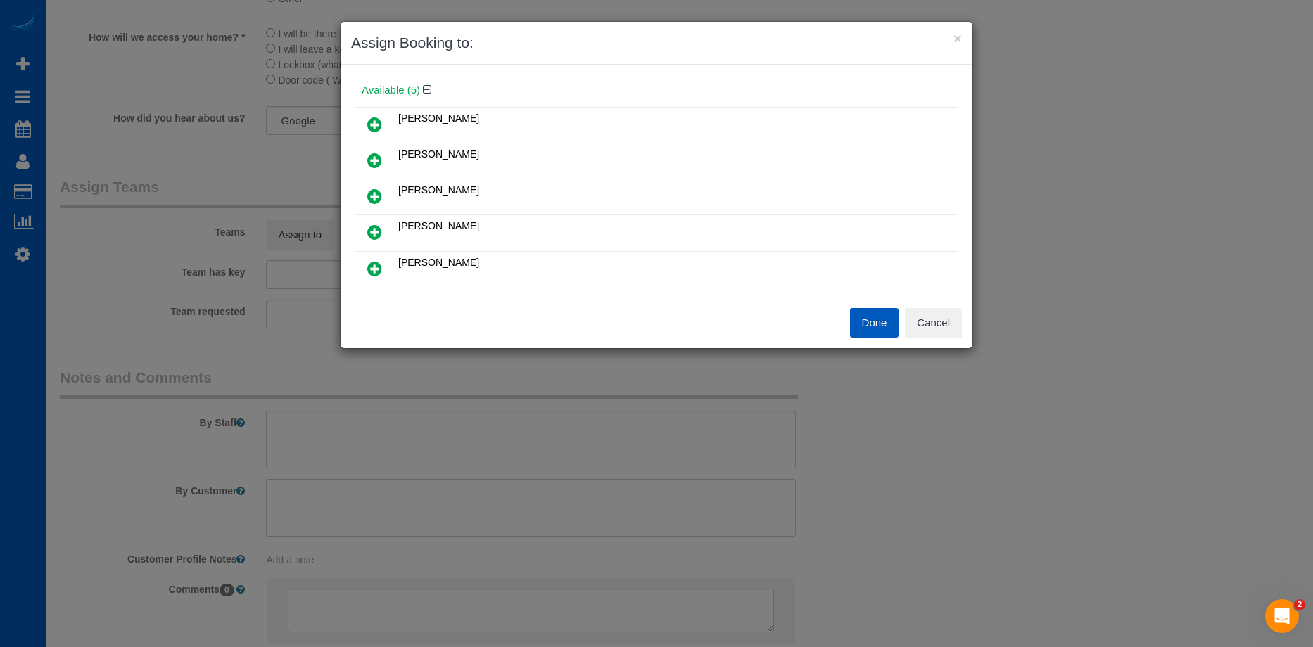
scroll to position [70, 0]
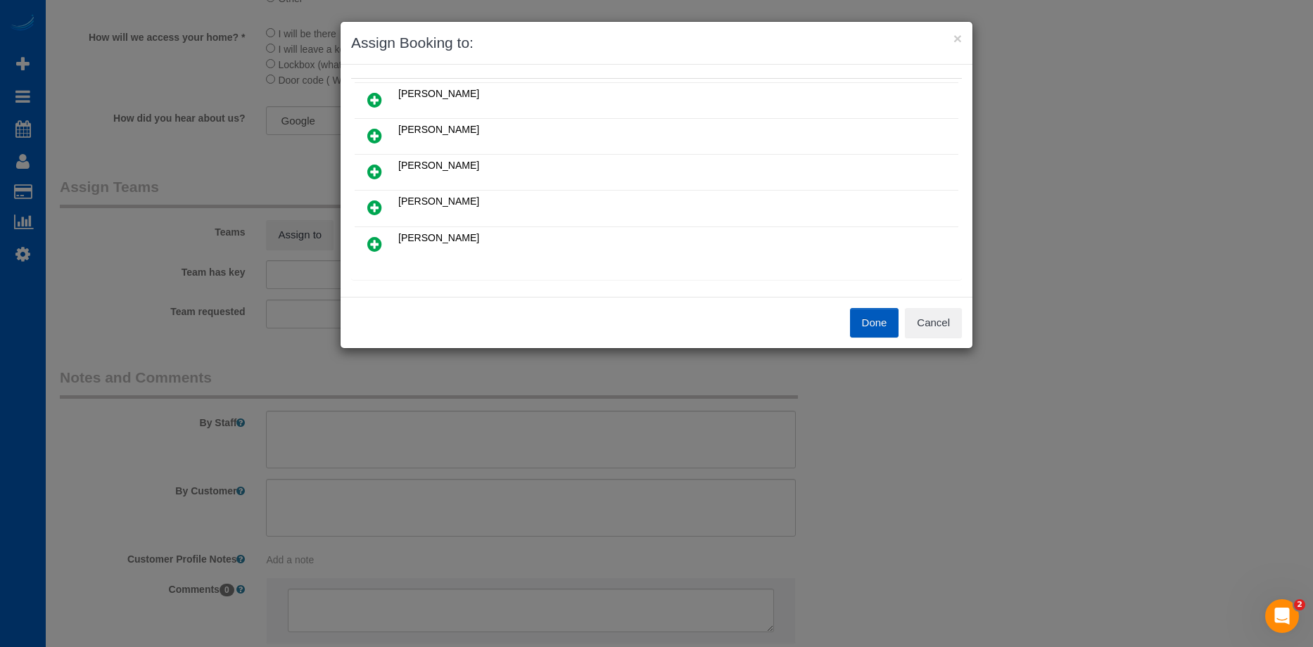
click at [382, 245] on link at bounding box center [374, 245] width 33 height 28
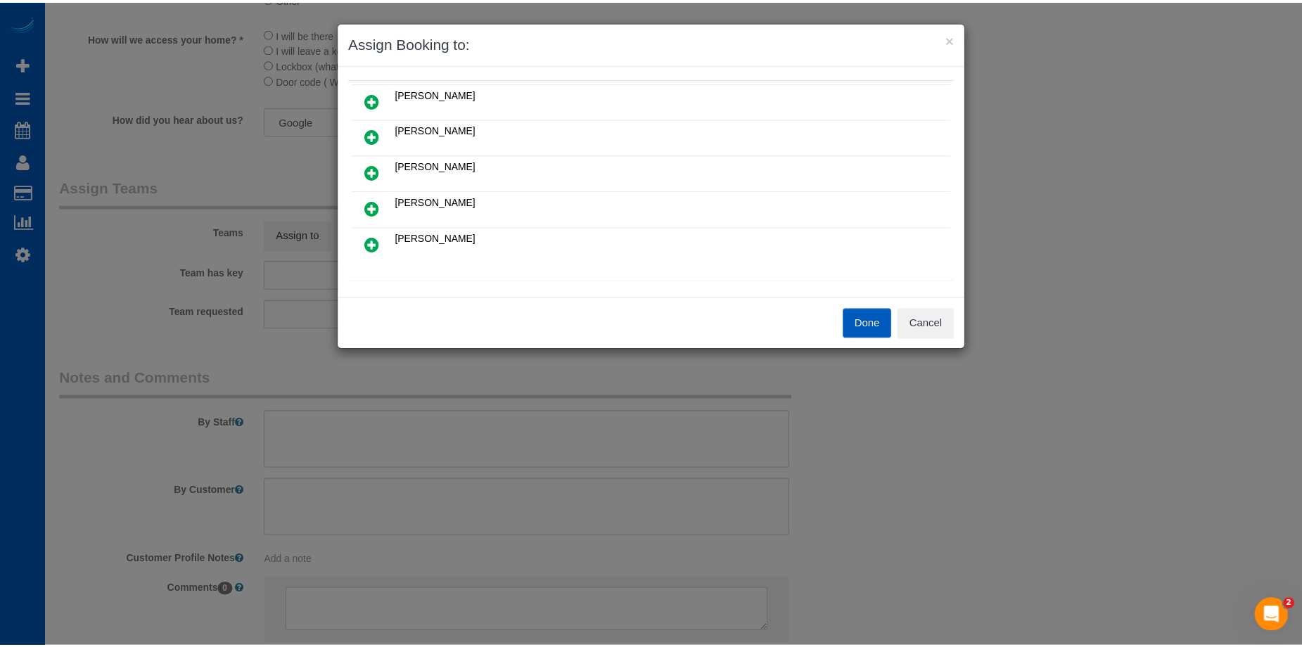
scroll to position [104, 0]
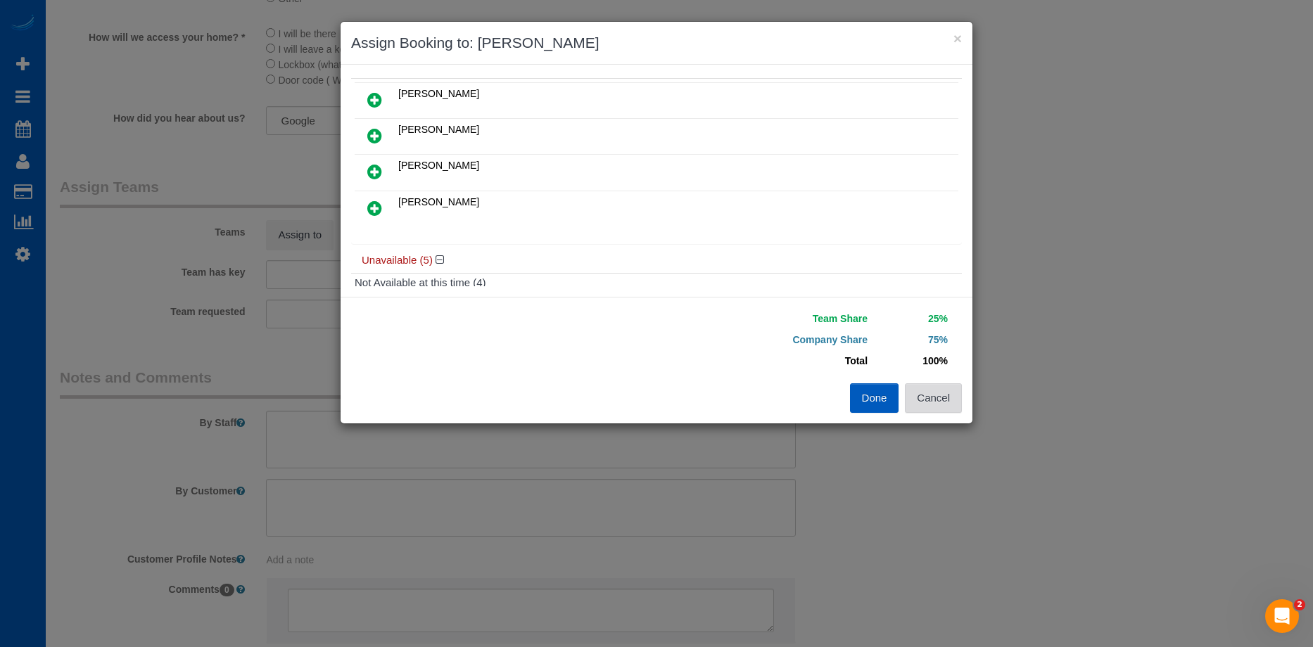
click at [933, 403] on button "Cancel" at bounding box center [933, 398] width 57 height 30
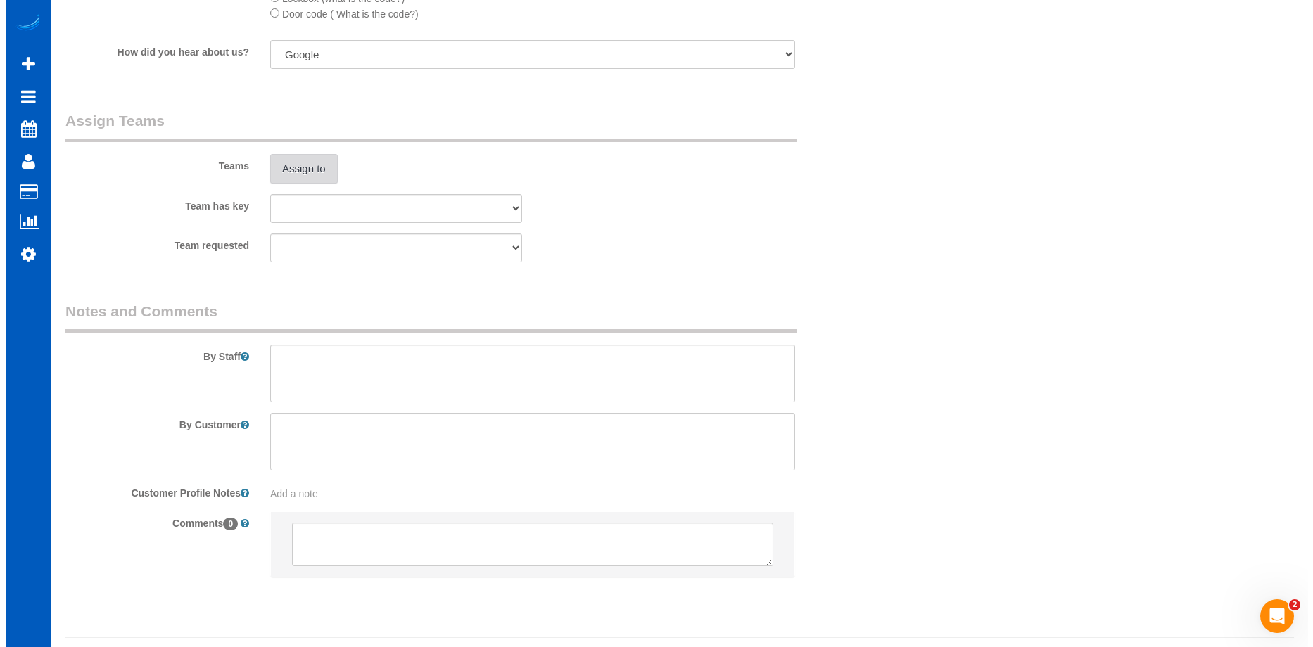
scroll to position [1759, 0]
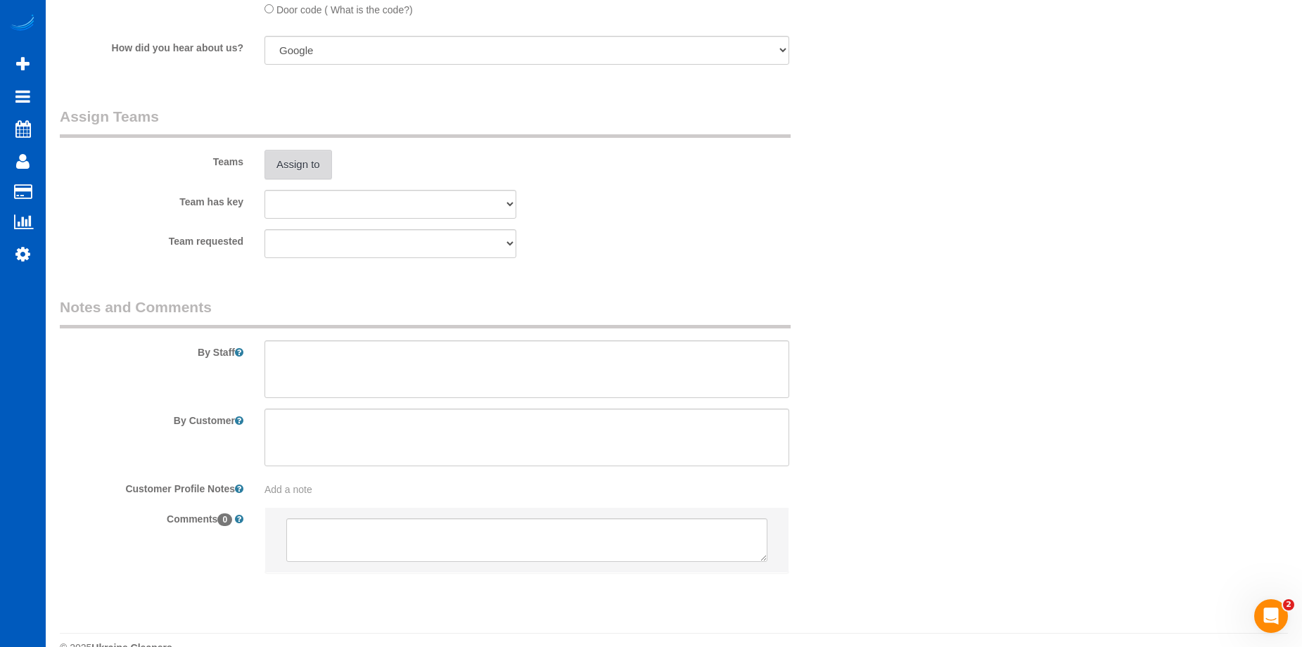
click at [305, 155] on button "Assign to" at bounding box center [299, 165] width 68 height 30
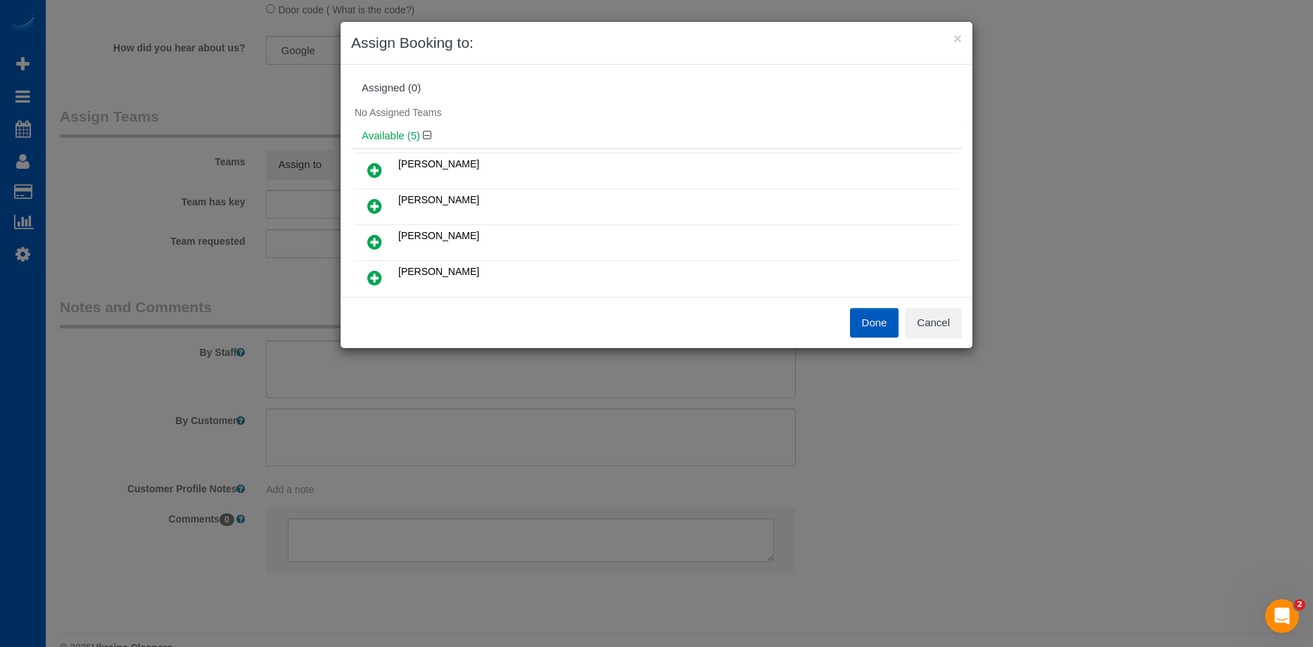
scroll to position [70, 0]
click at [369, 244] on icon at bounding box center [374, 244] width 15 height 17
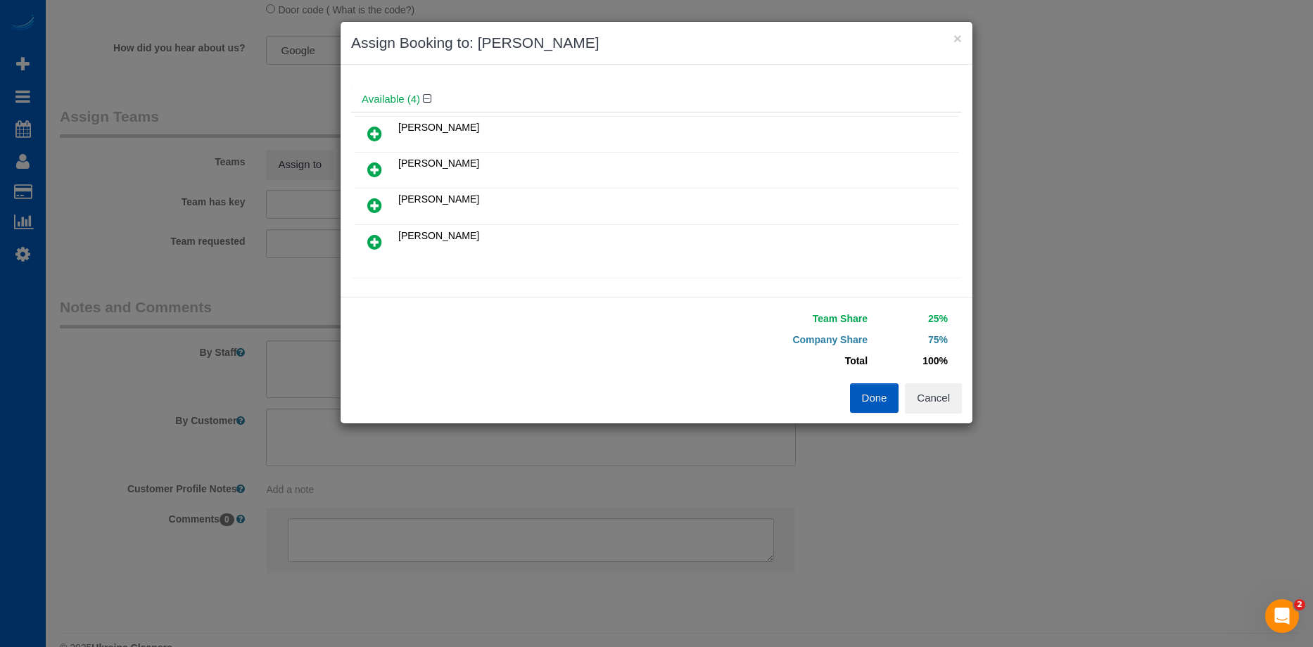
click at [374, 239] on icon at bounding box center [374, 242] width 15 height 17
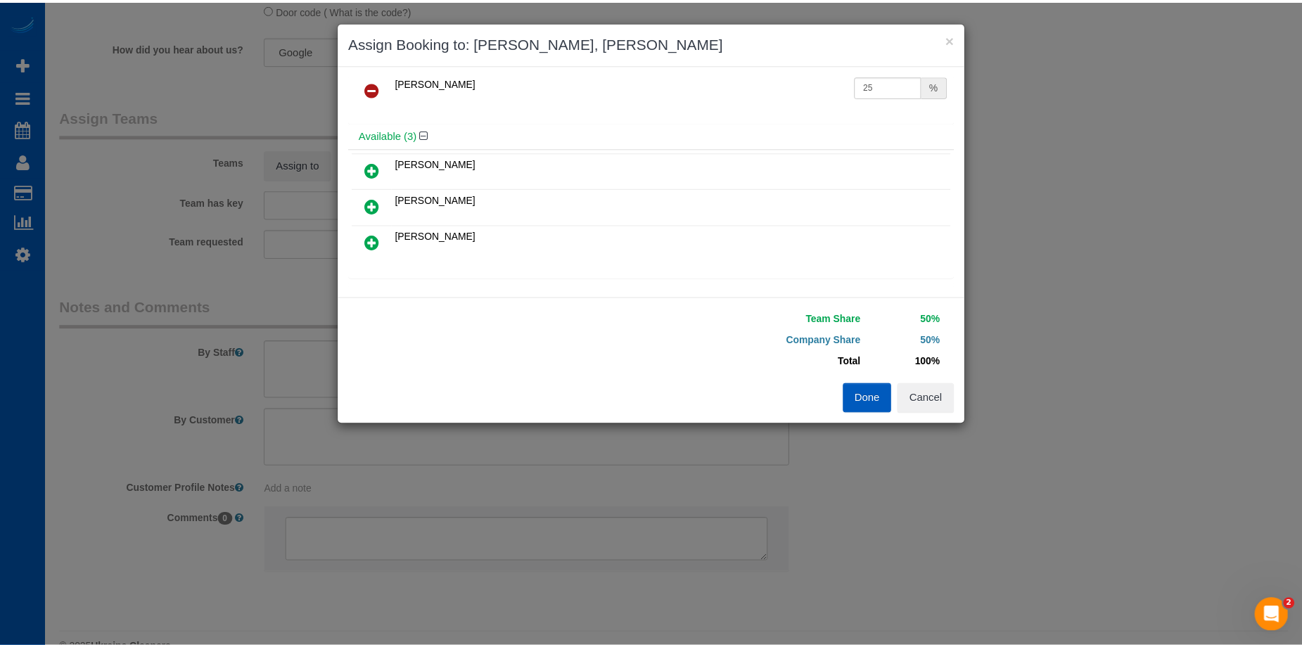
scroll to position [0, 0]
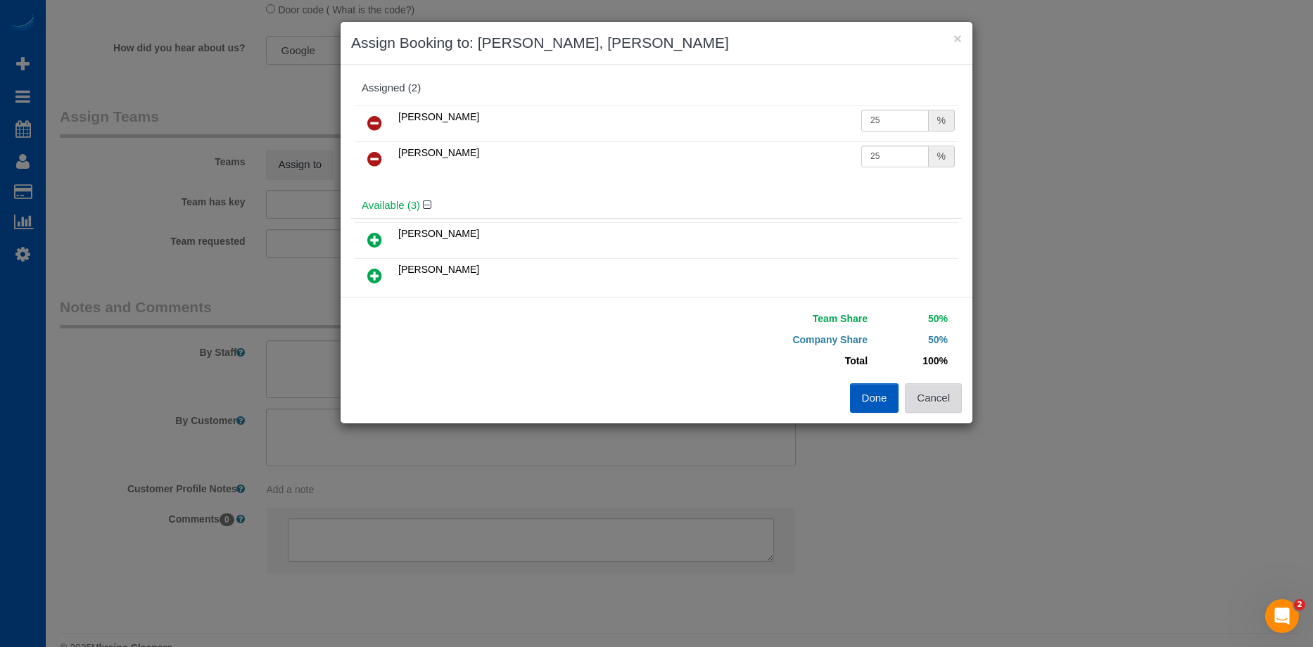
click at [934, 404] on button "Cancel" at bounding box center [933, 398] width 57 height 30
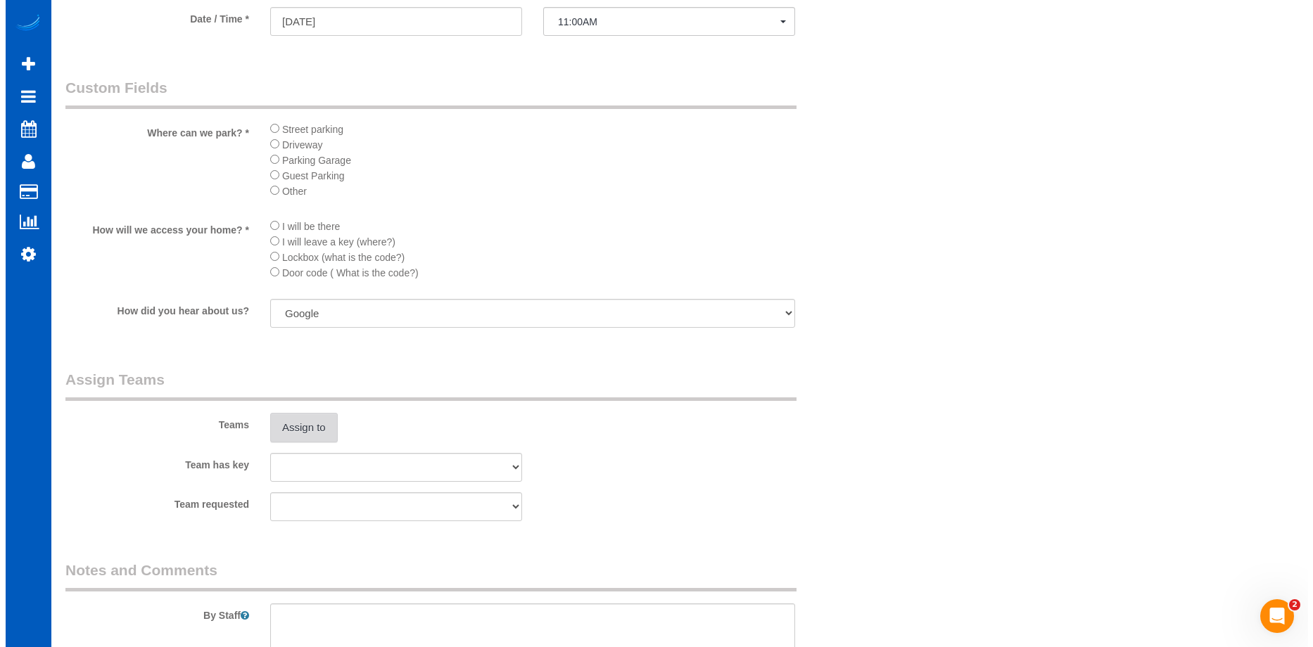
scroll to position [1618, 0]
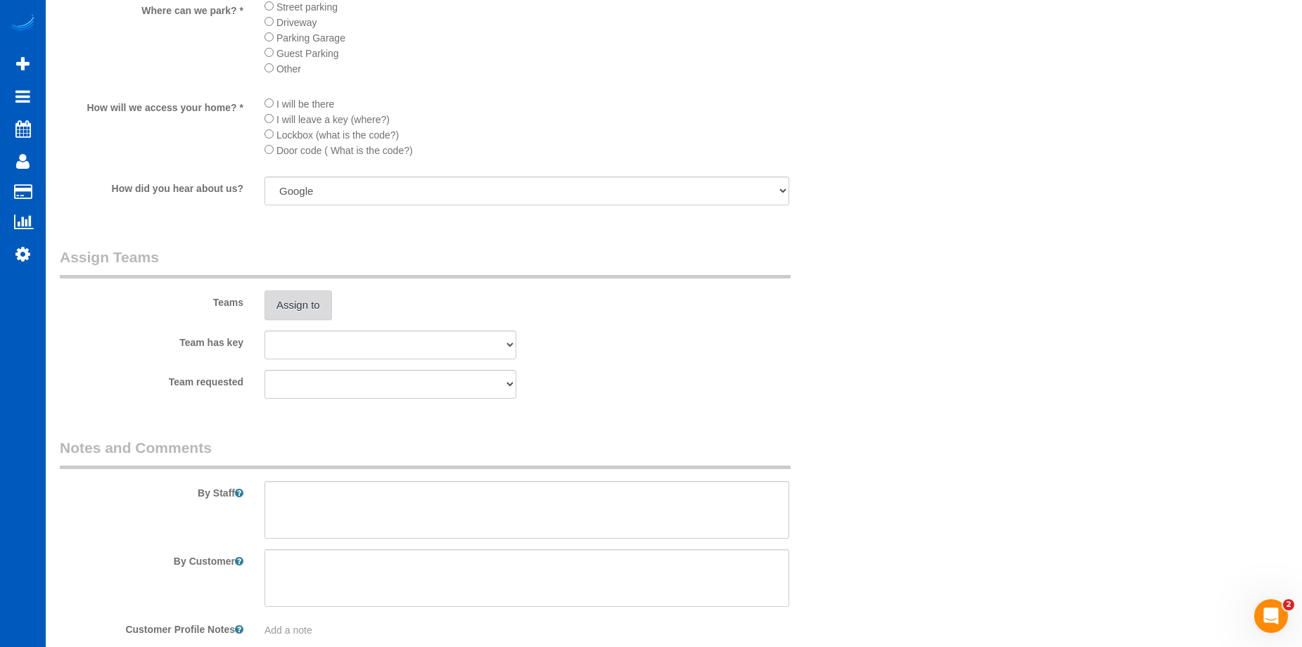
click at [320, 310] on button "Assign to" at bounding box center [299, 306] width 68 height 30
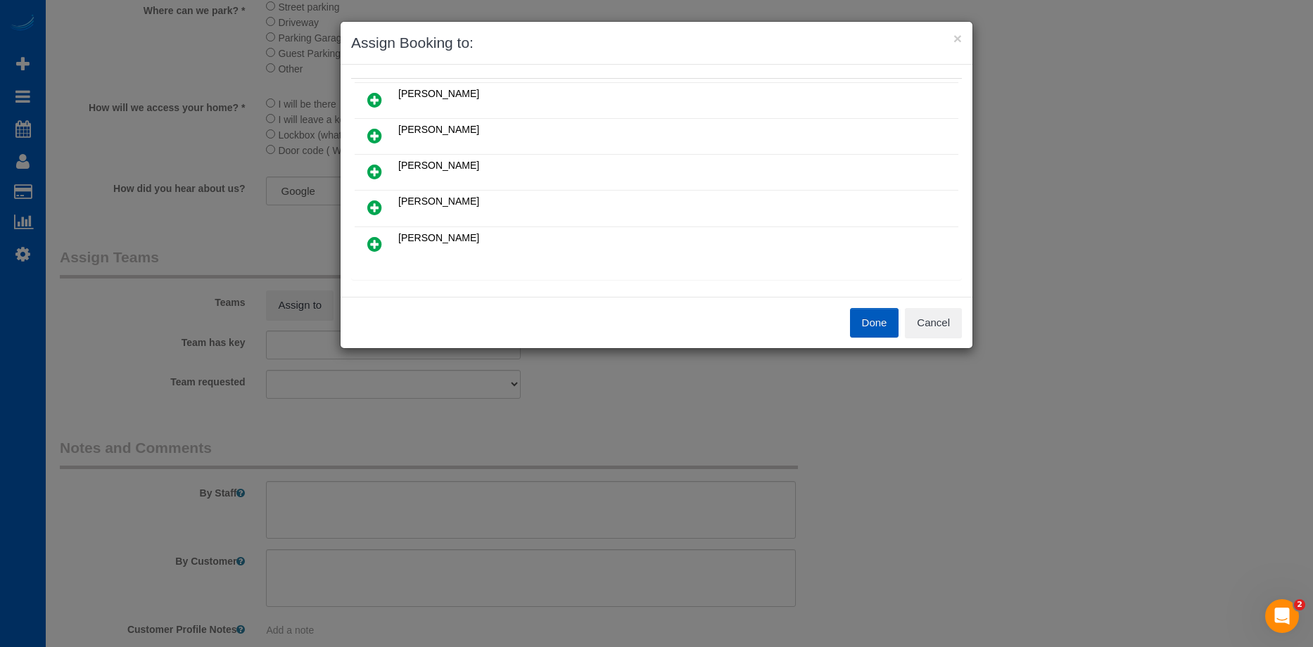
click at [369, 243] on icon at bounding box center [374, 244] width 15 height 17
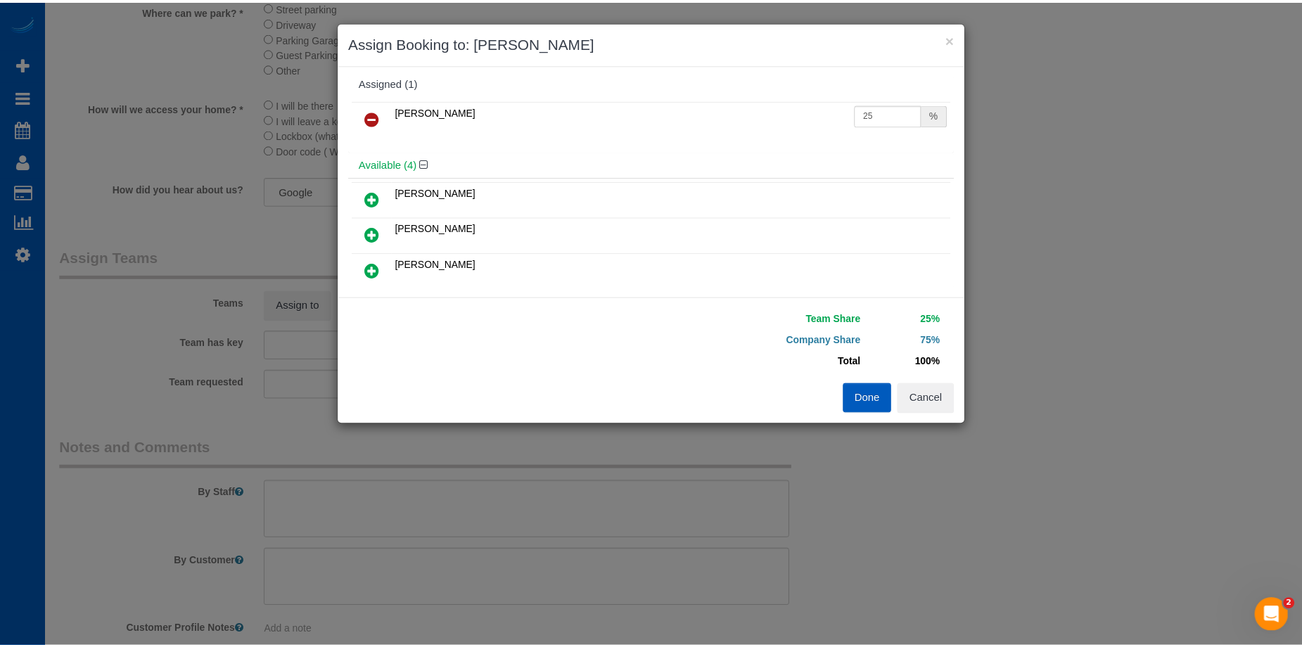
scroll to position [0, 0]
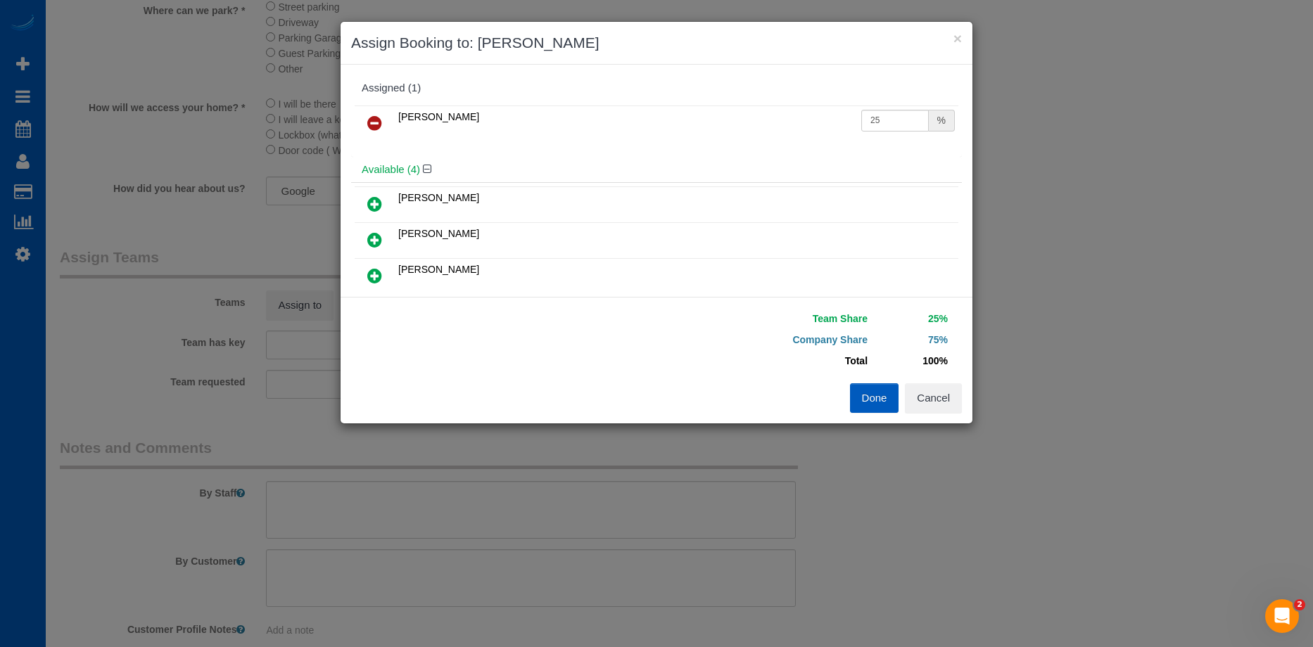
click at [385, 198] on link at bounding box center [374, 205] width 33 height 28
click at [872, 397] on button "Done" at bounding box center [874, 398] width 49 height 30
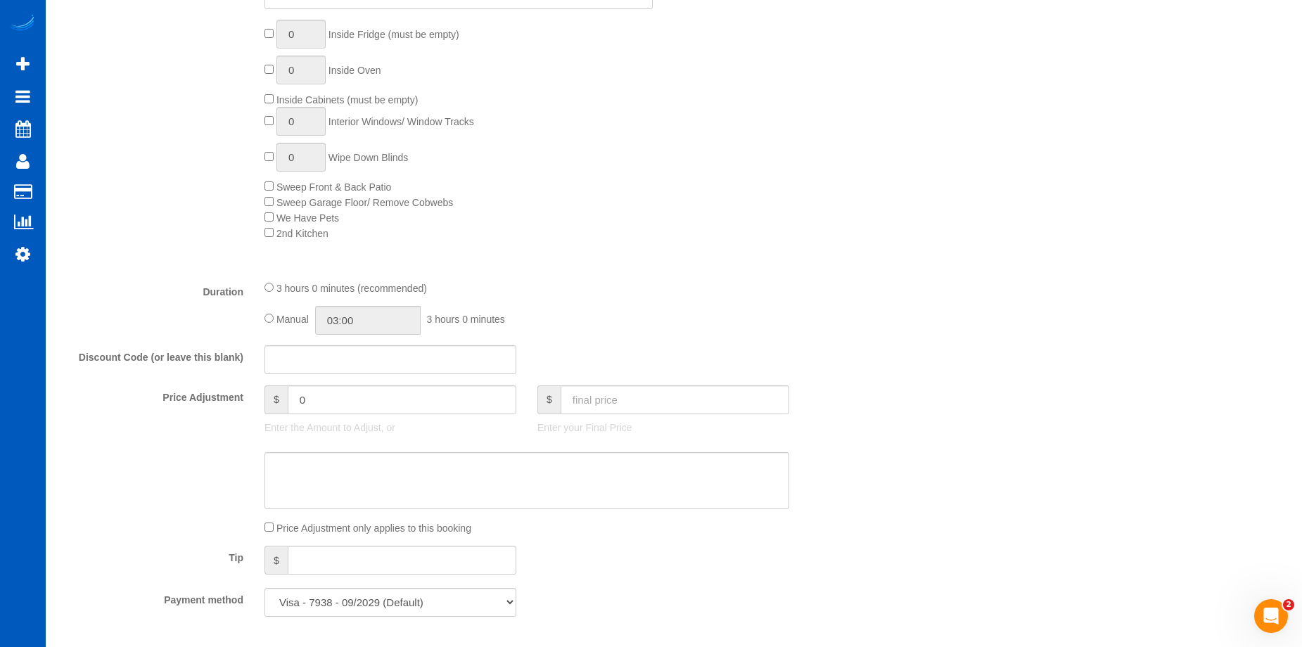
scroll to position [985, 0]
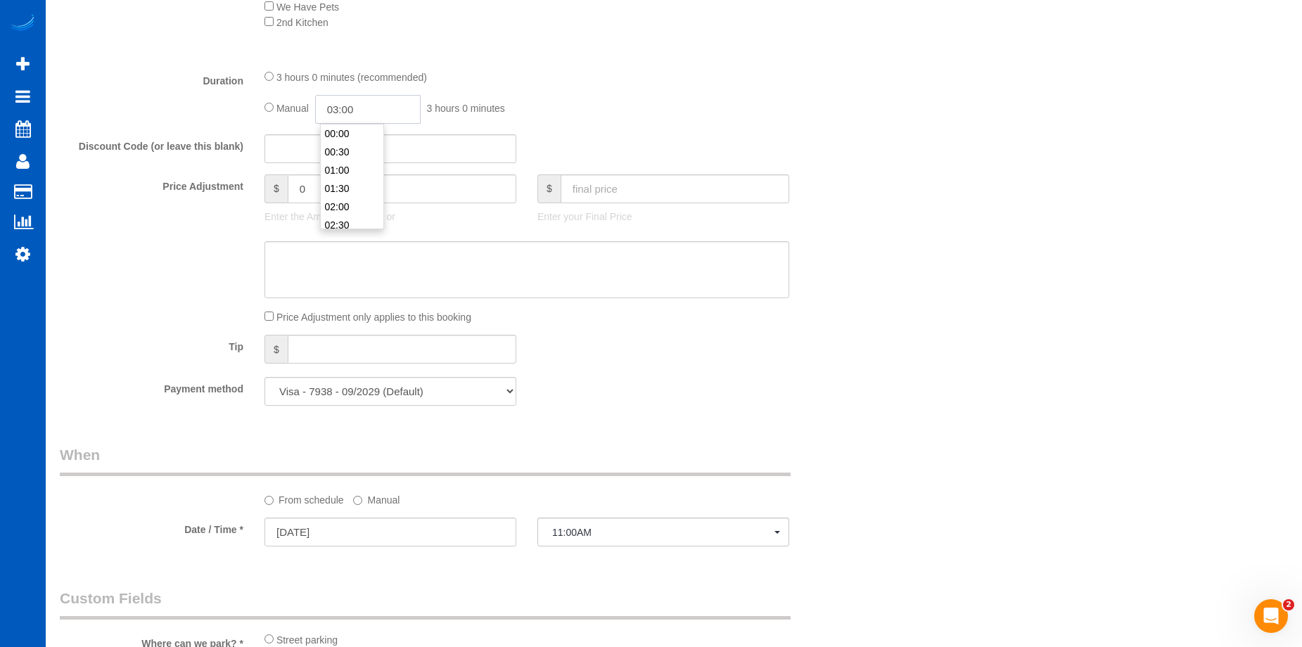
click at [367, 103] on input "03:00" at bounding box center [368, 109] width 106 height 29
type input "04:00"
click at [349, 186] on li "04:00" at bounding box center [352, 188] width 63 height 18
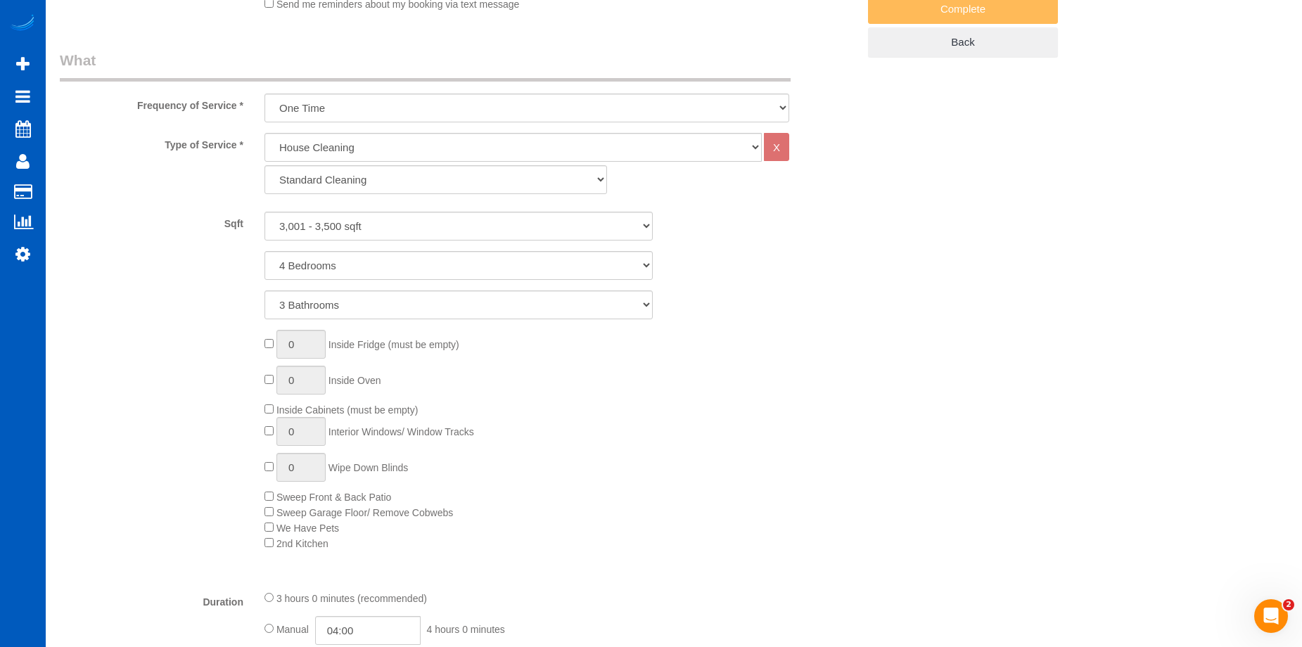
select select "spot21"
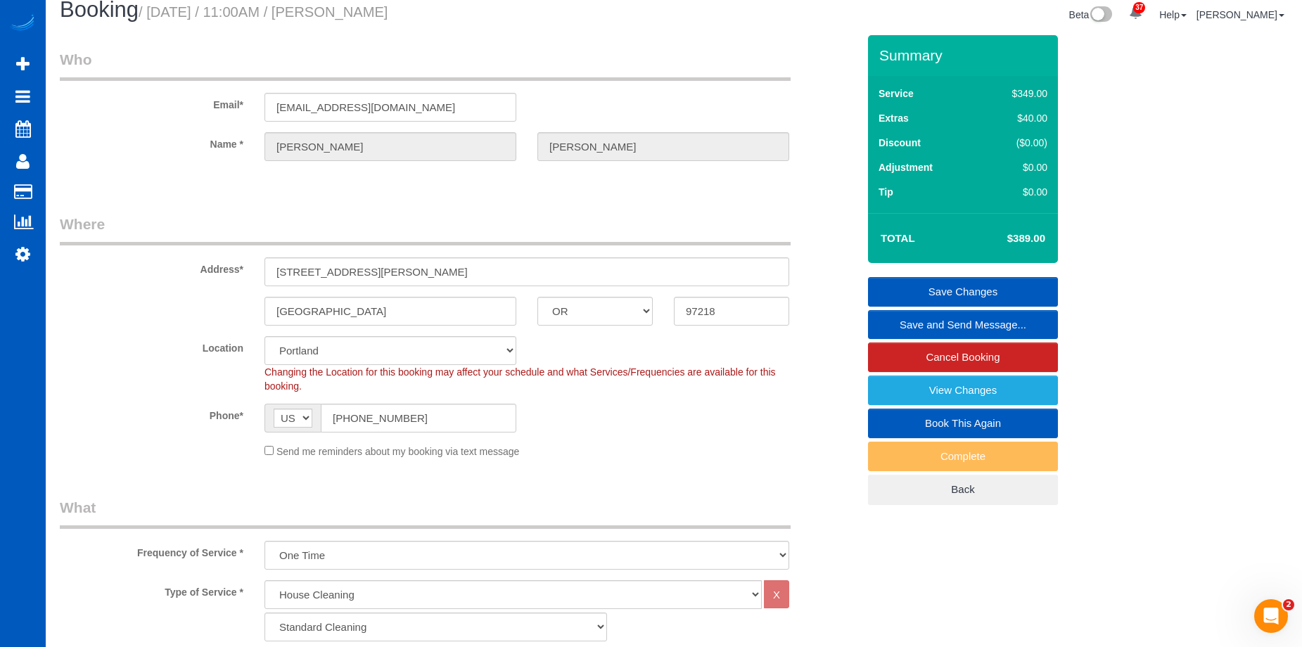
scroll to position [0, 0]
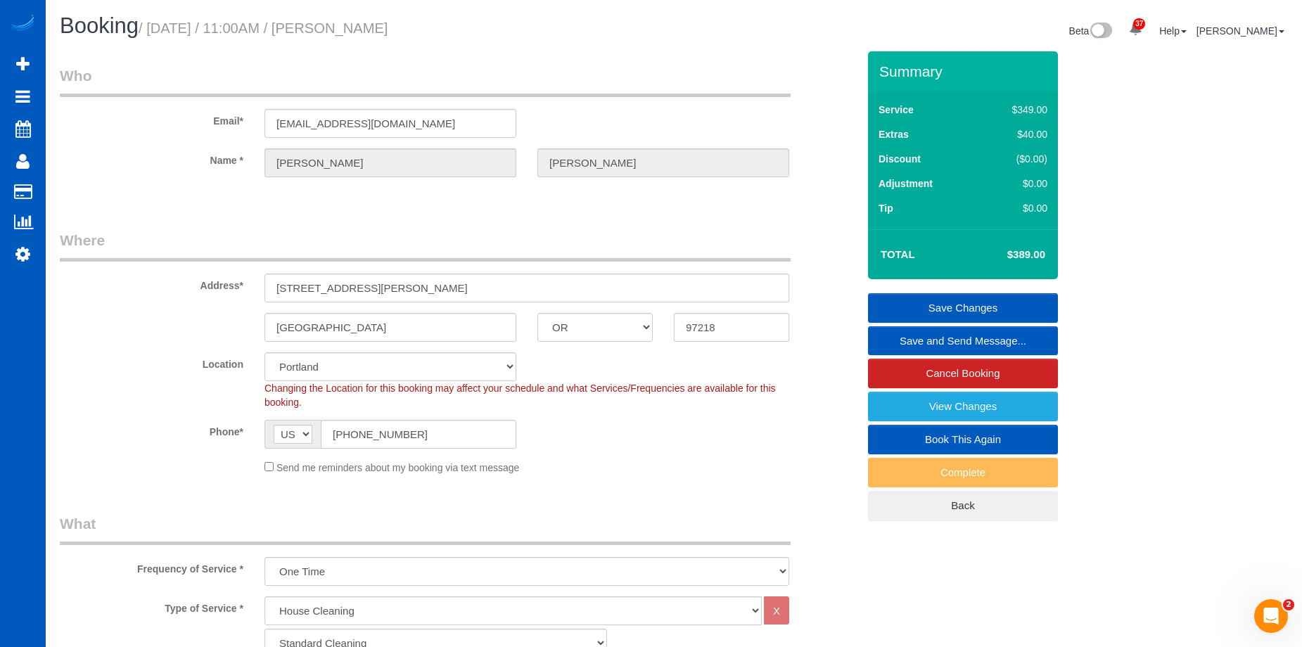
click at [917, 303] on link "Save Changes" at bounding box center [963, 308] width 190 height 30
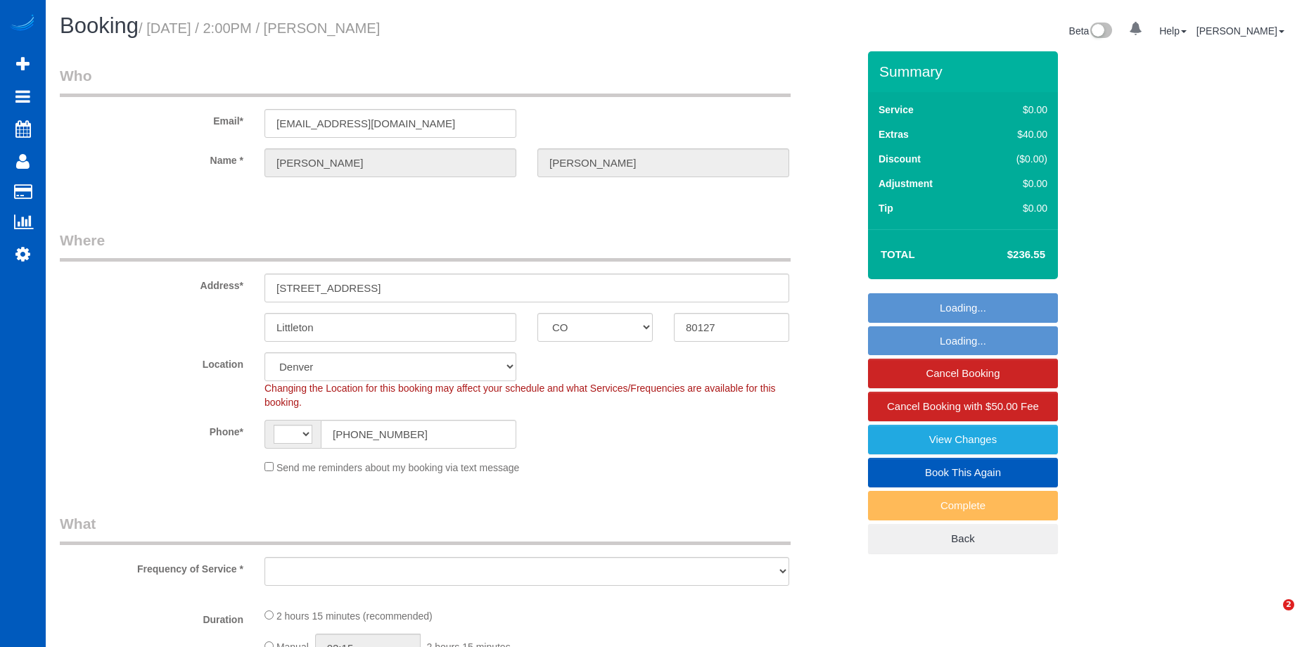
select select "CO"
select select "string:[GEOGRAPHIC_DATA]"
select select "object:917"
select select "string:fspay-16c82bbc-2daa-4362-9600-76c06190ce0d"
select select "spot1"
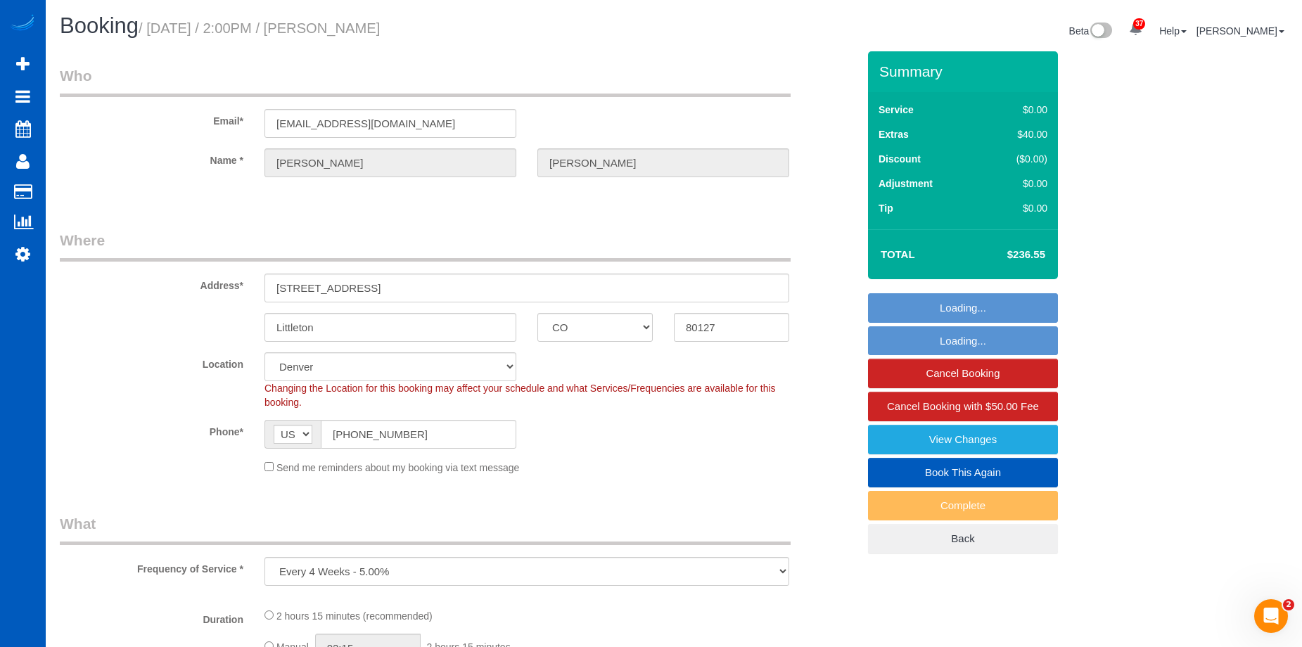
select select "199"
select select "1501"
select select "3"
select select "2"
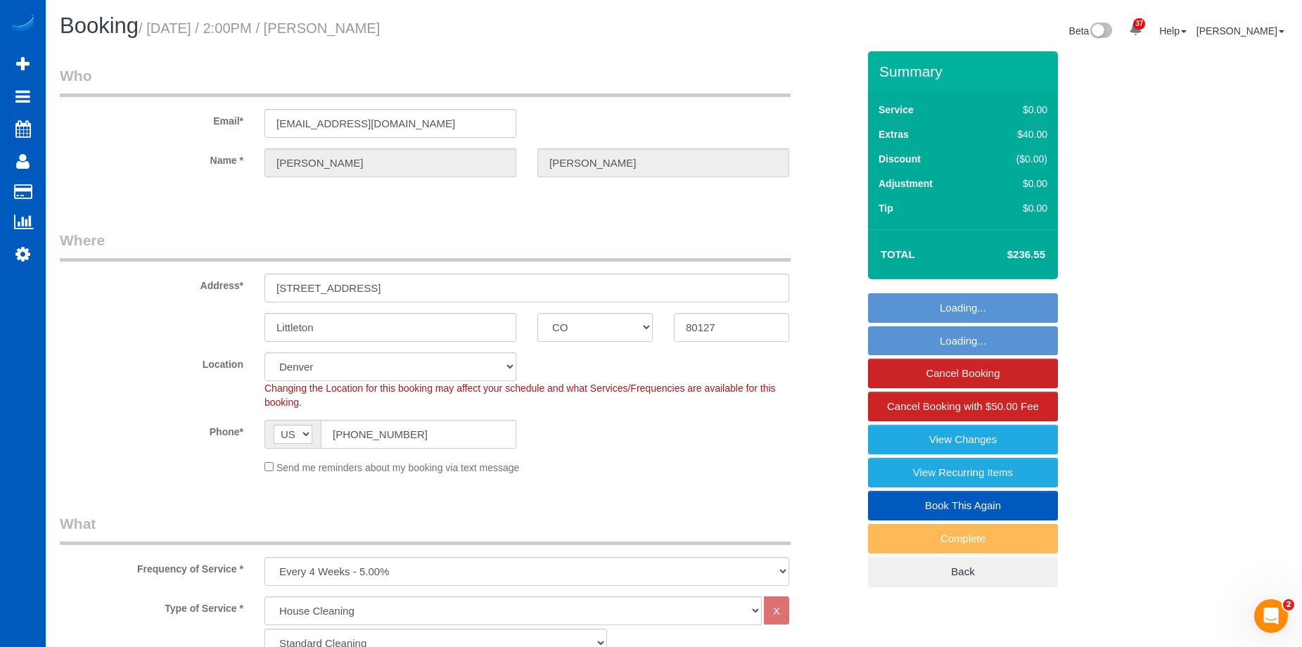
select select "object:1094"
select select "1501"
select select "3"
select select "2"
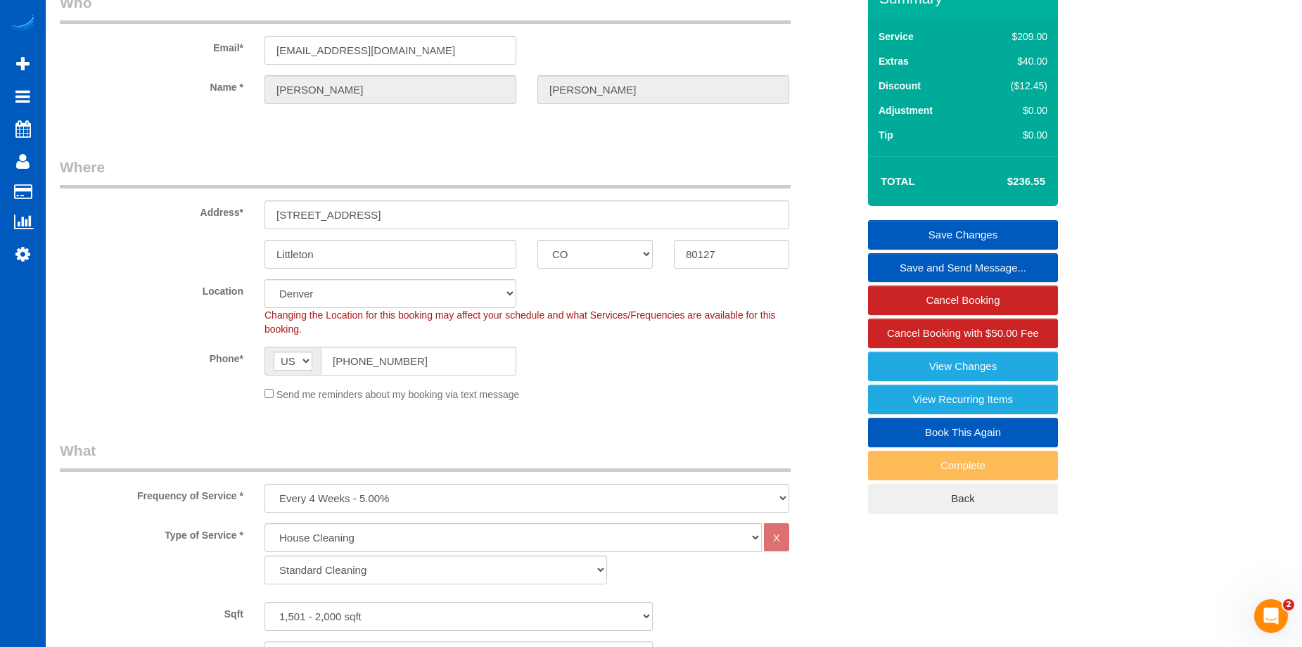
scroll to position [70, 0]
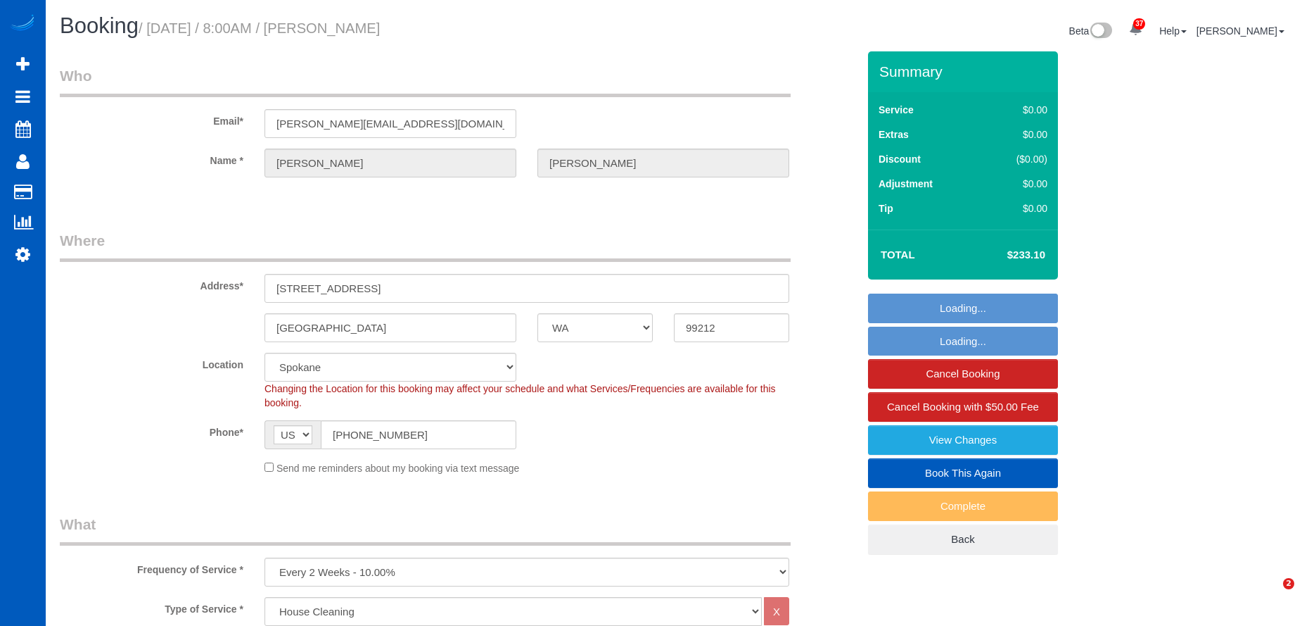
select select "WA"
select select "199"
select select "2001"
select select "2"
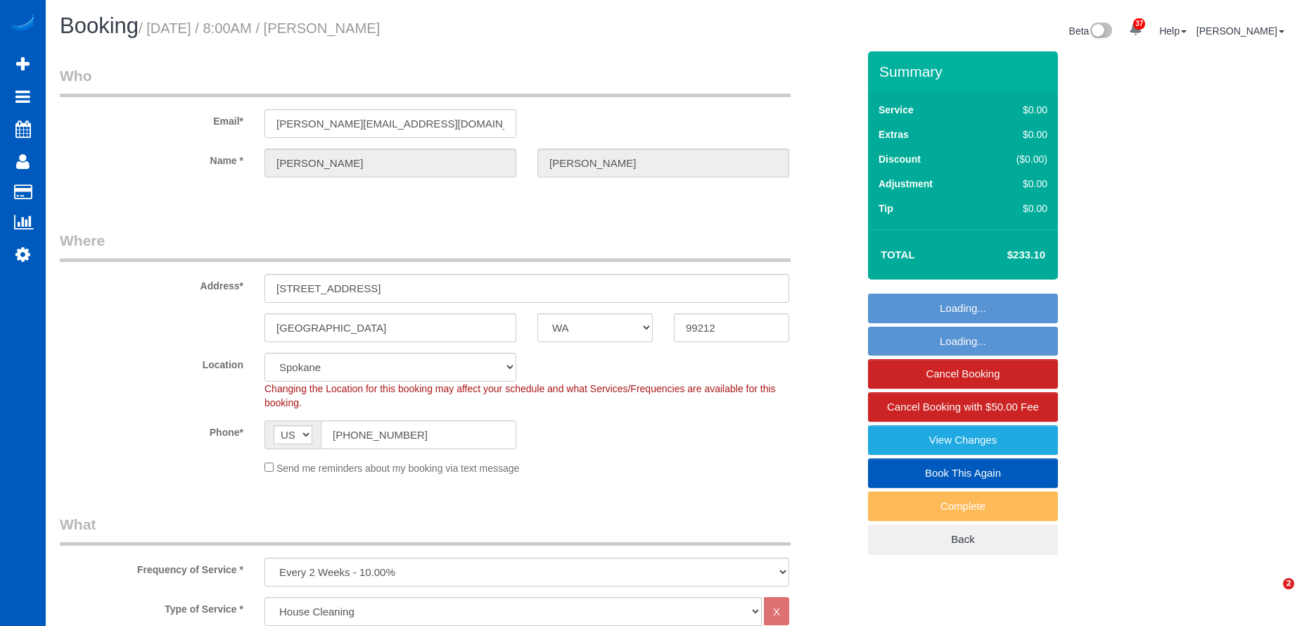
select select "spot1"
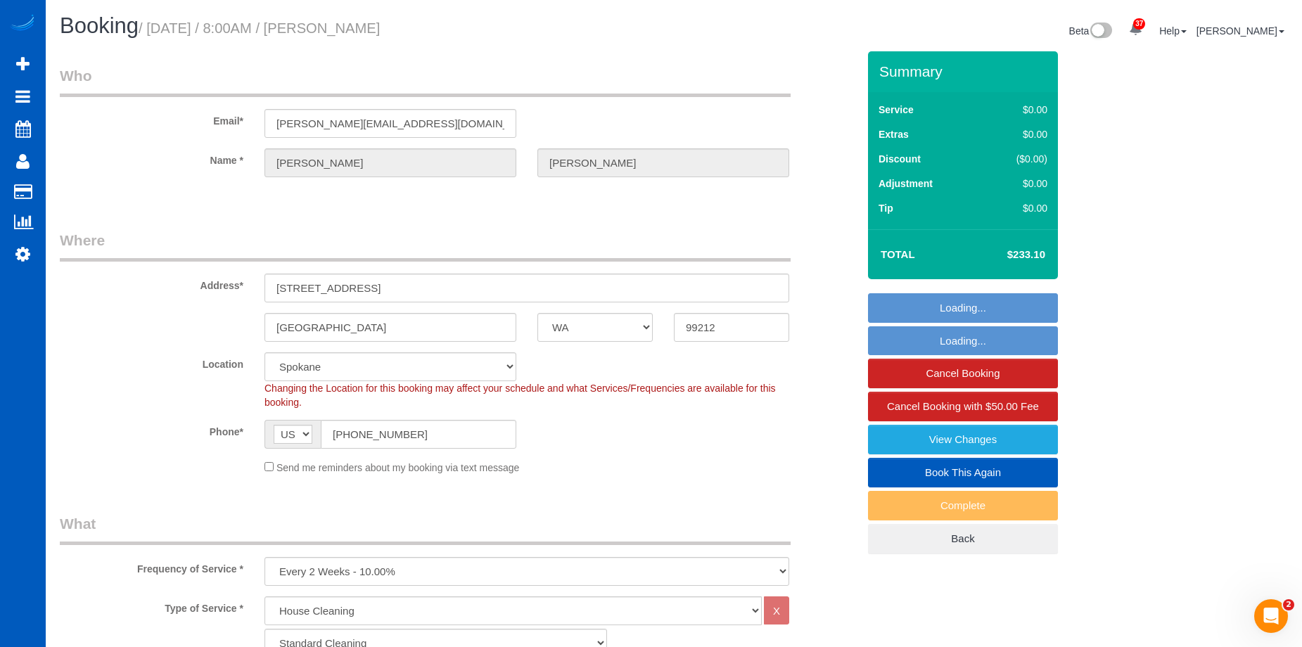
select select "object:1177"
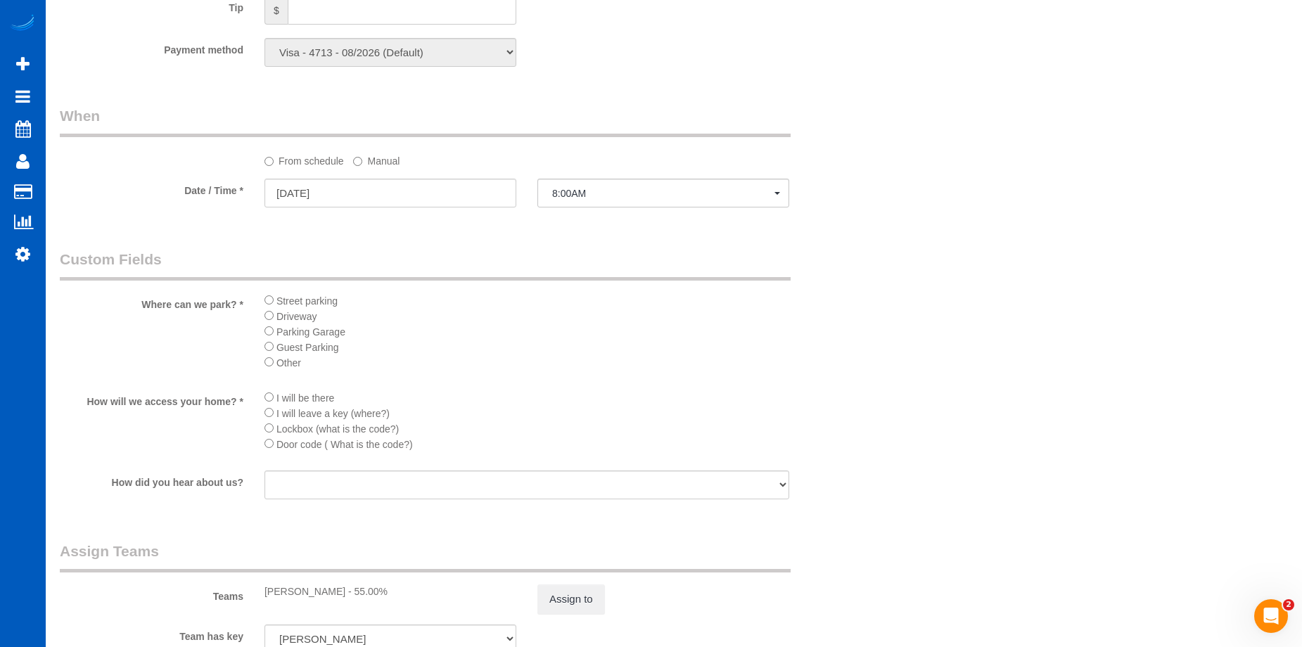
scroll to position [1337, 0]
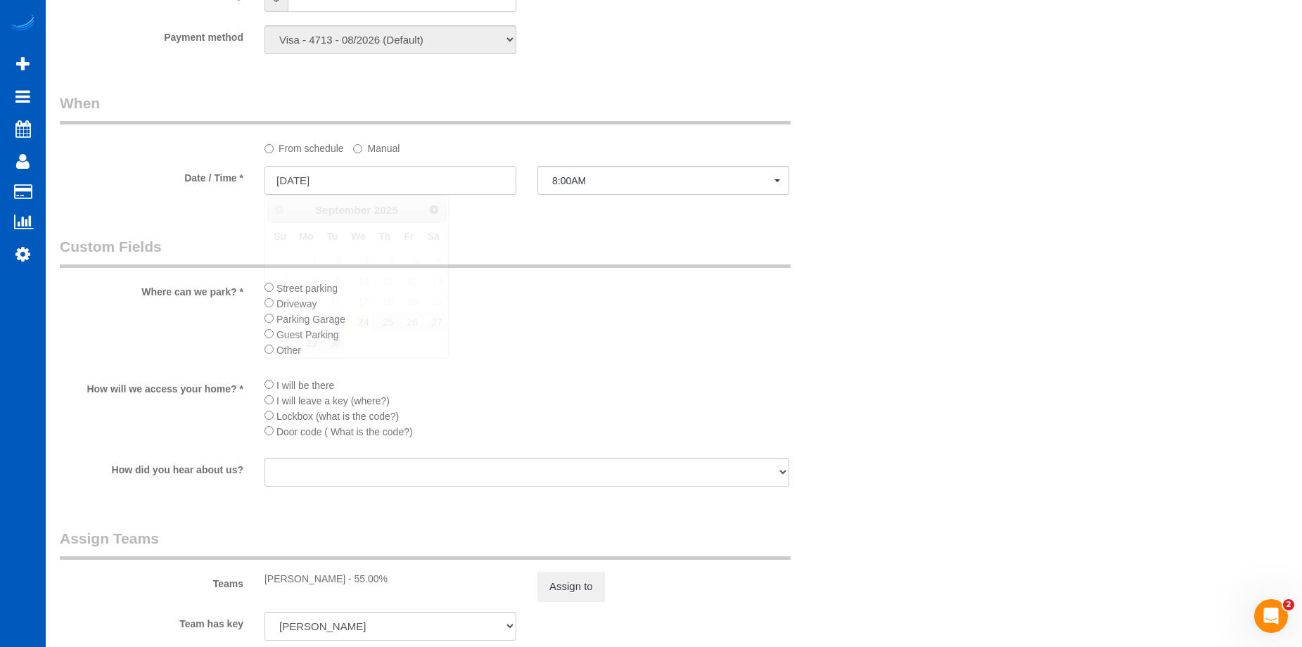
click at [477, 181] on input "[DATE]" at bounding box center [391, 180] width 252 height 29
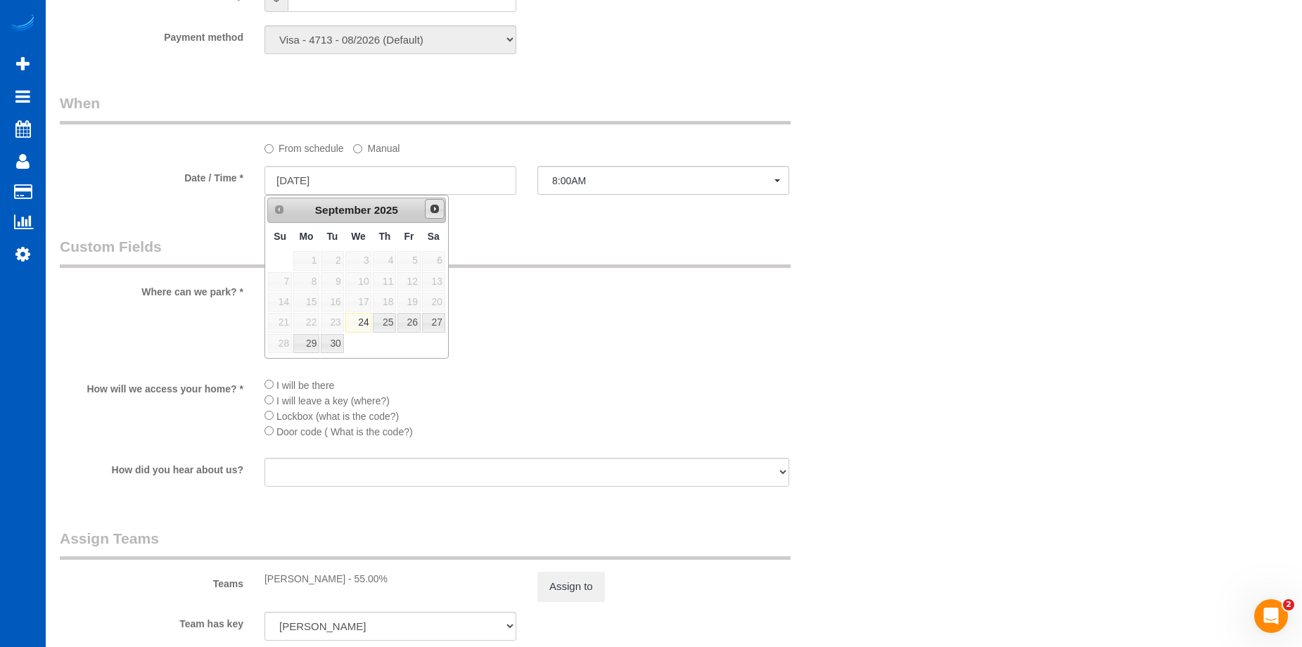
click at [436, 212] on span "Next" at bounding box center [434, 208] width 11 height 11
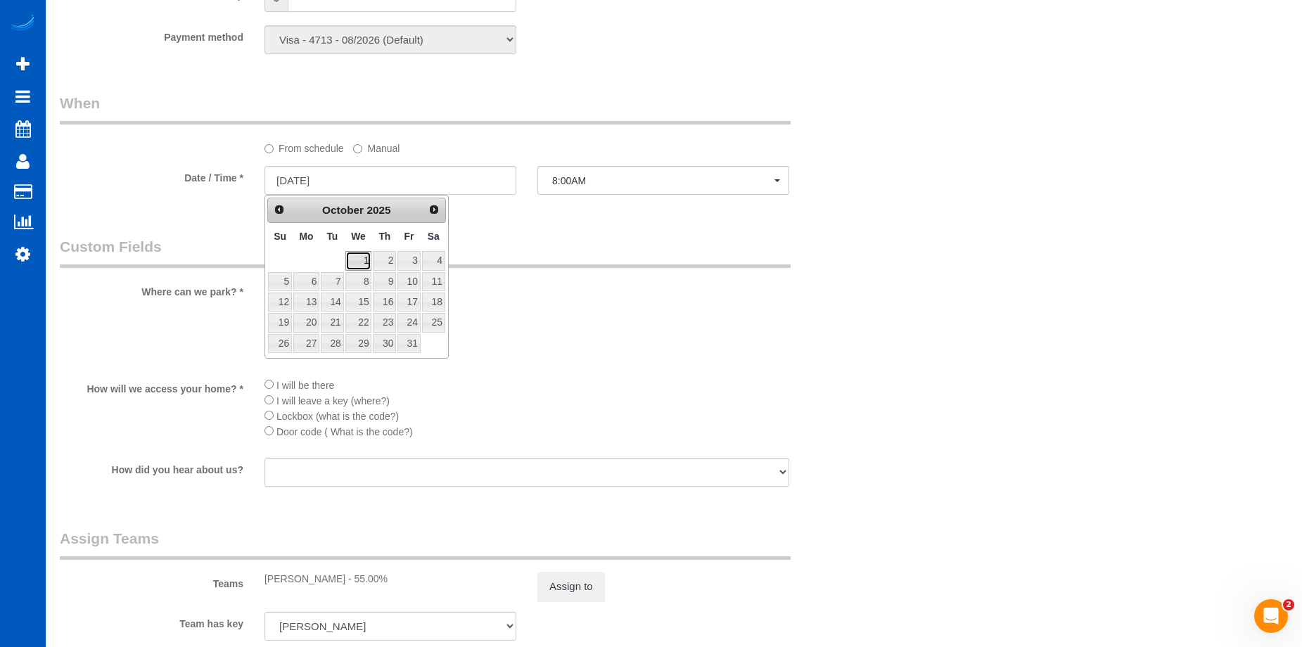
click at [358, 262] on link "1" at bounding box center [358, 260] width 27 height 19
type input "[DATE]"
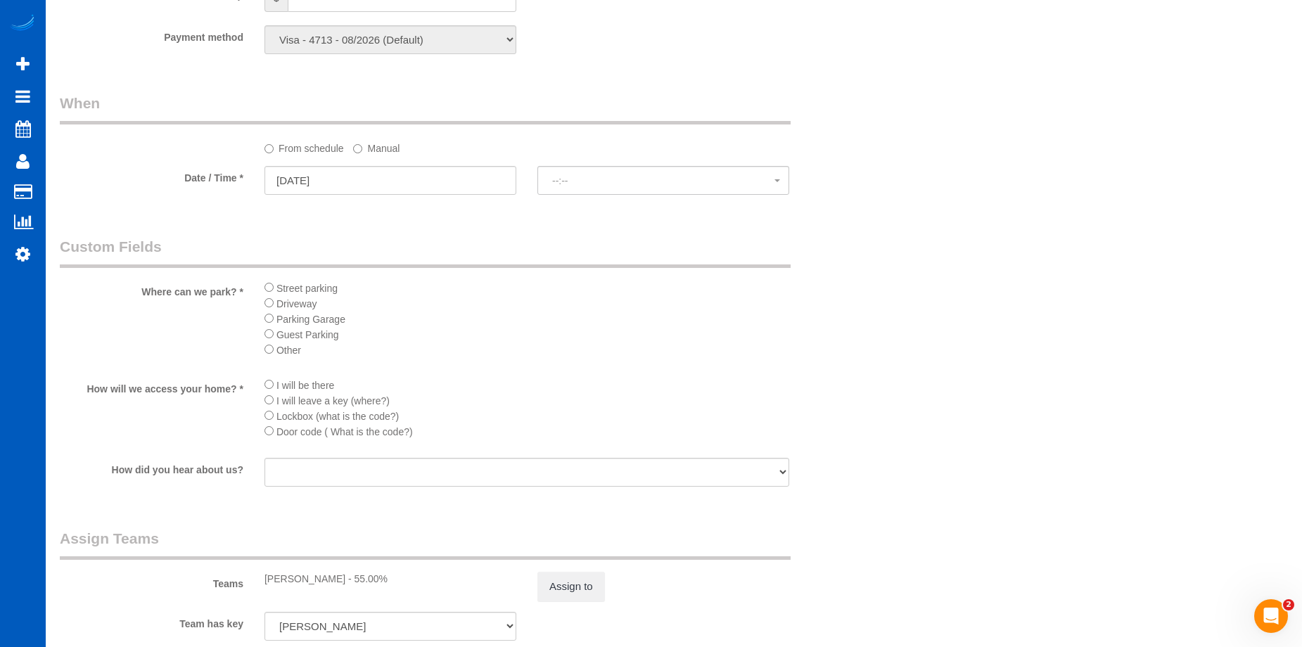
select select "spot15"
click at [584, 582] on button "Assign to" at bounding box center [572, 587] width 68 height 30
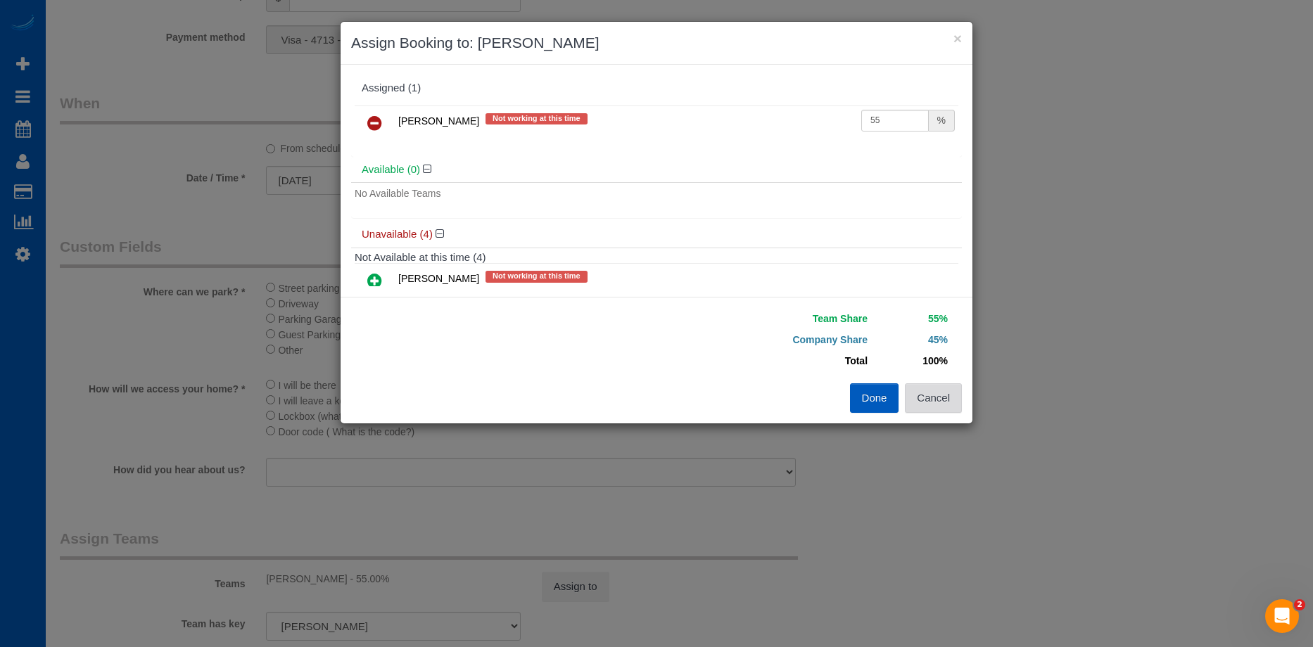
click at [933, 394] on button "Cancel" at bounding box center [933, 398] width 57 height 30
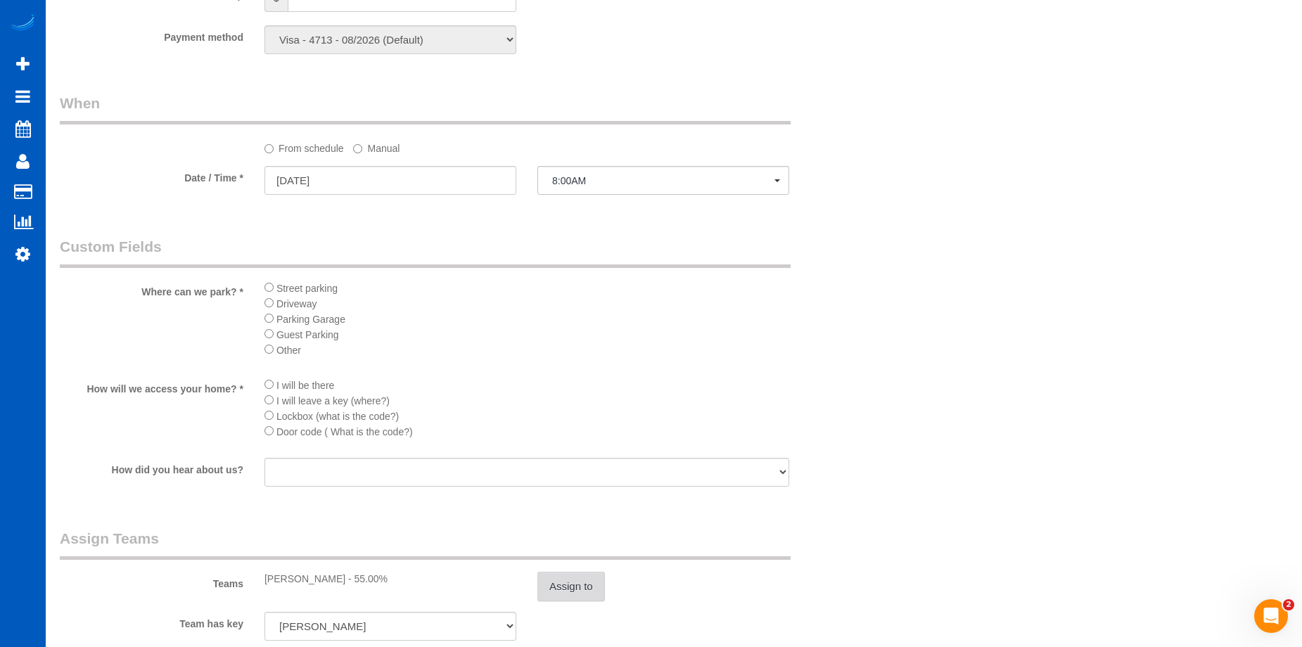
click at [575, 583] on button "Assign to" at bounding box center [572, 587] width 68 height 30
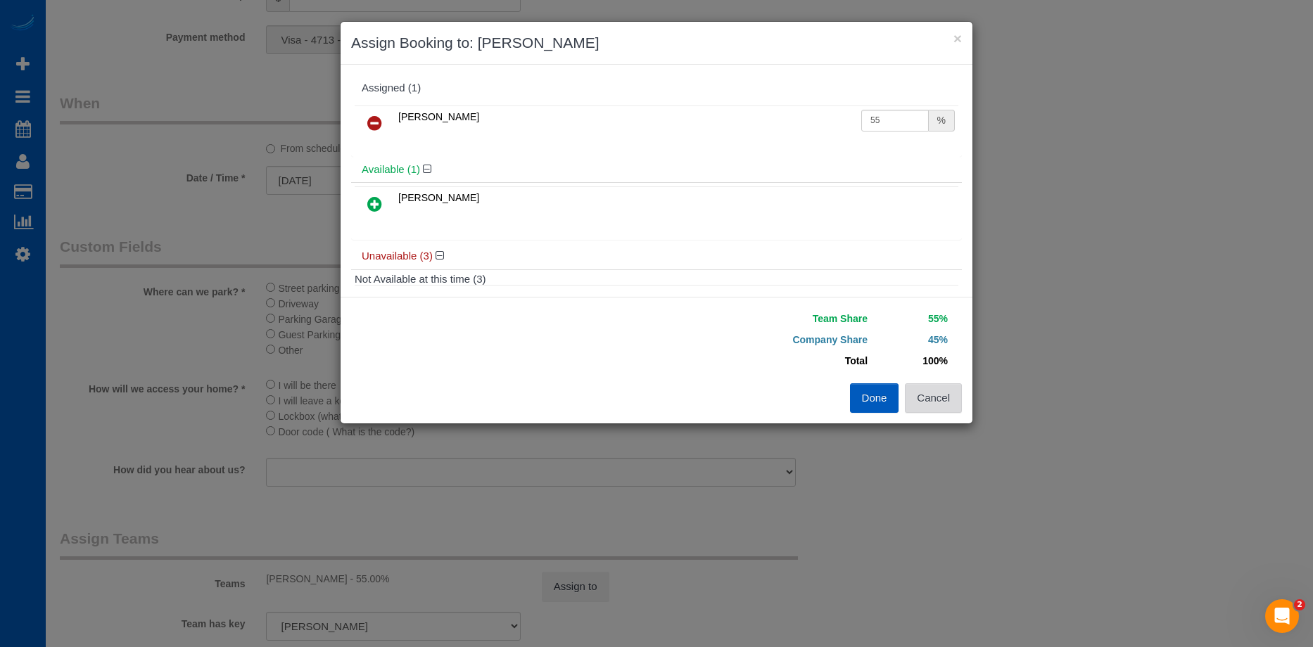
click at [942, 402] on button "Cancel" at bounding box center [933, 398] width 57 height 30
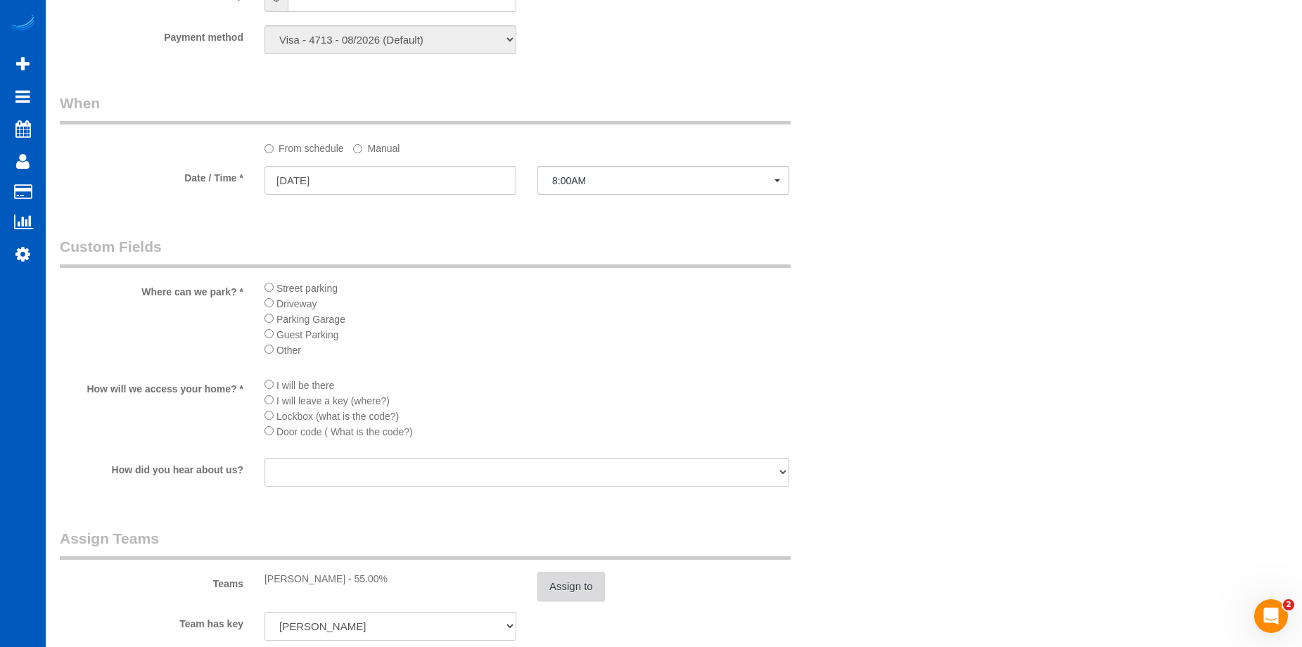
click at [554, 590] on button "Assign to" at bounding box center [572, 587] width 68 height 30
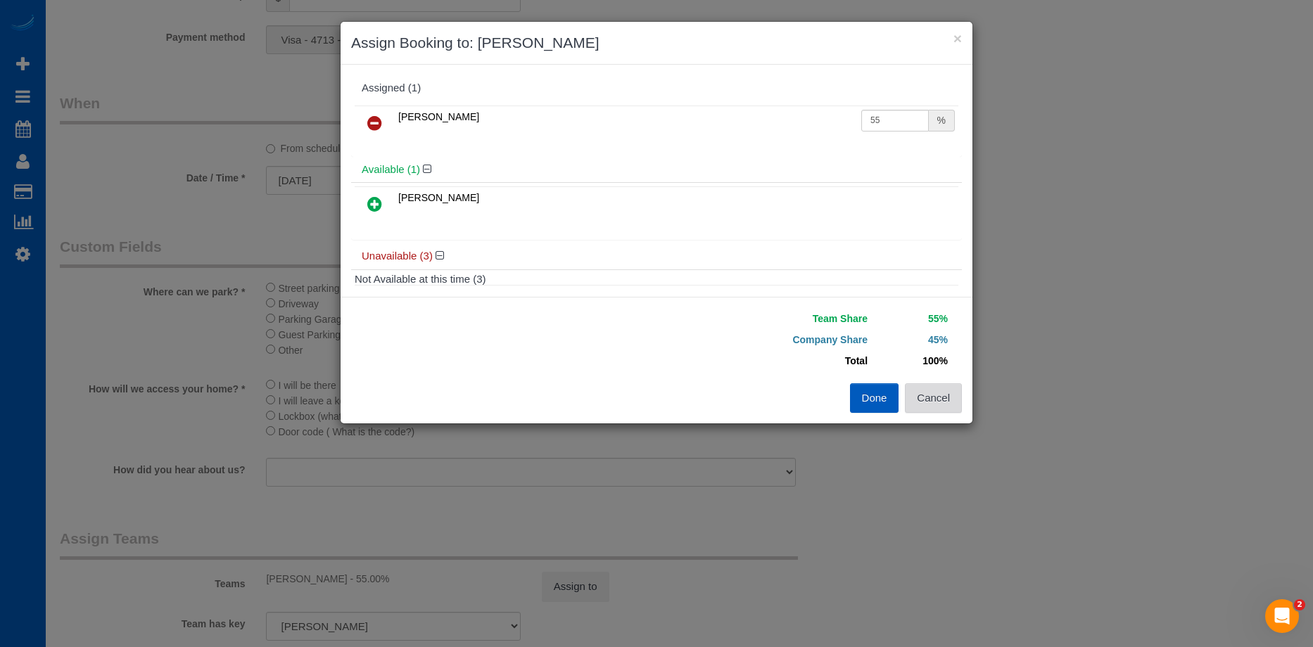
click at [944, 401] on button "Cancel" at bounding box center [933, 398] width 57 height 30
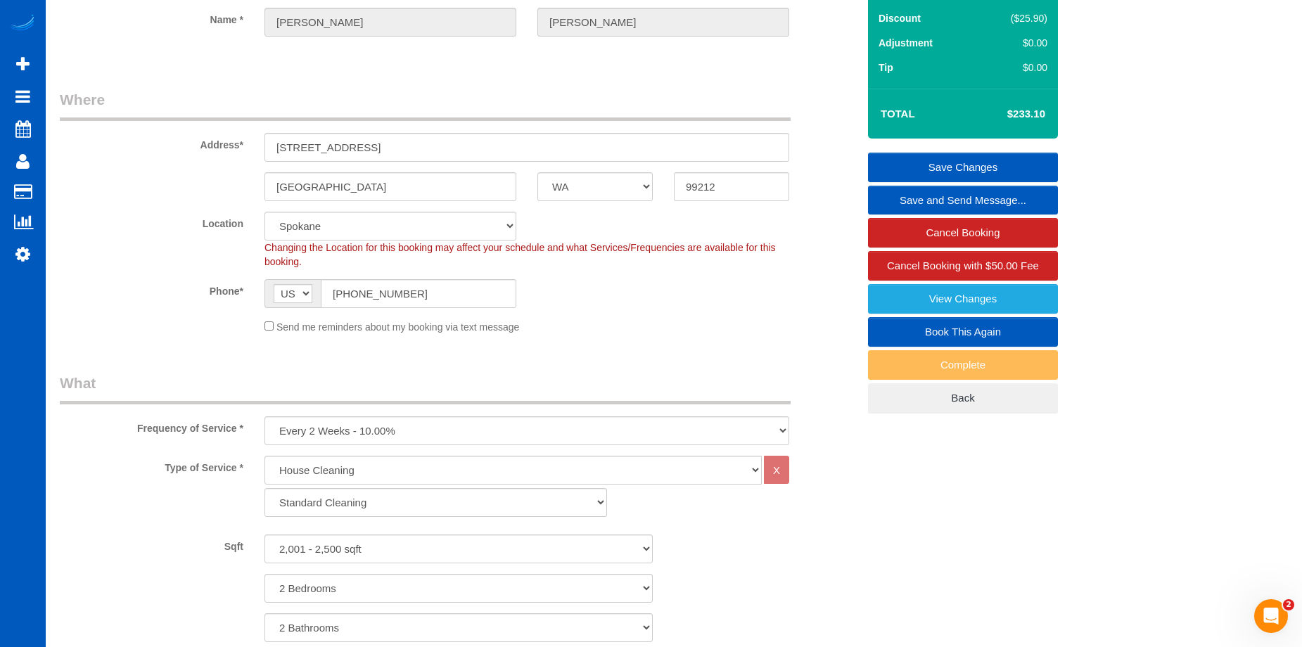
scroll to position [70, 0]
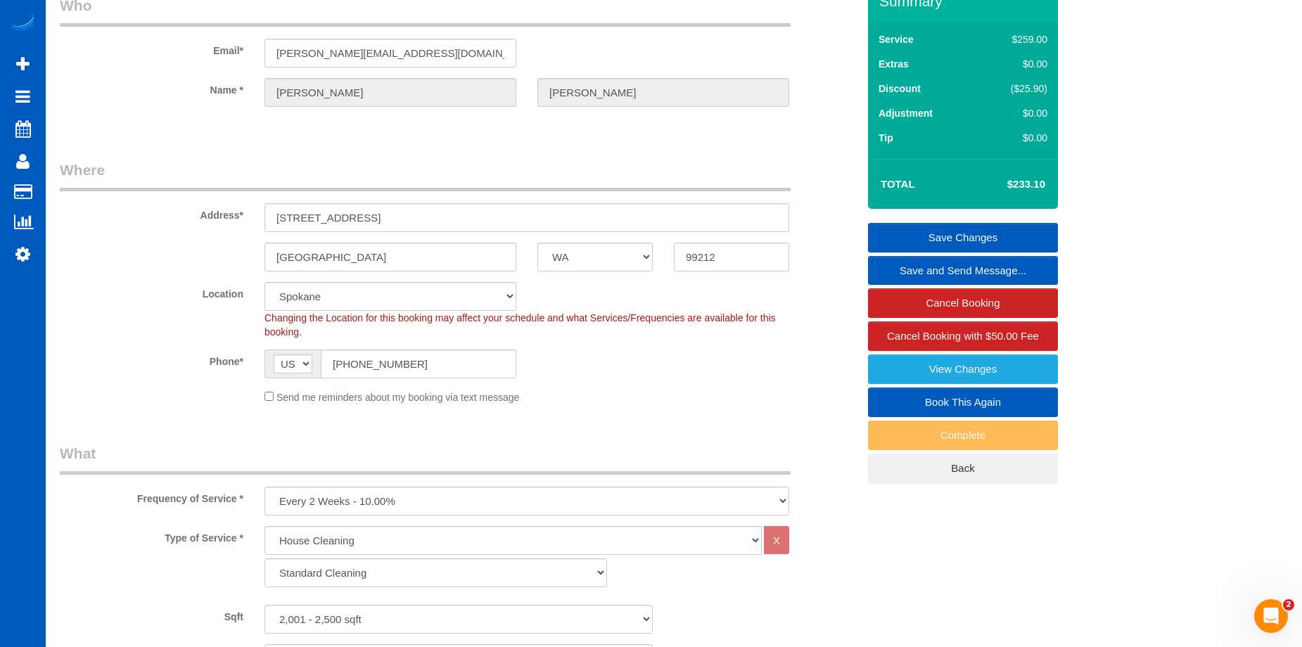
click at [907, 228] on link "Save Changes" at bounding box center [963, 238] width 190 height 30
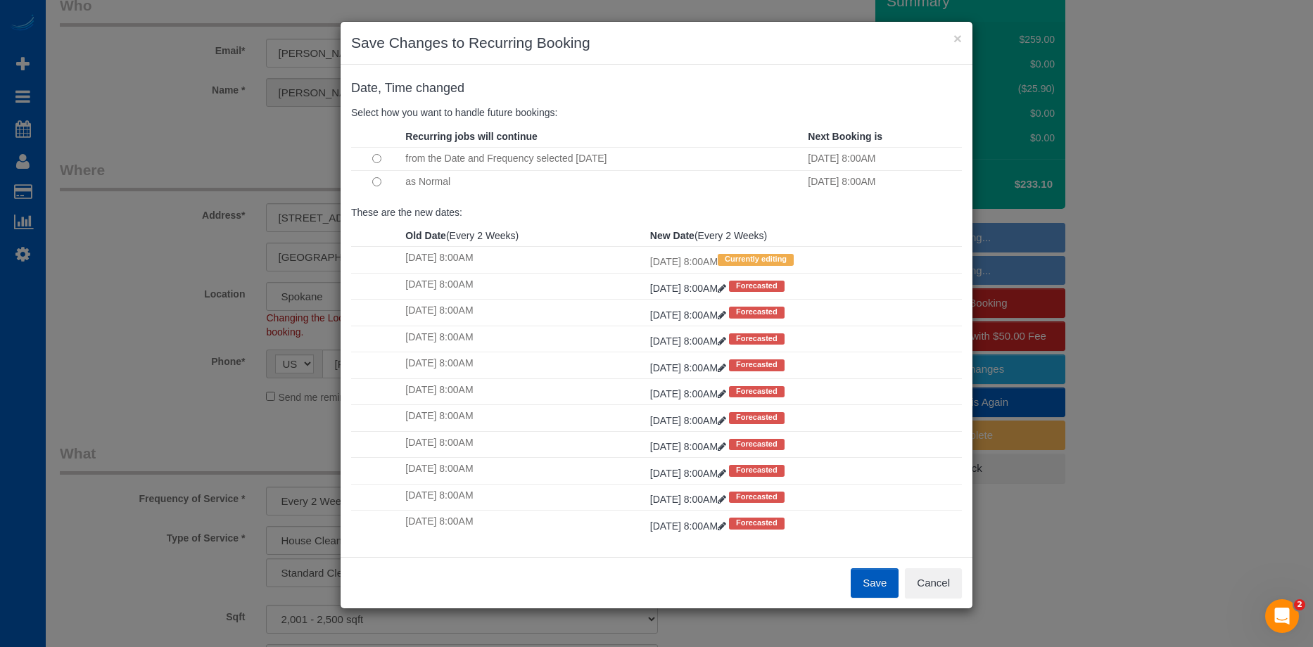
click at [871, 575] on button "Save" at bounding box center [875, 584] width 48 height 30
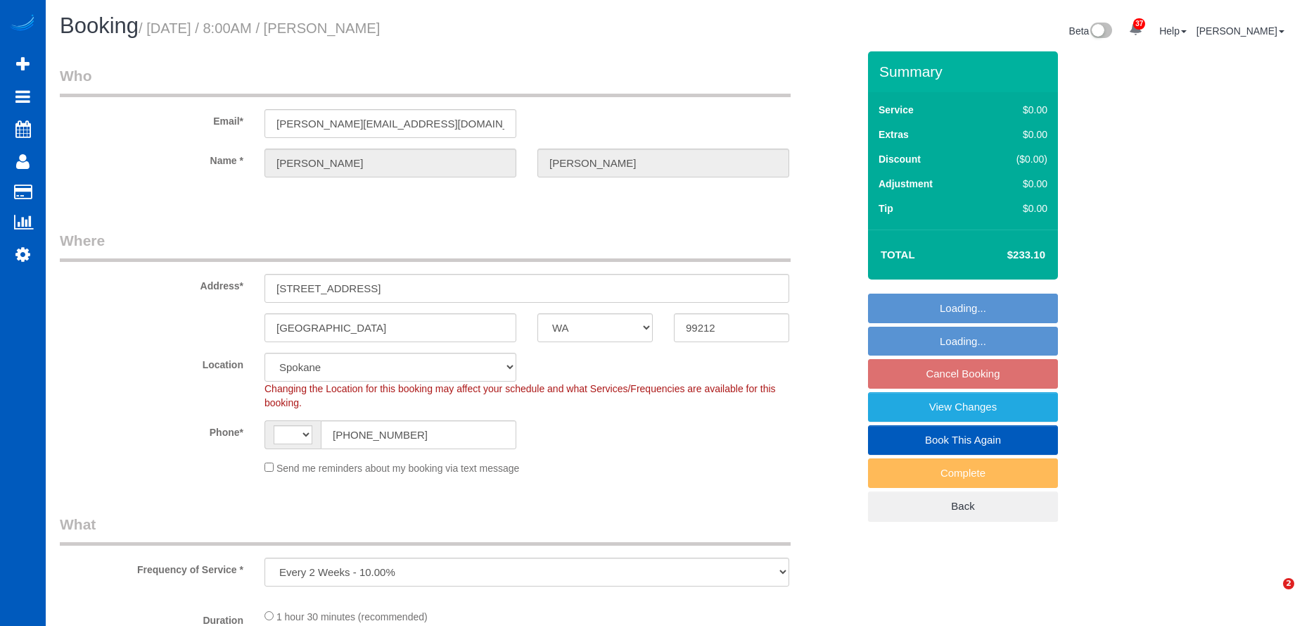
select select "WA"
select select "object:950"
select select "string:[GEOGRAPHIC_DATA]"
select select "199"
select select "spot1"
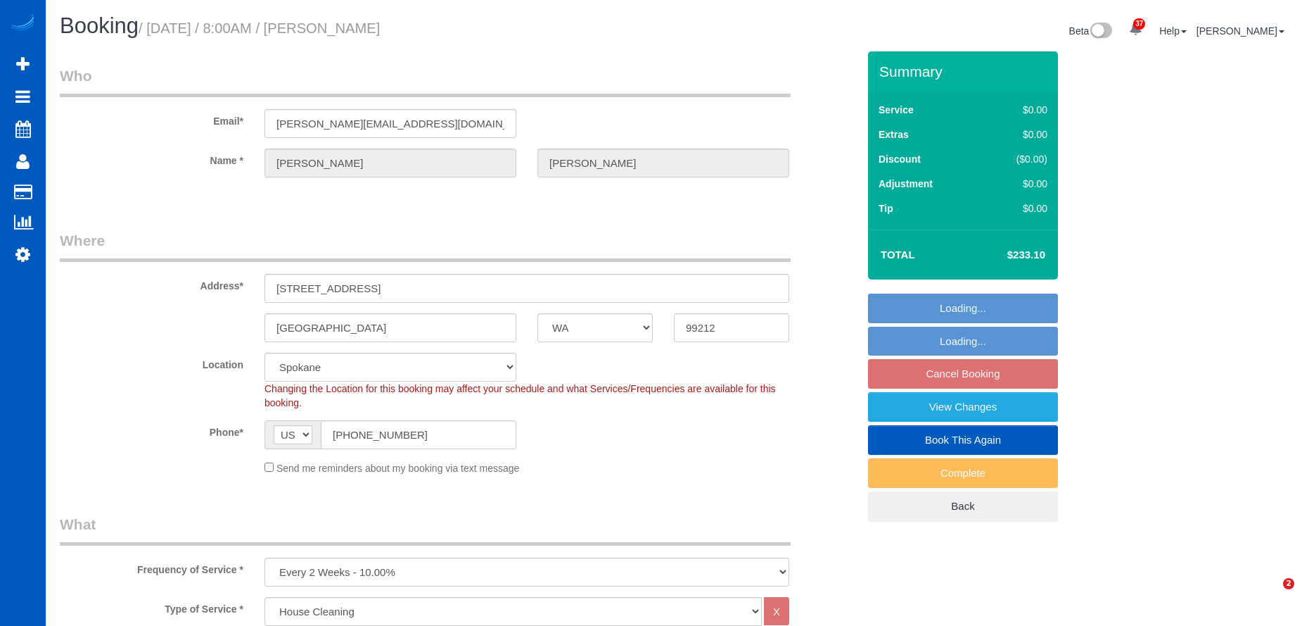
select select "2001"
select select "2"
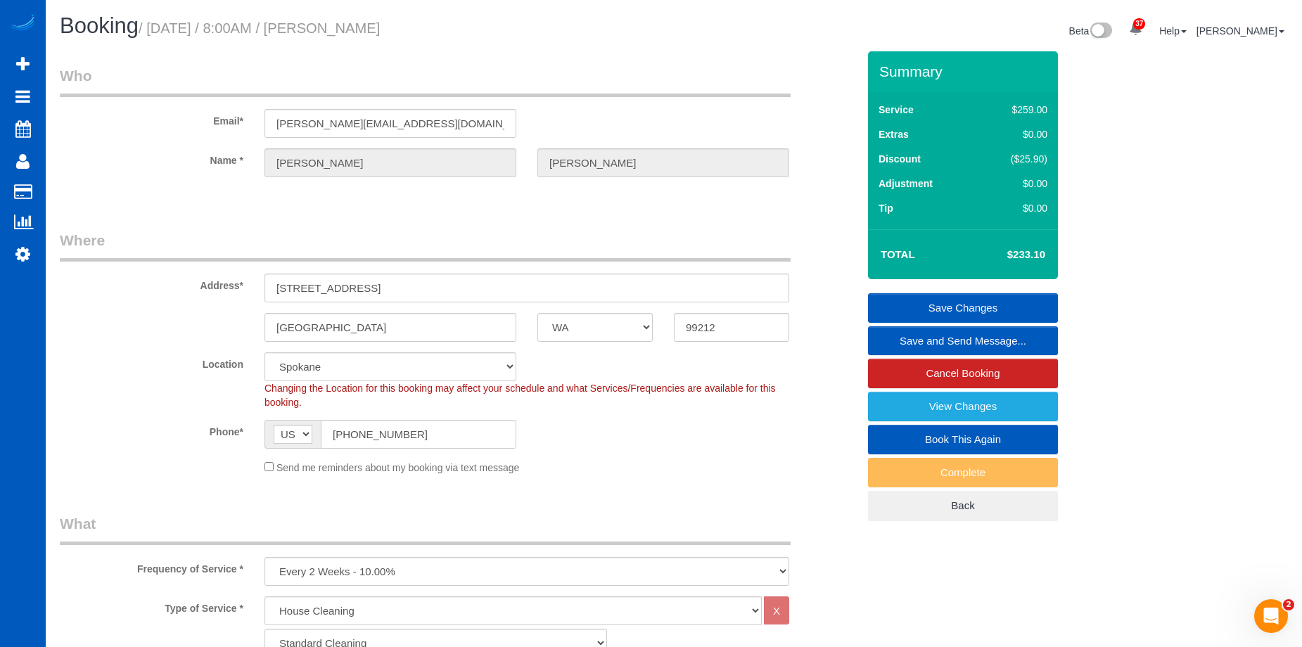
click at [904, 334] on link "Save and Send Message..." at bounding box center [963, 341] width 190 height 30
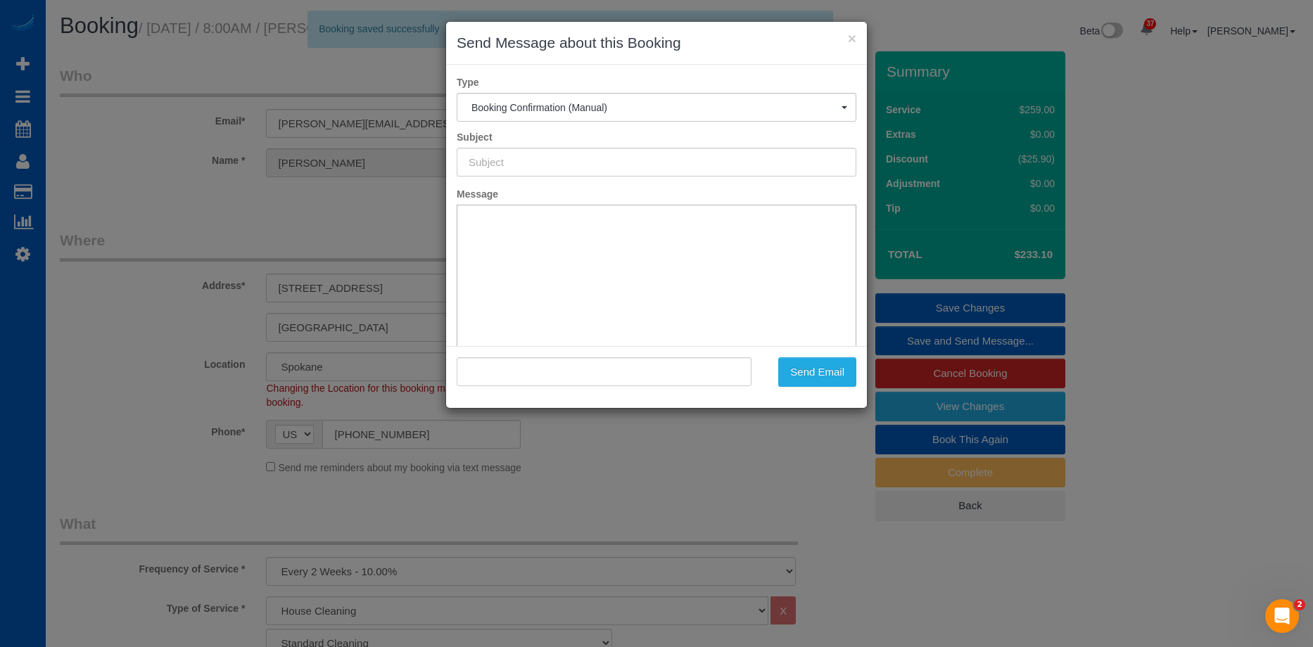
type input "Cleaning Service Confirmed!"
type input ""[PERSON_NAME]" <[PERSON_NAME][EMAIL_ADDRESS][DOMAIN_NAME]>"
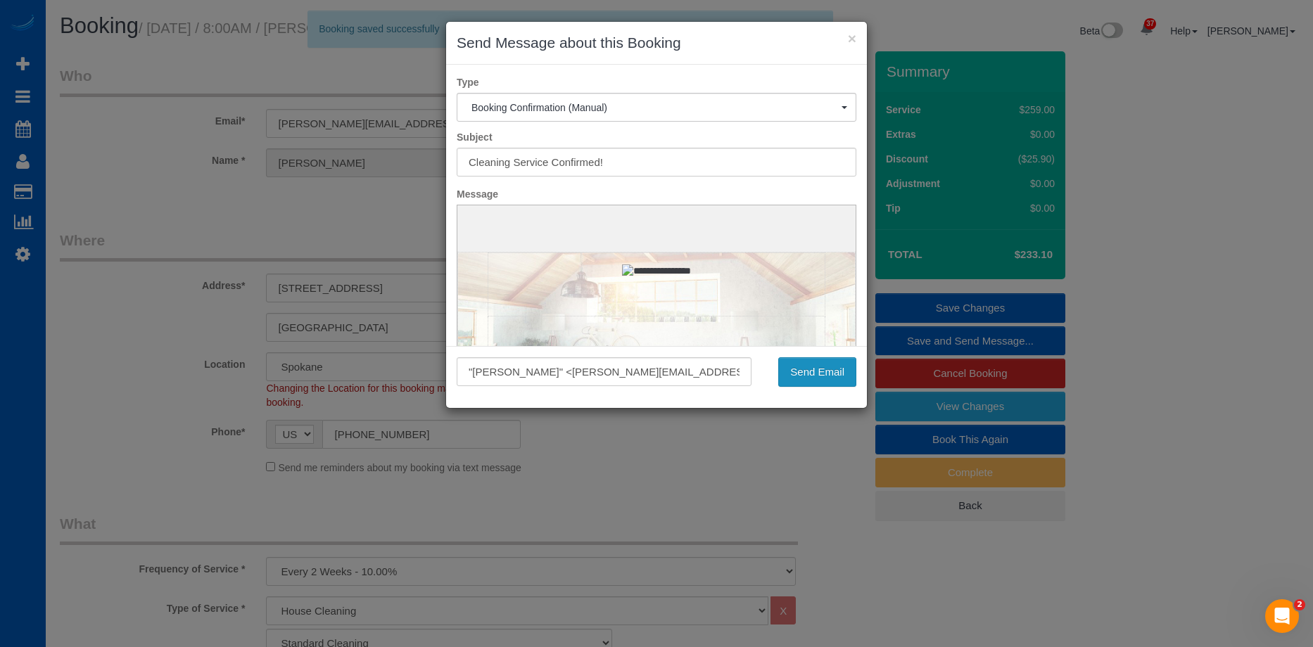
click at [842, 367] on button "Send Email" at bounding box center [817, 372] width 78 height 30
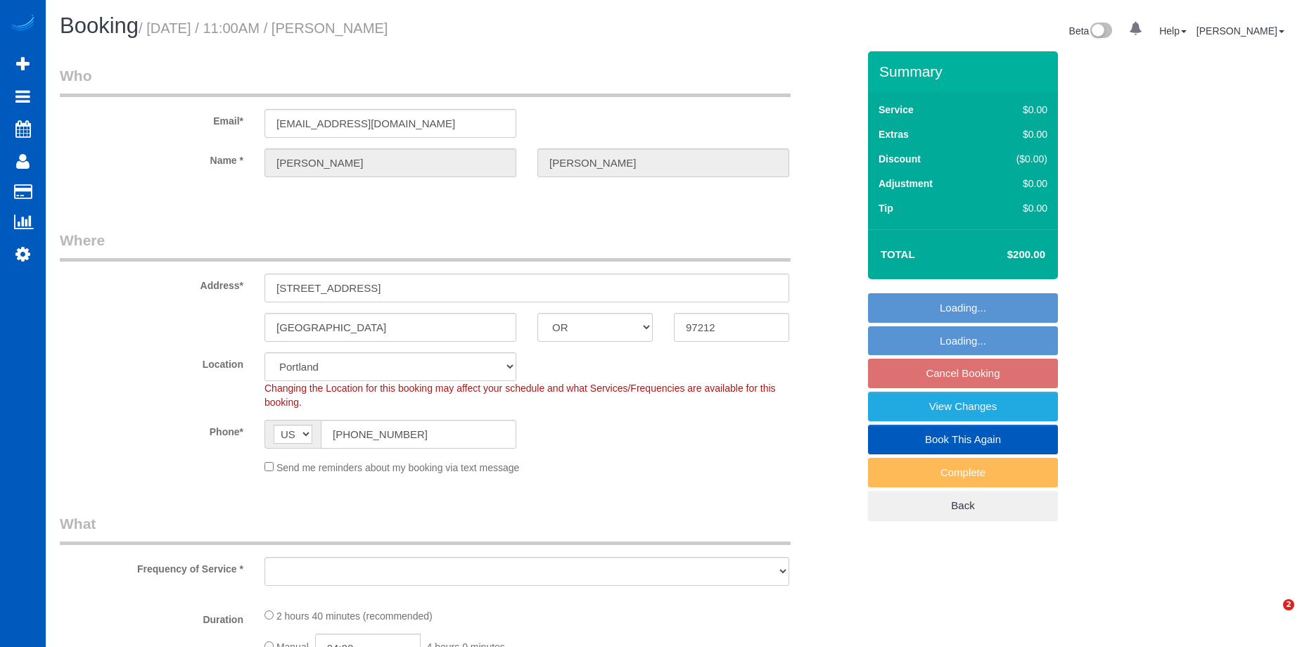
select select "OR"
select select "number:8"
select select "string:fspay-a6d04dcc-3bd0-4c20-a97a-620b8c83c629"
select select "object:914"
select select "spot2"
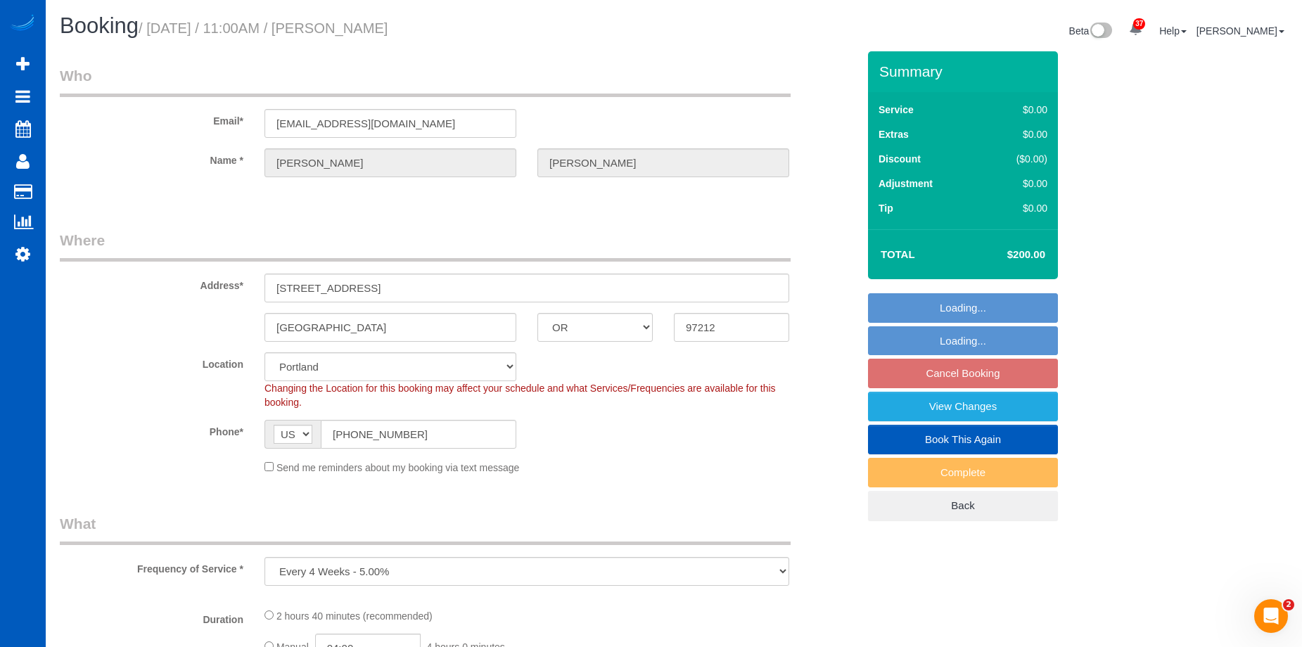
select select "object:1114"
select select "199"
select select "2501"
select select "3"
select select "4"
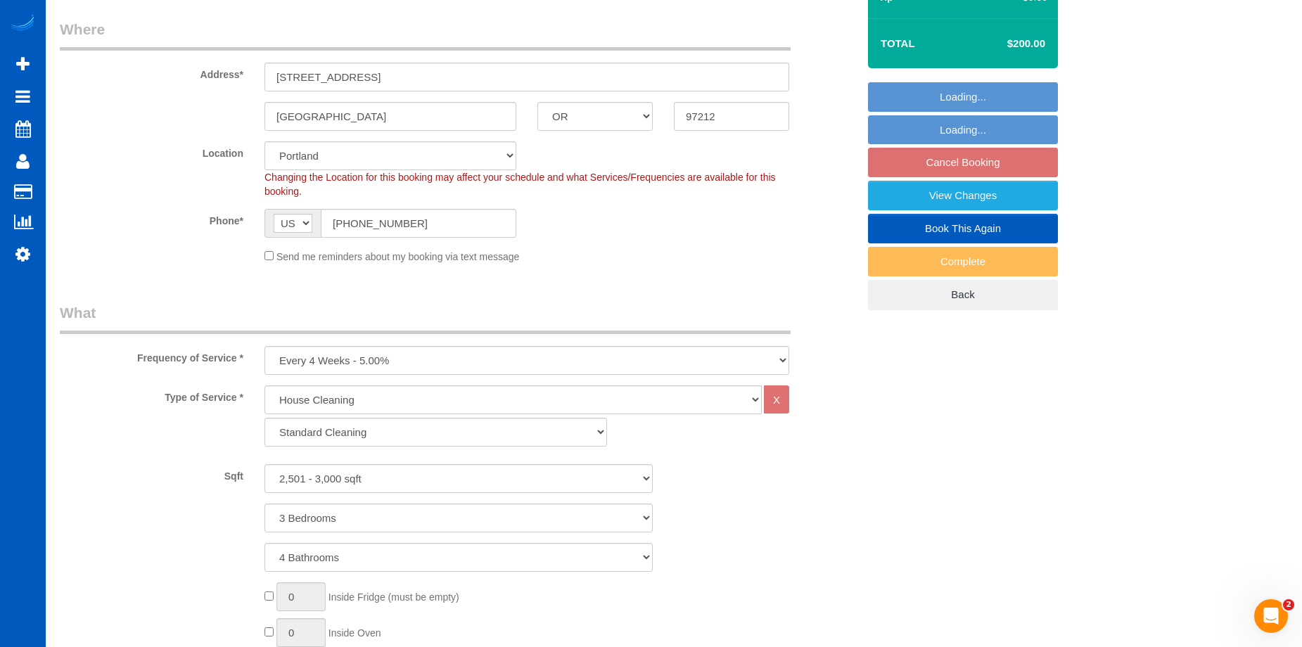
select select "2501"
select select "3"
select select "4"
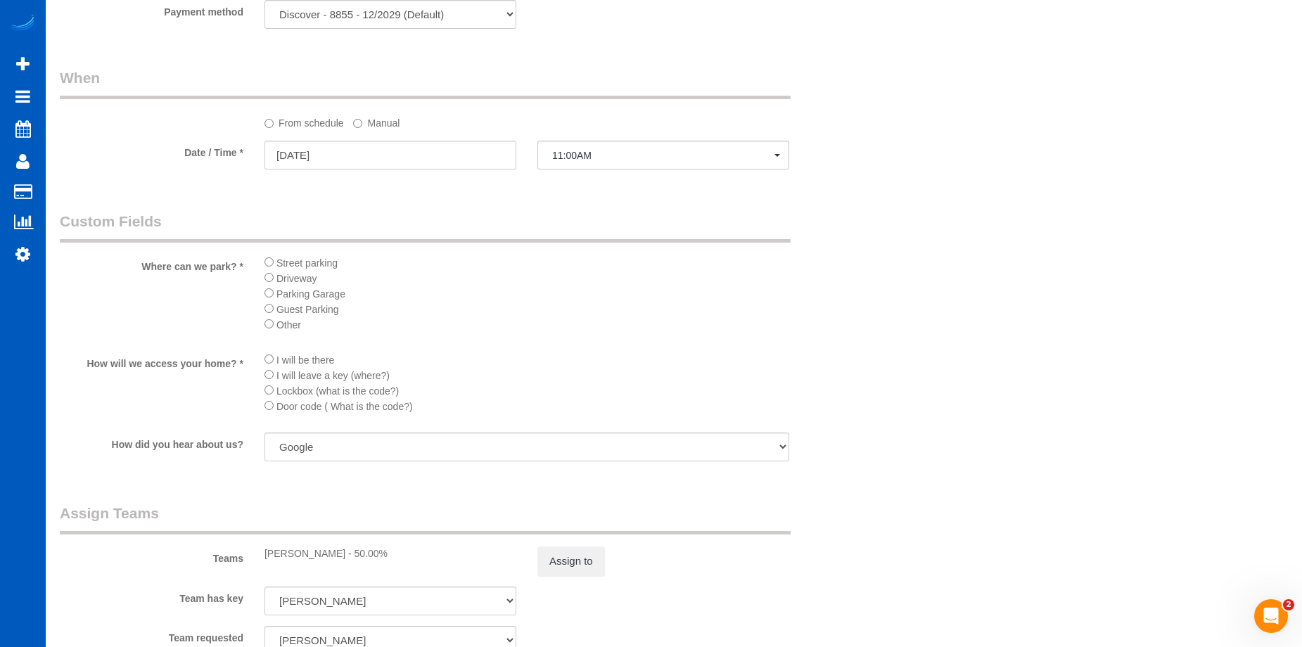
scroll to position [1337, 0]
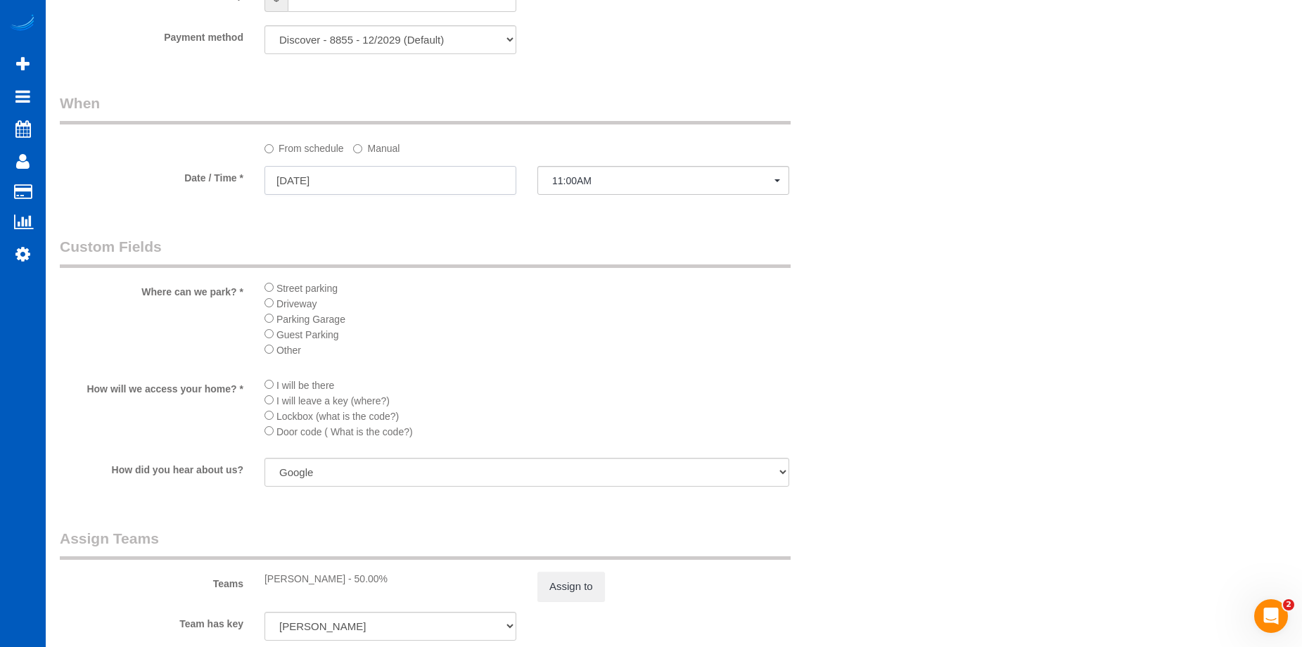
click at [450, 169] on input "09/29/2025" at bounding box center [391, 180] width 252 height 29
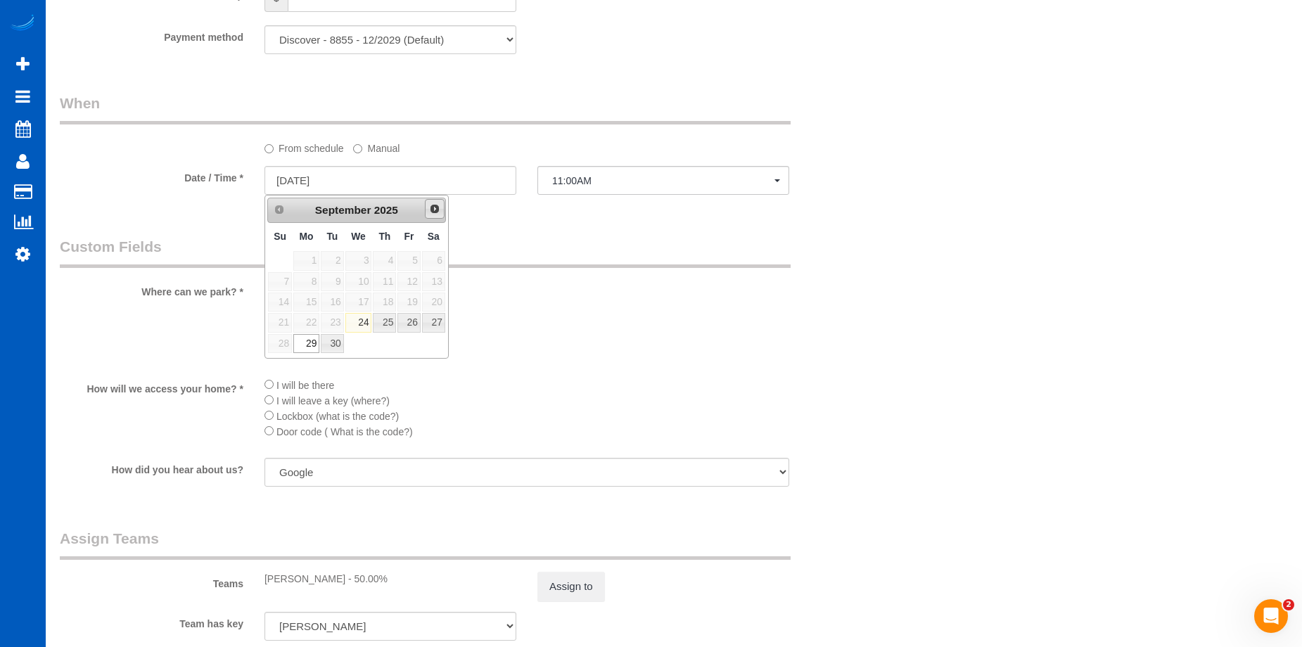
click at [434, 214] on span "Next" at bounding box center [434, 208] width 11 height 11
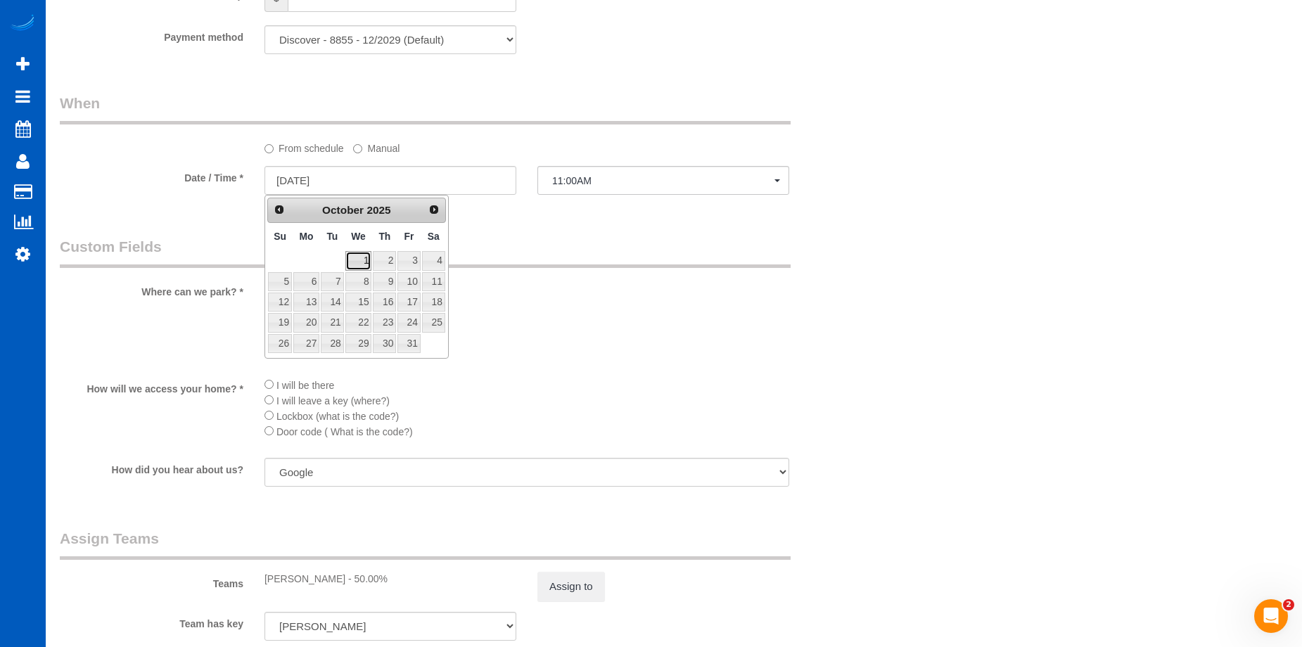
click at [362, 255] on link "1" at bounding box center [358, 260] width 27 height 19
type input "10/01/2025"
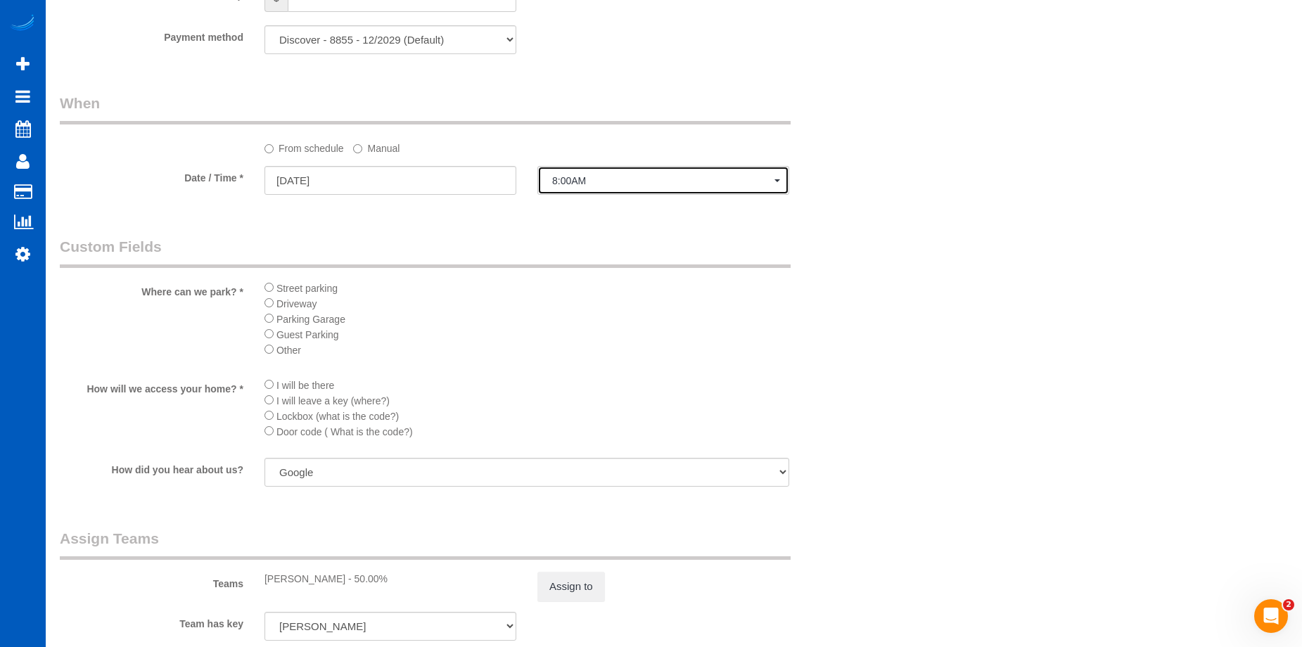
click at [730, 175] on span "8:00AM" at bounding box center [663, 180] width 222 height 11
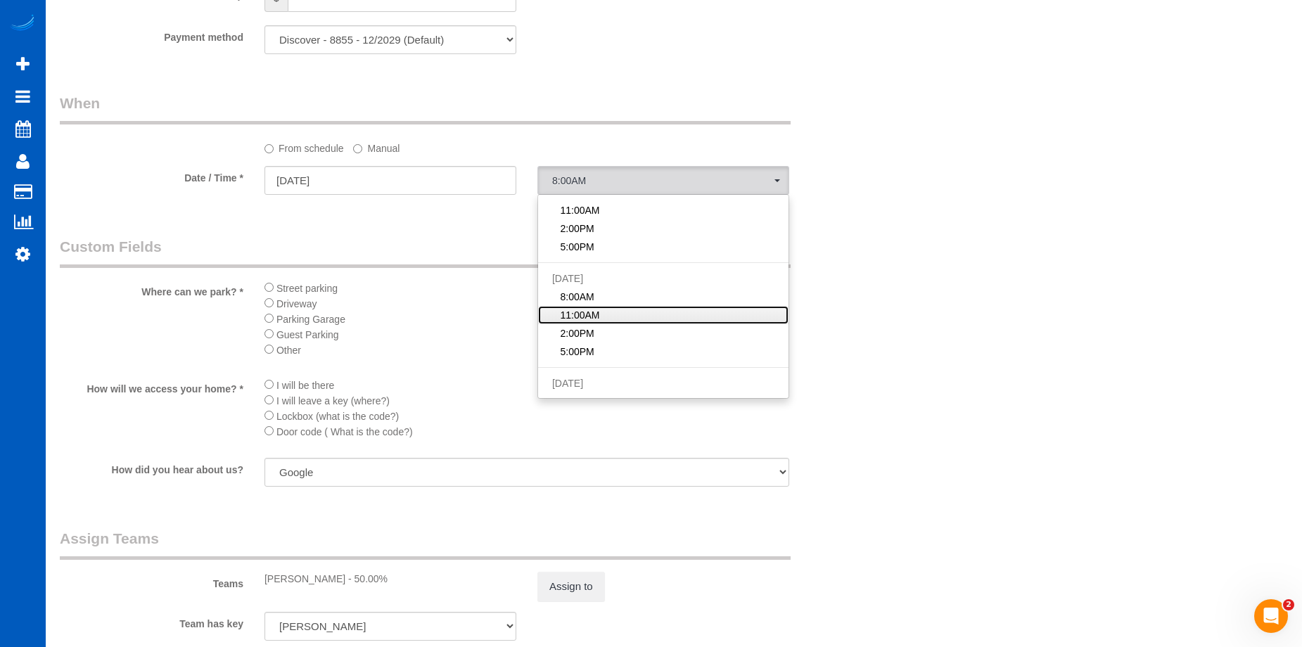
click at [659, 312] on link "11:00AM" at bounding box center [663, 315] width 250 height 18
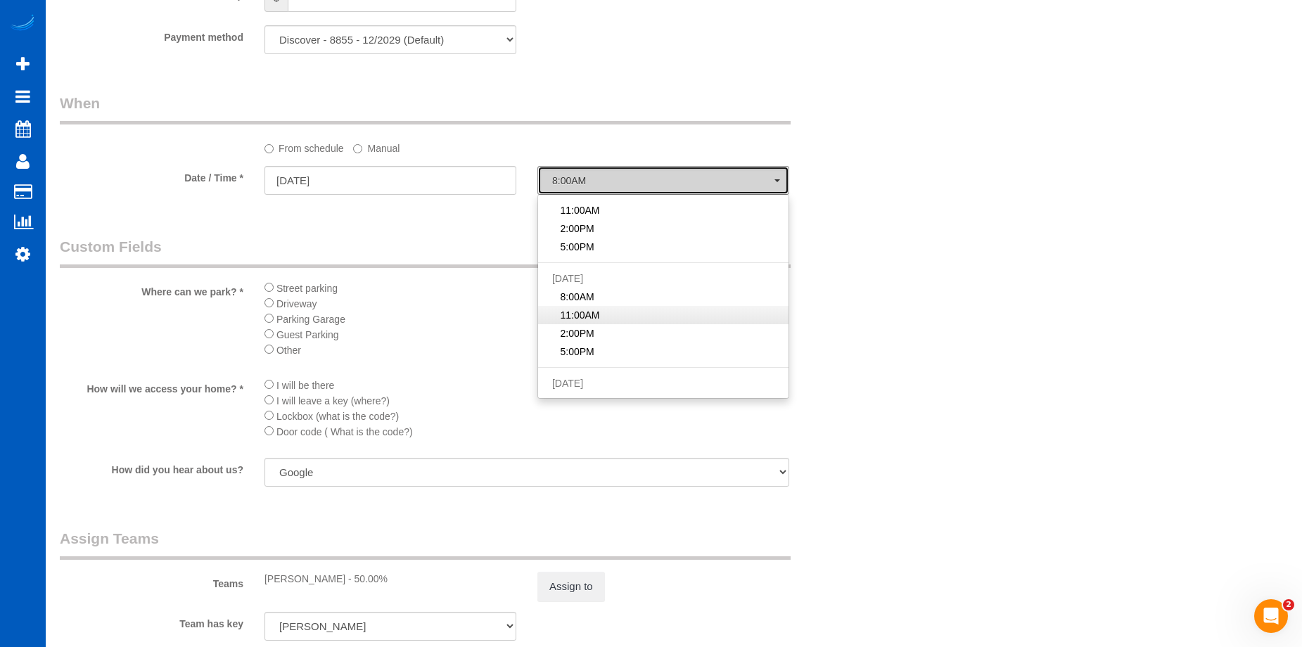
select select "spot10"
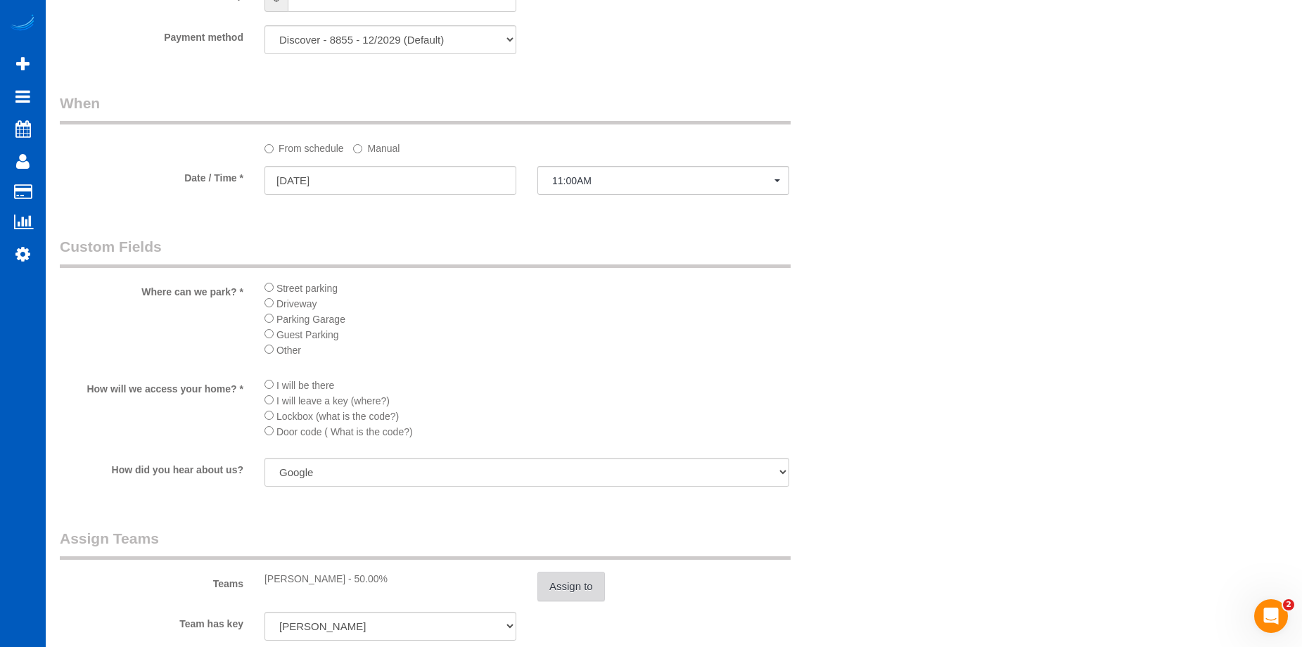
click at [569, 590] on button "Assign to" at bounding box center [572, 587] width 68 height 30
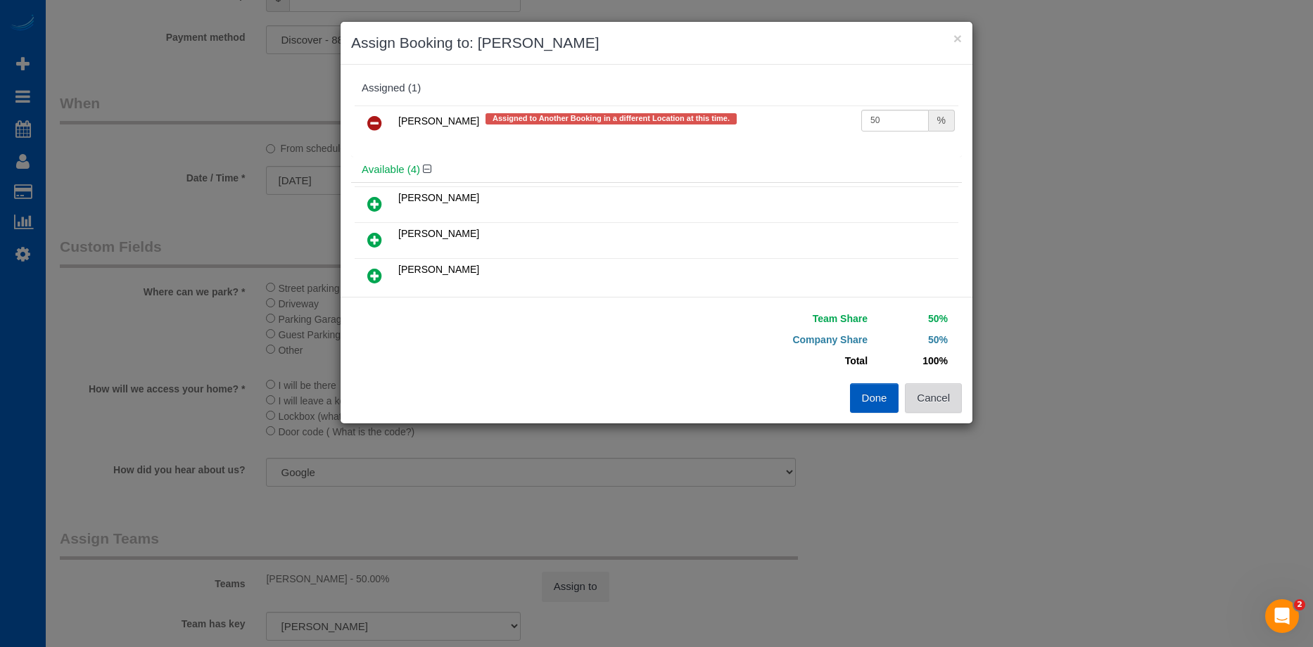
click at [944, 391] on button "Cancel" at bounding box center [933, 398] width 57 height 30
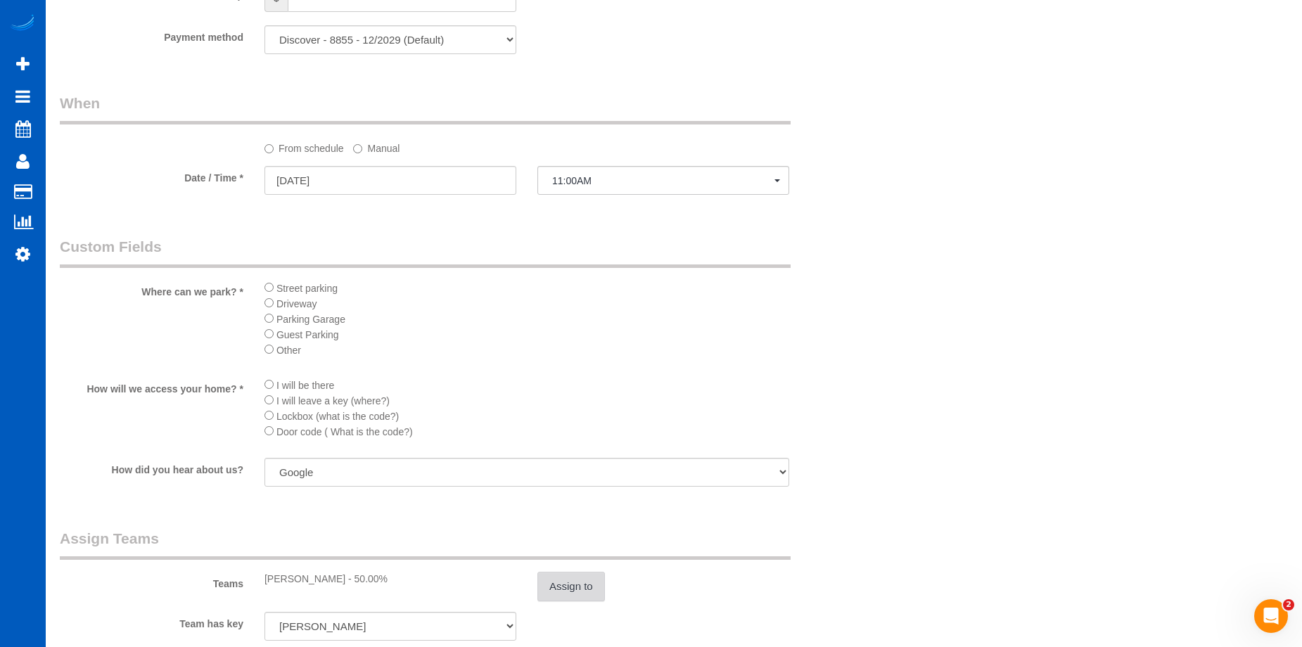
click at [580, 590] on button "Assign to" at bounding box center [572, 587] width 68 height 30
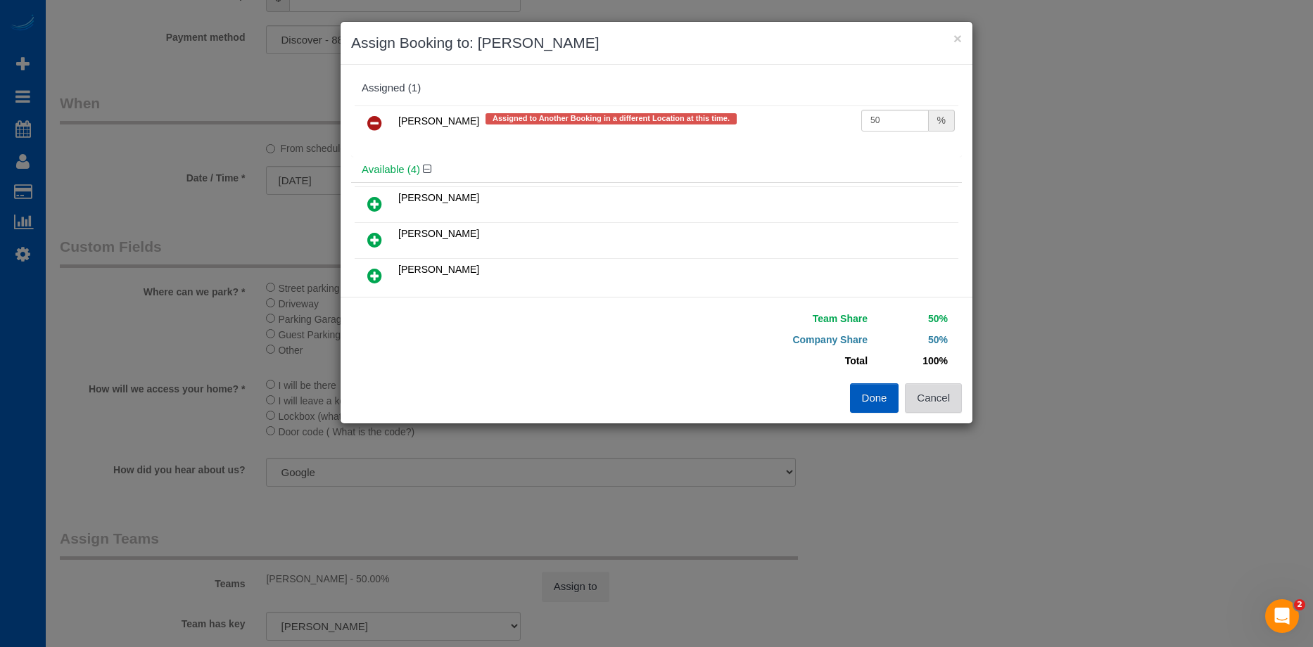
click at [948, 395] on button "Cancel" at bounding box center [933, 398] width 57 height 30
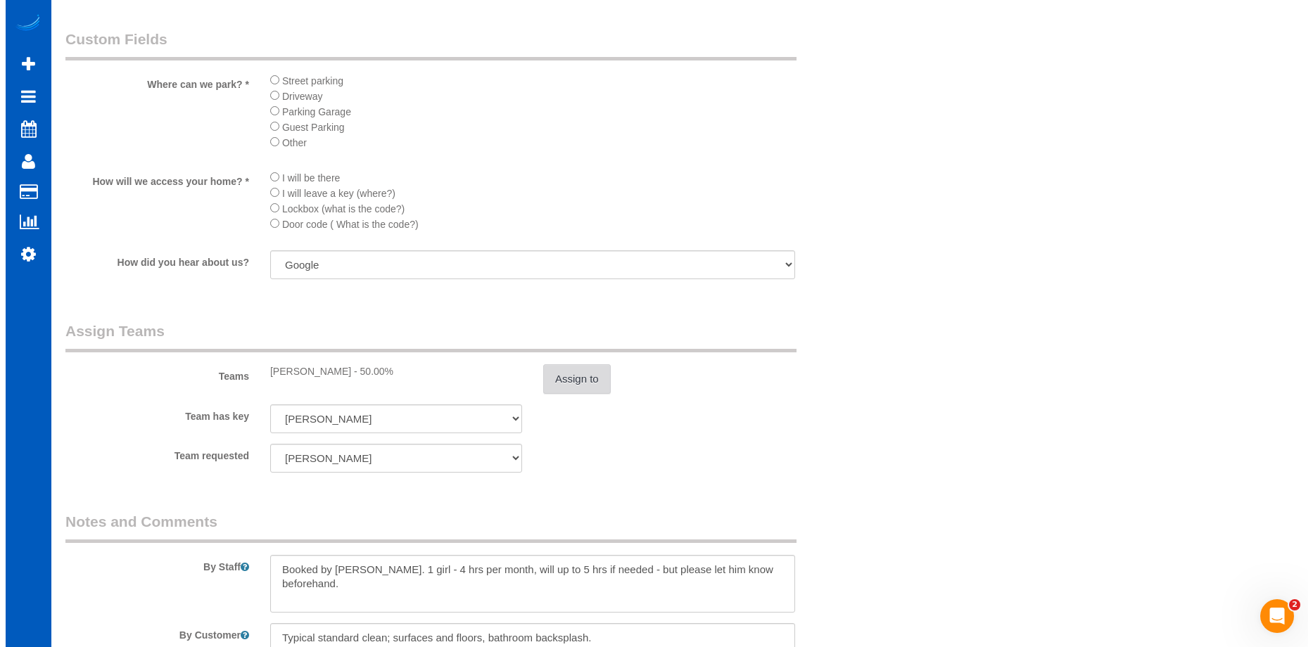
scroll to position [1548, 0]
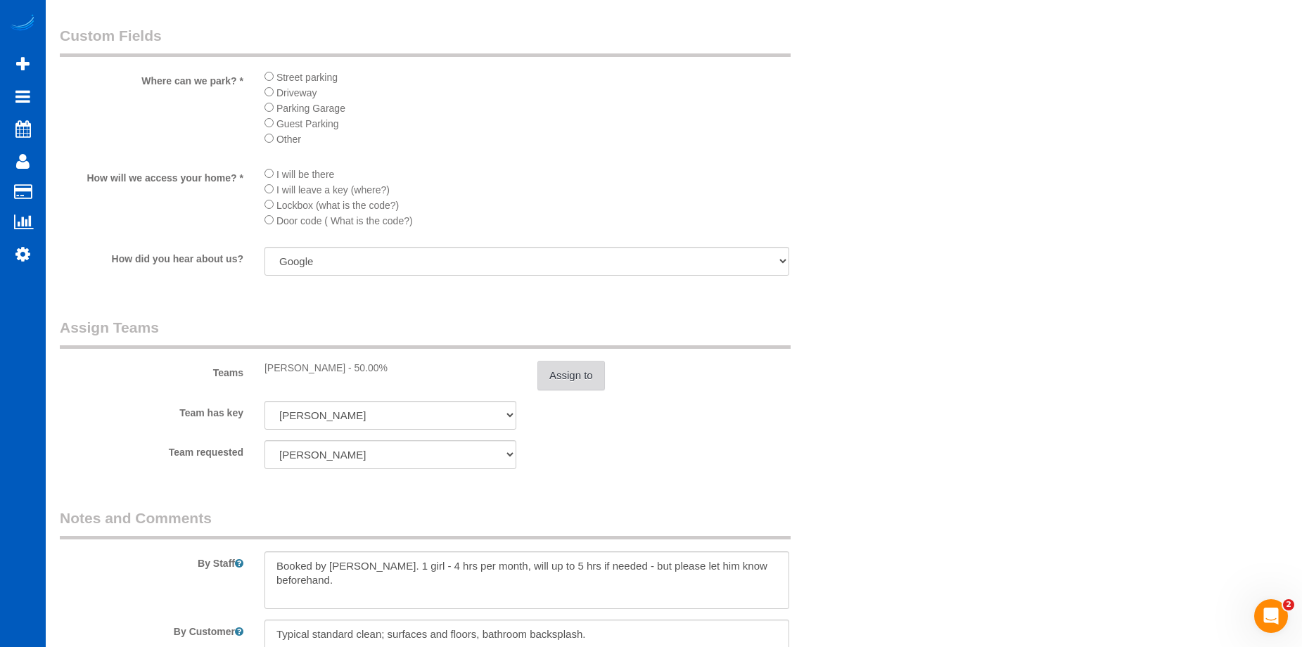
click at [547, 372] on button "Assign to" at bounding box center [572, 376] width 68 height 30
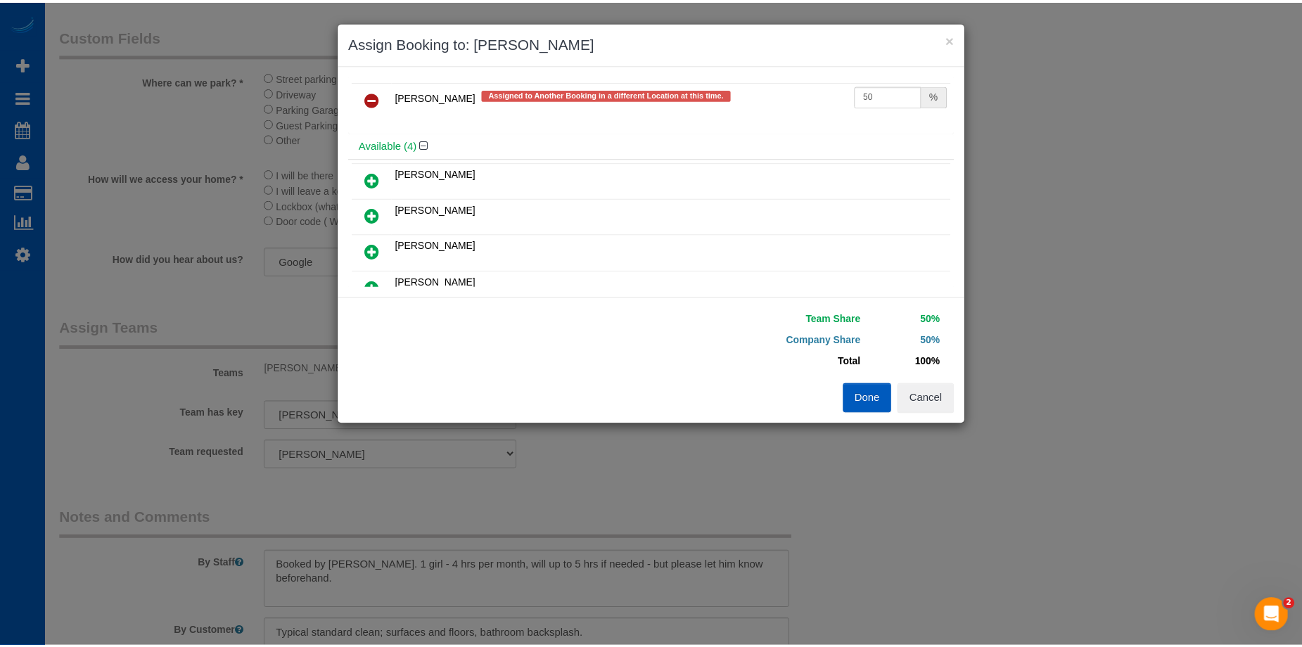
scroll to position [0, 0]
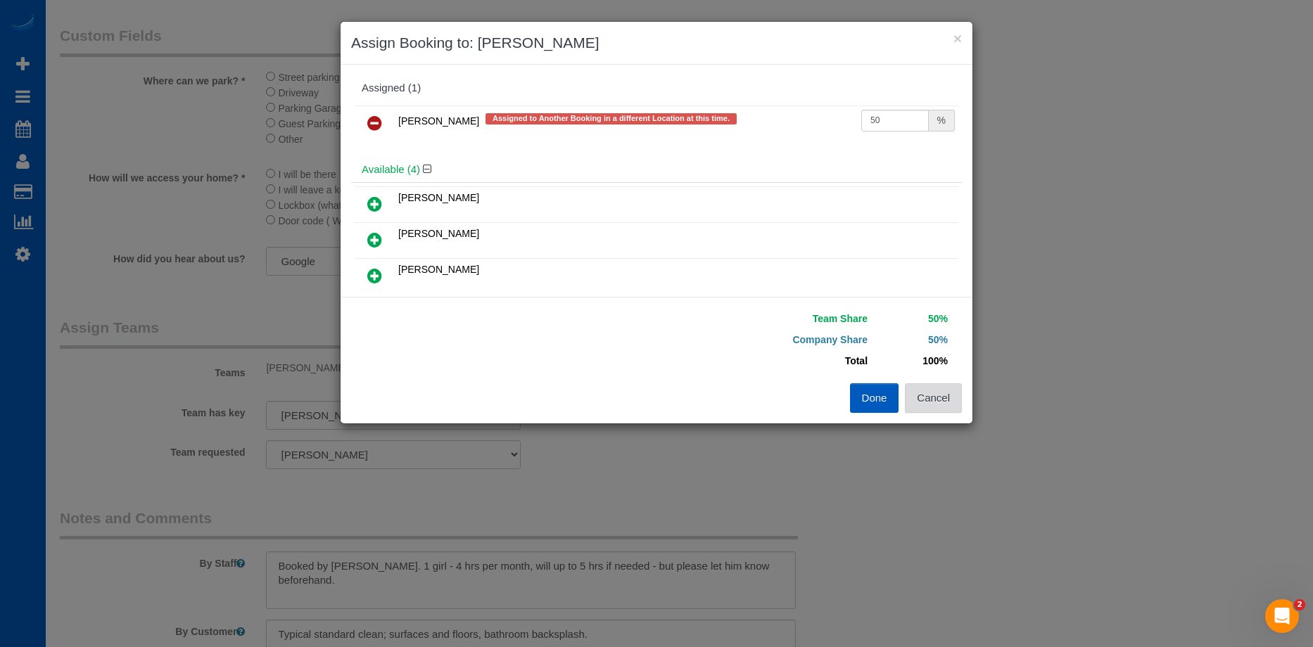
click at [950, 405] on button "Cancel" at bounding box center [933, 398] width 57 height 30
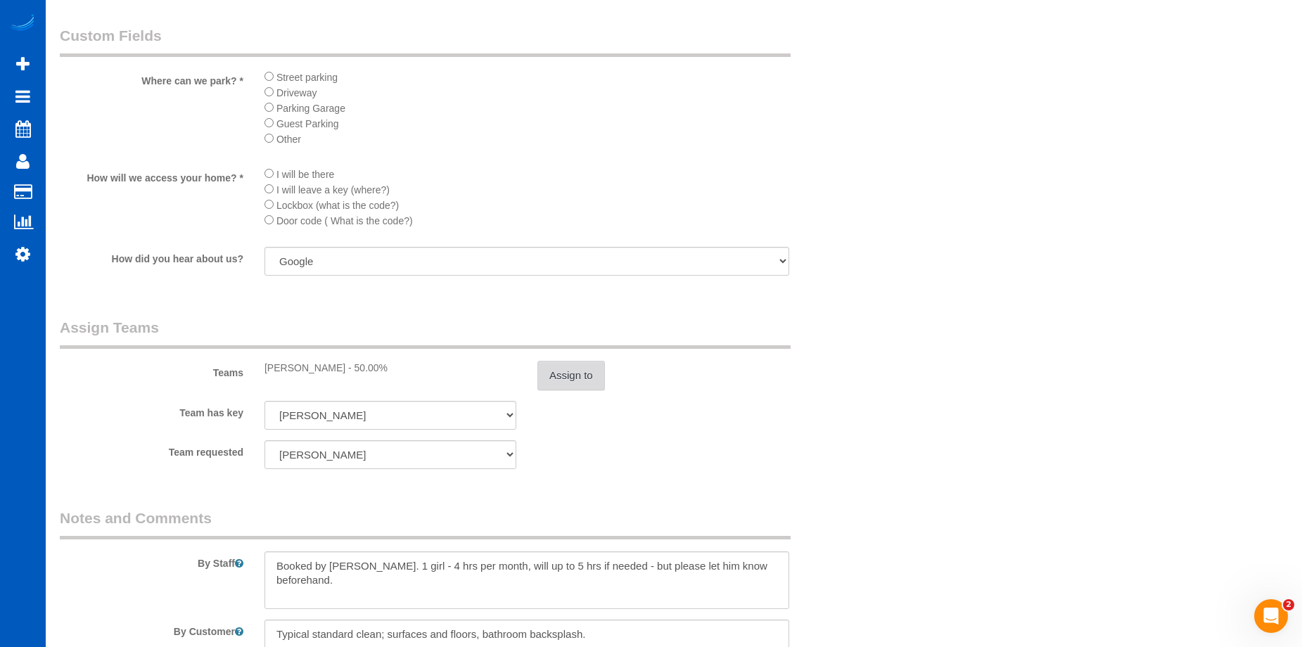
click at [597, 386] on button "Assign to" at bounding box center [572, 376] width 68 height 30
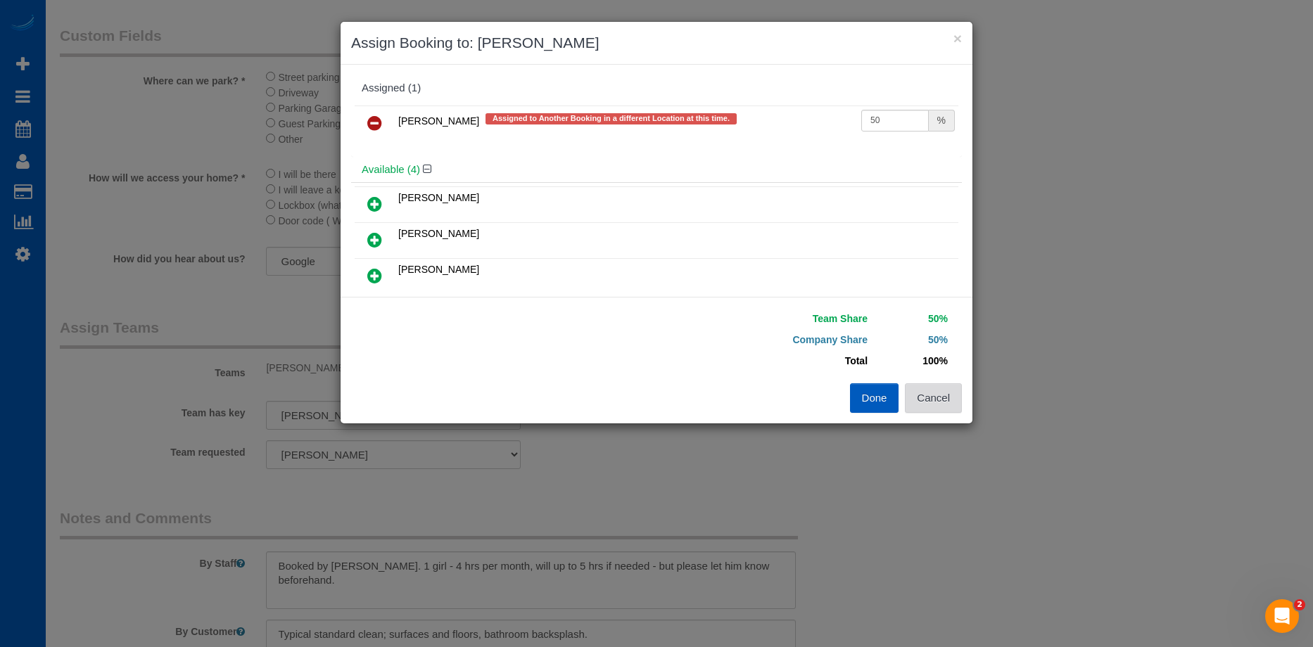
click at [953, 408] on button "Cancel" at bounding box center [933, 398] width 57 height 30
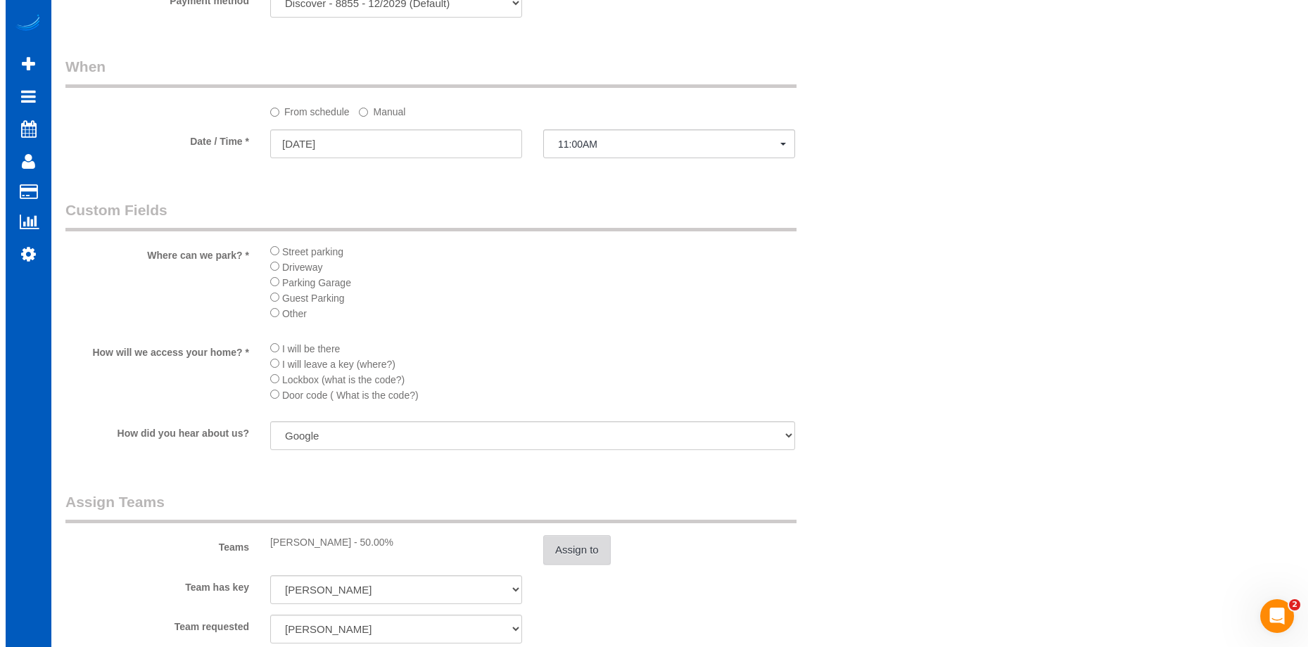
scroll to position [1548, 0]
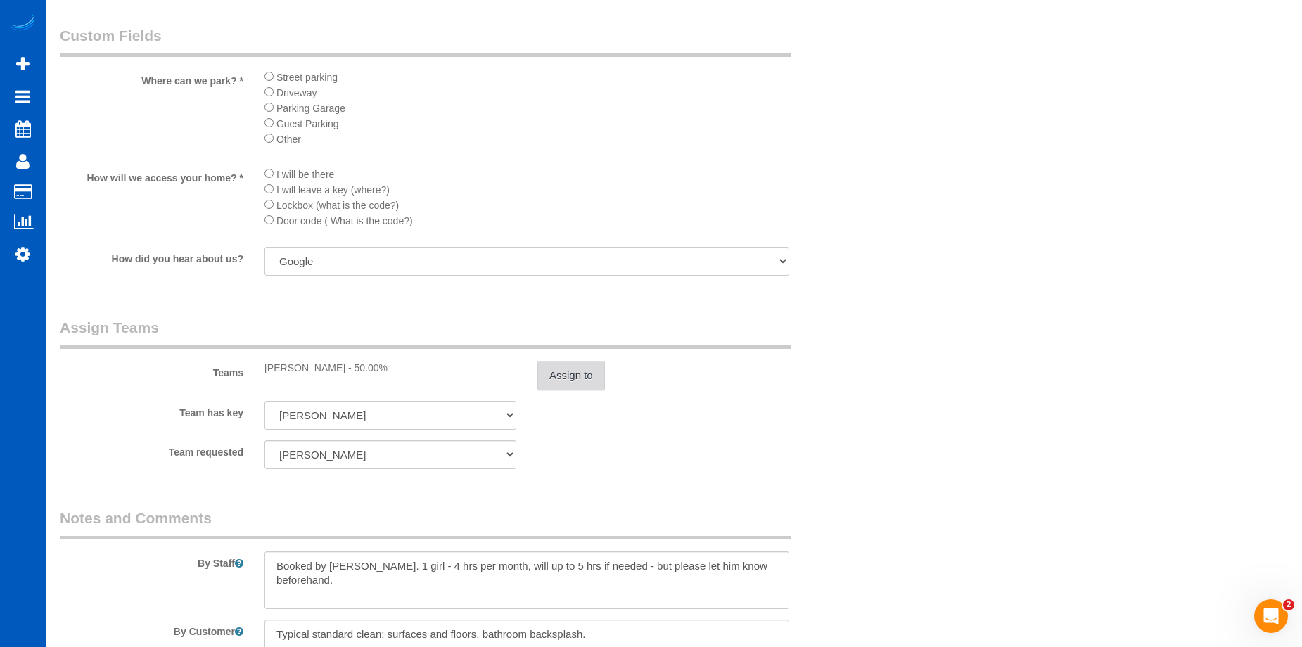
click at [596, 375] on button "Assign to" at bounding box center [572, 376] width 68 height 30
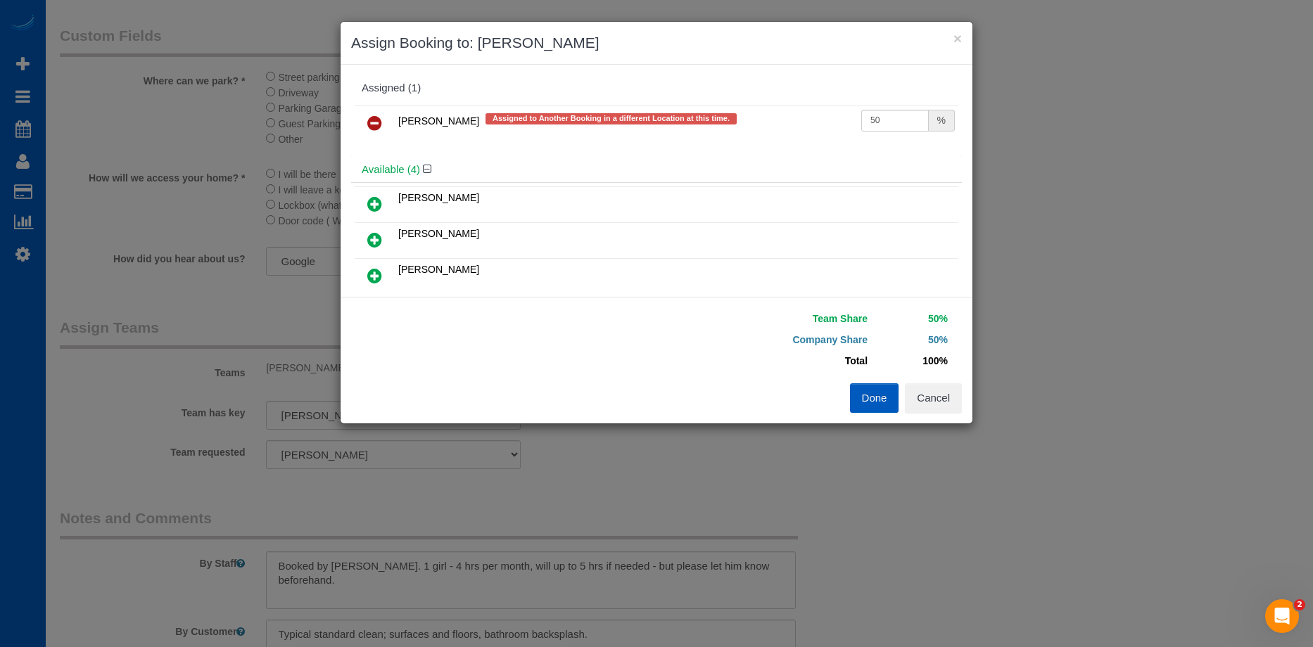
drag, startPoint x: 370, startPoint y: 118, endPoint x: 661, endPoint y: 153, distance: 293.3
click at [371, 118] on icon at bounding box center [374, 123] width 15 height 17
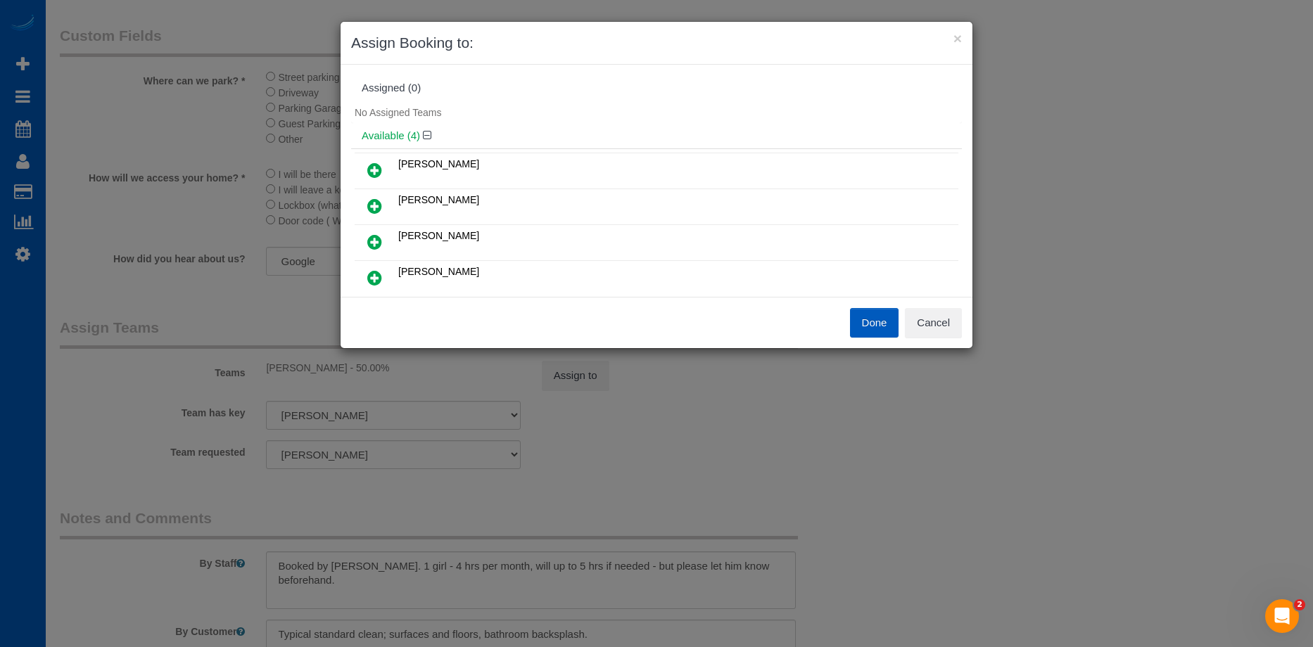
click at [866, 319] on button "Done" at bounding box center [874, 323] width 49 height 30
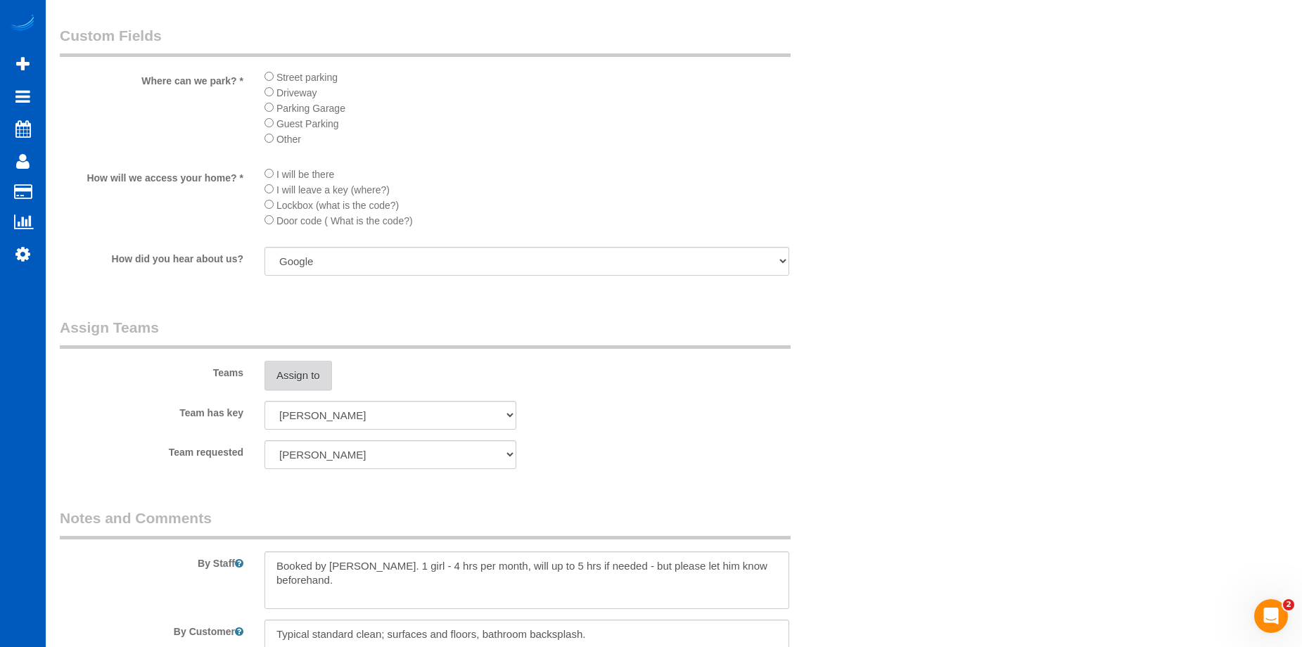
click at [323, 370] on button "Assign to" at bounding box center [299, 376] width 68 height 30
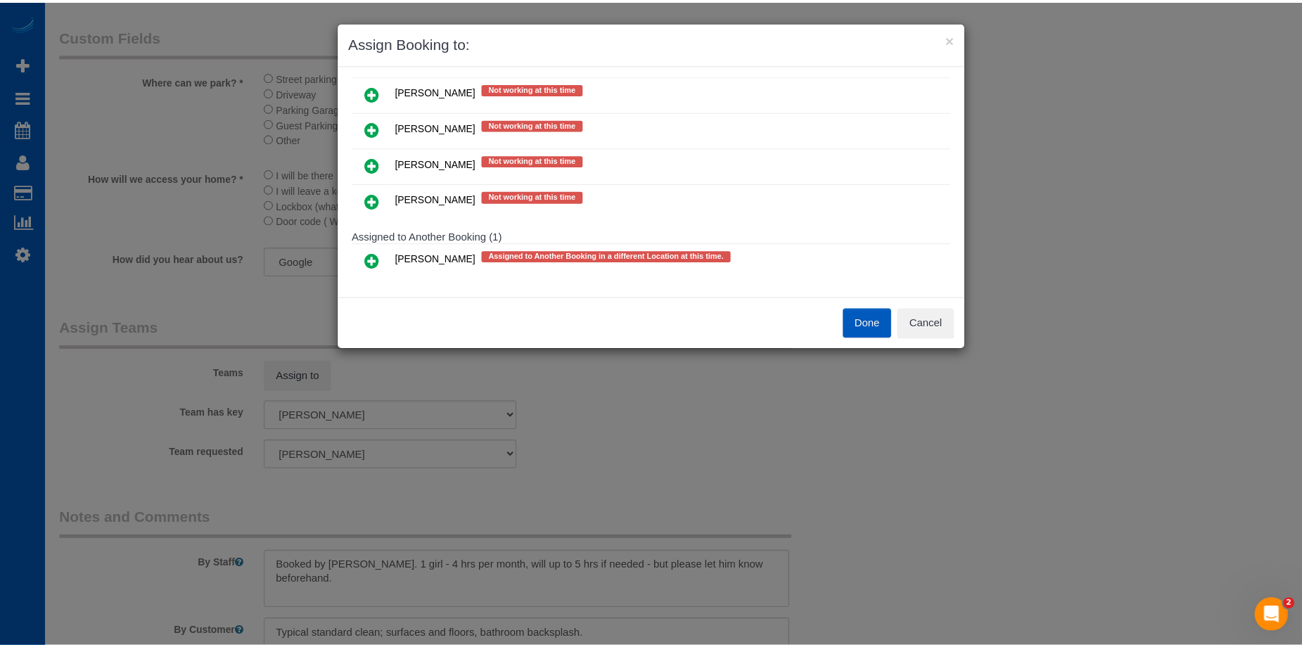
scroll to position [342, 0]
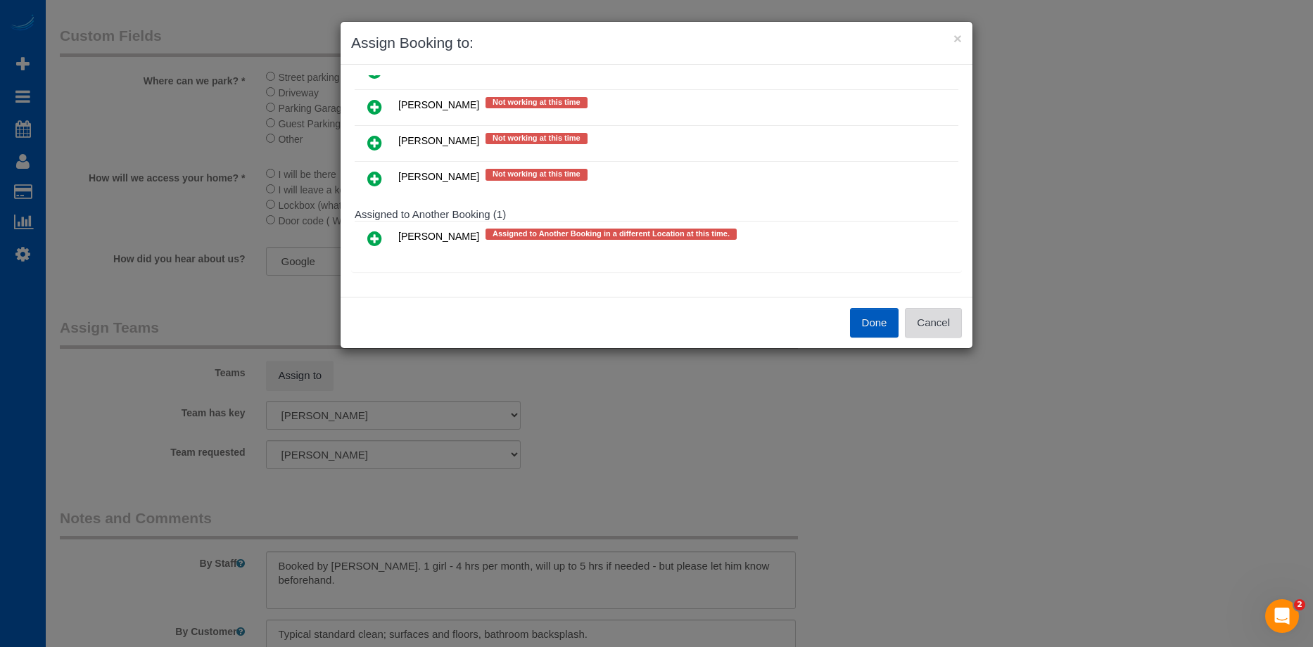
click at [938, 322] on button "Cancel" at bounding box center [933, 323] width 57 height 30
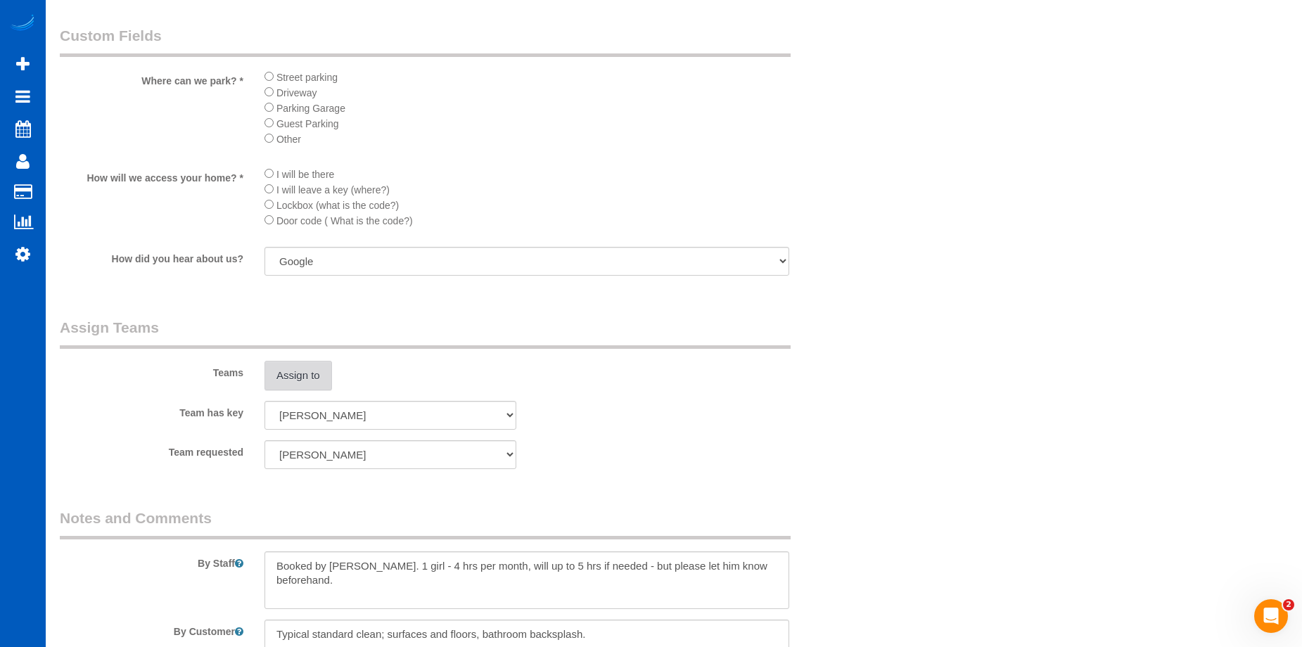
scroll to position [1267, 0]
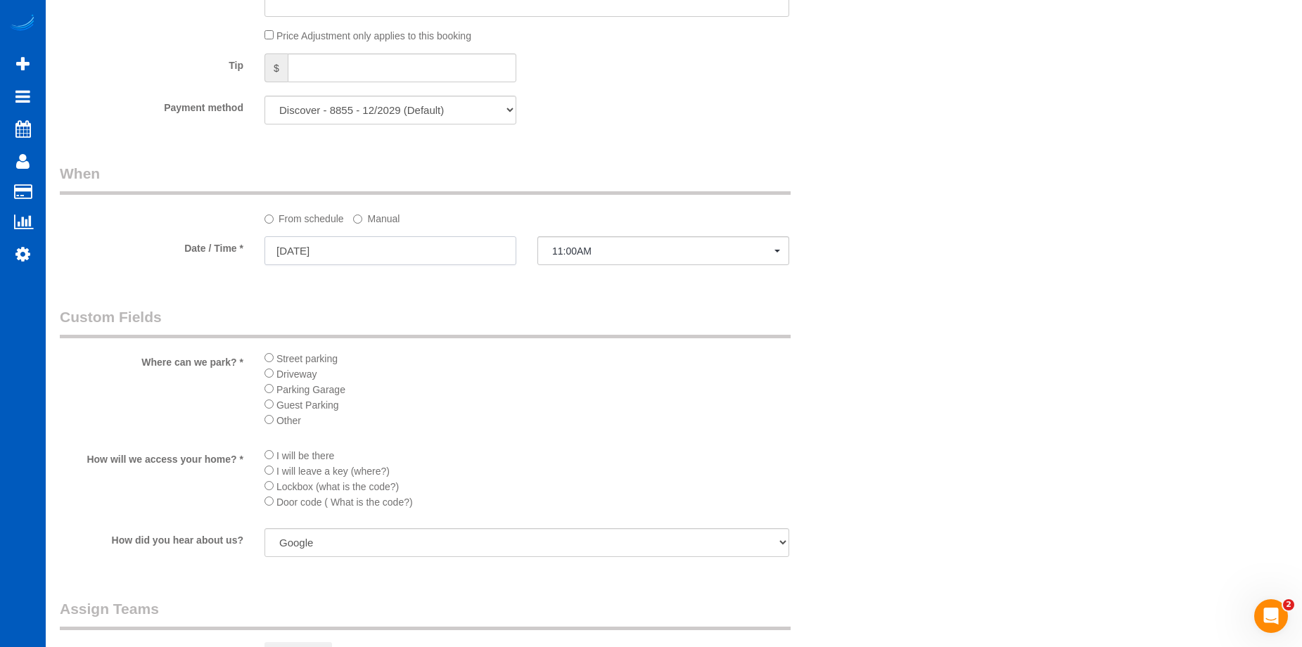
click at [401, 251] on input "10/01/2025" at bounding box center [391, 250] width 252 height 29
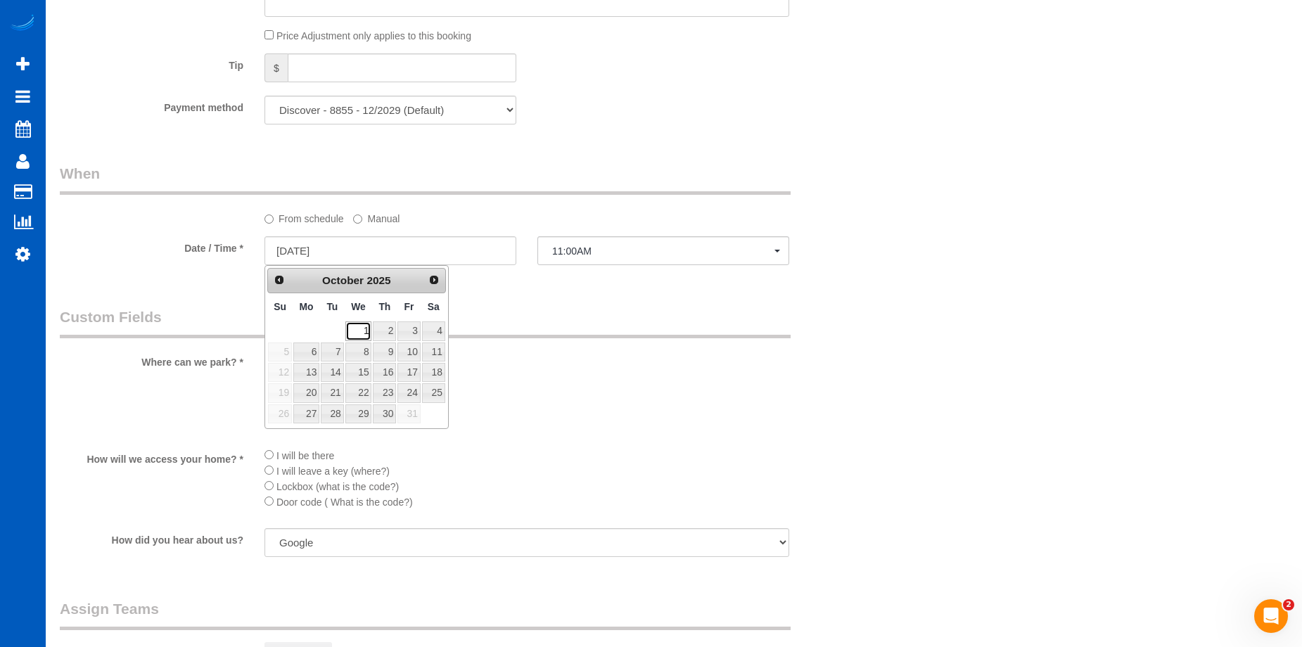
click at [359, 331] on link "1" at bounding box center [358, 331] width 27 height 19
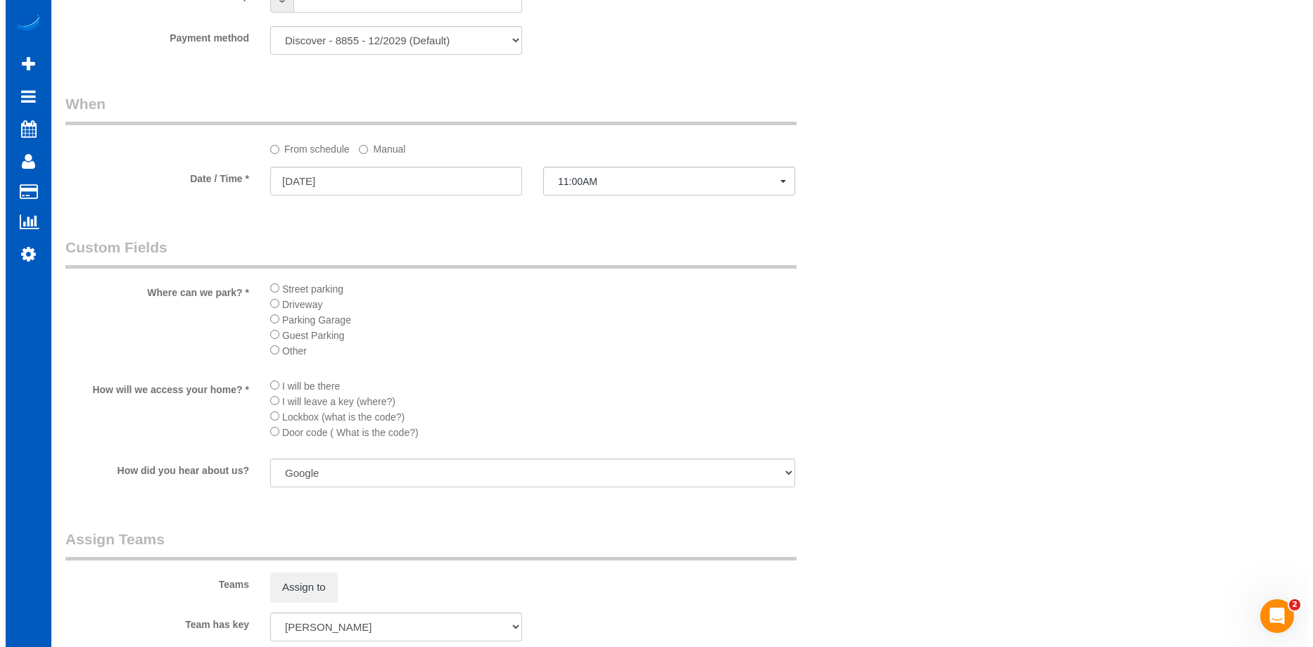
scroll to position [1548, 0]
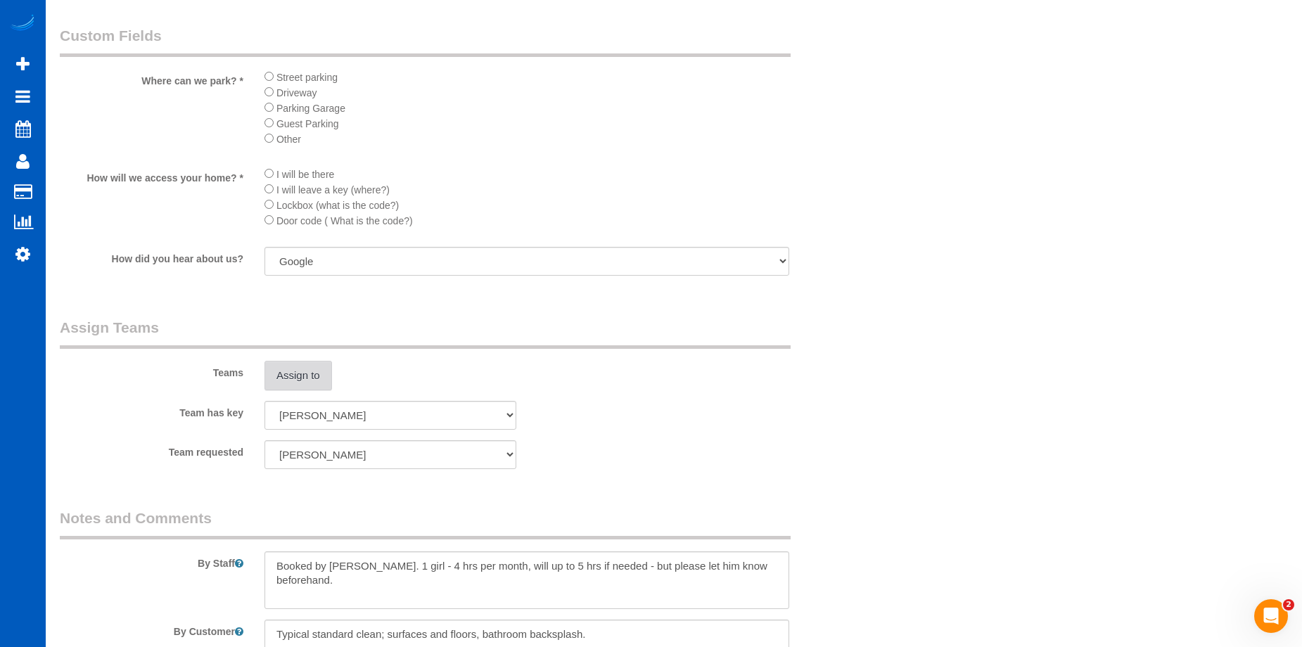
click at [298, 371] on button "Assign to" at bounding box center [299, 376] width 68 height 30
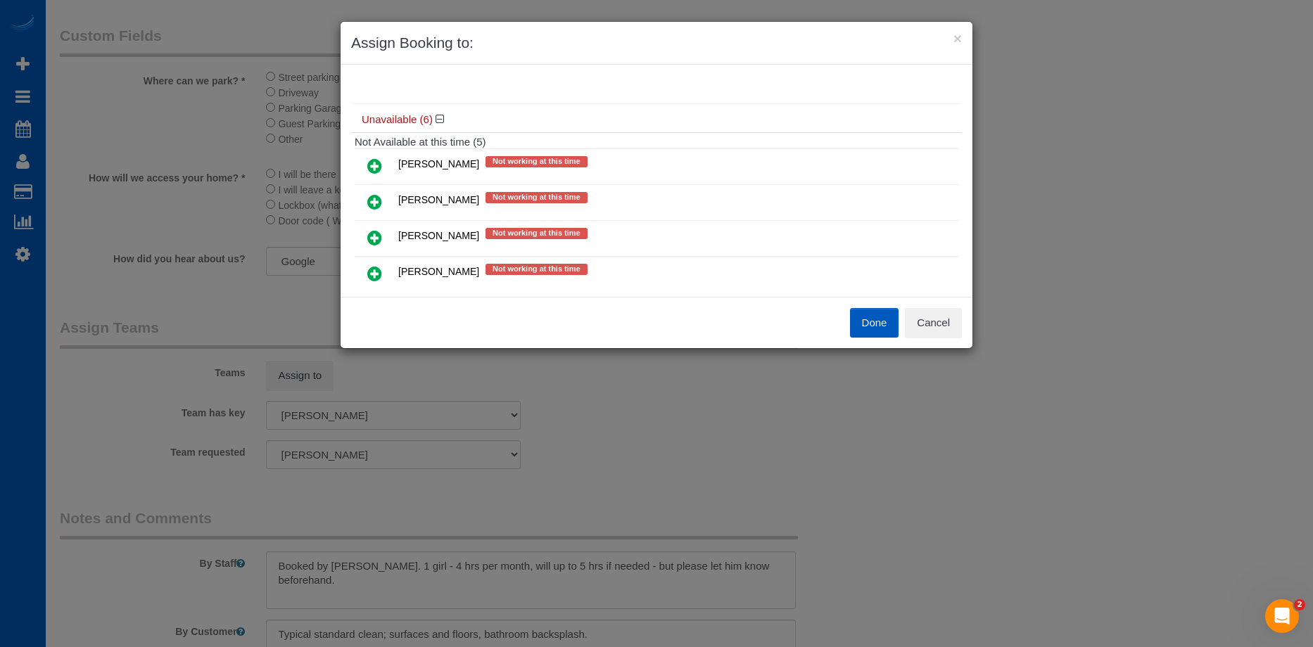
scroll to position [342, 0]
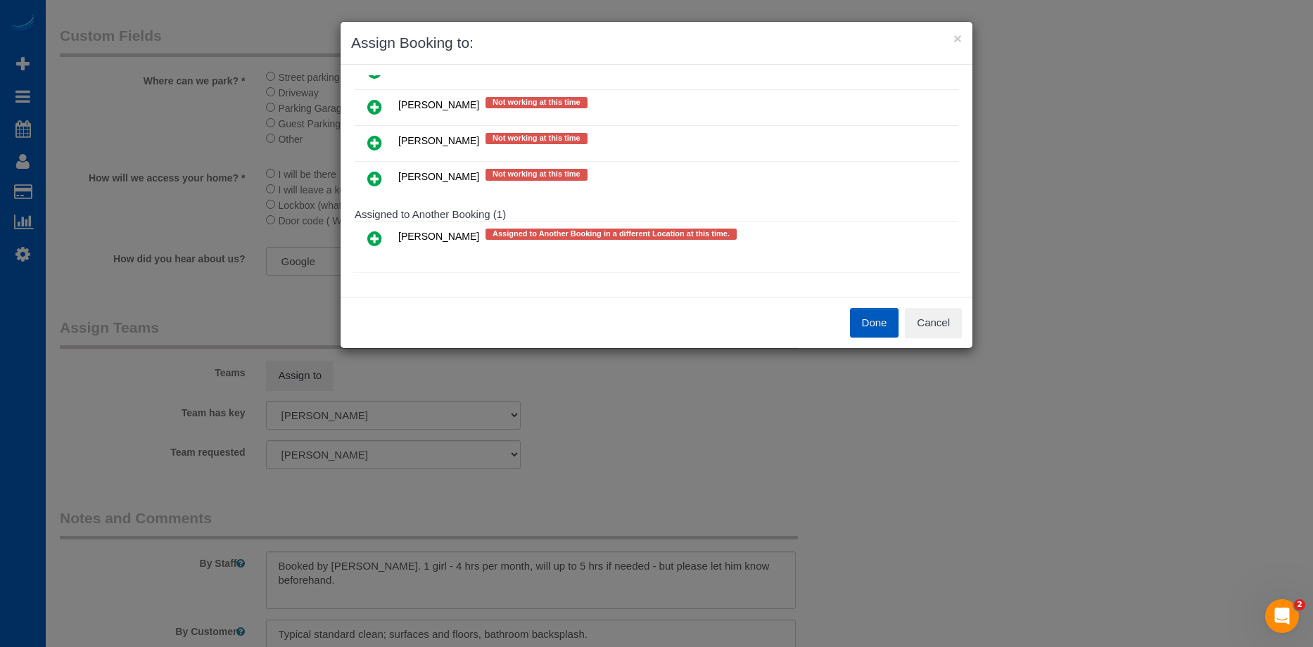
click at [376, 237] on icon at bounding box center [374, 238] width 15 height 17
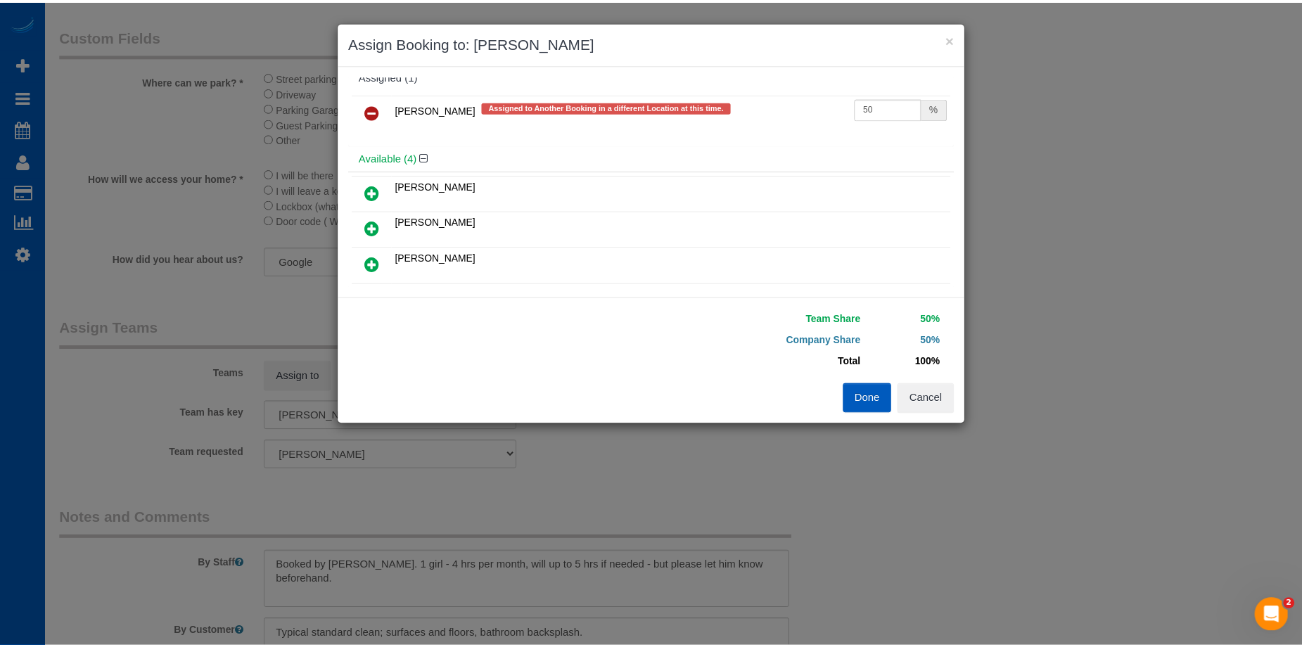
scroll to position [0, 0]
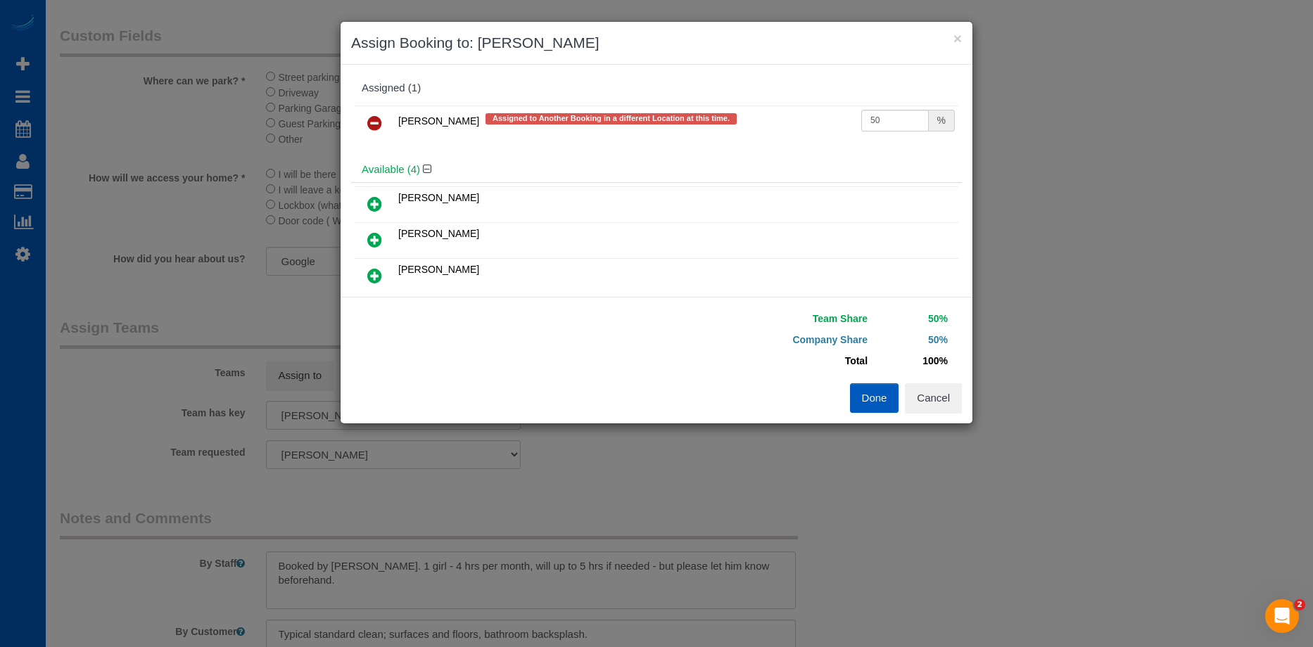
click at [865, 400] on button "Done" at bounding box center [874, 398] width 49 height 30
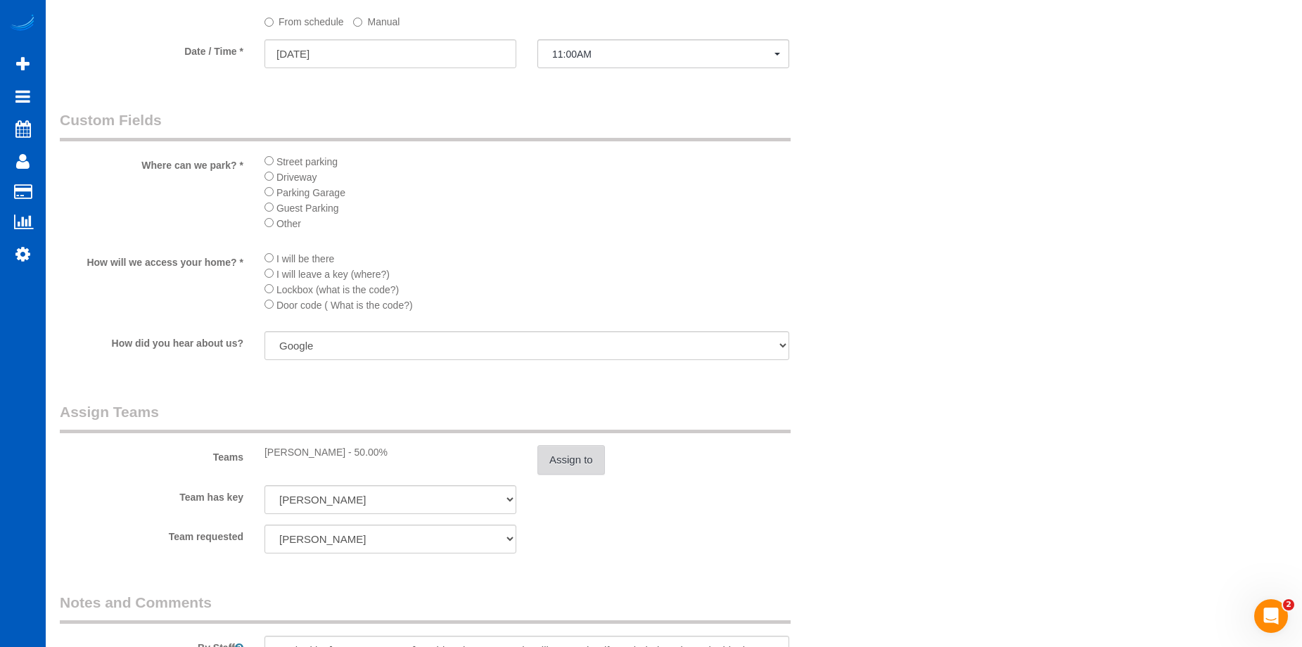
scroll to position [1618, 0]
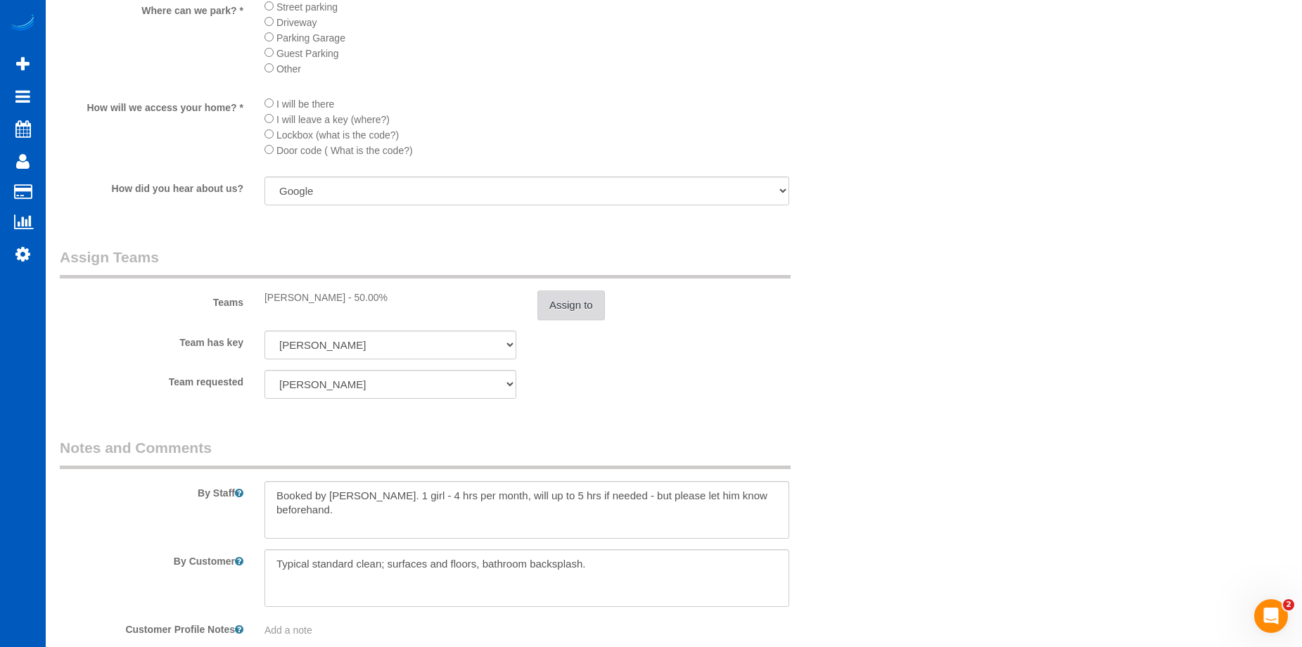
click at [576, 295] on button "Assign to" at bounding box center [572, 306] width 68 height 30
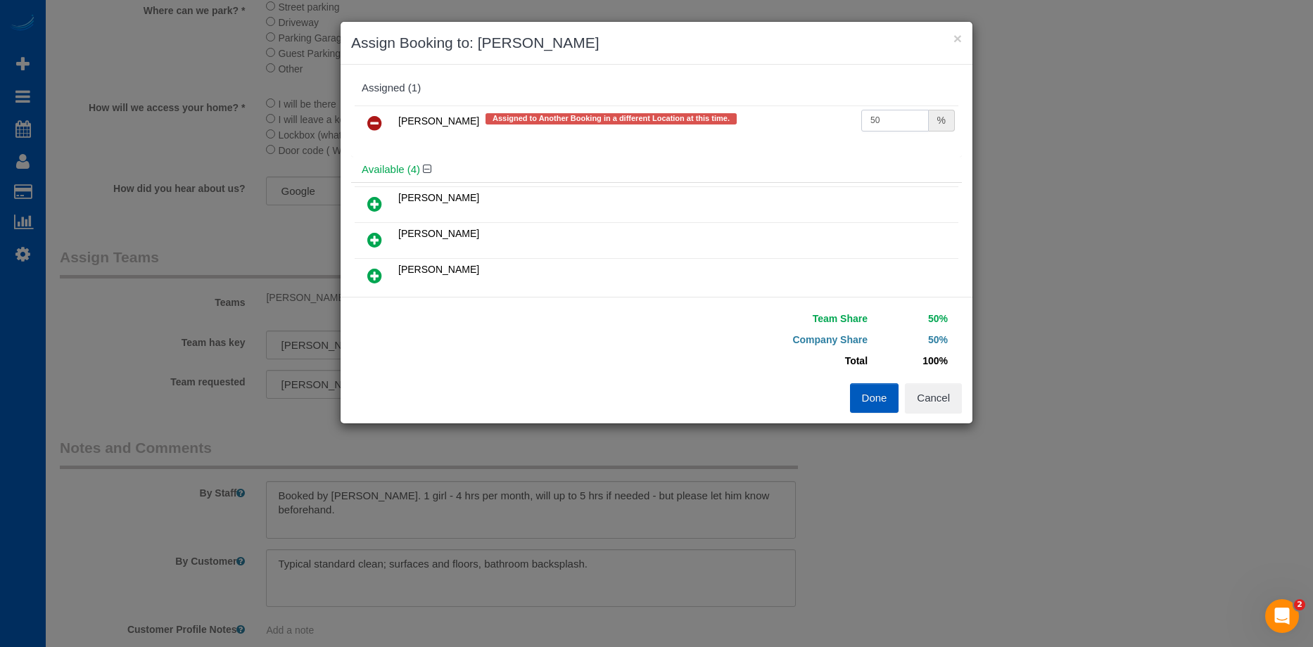
click at [898, 117] on input "50" at bounding box center [895, 121] width 68 height 22
drag, startPoint x: 894, startPoint y: 118, endPoint x: 774, endPoint y: 108, distance: 120.0
click at [775, 108] on tr "Raissa Radionova Assigned to Another Booking in a different Location at this ti…" at bounding box center [657, 124] width 604 height 36
type input "54"
click at [880, 404] on button "Done" at bounding box center [874, 398] width 49 height 30
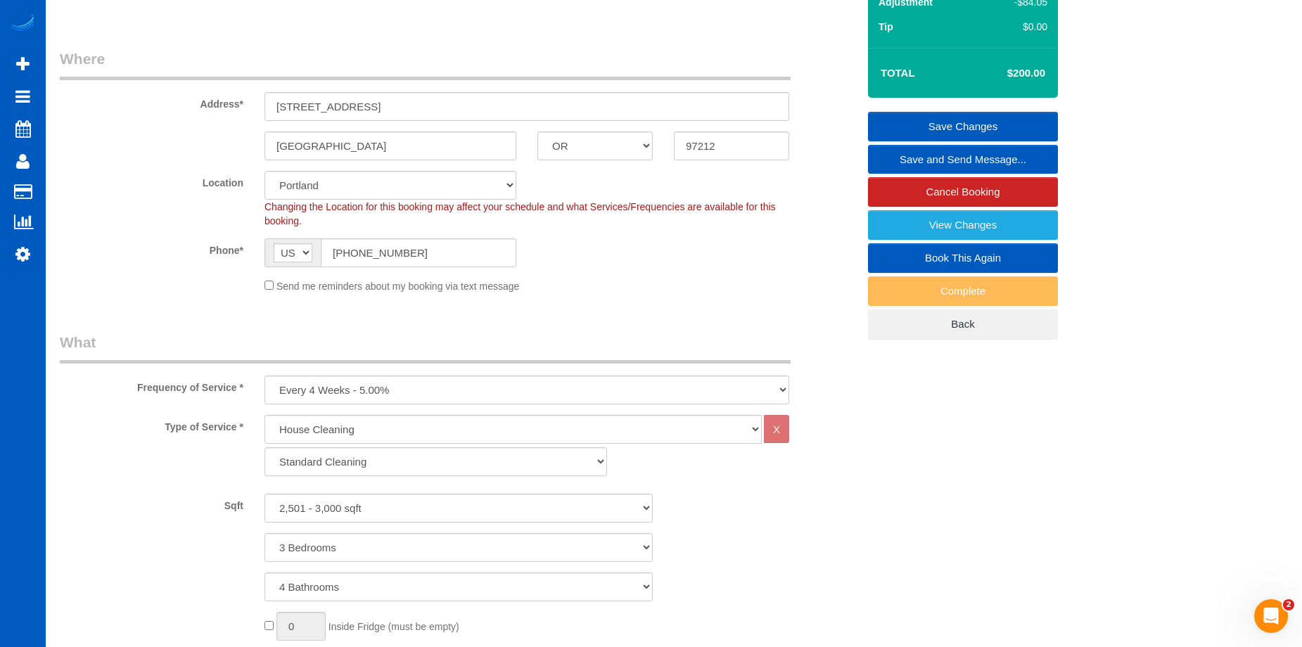
scroll to position [141, 0]
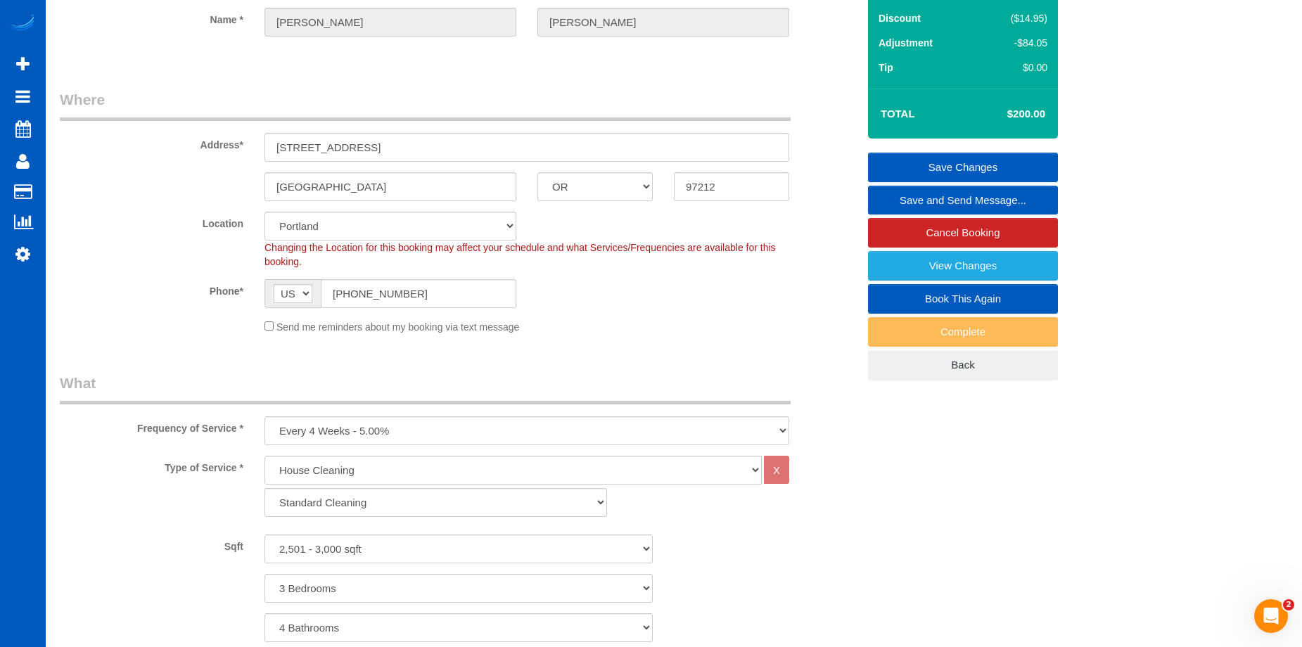
click at [922, 160] on link "Save Changes" at bounding box center [963, 168] width 190 height 30
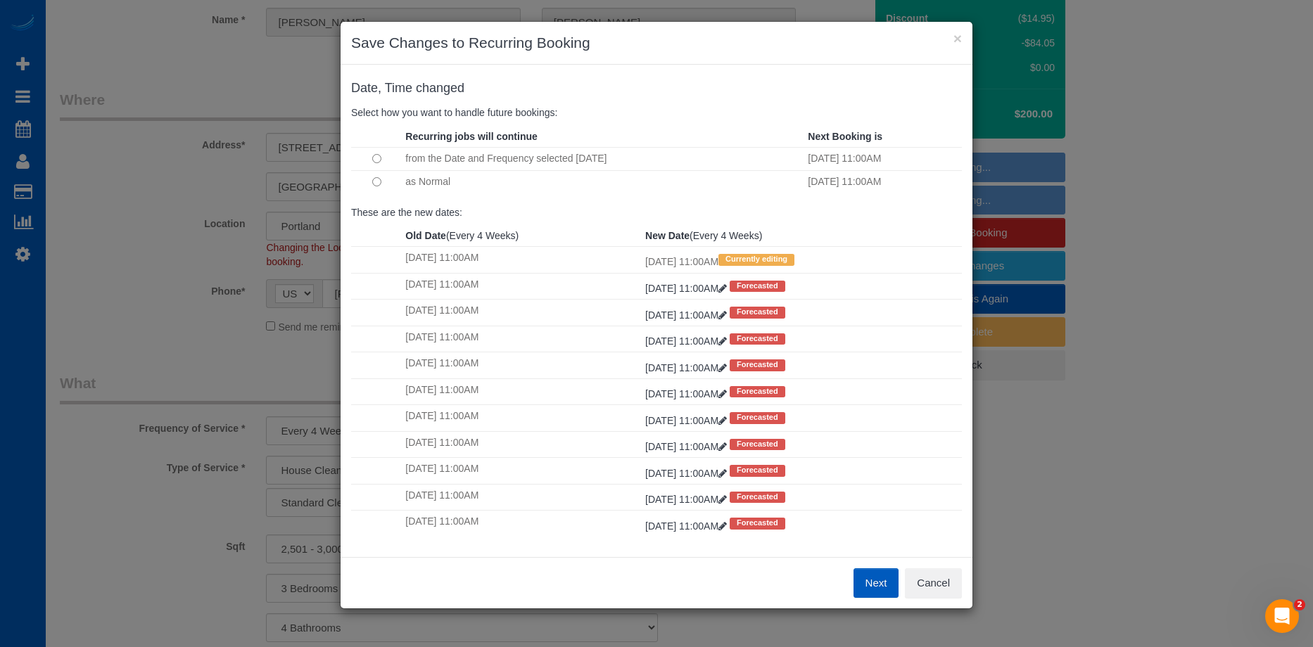
click at [868, 579] on button "Next" at bounding box center [876, 584] width 46 height 30
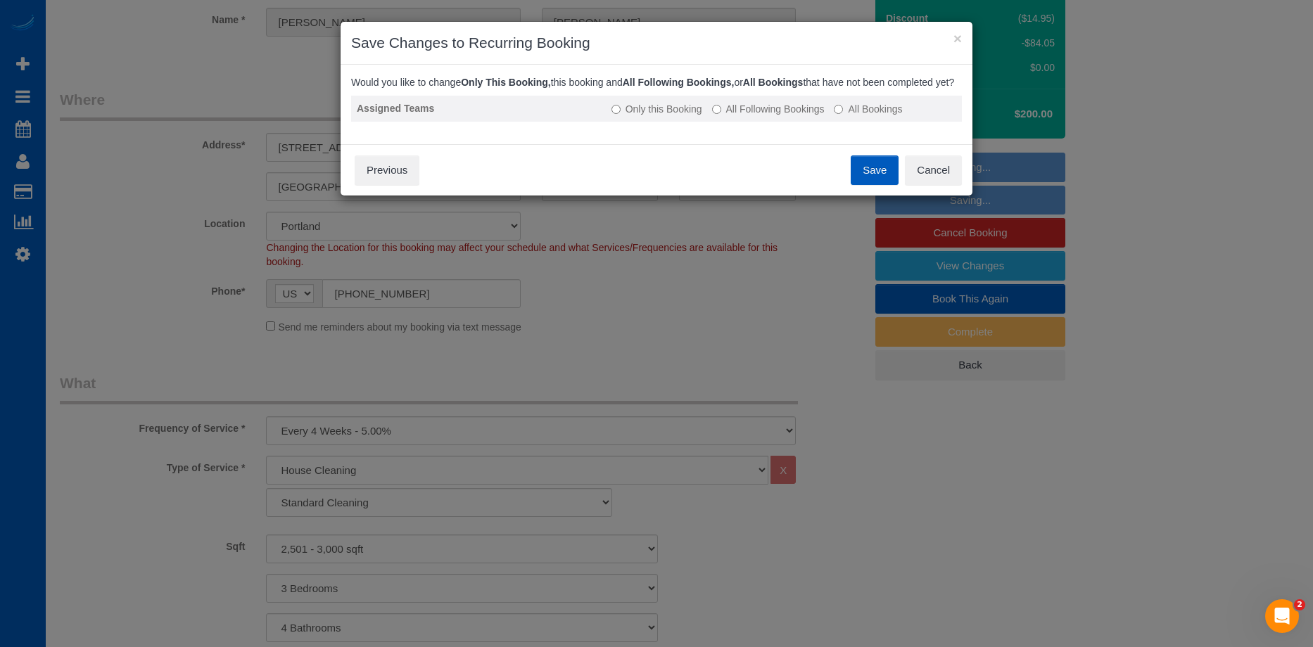
click at [779, 116] on label "All Following Bookings" at bounding box center [768, 109] width 113 height 14
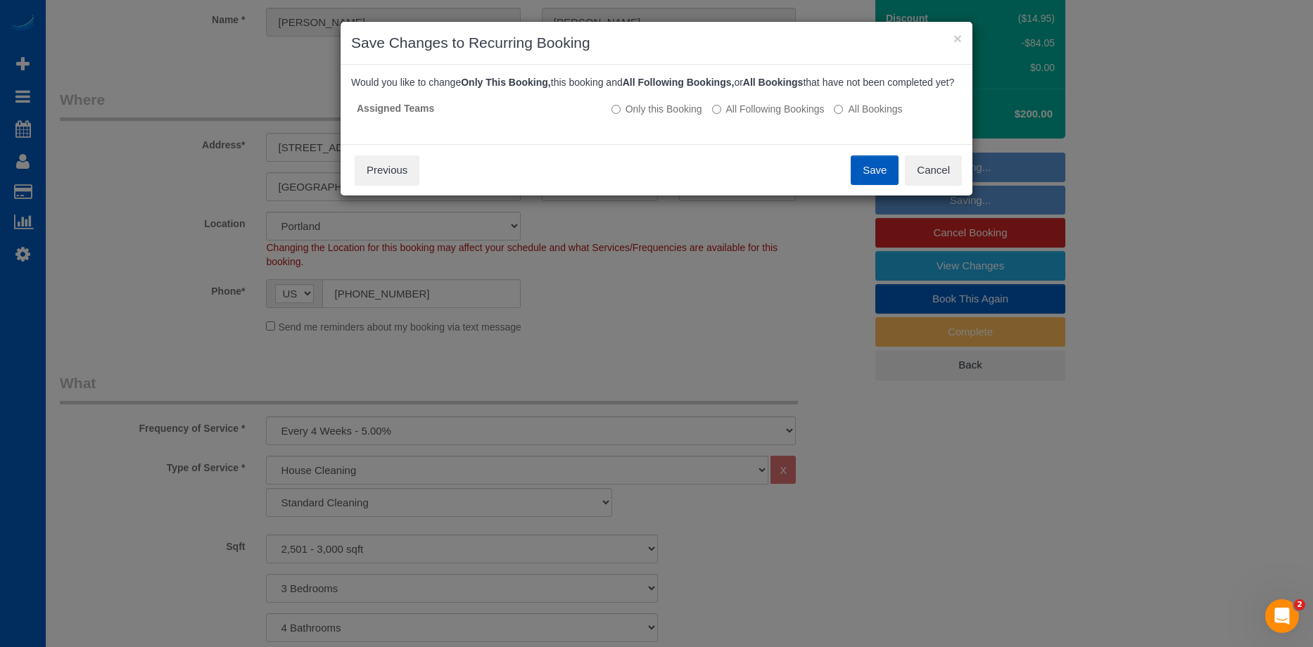
click at [875, 180] on button "Save" at bounding box center [875, 170] width 48 height 30
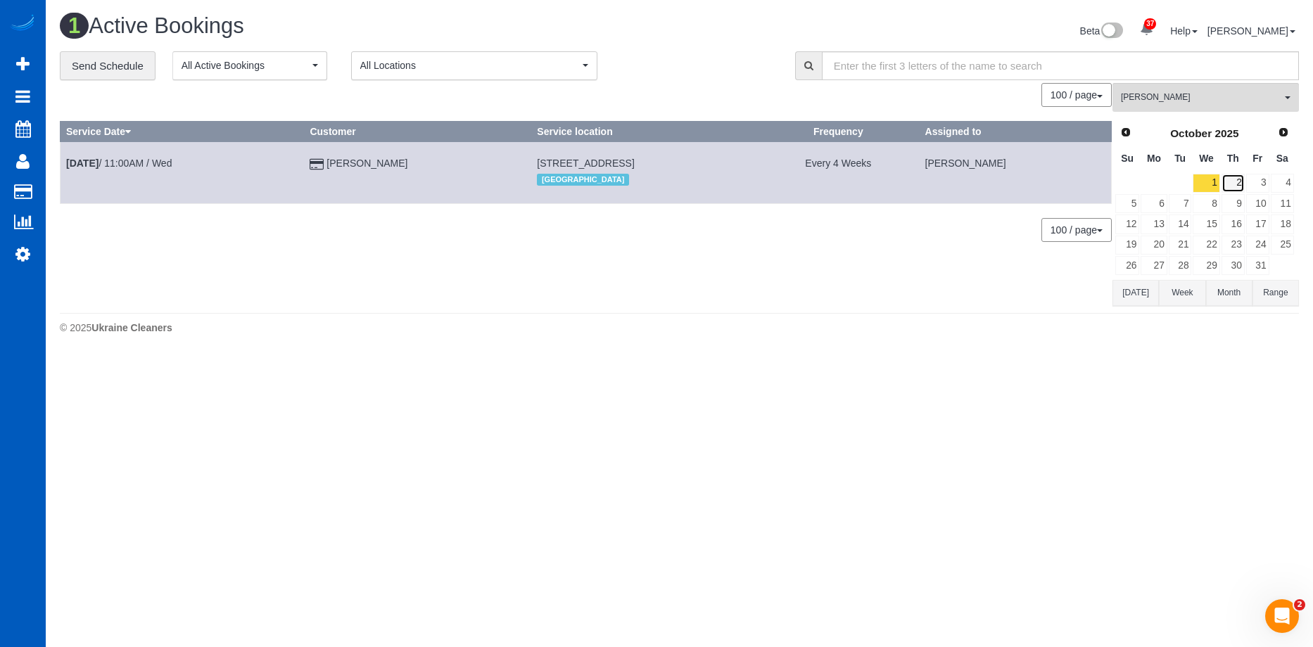
click at [1232, 177] on link "2" at bounding box center [1232, 183] width 23 height 19
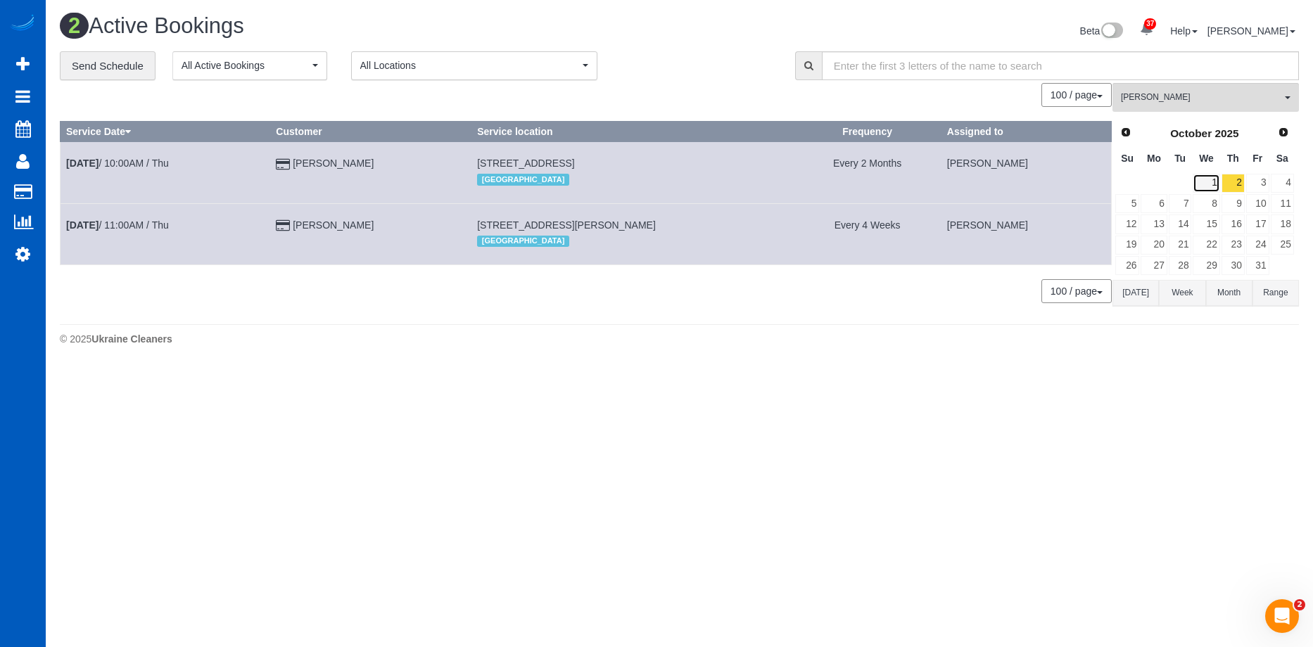
click at [1212, 182] on link "1" at bounding box center [1206, 183] width 27 height 19
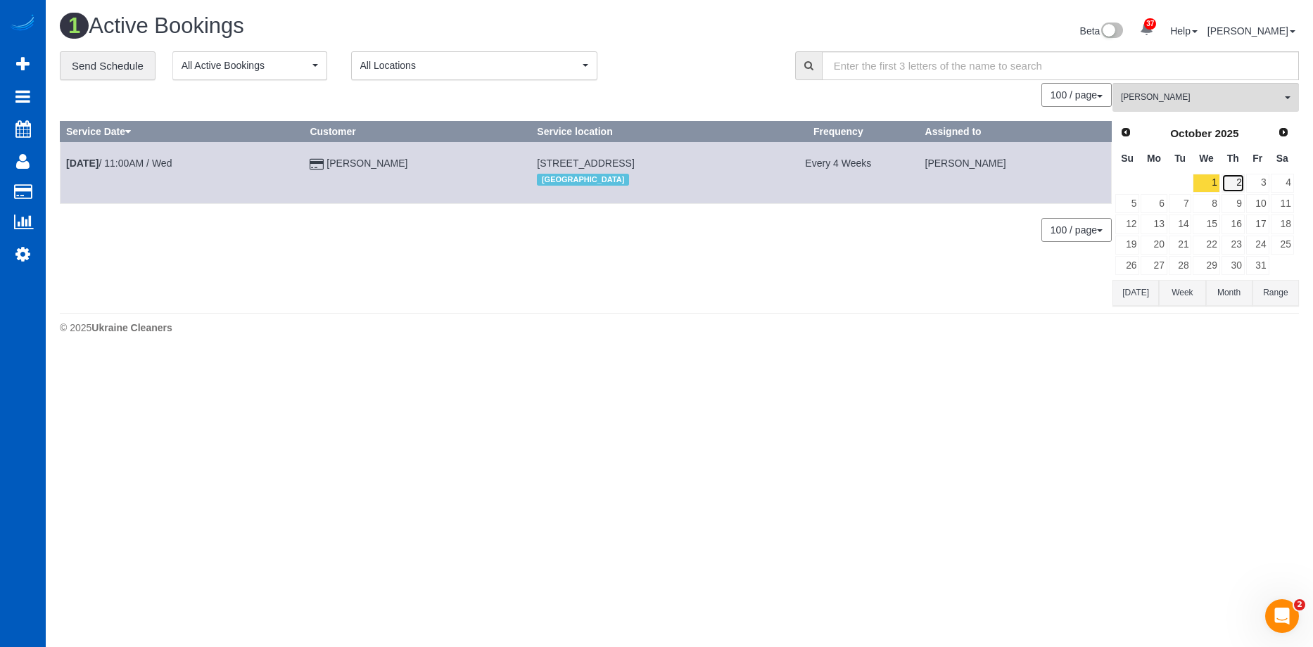
click at [1238, 179] on link "2" at bounding box center [1232, 183] width 23 height 19
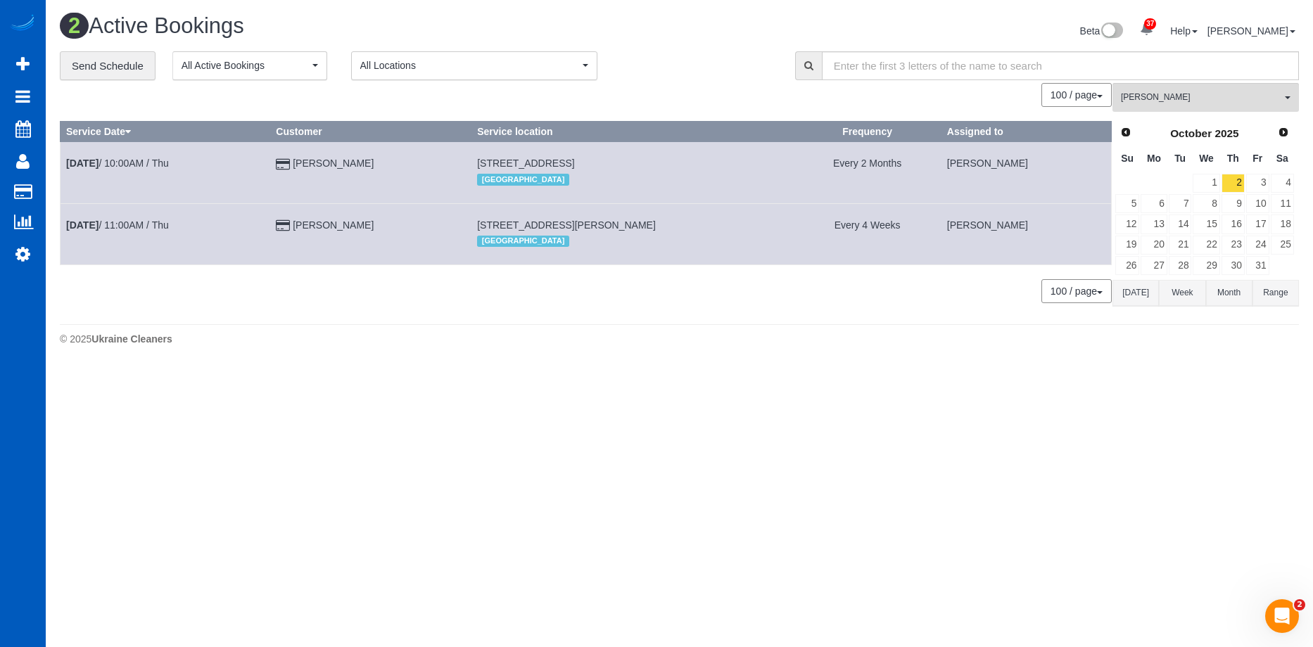
click at [347, 330] on footer "© 2025 Ukraine Cleaners" at bounding box center [679, 338] width 1239 height 28
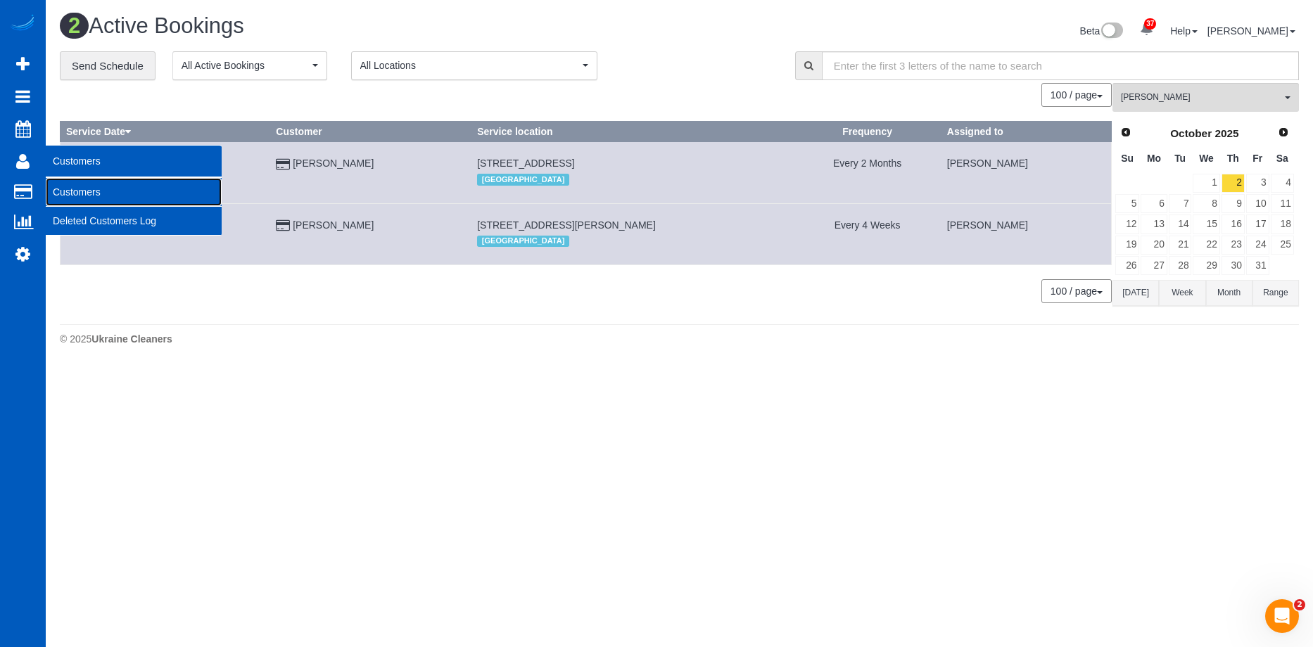
drag, startPoint x: 67, startPoint y: 187, endPoint x: 80, endPoint y: 181, distance: 14.2
click at [67, 187] on link "Customers" at bounding box center [134, 192] width 176 height 28
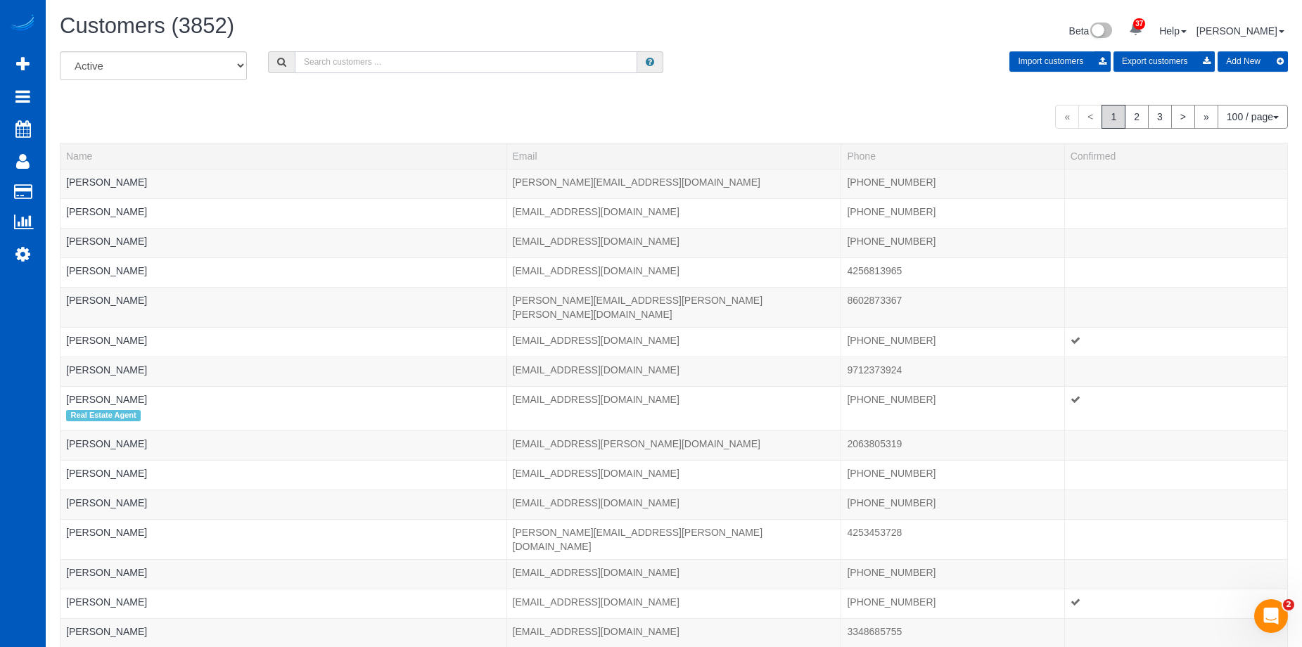
click at [331, 55] on input "text" at bounding box center [466, 62] width 343 height 22
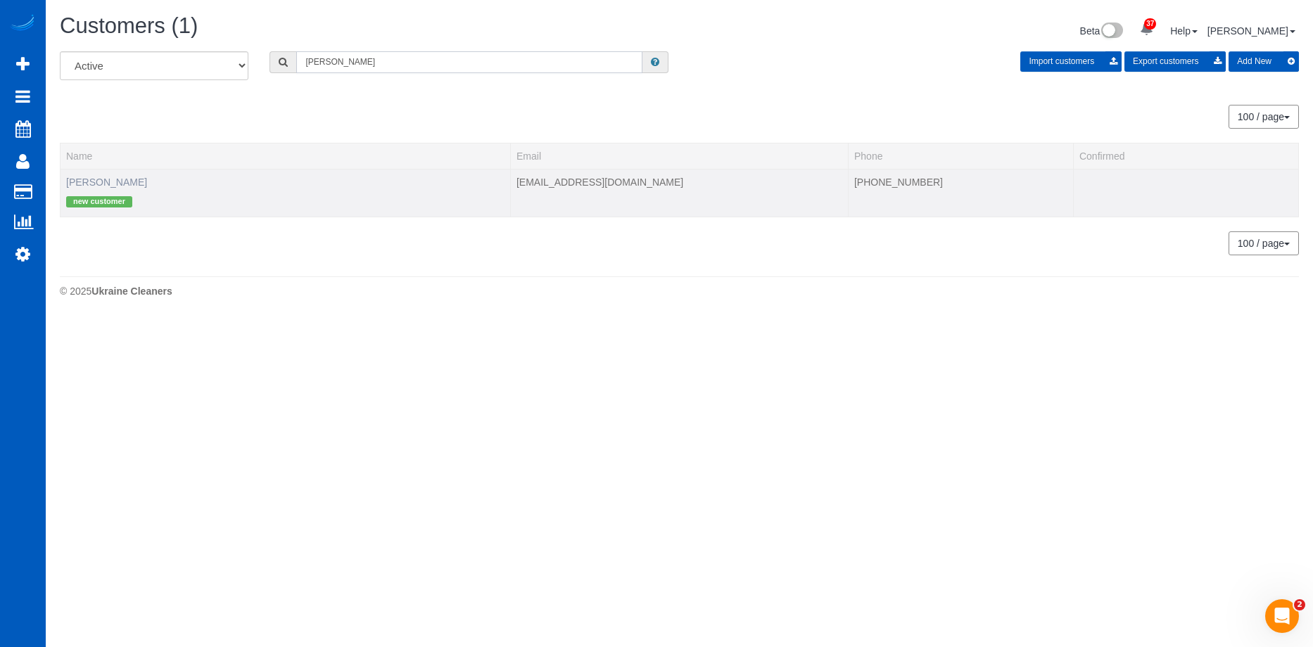
type input "Austin Powell"
click at [84, 177] on link "Austin Powell" at bounding box center [106, 182] width 81 height 11
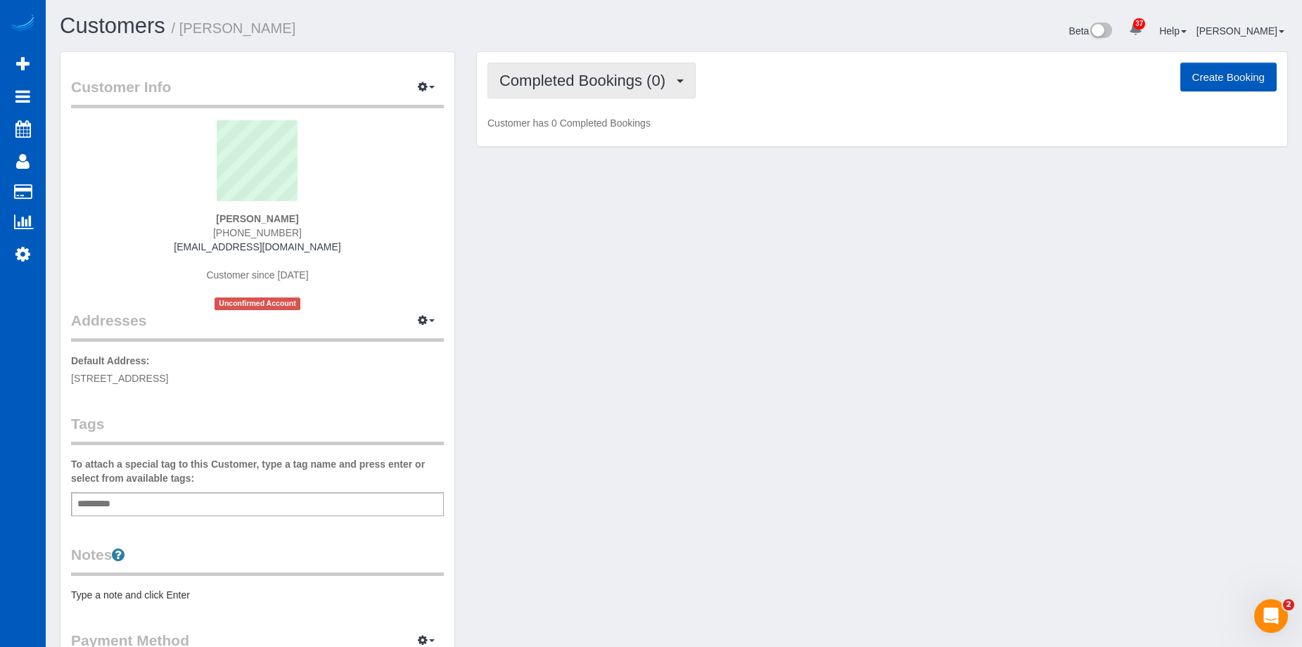
click at [597, 77] on span "Completed Bookings (0)" at bounding box center [586, 81] width 173 height 18
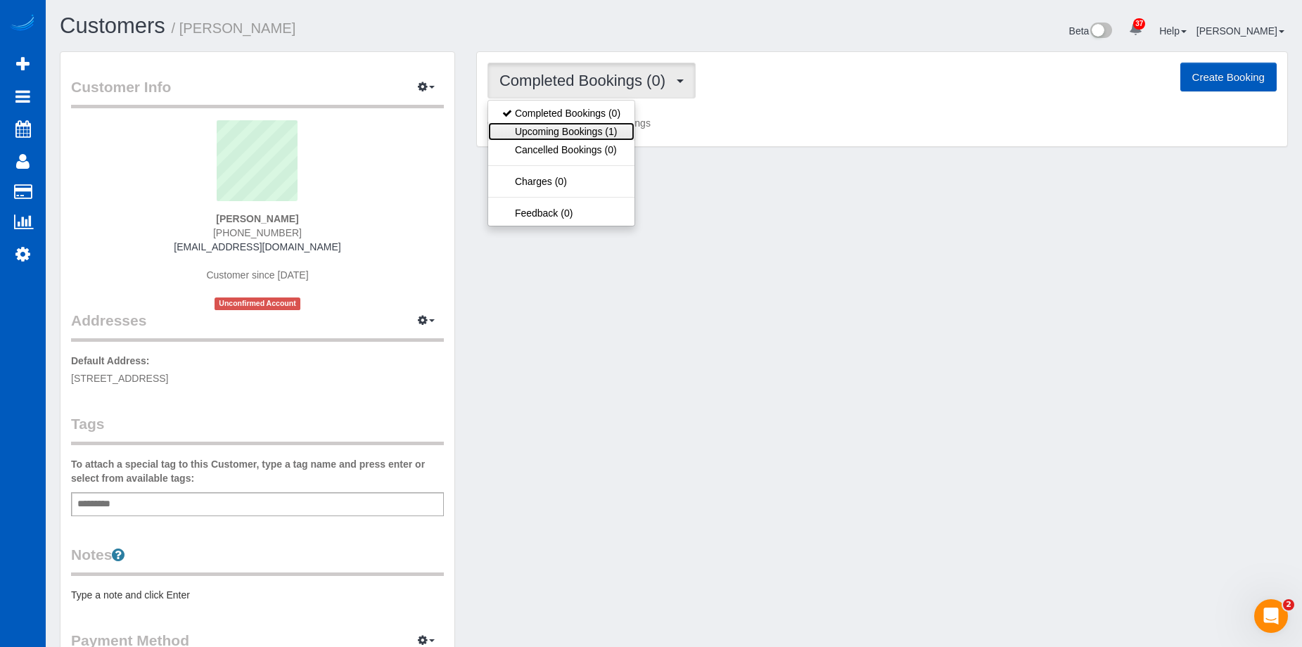
click at [561, 131] on link "Upcoming Bookings (1)" at bounding box center [561, 131] width 146 height 18
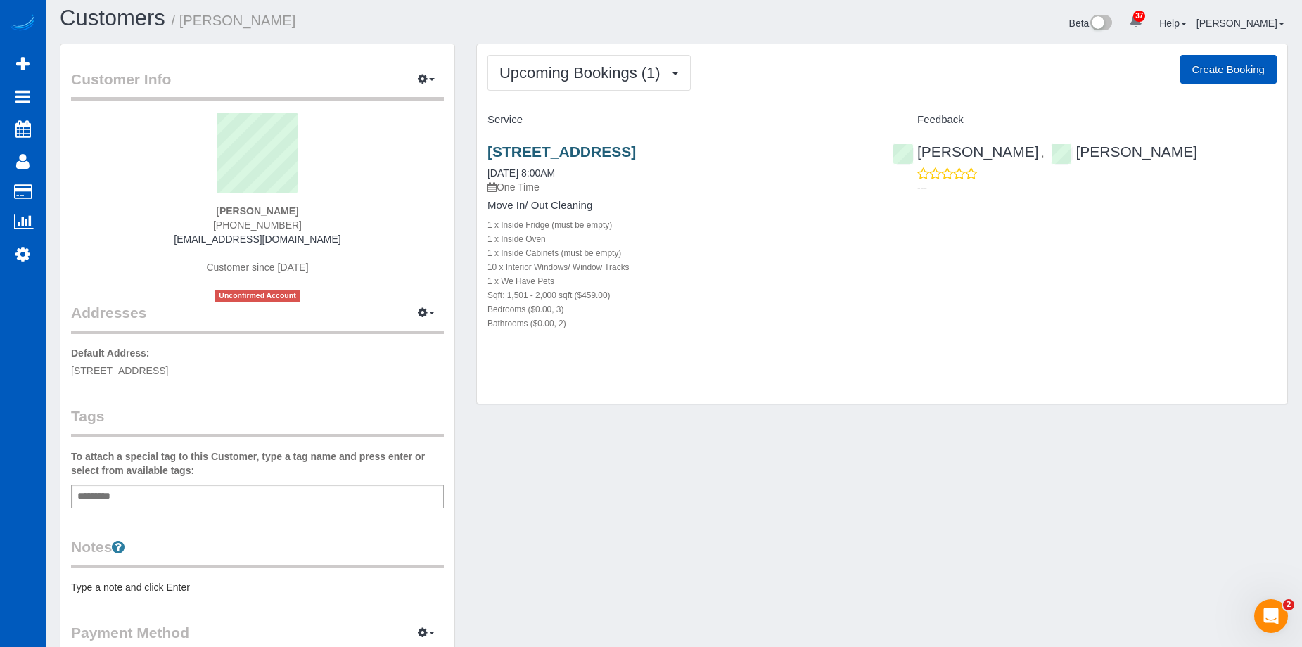
scroll to position [7, 0]
click at [574, 144] on div "9614 E Valleyway Ave, Spokane Valley, WA 99206 09/23/2025 8:00AM One Time Move …" at bounding box center [679, 245] width 405 height 227
click at [570, 153] on link "9614 E Valleyway Ave, Spokane Valley, WA 99206" at bounding box center [562, 152] width 148 height 16
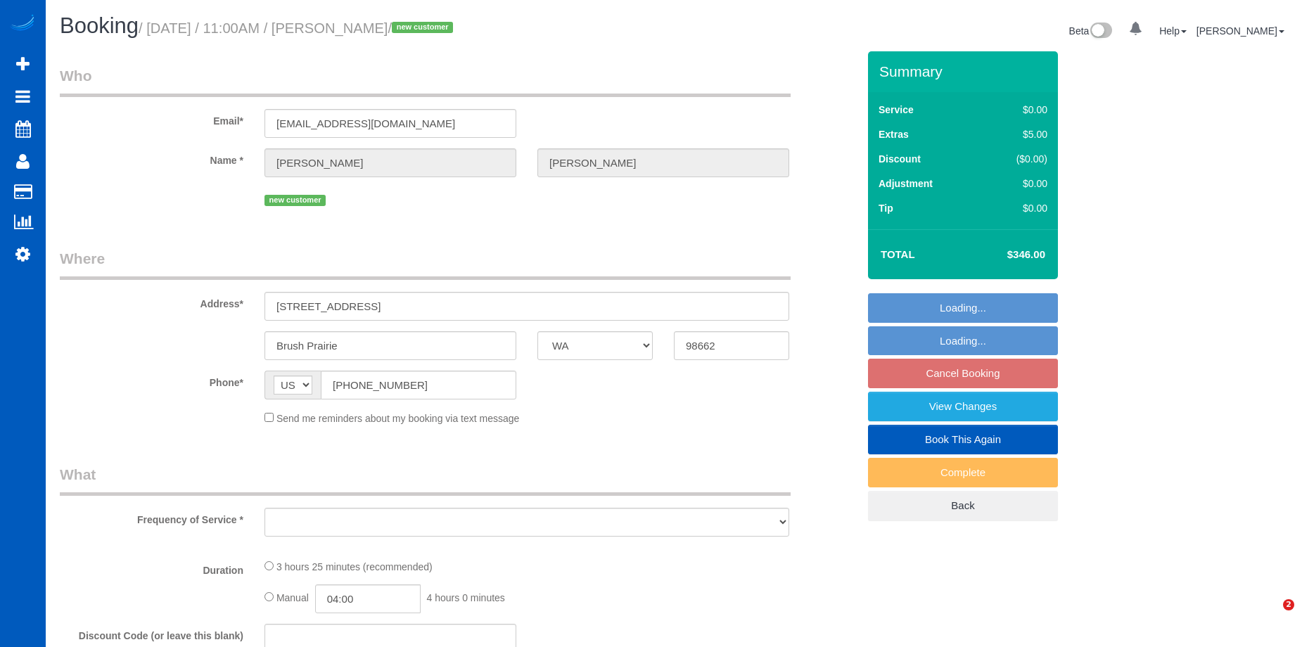
select select "WA"
select select "object:1041"
select select "199"
select select "2"
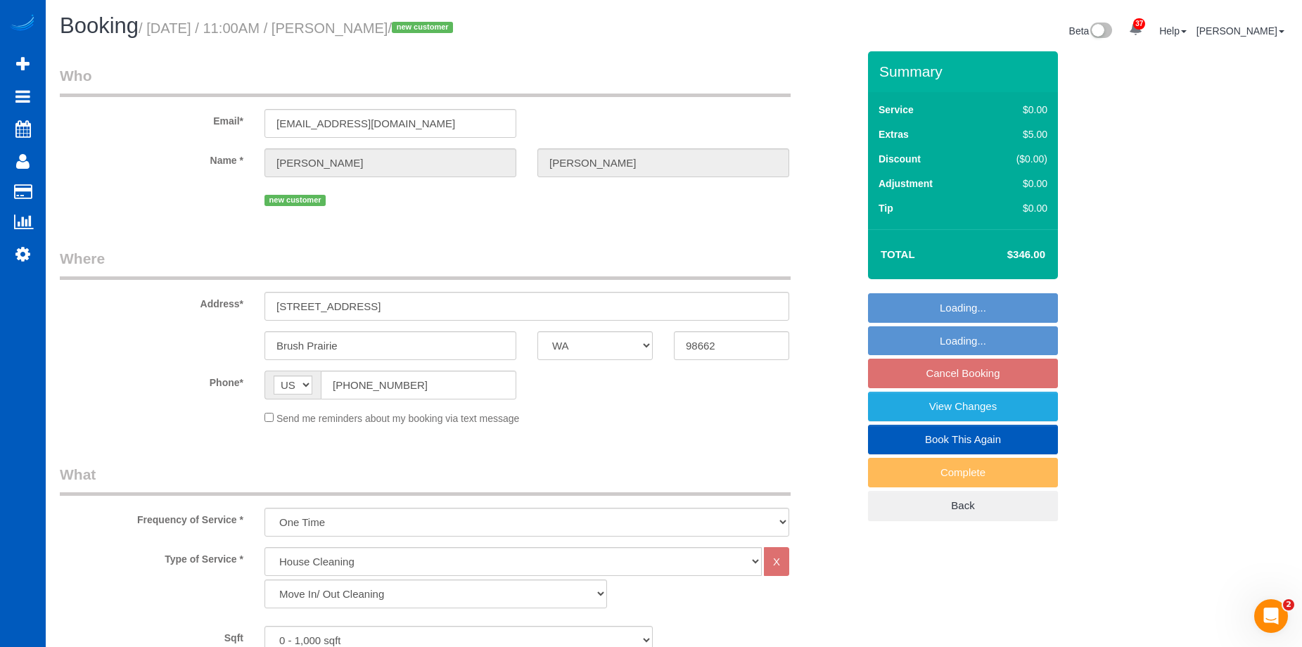
select select "spot2"
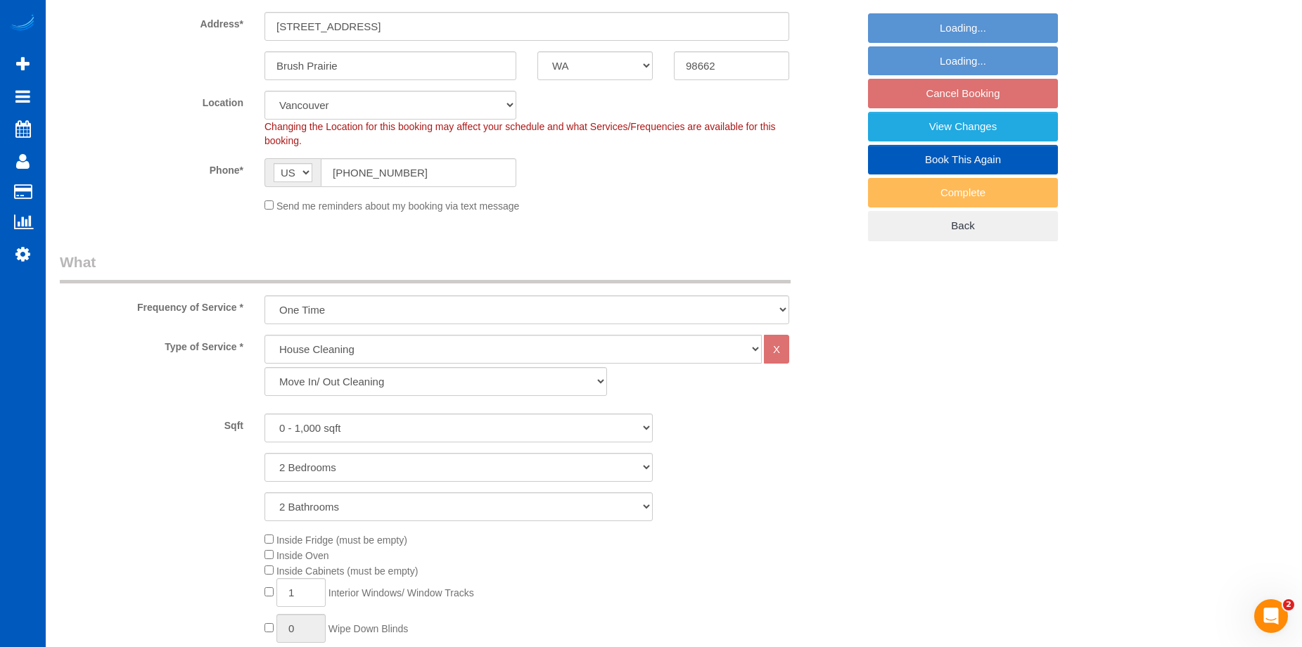
select select "object:1109"
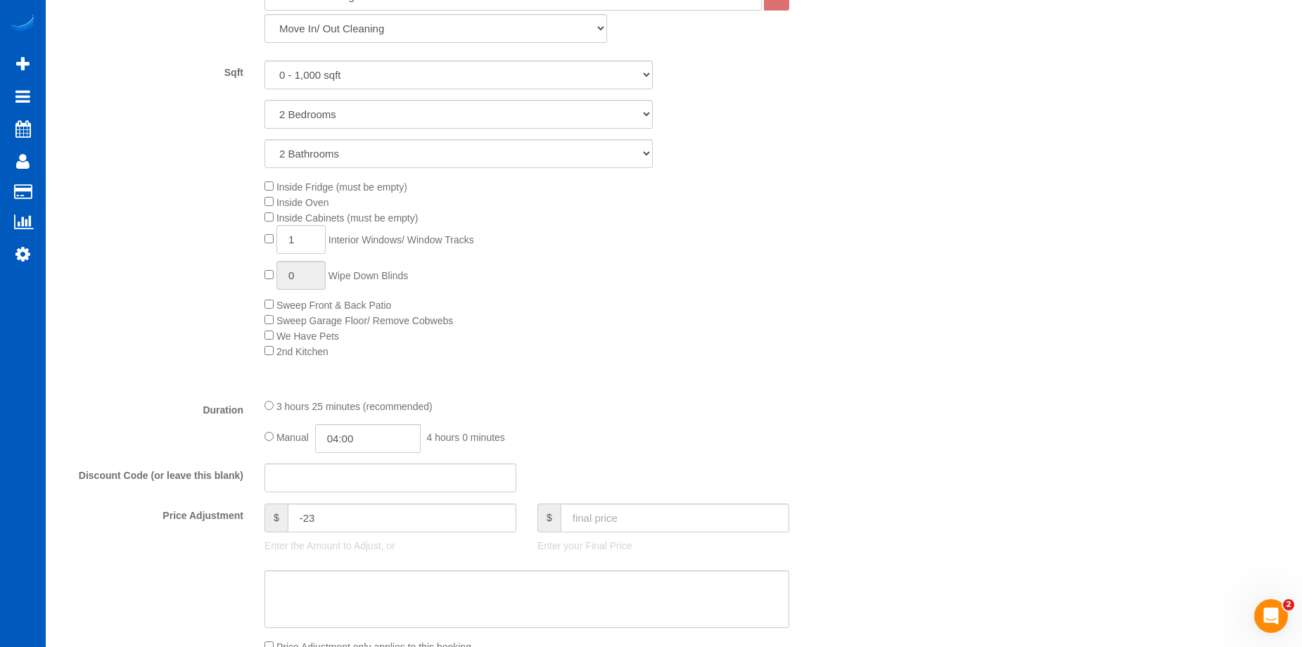
select select "2"
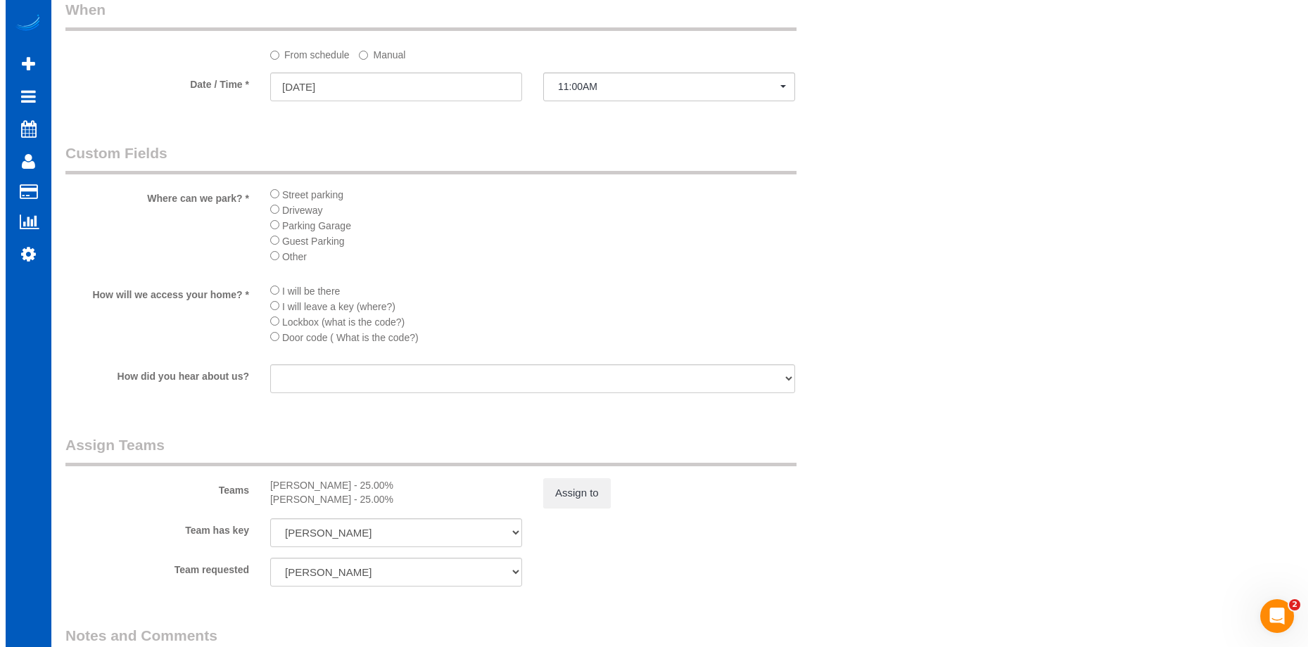
scroll to position [1548, 0]
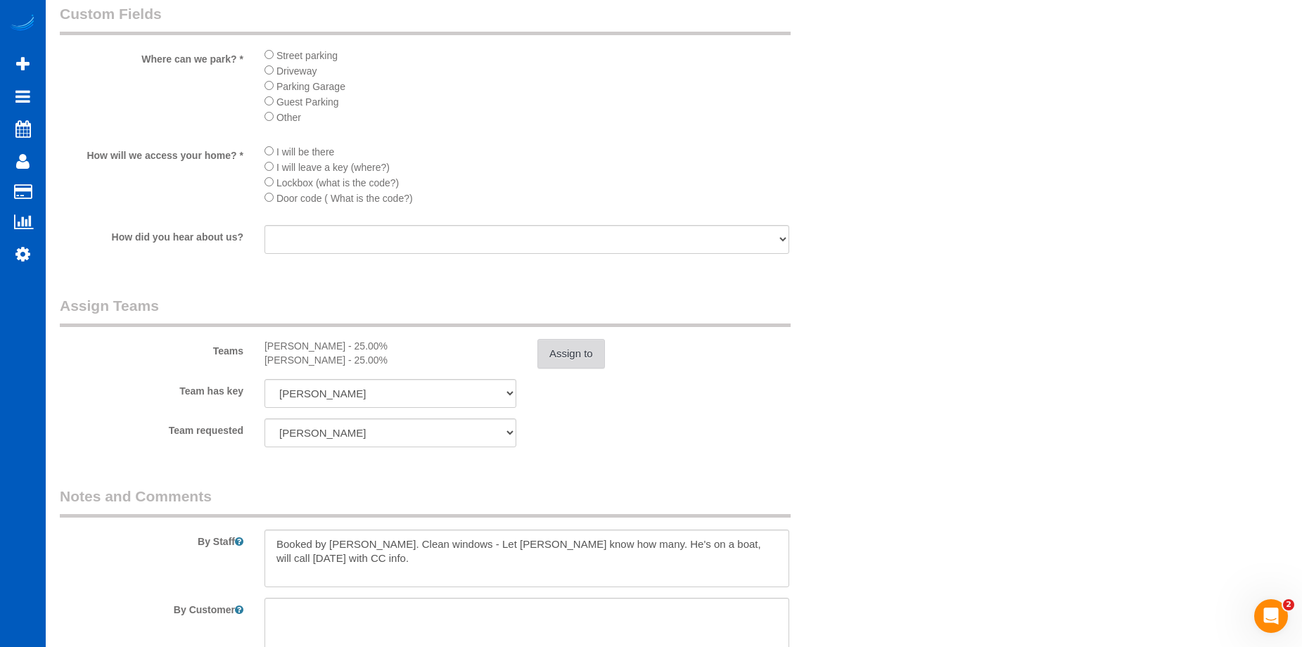
click at [588, 361] on button "Assign to" at bounding box center [572, 354] width 68 height 30
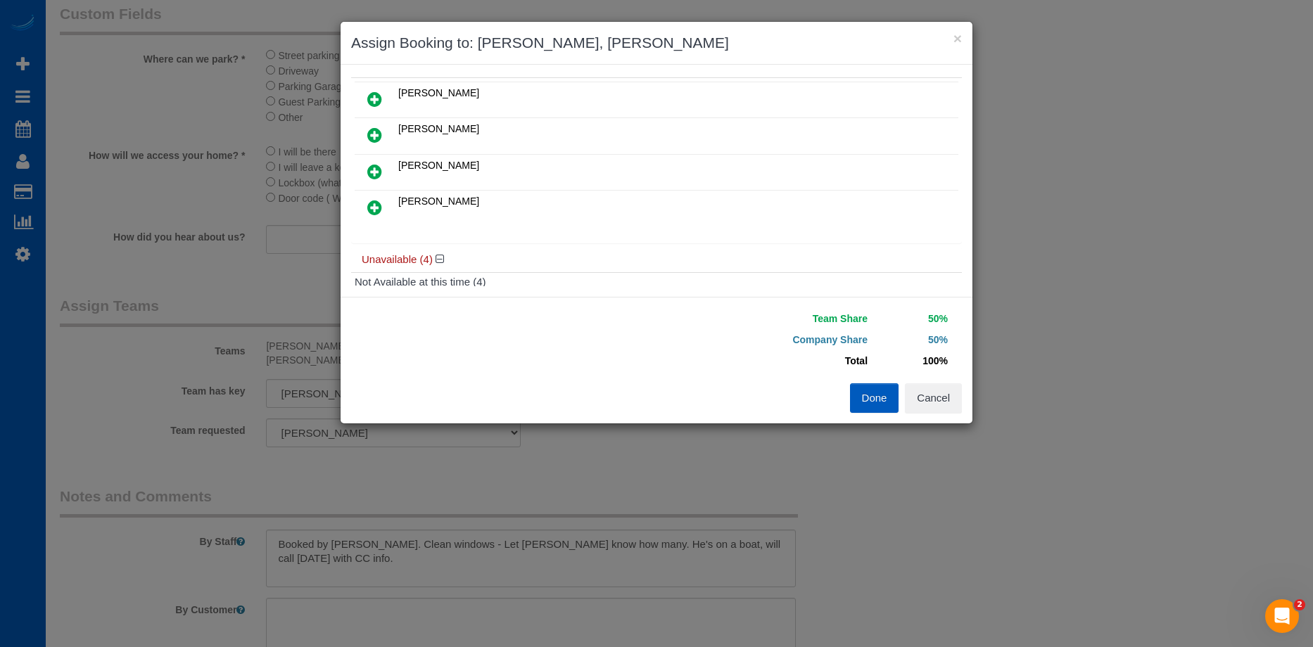
scroll to position [70, 0]
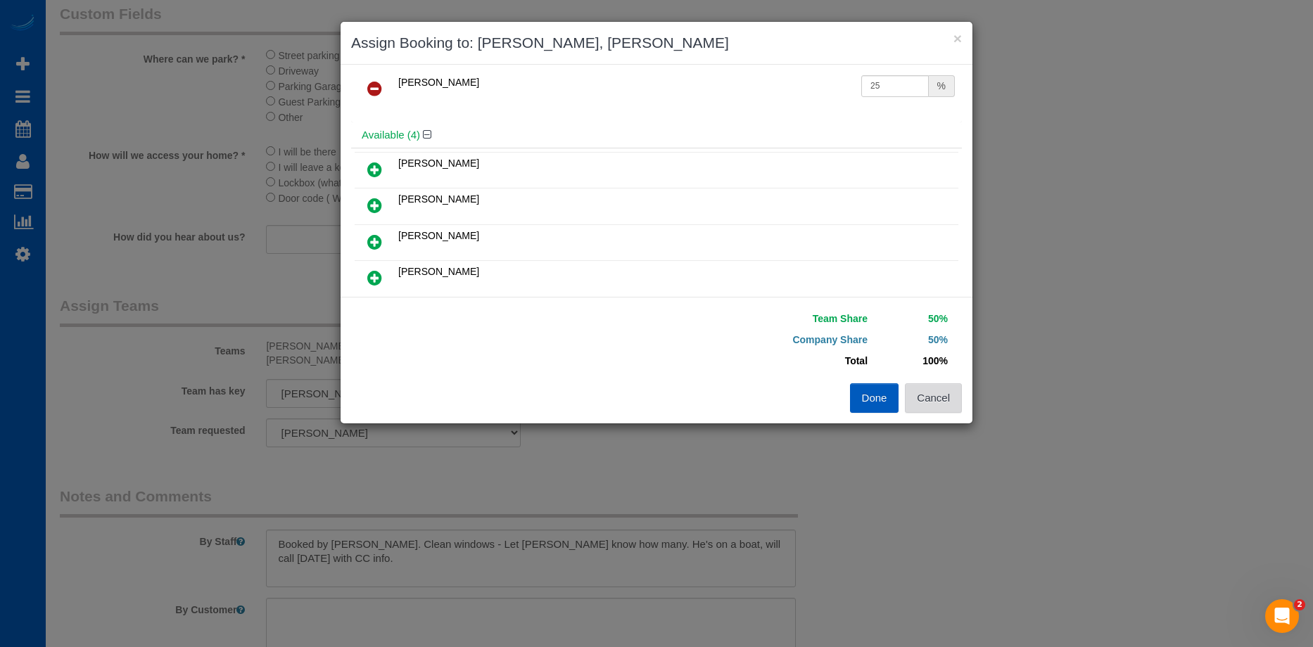
click at [953, 397] on button "Cancel" at bounding box center [933, 398] width 57 height 30
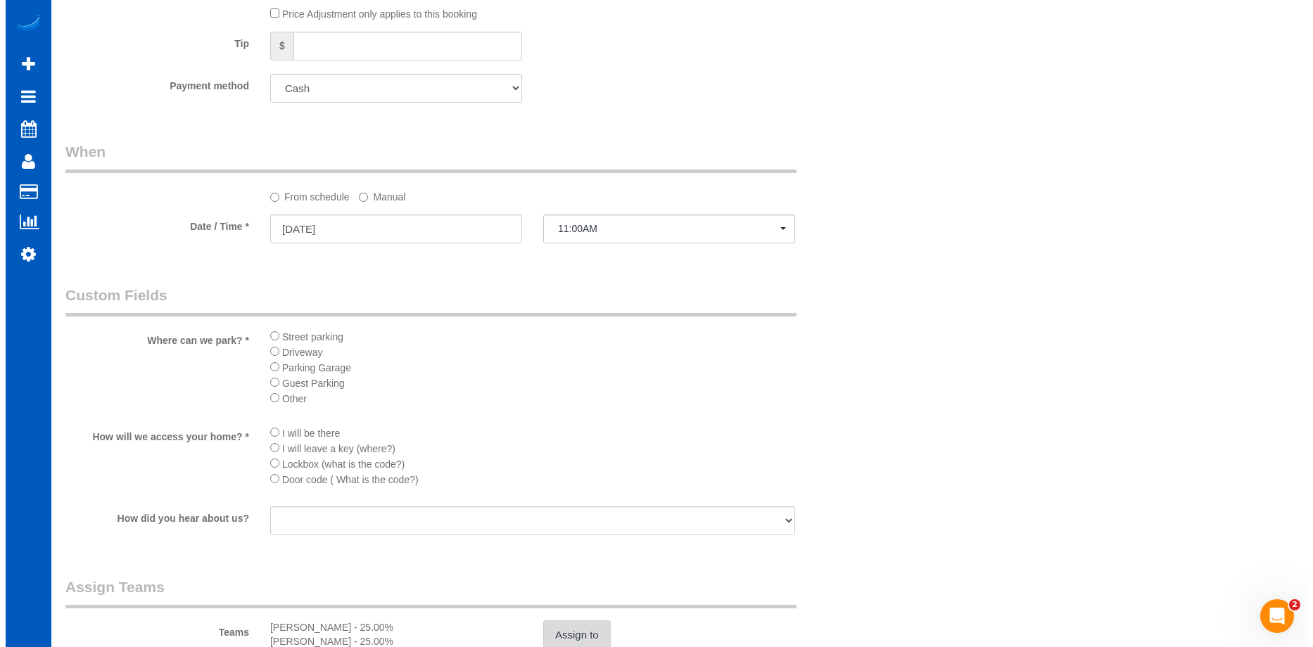
scroll to position [1548, 0]
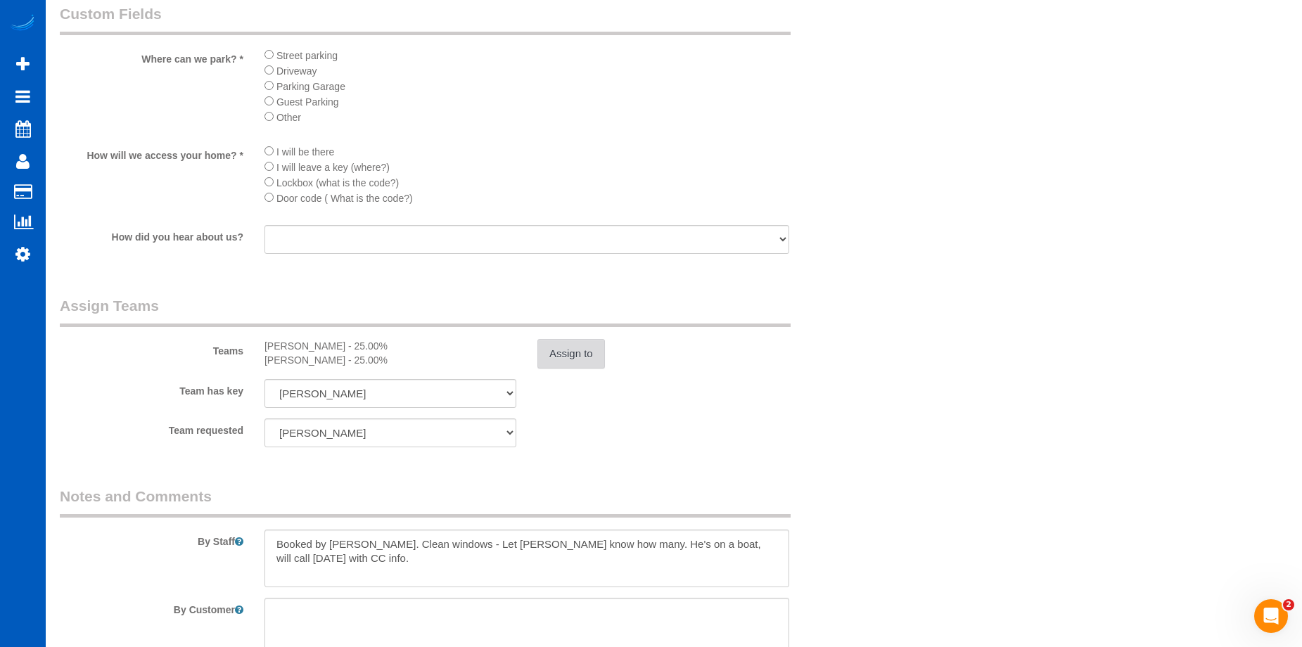
click at [580, 351] on button "Assign to" at bounding box center [572, 354] width 68 height 30
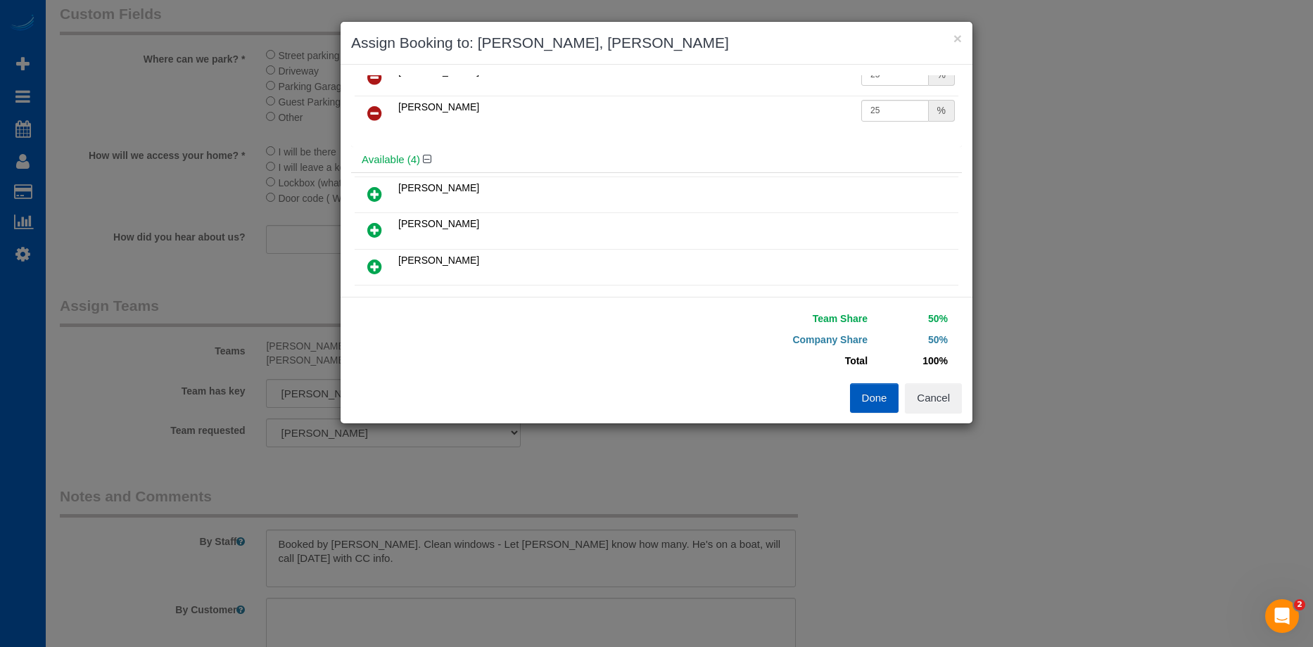
scroll to position [70, 0]
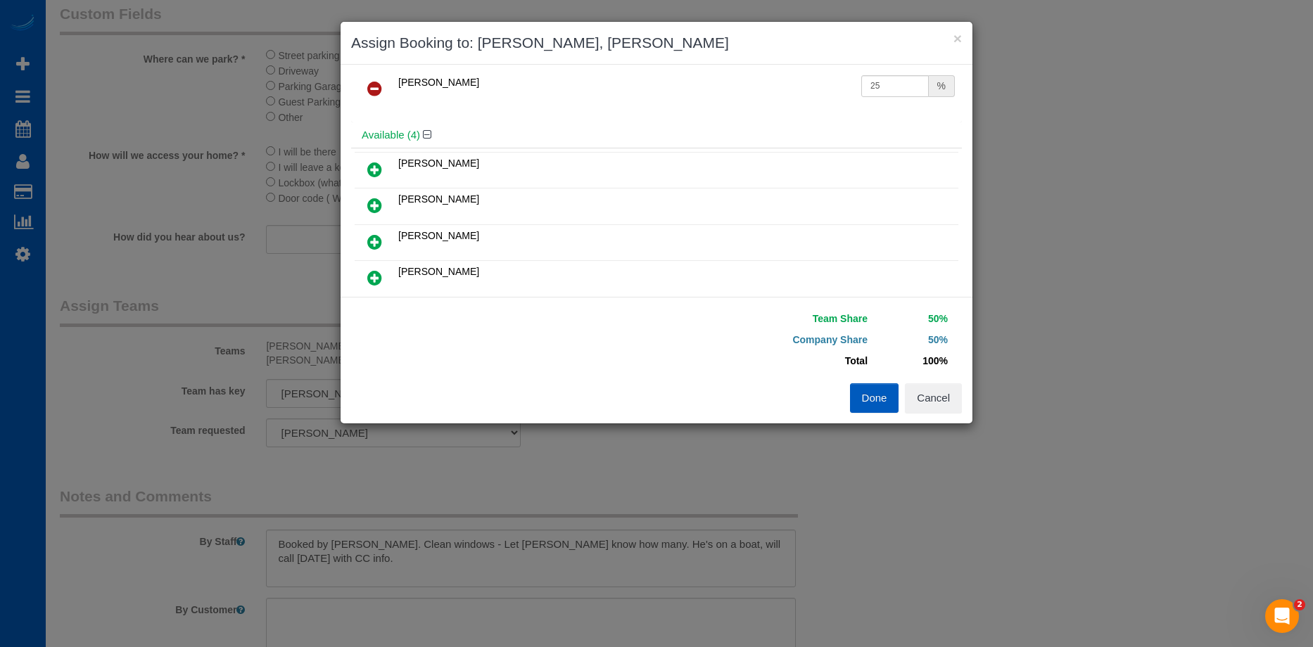
click at [373, 197] on icon at bounding box center [374, 205] width 15 height 17
click at [378, 242] on icon at bounding box center [374, 242] width 15 height 17
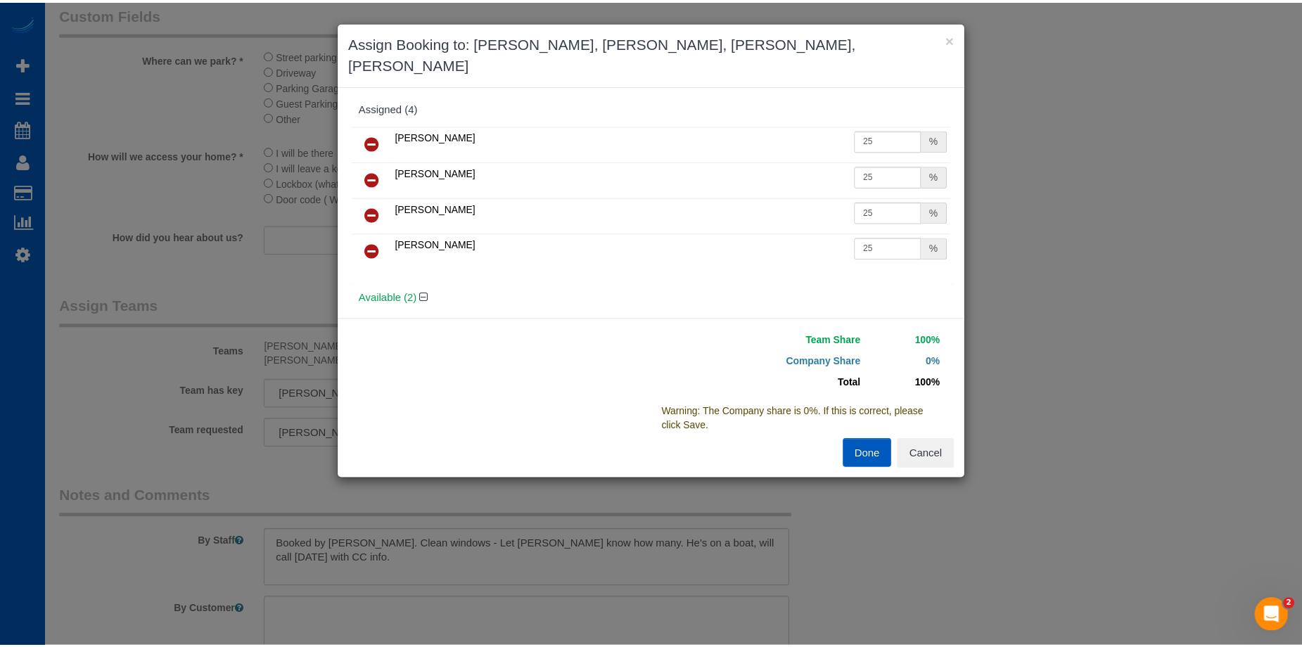
scroll to position [0, 0]
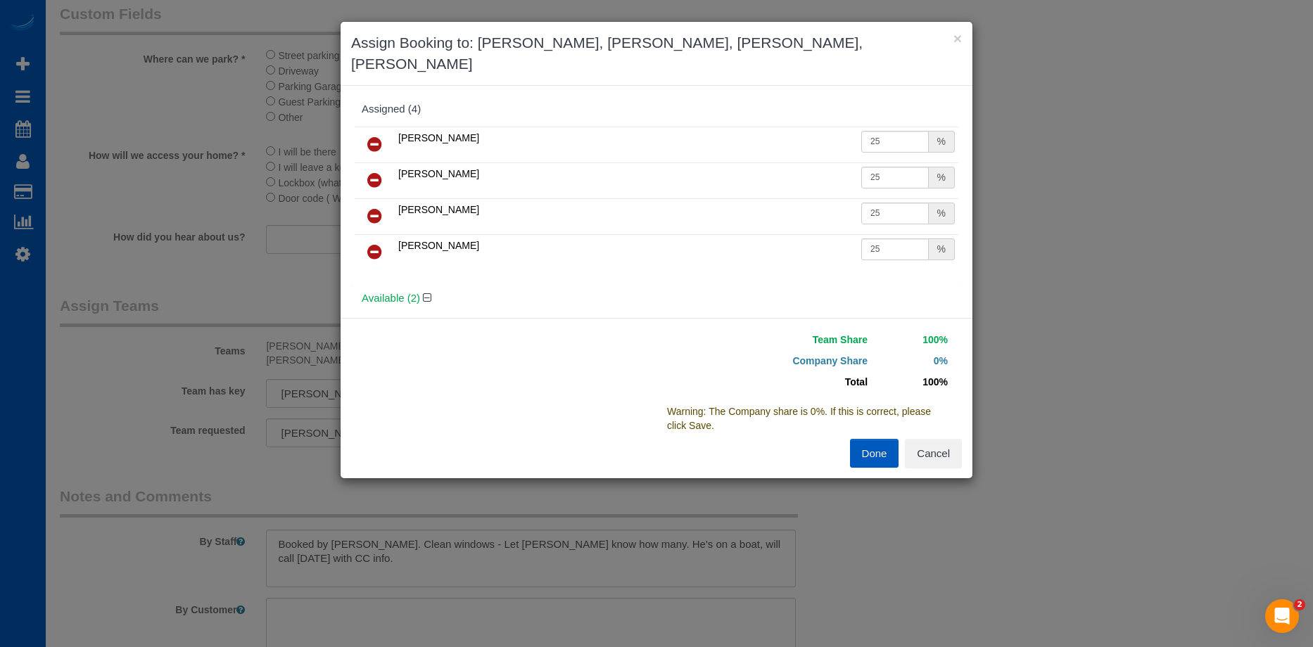
click at [373, 220] on icon at bounding box center [374, 216] width 15 height 17
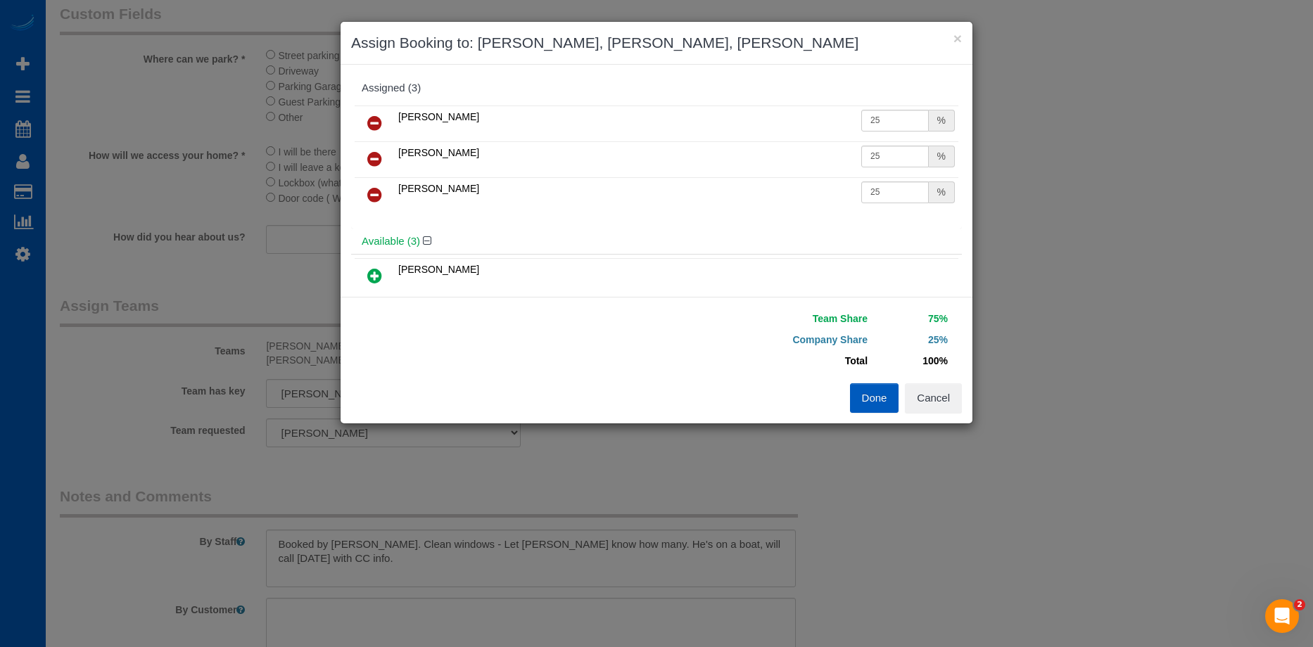
click at [373, 197] on icon at bounding box center [374, 194] width 15 height 17
click at [875, 400] on button "Done" at bounding box center [874, 398] width 49 height 30
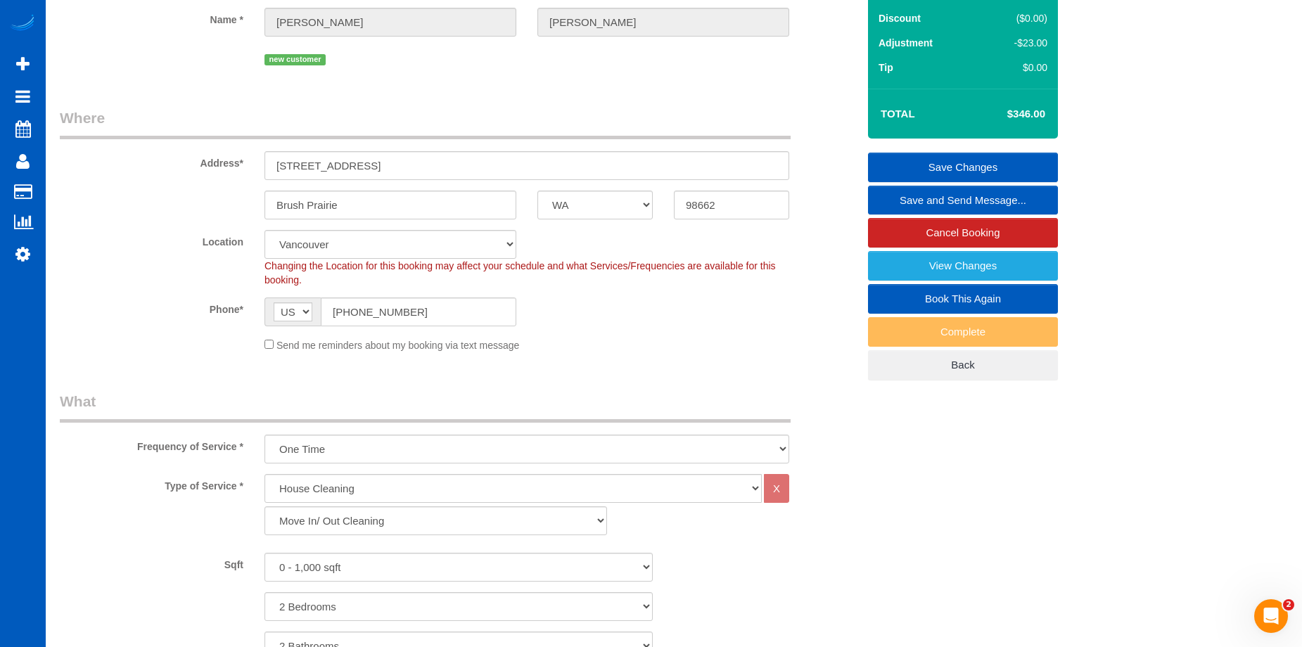
scroll to position [70, 0]
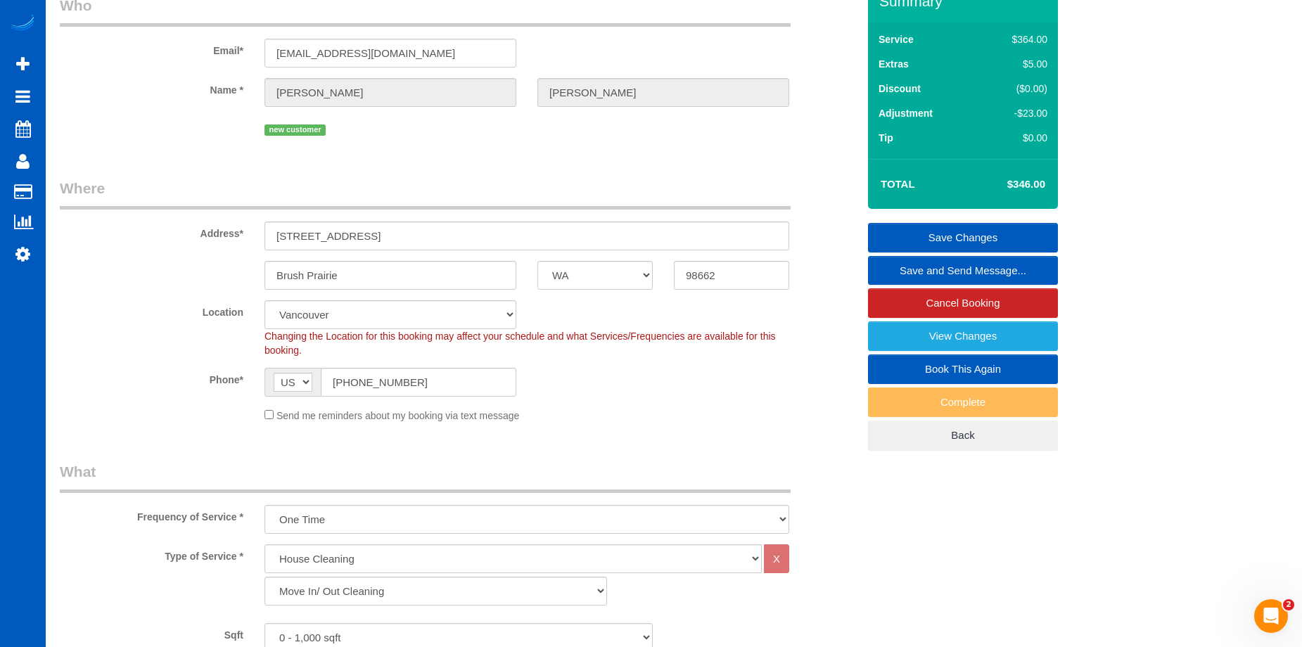
click at [908, 235] on link "Save Changes" at bounding box center [963, 238] width 190 height 30
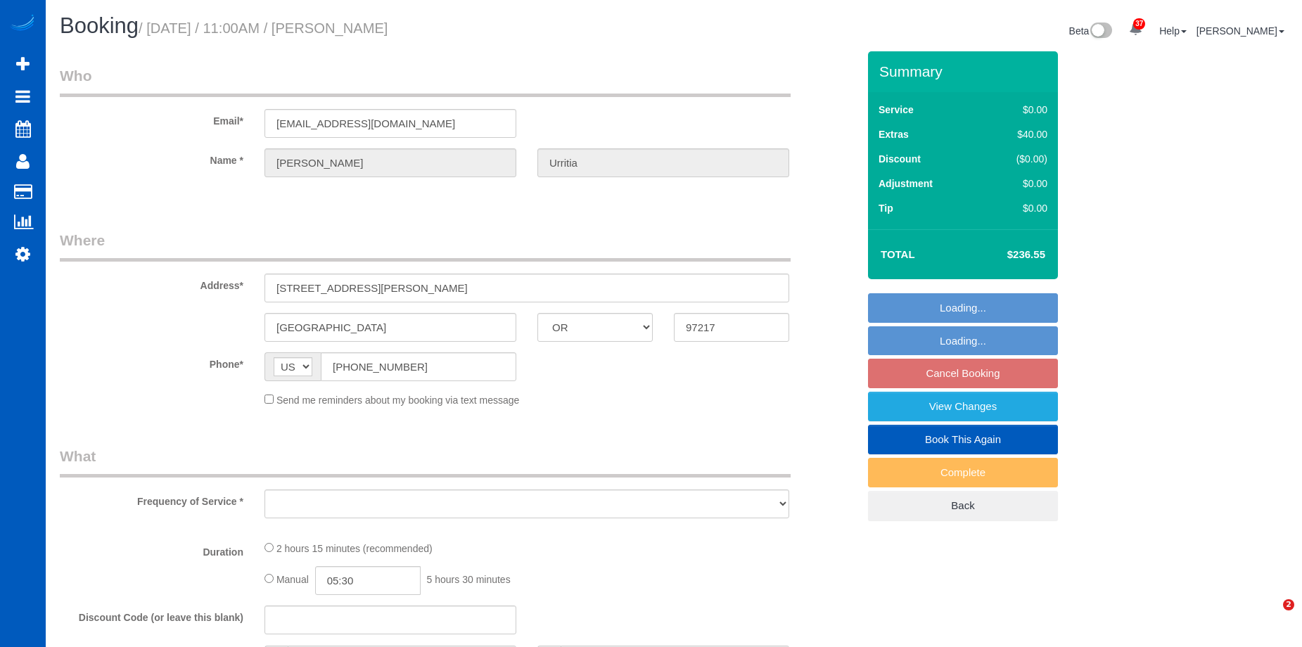
select select "OR"
select select "object:1116"
select select "string:fspay-2d5c207e-10d3-4d93-8d91-6868e473f89e"
select select "199"
select select "spot2"
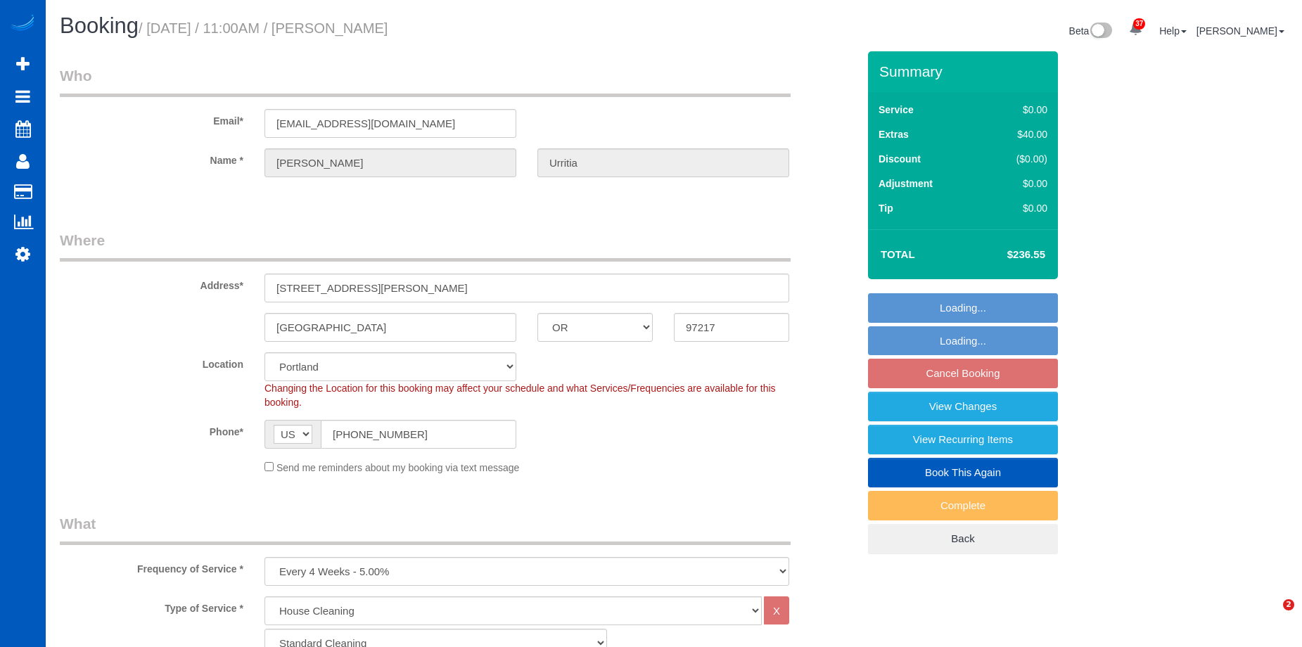
select select "1501"
select select "3"
select select "2"
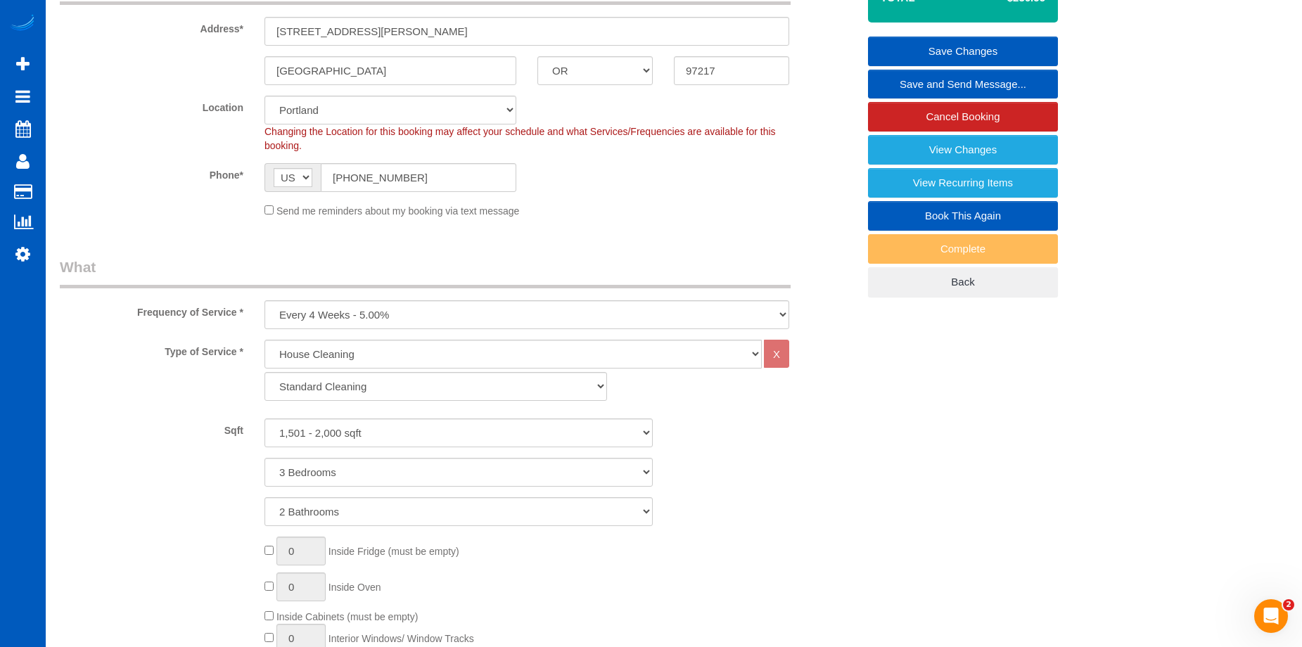
scroll to position [281, 0]
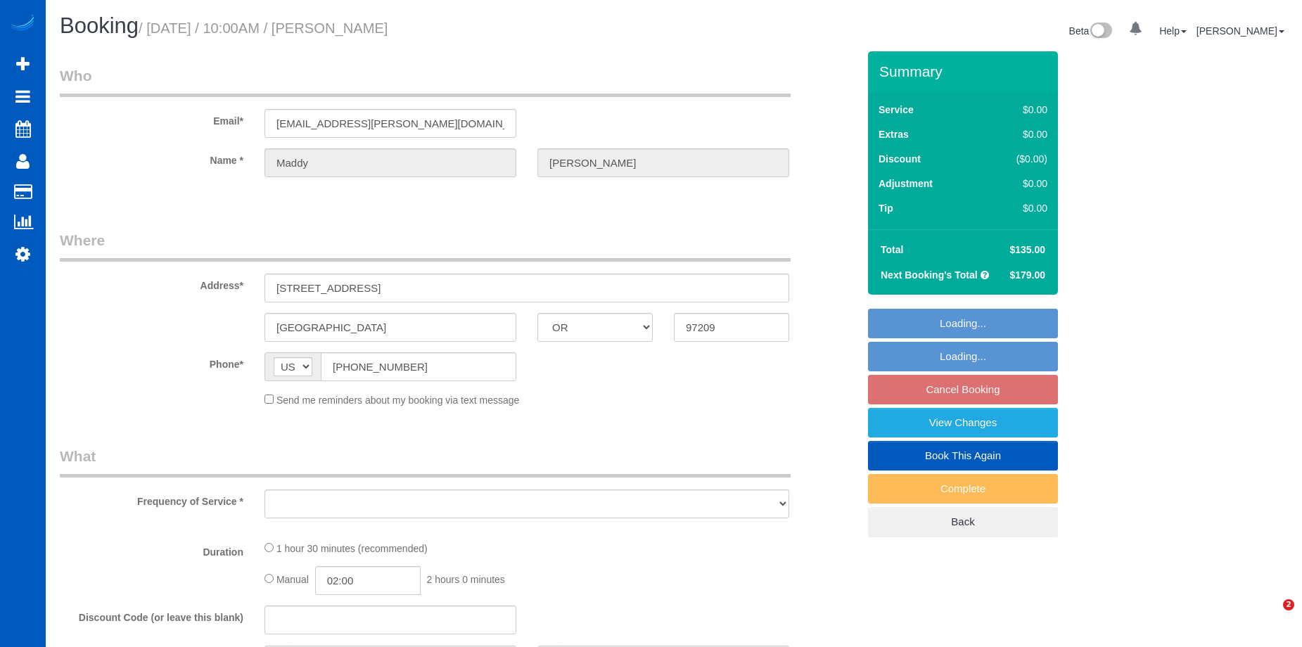
select select "OR"
select select "199"
select select "1001"
select select "2"
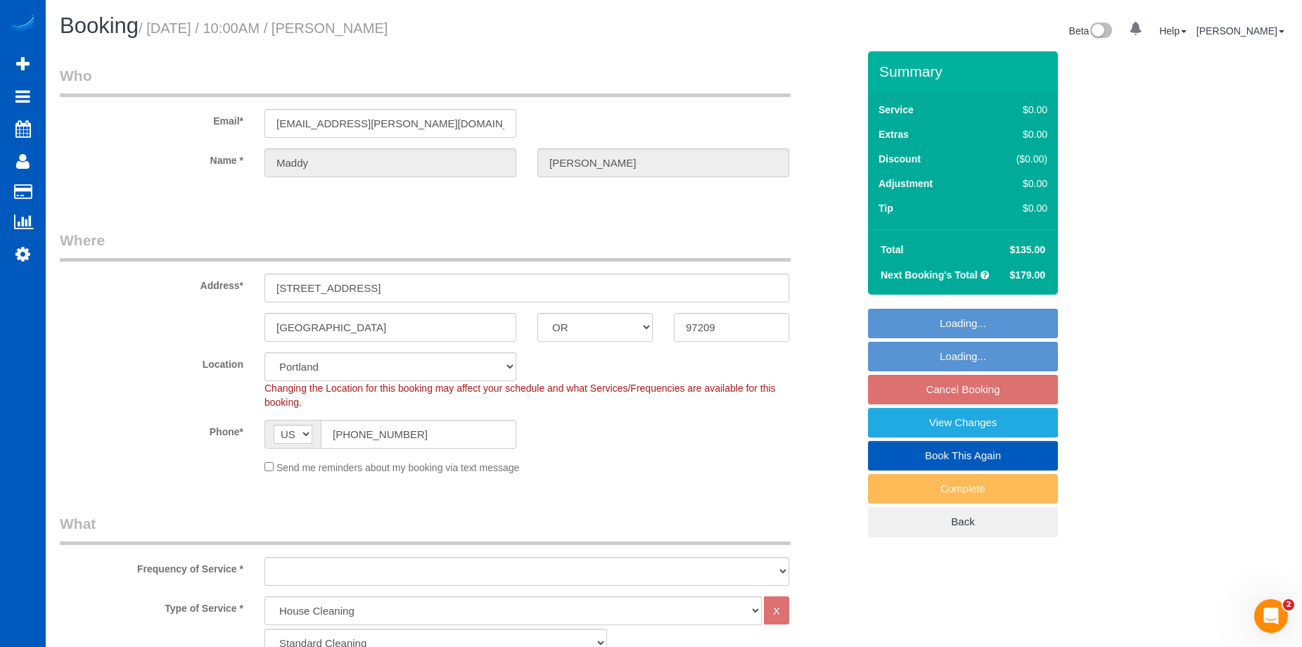
select select "object:1055"
select select "1001"
select select "2"
select select "object:1213"
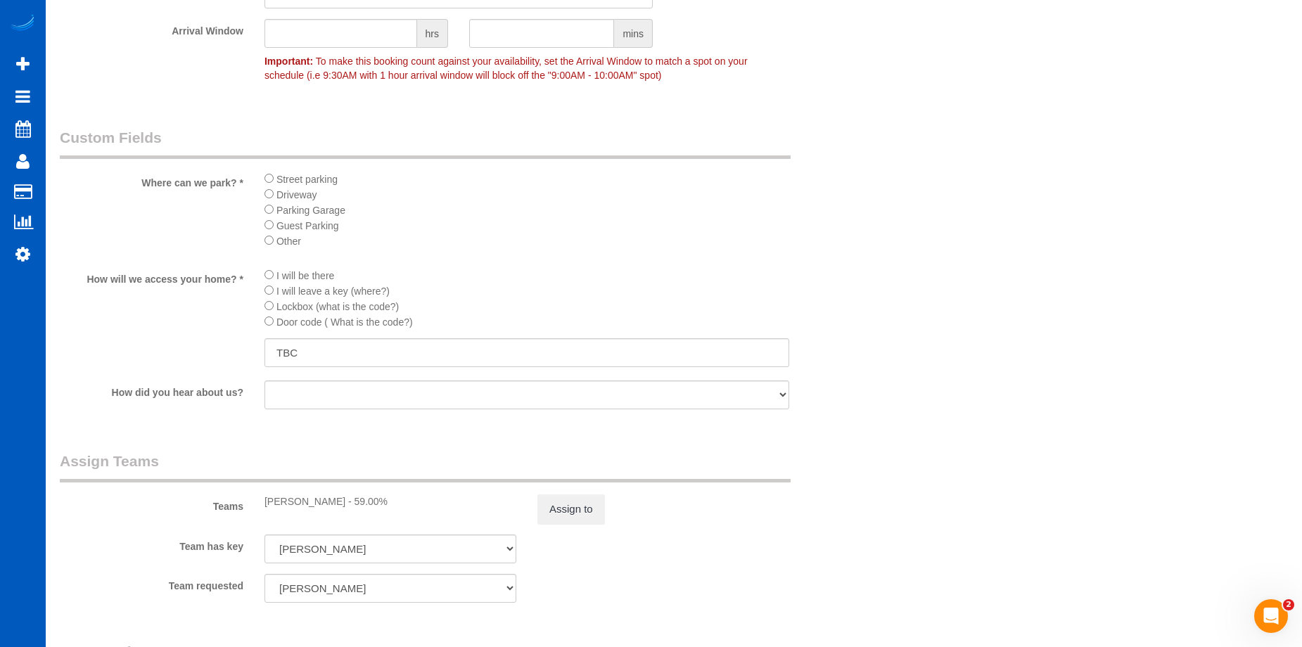
scroll to position [1900, 0]
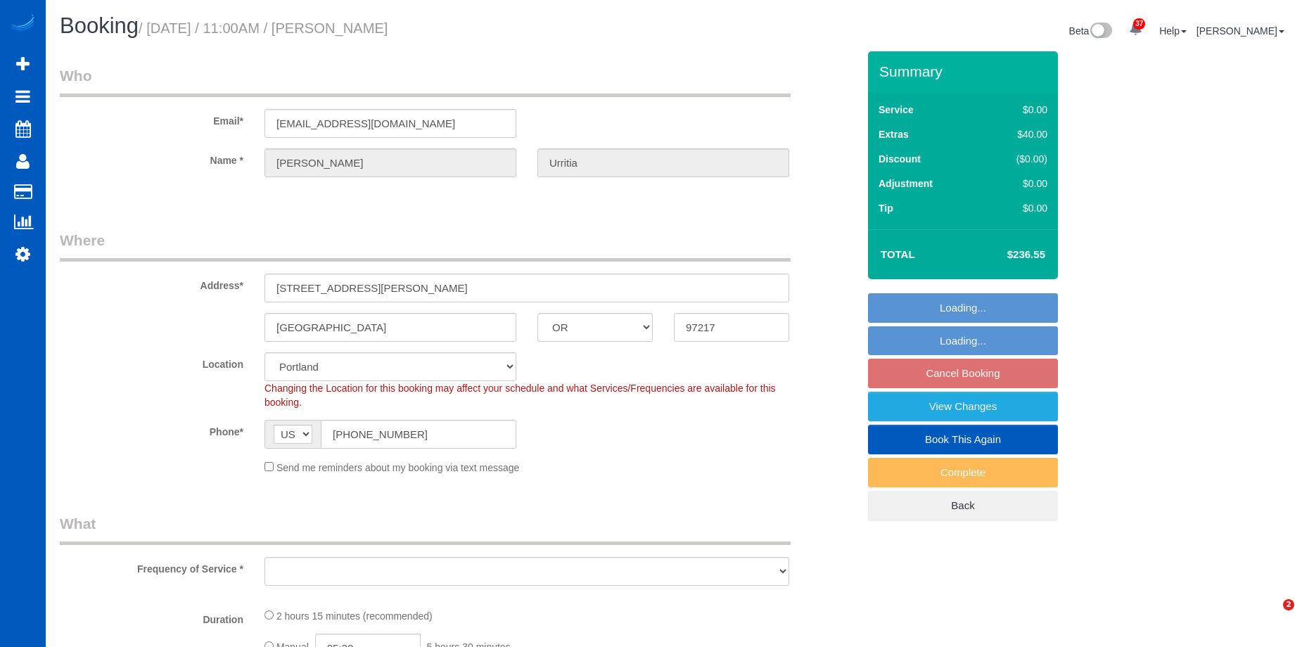
select select "OR"
select select "object:975"
select select "199"
select select "1501"
select select "3"
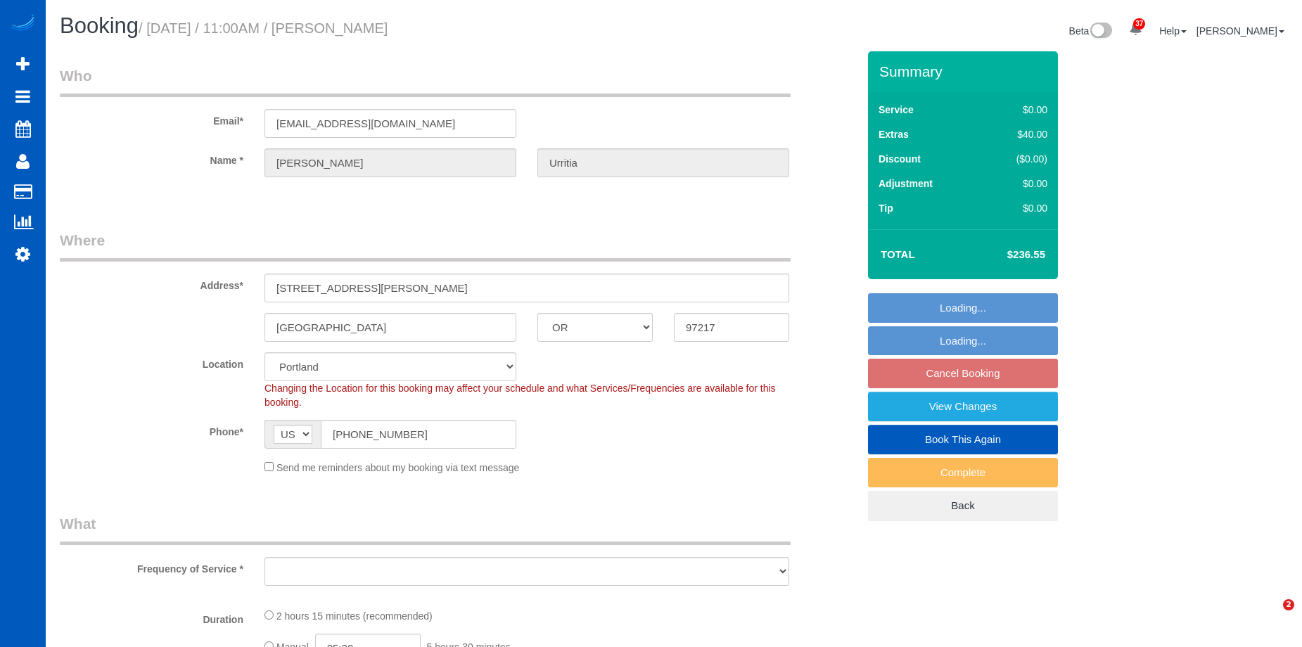
select select "2"
select select "spot2"
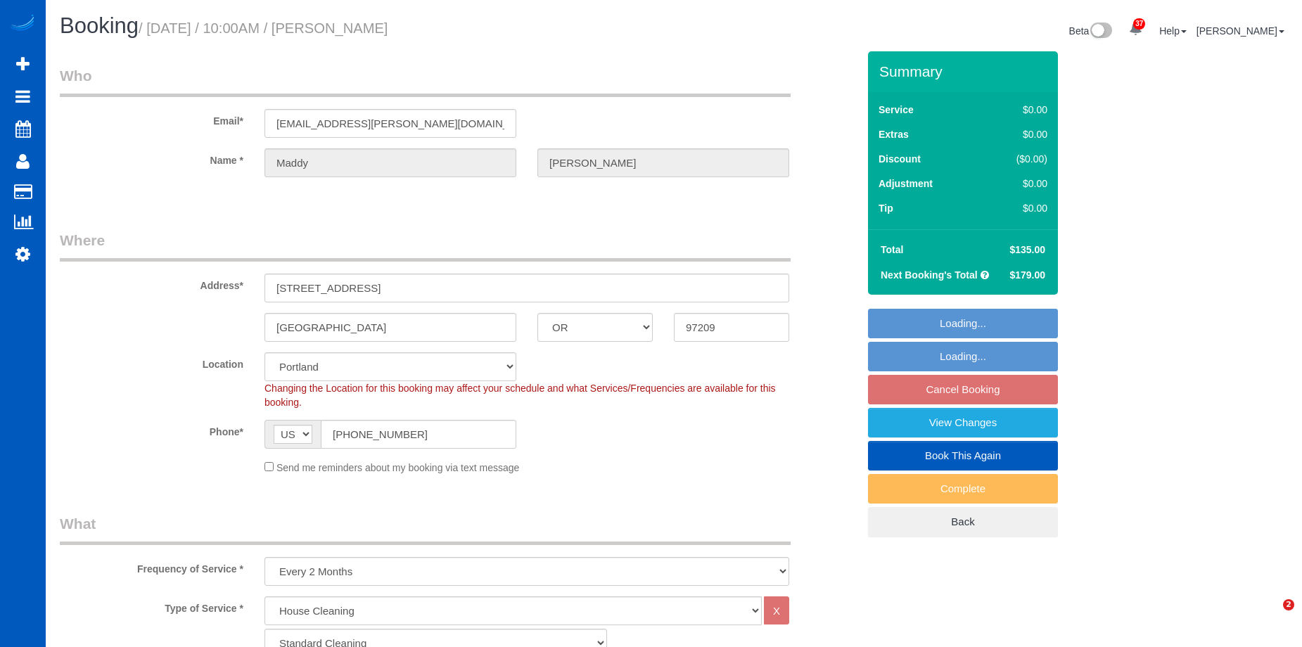
select select "OR"
select select "199"
select select "1001"
select select "2"
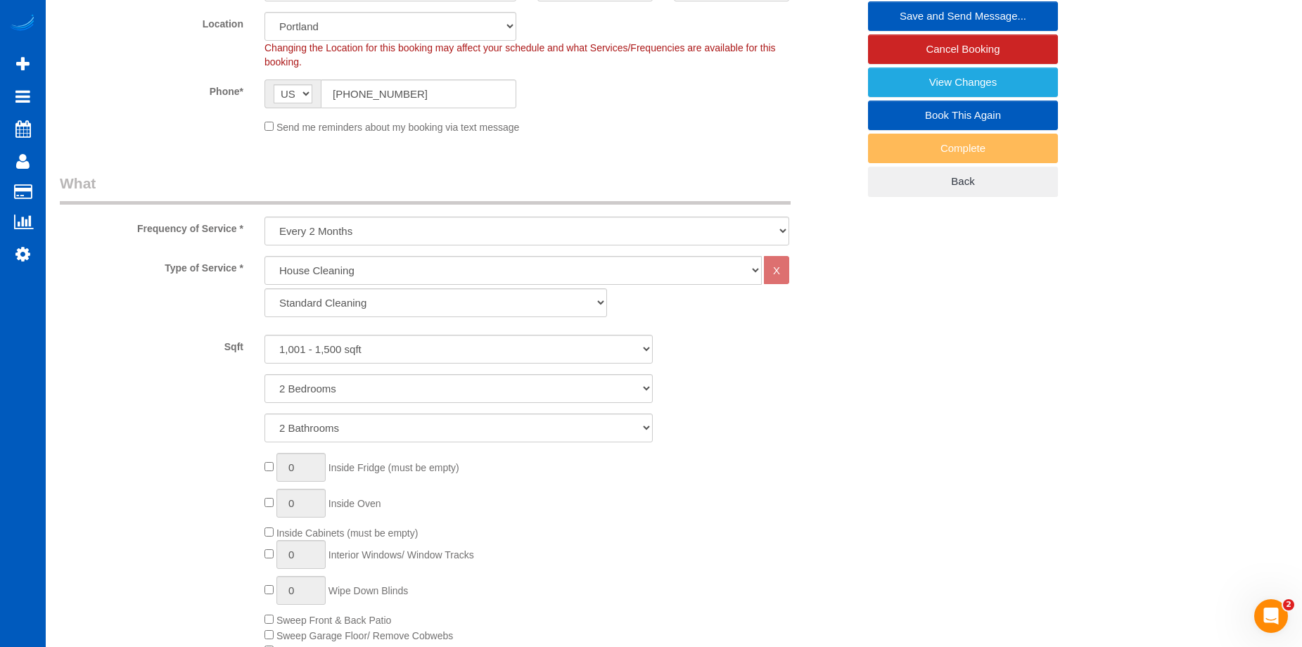
scroll to position [211, 0]
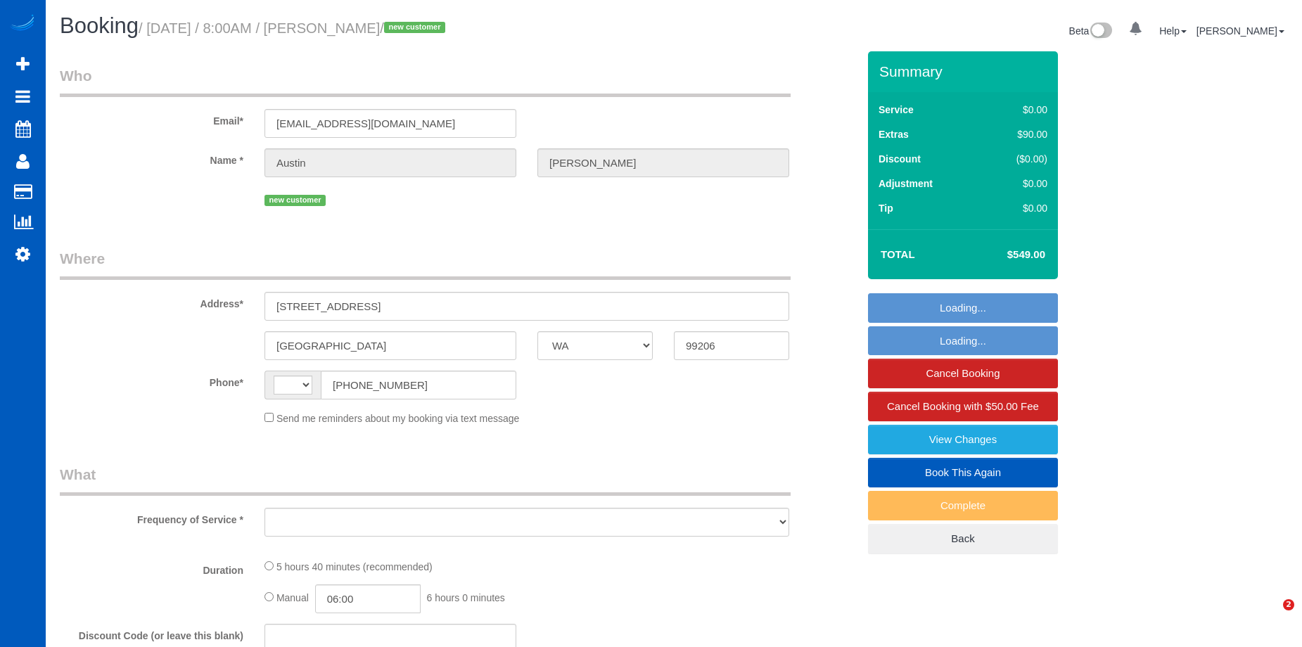
select select "WA"
select select "number:8"
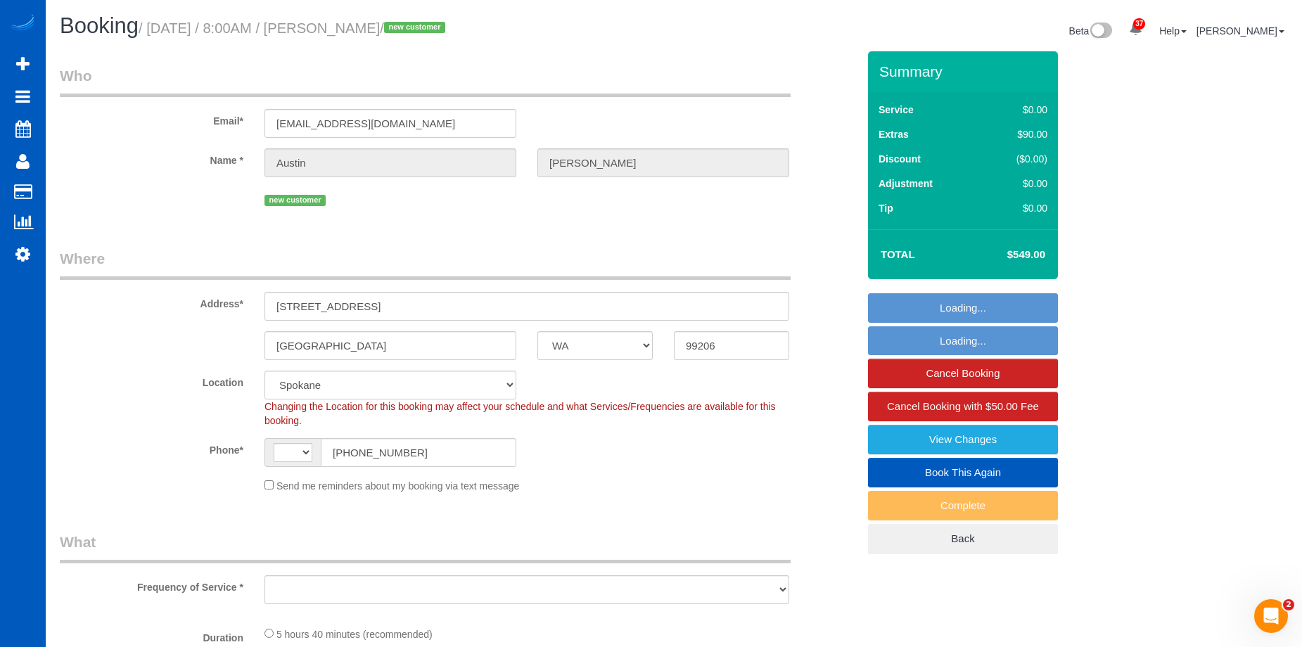
select select "string:[GEOGRAPHIC_DATA]"
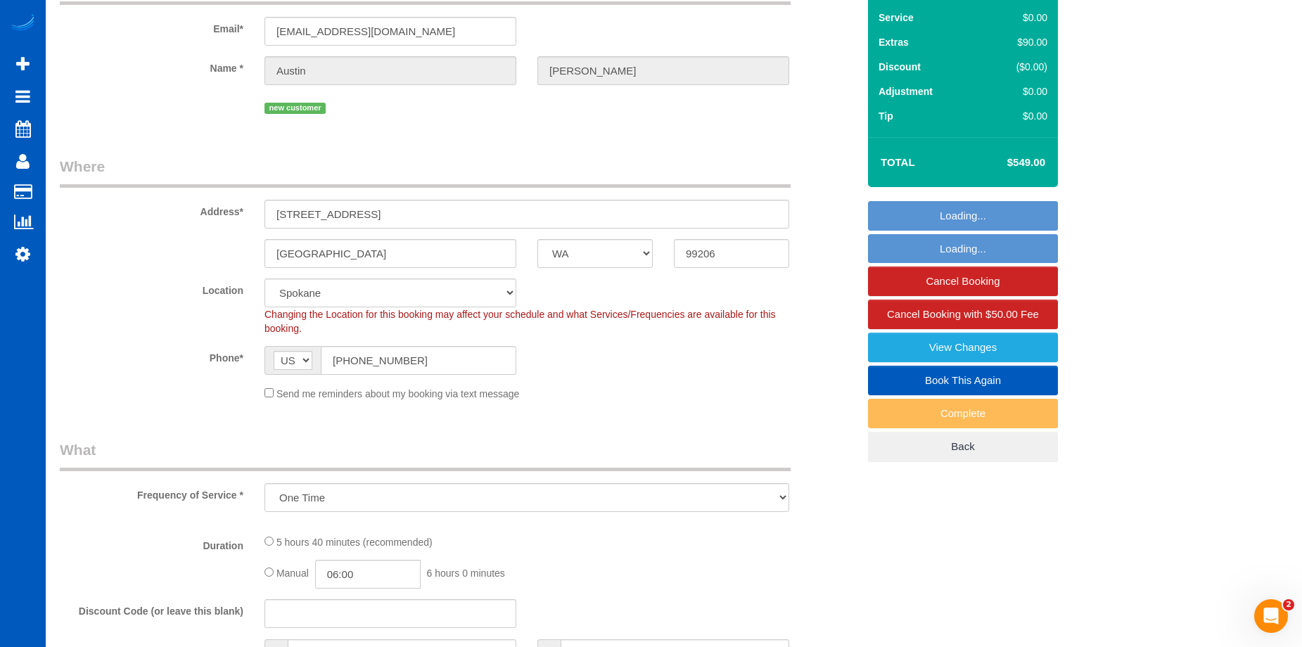
select select "object:1102"
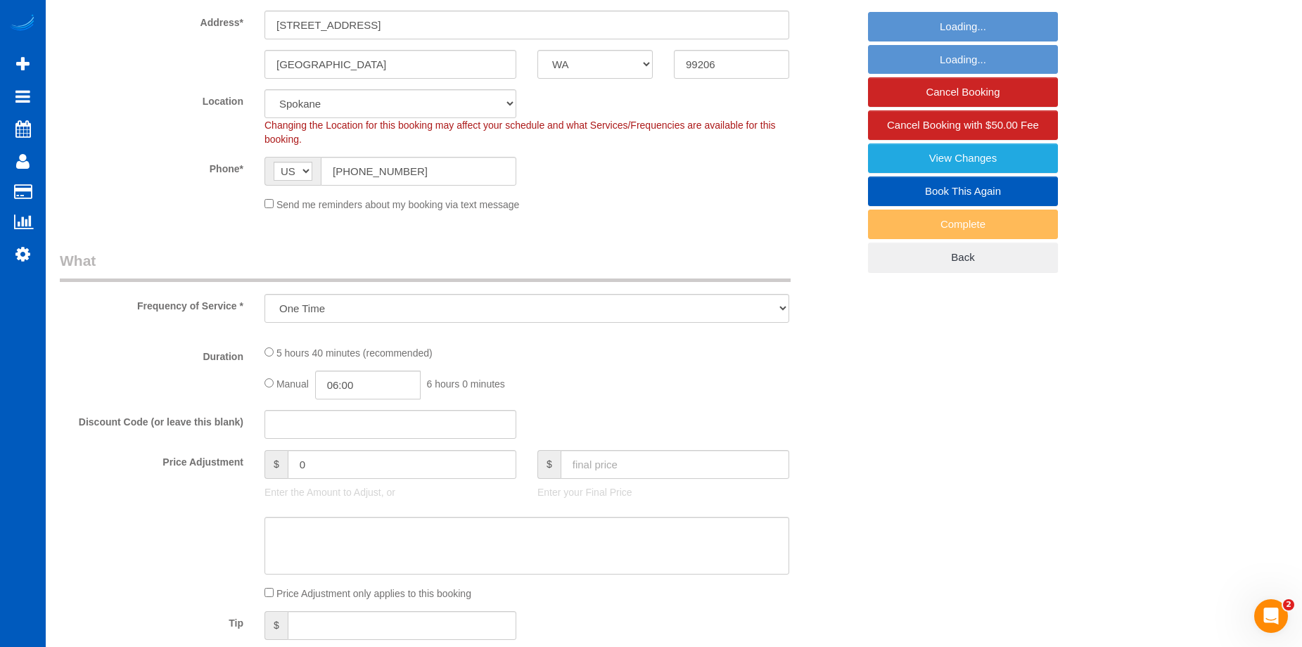
select select "199"
select select "spot1"
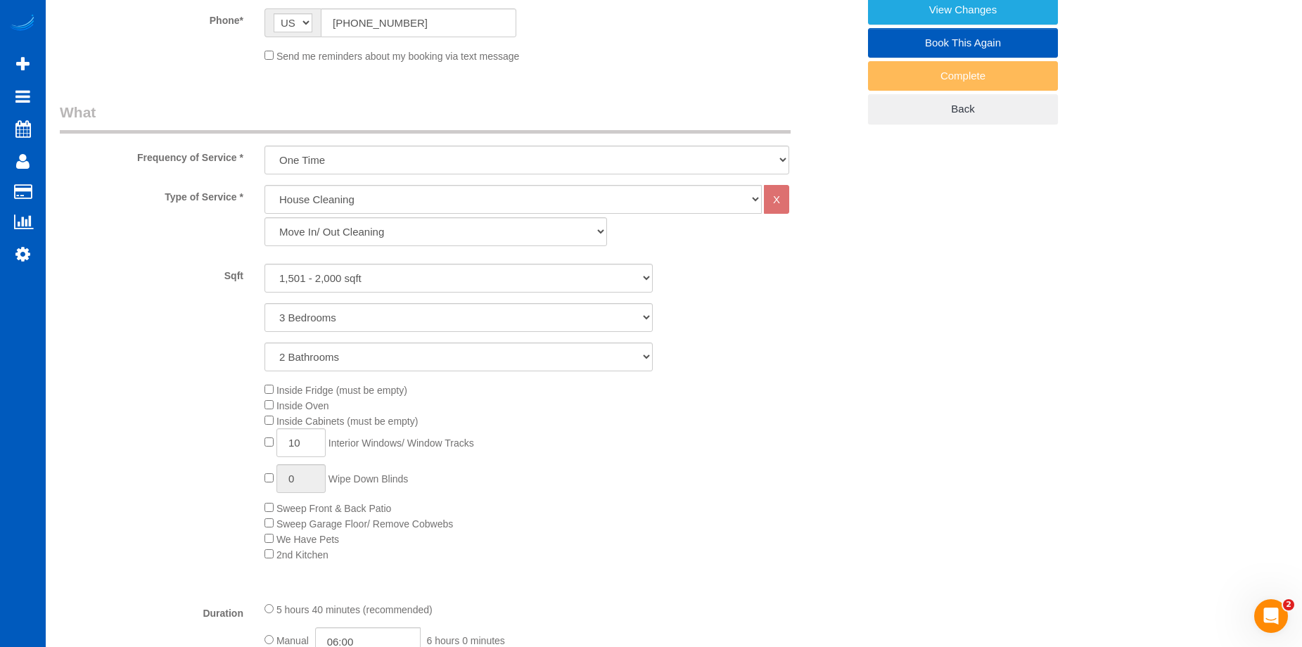
select select "1501"
select select "3"
select select "2"
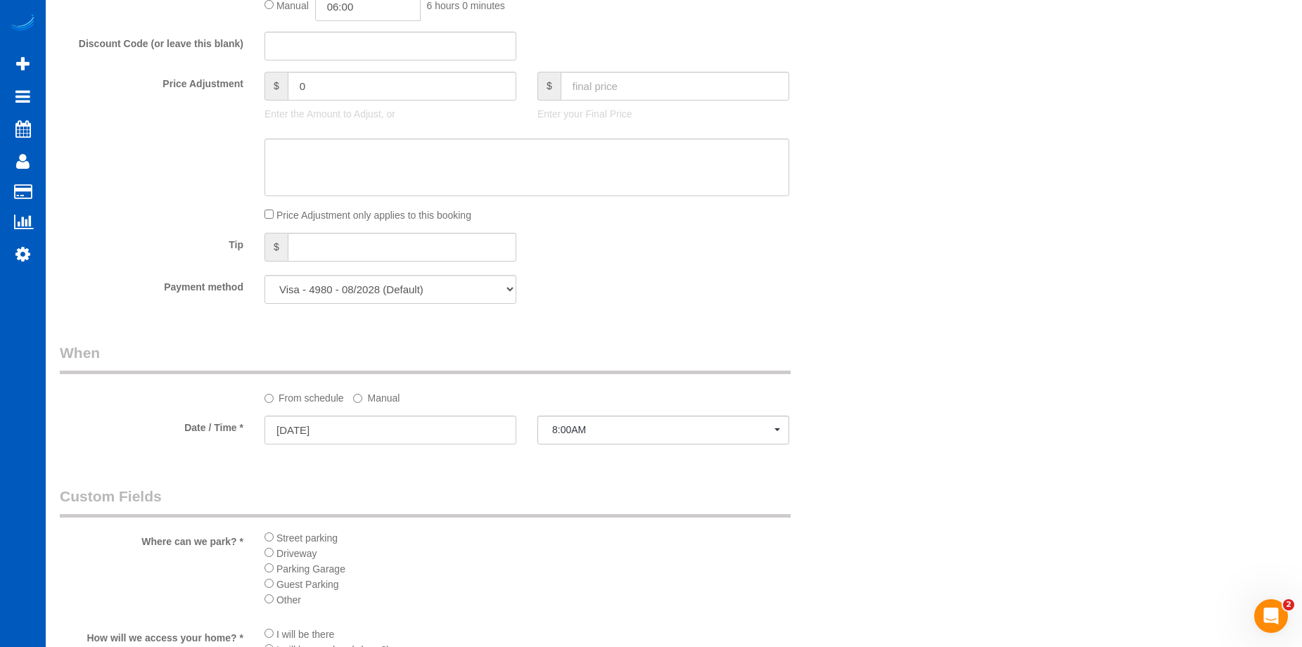
scroll to position [1055, 0]
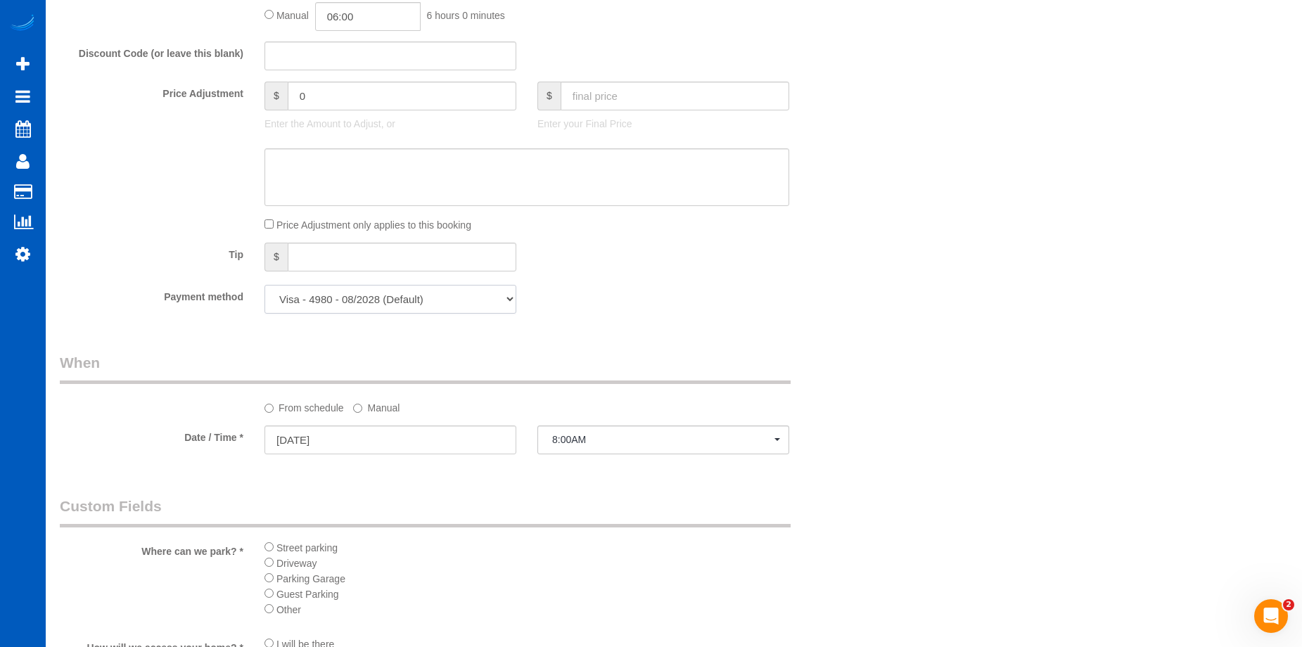
click at [471, 298] on select "Visa - 4980 - 08/2028 (Default) Add Credit Card ─────────────── Cash Check Payp…" at bounding box center [391, 299] width 252 height 29
select select "string:fspay"
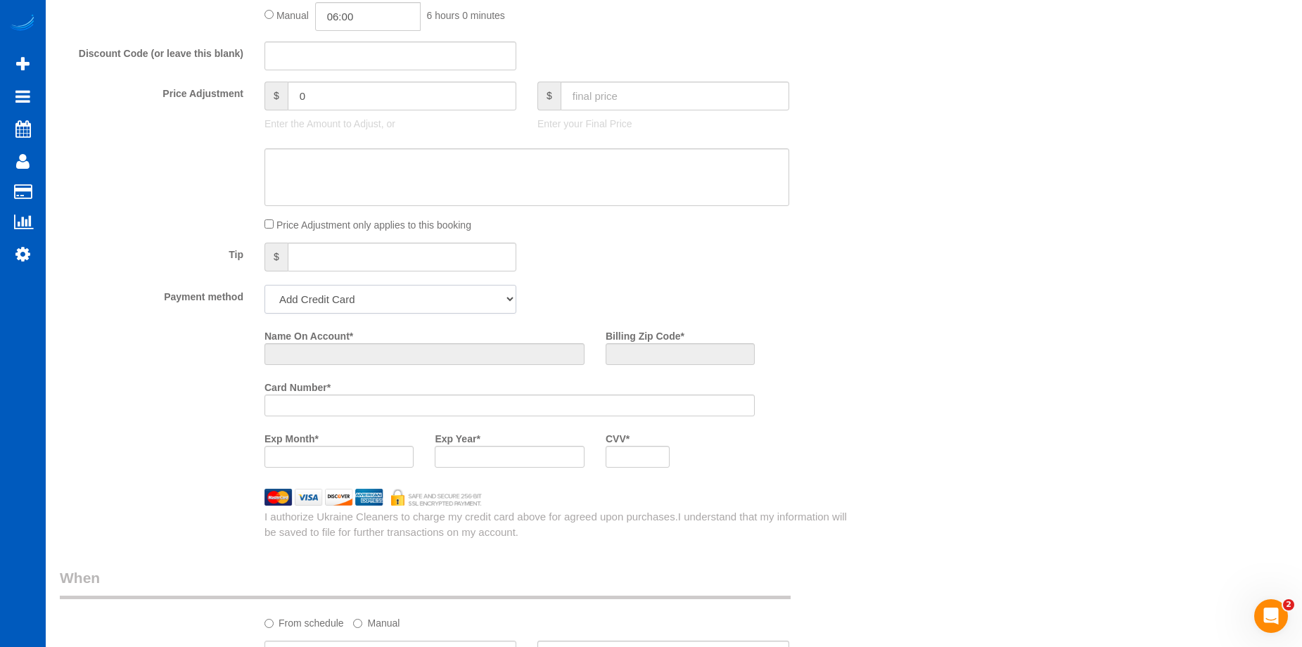
scroll to position [1271, 0]
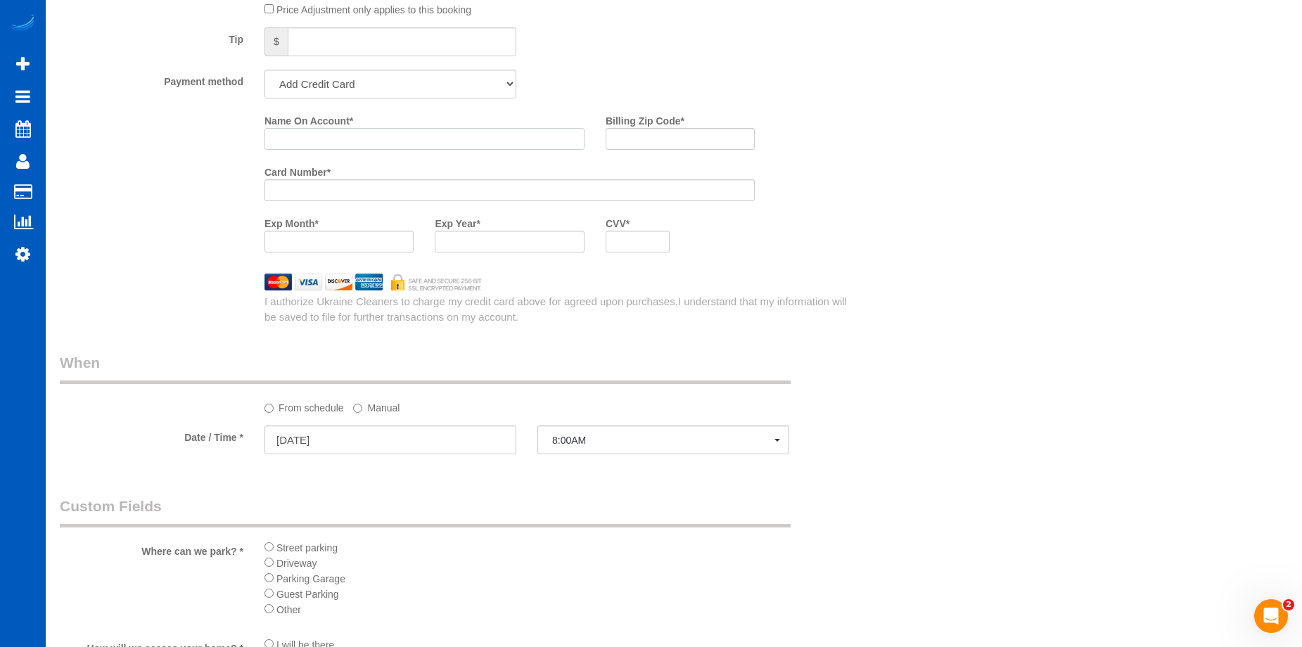
click at [383, 137] on input "Name On Account *" at bounding box center [425, 139] width 320 height 22
click at [408, 132] on input "Name On Account *" at bounding box center [425, 139] width 320 height 22
paste input "[PERSON_NAME]"
type input "[PERSON_NAME]"
click at [680, 147] on input "Billing Zip Code *" at bounding box center [680, 139] width 149 height 22
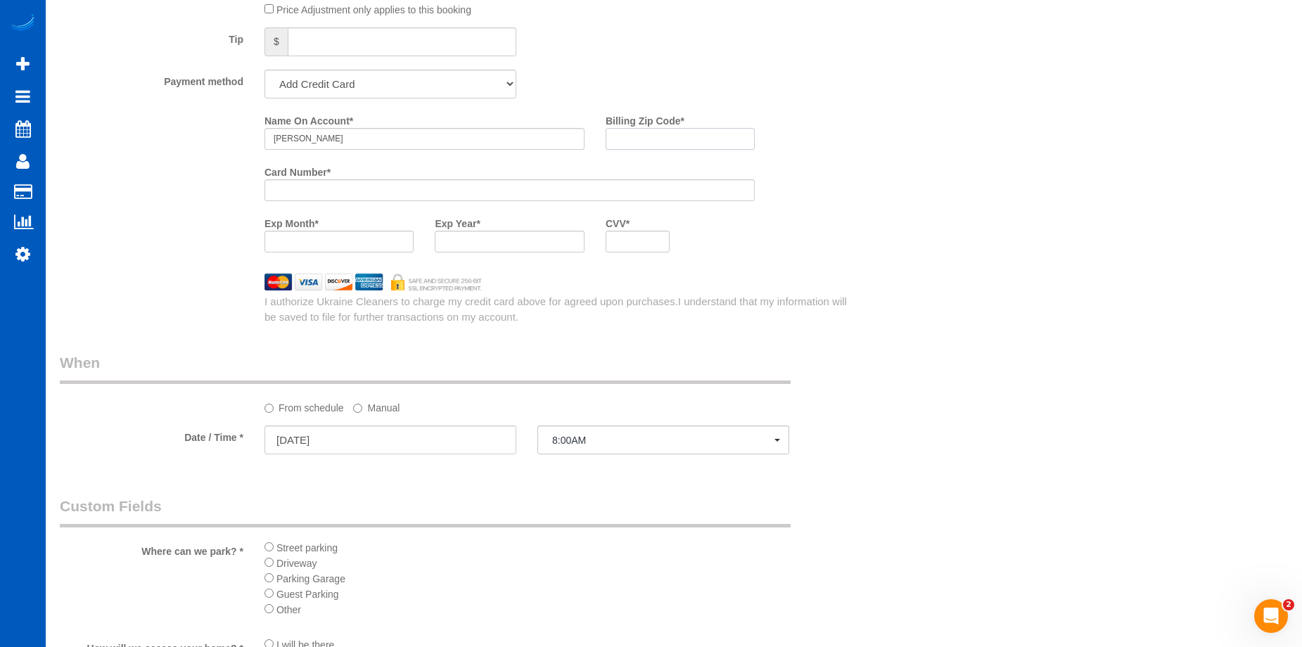
paste input "99206"
type input "99206"
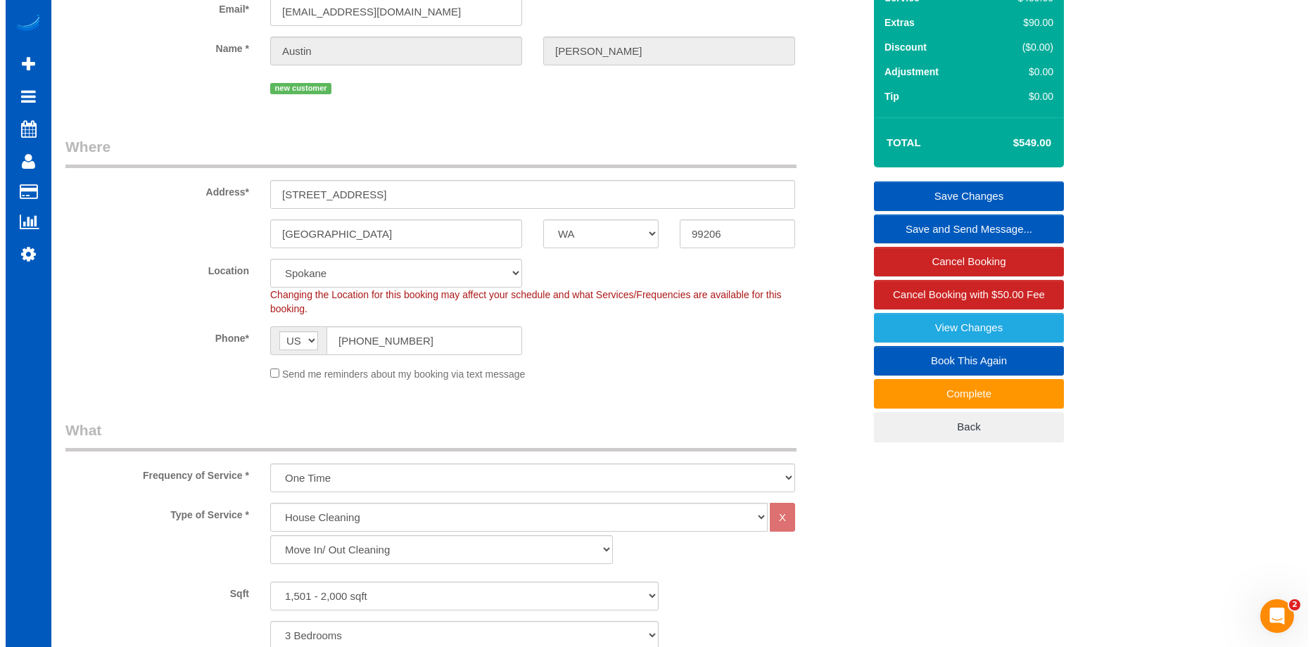
scroll to position [0, 0]
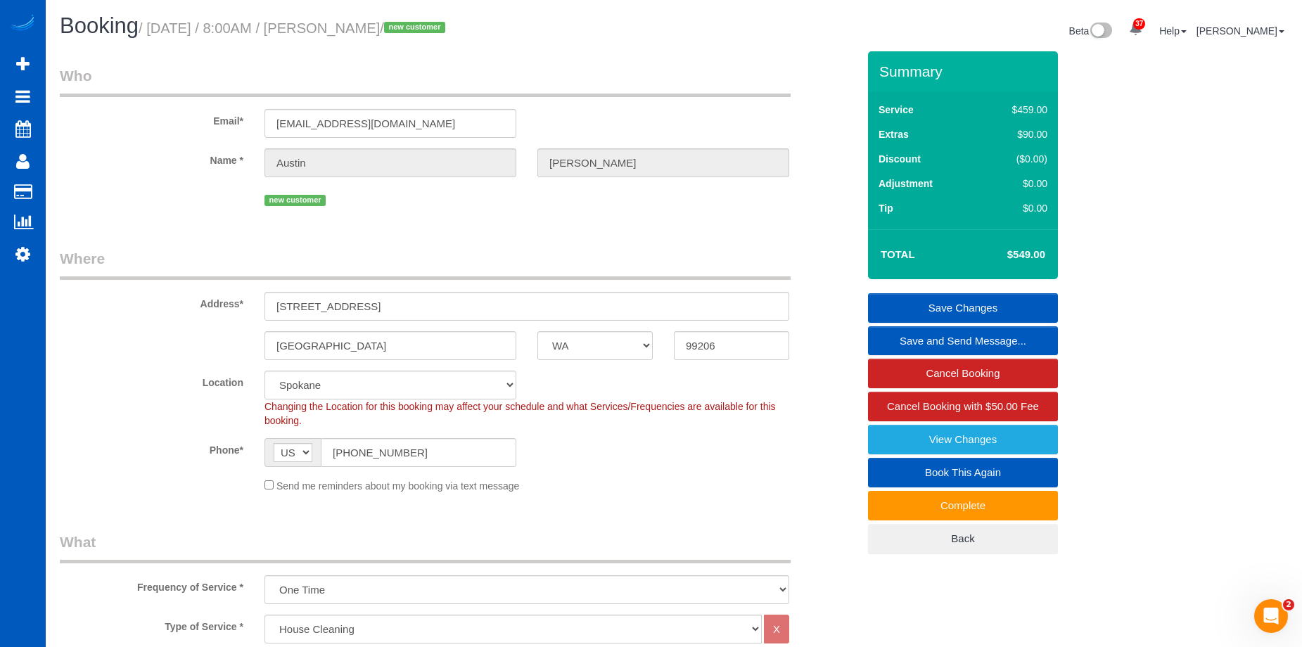
click at [913, 302] on link "Save Changes" at bounding box center [963, 308] width 190 height 30
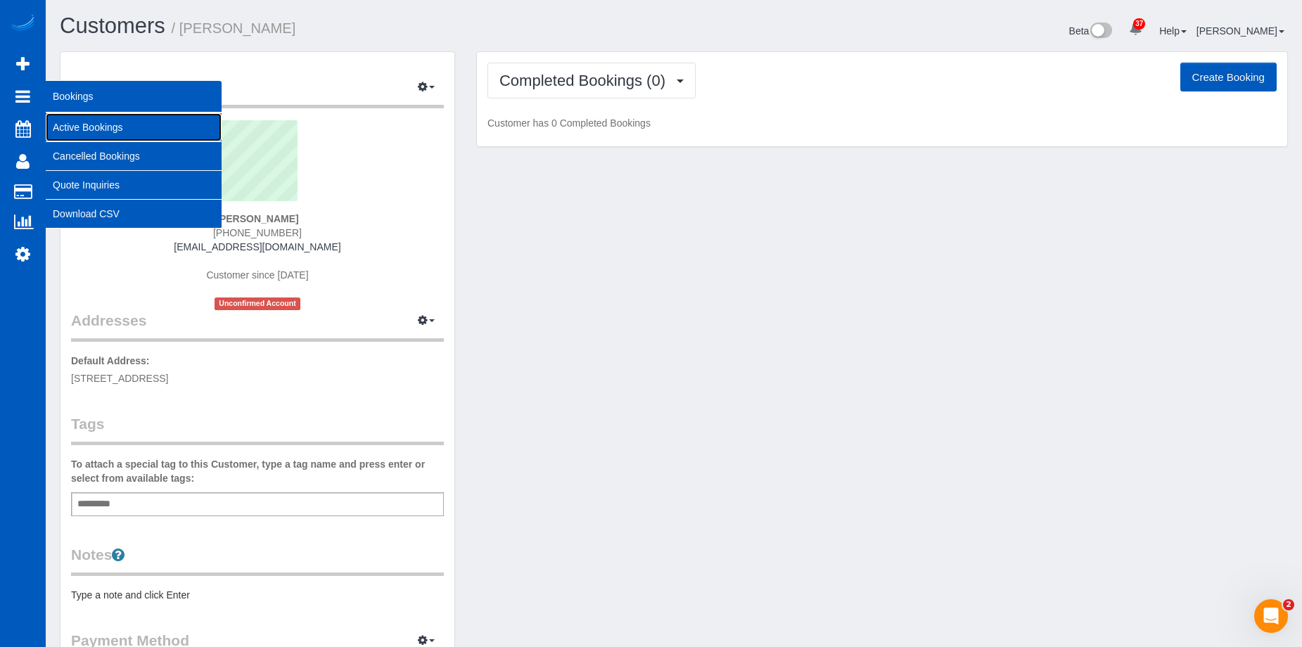
click at [72, 118] on link "Active Bookings" at bounding box center [134, 127] width 176 height 28
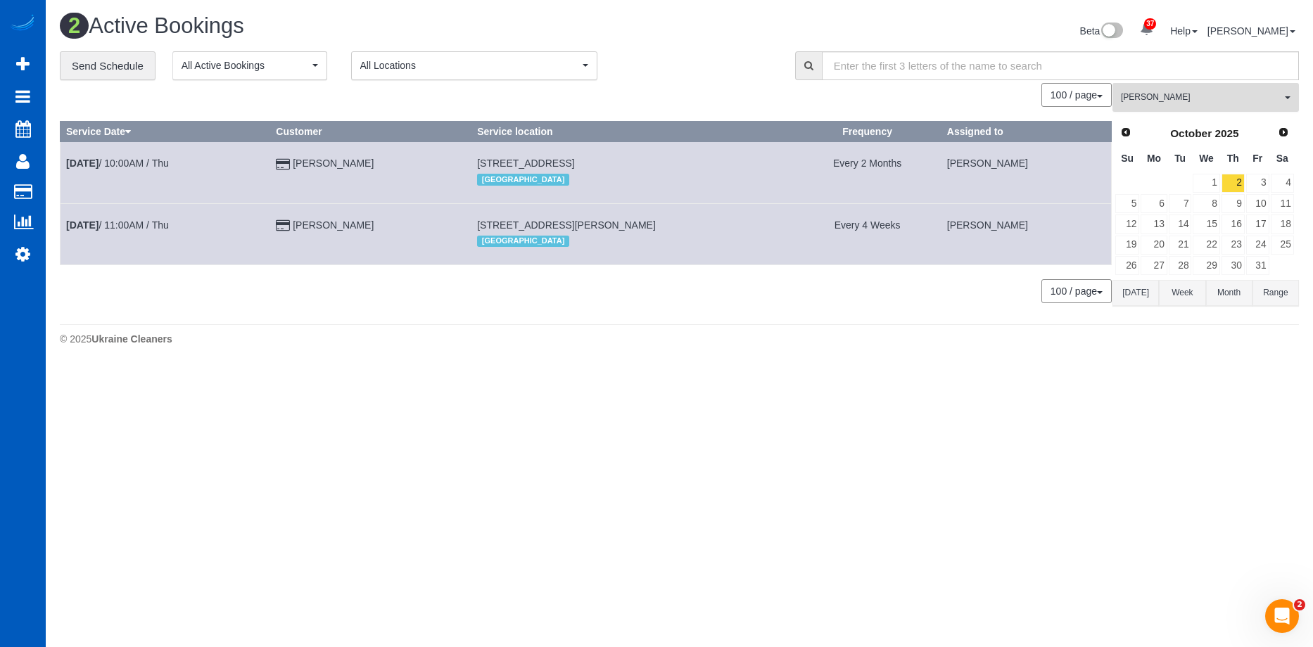
click at [1278, 94] on span "[PERSON_NAME]" at bounding box center [1201, 97] width 160 height 12
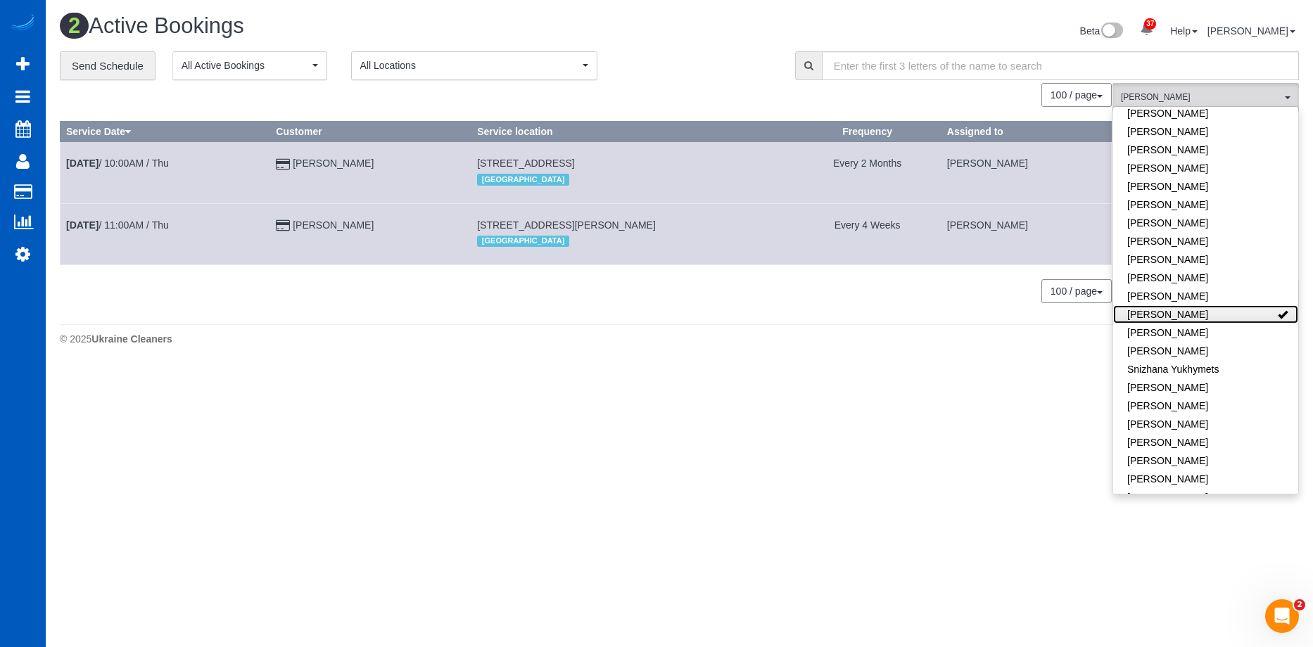
click at [1241, 305] on link "[PERSON_NAME]" at bounding box center [1205, 314] width 185 height 18
click at [1232, 324] on link "[PERSON_NAME]" at bounding box center [1205, 333] width 185 height 18
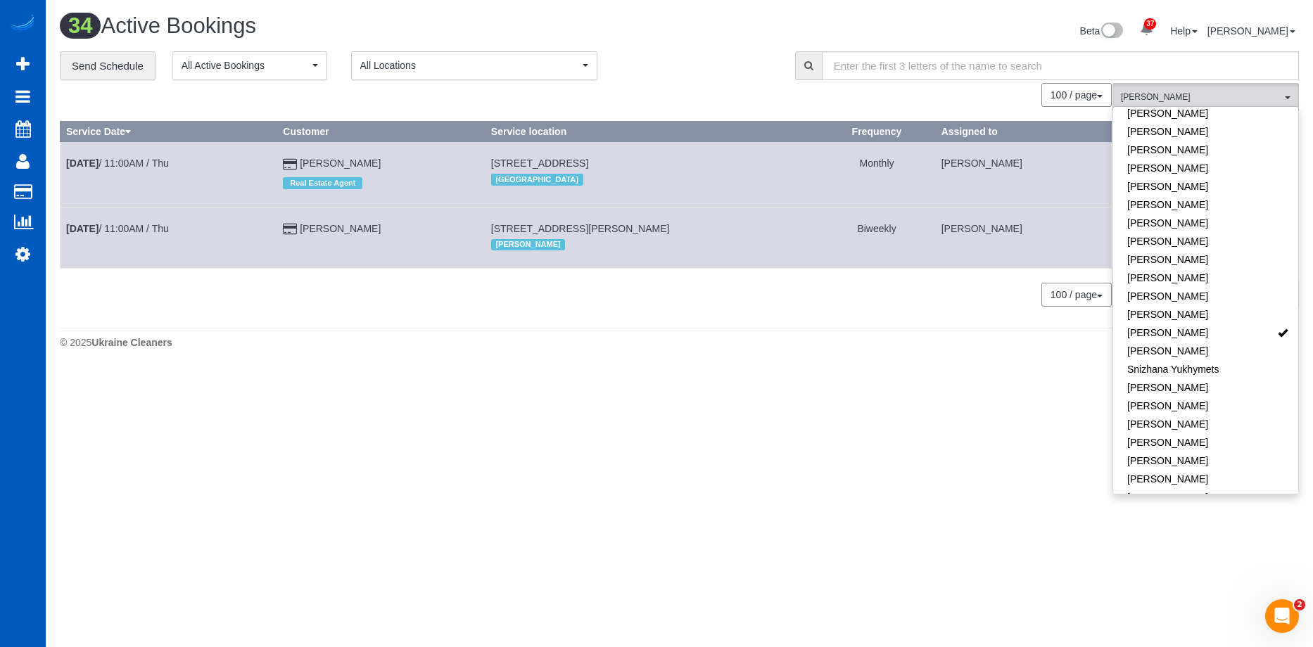
click at [412, 282] on div "0 Bookings found. We couldn't find any bookings that matched your search. Creat…" at bounding box center [586, 202] width 1053 height 238
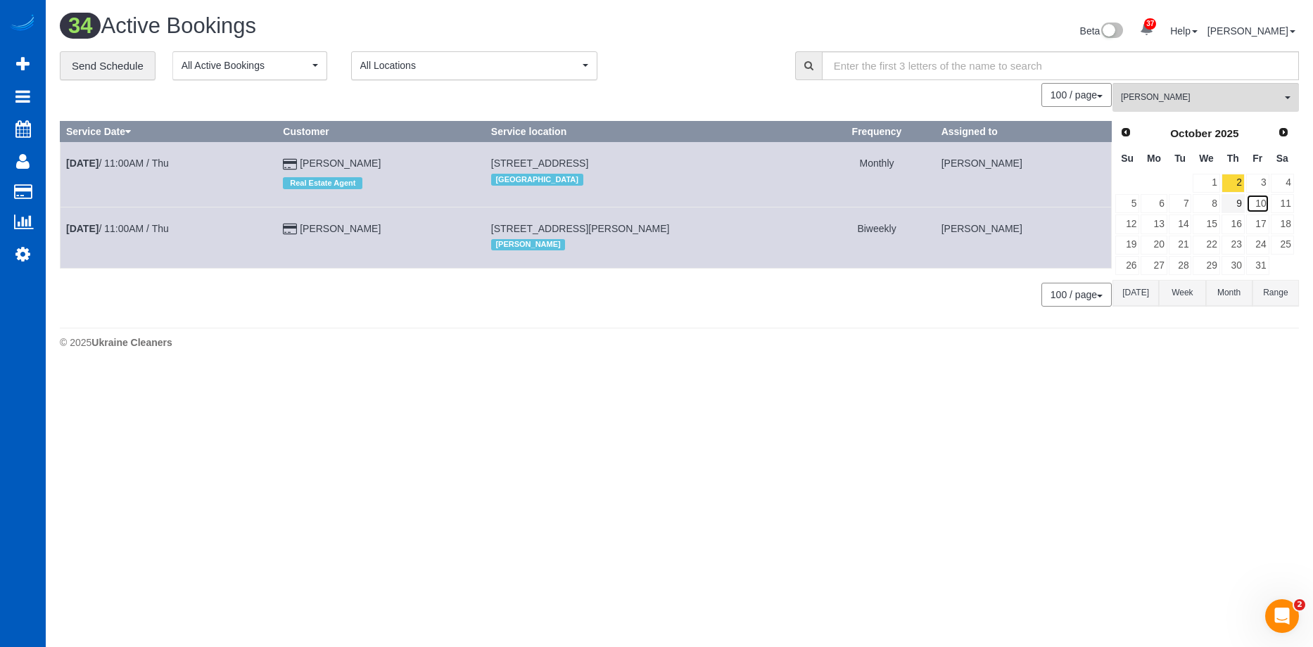
click at [1246, 204] on link "10" at bounding box center [1257, 203] width 23 height 19
click at [1231, 203] on link "9" at bounding box center [1232, 203] width 23 height 19
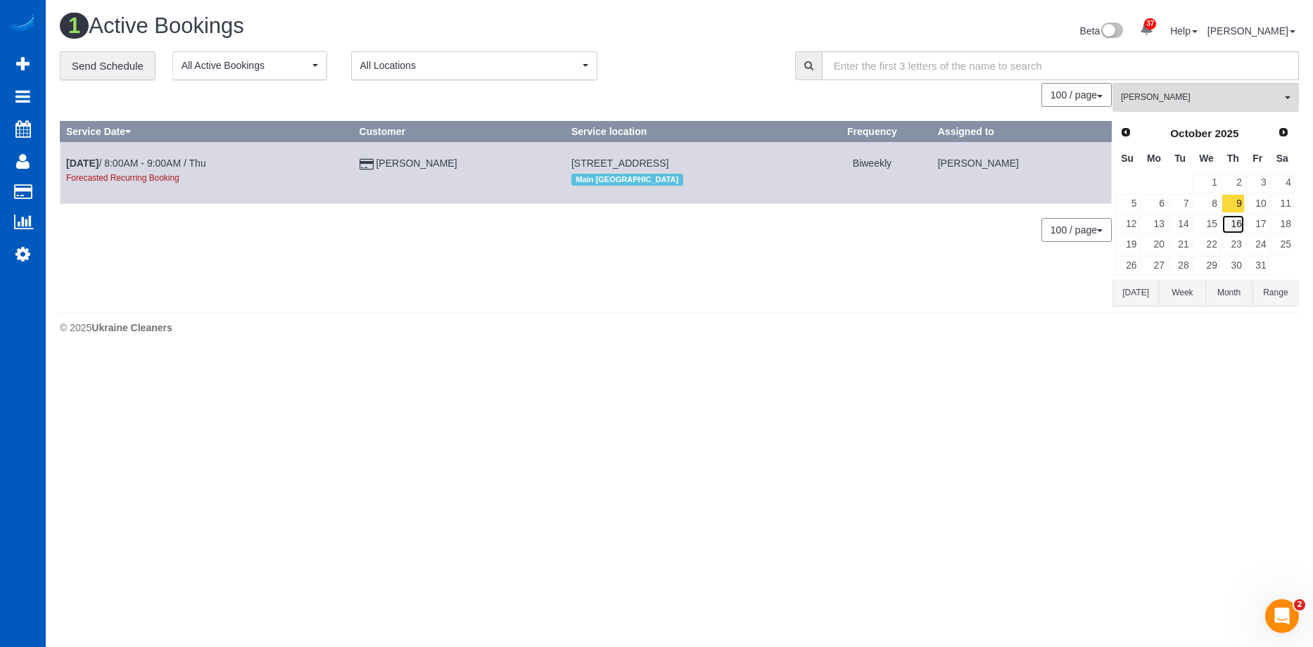
click at [1238, 221] on link "16" at bounding box center [1232, 224] width 23 height 19
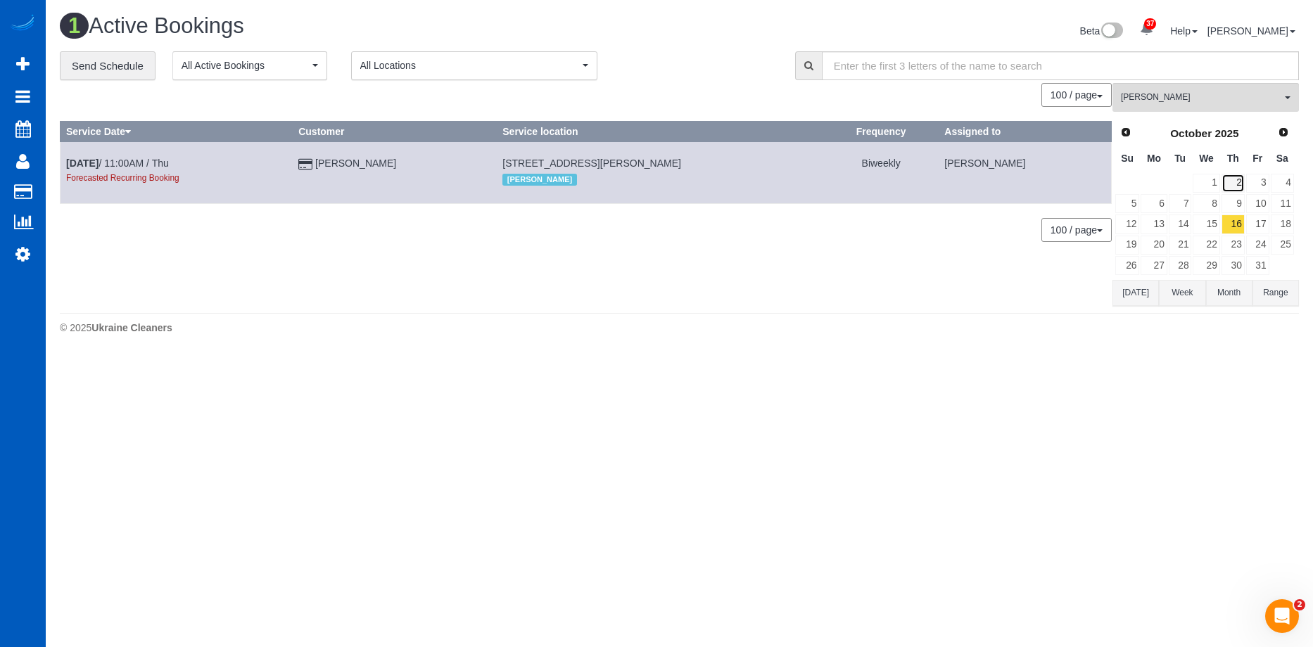
click at [1228, 180] on link "2" at bounding box center [1232, 183] width 23 height 19
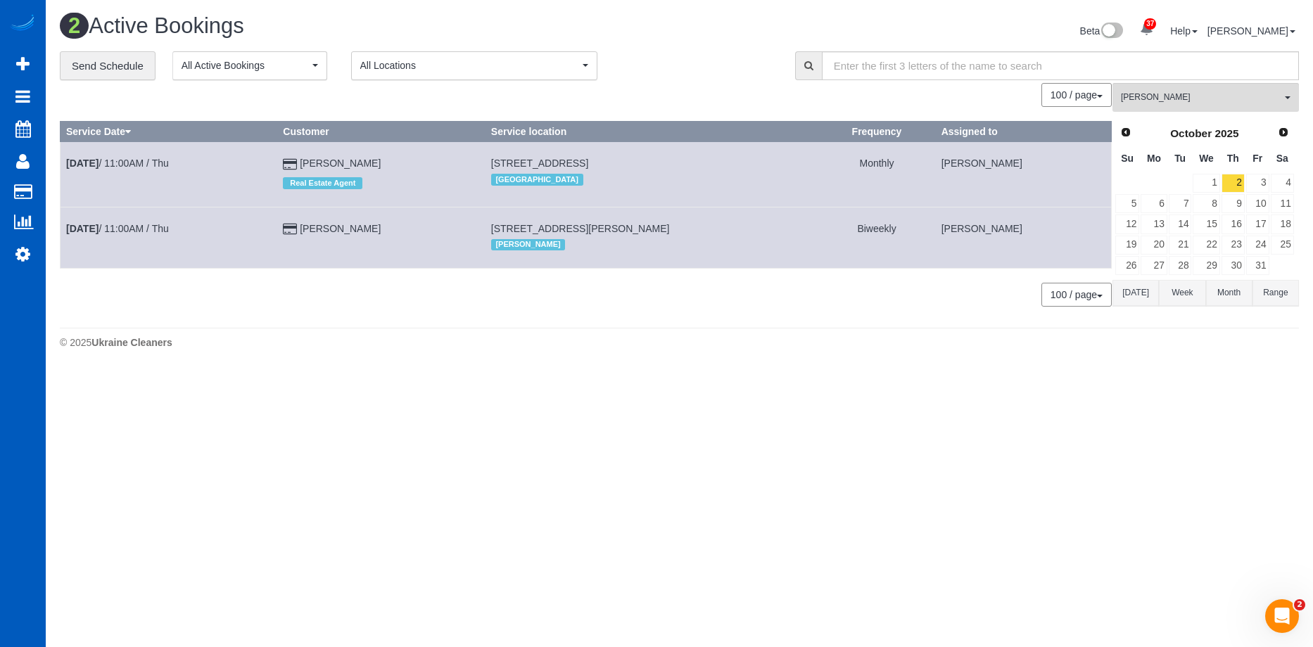
click at [687, 38] on div "Beta 37 Your Notifications You have 0 alerts × You have 3 to charge for 09/20/2…" at bounding box center [995, 32] width 630 height 37
click at [645, 20] on h1 "2 Active Bookings" at bounding box center [364, 26] width 609 height 24
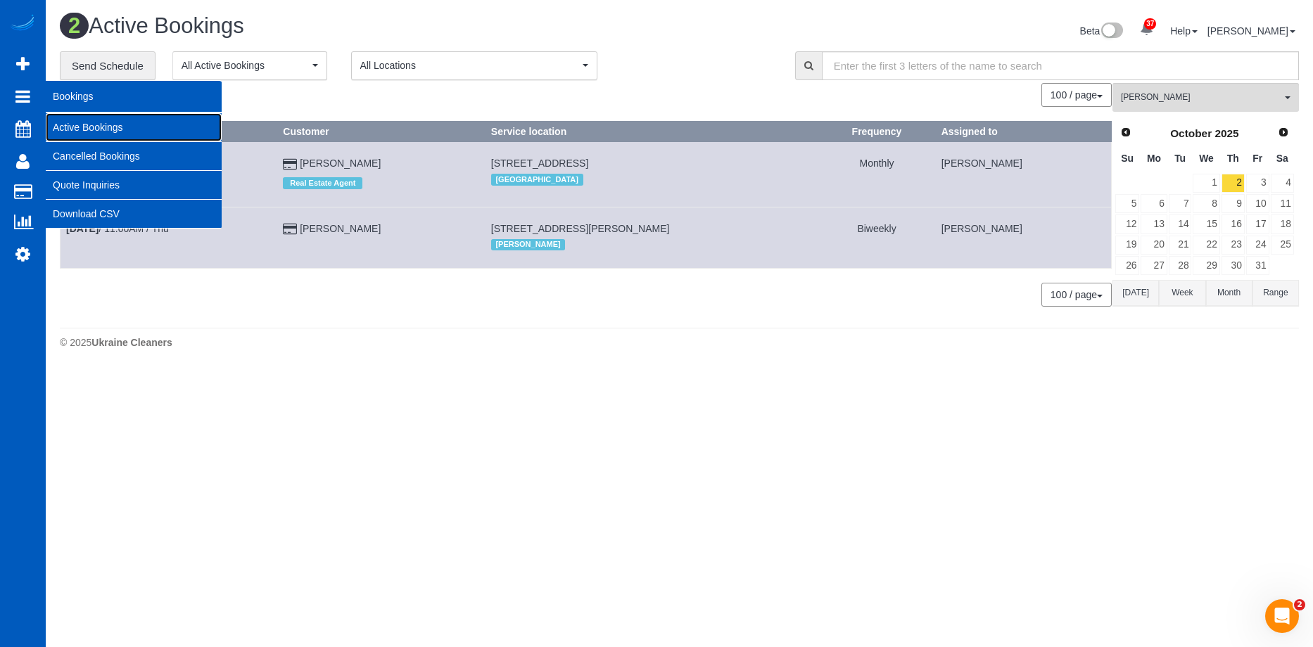
click at [70, 125] on link "Active Bookings" at bounding box center [134, 127] width 176 height 28
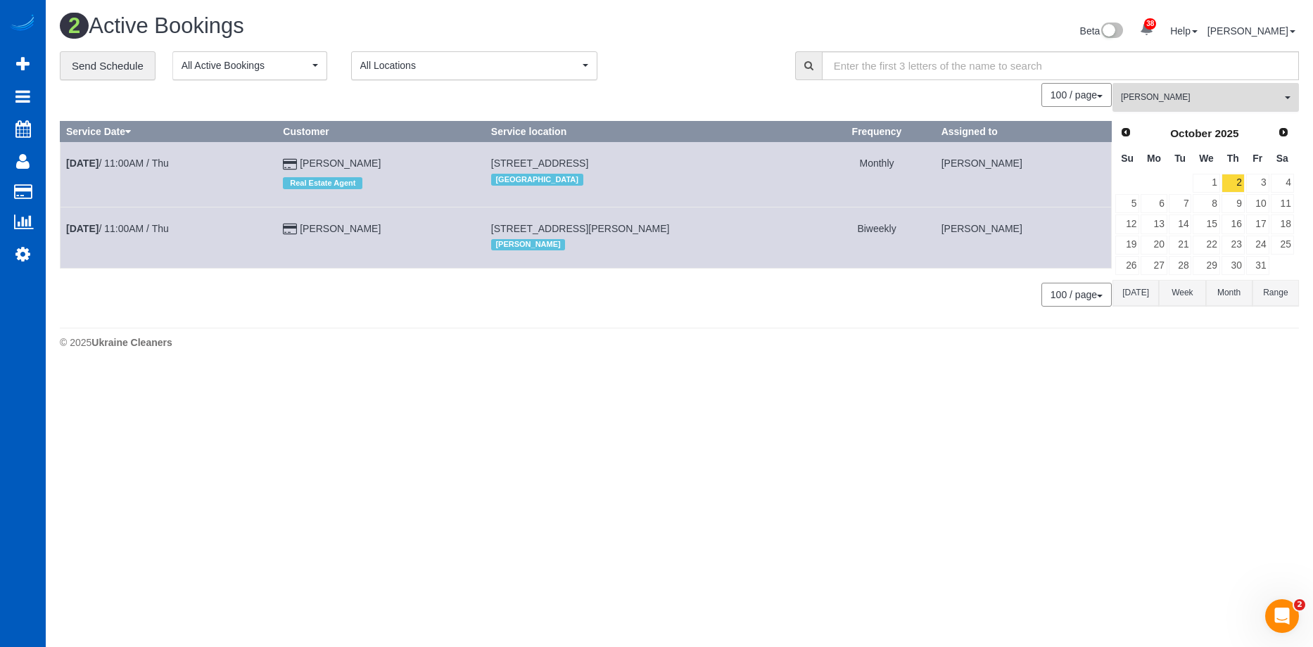
click at [1235, 97] on span "[PERSON_NAME]" at bounding box center [1201, 97] width 160 height 12
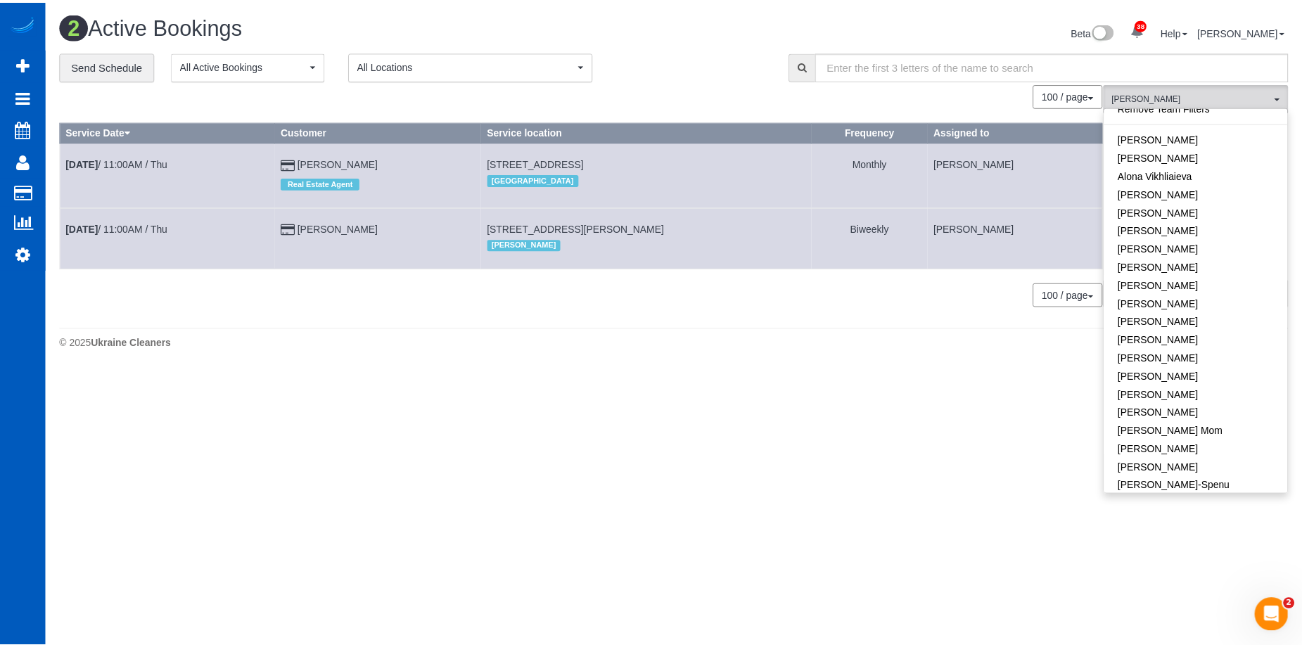
scroll to position [0, 0]
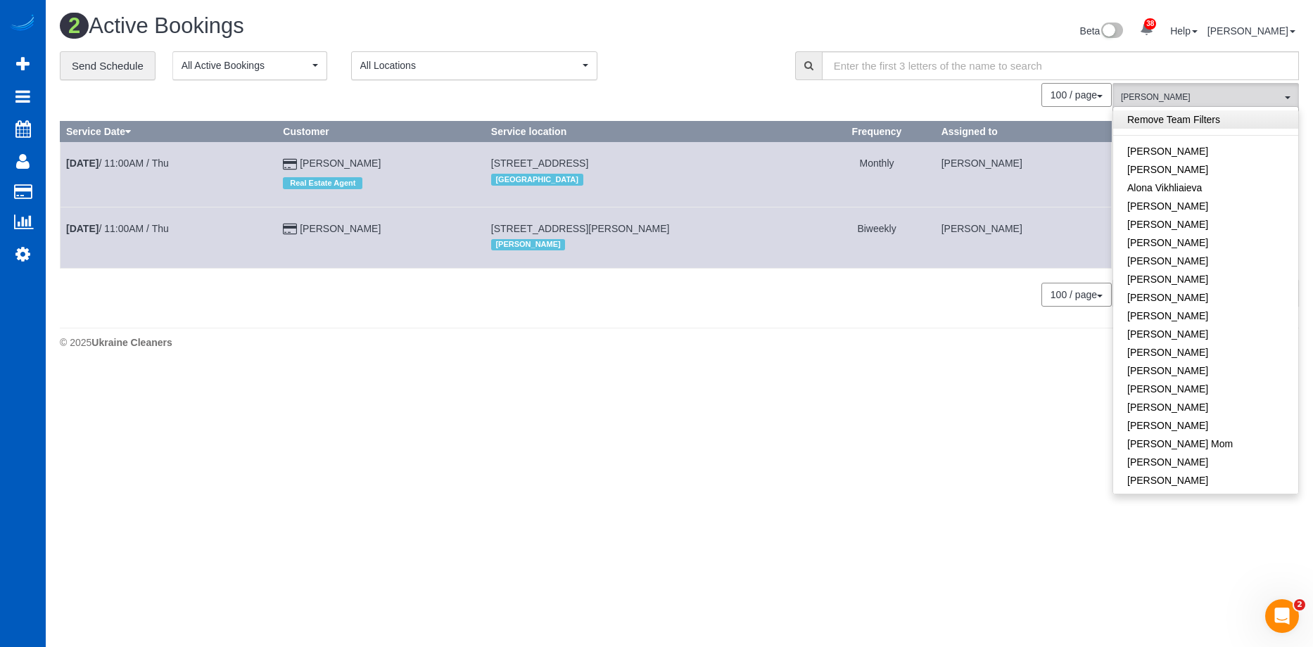
click at [1217, 122] on link "Remove Team Filters" at bounding box center [1205, 119] width 185 height 18
click at [744, 61] on div "**********" at bounding box center [417, 66] width 714 height 30
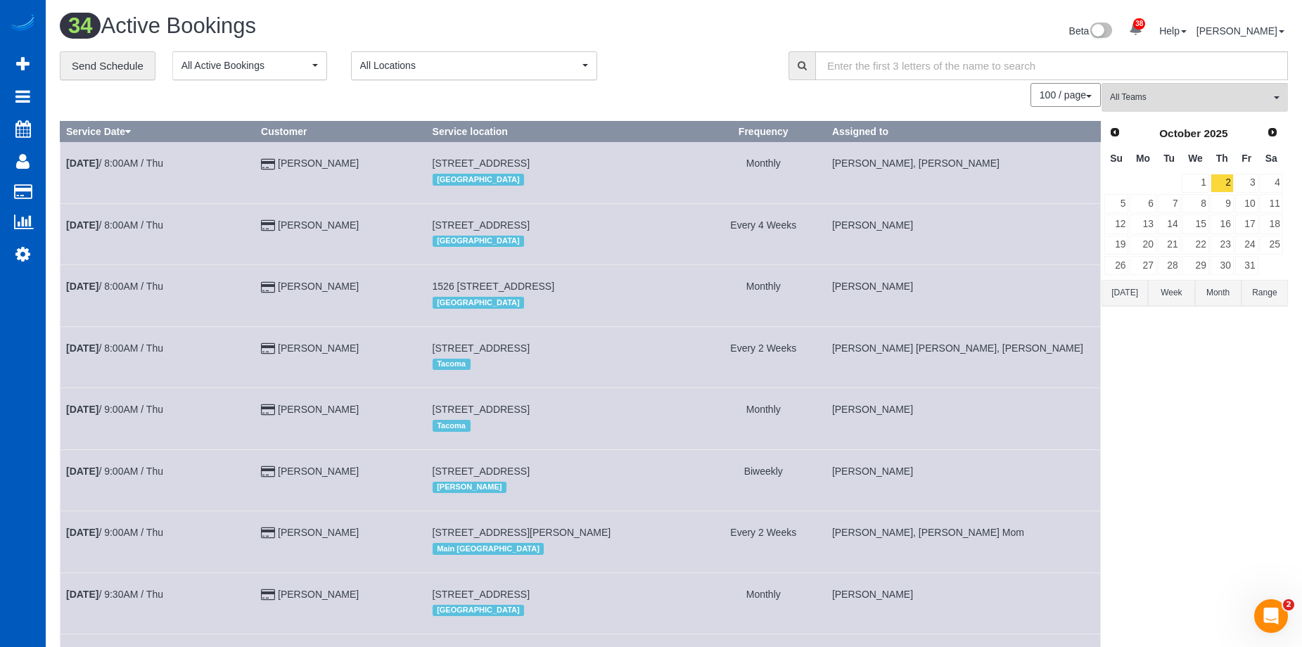
click at [730, 36] on div "Beta 38 Your Notifications You have 0 alerts × You have 1 to charge for 09/23/2…" at bounding box center [986, 32] width 625 height 37
click at [625, 224] on td "3590 W 3rd St., Washougal, WA 98671 Portland" at bounding box center [563, 233] width 274 height 61
drag, startPoint x: 634, startPoint y: 63, endPoint x: 628, endPoint y: 73, distance: 12.0
click at [628, 73] on div "**********" at bounding box center [414, 66] width 708 height 30
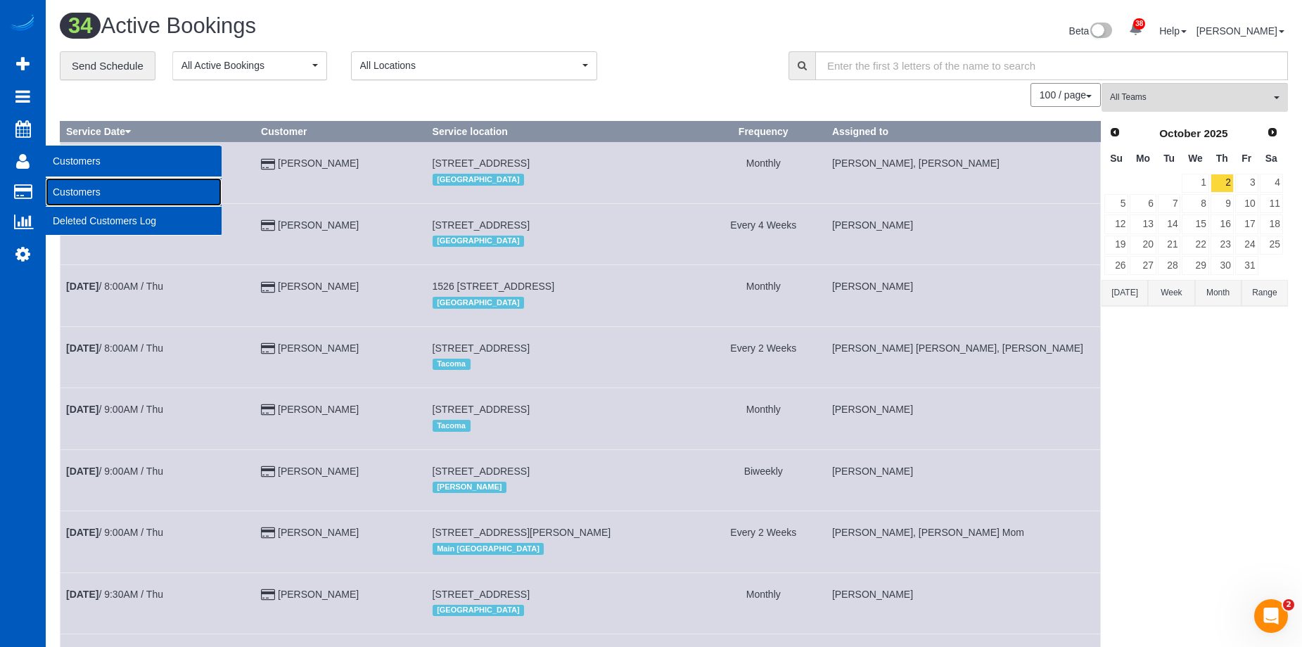
click at [61, 185] on link "Customers" at bounding box center [134, 192] width 176 height 28
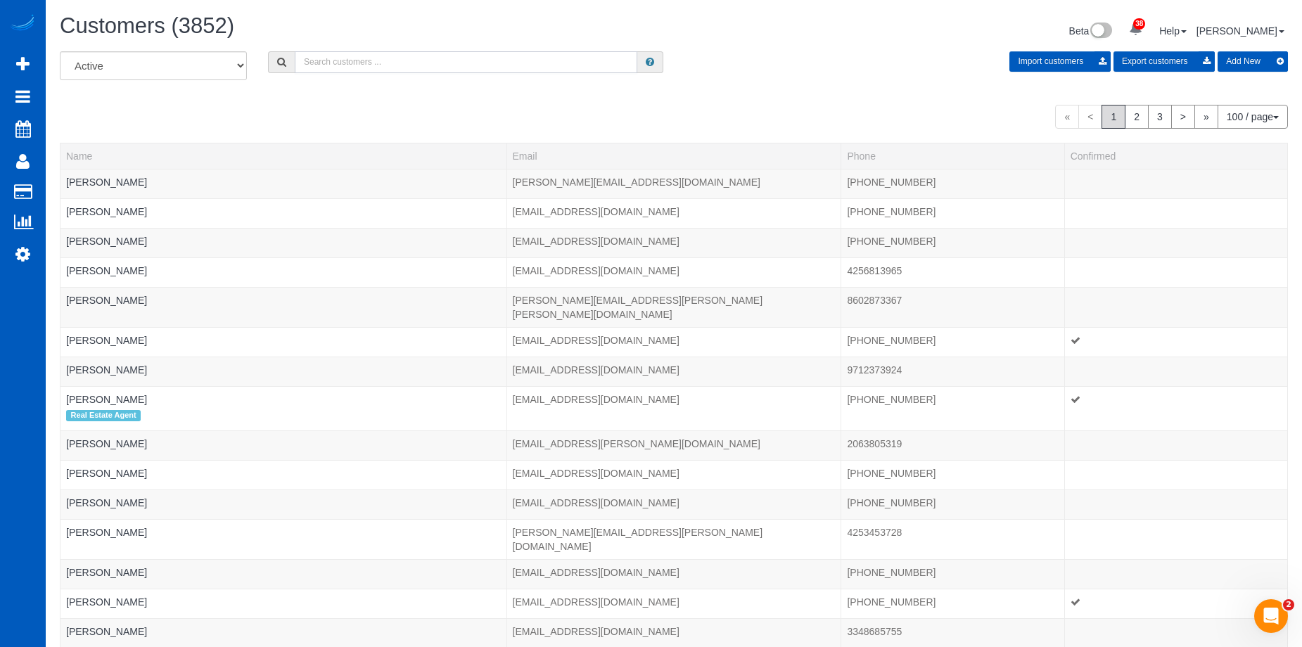
click at [414, 65] on input "text" at bounding box center [466, 62] width 343 height 22
paste input "Dianec723@hotmail.com"
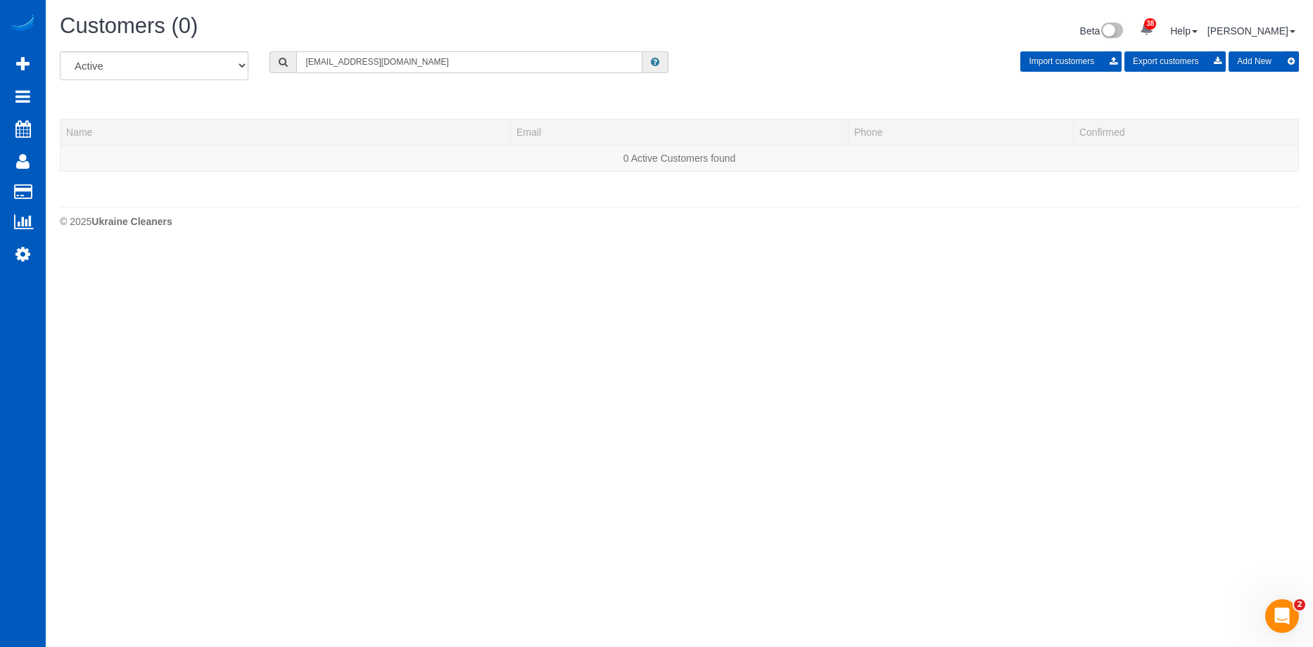
type input "Dianec723@hotmail.com"
click at [1262, 65] on button "Add New" at bounding box center [1264, 61] width 70 height 20
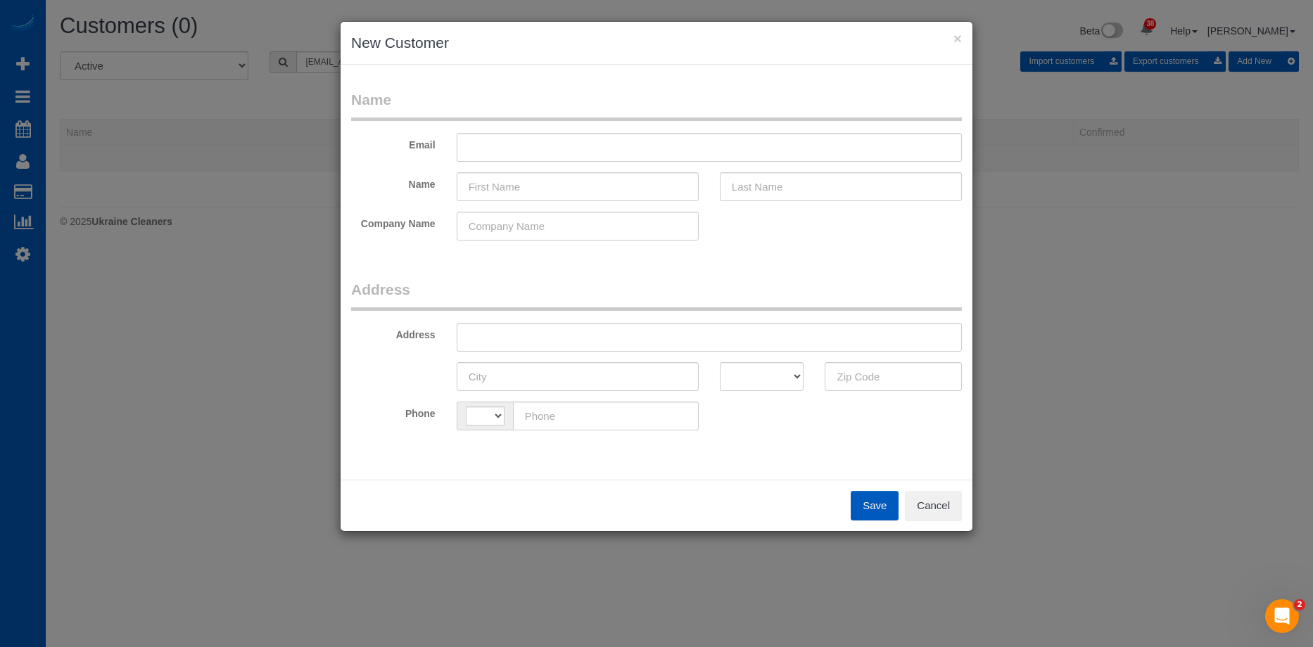
select select "string:[GEOGRAPHIC_DATA]"
click at [573, 153] on input "text" at bounding box center [709, 147] width 505 height 29
paste input "Dianec723@hotmail.com"
type input "Dianec723@hotmail.com"
click at [510, 179] on input "text" at bounding box center [578, 186] width 242 height 29
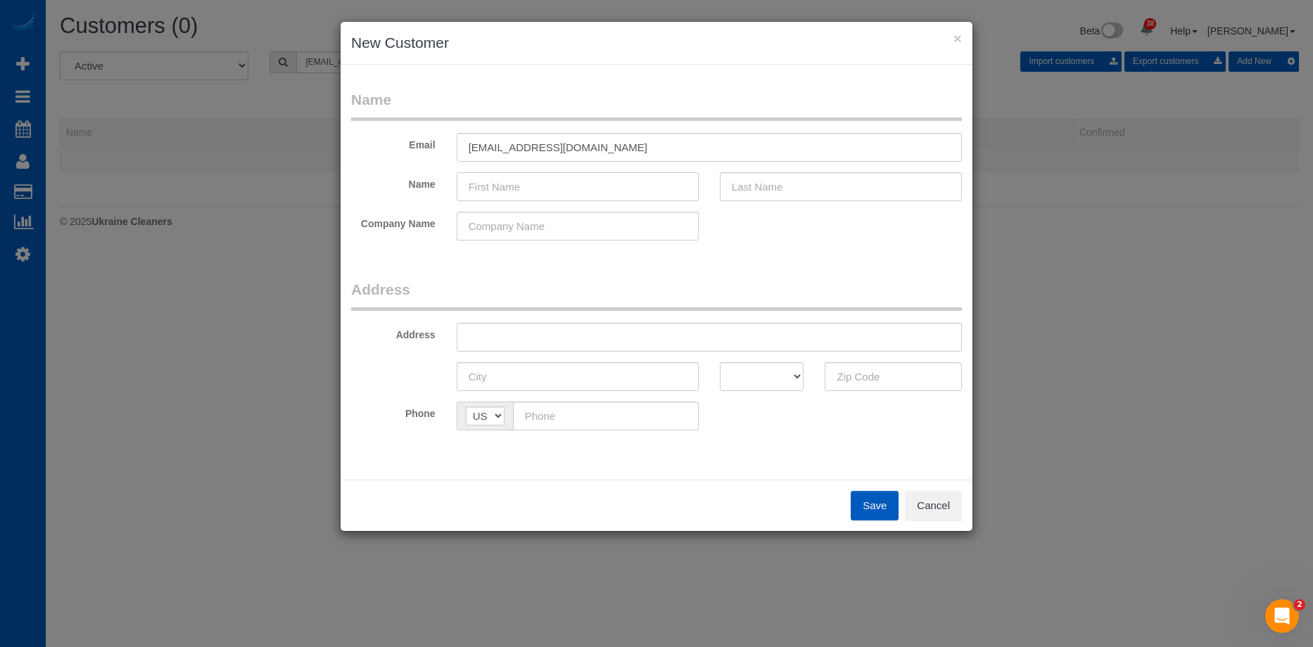
paste input "Diane Cheatwood"
drag, startPoint x: 501, startPoint y: 186, endPoint x: 715, endPoint y: 196, distance: 214.1
click at [652, 185] on input "Diane Cheatwood" at bounding box center [578, 186] width 242 height 29
type input "[PERSON_NAME]"
click at [820, 196] on input "text" at bounding box center [841, 186] width 242 height 29
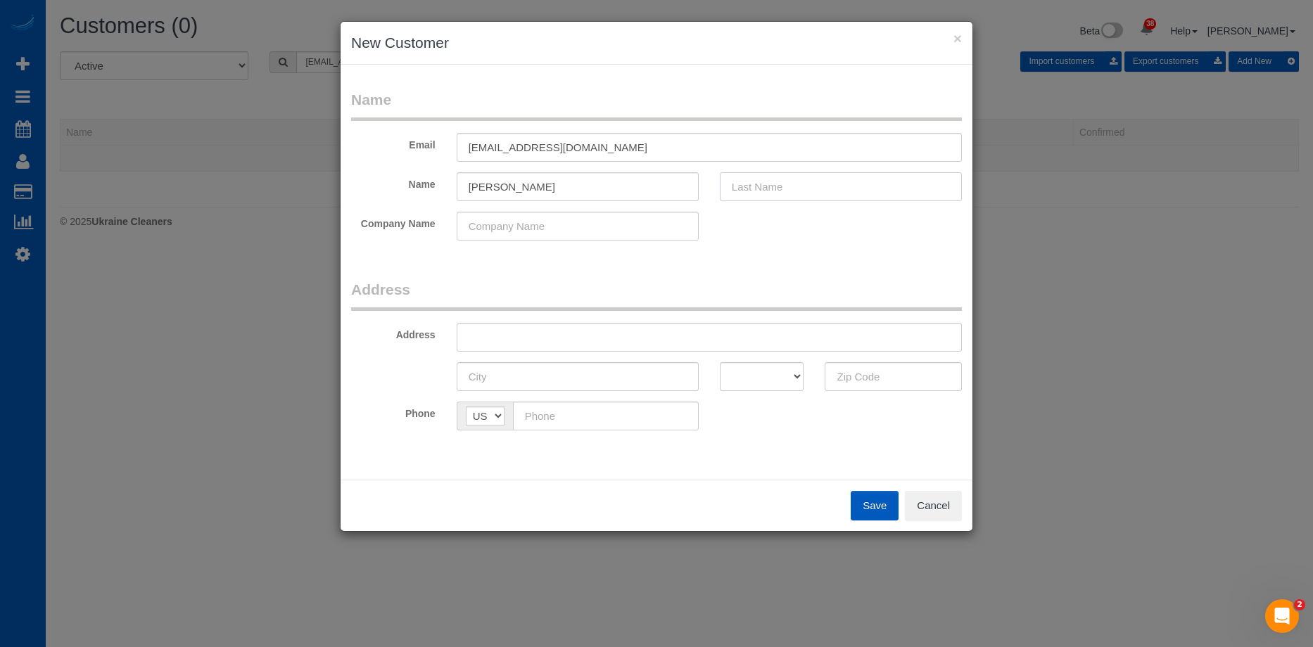
paste input "[PERSON_NAME]"
type input "[PERSON_NAME]"
click at [612, 191] on input "[PERSON_NAME]" at bounding box center [578, 186] width 242 height 29
type input "[PERSON_NAME]"
click at [562, 344] on input "text" at bounding box center [709, 337] width 505 height 29
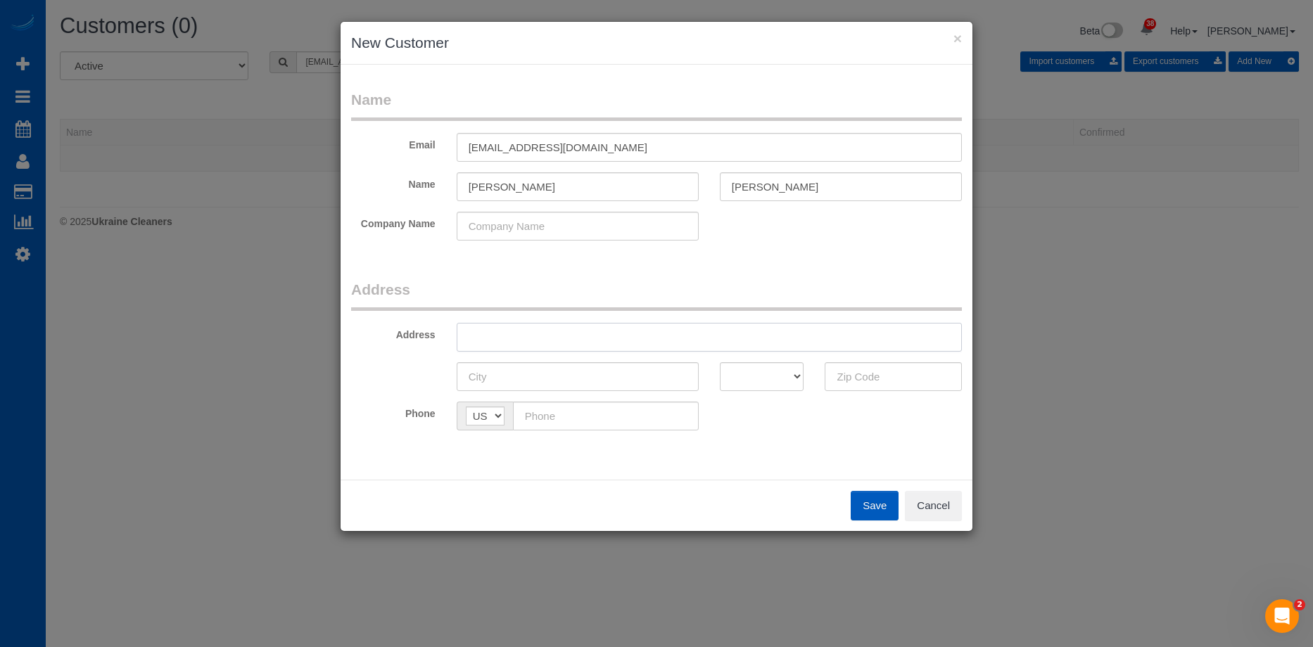
paste input "3145 S Andes St, Aurora, CO 80013"
drag, startPoint x: 609, startPoint y: 334, endPoint x: 792, endPoint y: 341, distance: 183.8
click at [782, 336] on input "3145 S Andes St, Aurora, CO 80013" at bounding box center [709, 337] width 505 height 29
type input "3145 S Andes St, Aurora, CO"
drag, startPoint x: 880, startPoint y: 383, endPoint x: 822, endPoint y: 387, distance: 57.8
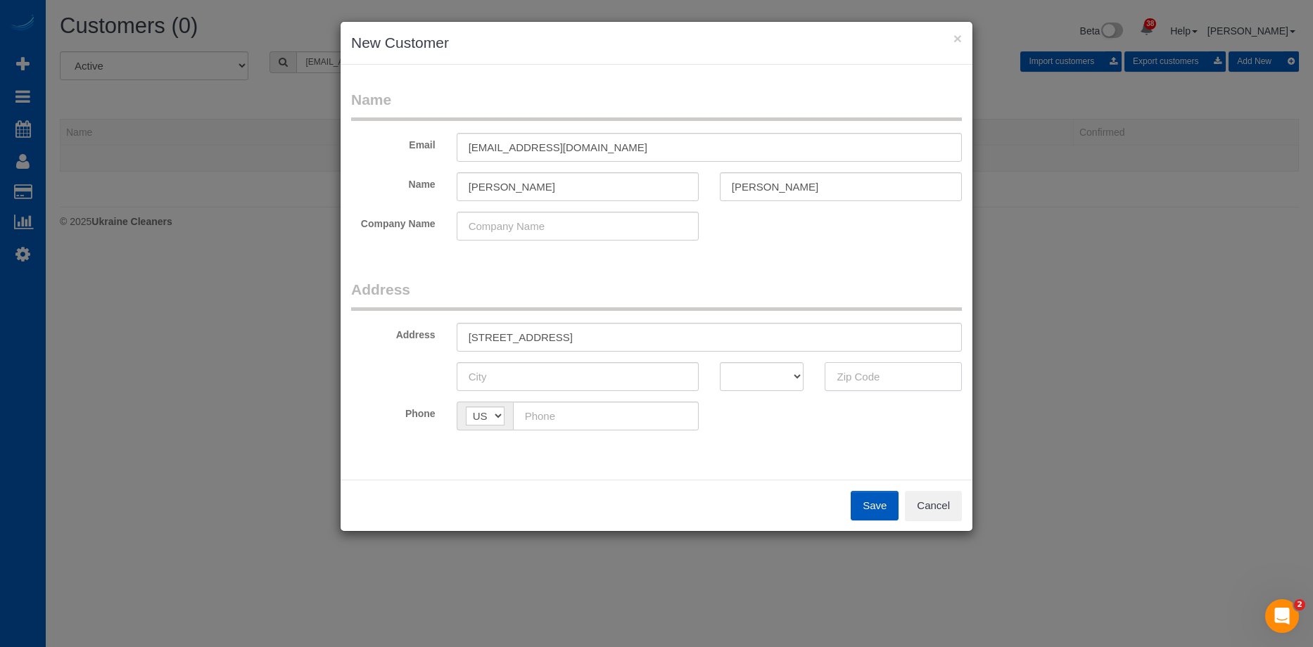
click at [880, 383] on input "text" at bounding box center [893, 376] width 137 height 29
paste input "80013"
type input "80013"
click at [763, 377] on select "AK AL AR AZ CA CO CT DC DE FL GA HI IA ID IL IN KS KY LA MA MD ME MI MN MO MS M…" at bounding box center [762, 376] width 84 height 29
select select "CO"
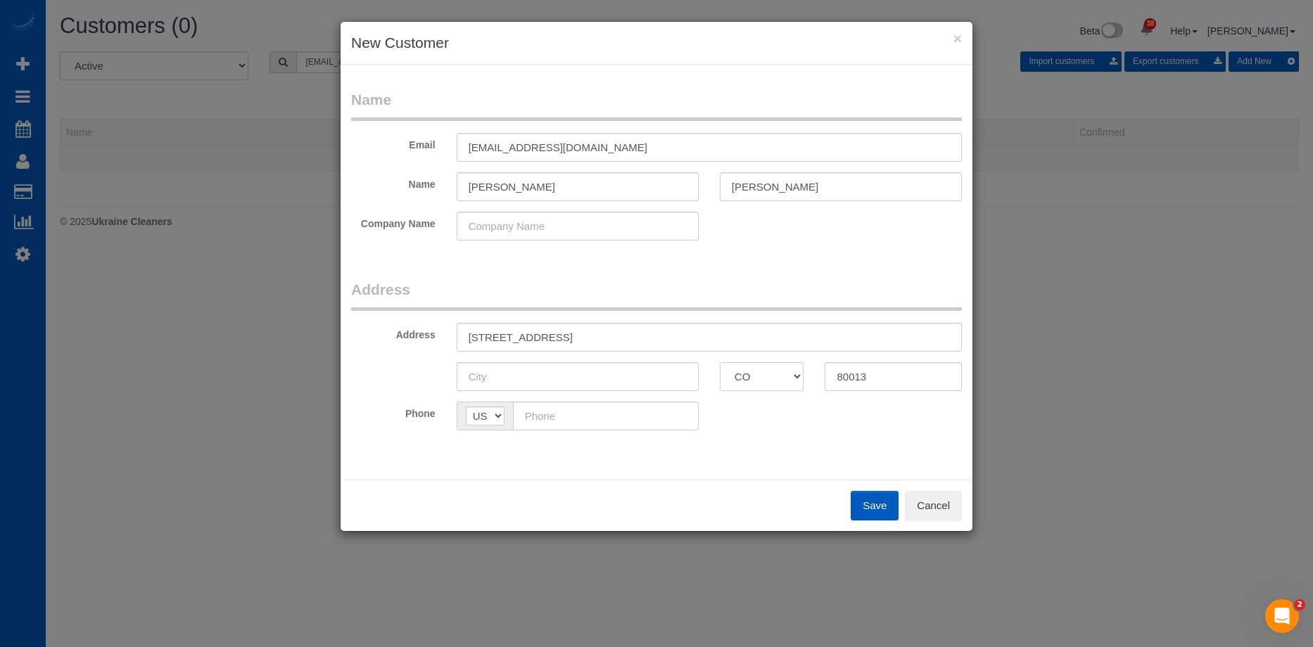
click at [720, 362] on select "AK AL AR AZ CA CO CT DC DE FL GA HI IA ID IL IN KS KY LA MA MD ME MI MN MO MS M…" at bounding box center [762, 376] width 84 height 29
drag, startPoint x: 552, startPoint y: 336, endPoint x: 583, endPoint y: 335, distance: 31.0
click at [583, 335] on input "3145 S Andes St, Aurora, CO" at bounding box center [709, 337] width 505 height 29
type input "3145 S Andes St, , CO"
click at [557, 369] on input "text" at bounding box center [578, 376] width 242 height 29
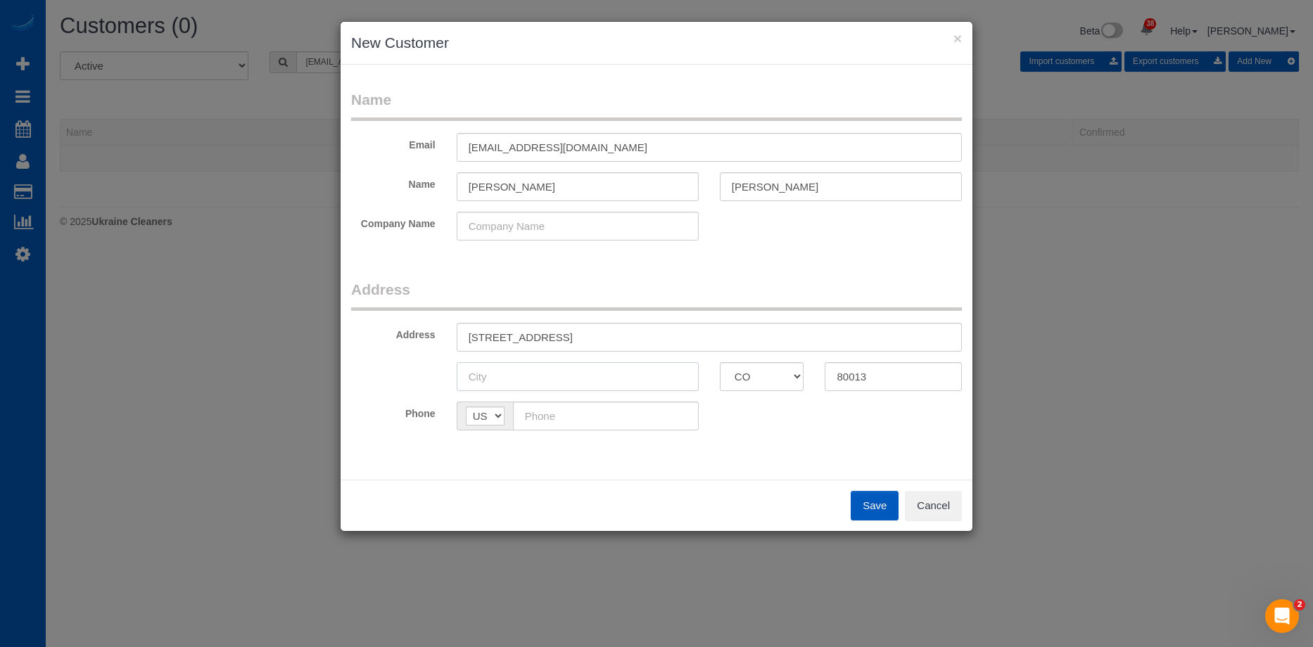
paste input "Aurora"
type input "Aurora"
drag, startPoint x: 545, startPoint y: 338, endPoint x: 604, endPoint y: 323, distance: 61.1
click at [604, 323] on input "3145 S Andes St, , CO" at bounding box center [709, 337] width 505 height 29
type input "[STREET_ADDRESS]"
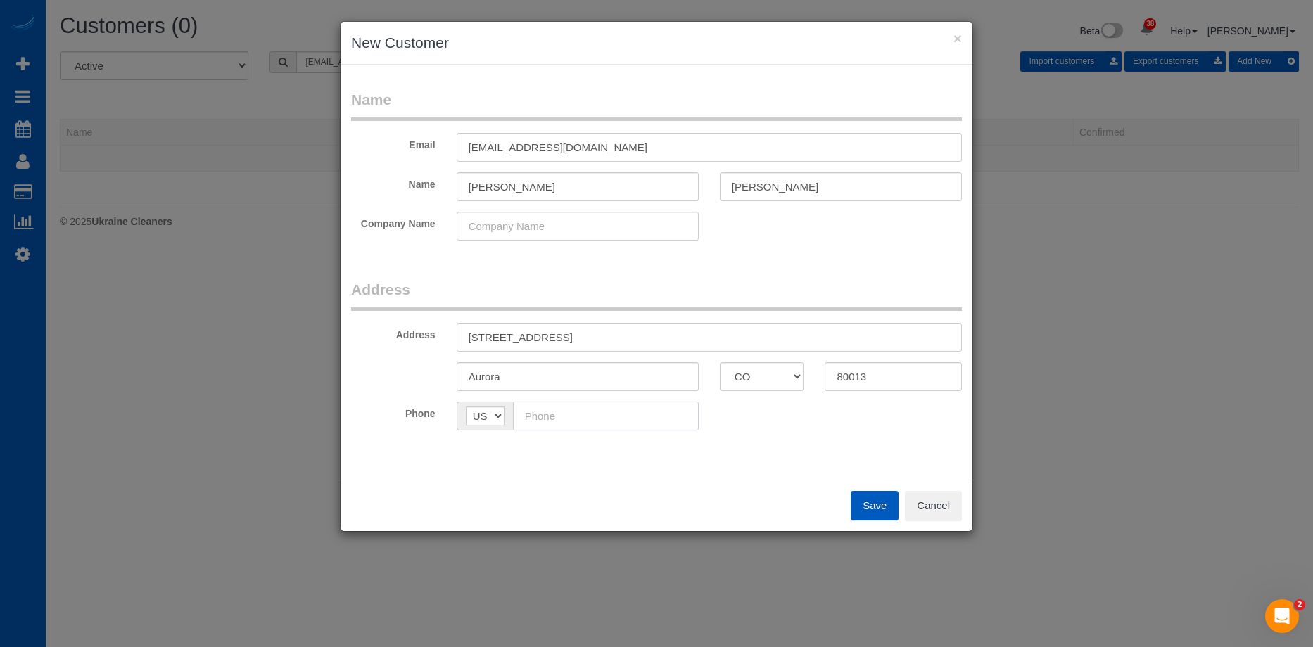
click at [578, 426] on input "text" at bounding box center [606, 416] width 186 height 29
paste input "[PHONE_NUMBER]"
type input "[PHONE_NUMBER]"
click at [884, 508] on button "Save" at bounding box center [875, 506] width 48 height 30
type input "[EMAIL_ADDRESS][DOMAIN_NAME]"
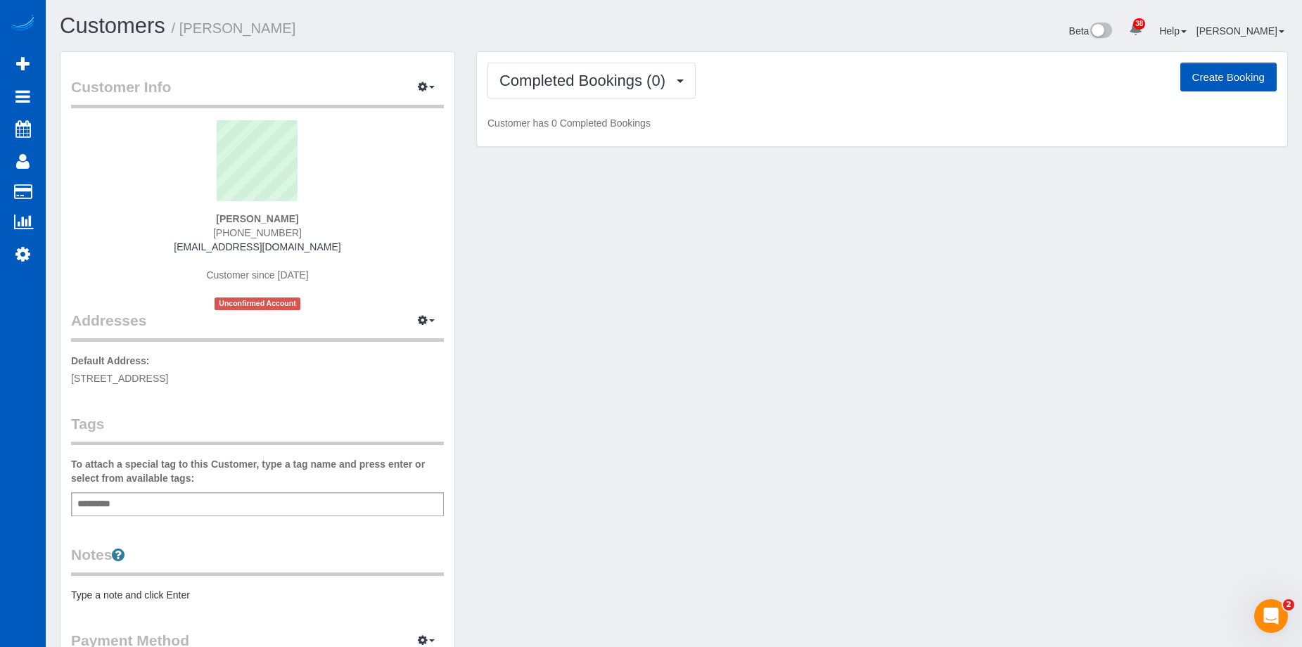
click at [1205, 66] on button "Create Booking" at bounding box center [1229, 78] width 96 height 30
select select "CO"
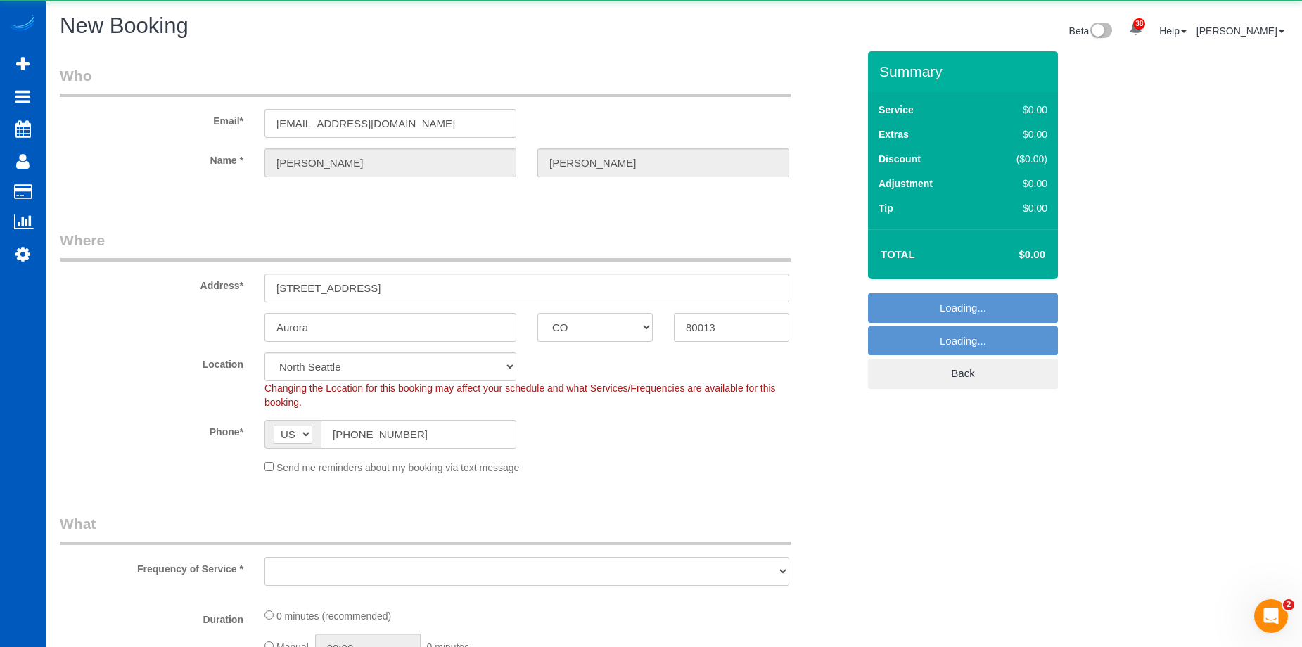
select select "199"
select select "object:3978"
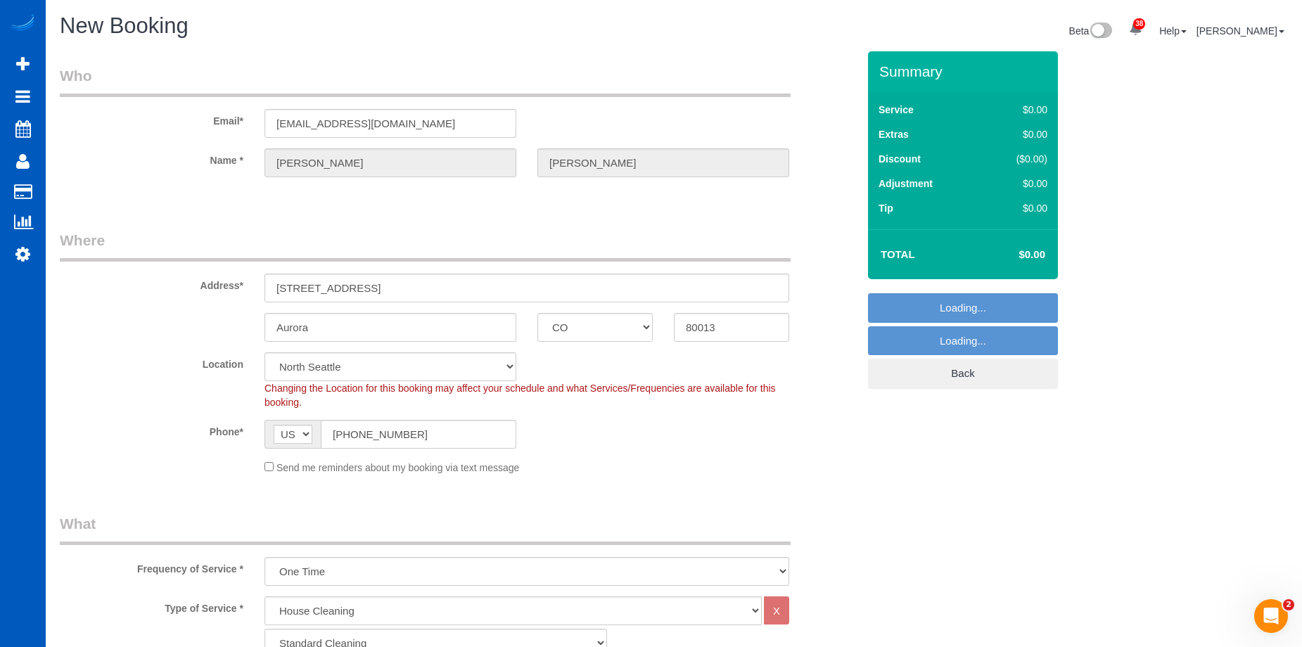
select select "266"
select select "object:4072"
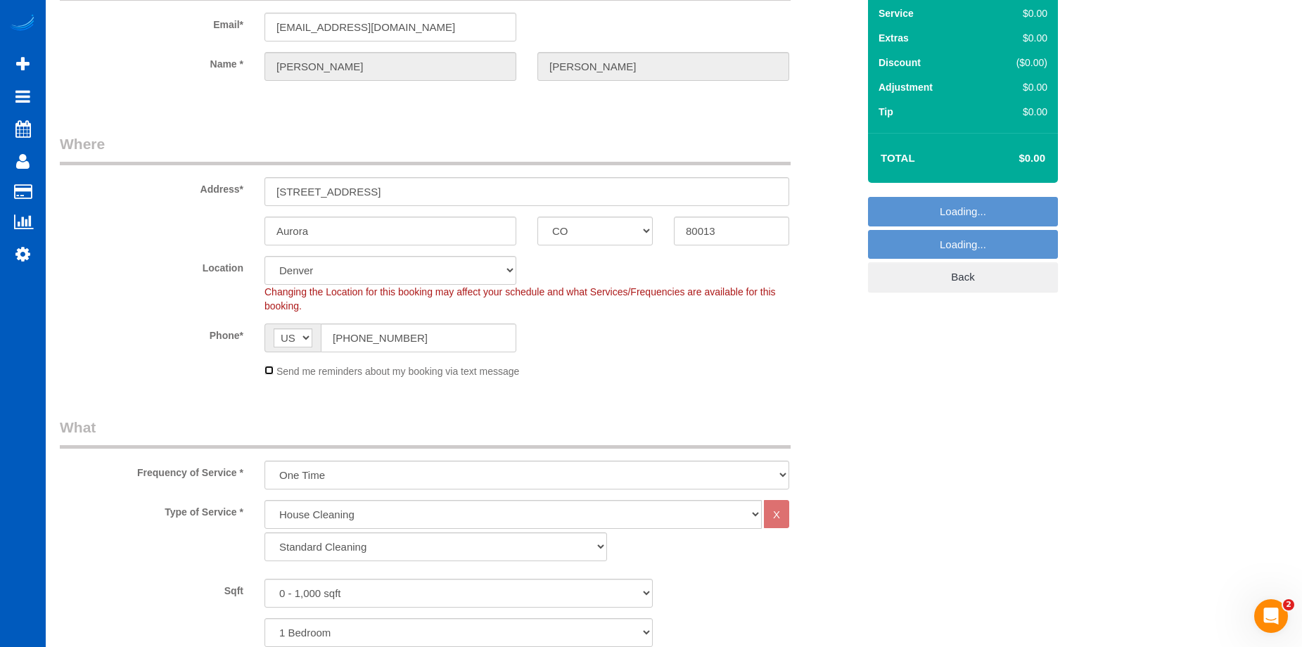
scroll to position [281, 0]
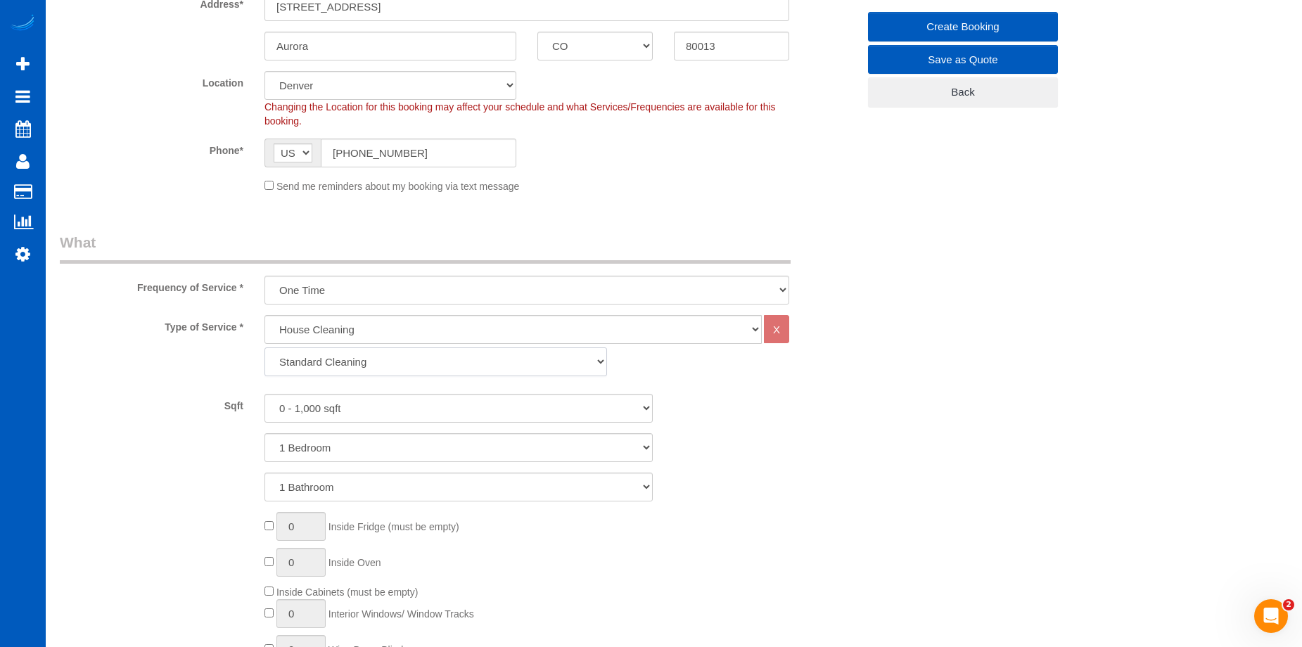
click at [408, 361] on select "Standard Cleaning Deep Cleaning Move In/ Out Cleaning" at bounding box center [436, 362] width 343 height 29
select select "367"
click at [265, 348] on select "Standard Cleaning Deep Cleaning Move In/ Out Cleaning" at bounding box center [436, 362] width 343 height 29
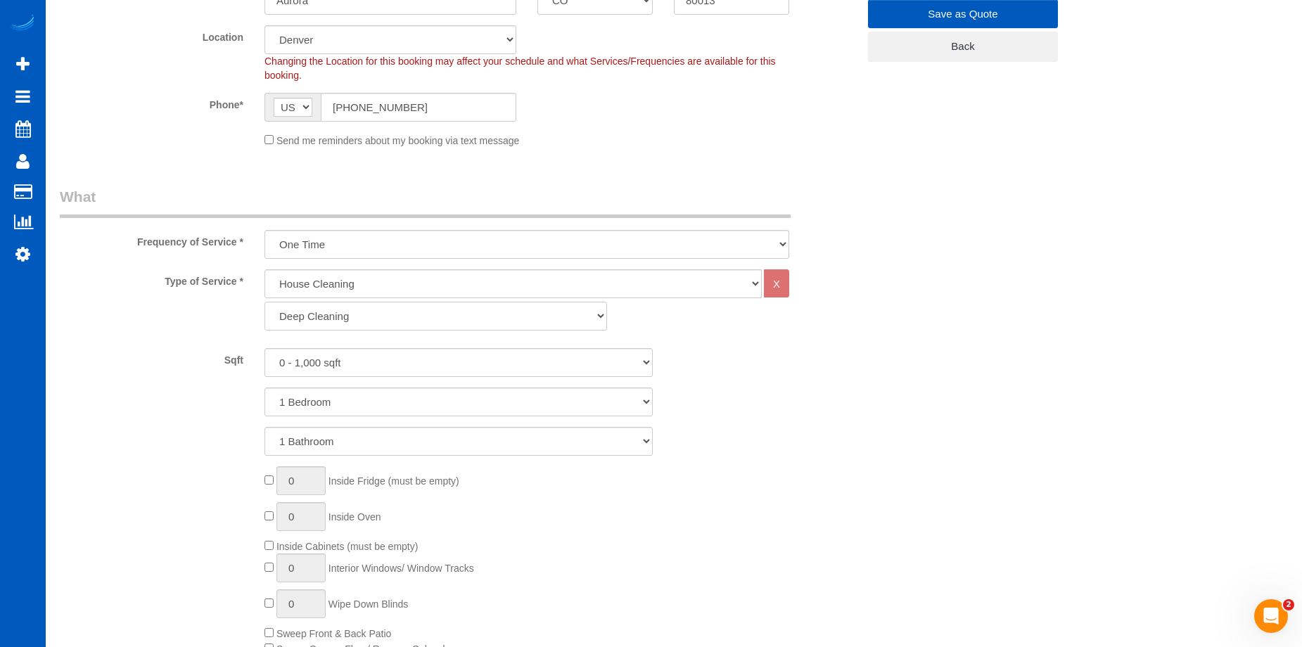
scroll to position [352, 0]
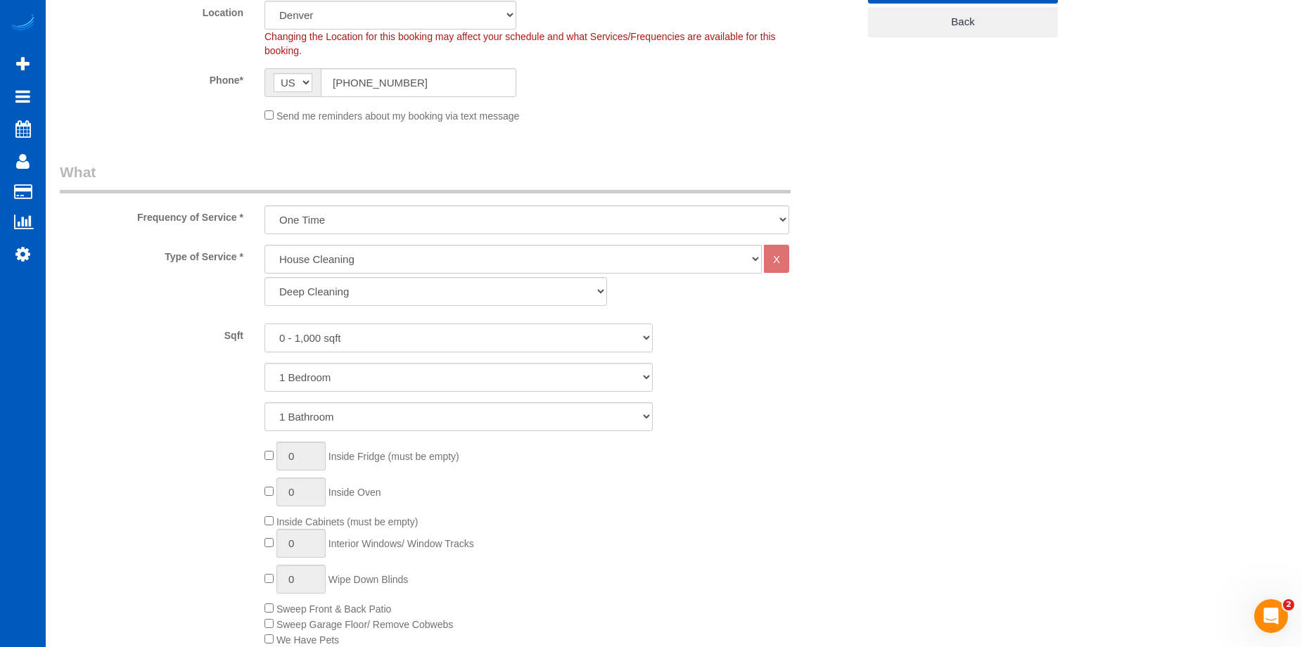
click at [410, 337] on select "0 - 1,000 sqft 1,001 - 1,500 sqft 1,501 - 2,000 sqft 2,001 - 2,500 sqft 2,501 -…" at bounding box center [459, 338] width 388 height 29
select select "3001"
click at [265, 324] on select "0 - 1,000 sqft 1,001 - 1,500 sqft 1,501 - 2,000 sqft 2,001 - 2,500 sqft 2,501 -…" at bounding box center [459, 338] width 388 height 29
drag, startPoint x: 424, startPoint y: 382, endPoint x: 424, endPoint y: 391, distance: 9.1
click at [424, 382] on select "1 Bedroom 2 Bedrooms 3 Bedrooms 4 Bedrooms 5 Bedrooms 6 Bedrooms 7 Bedrooms" at bounding box center [459, 377] width 388 height 29
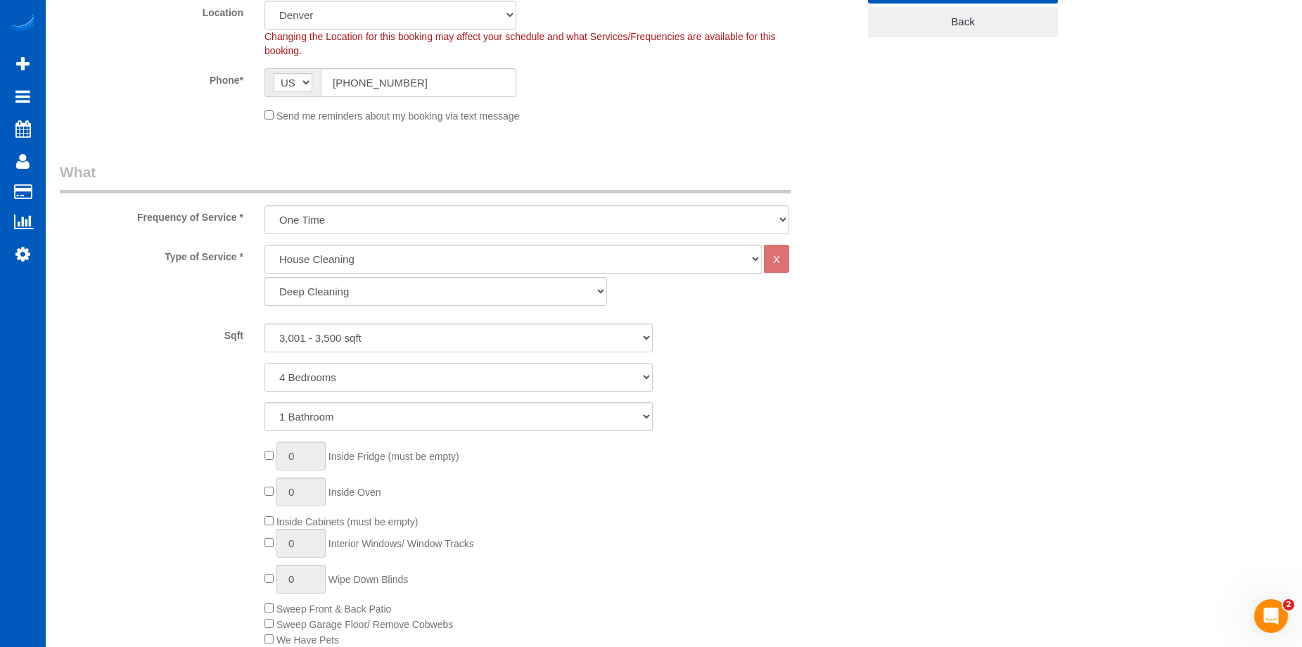
click at [265, 363] on select "1 Bedroom 2 Bedrooms 3 Bedrooms 4 Bedrooms 5 Bedrooms 6 Bedrooms 7 Bedrooms" at bounding box center [459, 377] width 388 height 29
click at [443, 382] on select "1 Bedroom 2 Bedrooms 3 Bedrooms 4 Bedrooms 5 Bedrooms 6 Bedrooms 7 Bedrooms" at bounding box center [459, 377] width 388 height 29
select select "3"
click at [265, 363] on select "1 Bedroom 2 Bedrooms 3 Bedrooms 4 Bedrooms 5 Bedrooms 6 Bedrooms 7 Bedrooms" at bounding box center [459, 377] width 388 height 29
drag, startPoint x: 433, startPoint y: 412, endPoint x: 432, endPoint y: 421, distance: 8.6
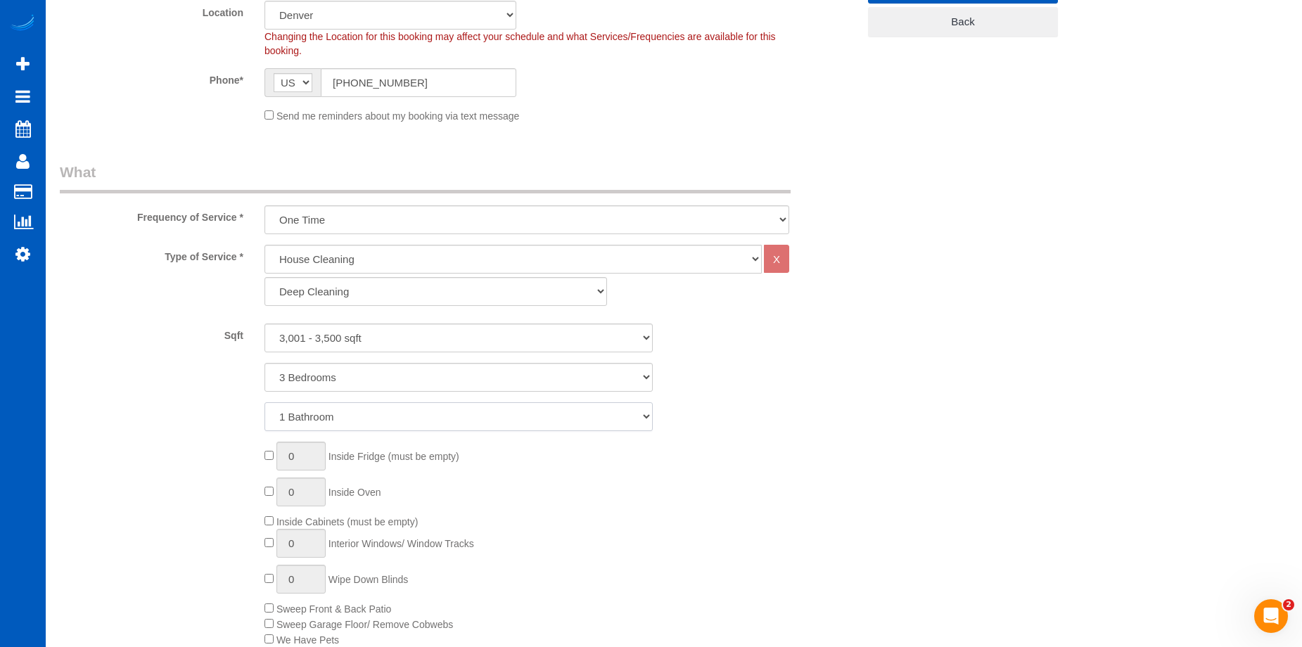
click at [433, 412] on select "1 Bathroom 2 Bathrooms 3 Bathrooms 4 Bathrooms 5 Bathrooms 6 Bathrooms 7 Bathro…" at bounding box center [459, 416] width 388 height 29
select select "3"
click at [265, 402] on select "1 Bathroom 2 Bathrooms 3 Bathrooms 4 Bathrooms 5 Bathrooms 6 Bathrooms 7 Bathro…" at bounding box center [459, 416] width 388 height 29
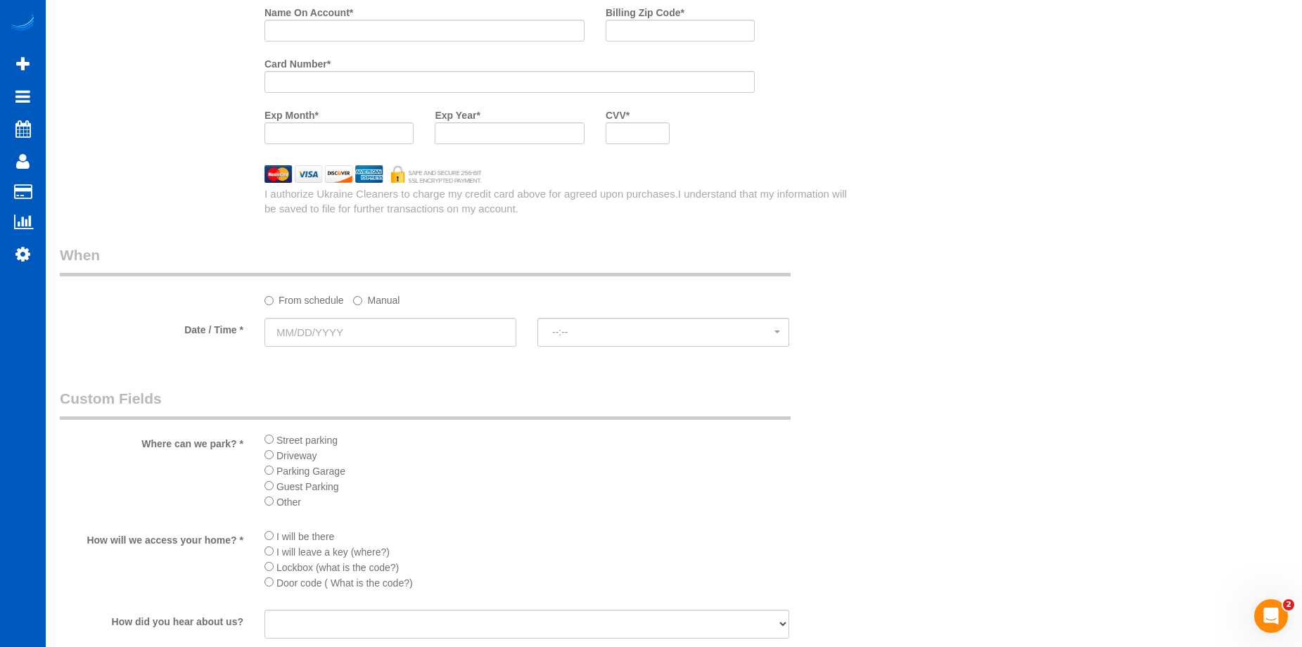
scroll to position [1407, 0]
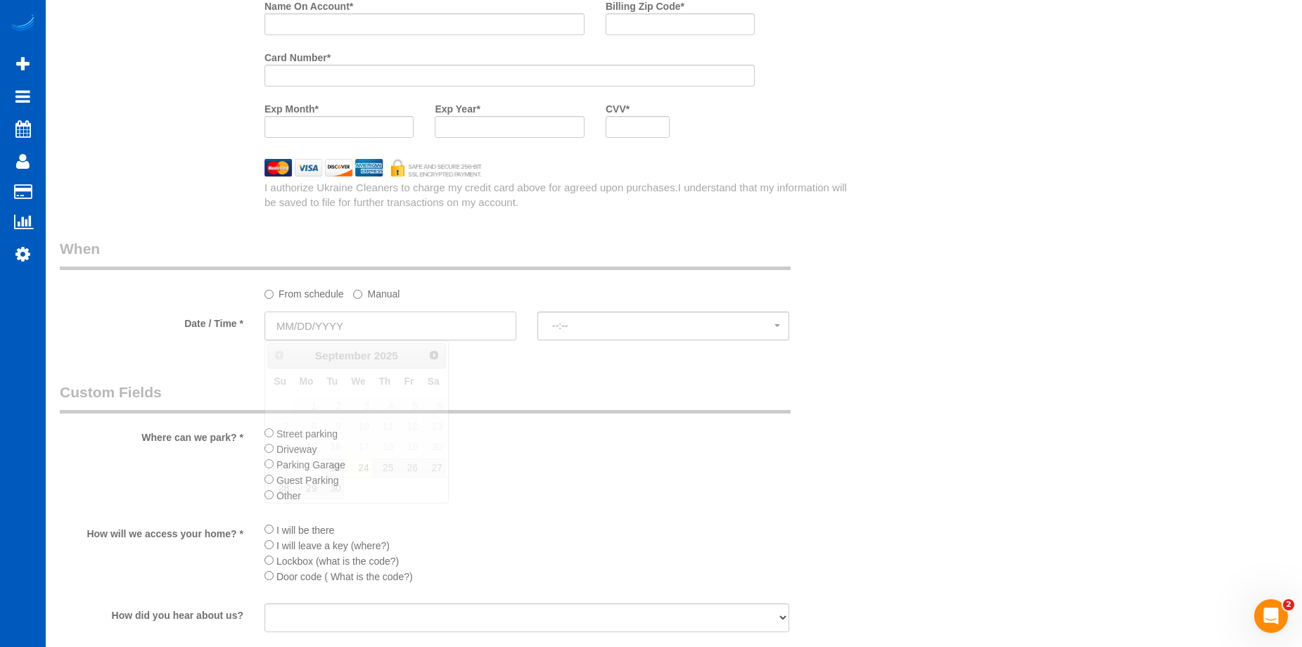
click at [434, 326] on input "text" at bounding box center [391, 326] width 252 height 29
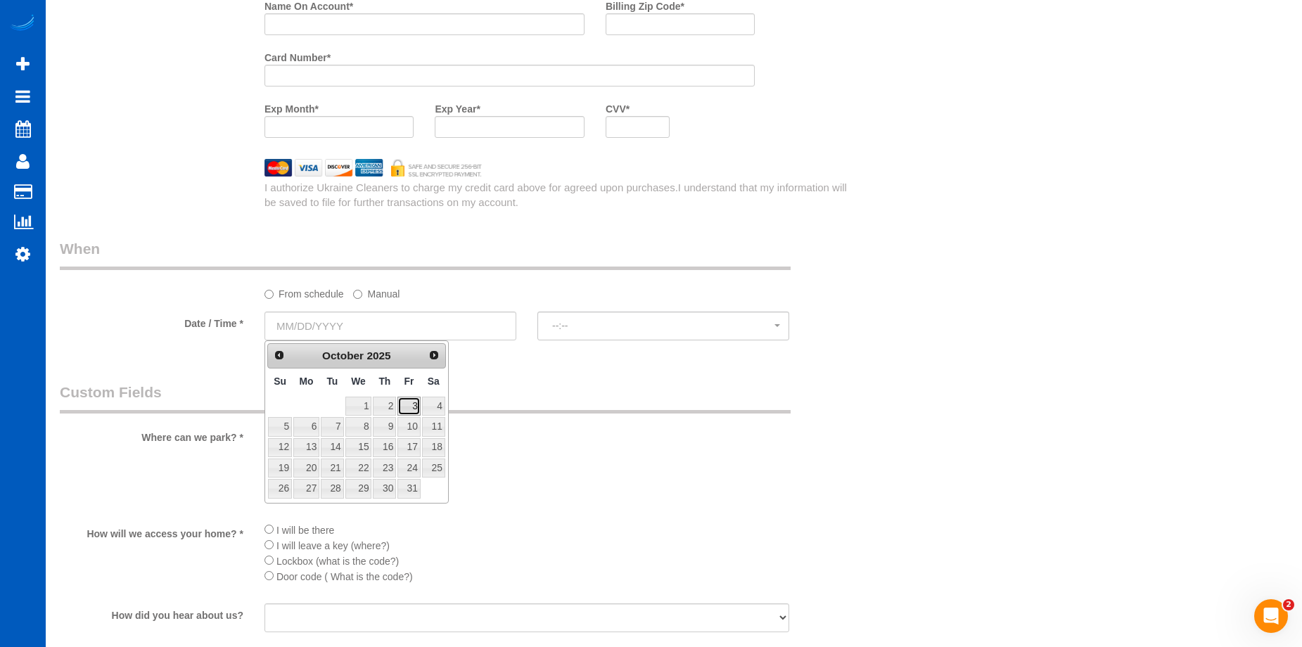
click at [417, 405] on link "3" at bounding box center [409, 406] width 23 height 19
type input "[DATE]"
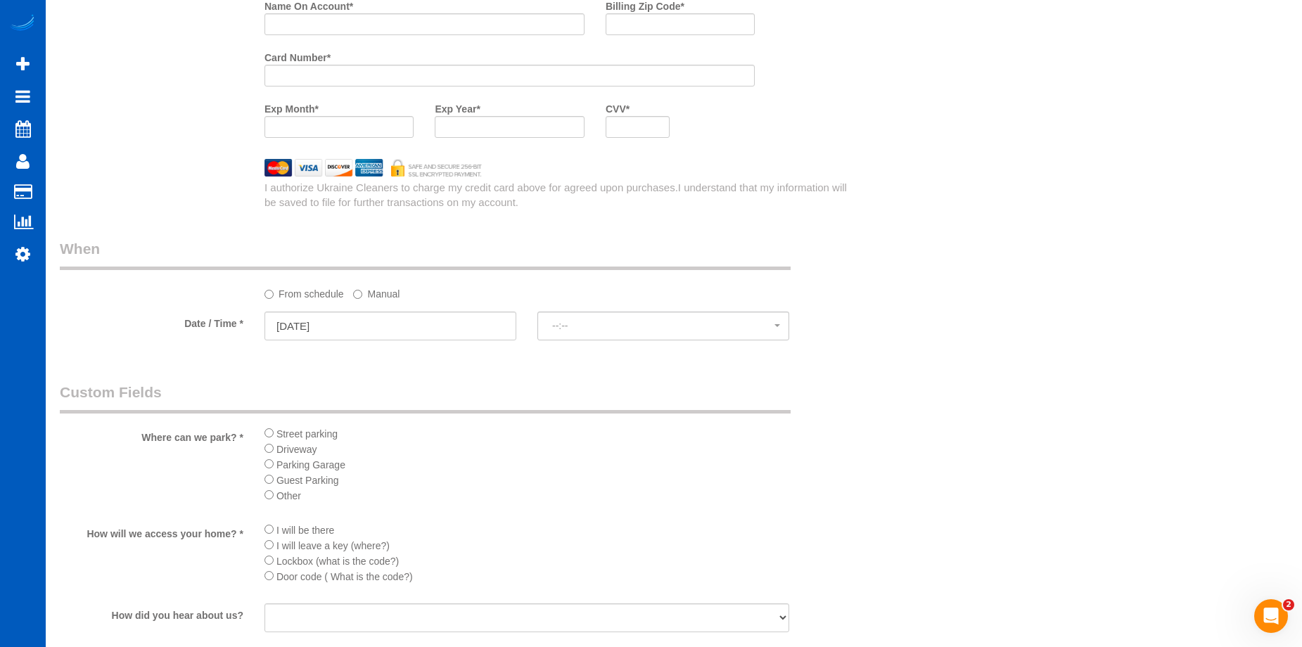
select select "spot1"
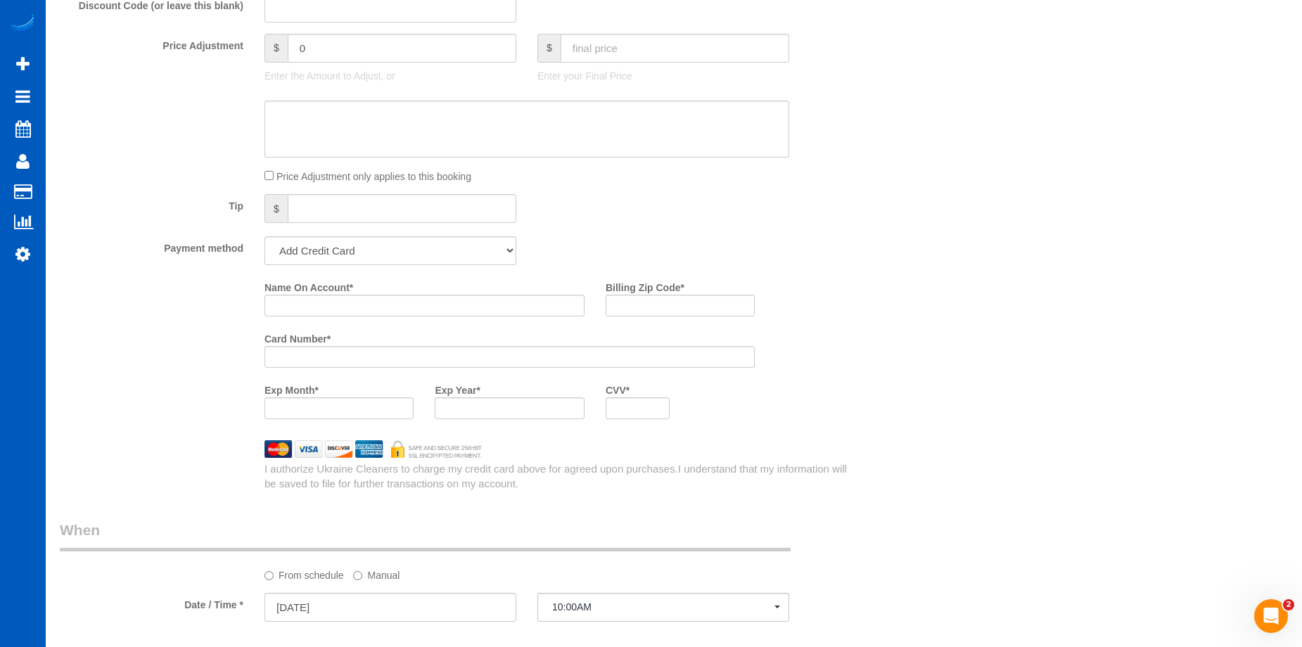
scroll to position [985, 0]
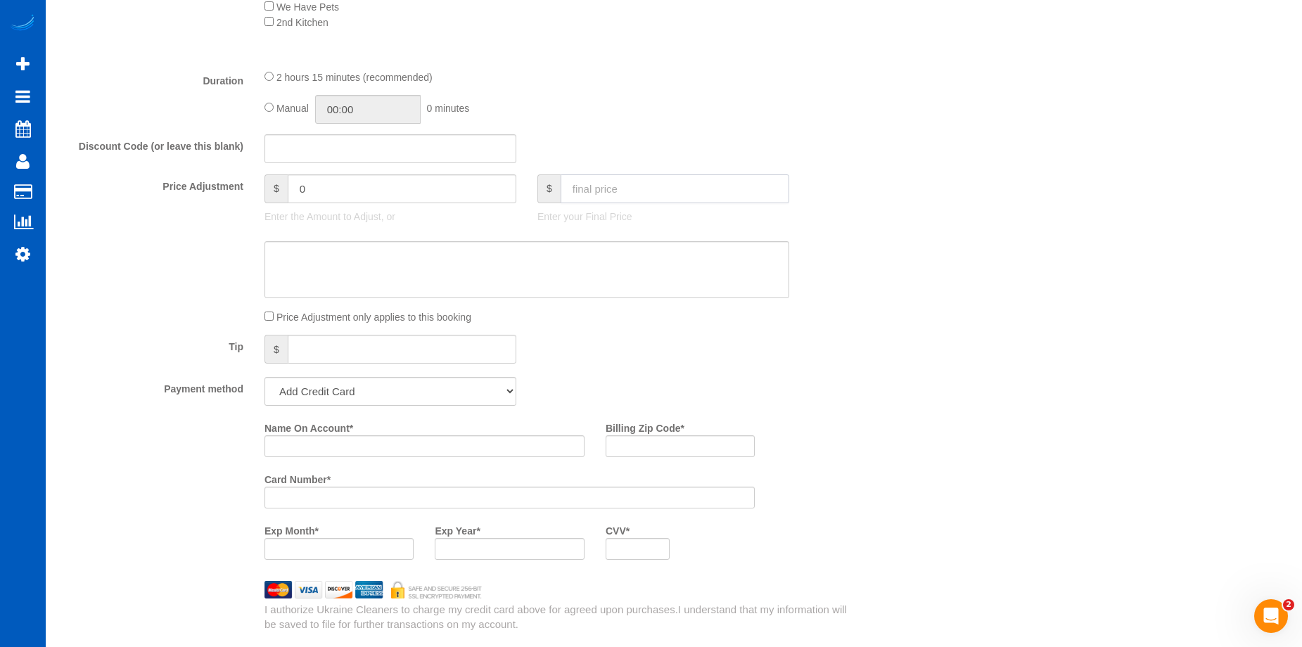
click at [648, 197] on input "text" at bounding box center [675, 188] width 229 height 29
type input "150"
click at [597, 265] on textarea at bounding box center [527, 270] width 525 height 58
type textarea "Hourl"
type input "-309"
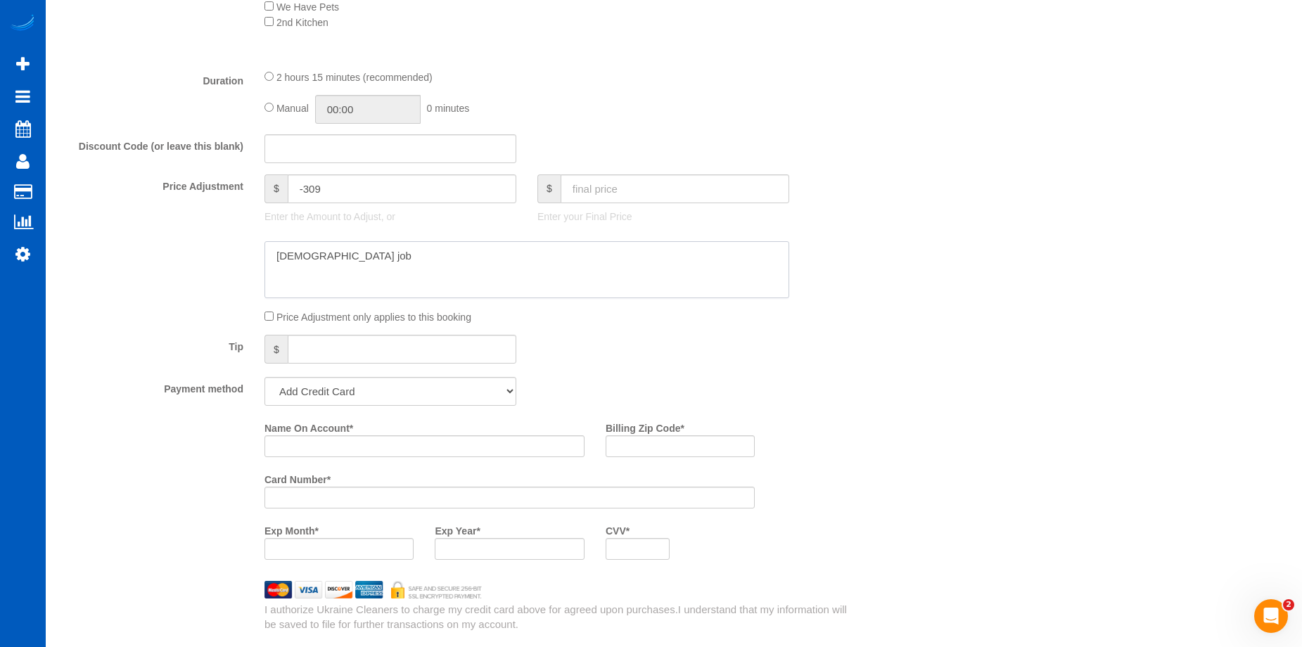
type textarea "[DEMOGRAPHIC_DATA] job"
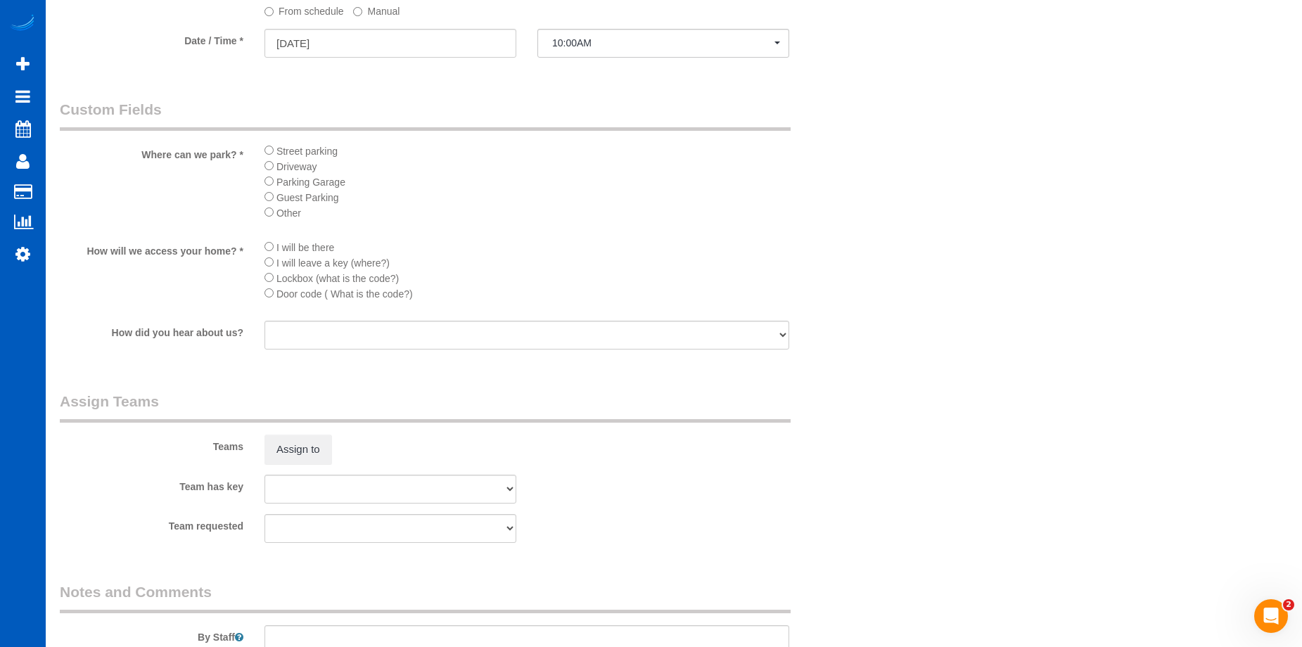
scroll to position [1759, 0]
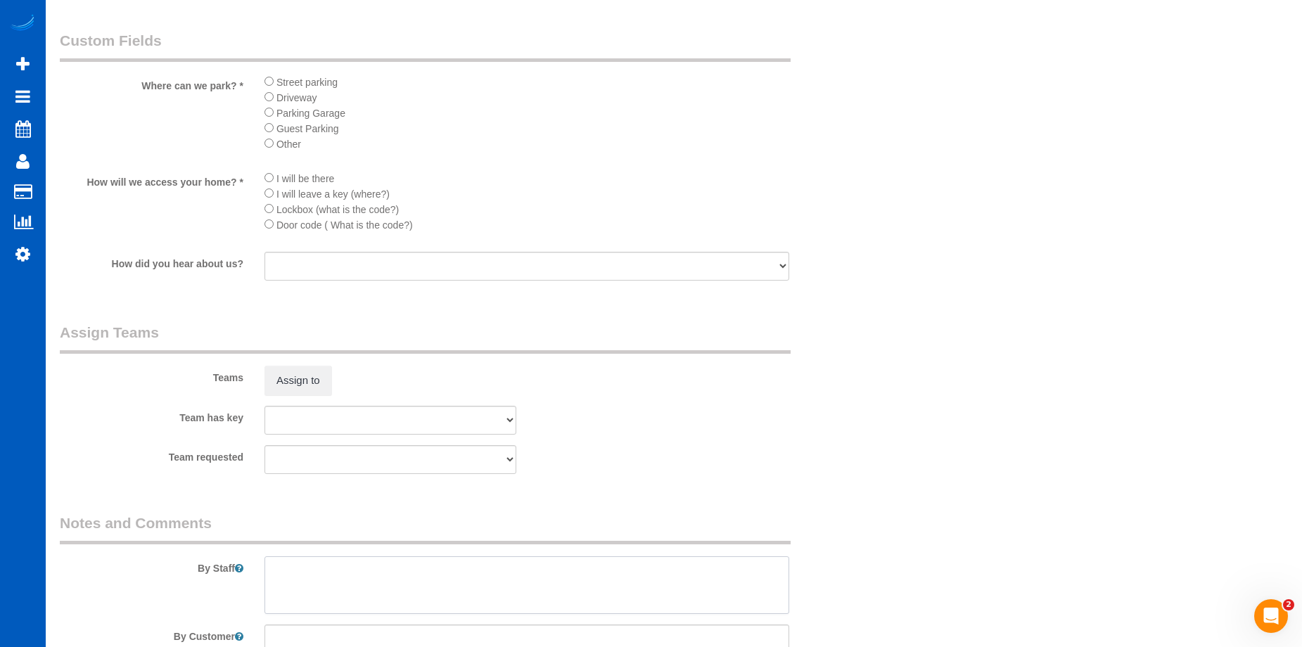
click at [445, 581] on textarea at bounding box center [527, 586] width 525 height 58
click at [484, 592] on textarea at bounding box center [527, 586] width 525 height 58
paste textarea "Hourly job; deep clean of basement floor. Areas of focus: Vacuum very thoroughl…"
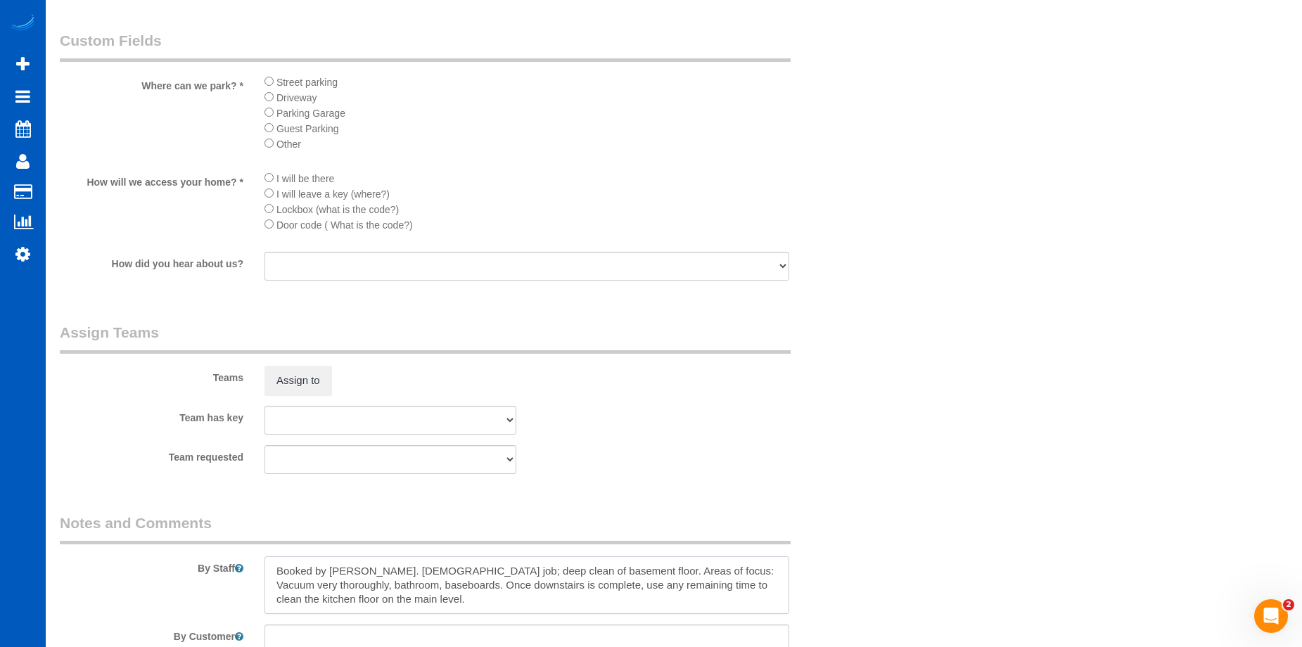
click at [404, 572] on textarea at bounding box center [527, 586] width 525 height 58
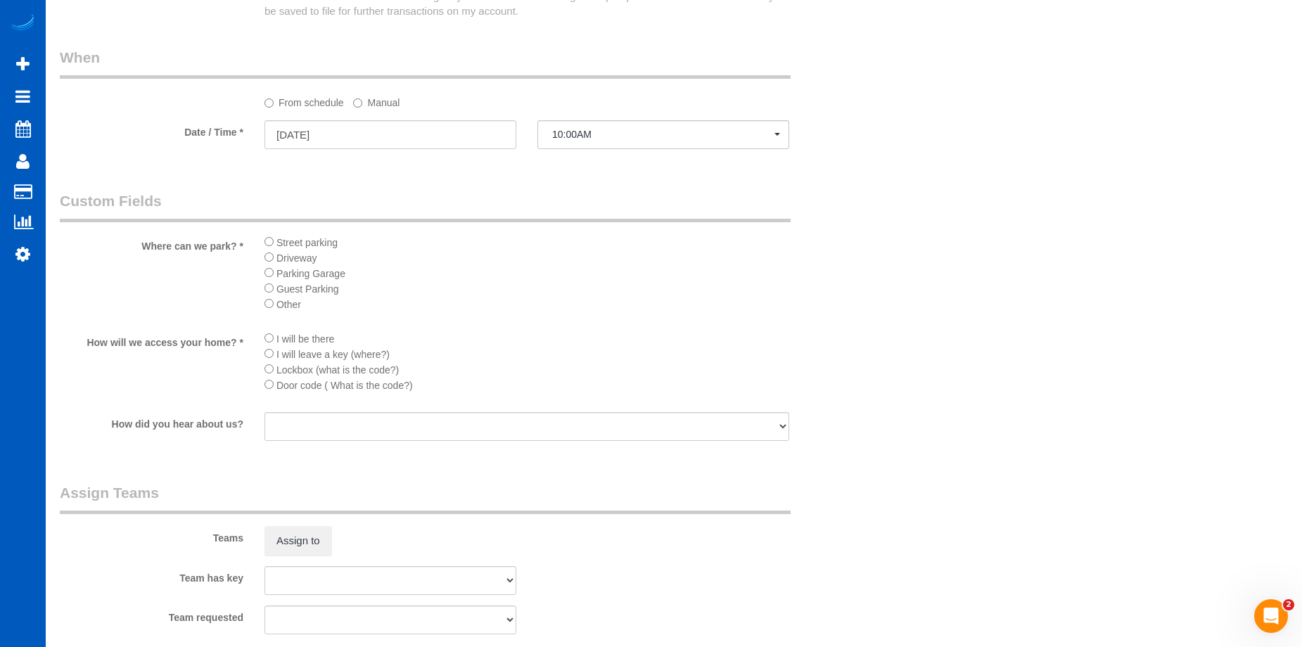
scroll to position [1689, 0]
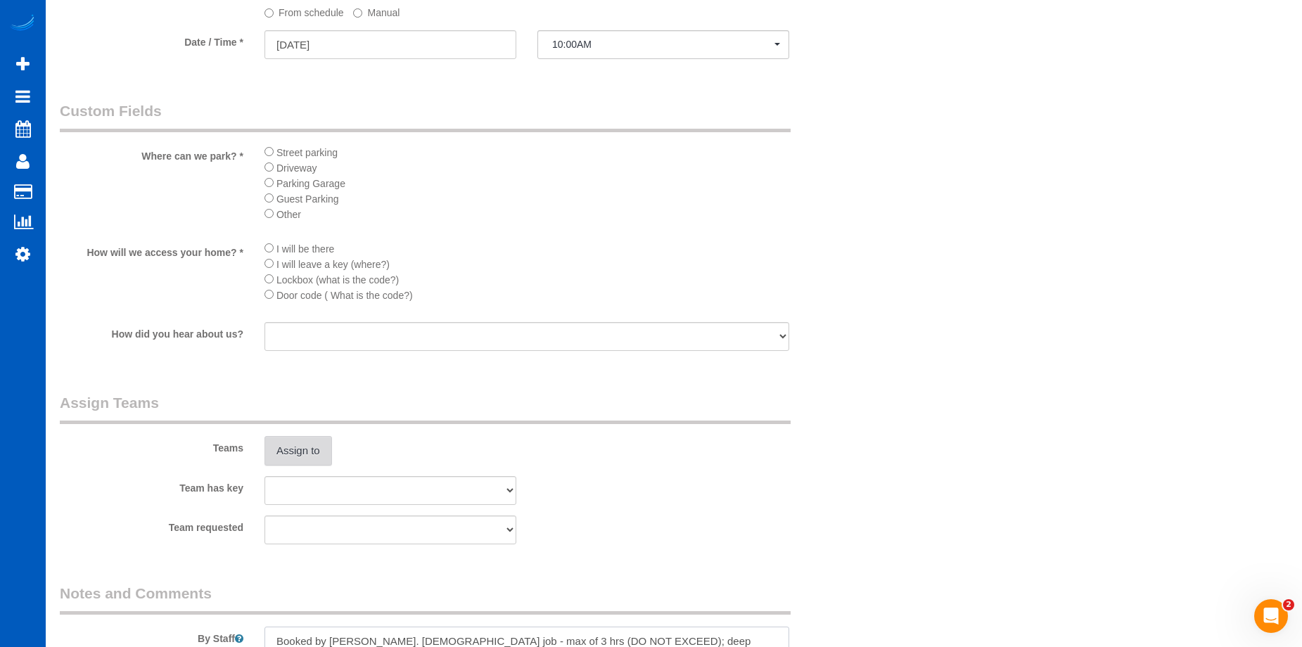
type textarea "Booked by [PERSON_NAME]. [DEMOGRAPHIC_DATA] job - max of 3 hrs (DO NOT EXCEED);…"
click at [281, 442] on button "Assign to" at bounding box center [299, 451] width 68 height 30
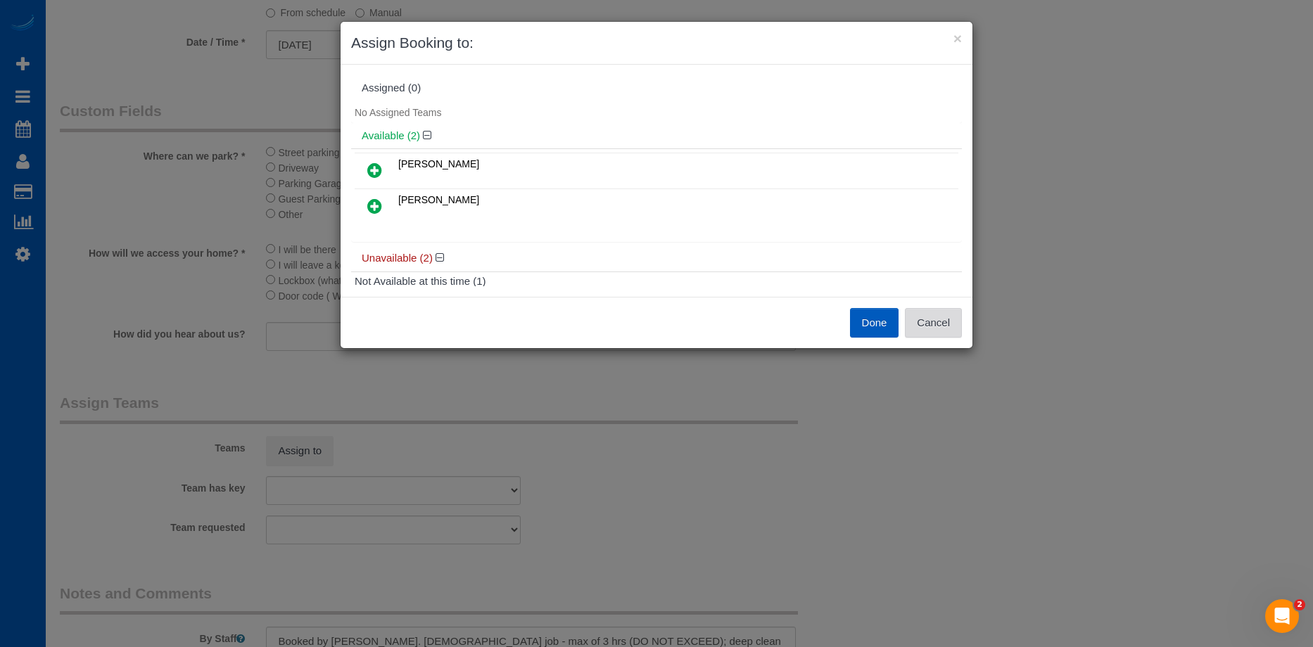
click at [943, 325] on button "Cancel" at bounding box center [933, 323] width 57 height 30
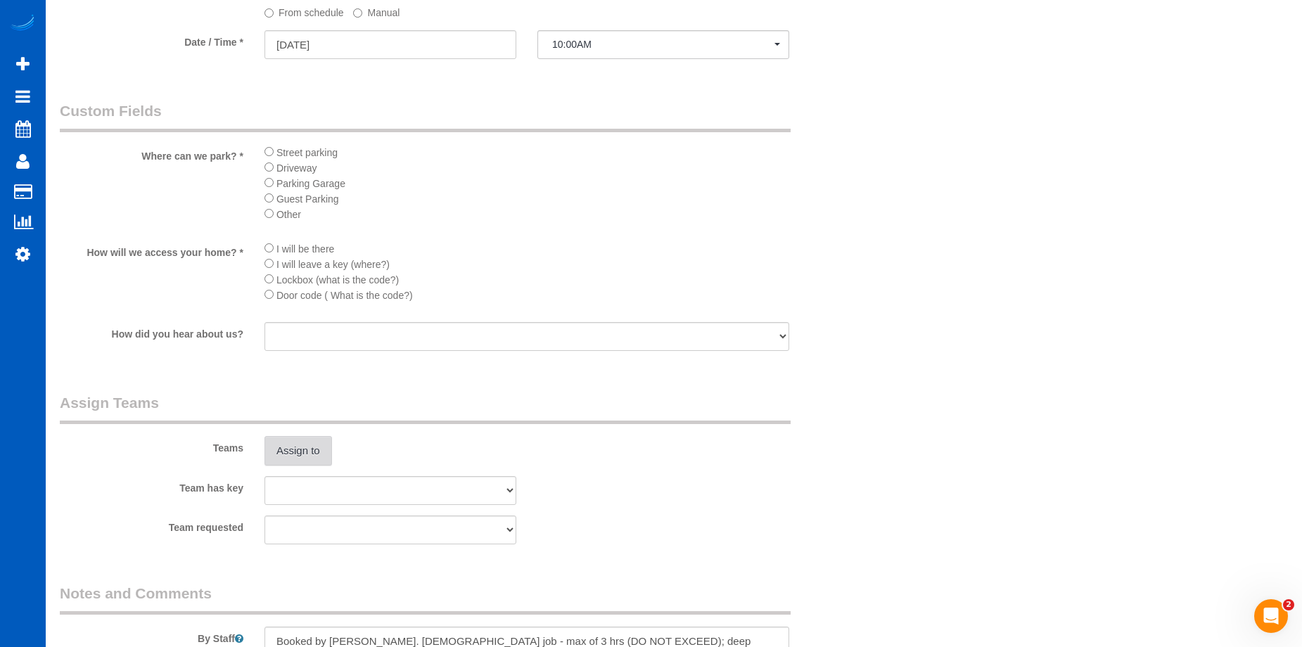
click at [300, 440] on button "Assign to" at bounding box center [299, 451] width 68 height 30
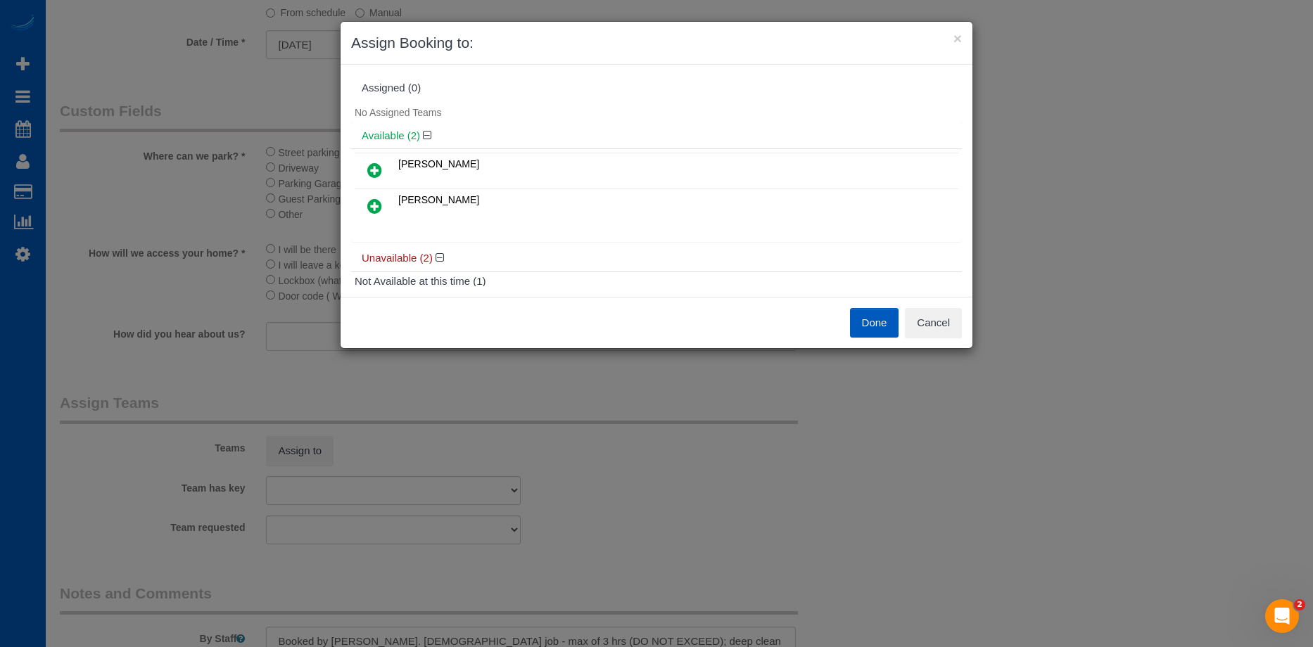
click at [374, 173] on icon at bounding box center [374, 170] width 15 height 17
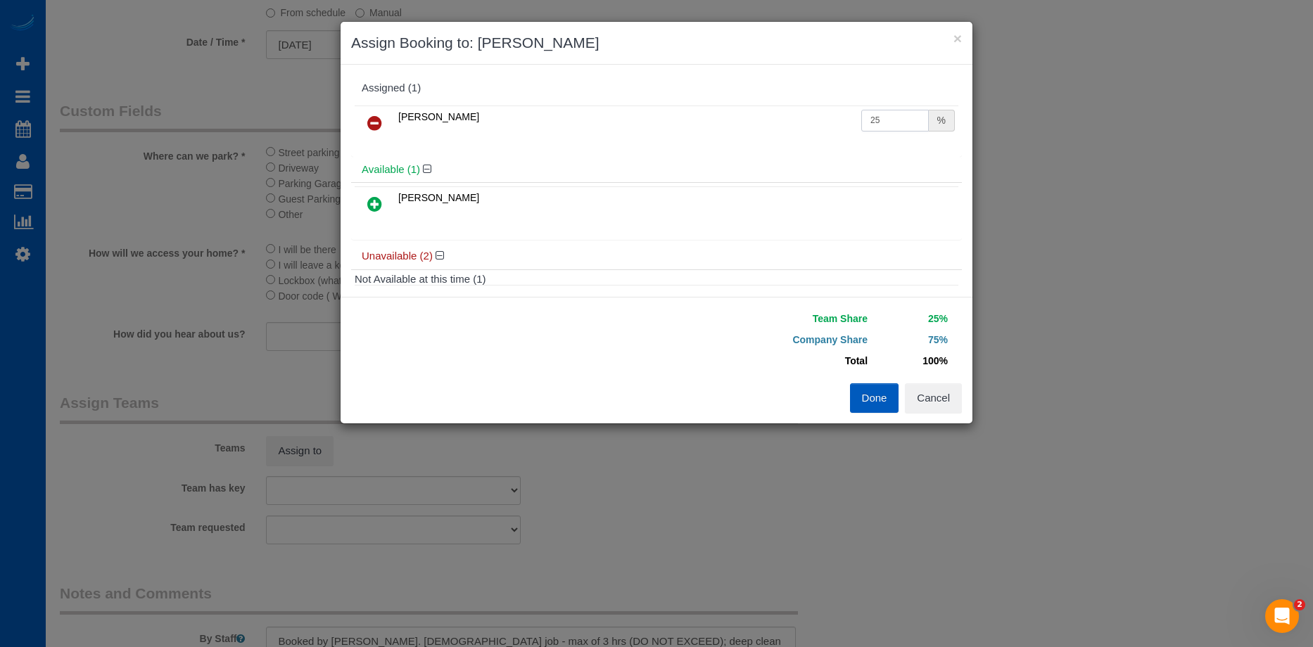
click at [886, 116] on input "25" at bounding box center [895, 121] width 68 height 22
drag, startPoint x: 892, startPoint y: 113, endPoint x: 797, endPoint y: 108, distance: 95.1
click at [797, 108] on tr "Natalia Dunn 25 %" at bounding box center [657, 124] width 604 height 36
type input "54"
click at [885, 402] on button "Done" at bounding box center [874, 398] width 49 height 30
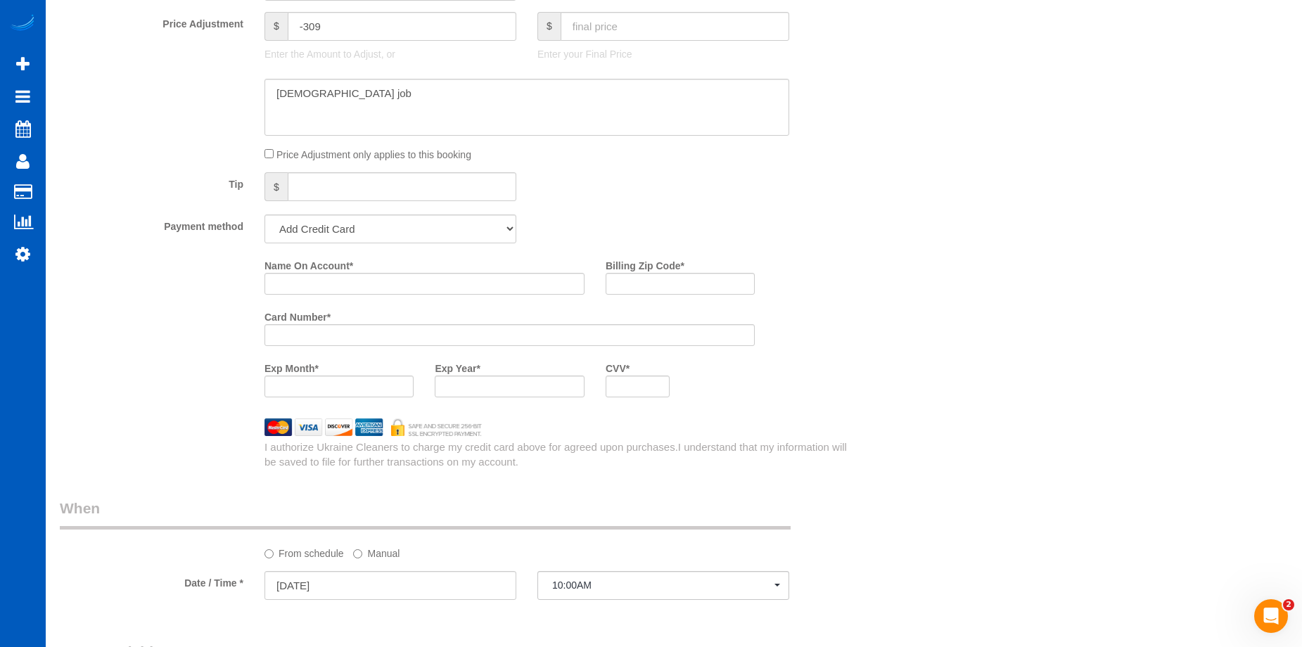
scroll to position [1138, 0]
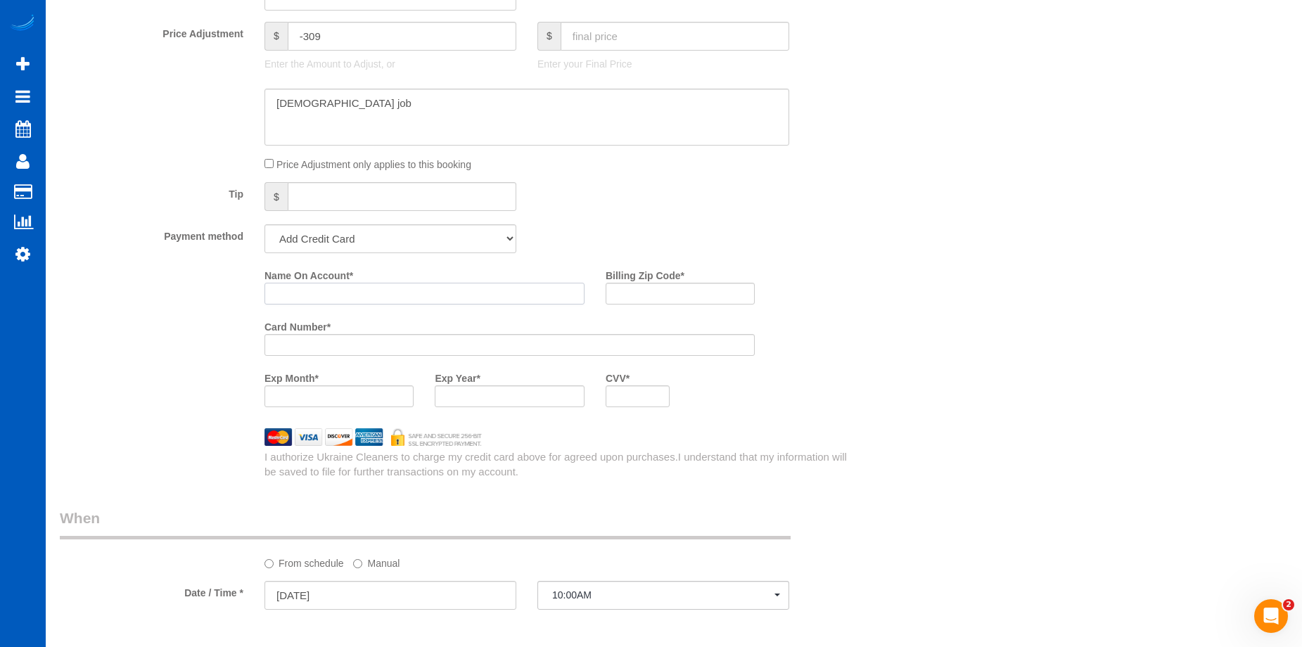
click at [334, 297] on input "Name On Account *" at bounding box center [425, 294] width 320 height 22
paste input "Diane D Cheatwood"
type input "Diane D Cheatwood"
drag, startPoint x: 640, startPoint y: 296, endPoint x: 587, endPoint y: 300, distance: 53.7
click at [640, 296] on input "Billing Zip Code *" at bounding box center [680, 294] width 149 height 22
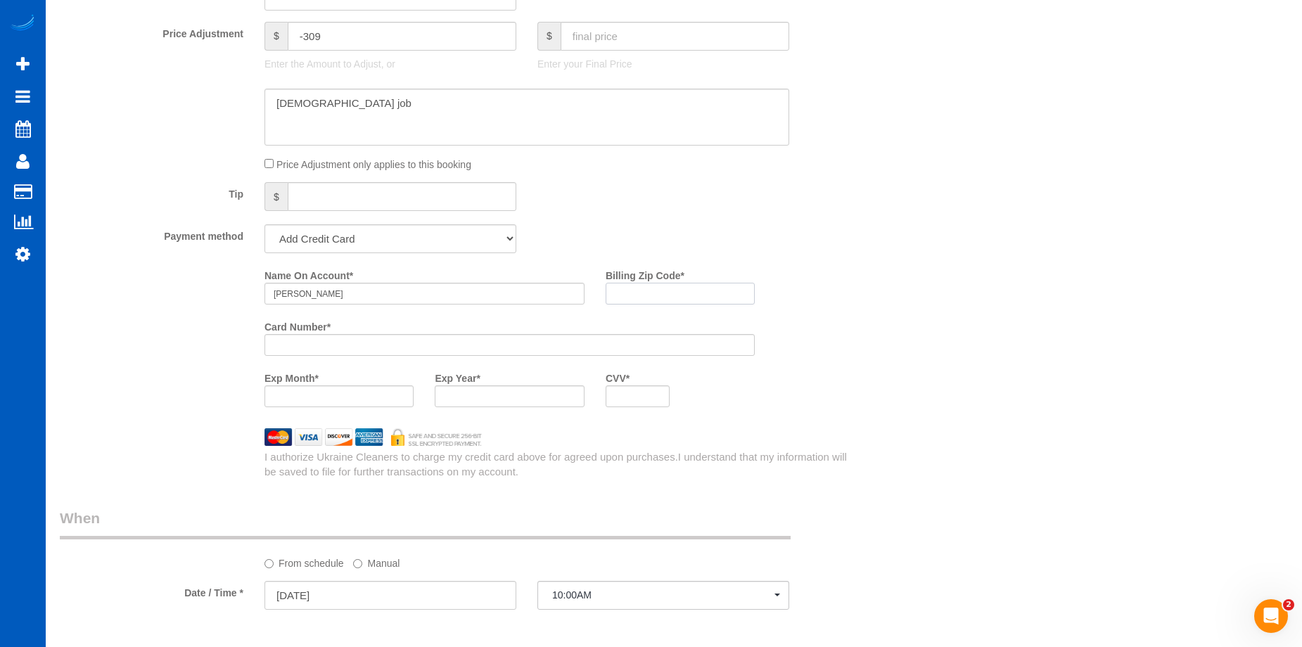
paste input "80013"
type input "80013"
click at [356, 404] on div at bounding box center [339, 397] width 149 height 22
click at [823, 391] on div "Name On Account * Diane D Cheatwood Billing Zip Code * 80013 Card Number * Exp …" at bounding box center [561, 341] width 614 height 154
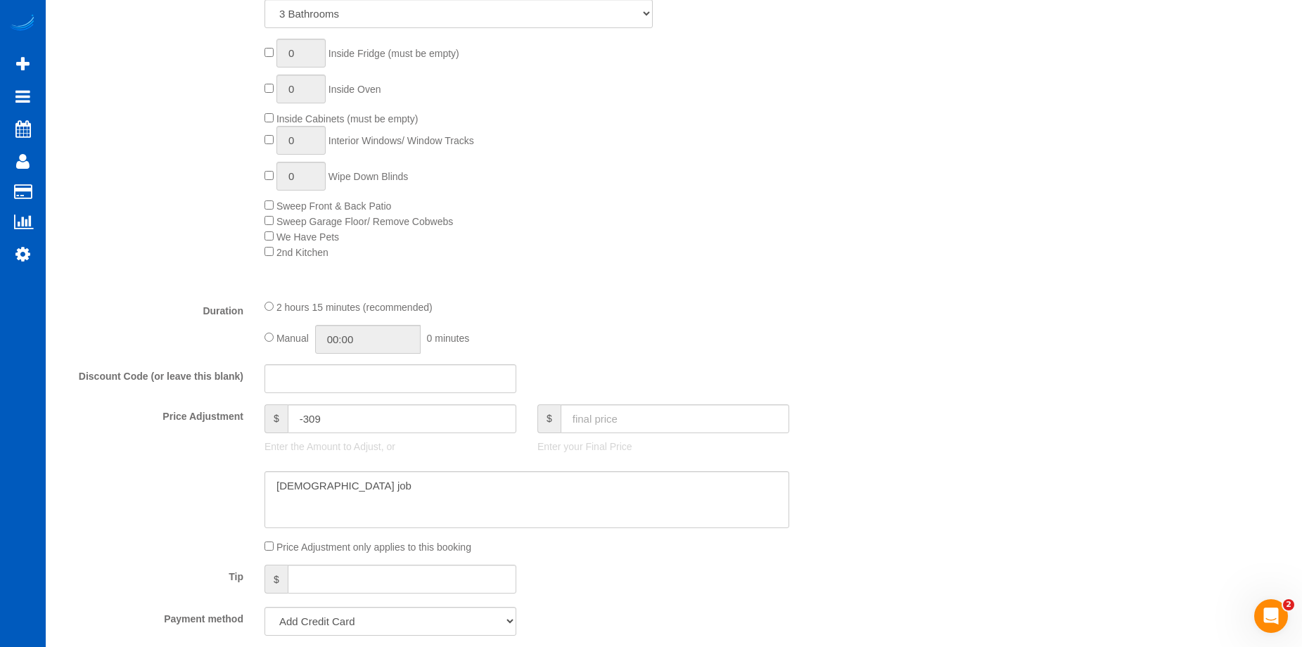
scroll to position [575, 0]
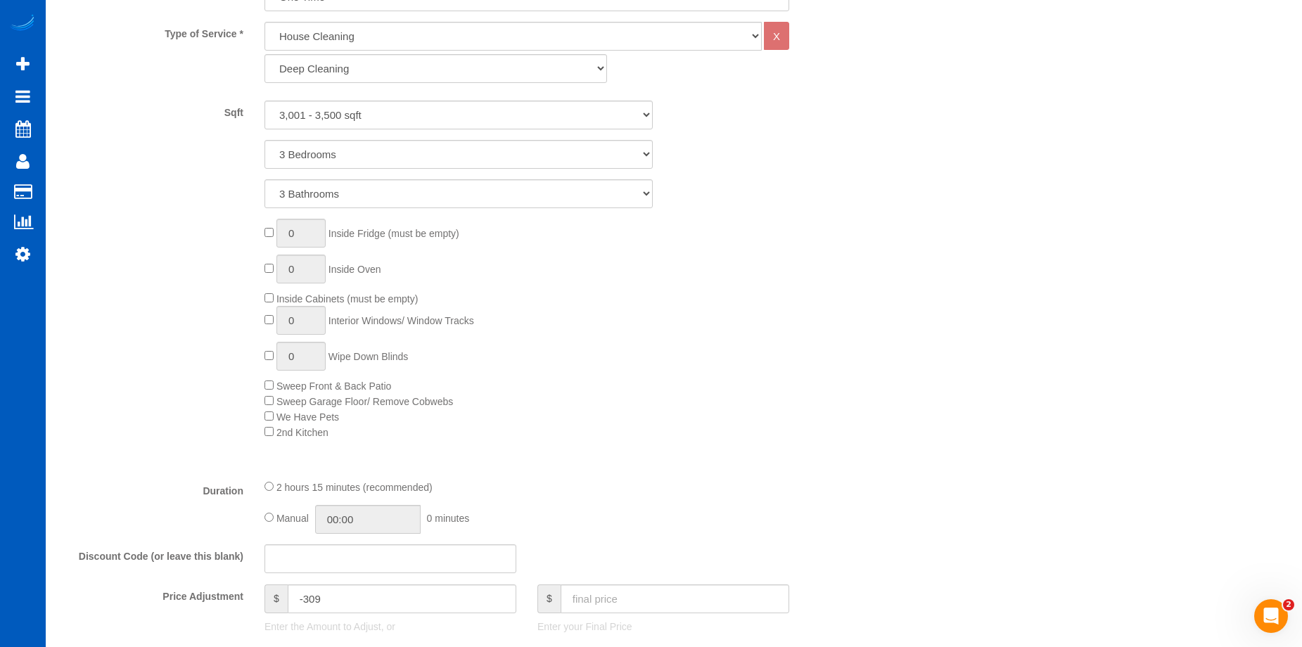
click at [263, 523] on div "2 hours 15 minutes (recommended) Manual 00:00 0 minutes" at bounding box center [527, 506] width 546 height 55
click at [381, 524] on input "02:15" at bounding box center [368, 519] width 106 height 29
type input "03:00"
click at [341, 583] on li "03:00" at bounding box center [352, 583] width 63 height 18
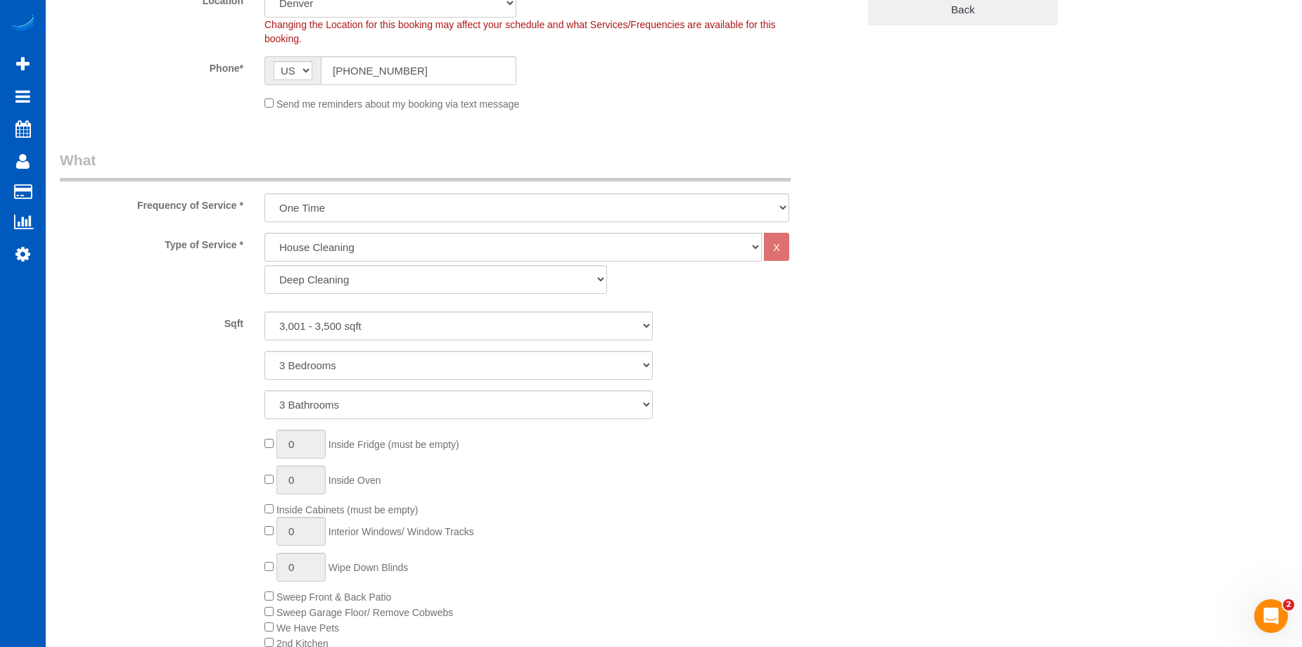
select select "spot12"
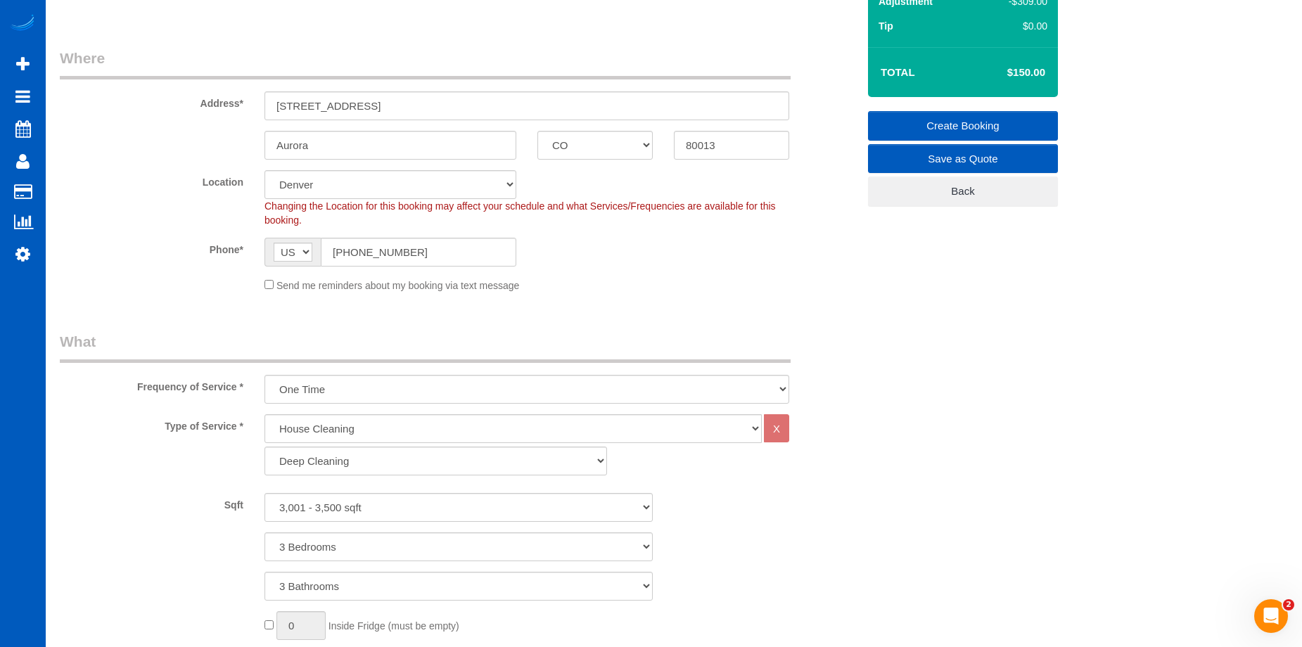
scroll to position [82, 0]
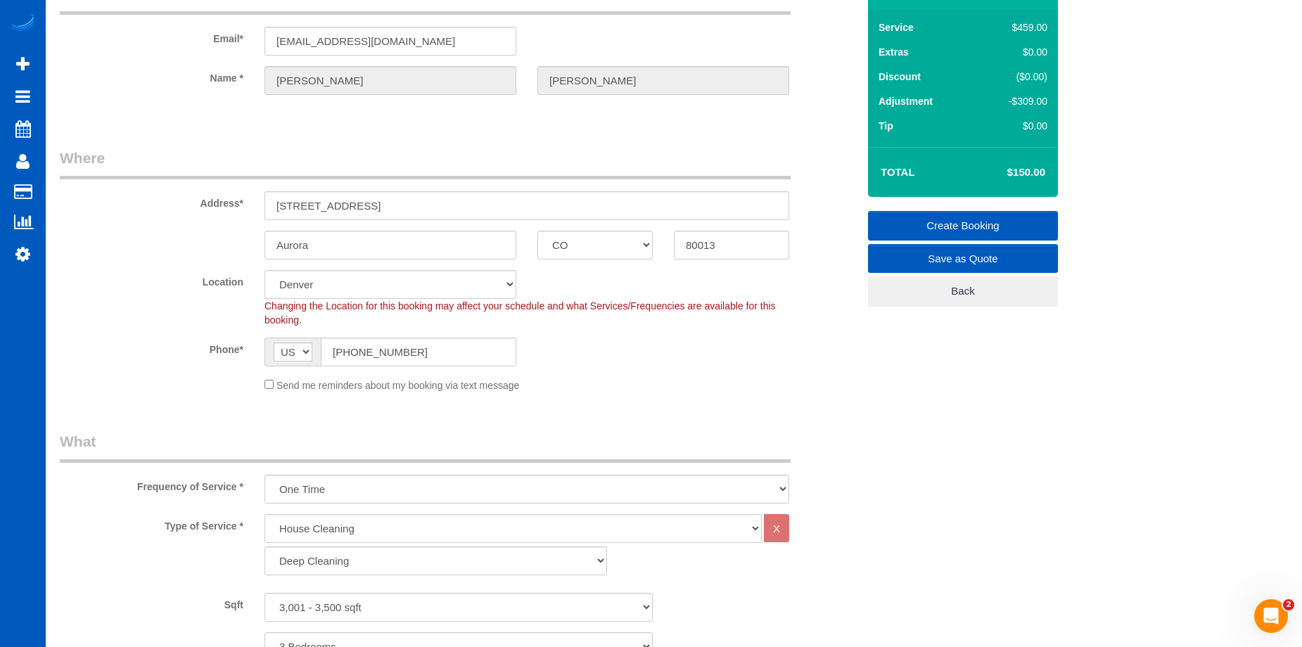
click at [933, 220] on link "Create Booking" at bounding box center [963, 226] width 190 height 30
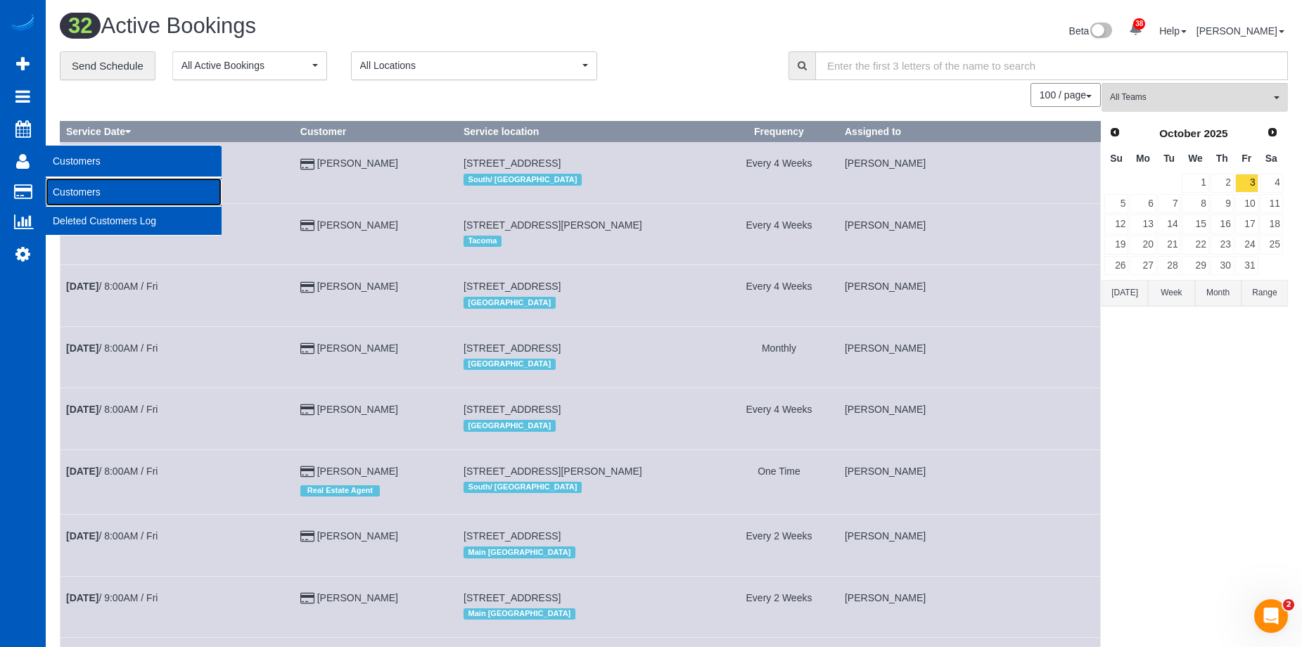
click at [79, 191] on link "Customers" at bounding box center [134, 192] width 176 height 28
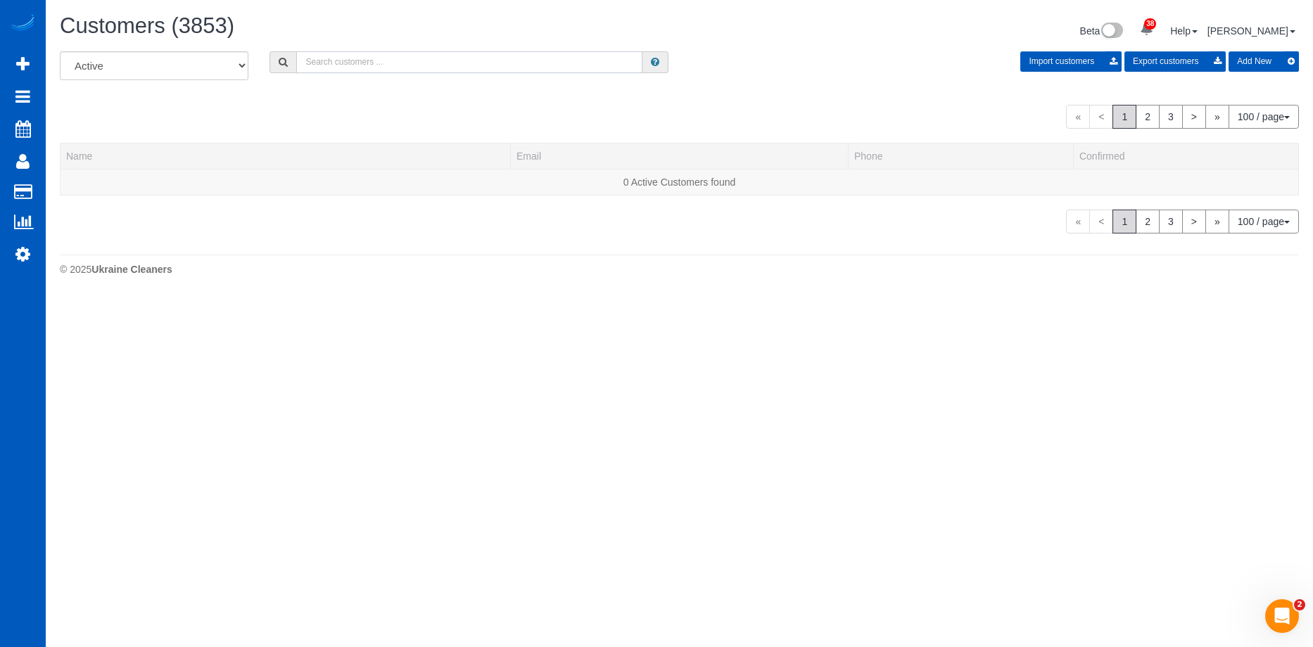
click at [329, 65] on input "text" at bounding box center [469, 62] width 346 height 22
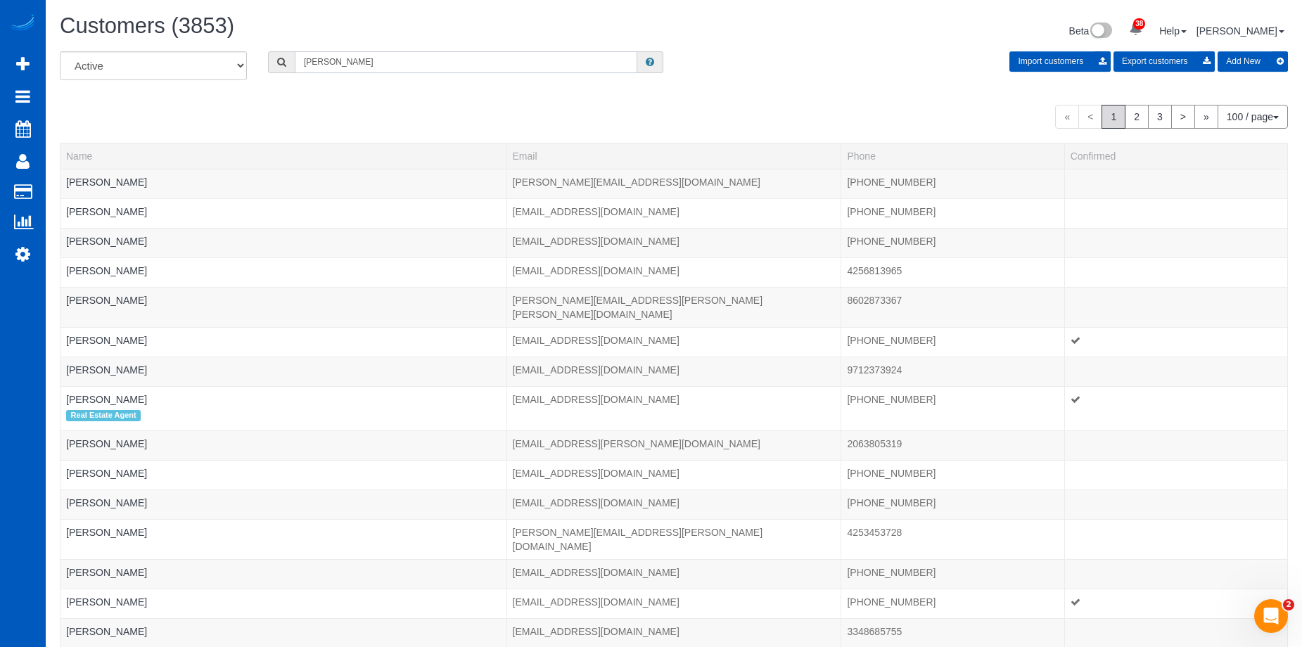
type input "Erik Garcia"
click at [387, 58] on input "Erik Garcia" at bounding box center [466, 62] width 343 height 22
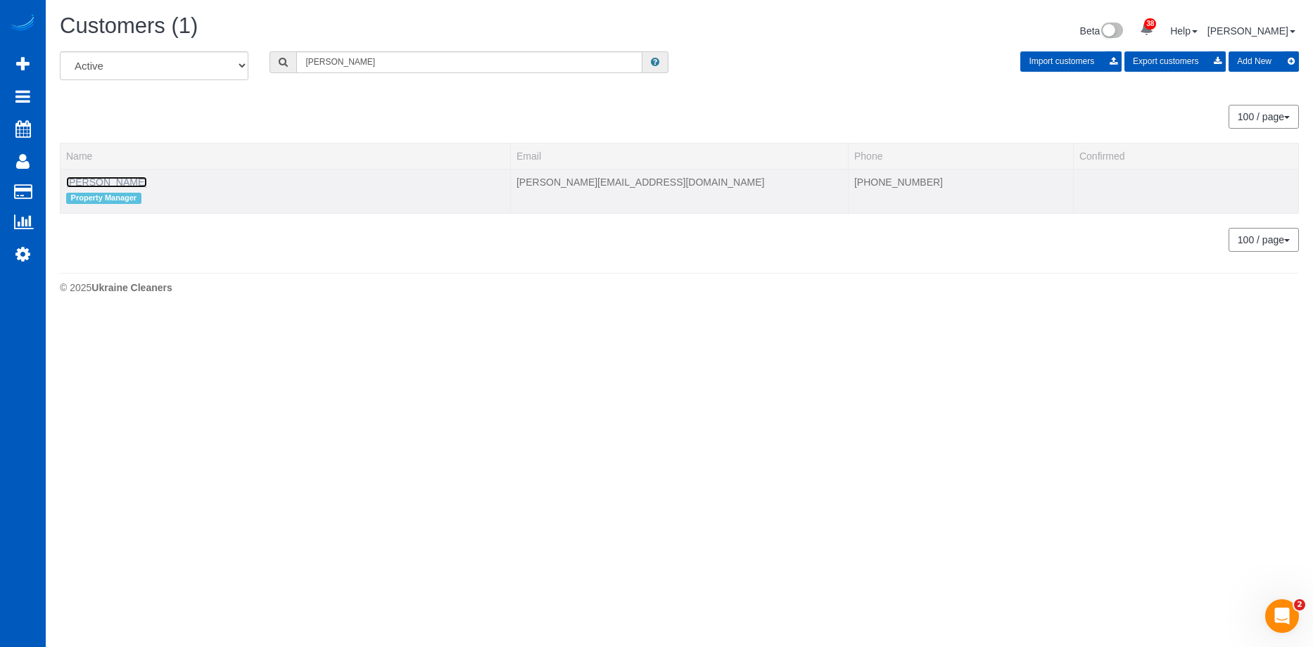
click at [106, 185] on link "Erik Garcia" at bounding box center [106, 182] width 81 height 11
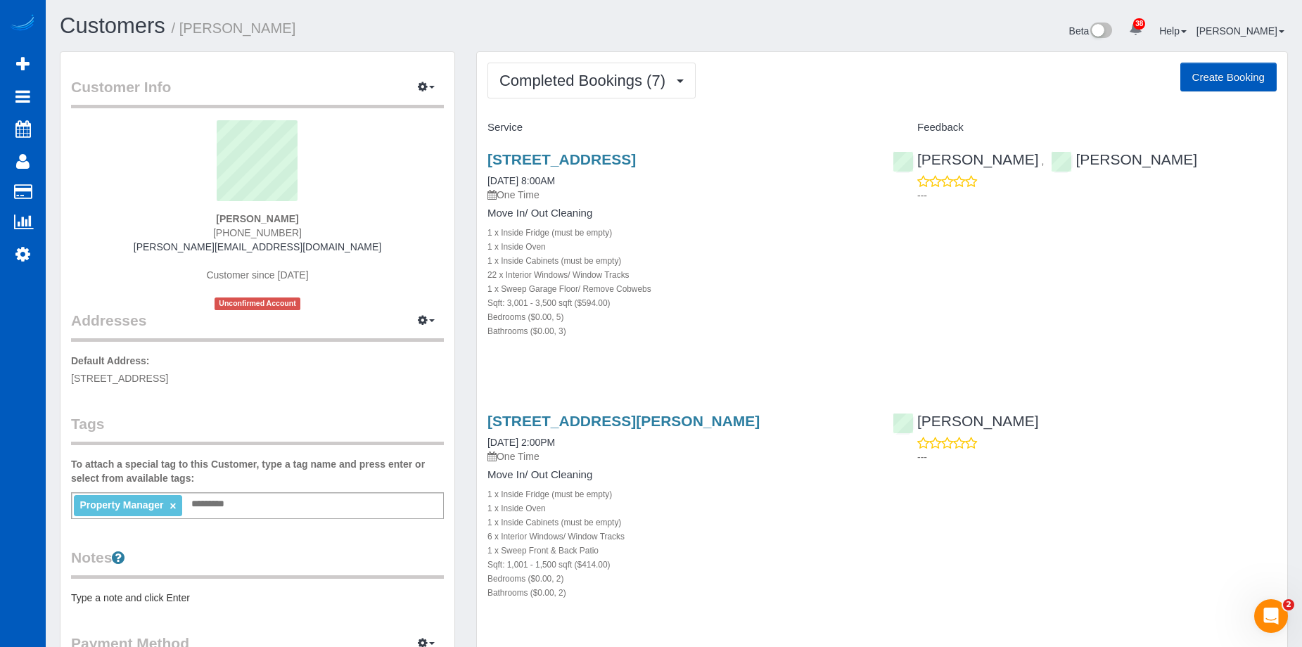
click at [1210, 73] on button "Create Booking" at bounding box center [1229, 78] width 96 height 30
select select "WA"
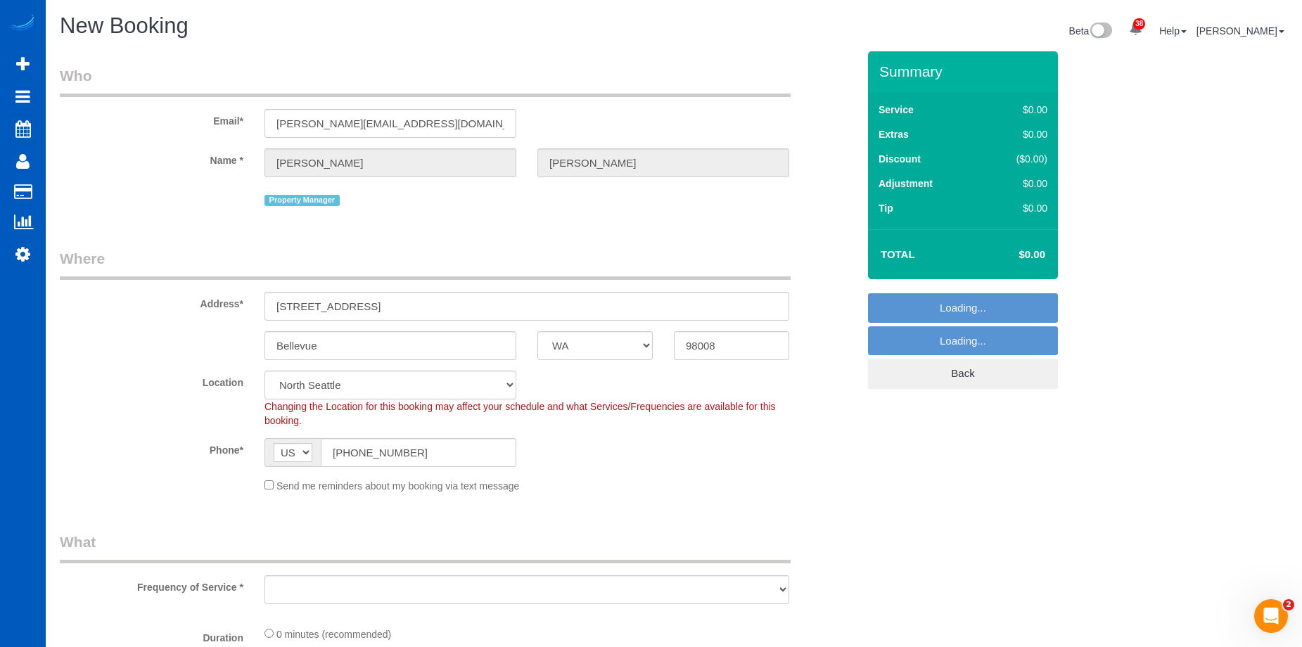
select select "object:6770"
select select "199"
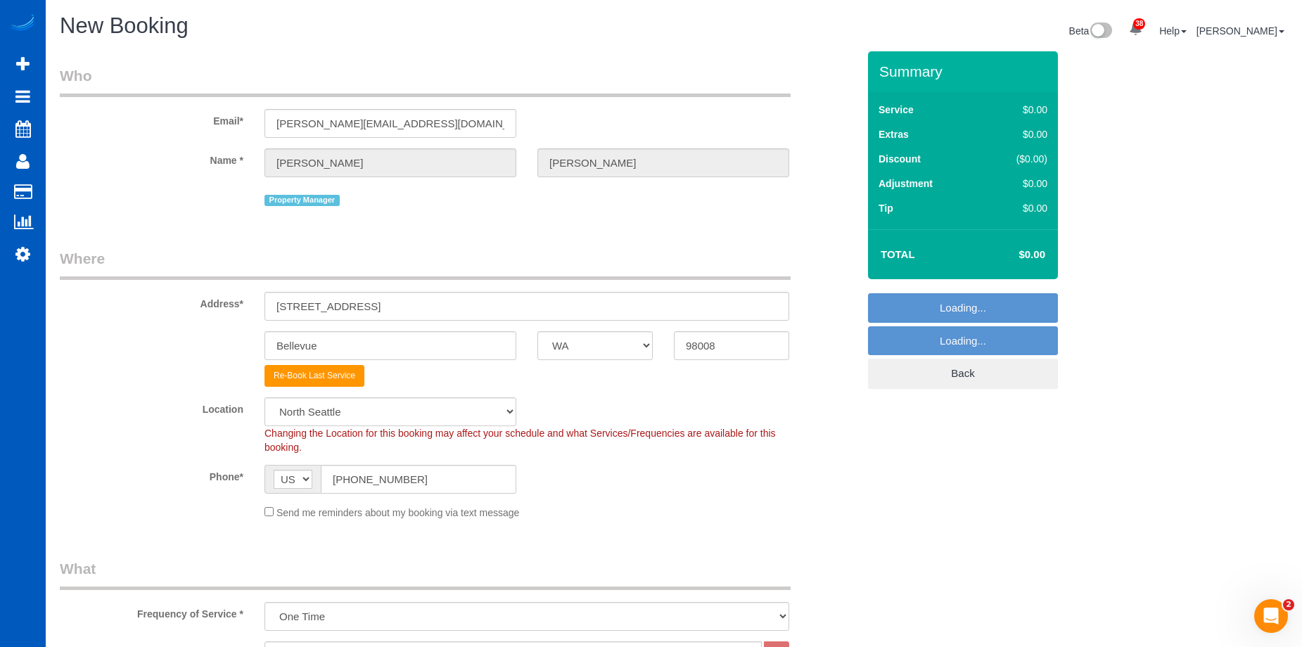
select select "69"
select select "object:7008"
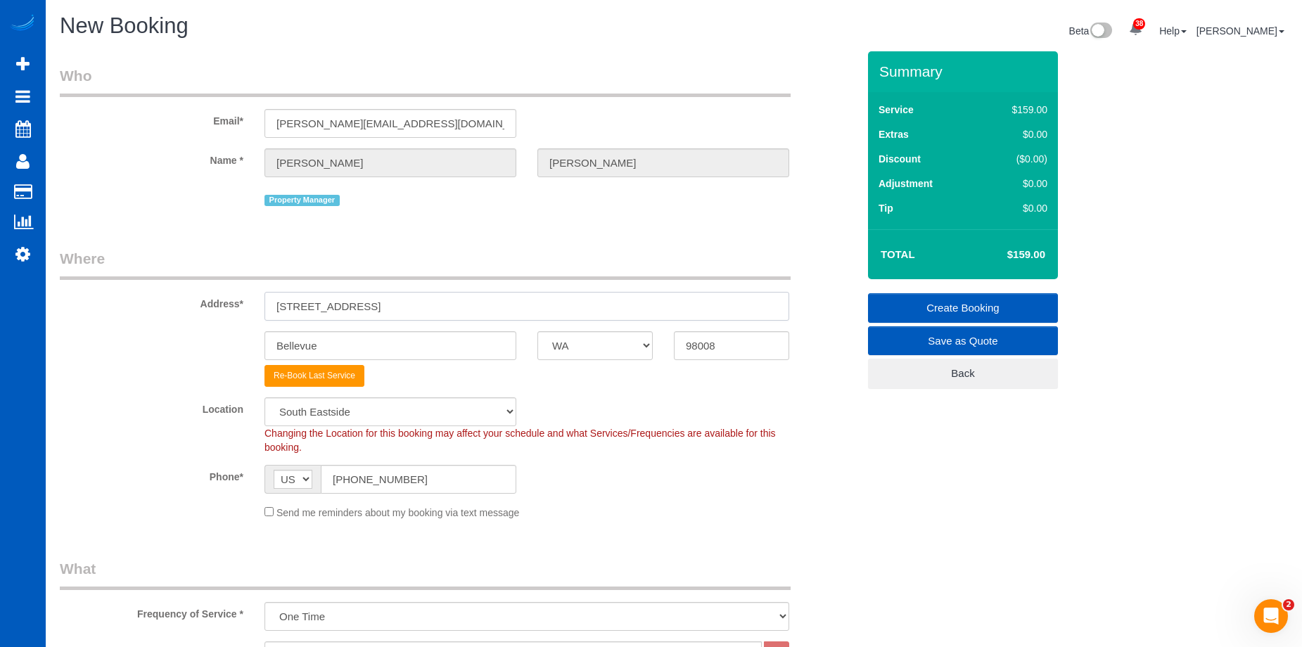
drag, startPoint x: 455, startPoint y: 305, endPoint x: 201, endPoint y: 303, distance: 253.3
click at [201, 303] on div "Address* 3227 W Lake Sammamish Pkwy SE" at bounding box center [458, 284] width 819 height 72
paste input "7546 10th Ave NW"
type input "7546 10th Ave NW"
drag, startPoint x: 734, startPoint y: 346, endPoint x: 652, endPoint y: 341, distance: 81.8
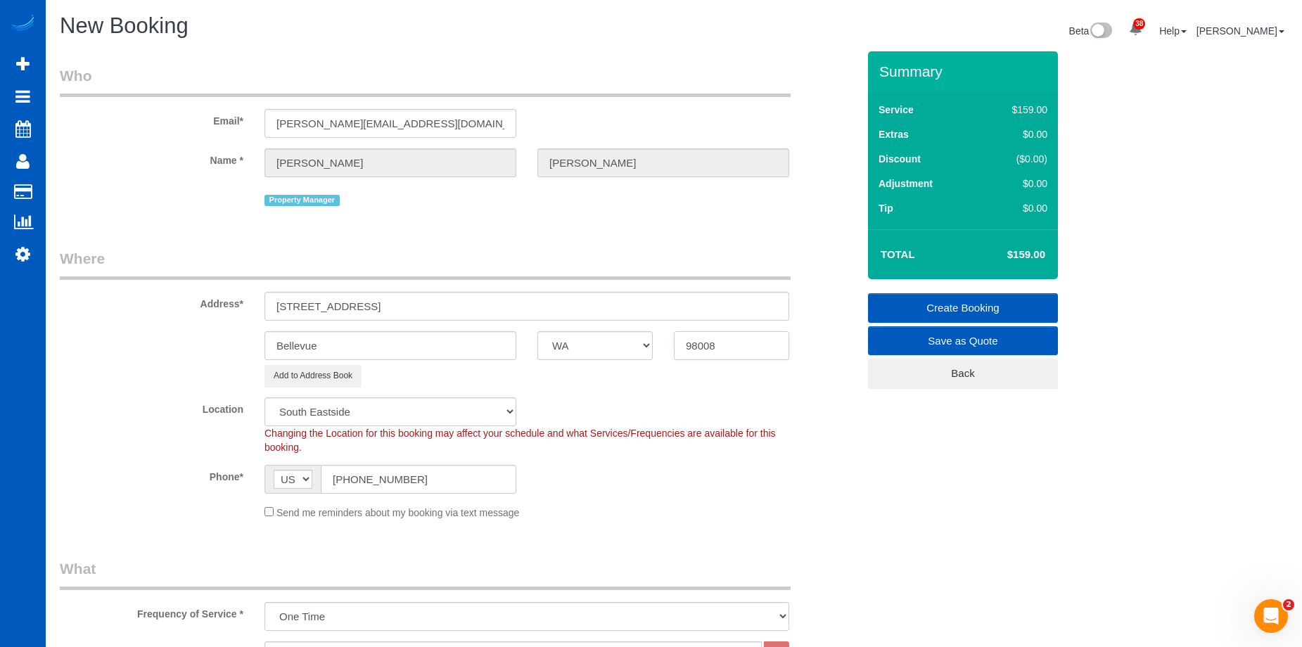
click at [652, 341] on div "Bellevue AK AL AR AZ CA CO CT DC DE FL GA HI IA ID IL IN KS KY LA MA MD ME MI M…" at bounding box center [458, 345] width 819 height 29
paste input "117"
type input "98117"
select select "1"
select select "object:7164"
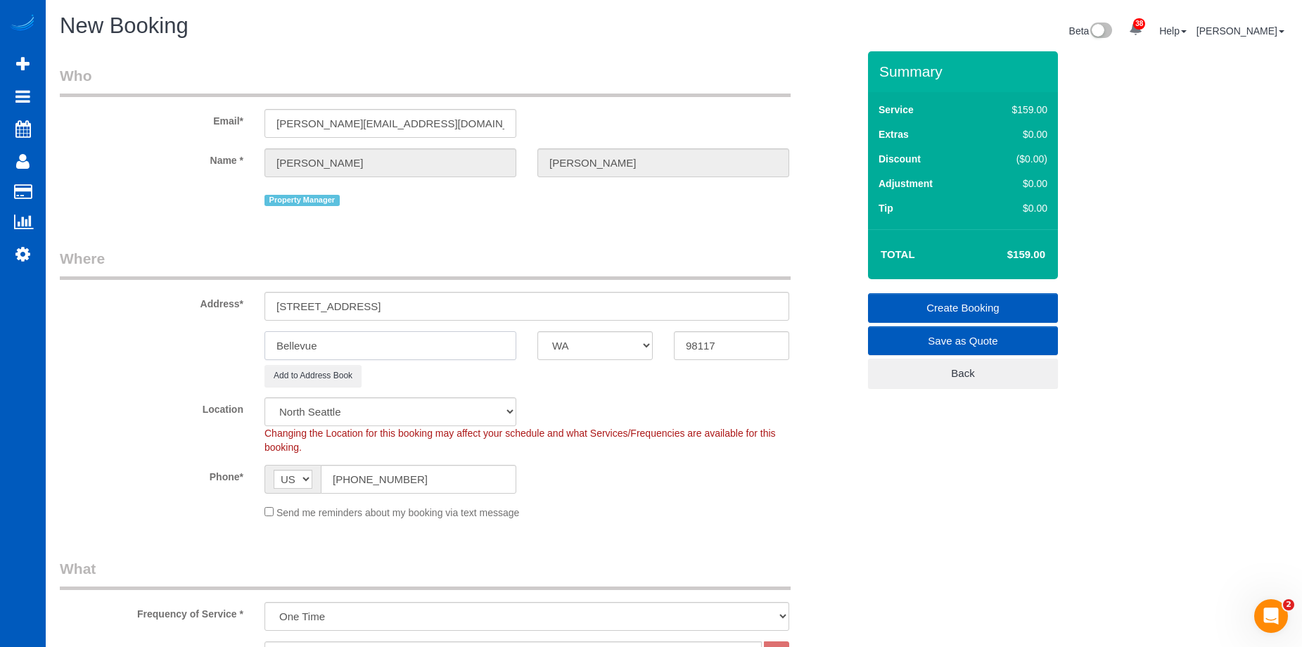
click at [355, 354] on input "Bellevue" at bounding box center [391, 345] width 252 height 29
drag, startPoint x: 324, startPoint y: 341, endPoint x: 241, endPoint y: 341, distance: 82.3
click at [241, 341] on div "Bellevue AK AL AR AZ CA CO CT DC DE FL GA HI IA ID IL IN KS KY LA MA MD ME MI M…" at bounding box center [458, 345] width 819 height 29
paste input "Seattl"
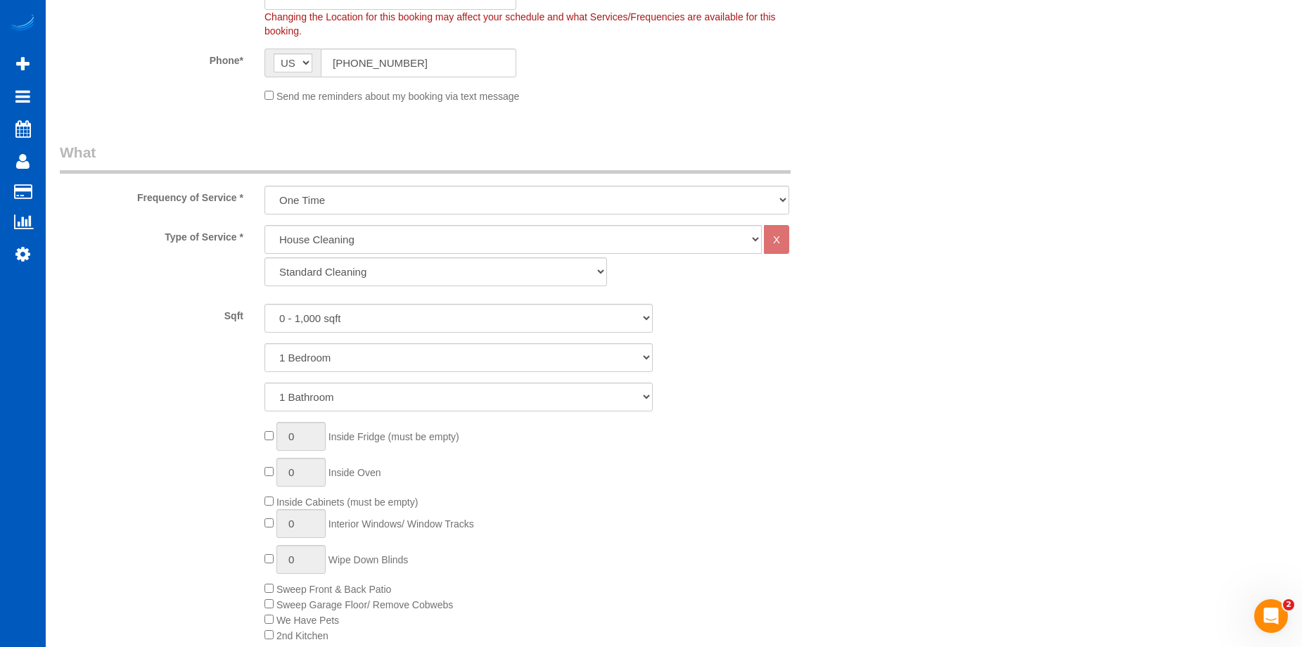
scroll to position [422, 0]
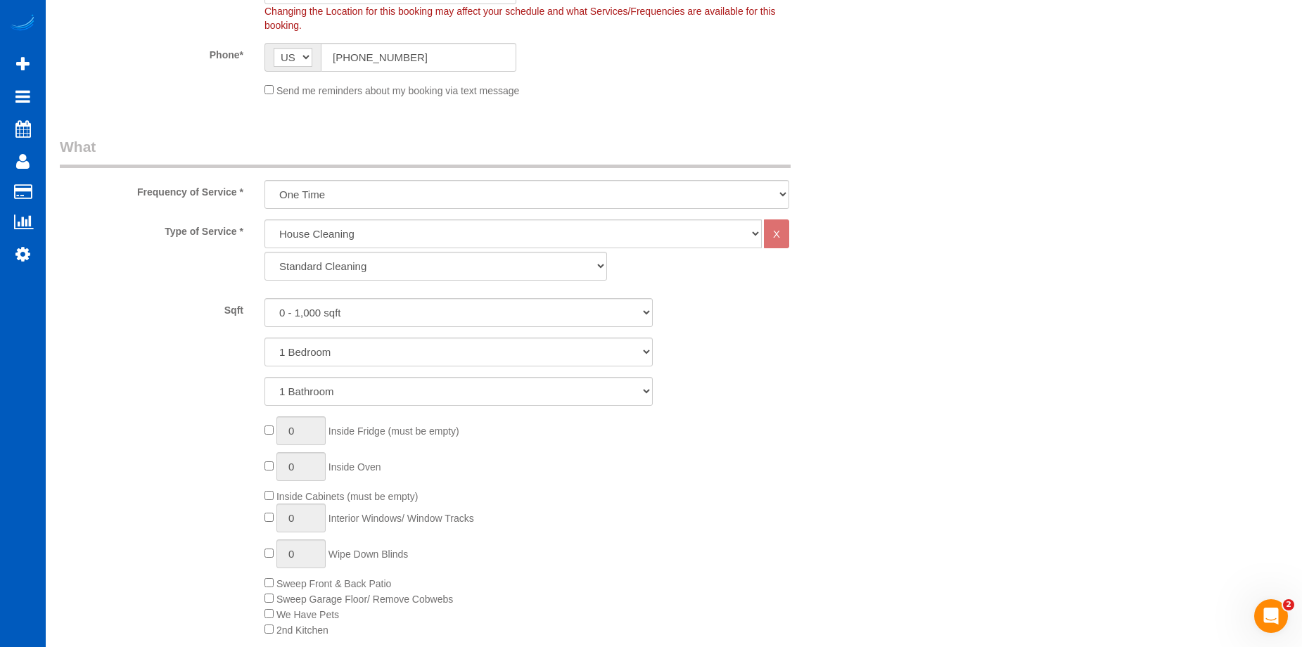
type input "Seattle"
click at [503, 269] on select "Standard Cleaning Deep Cleaning Move In/ Out Cleaning" at bounding box center [436, 266] width 343 height 29
select select "368"
click at [265, 252] on select "Standard Cleaning Deep Cleaning Move In/ Out Cleaning" at bounding box center [436, 266] width 343 height 29
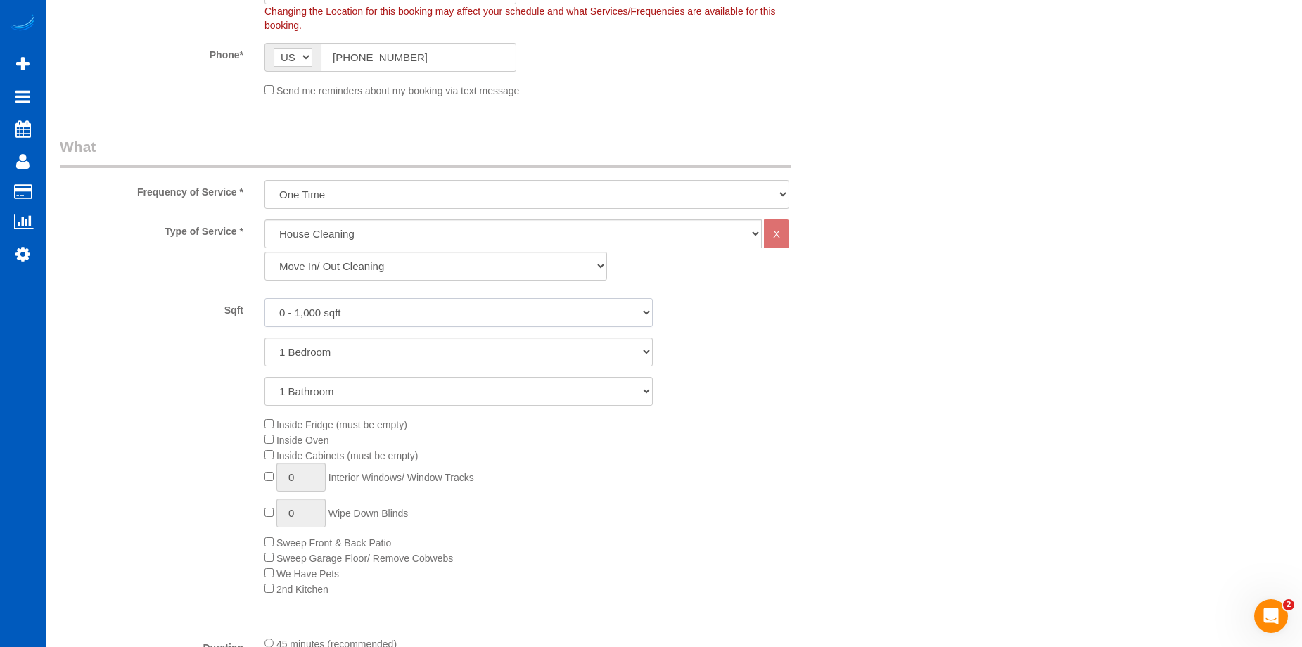
click at [366, 311] on select "0 - 1,000 sqft 1,001 - 1,500 sqft 1,501 - 2,000 sqft 2,001 - 2,500 sqft 2,501 -…" at bounding box center [459, 312] width 388 height 29
select select "1001"
click at [265, 298] on select "0 - 1,000 sqft 1,001 - 1,500 sqft 1,501 - 2,000 sqft 2,001 - 2,500 sqft 2,501 -…" at bounding box center [459, 312] width 388 height 29
click at [374, 349] on select "1 Bedroom 2 Bedrooms 3 Bedrooms 4 Bedrooms 5 Bedrooms 6 Bedrooms 7 Bedrooms" at bounding box center [459, 352] width 388 height 29
click at [340, 351] on select "1 Bedroom 2 Bedrooms 3 Bedrooms 4 Bedrooms 5 Bedrooms 6 Bedrooms 7 Bedrooms" at bounding box center [459, 352] width 388 height 29
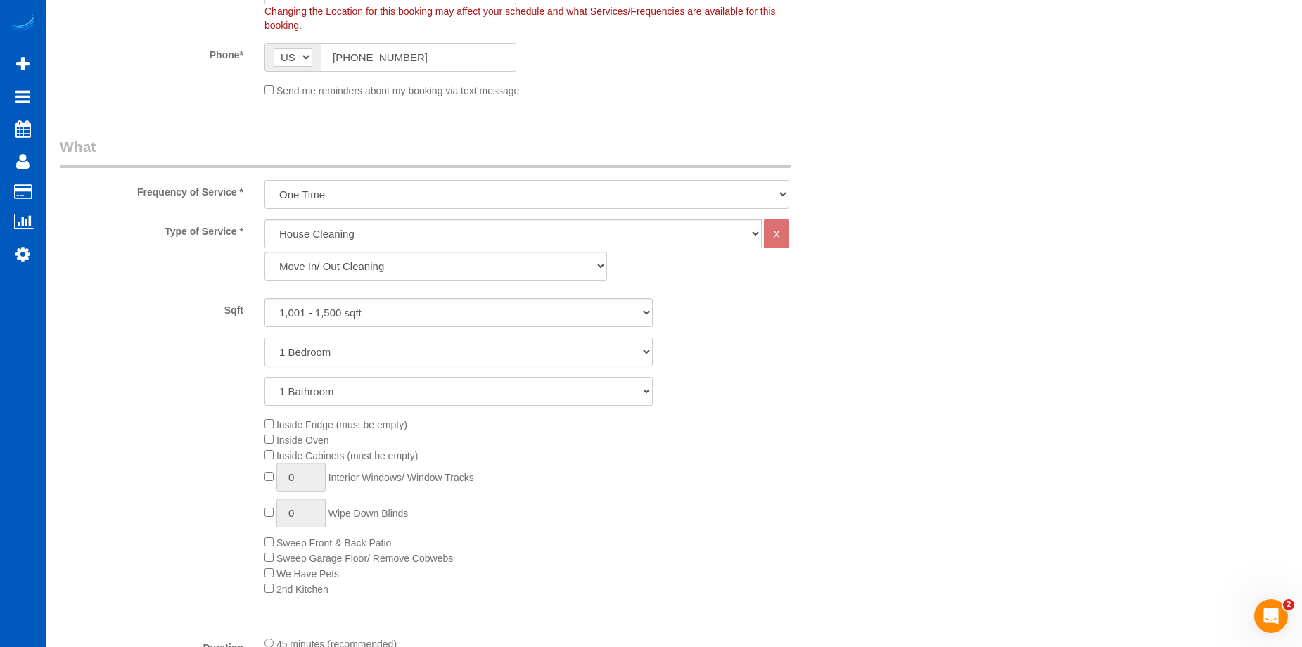
select select "2"
click at [265, 338] on select "1 Bedroom 2 Bedrooms 3 Bedrooms 4 Bedrooms 5 Bedrooms 6 Bedrooms 7 Bedrooms" at bounding box center [459, 352] width 388 height 29
click at [274, 452] on span "Inside Cabinets (must be empty)" at bounding box center [341, 455] width 153 height 11
type input "1"
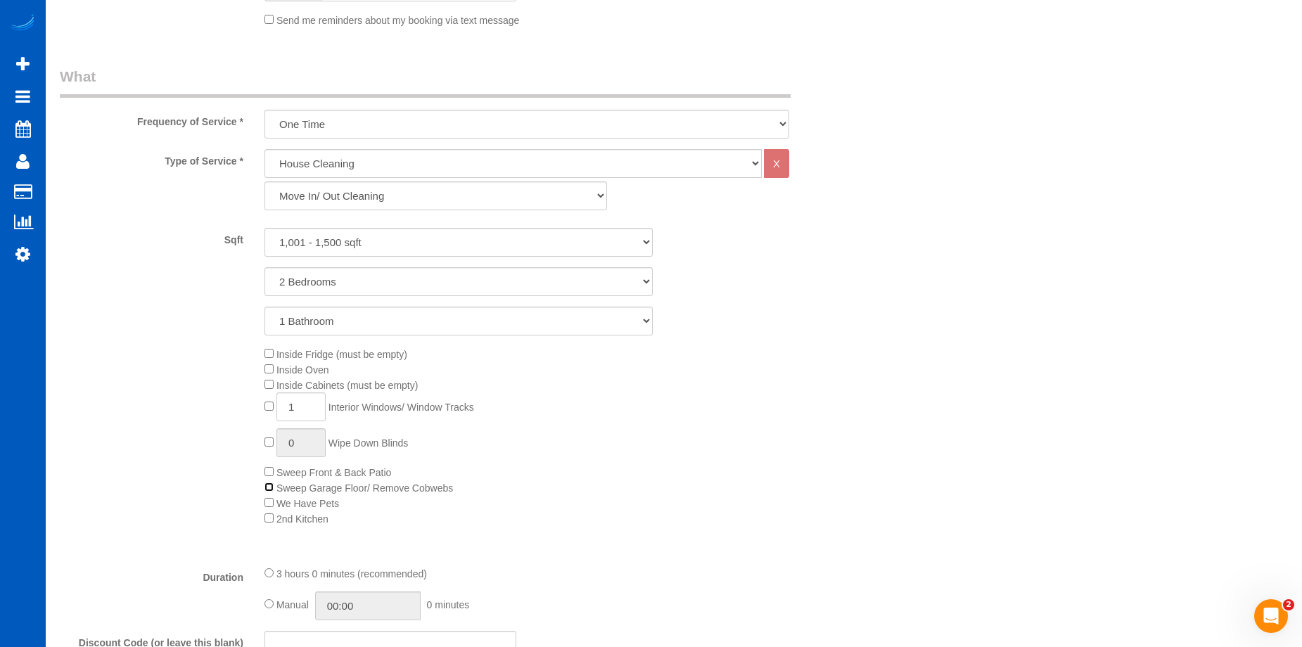
scroll to position [774, 0]
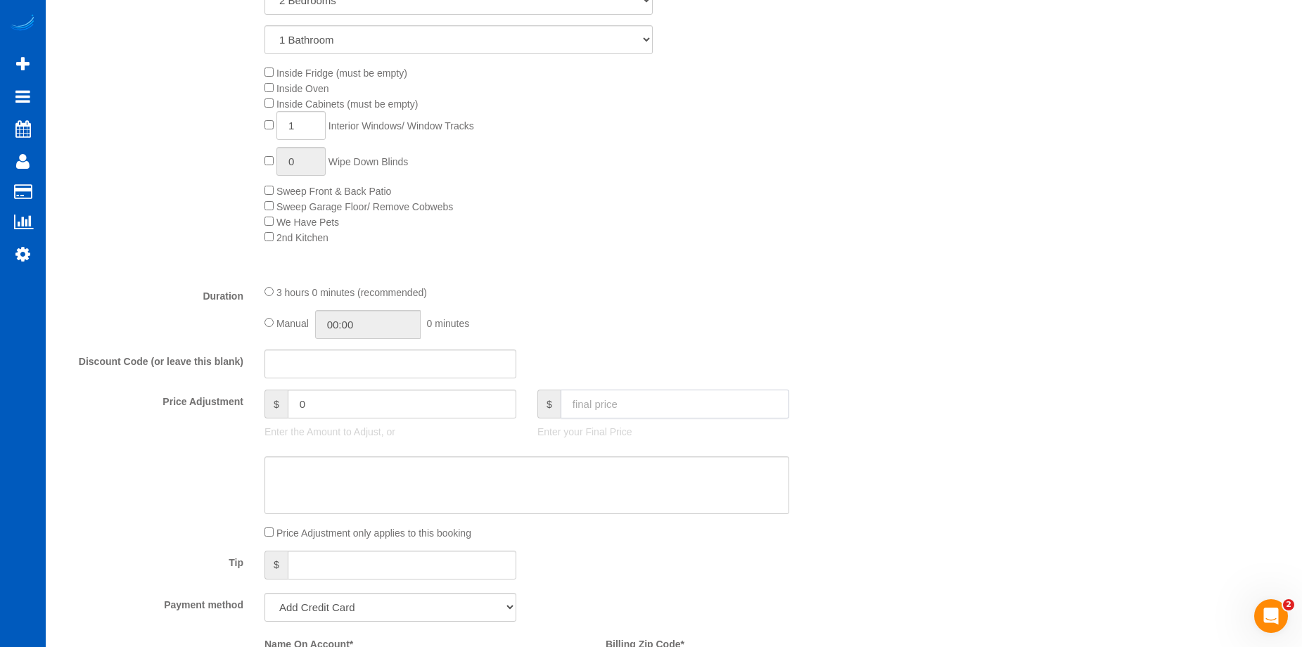
click at [631, 398] on input "text" at bounding box center [675, 404] width 229 height 29
type input "0"
type input "-449"
click at [545, 490] on textarea at bounding box center [527, 486] width 525 height 58
drag, startPoint x: 364, startPoint y: 403, endPoint x: 246, endPoint y: 400, distance: 117.5
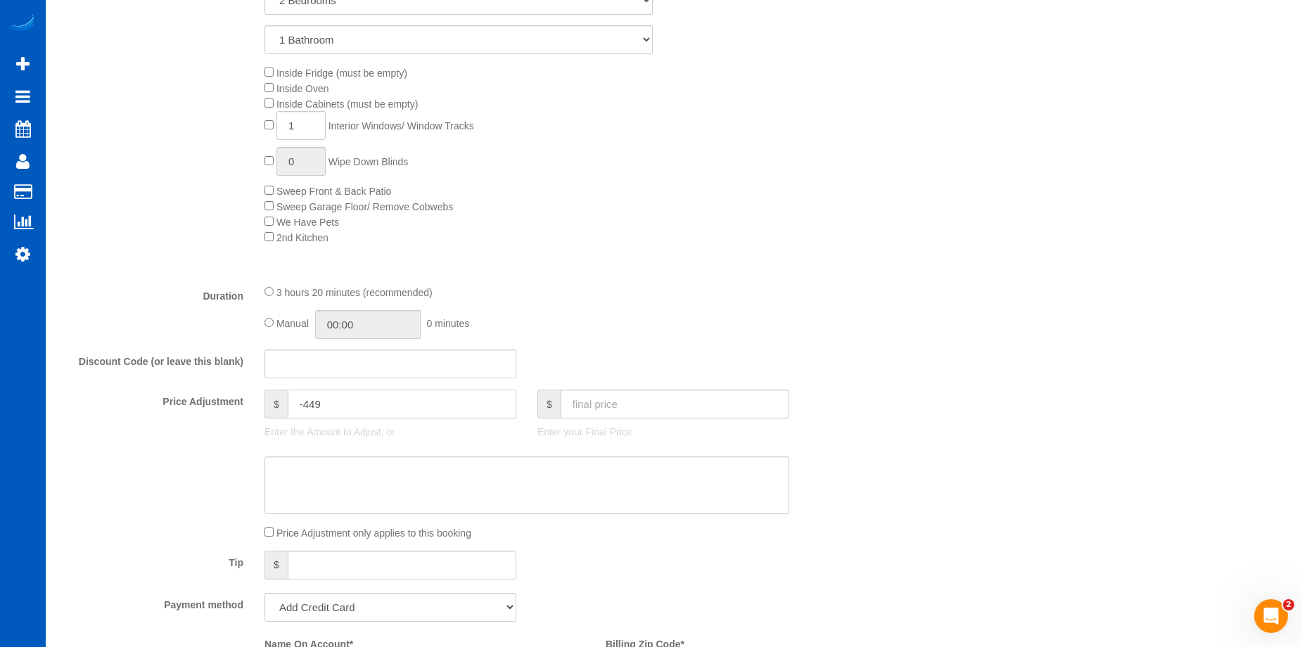
click at [246, 400] on div "Price Adjustment $ -449 Enter the Amount to Adjust, or $ Enter your Final Price" at bounding box center [458, 418] width 819 height 56
click at [433, 476] on textarea at bounding box center [527, 486] width 525 height 58
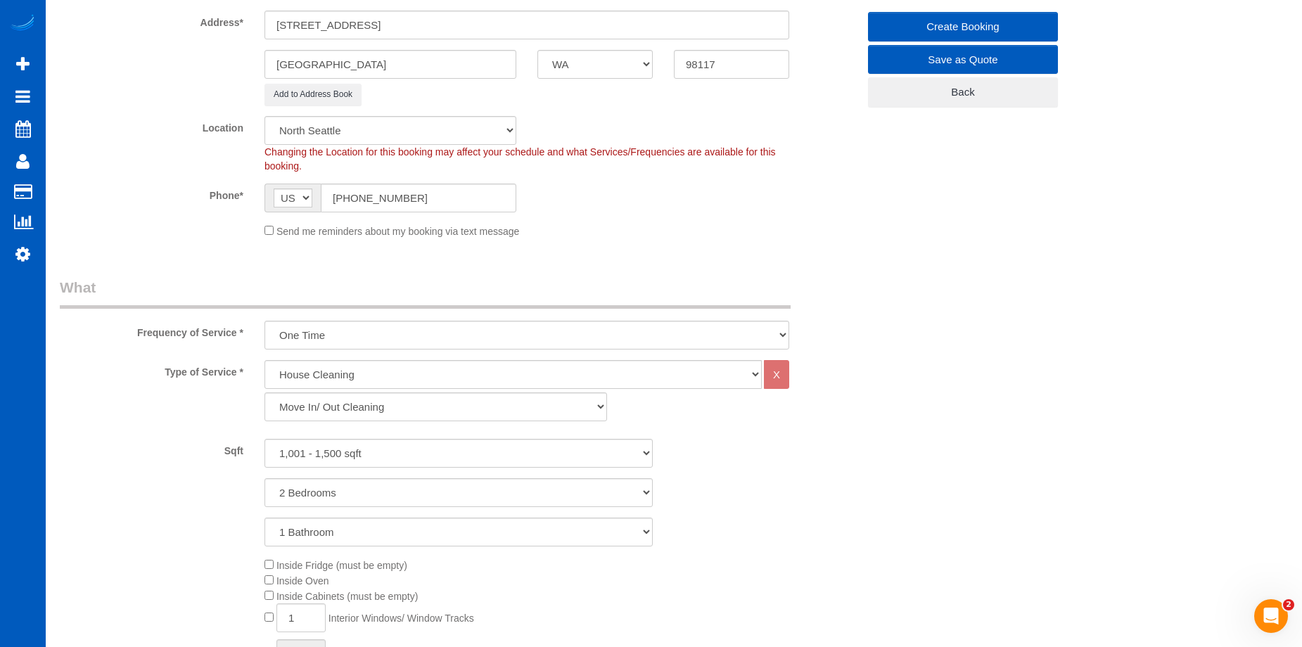
type input "0"
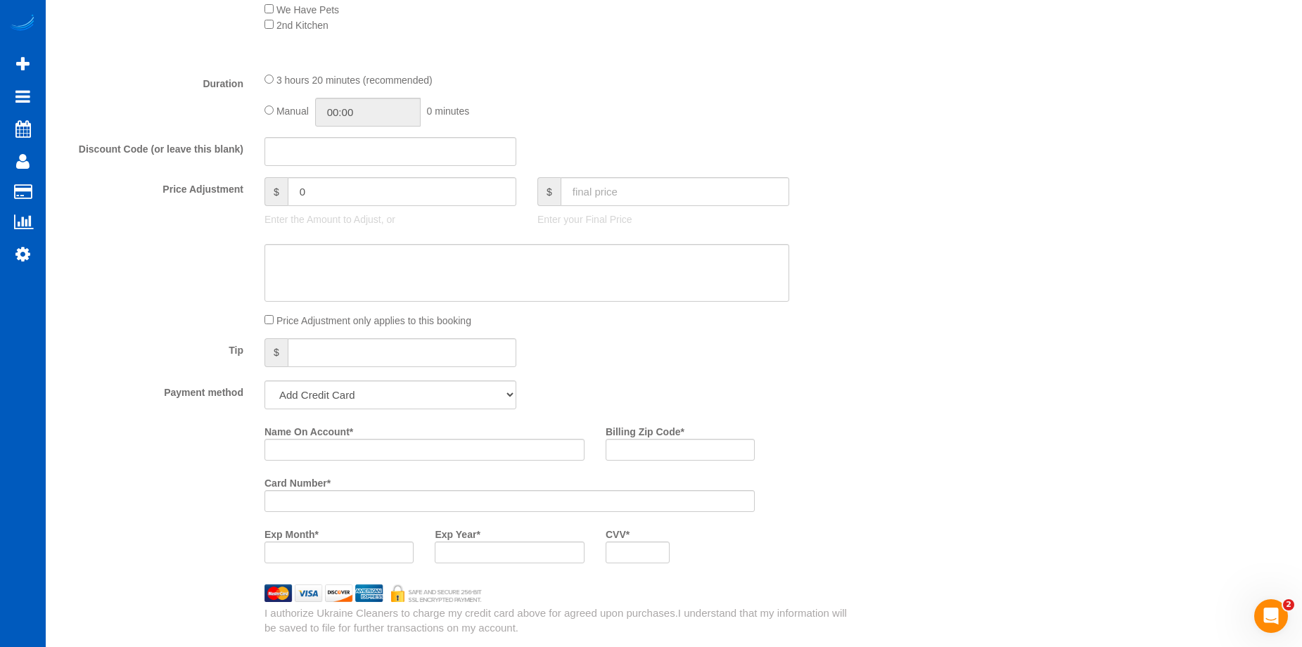
scroll to position [1055, 0]
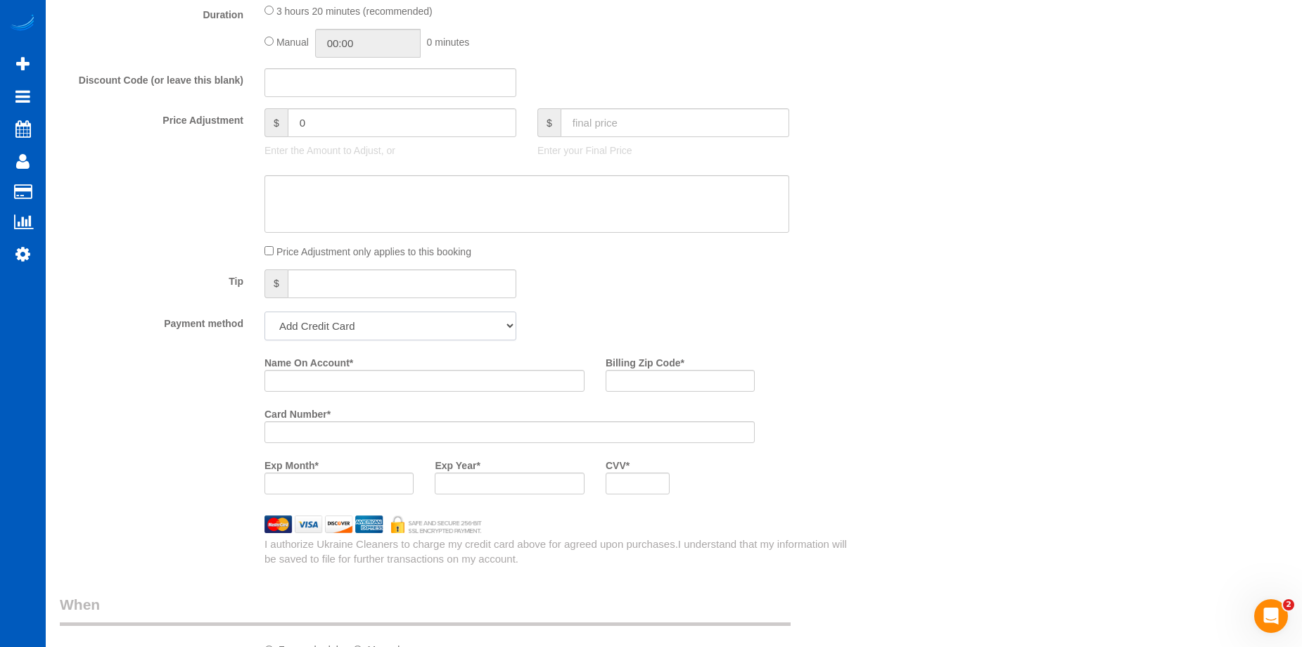
click at [405, 321] on select "Add Credit Card Cash Check Paypal" at bounding box center [391, 326] width 252 height 29
select select "string:cash"
click at [265, 312] on select "Add Credit Card Cash Check Paypal" at bounding box center [391, 326] width 252 height 29
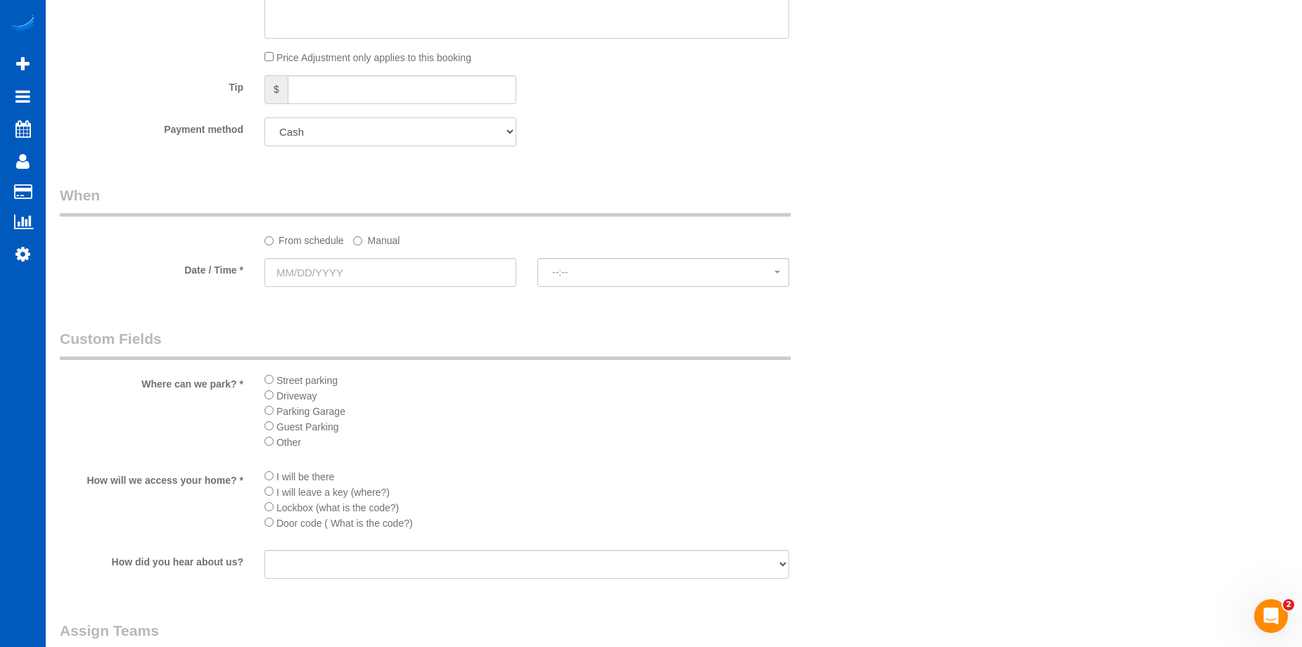
scroll to position [1337, 0]
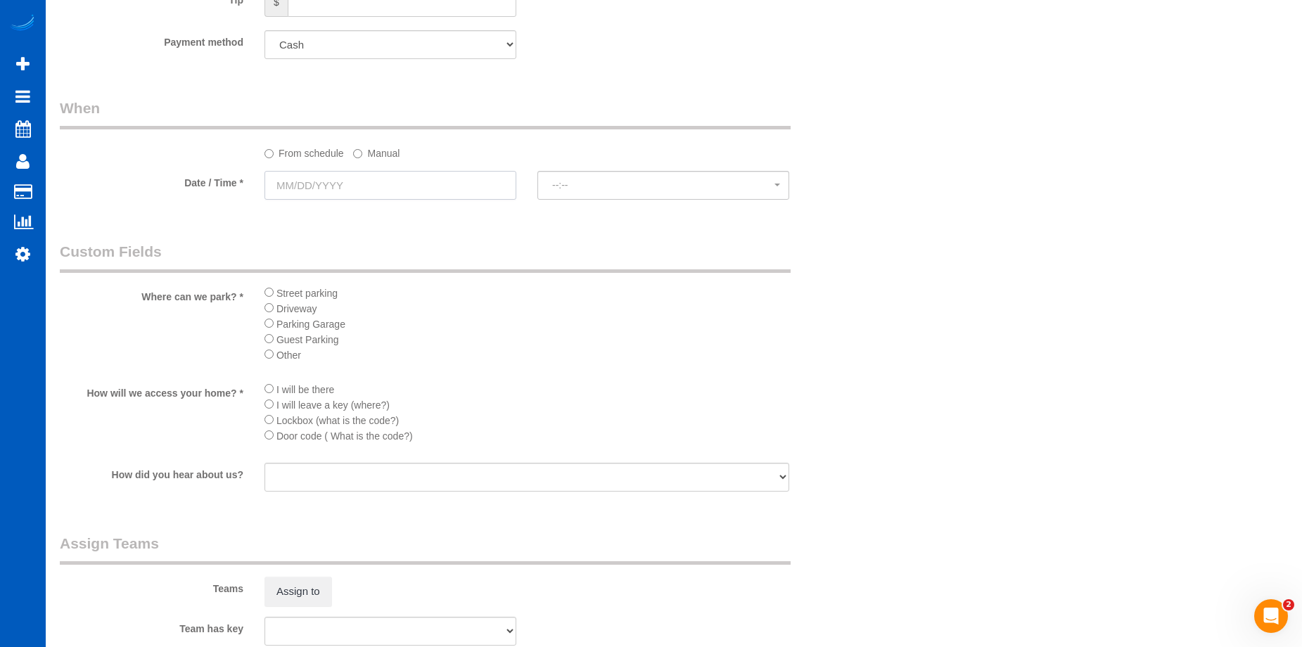
click at [474, 185] on input "text" at bounding box center [391, 185] width 252 height 29
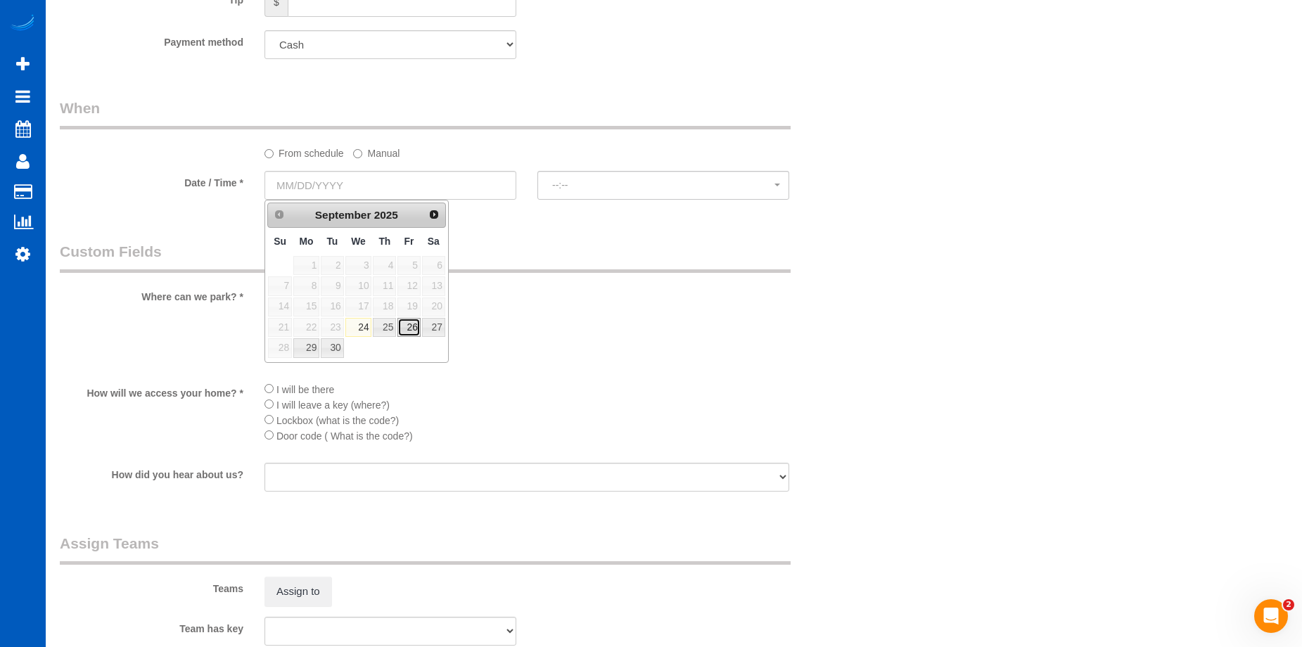
click at [403, 329] on link "26" at bounding box center [409, 327] width 23 height 19
type input "09/26/2025"
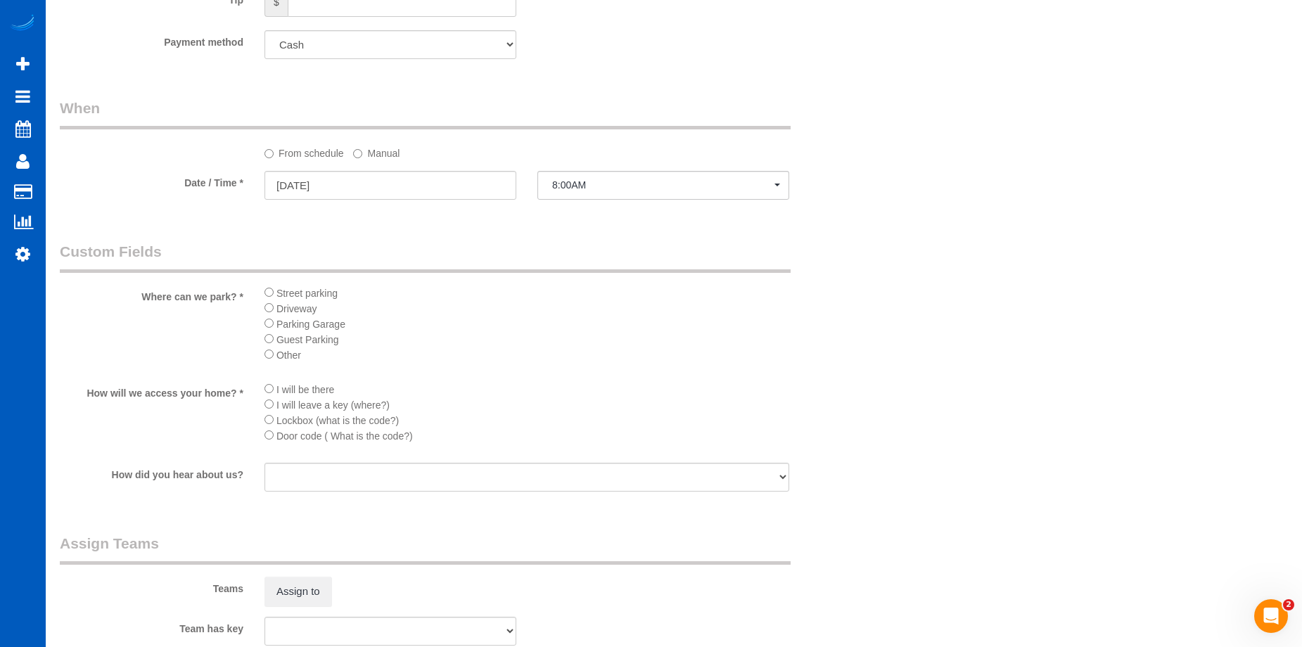
select select "spot23"
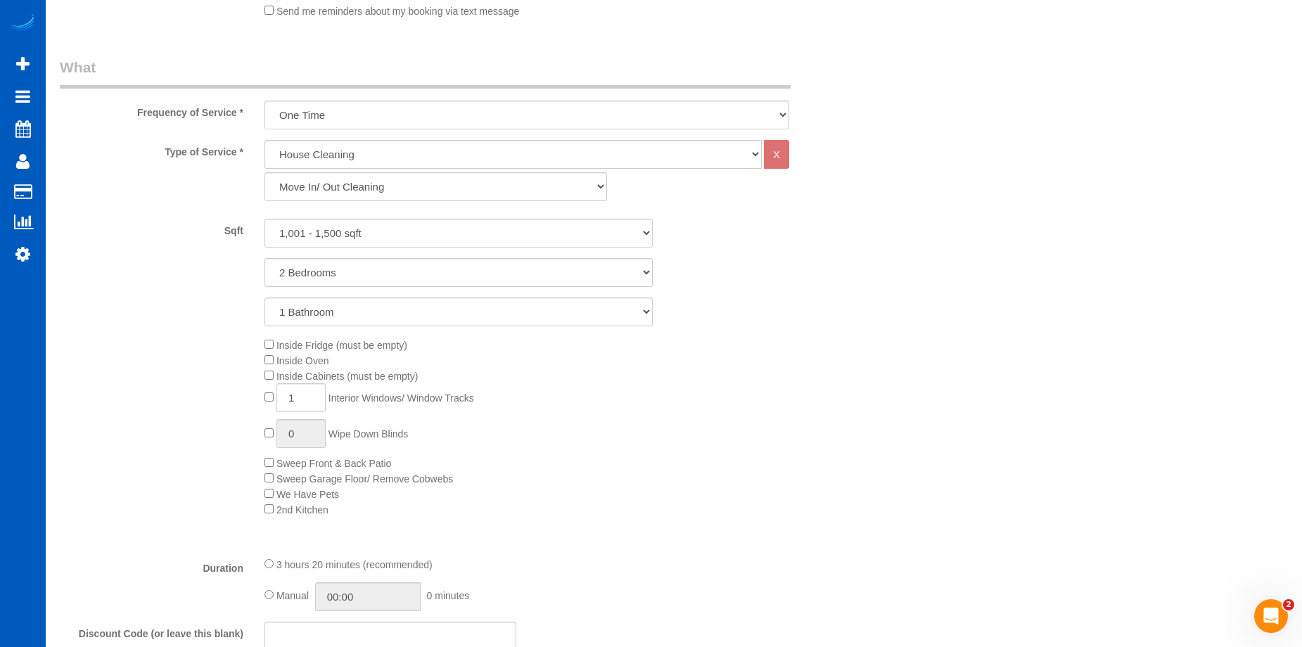
scroll to position [493, 0]
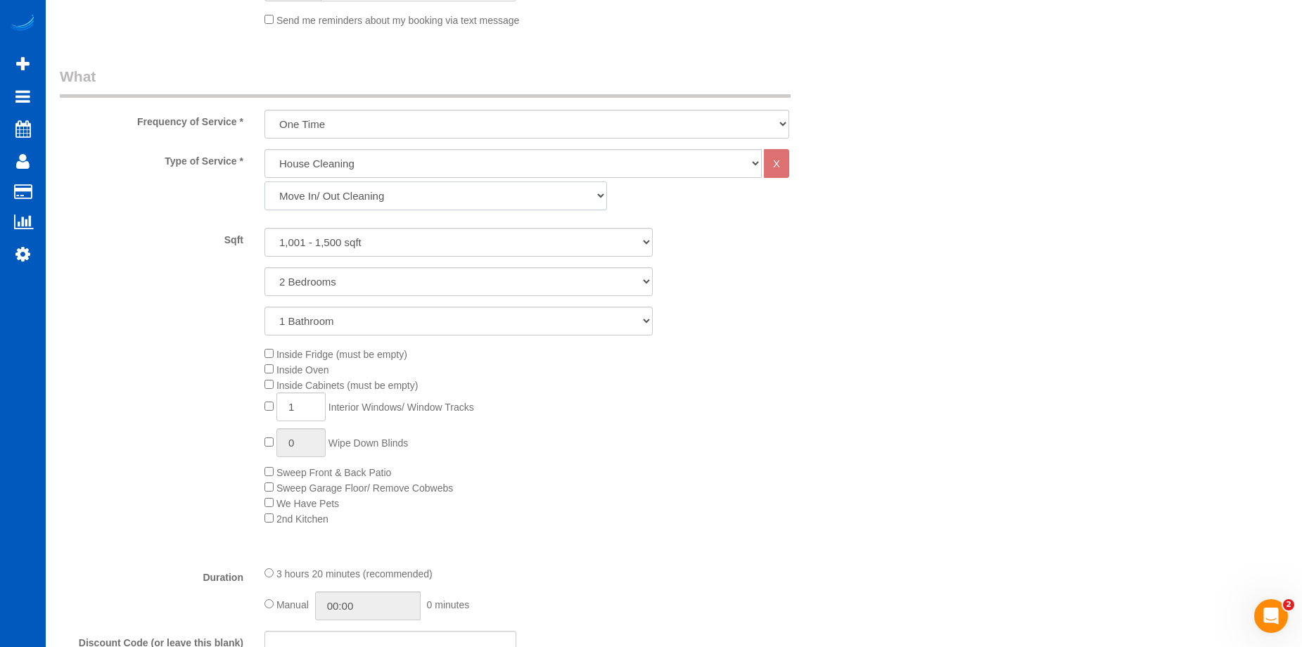
click at [408, 193] on select "Standard Cleaning Deep Cleaning Move In/ Out Cleaning" at bounding box center [436, 196] width 343 height 29
select select "367"
click at [265, 182] on select "Standard Cleaning Deep Cleaning Move In/ Out Cleaning" at bounding box center [436, 196] width 343 height 29
select select "2"
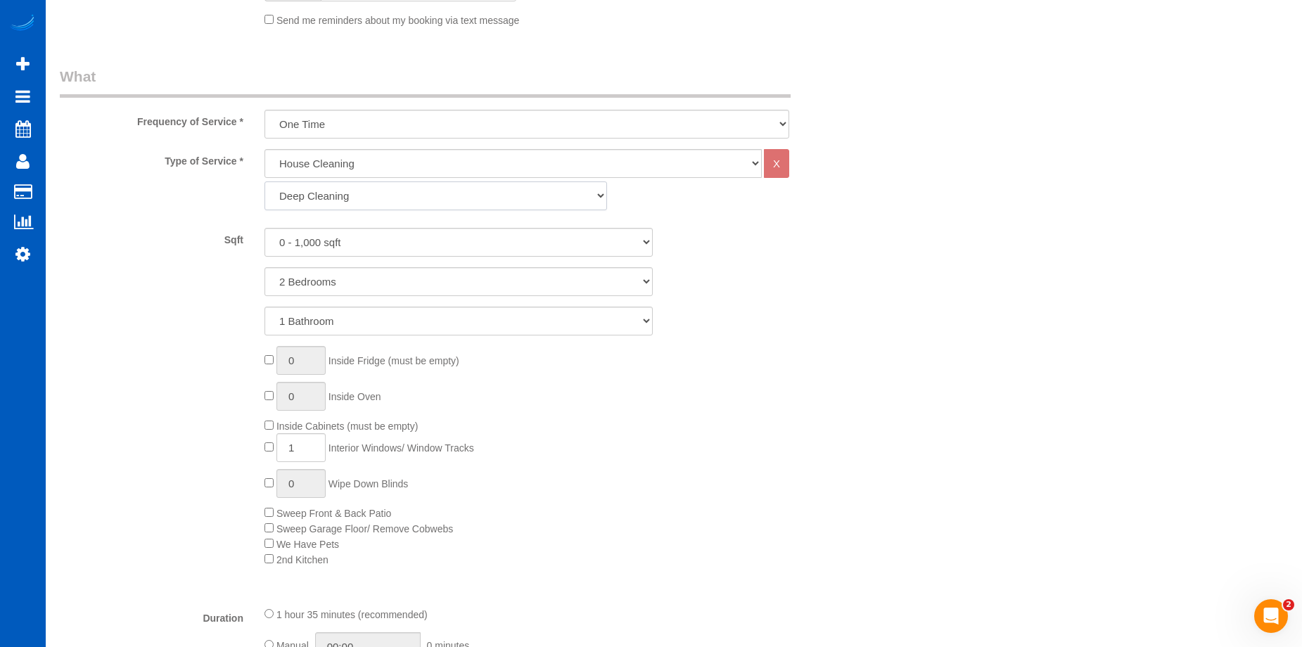
select select "spot36"
type input "0"
select select "spot49"
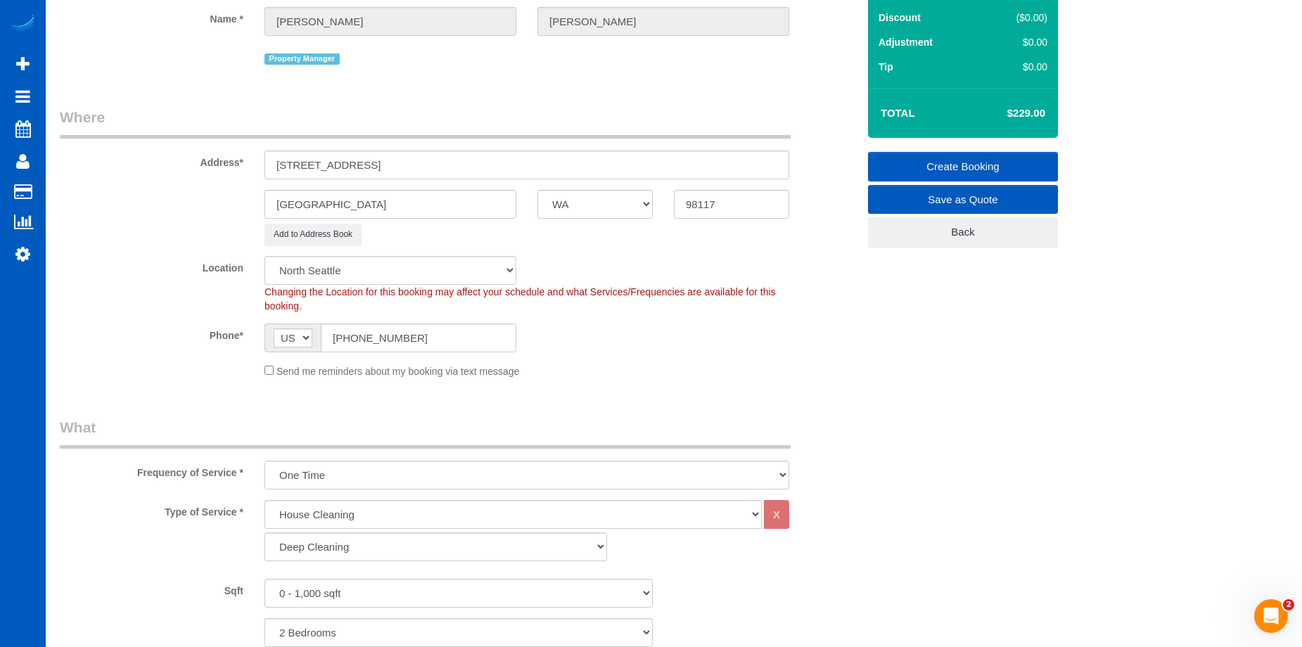
scroll to position [141, 0]
select select "spot62"
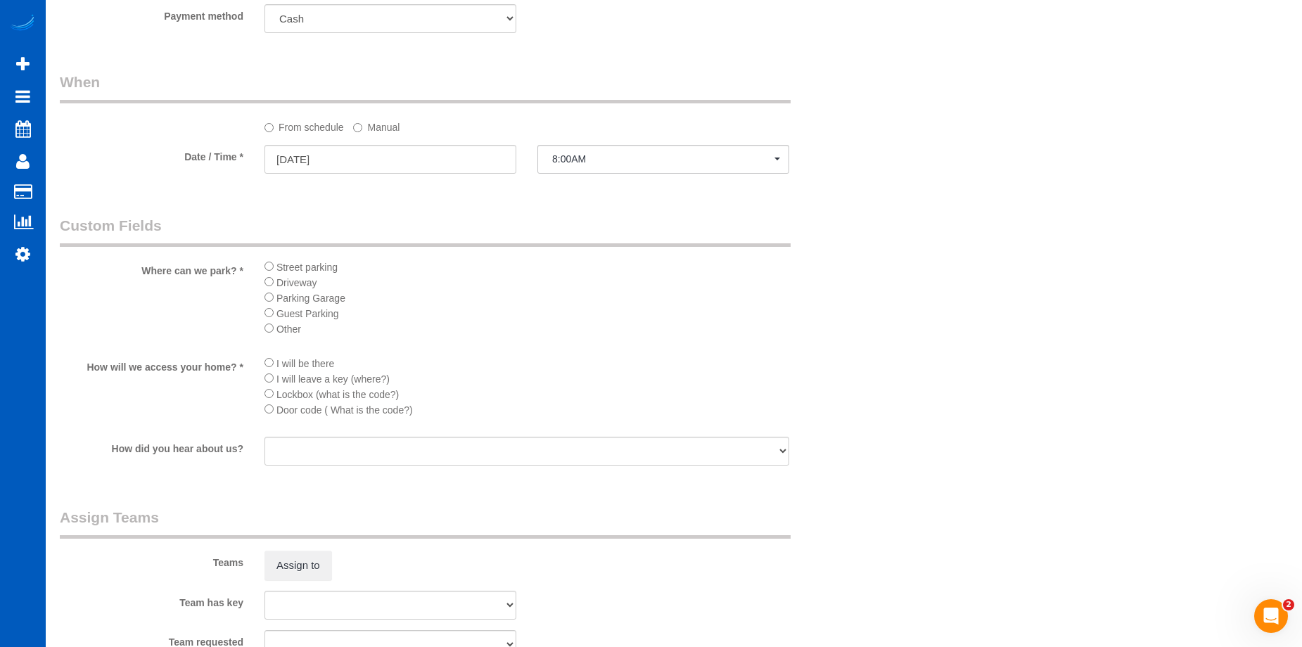
scroll to position [1407, 0]
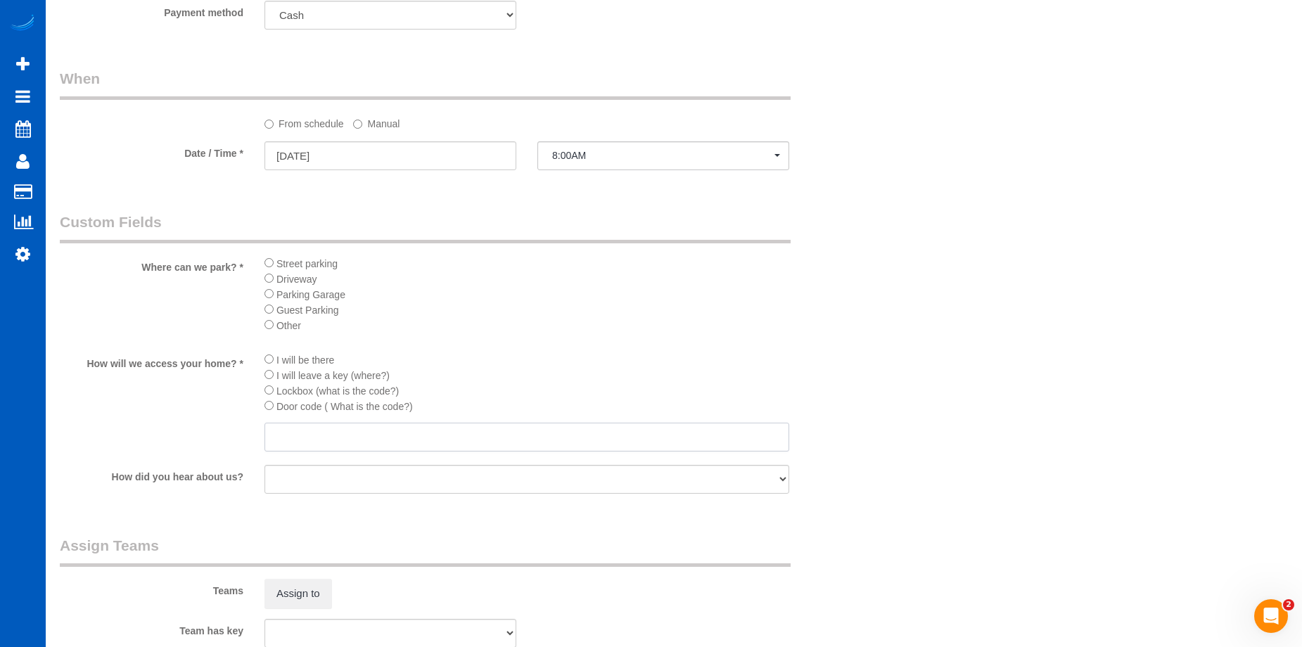
drag, startPoint x: 296, startPoint y: 429, endPoint x: 307, endPoint y: 423, distance: 12.6
click at [297, 429] on input "text" at bounding box center [527, 437] width 525 height 29
paste input "Electronic door lock...code is 4590 and then push the top Teehu button to unloc…"
click at [611, 436] on input "Electronic door lock...code is 4590 and then push the top Teehu button to unloc…" at bounding box center [527, 437] width 525 height 29
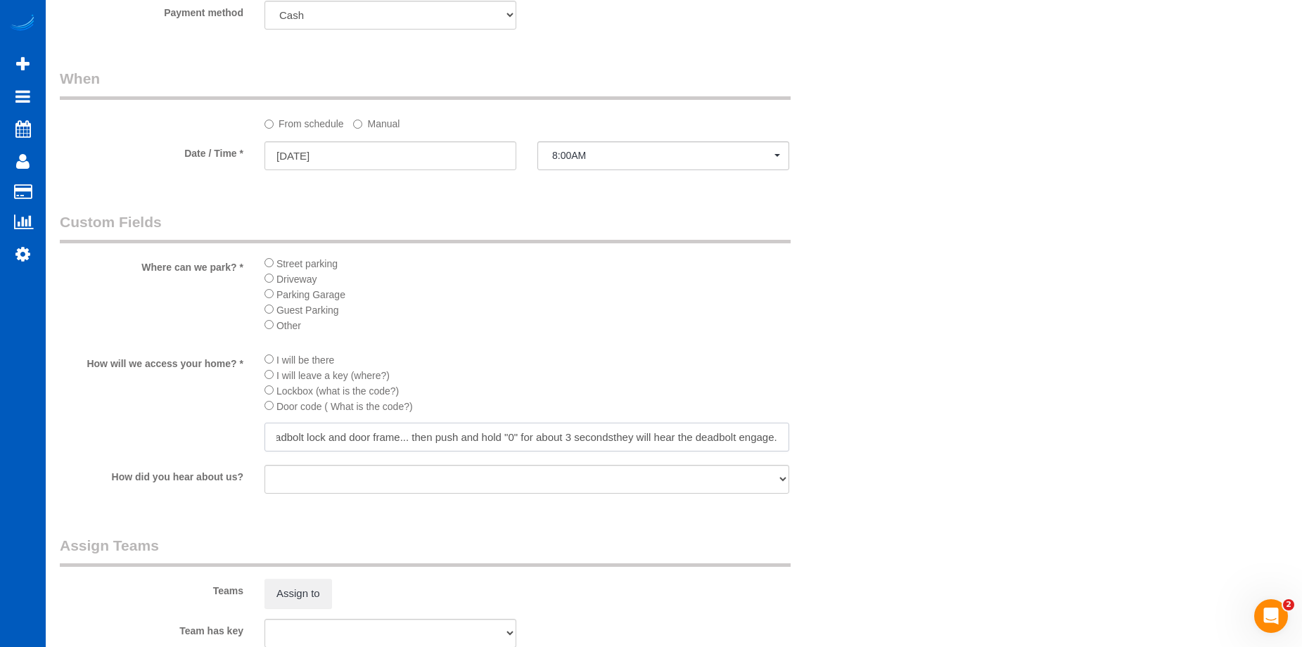
scroll to position [0, 832]
click at [412, 435] on input "Electronic door lock...code is 4590 and then push the top Teehu button to unloc…" at bounding box center [527, 437] width 525 height 29
drag, startPoint x: 349, startPoint y: 440, endPoint x: 319, endPoint y: 438, distance: 29.6
click at [243, 435] on div "How will we access your home? * I will be there I will leave a key (where?) Loc…" at bounding box center [458, 403] width 819 height 103
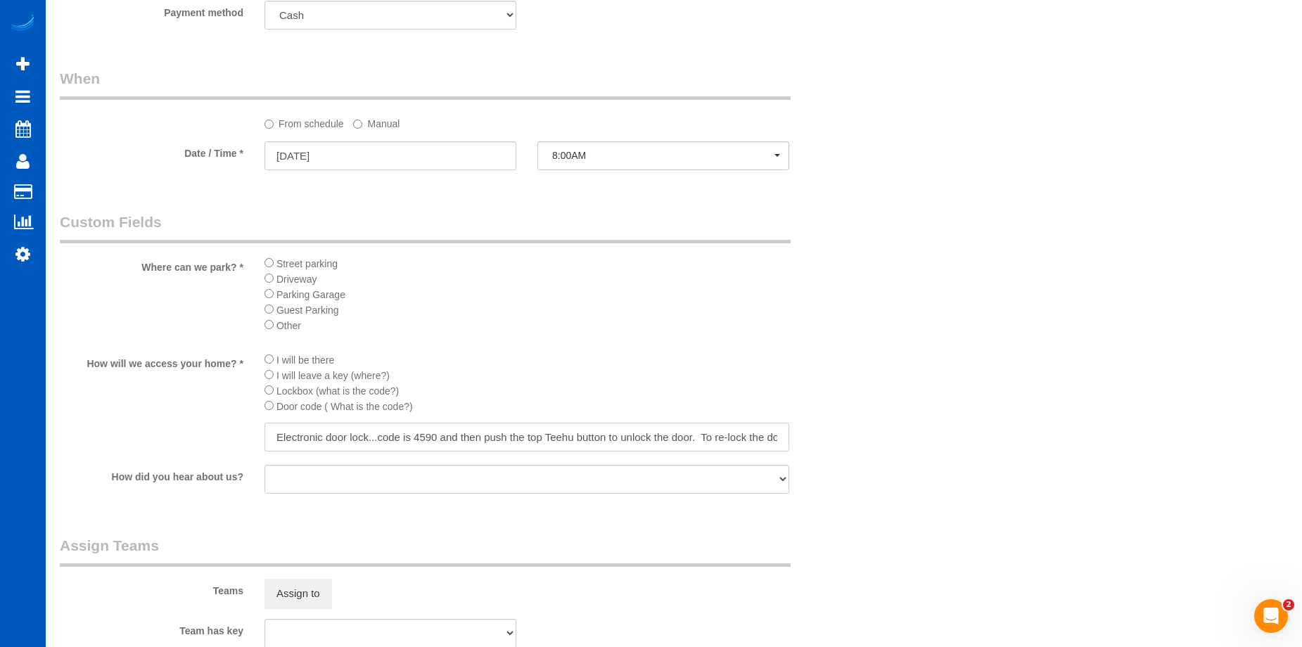
click at [380, 430] on input "Electronic door lock...code is 4590 and then push the top Teehu button to unloc…" at bounding box center [527, 437] width 525 height 29
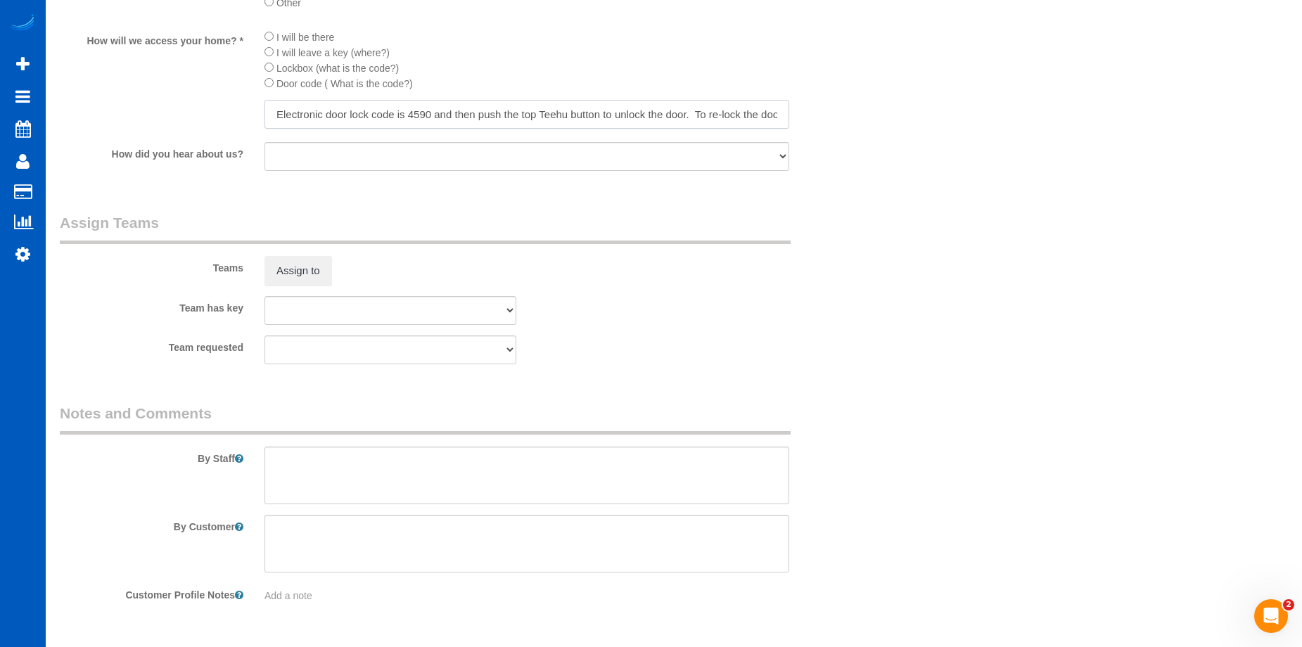
scroll to position [1774, 0]
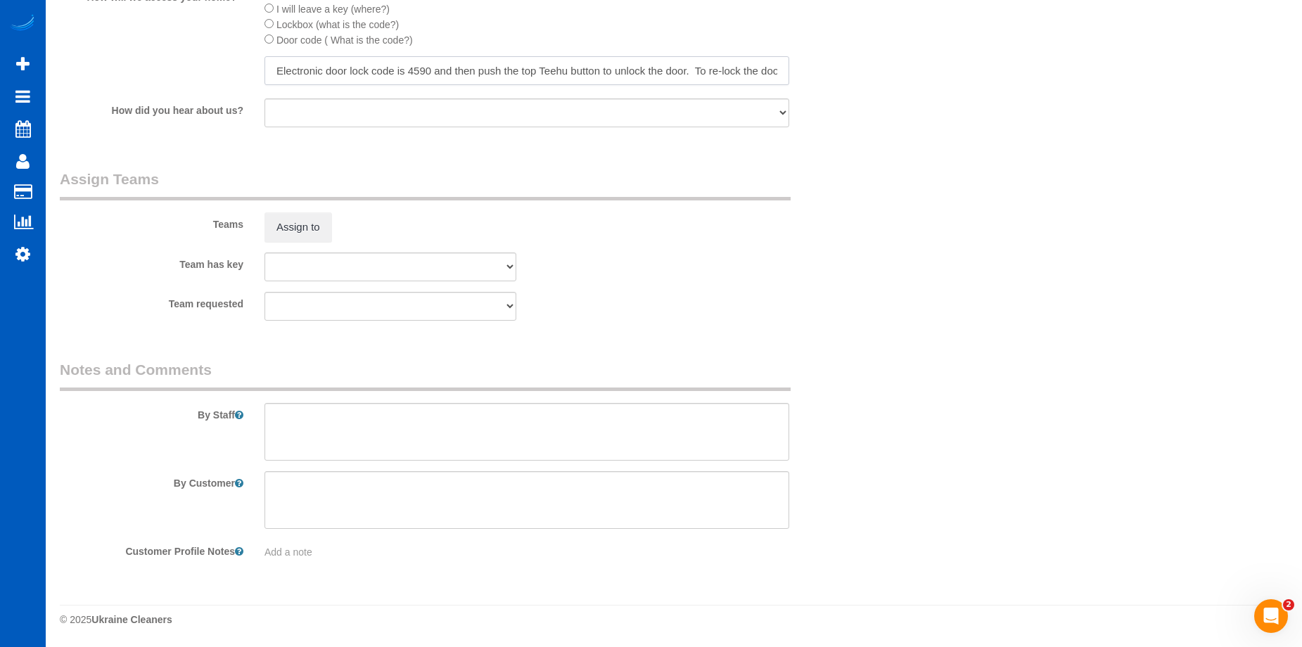
type input "Electronic door lock code is 4590 and then push the top Teehu button to unlock …"
click at [562, 433] on textarea at bounding box center [527, 432] width 525 height 58
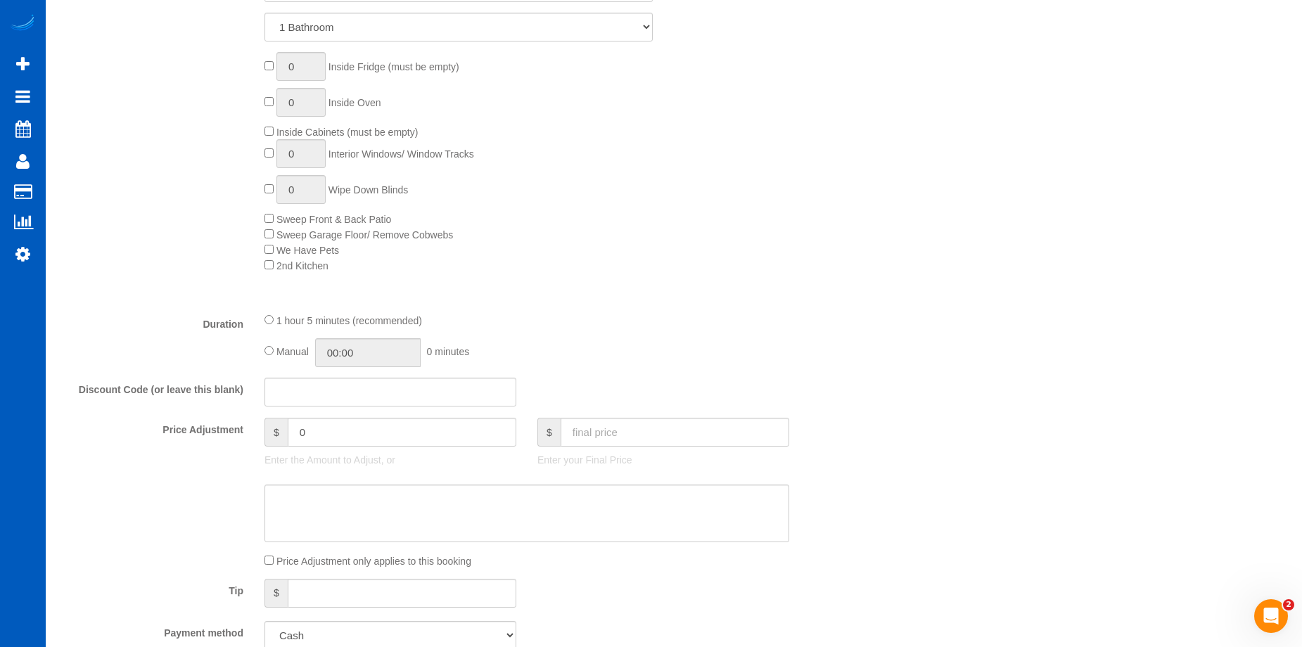
scroll to position [648, 0]
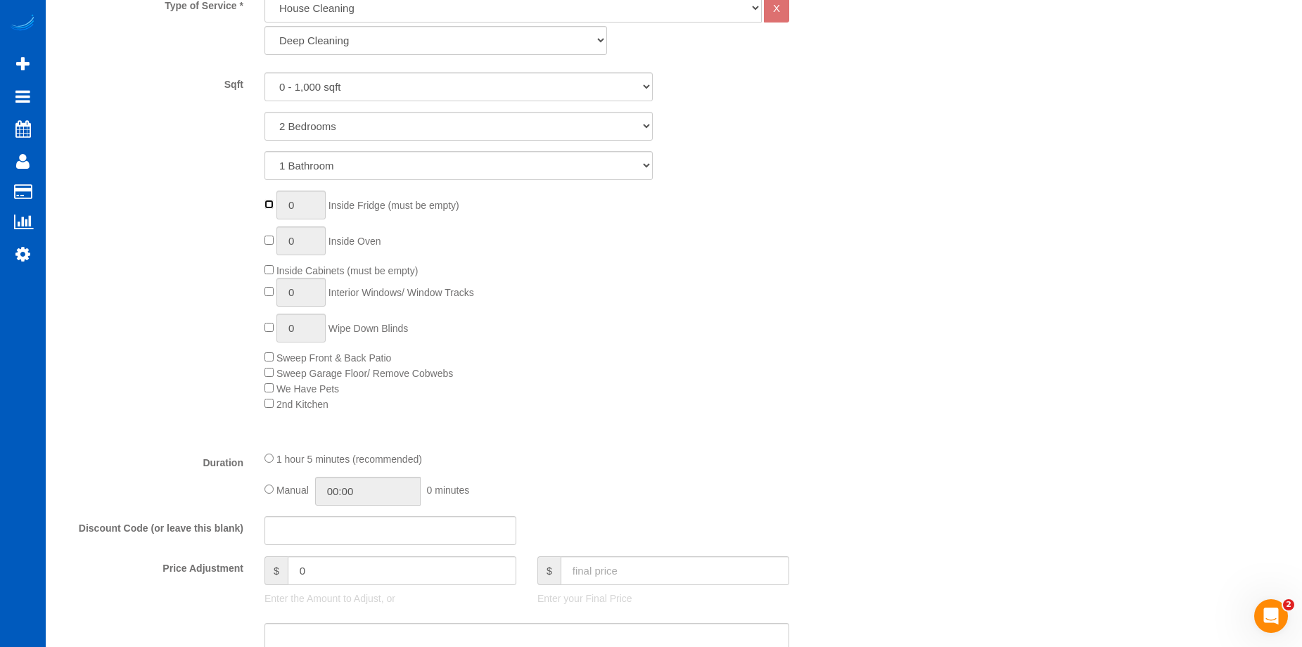
type input "1"
click at [269, 234] on div "1 Inside Fridge (must be empty) 0 Inside Oven Inside Cabinets (must be empty) 0…" at bounding box center [561, 301] width 614 height 221
type input "1"
select select "spot75"
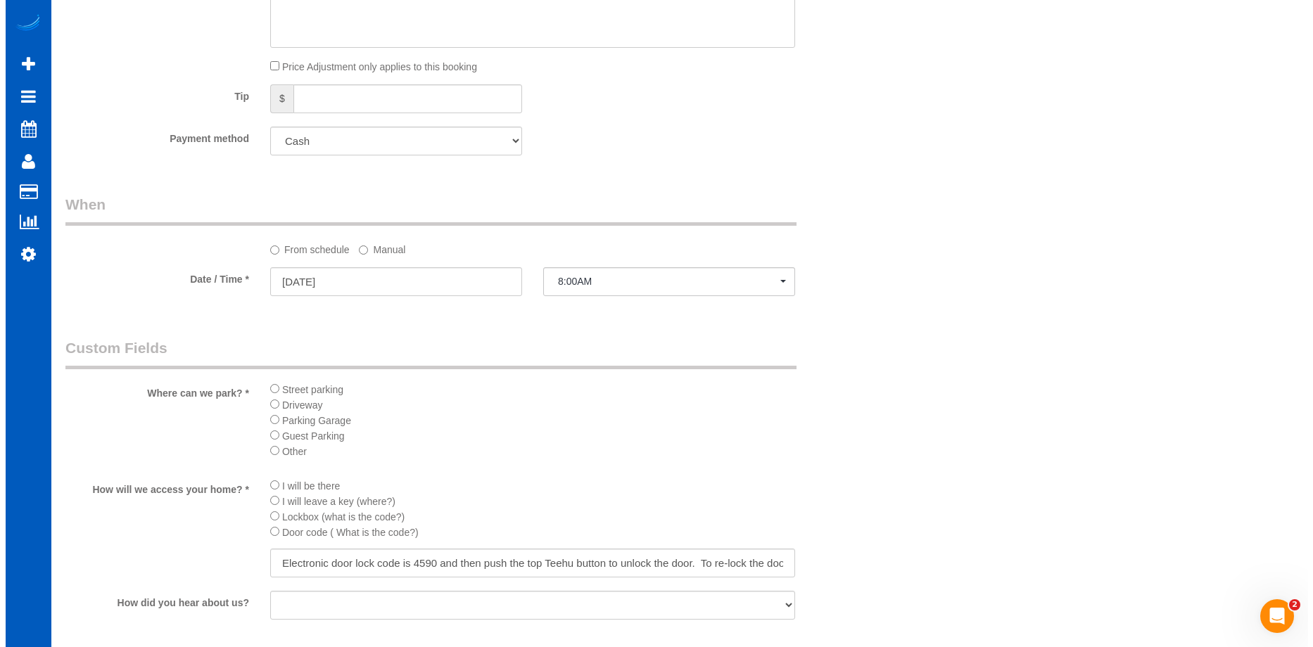
scroll to position [1563, 0]
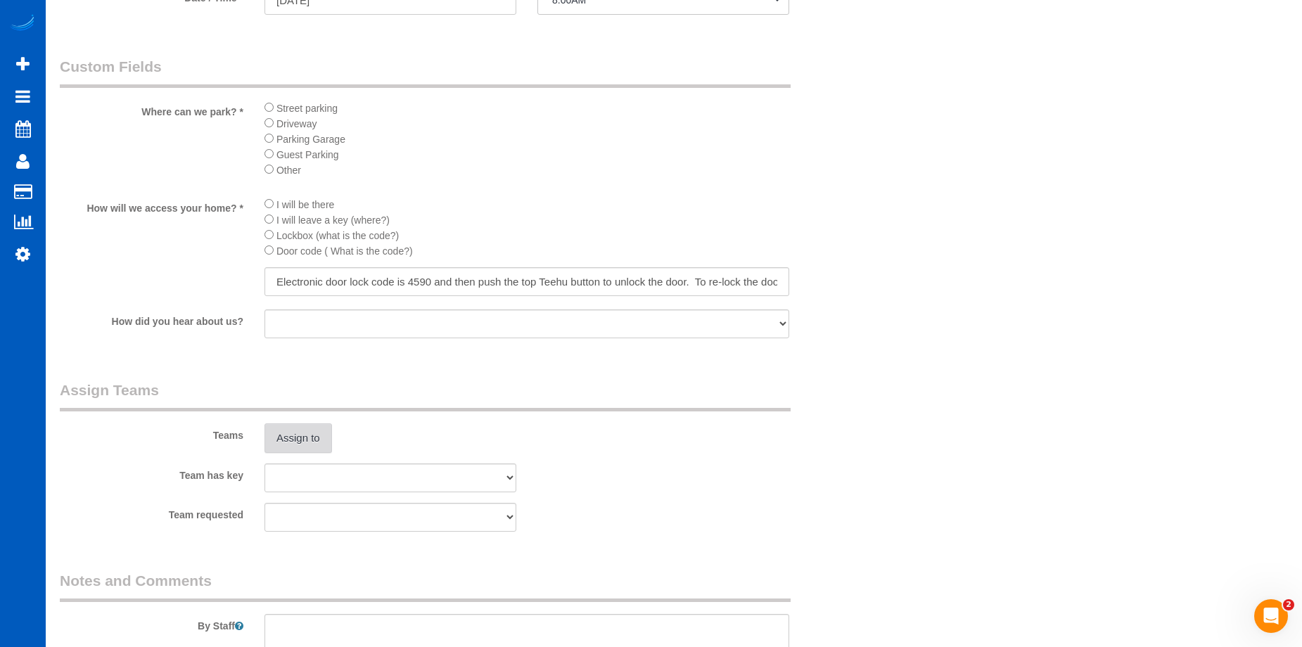
click at [280, 443] on button "Assign to" at bounding box center [299, 439] width 68 height 30
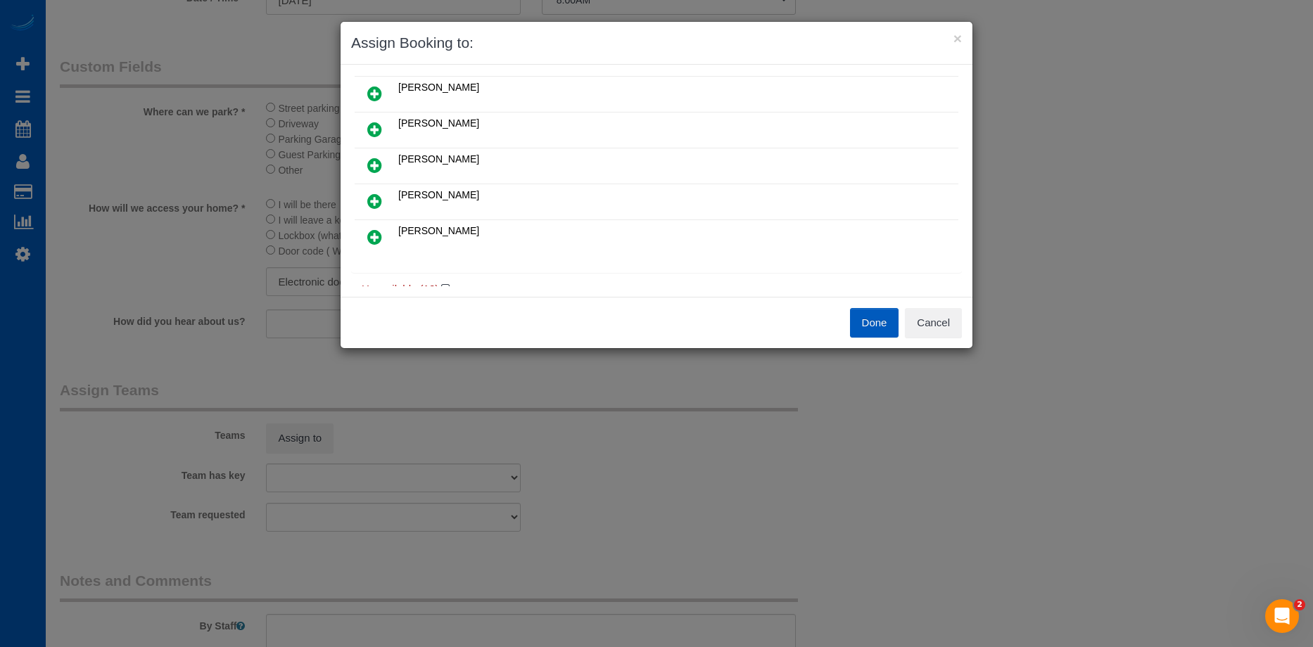
scroll to position [281, 0]
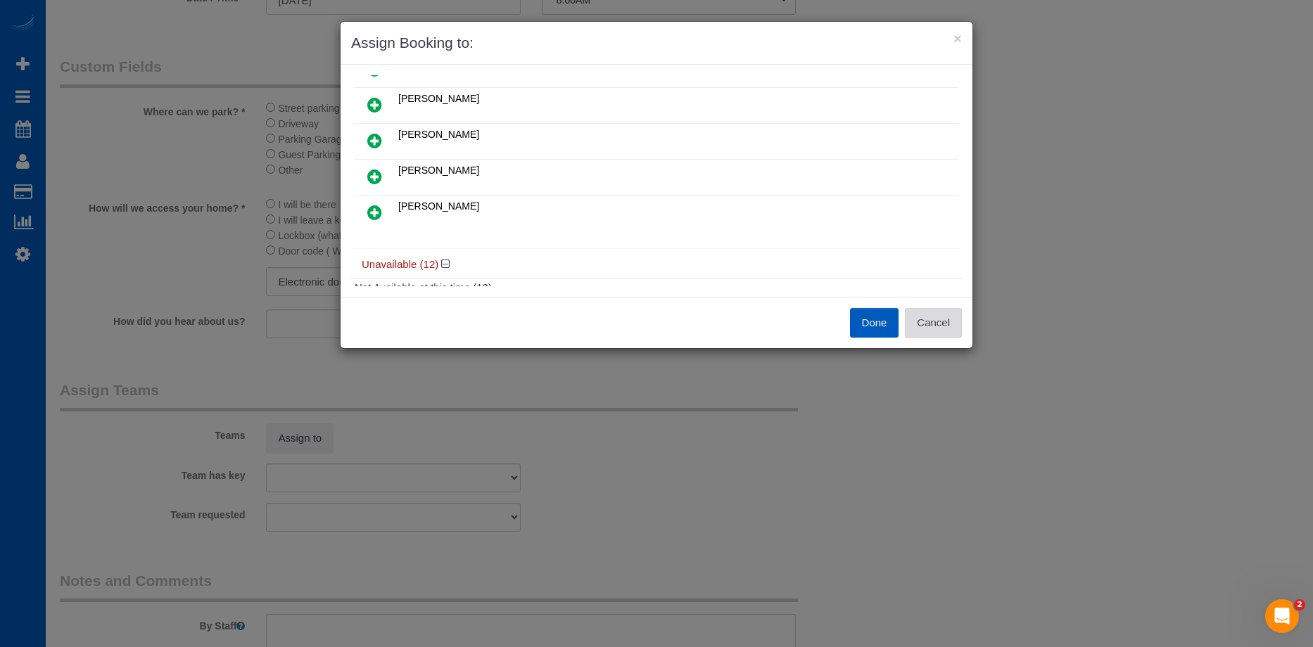
click at [953, 319] on button "Cancel" at bounding box center [933, 323] width 57 height 30
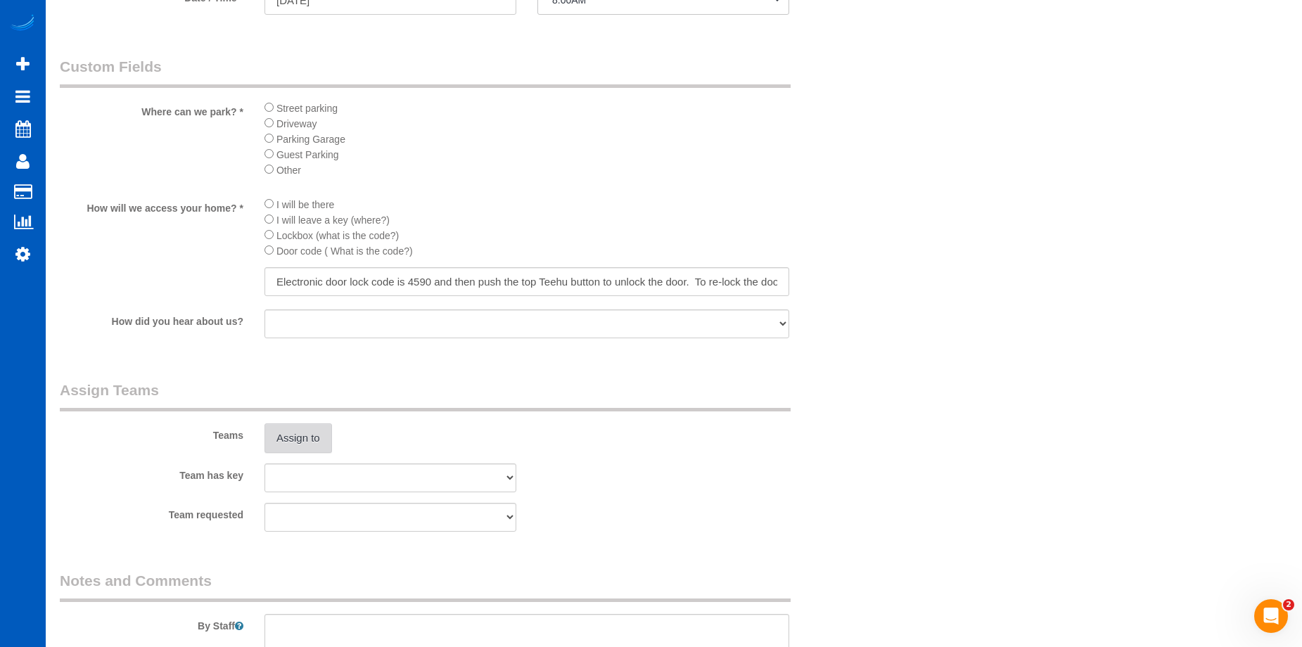
click at [305, 440] on button "Assign to" at bounding box center [299, 439] width 68 height 30
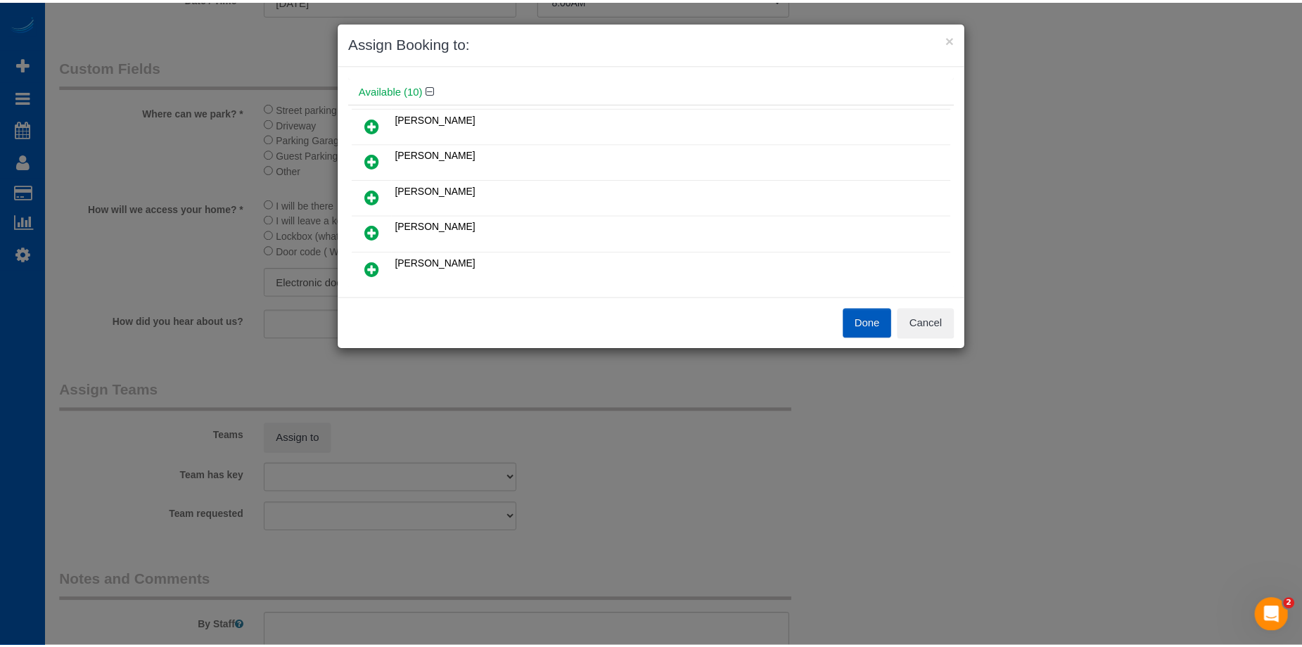
scroll to position [70, 0]
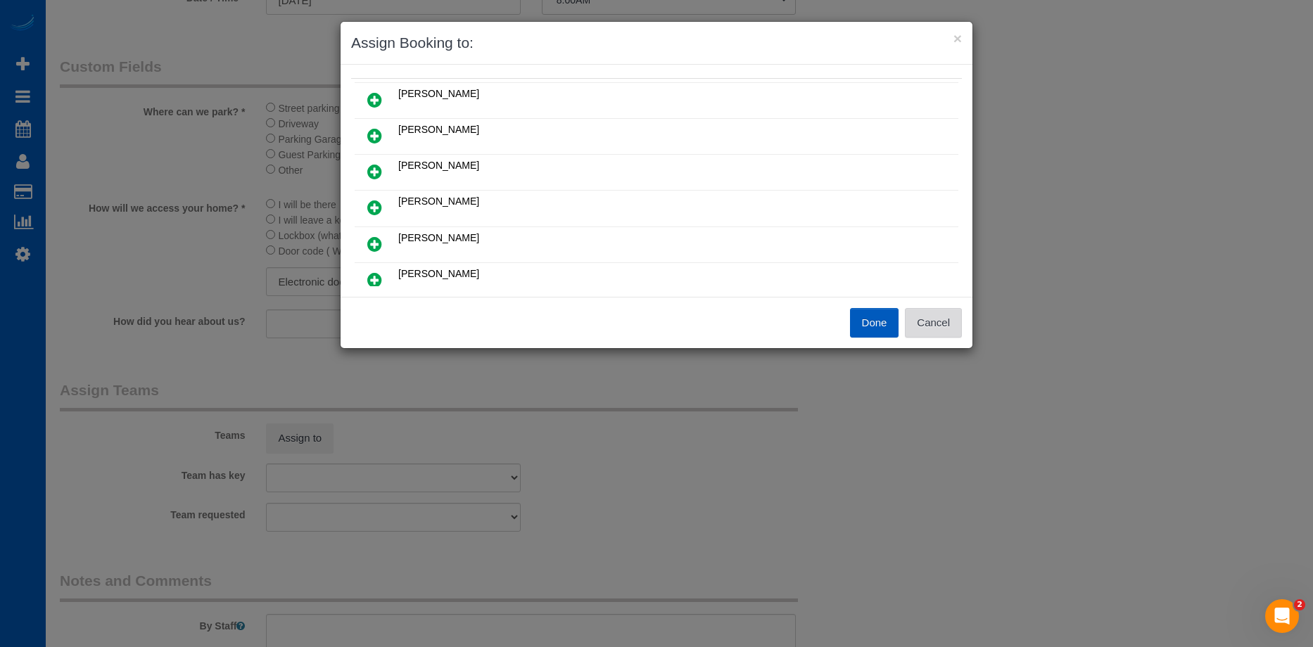
click at [937, 315] on button "Cancel" at bounding box center [933, 323] width 57 height 30
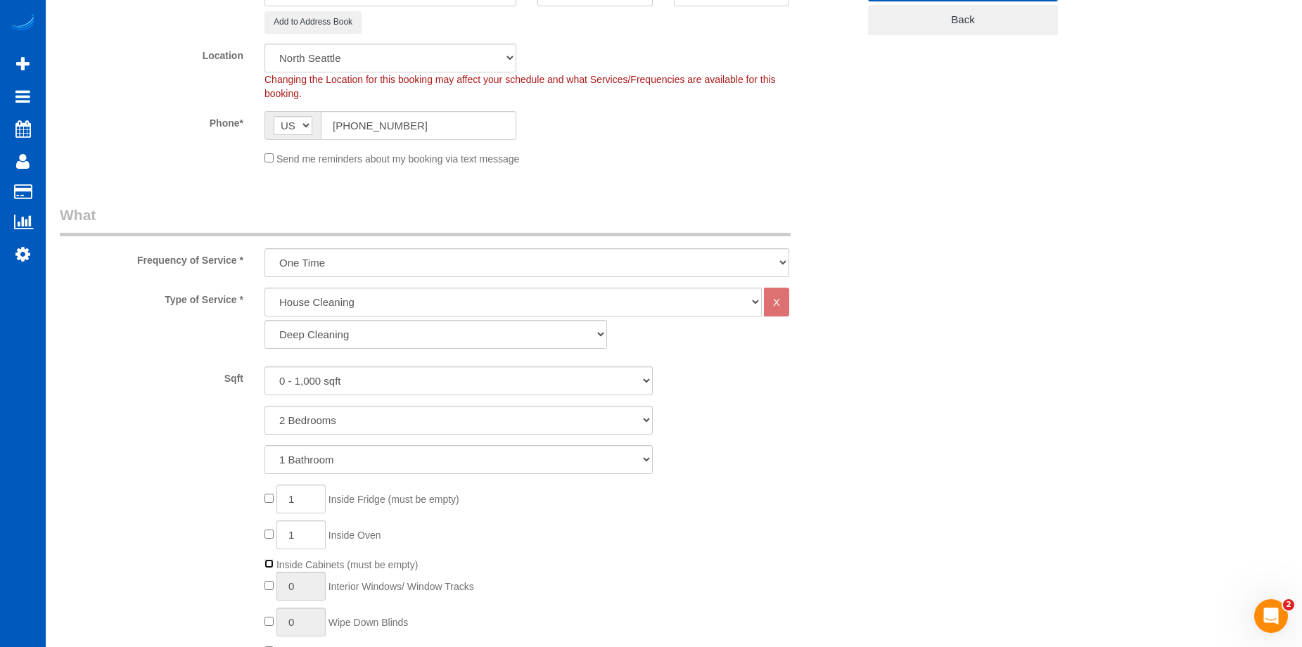
scroll to position [422, 0]
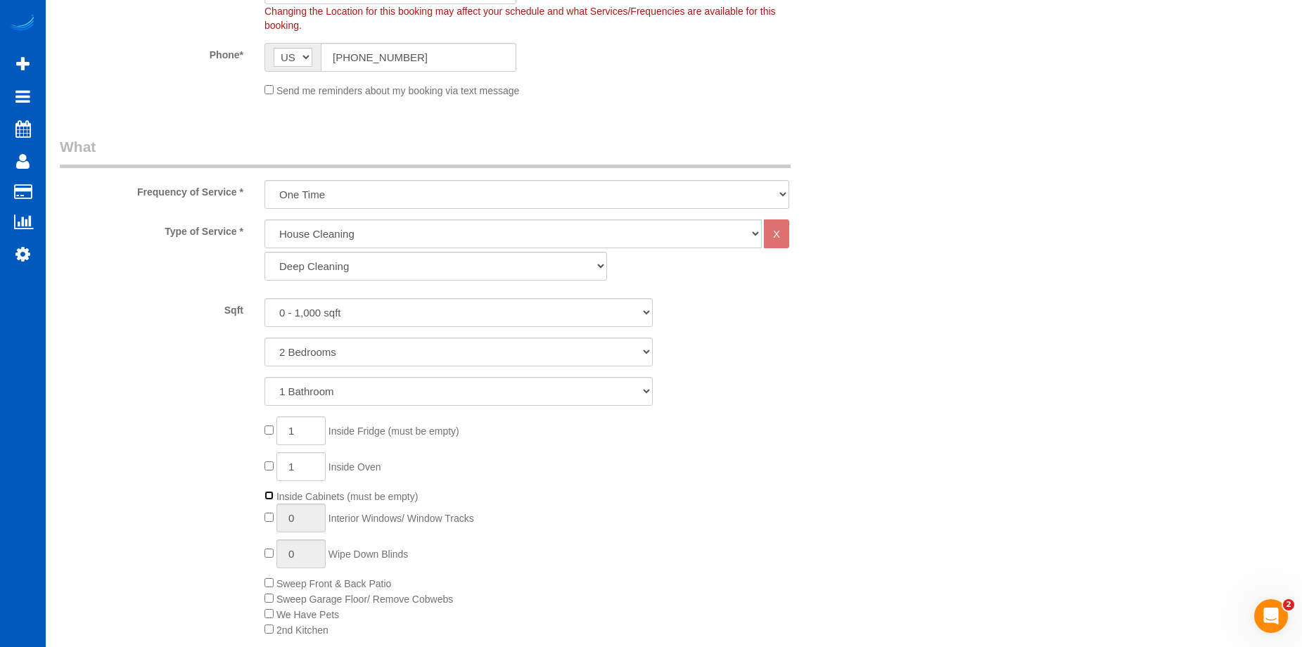
select select "spot88"
select select "spot101"
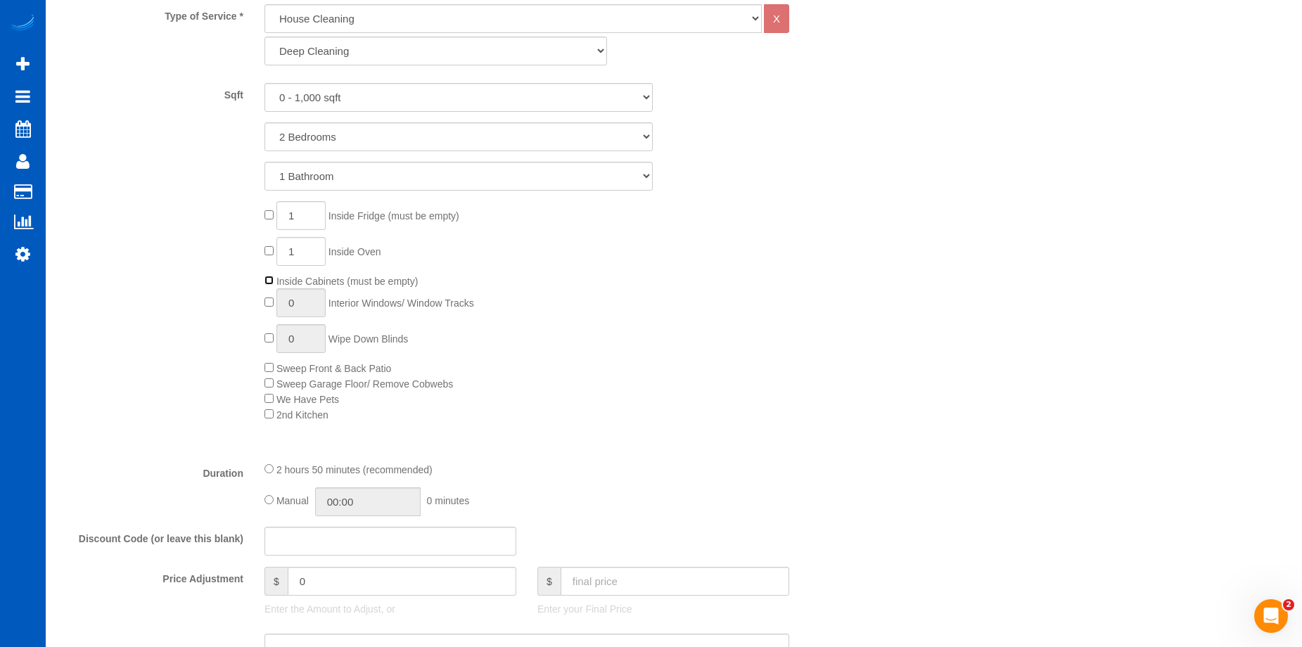
scroll to position [844, 0]
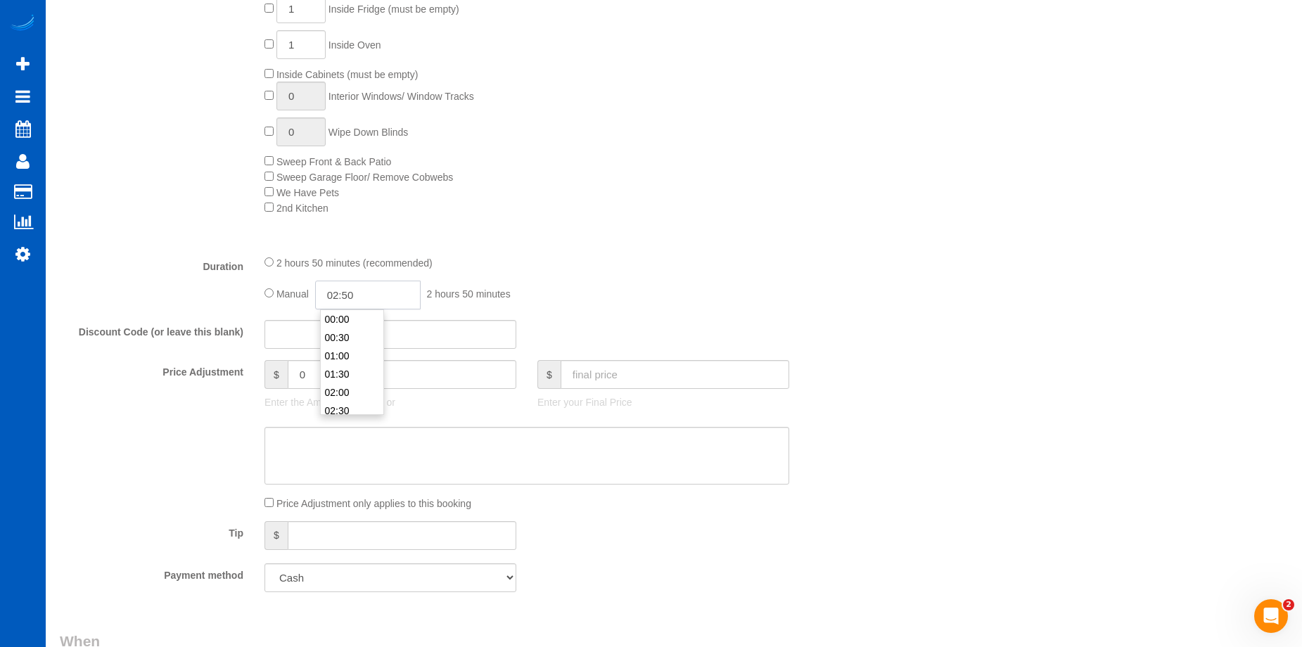
click at [342, 293] on input "02:50" at bounding box center [368, 295] width 106 height 29
type input "04:00"
click at [355, 324] on li "04:00" at bounding box center [352, 325] width 63 height 18
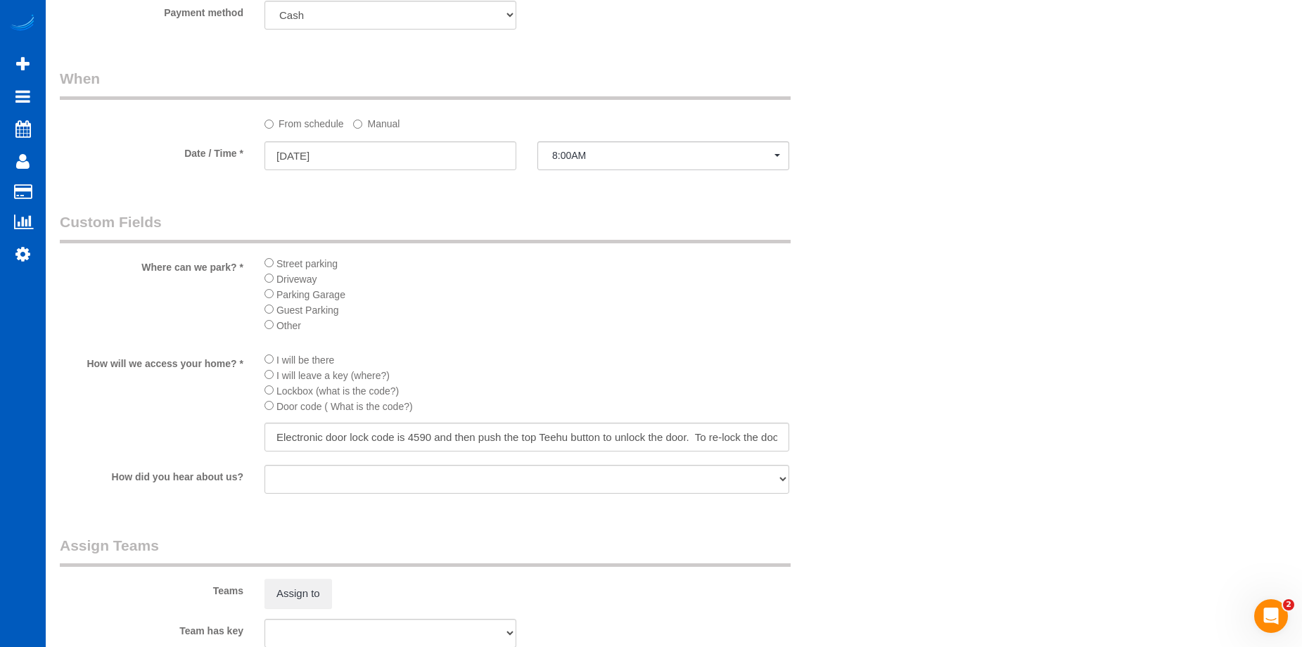
select select "spot114"
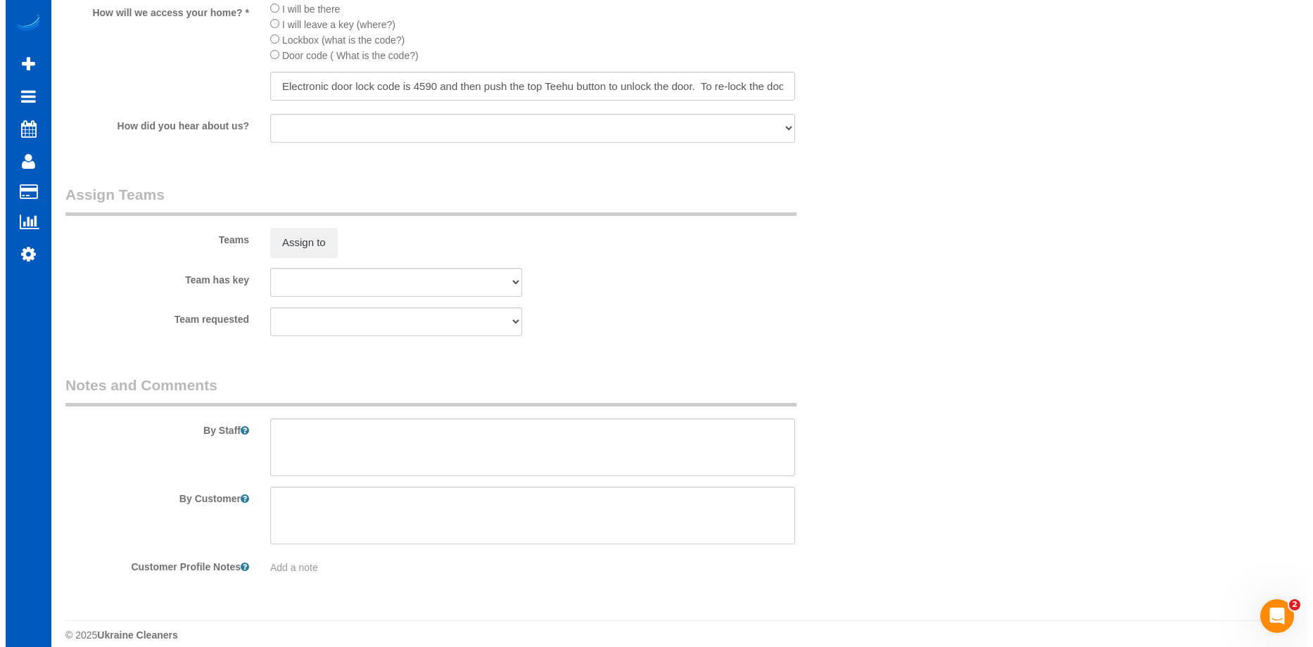
scroll to position [1759, 0]
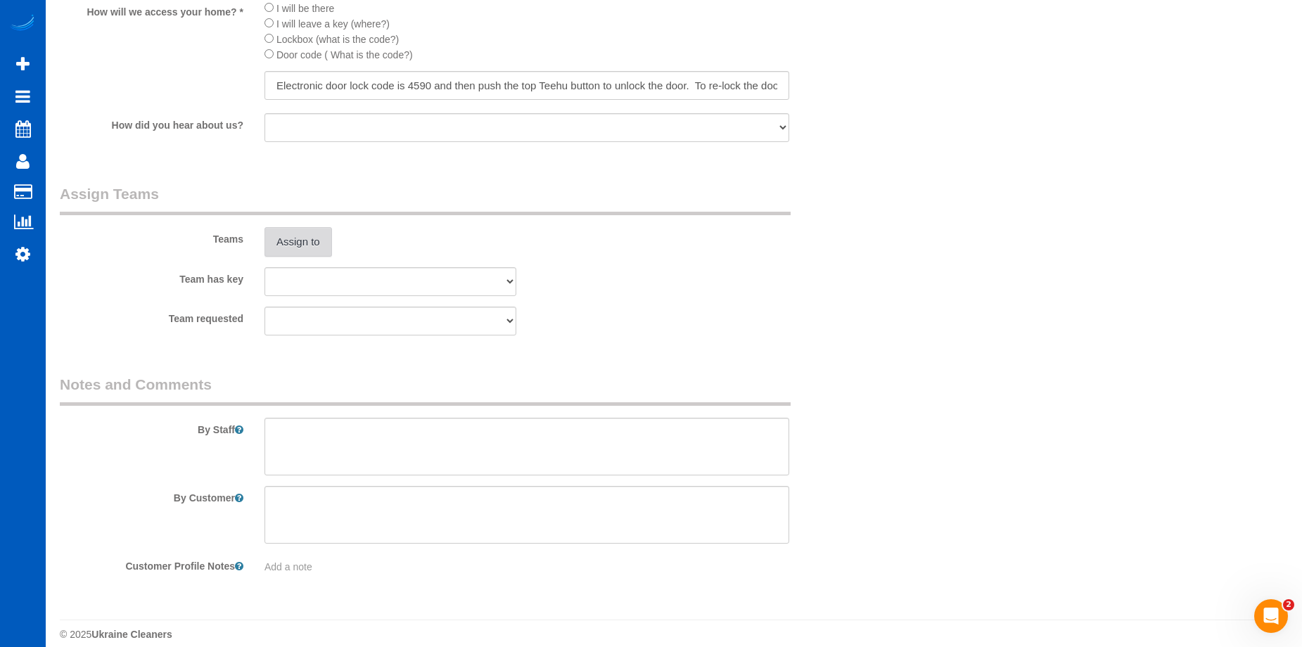
click at [323, 239] on button "Assign to" at bounding box center [299, 242] width 68 height 30
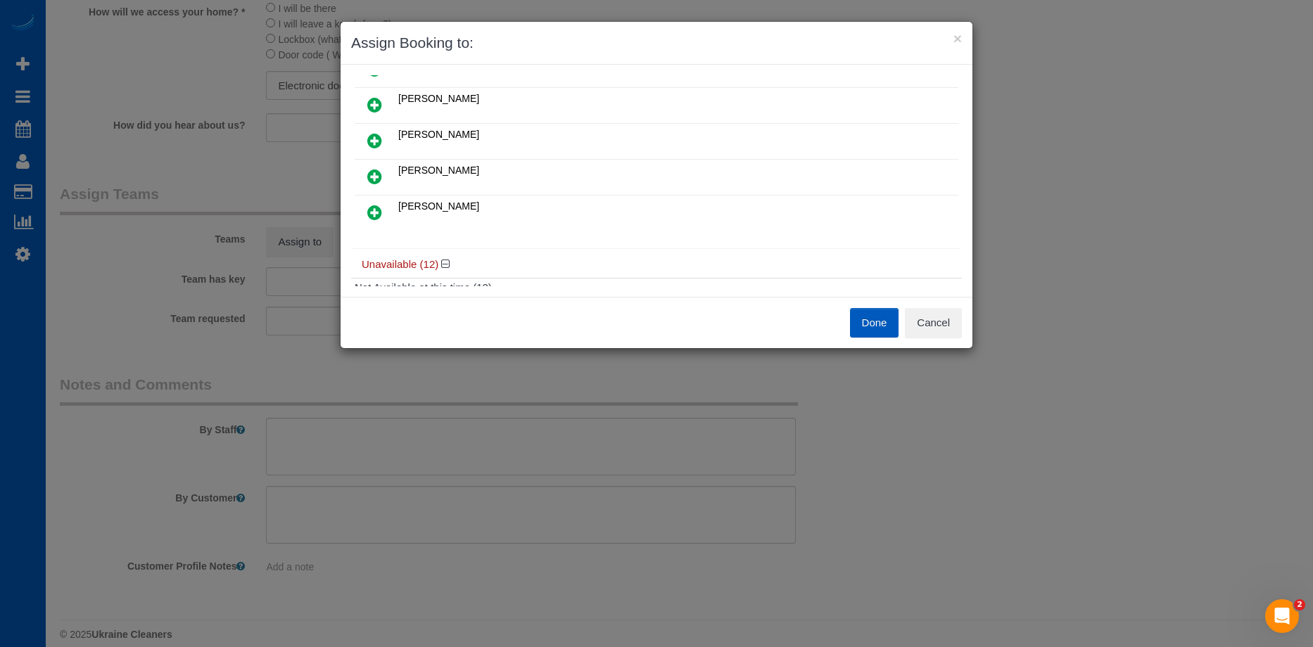
click at [372, 170] on icon at bounding box center [374, 176] width 15 height 17
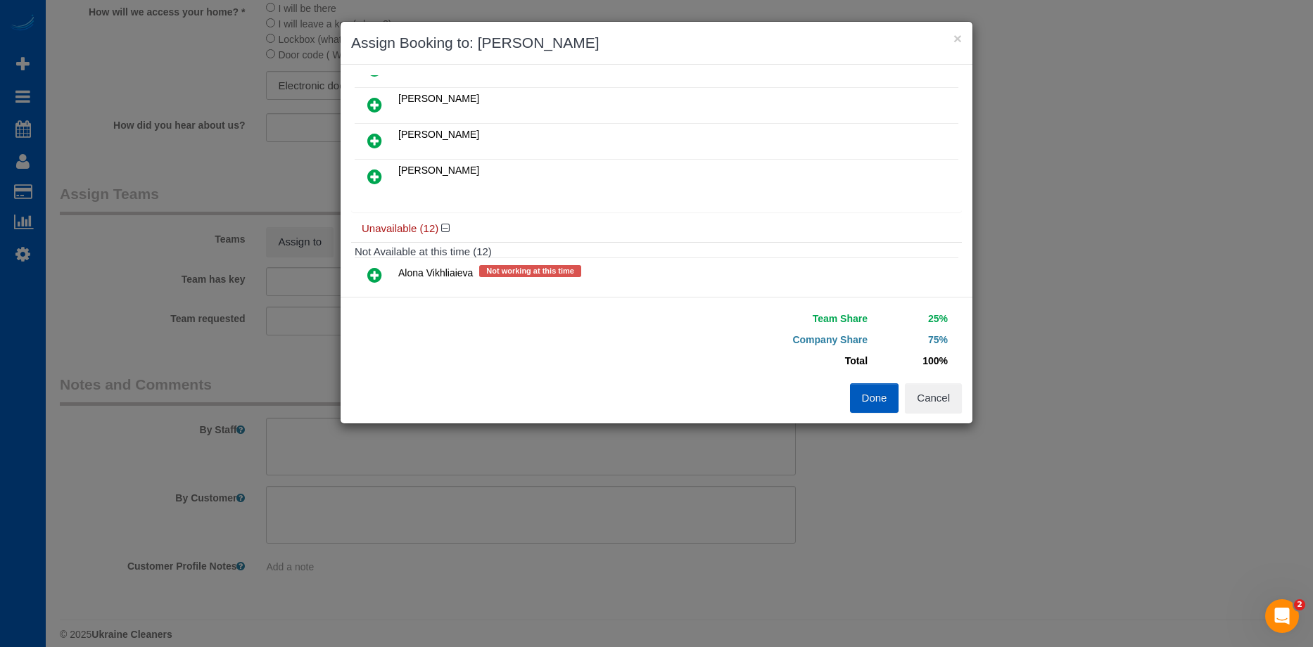
drag, startPoint x: 385, startPoint y: 175, endPoint x: 417, endPoint y: 179, distance: 32.6
click at [384, 175] on link at bounding box center [374, 177] width 33 height 28
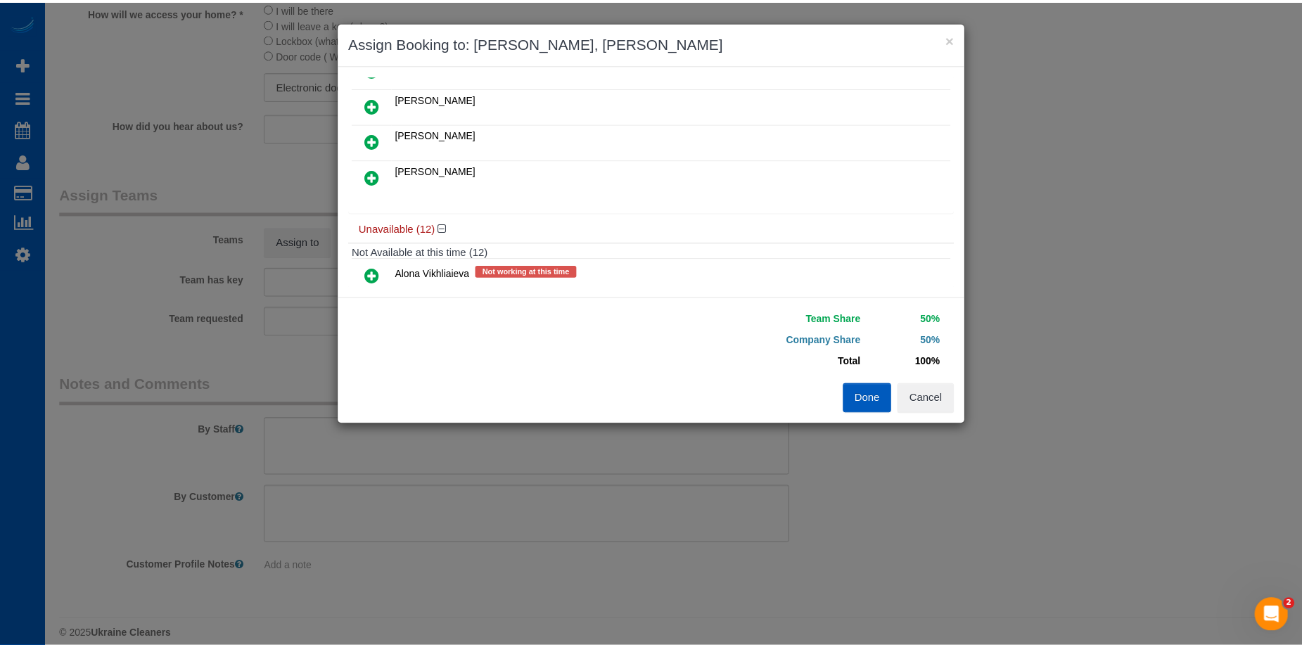
scroll to position [351, 0]
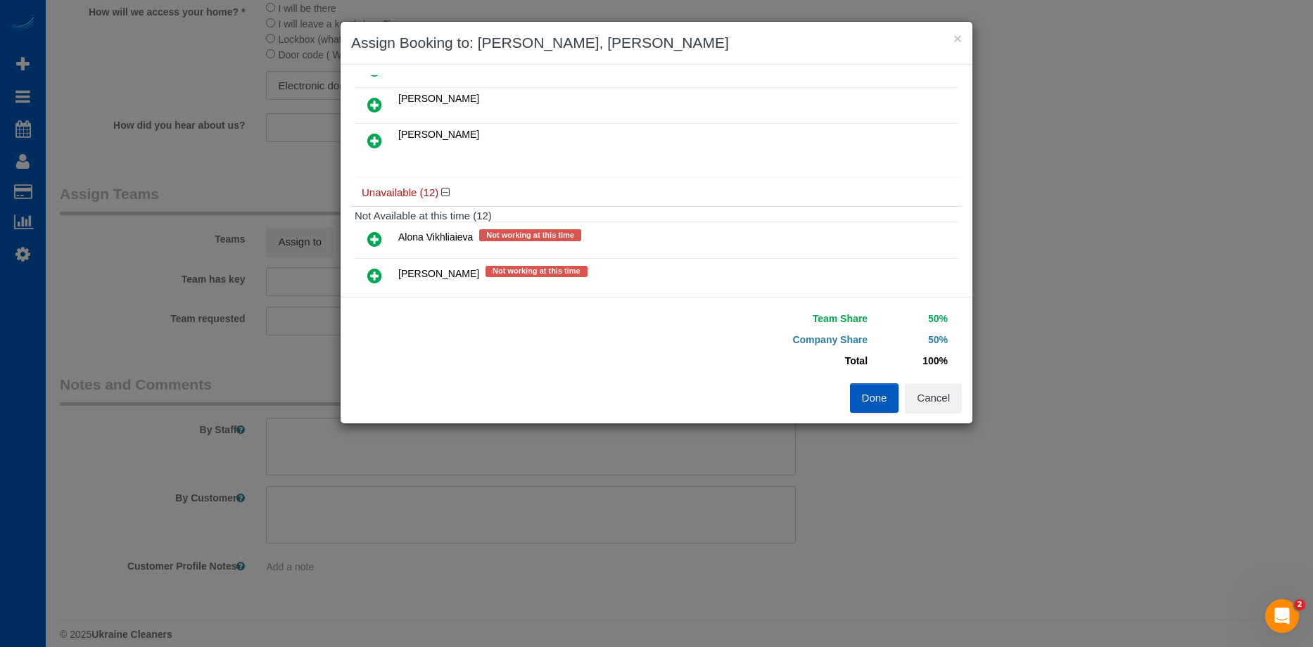
click at [864, 390] on button "Done" at bounding box center [874, 398] width 49 height 30
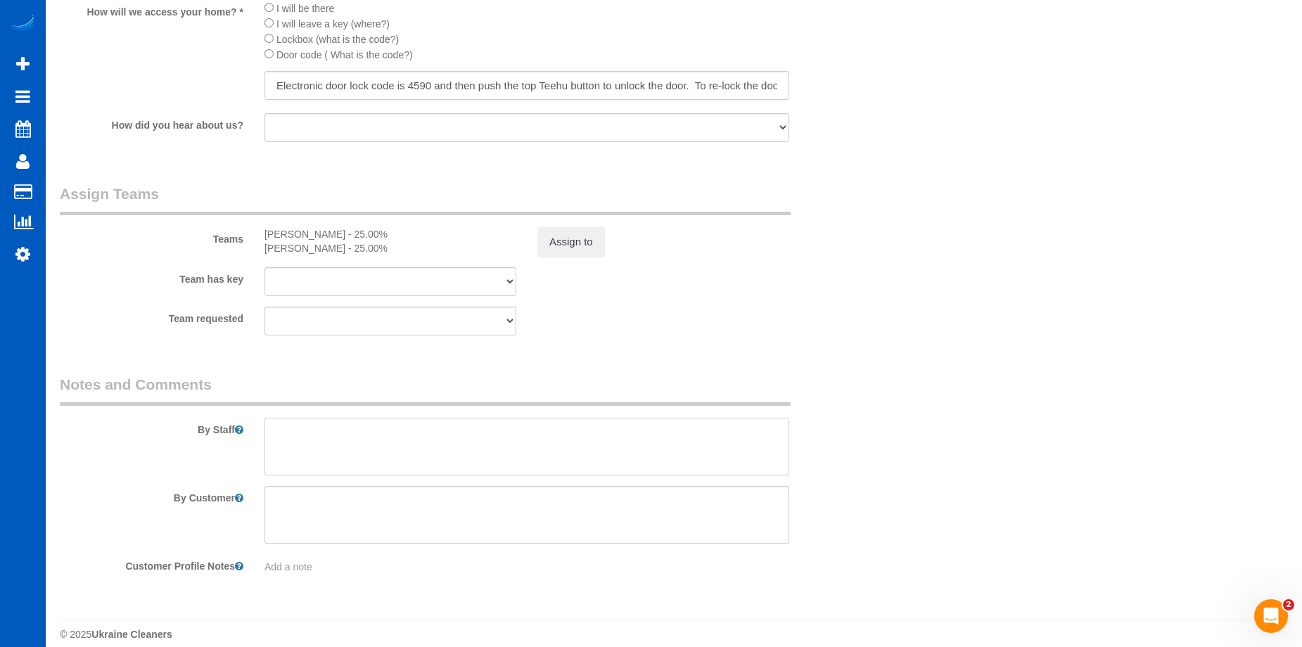
click at [547, 454] on textarea at bounding box center [527, 447] width 525 height 58
paste textarea "There were a few misc personal things left there. Please have the cleaners remo…"
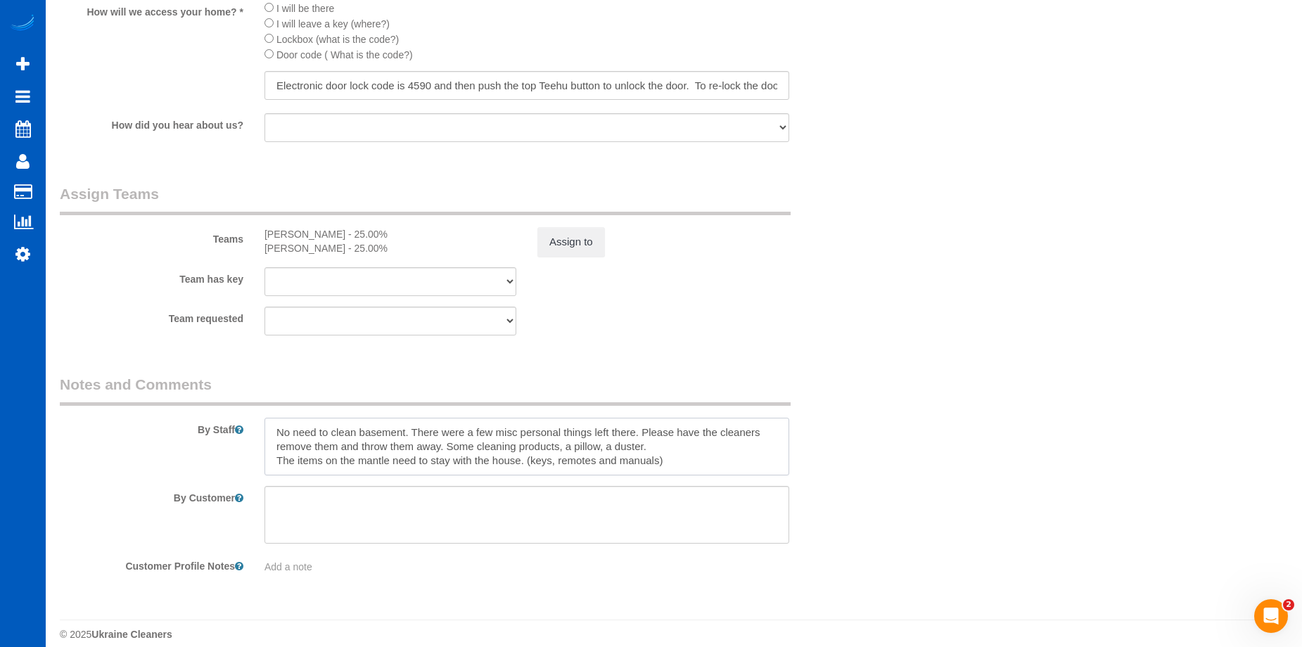
click at [276, 458] on textarea at bounding box center [527, 447] width 525 height 58
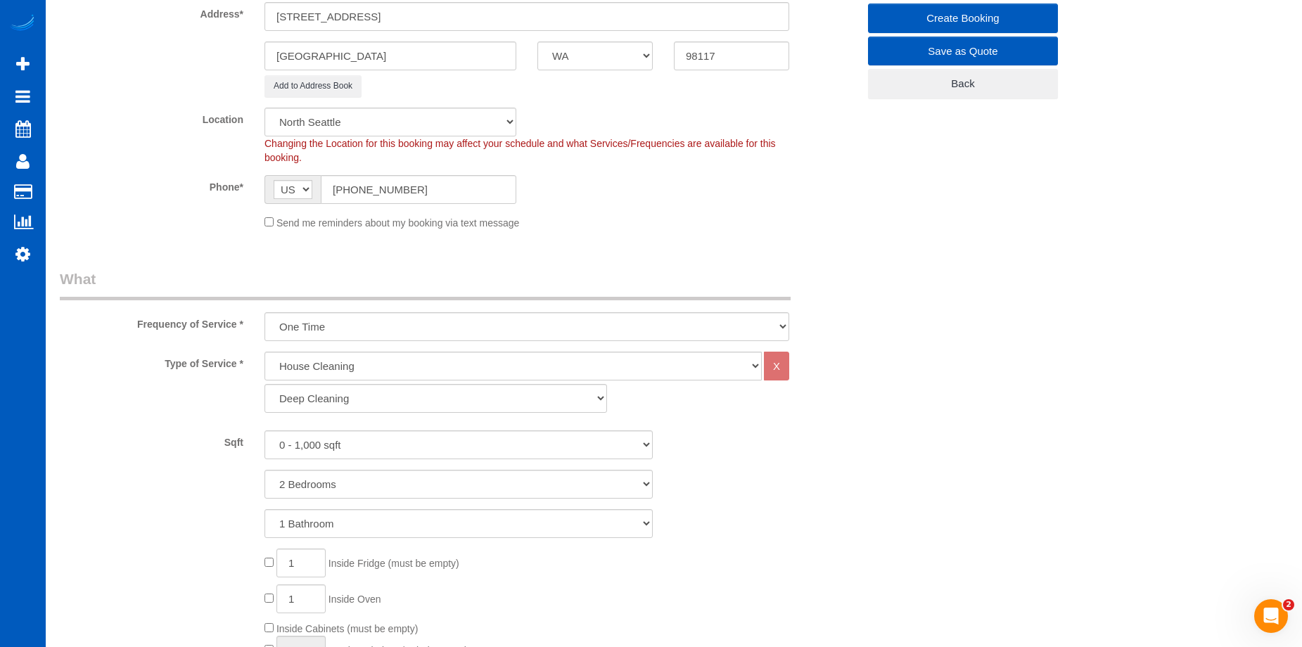
scroll to position [211, 0]
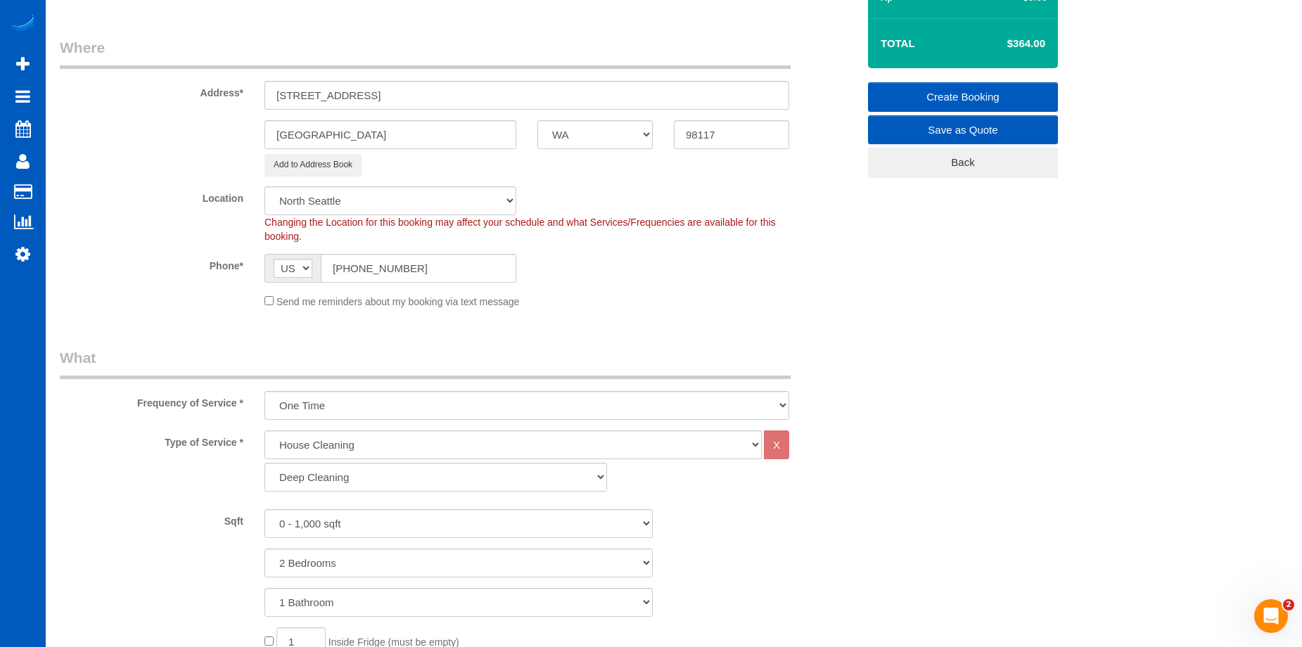
type textarea "No need to clean basement. There were a few misc personal things left there. Pl…"
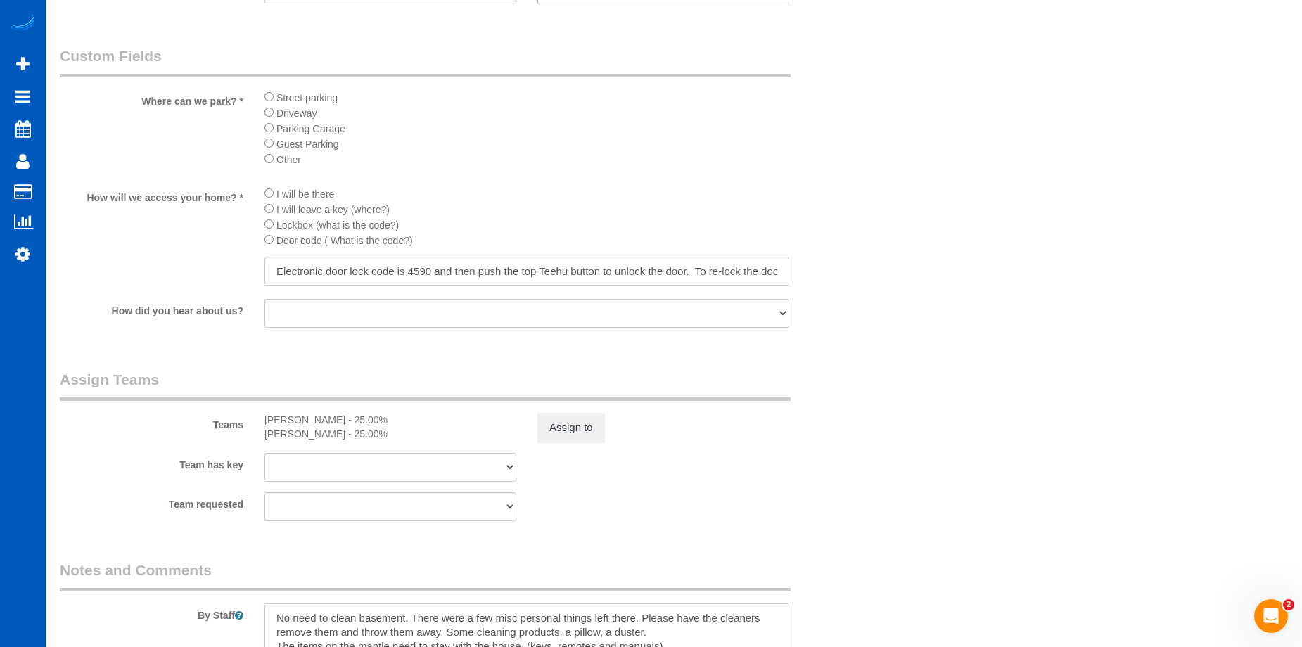
scroll to position [1689, 0]
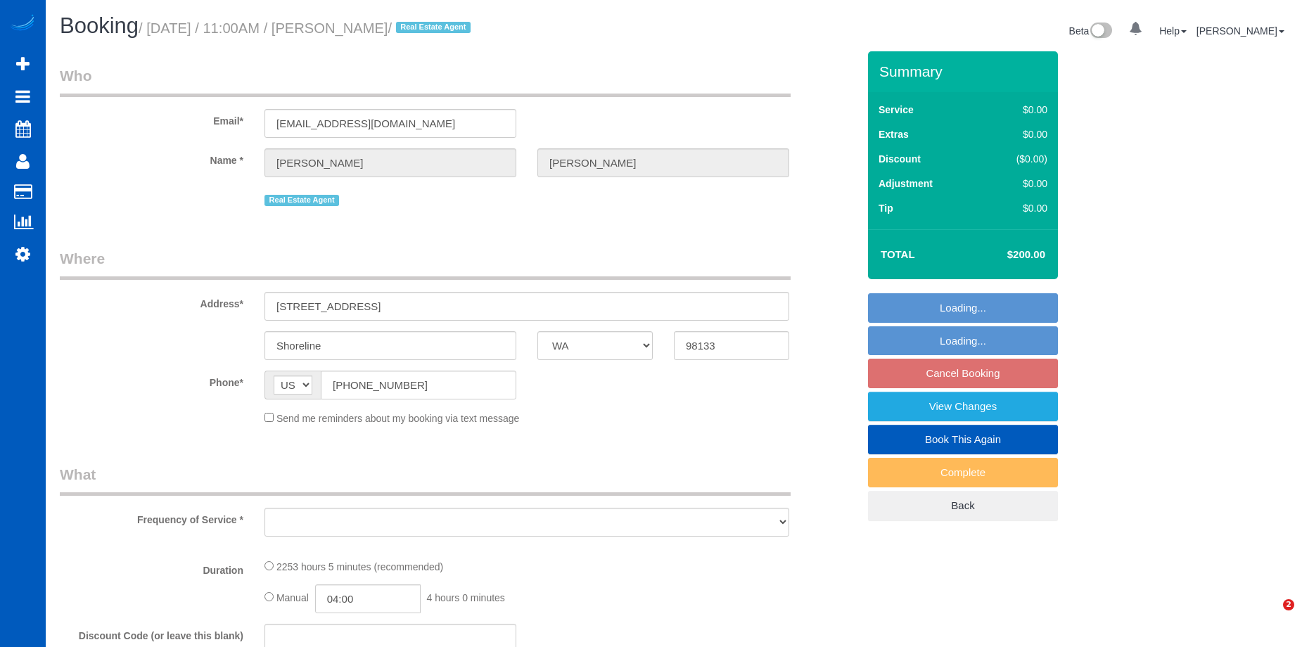
select select "WA"
select select "object:739"
select select "2"
select select "1001"
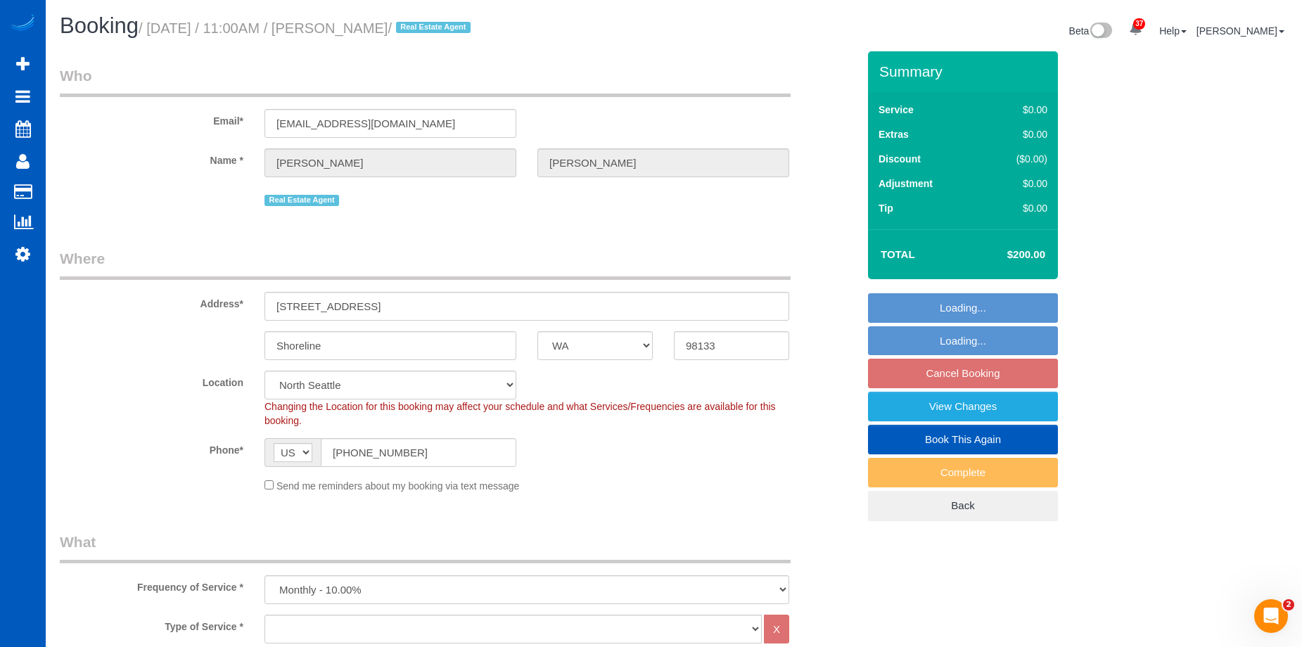
select select "spot2"
select select "object:1183"
select select "2"
select select "1001"
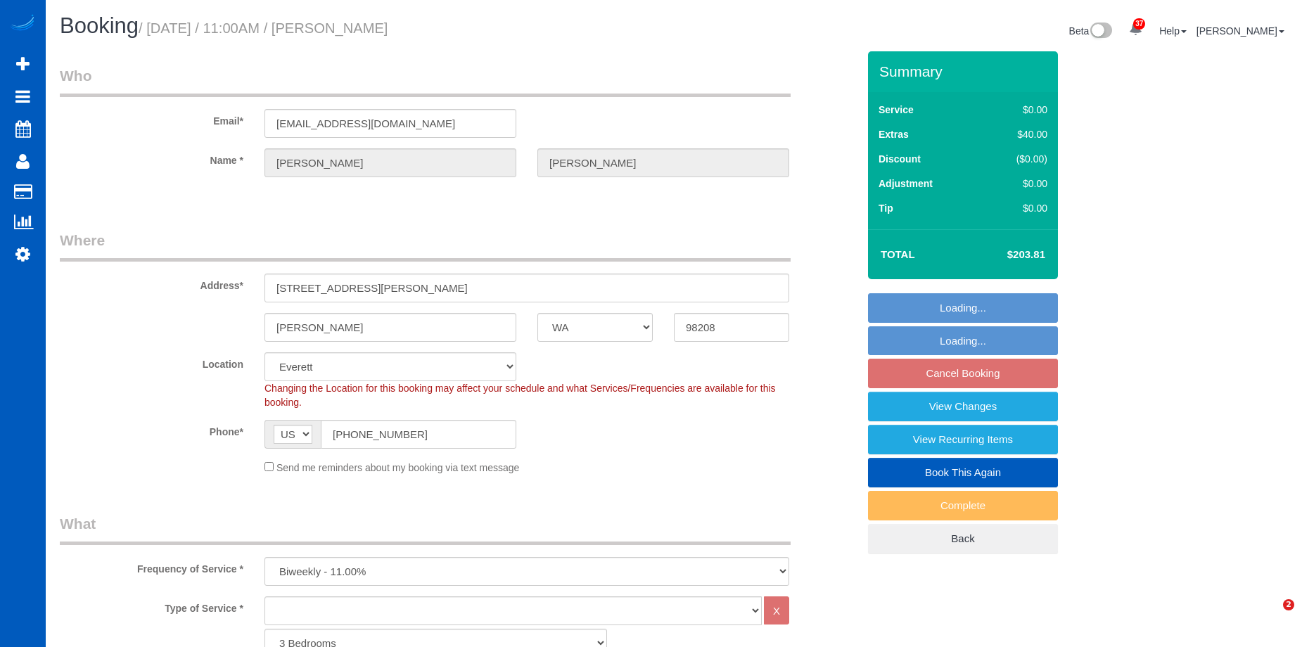
select select "WA"
select select "number:8"
select select "object:1166"
select select "1001"
select select "3"
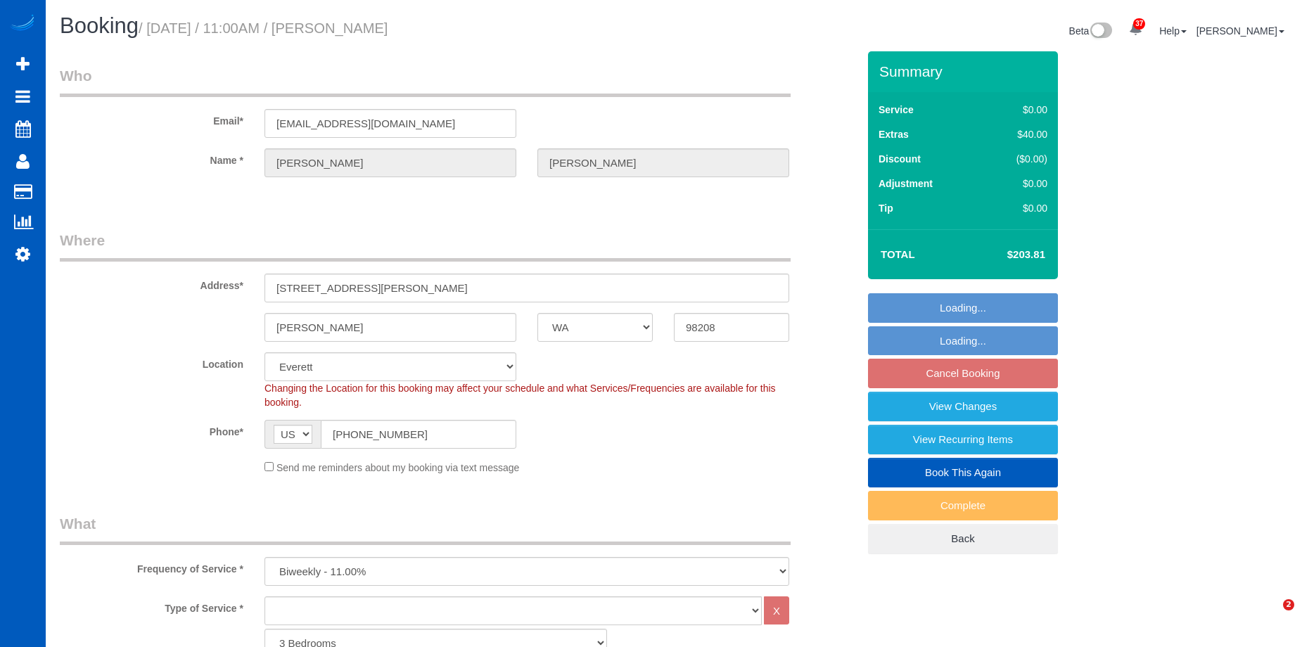
select select "spot2"
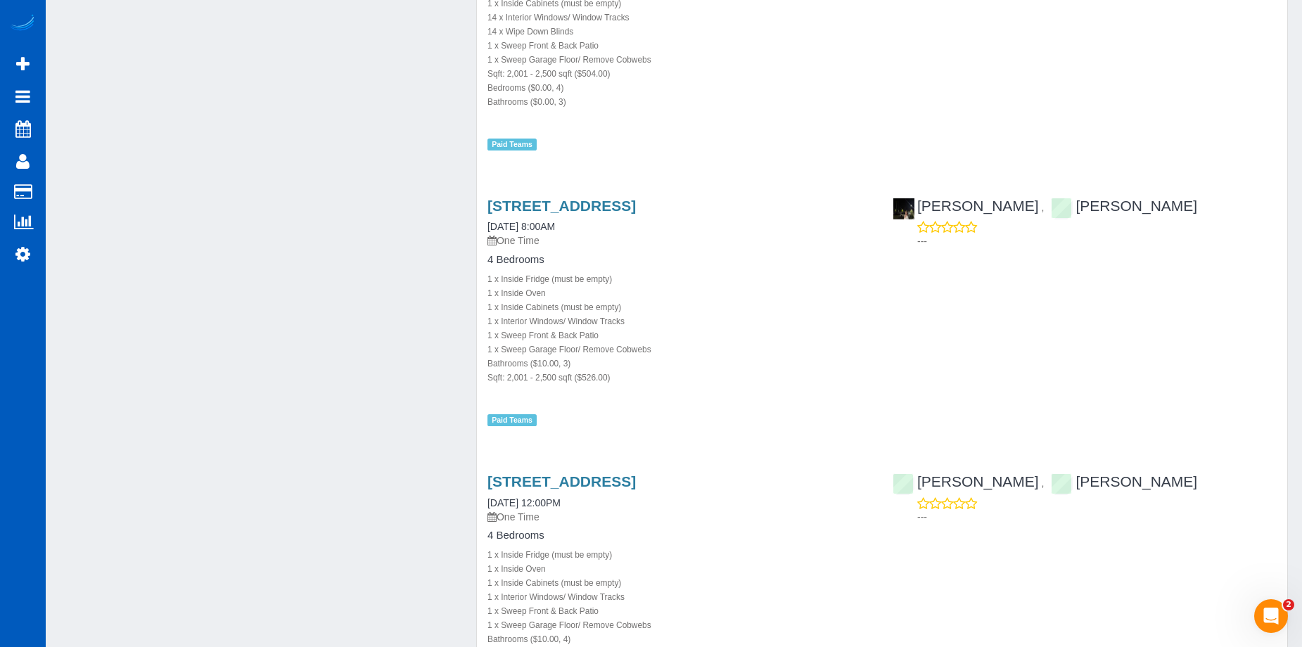
scroll to position [1478, 0]
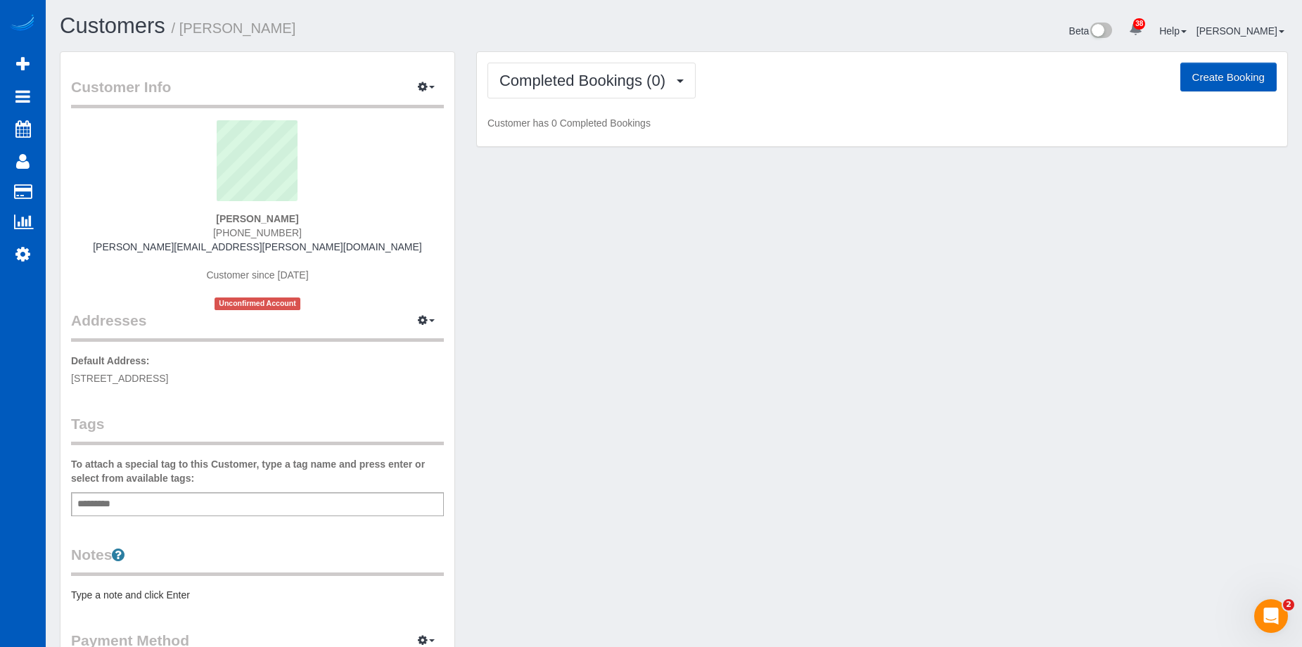
click at [1210, 74] on button "Create Booking" at bounding box center [1229, 78] width 96 height 30
select select "WA"
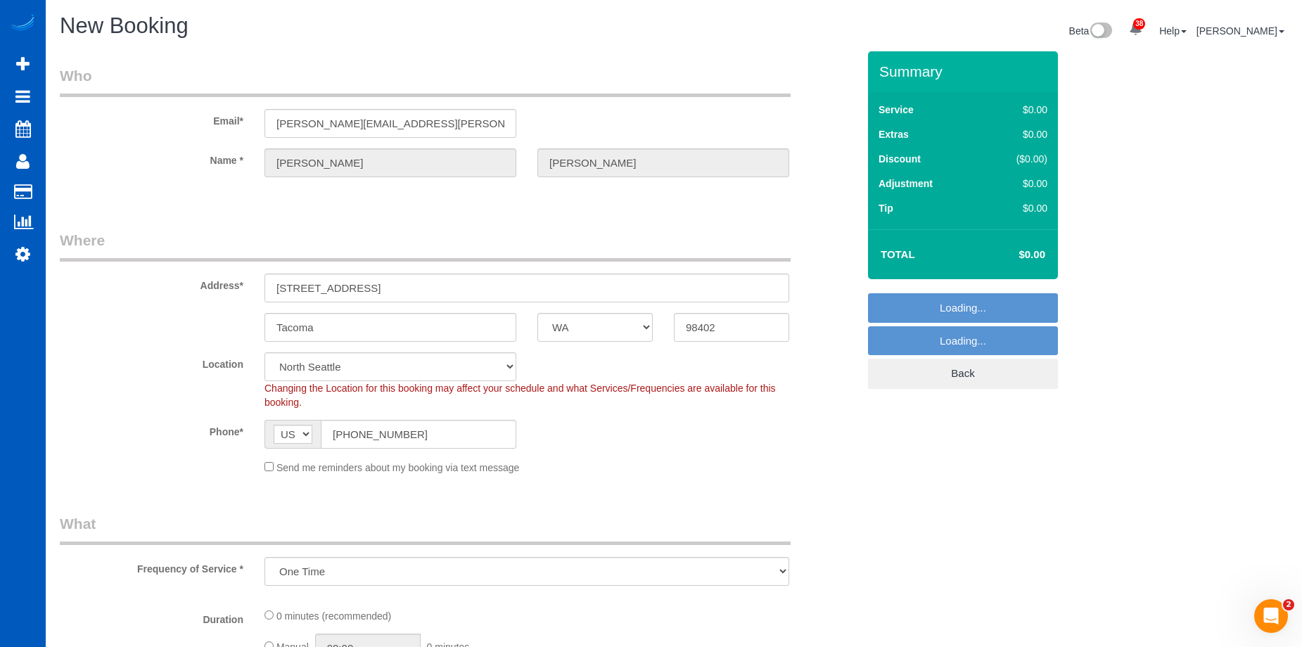
select select "object:1616"
select select "199"
select select "2"
select select "object:1961"
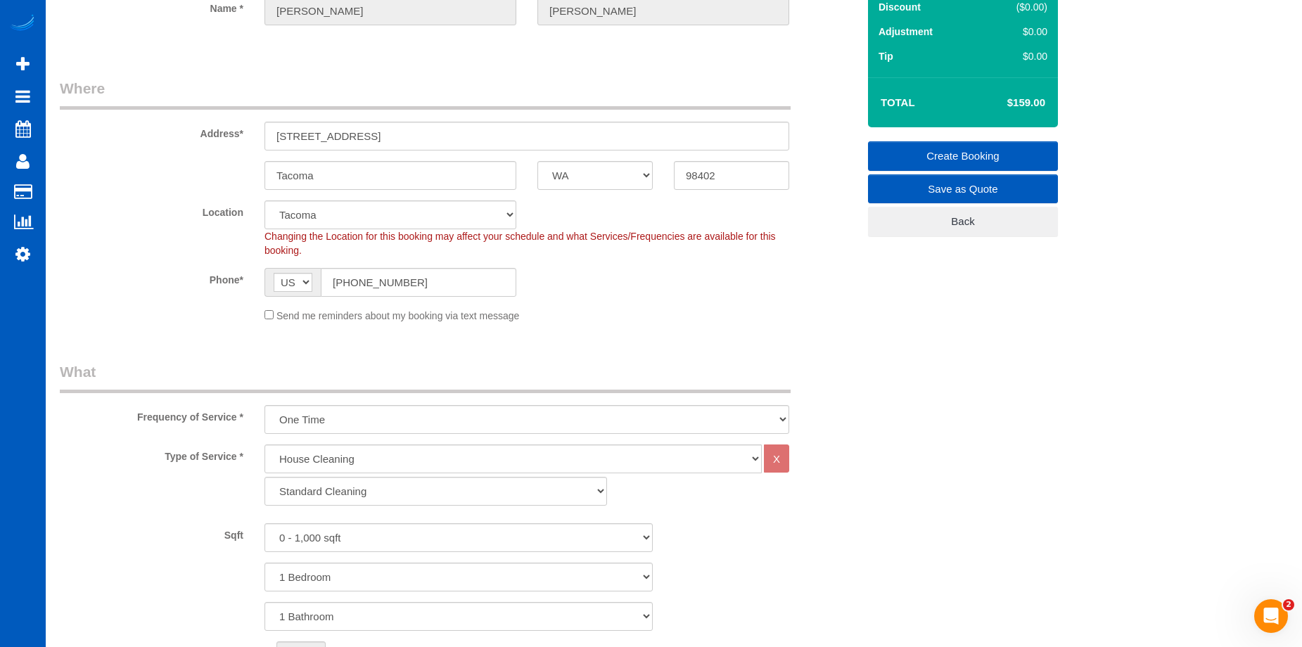
scroll to position [281, 0]
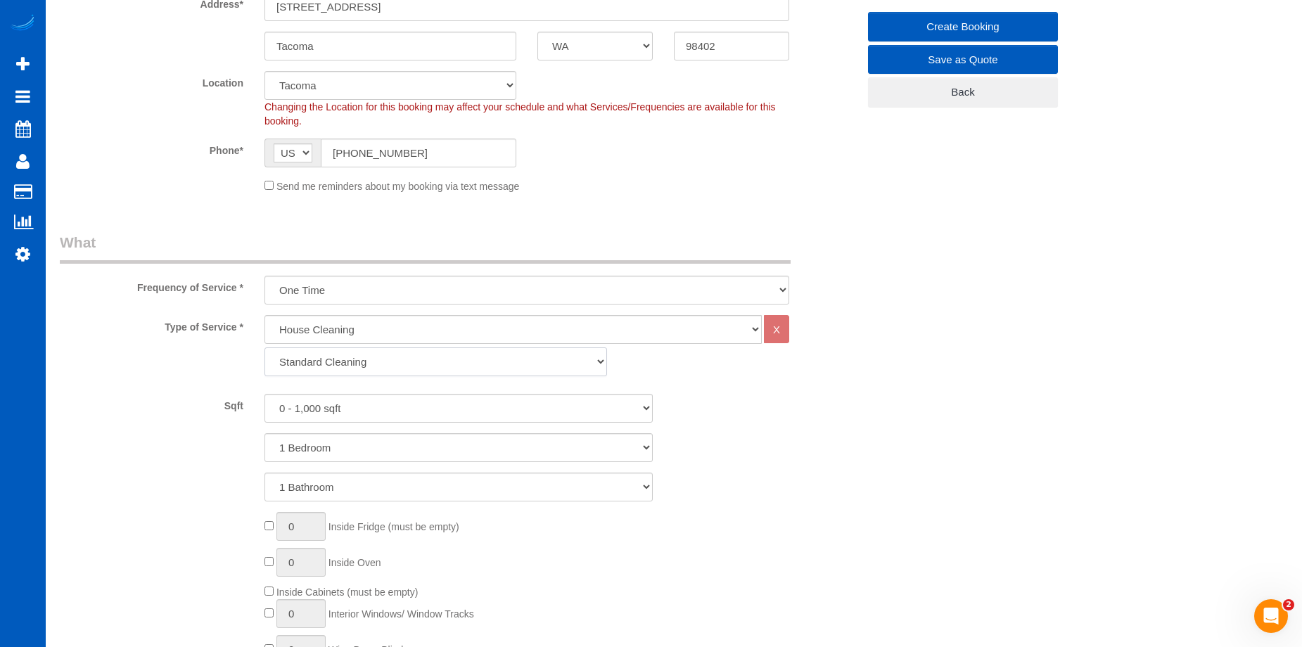
click at [370, 362] on select "Standard Cleaning Deep Cleaning Move In/ Out Cleaning" at bounding box center [436, 362] width 343 height 29
select select "367"
click at [265, 348] on select "Standard Cleaning Deep Cleaning Move In/ Out Cleaning" at bounding box center [436, 362] width 343 height 29
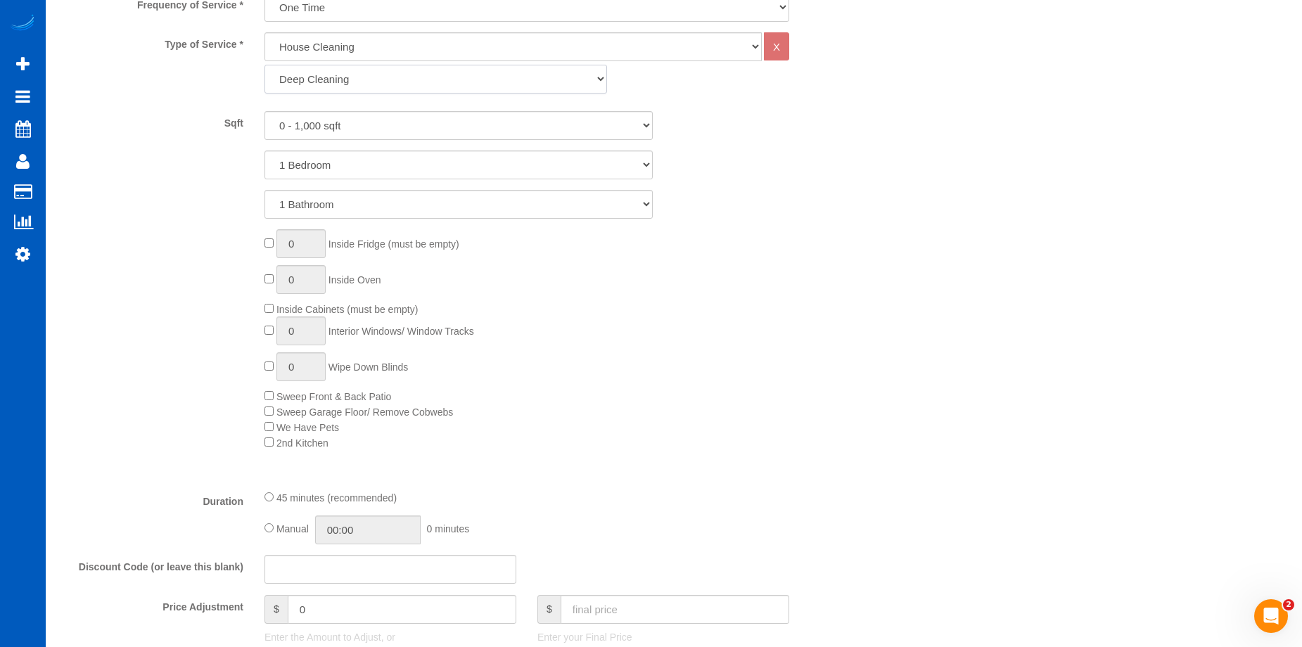
scroll to position [633, 0]
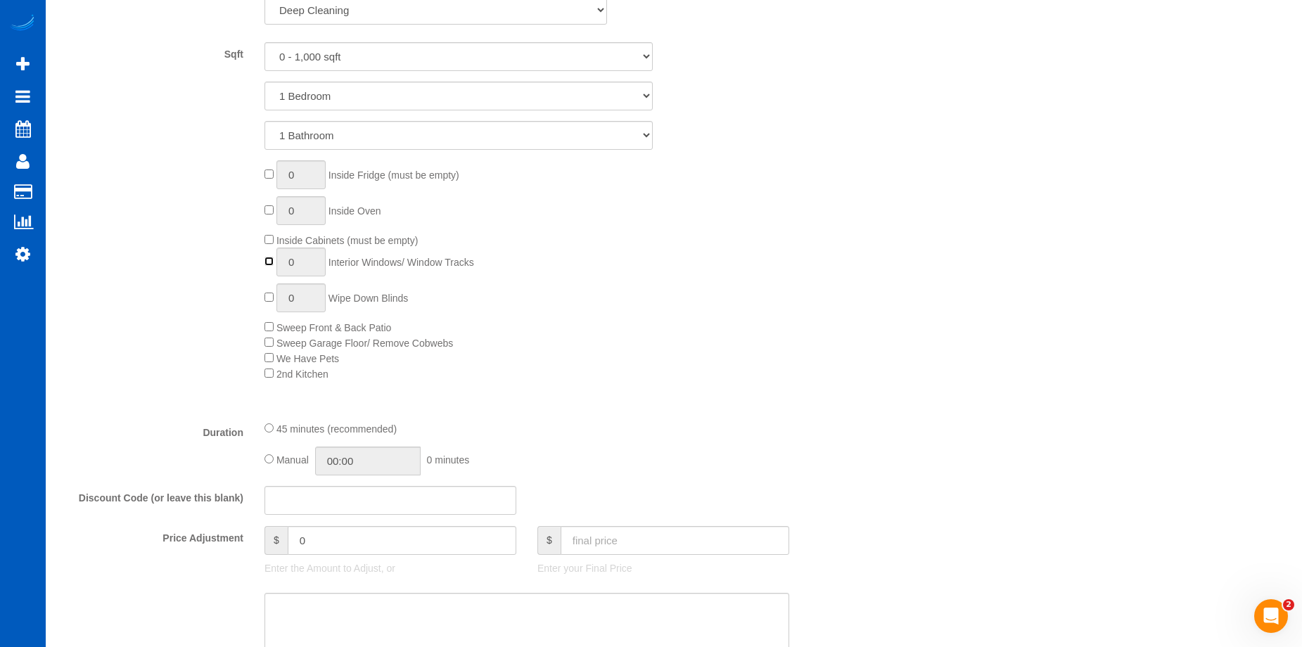
type input "1"
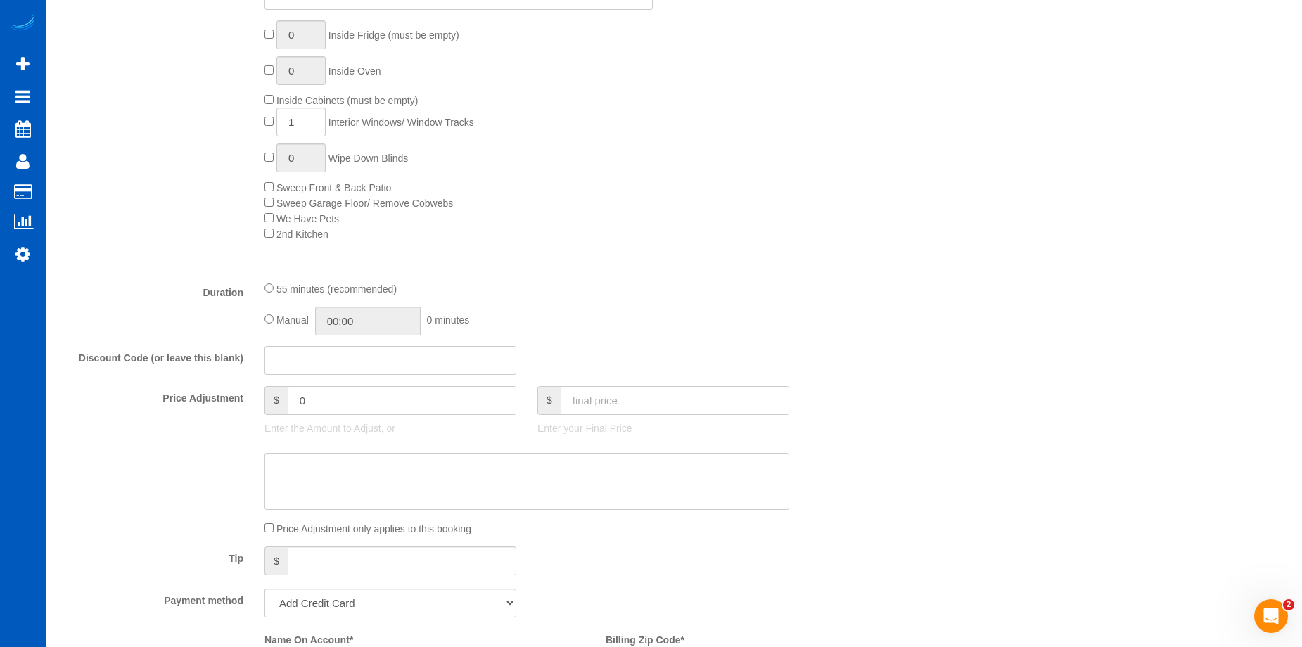
scroll to position [774, 0]
click at [605, 404] on input "text" at bounding box center [675, 400] width 229 height 29
type input "329"
click at [522, 479] on textarea at bounding box center [527, 481] width 525 height 58
type textarea "2 rooms"
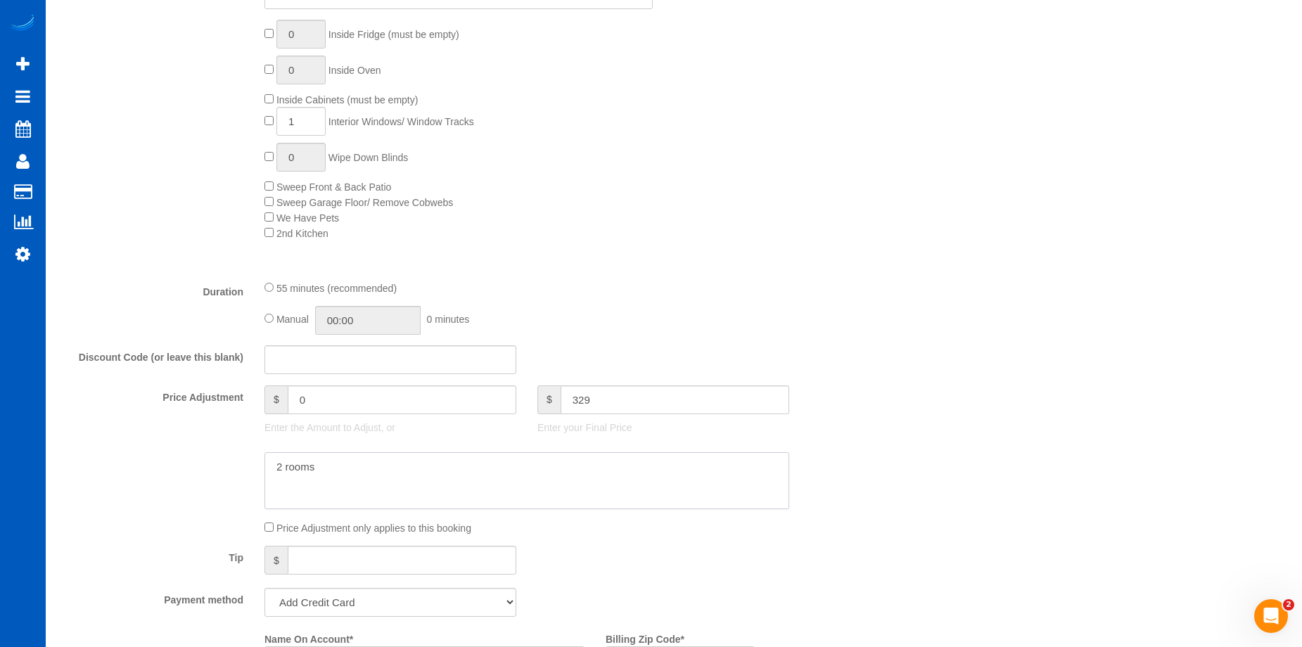
type input "95"
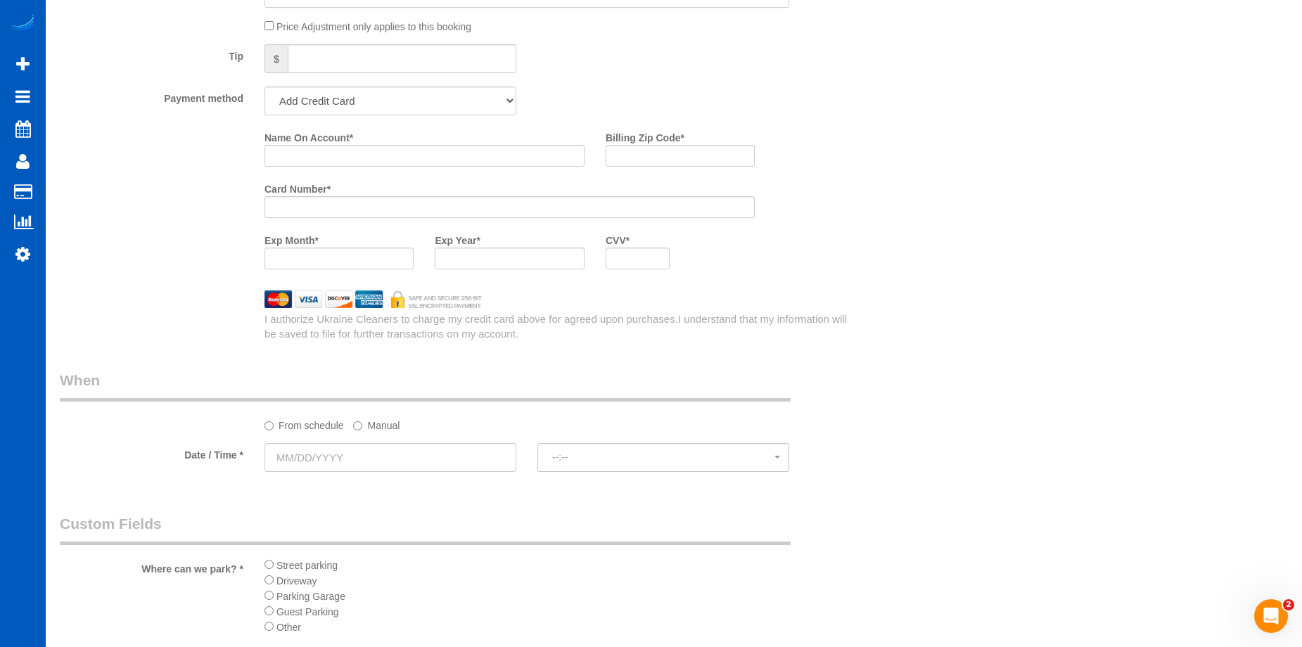
scroll to position [1478, 0]
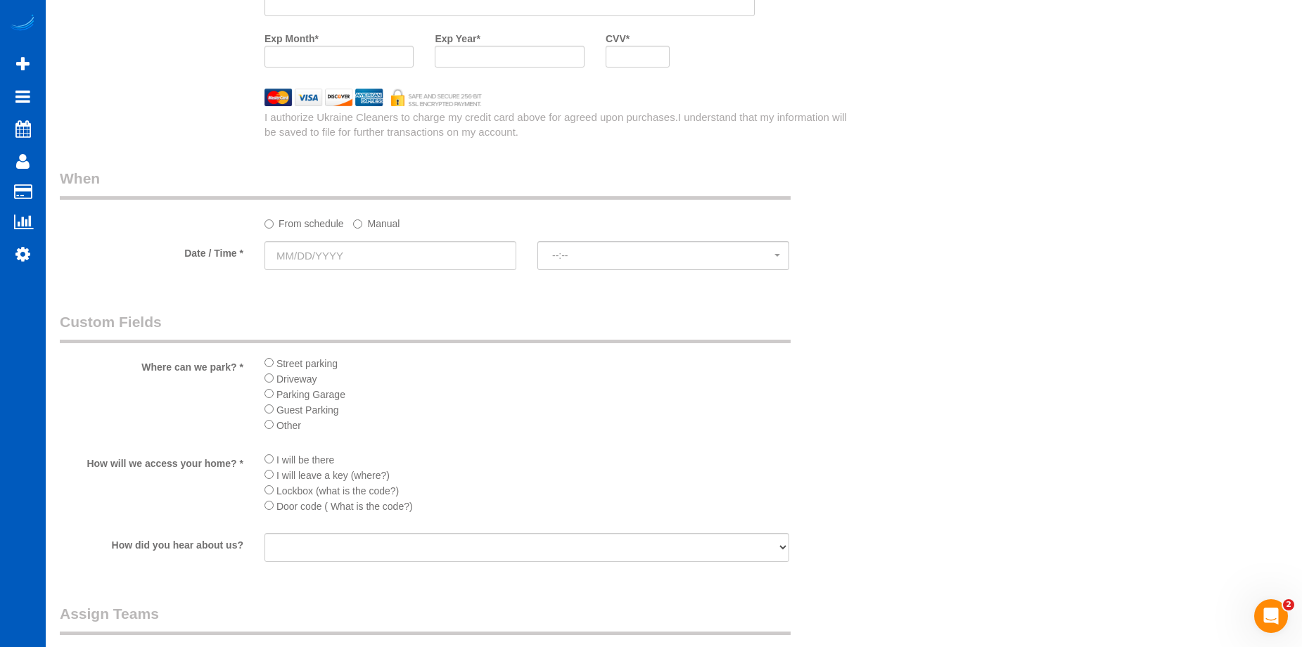
type textarea "2 rooms carpet shampoo"
click at [455, 254] on input "text" at bounding box center [391, 255] width 252 height 29
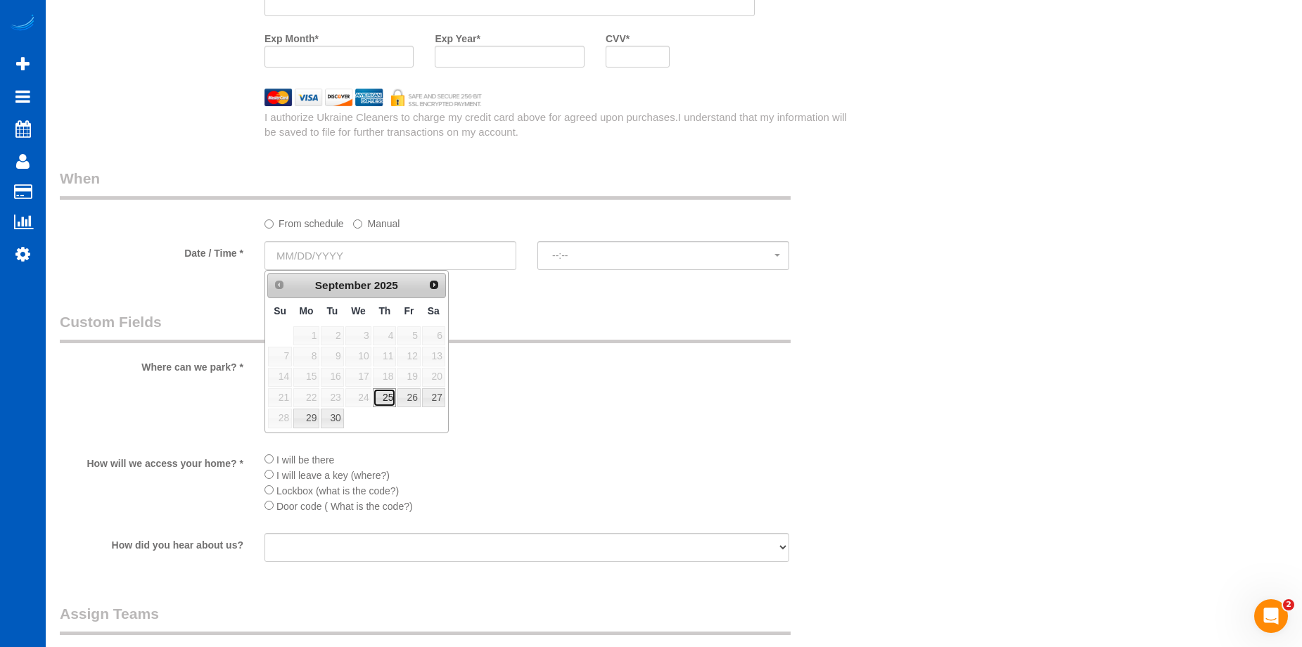
click at [386, 398] on link "25" at bounding box center [384, 397] width 23 height 19
type input "09/25/2025"
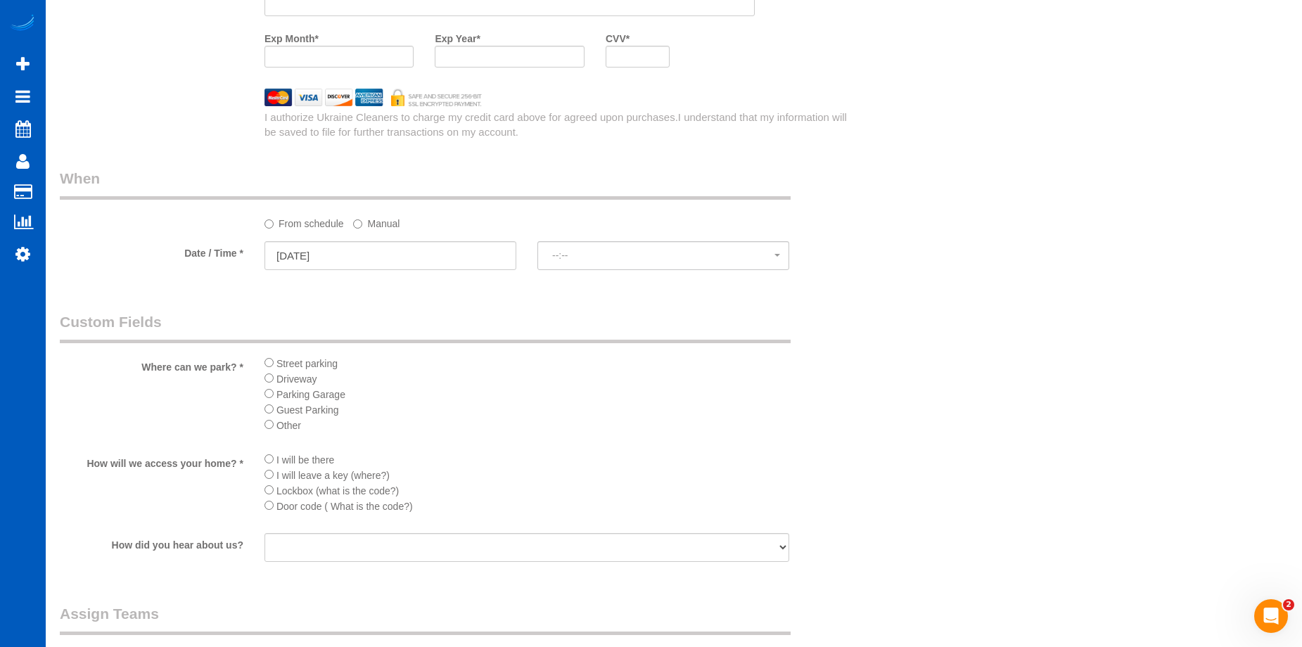
select select "spot1"
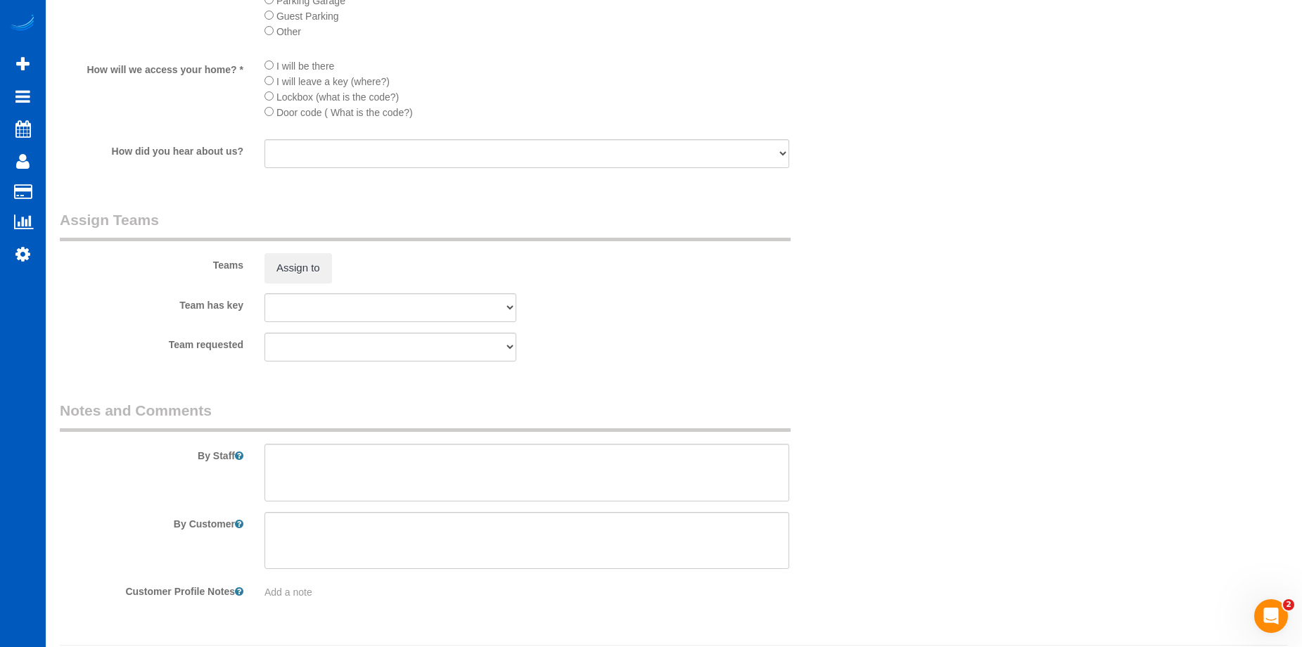
scroll to position [1912, 0]
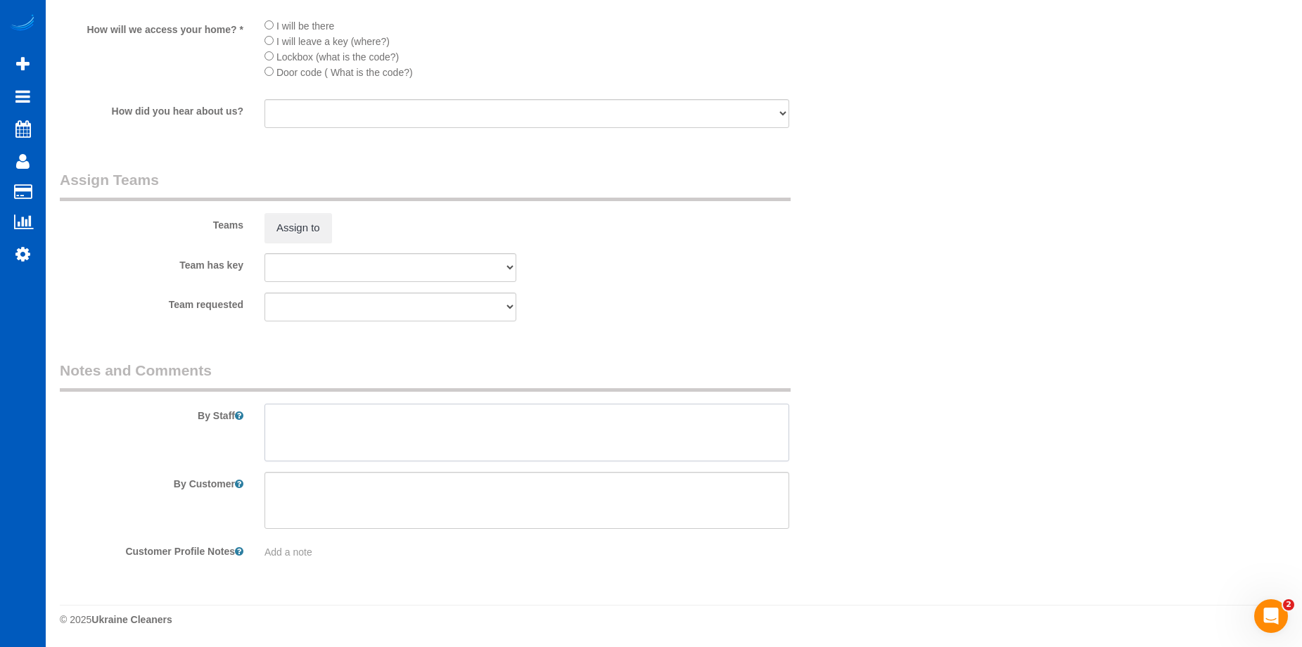
click at [492, 423] on textarea at bounding box center [527, 433] width 525 height 58
click at [467, 428] on textarea at bounding box center [527, 433] width 525 height 58
paste textarea "Two rooms carpet shampoo, one window."
type textarea "Booked by Aaron. Two rooms carpet shampoo, one window."
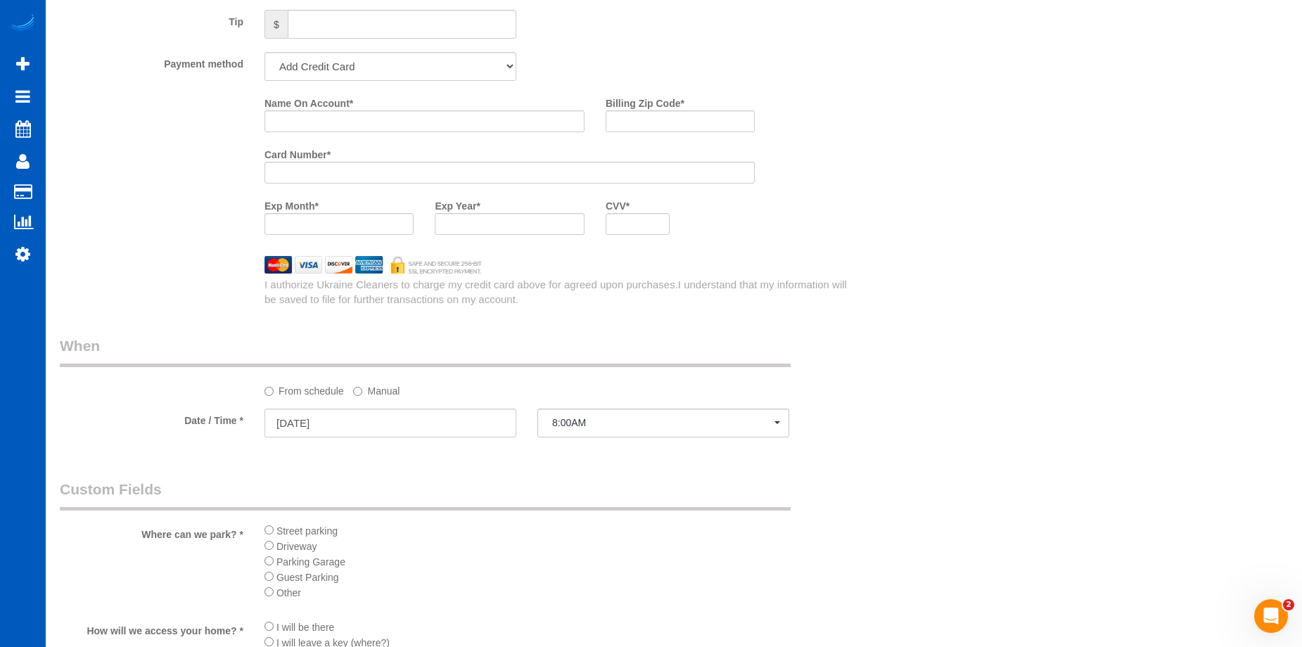
scroll to position [1208, 0]
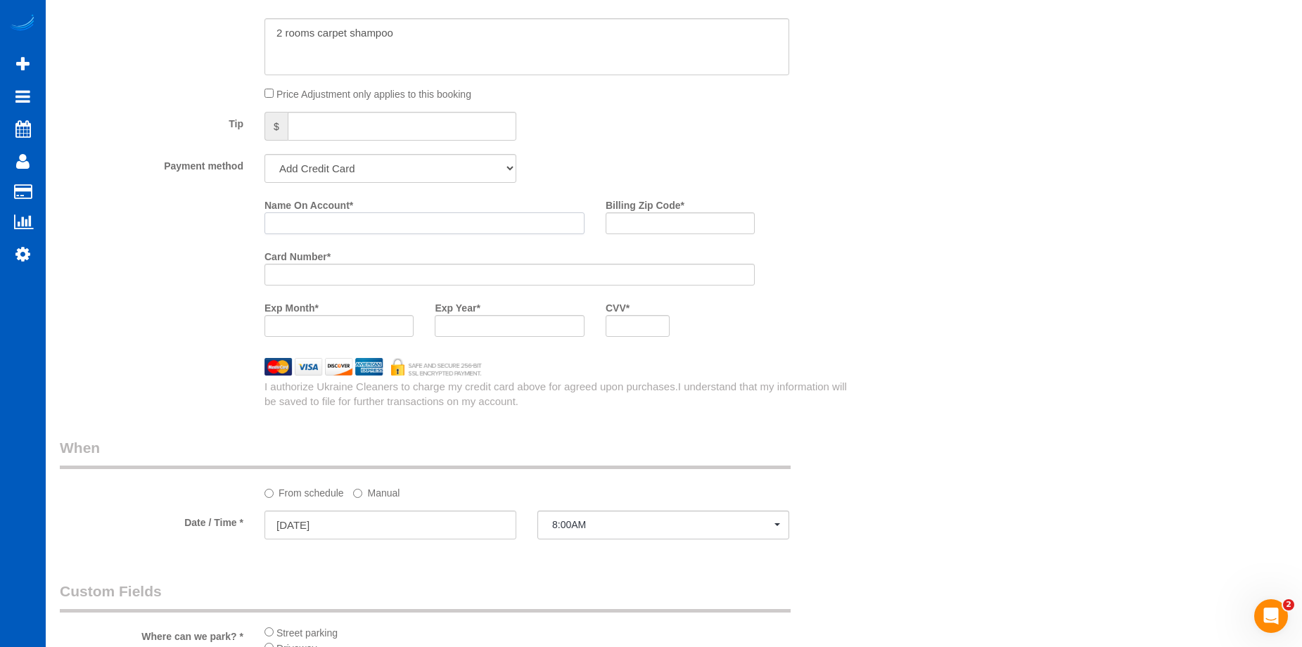
click at [464, 230] on input "Name On Account *" at bounding box center [425, 223] width 320 height 22
paste input "Faheemah Tillman"
type input "Faheemah Tillman"
click at [659, 228] on input "Billing Zip Code *" at bounding box center [680, 223] width 149 height 22
paste input "8817"
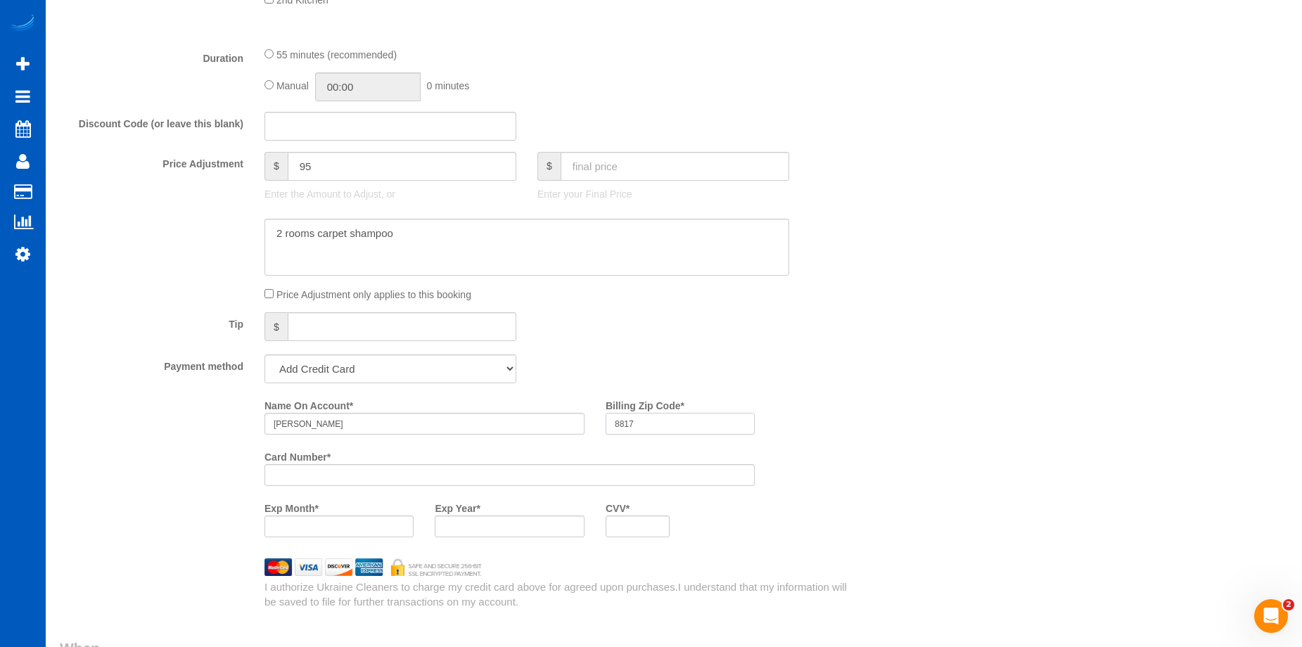
scroll to position [1138, 0]
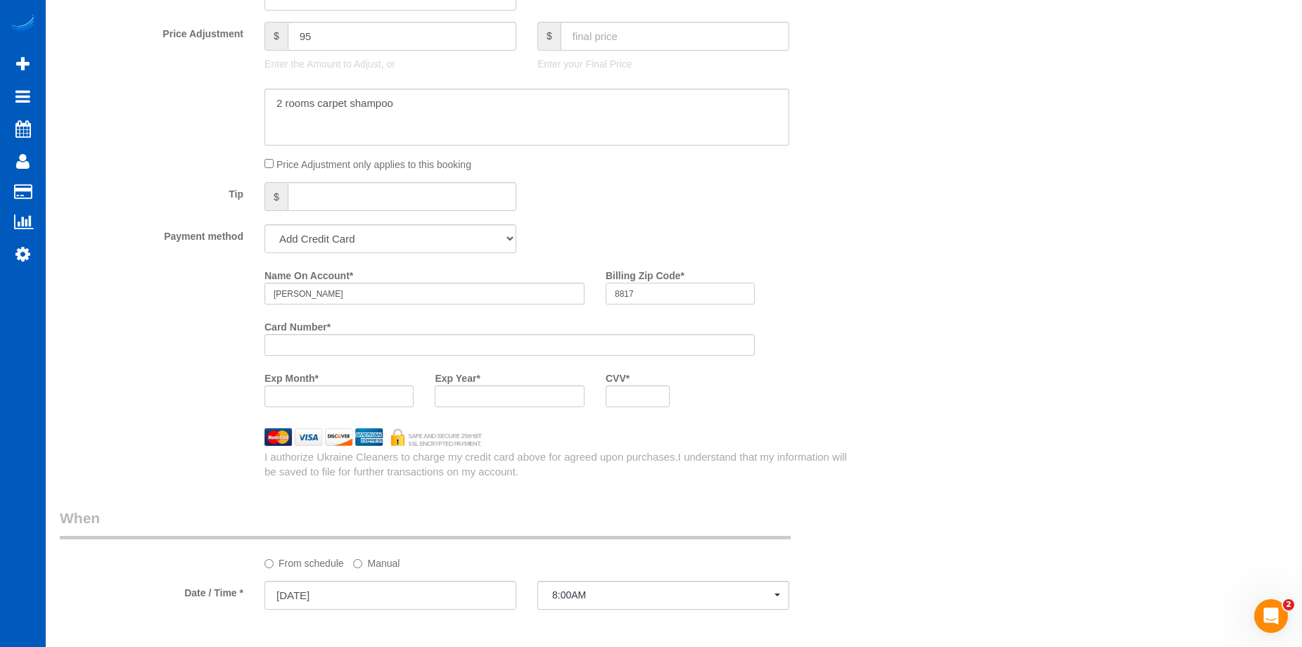
click at [615, 289] on input "8817" at bounding box center [680, 294] width 149 height 22
type input "08817"
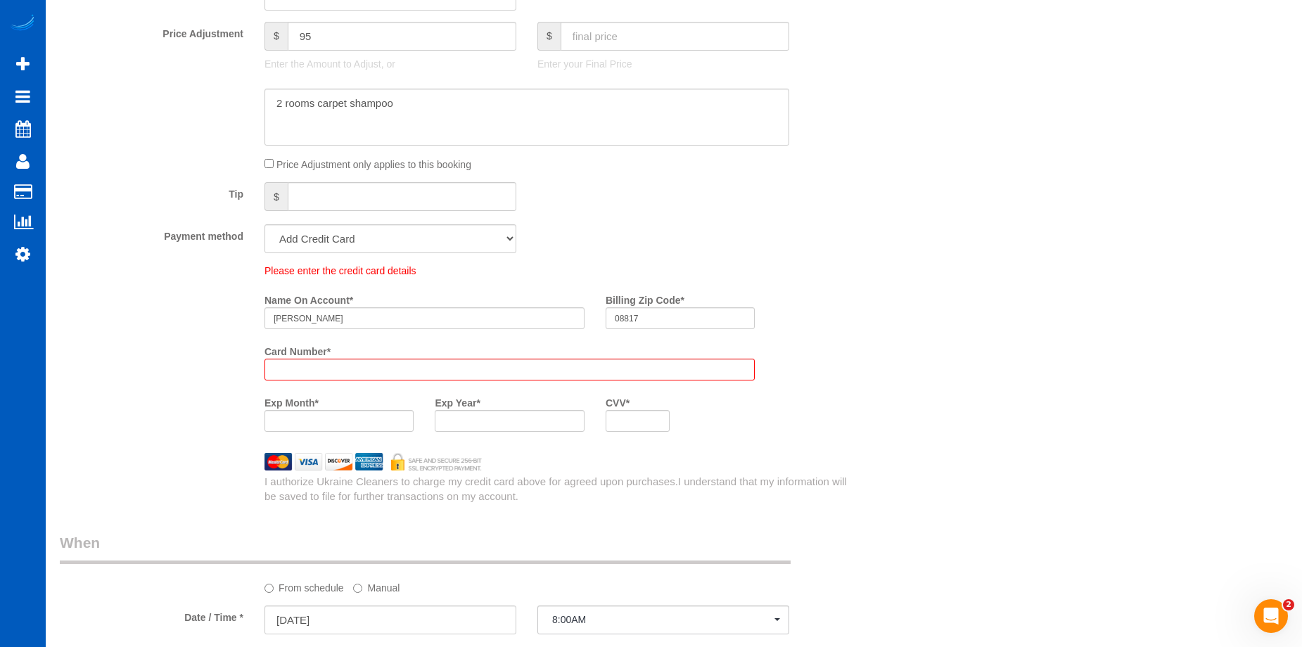
click at [344, 361] on div at bounding box center [510, 370] width 490 height 22
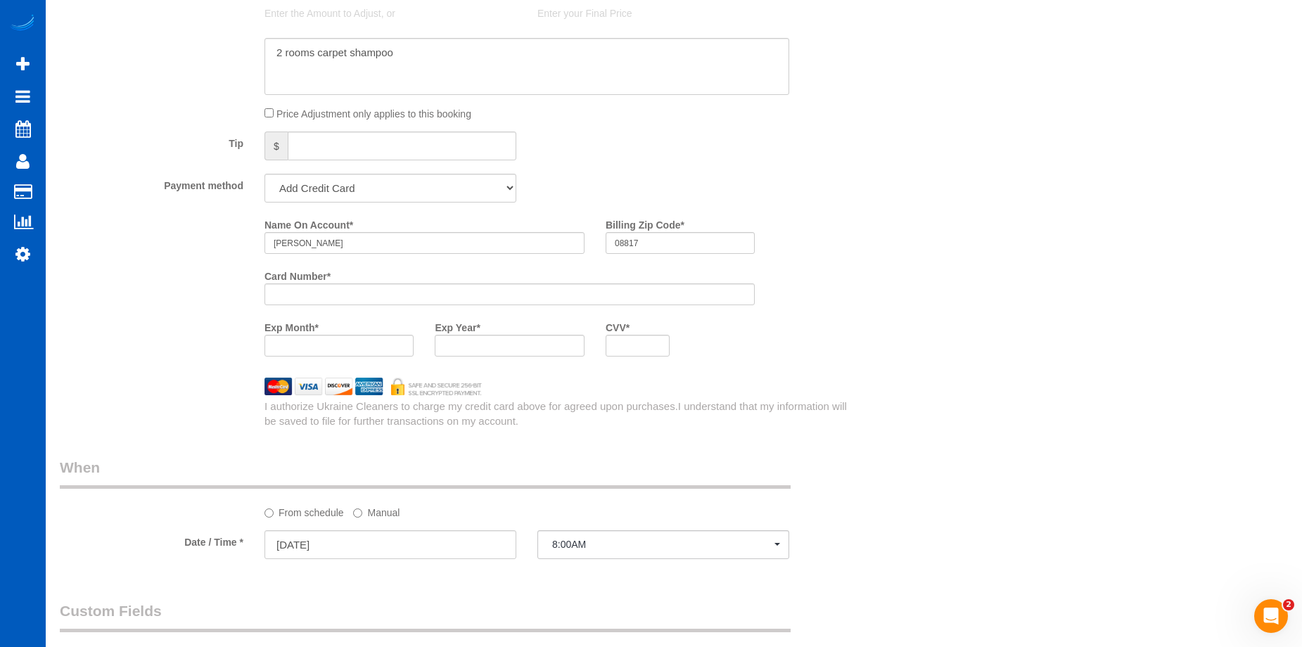
scroll to position [1138, 0]
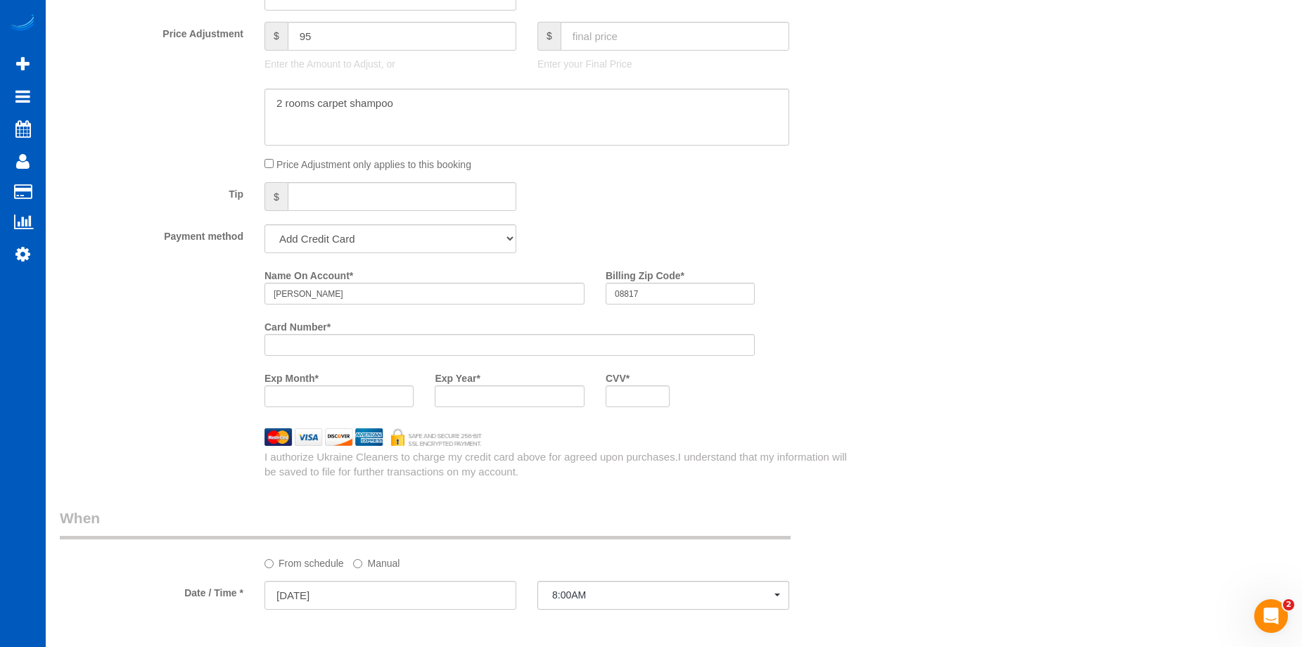
click at [488, 405] on div at bounding box center [509, 397] width 149 height 22
click at [841, 389] on div "Name On Account * Faheemah Tillman Billing Zip Code * 08817 Card Number * Exp M…" at bounding box center [561, 341] width 614 height 154
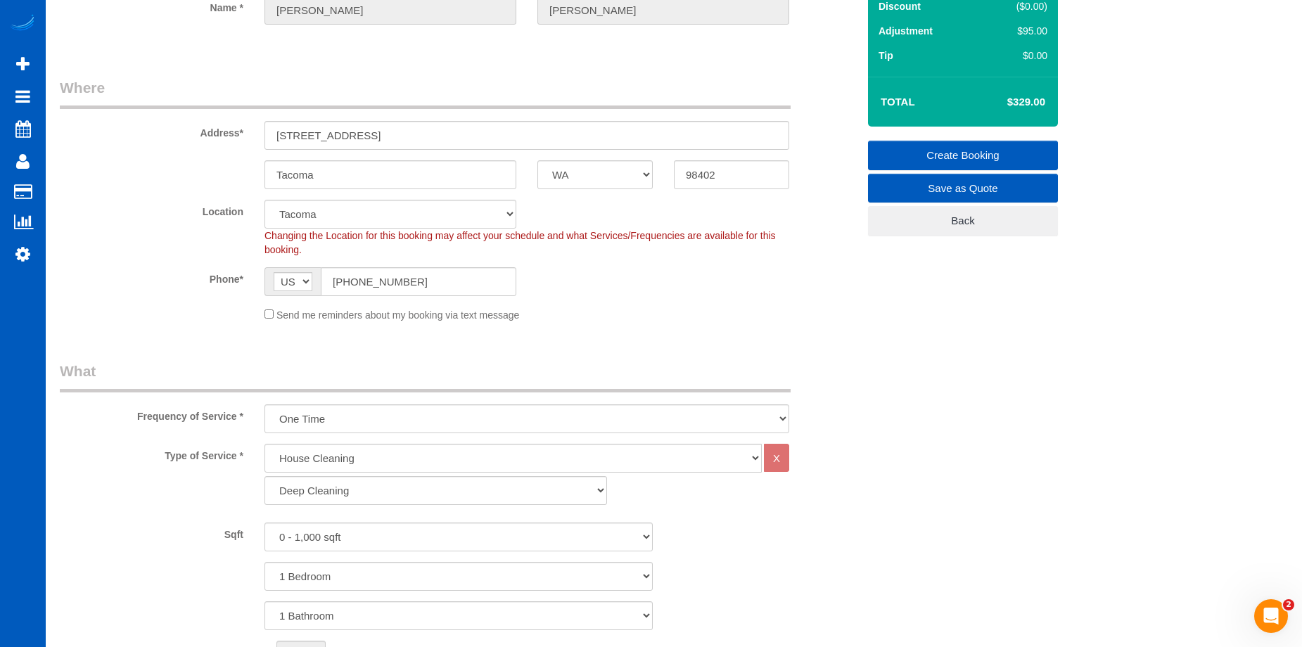
scroll to position [0, 0]
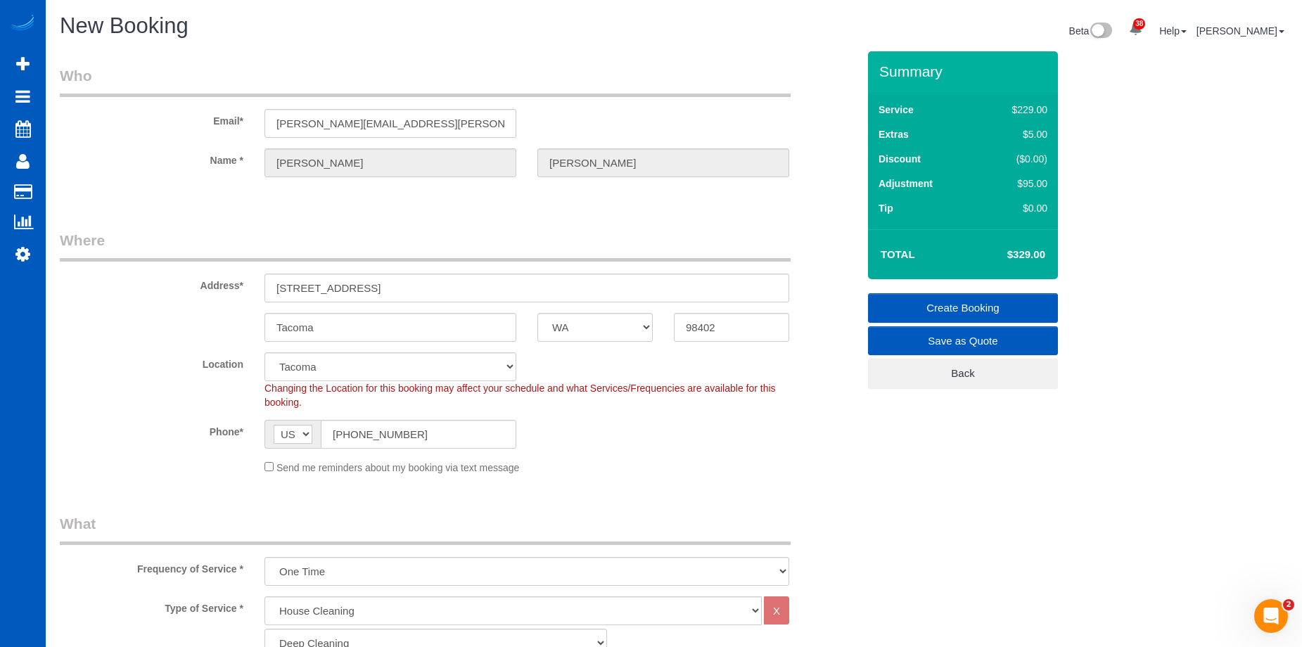
click at [918, 296] on link "Create Booking" at bounding box center [963, 308] width 190 height 30
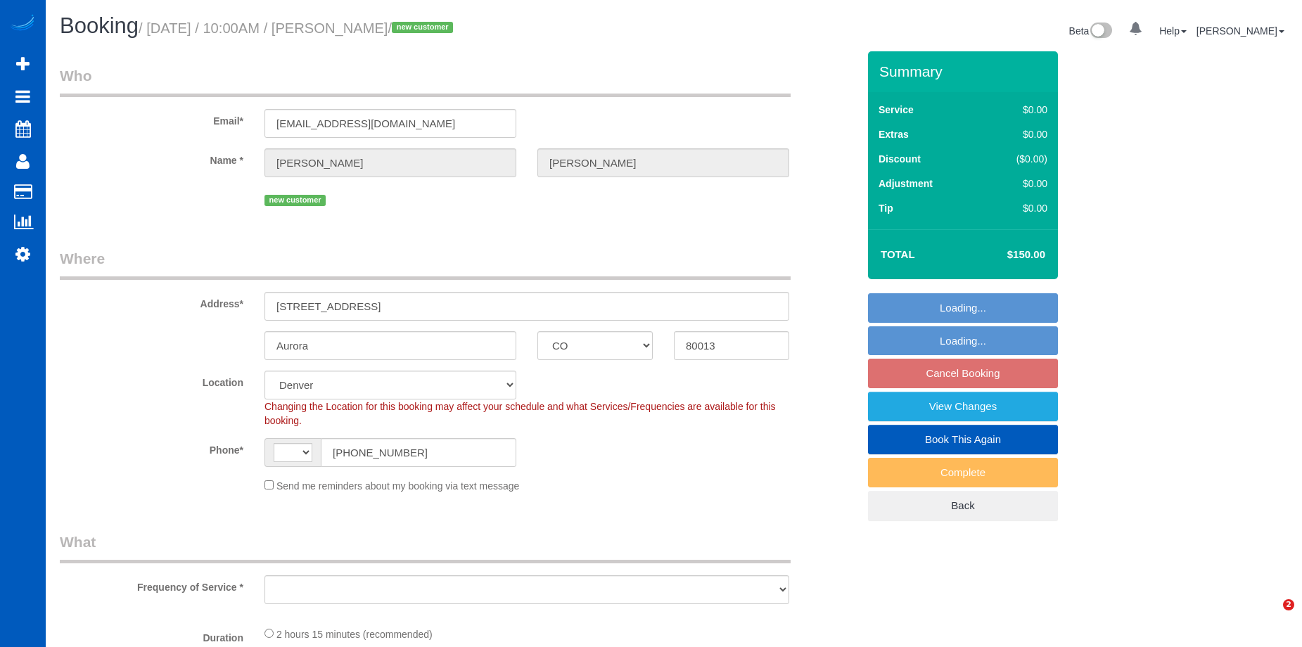
select select "CO"
select select "string:[GEOGRAPHIC_DATA]"
select select "spot1"
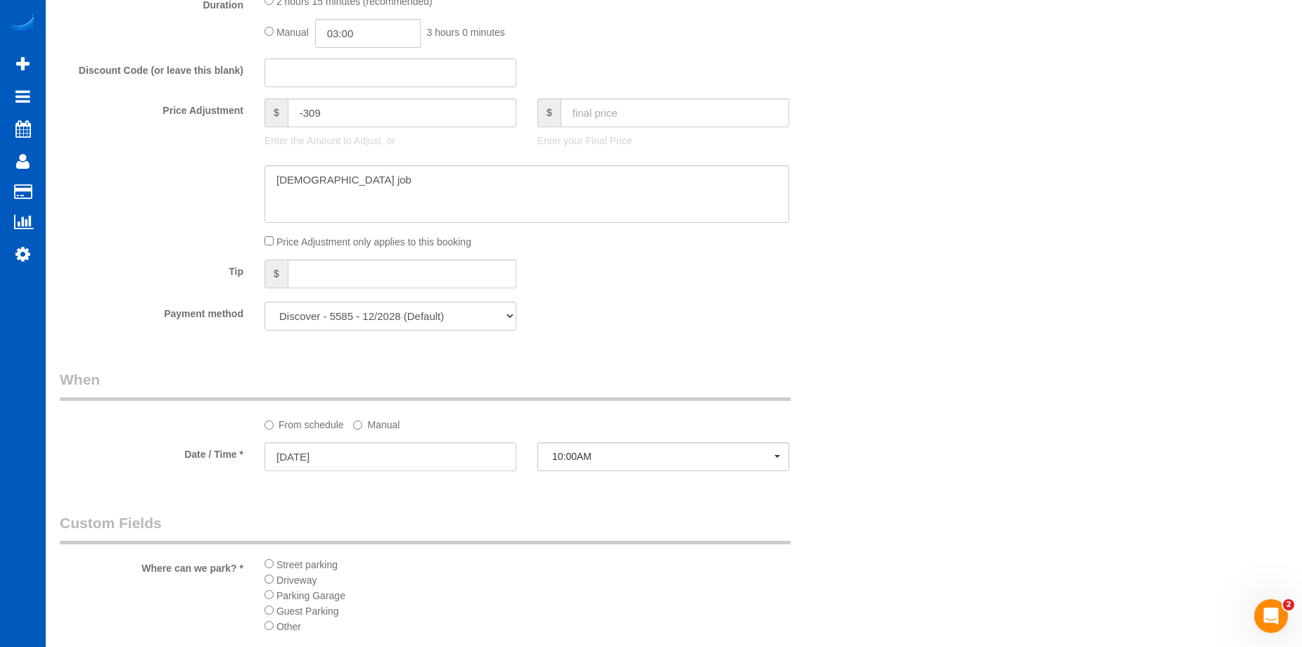
select select "object:954"
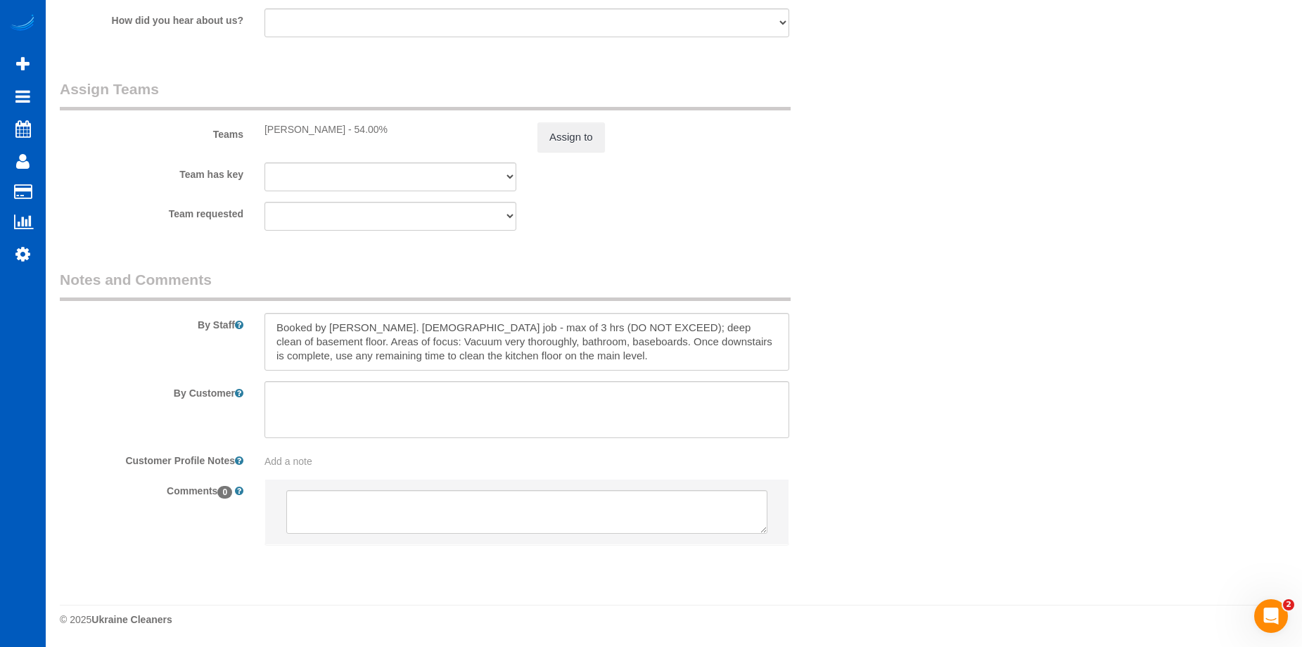
select select "199"
select select "3001"
select select "3"
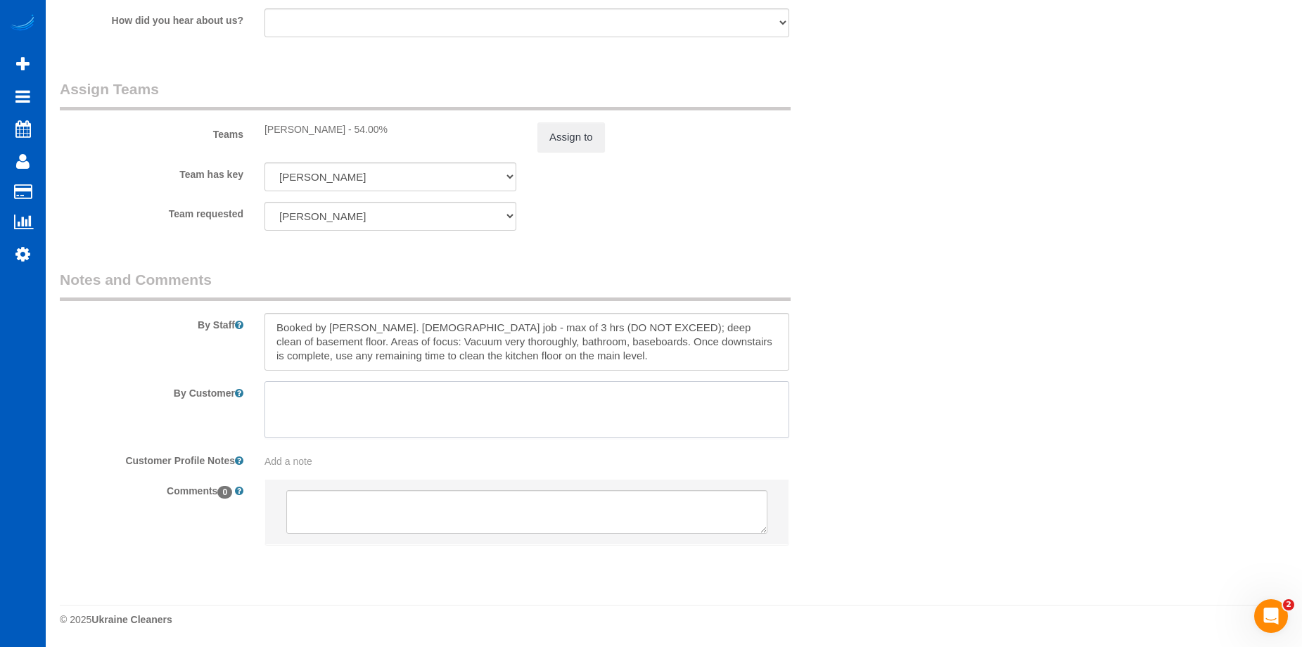
click at [468, 399] on textarea at bounding box center [527, 410] width 525 height 58
